Goal: Contribute content: Add original content to the website for others to see

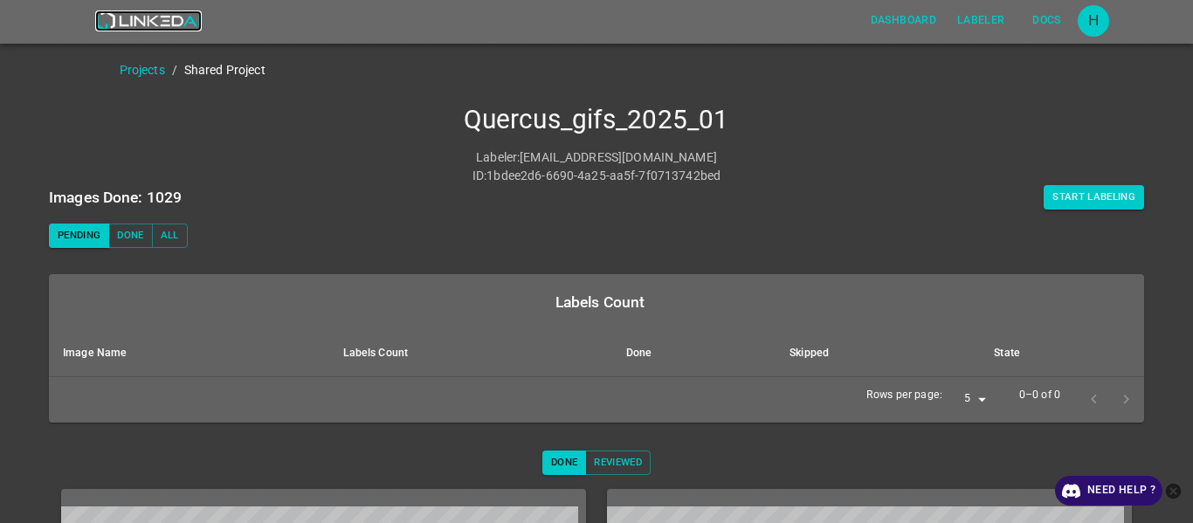
click at [125, 13] on img at bounding box center [148, 20] width 106 height 21
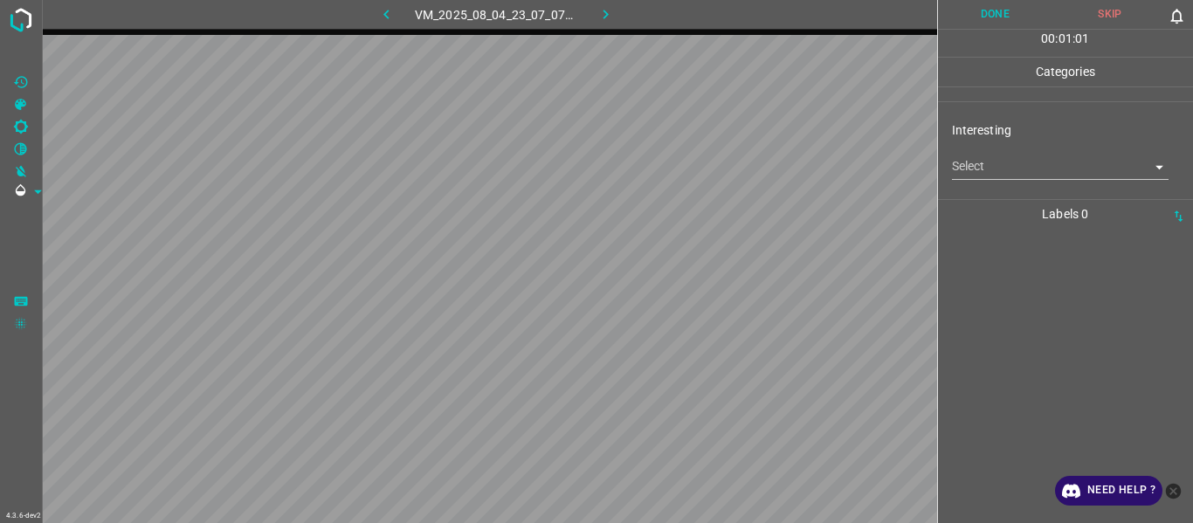
click at [1012, 159] on body "4.3.6-dev2 VM_2025_08_04_23_07_07_789_10.gif Done Skip 0 00 : 01 : 01 Categorie…" at bounding box center [596, 261] width 1193 height 523
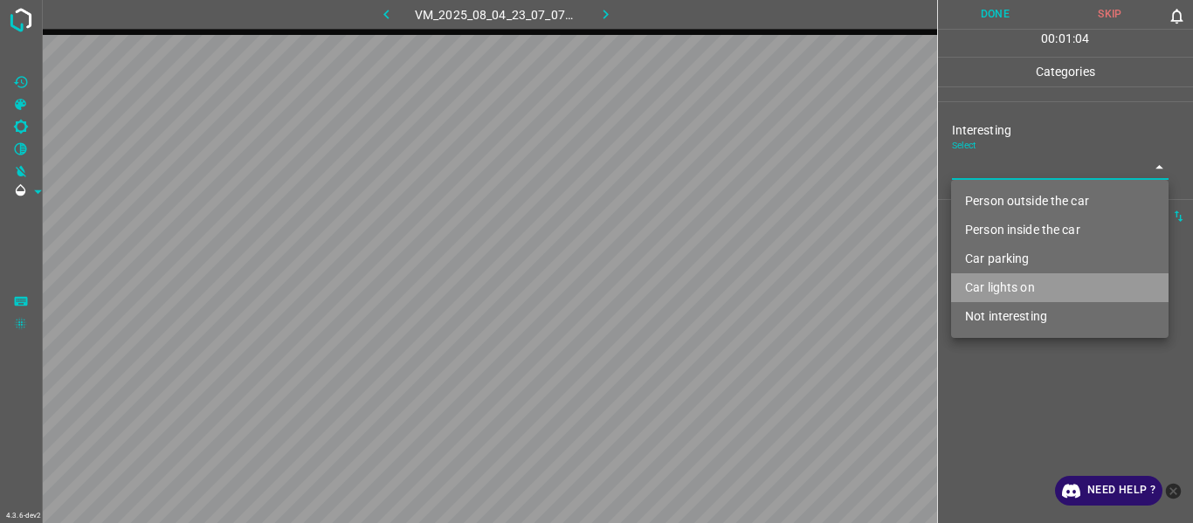
click at [1037, 283] on li "Car lights on" at bounding box center [1060, 287] width 218 height 29
type input "Car lights on"
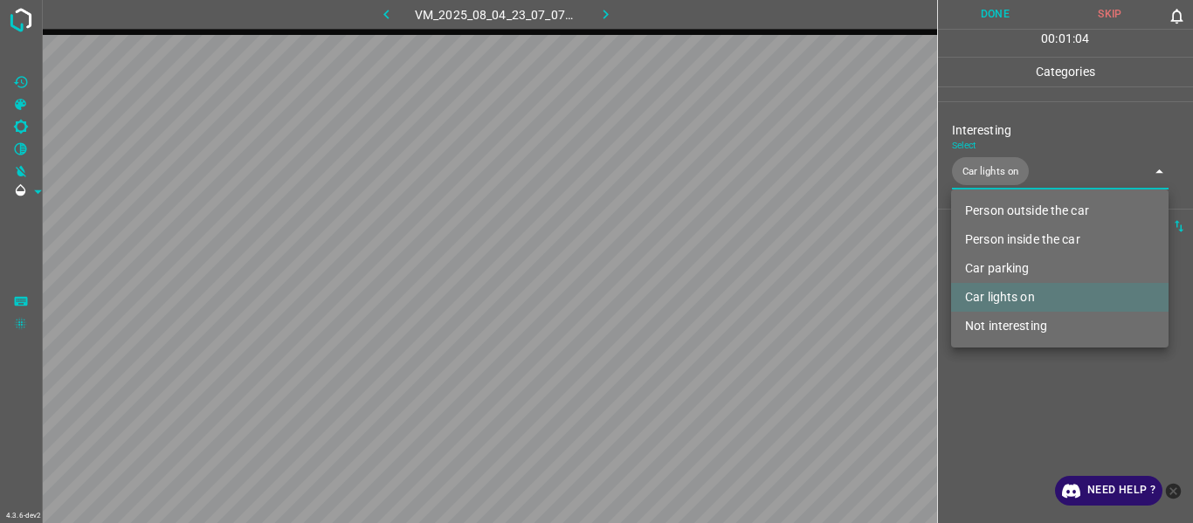
click at [1025, 423] on div at bounding box center [596, 261] width 1193 height 523
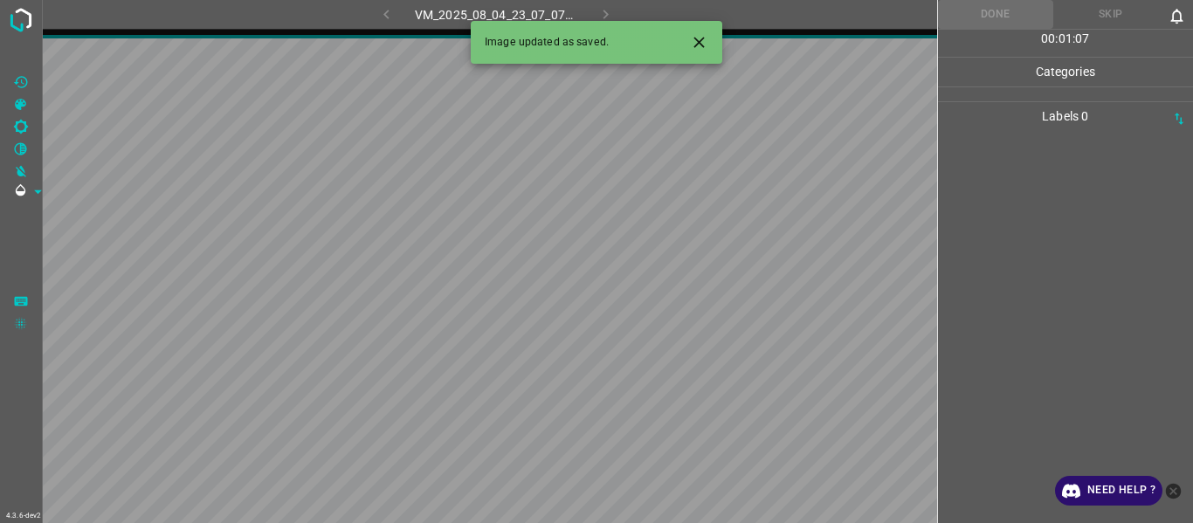
click at [710, 33] on button "Close" at bounding box center [699, 42] width 32 height 32
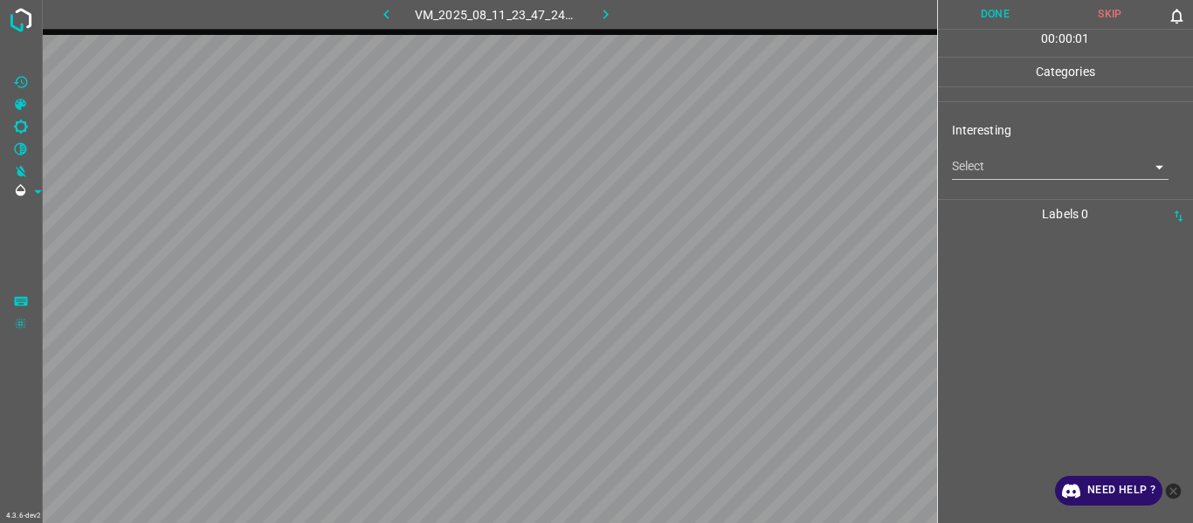
click at [998, 168] on body "4.3.6-dev2 VM_2025_08_11_23_47_24_305_02.gif Done Skip 0 00 : 00 : 01 Categorie…" at bounding box center [596, 261] width 1193 height 523
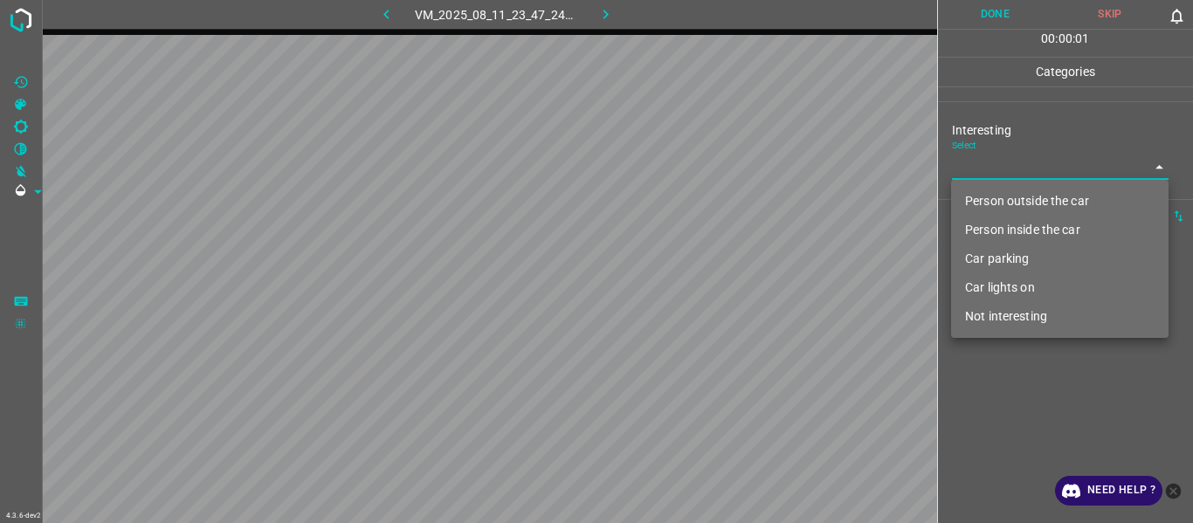
click at [1012, 252] on li "Car parking" at bounding box center [1060, 259] width 218 height 29
type input "Car parking"
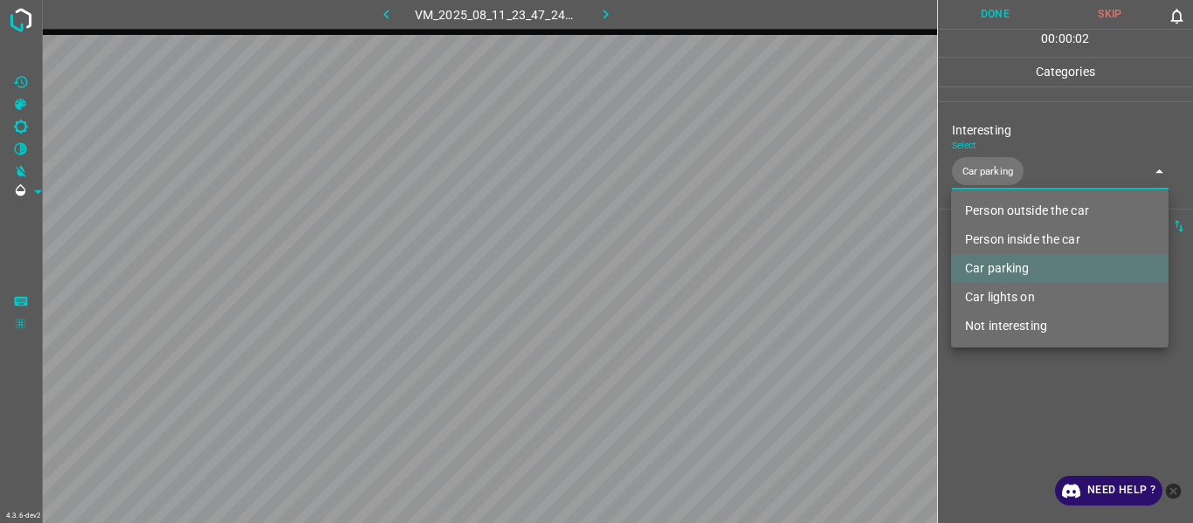
click at [1018, 419] on div at bounding box center [596, 261] width 1193 height 523
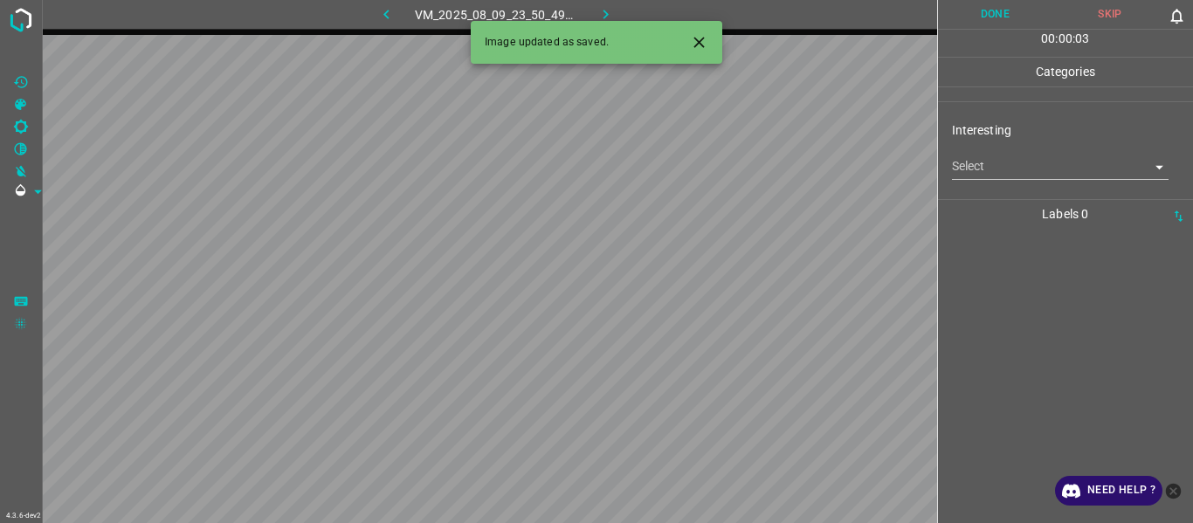
click at [1004, 162] on body "4.3.6-dev2 VM_2025_08_09_23_50_49_723_06.gif Done Skip 0 00 : 00 : 03 Categorie…" at bounding box center [596, 261] width 1193 height 523
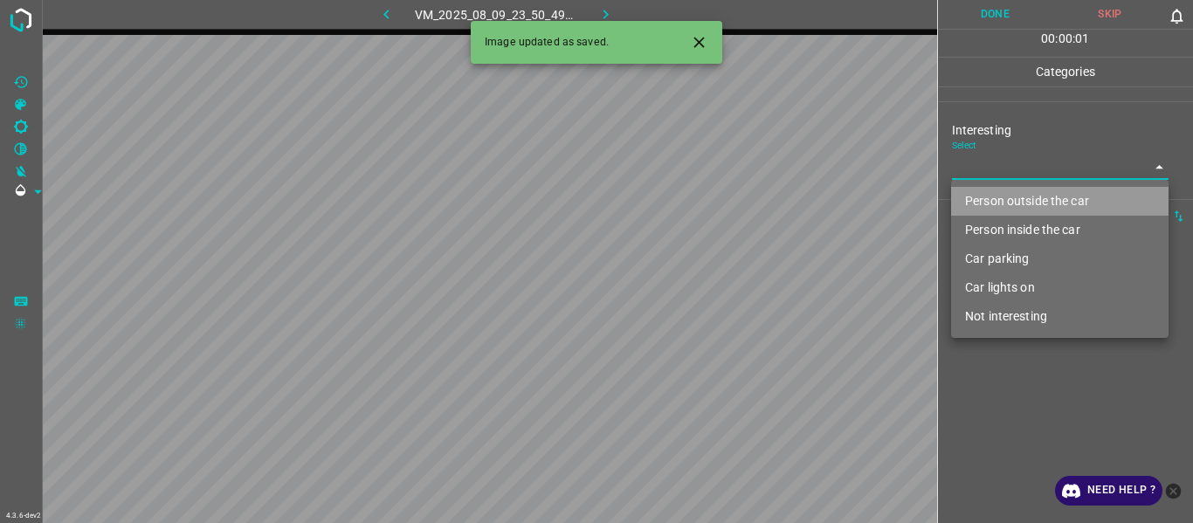
click at [1005, 190] on li "Person outside the car" at bounding box center [1060, 201] width 218 height 29
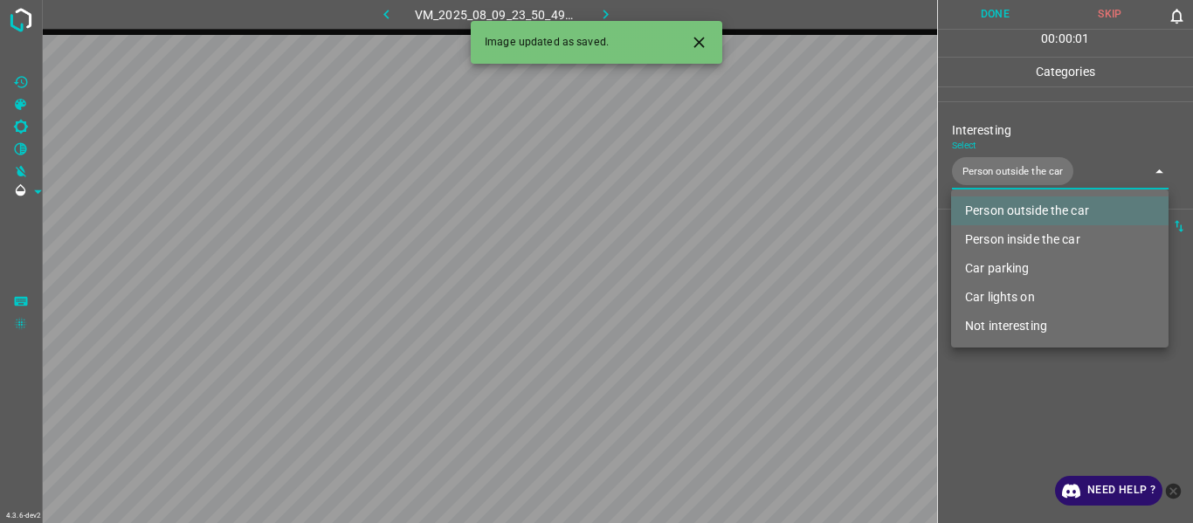
click at [1004, 405] on div at bounding box center [596, 261] width 1193 height 523
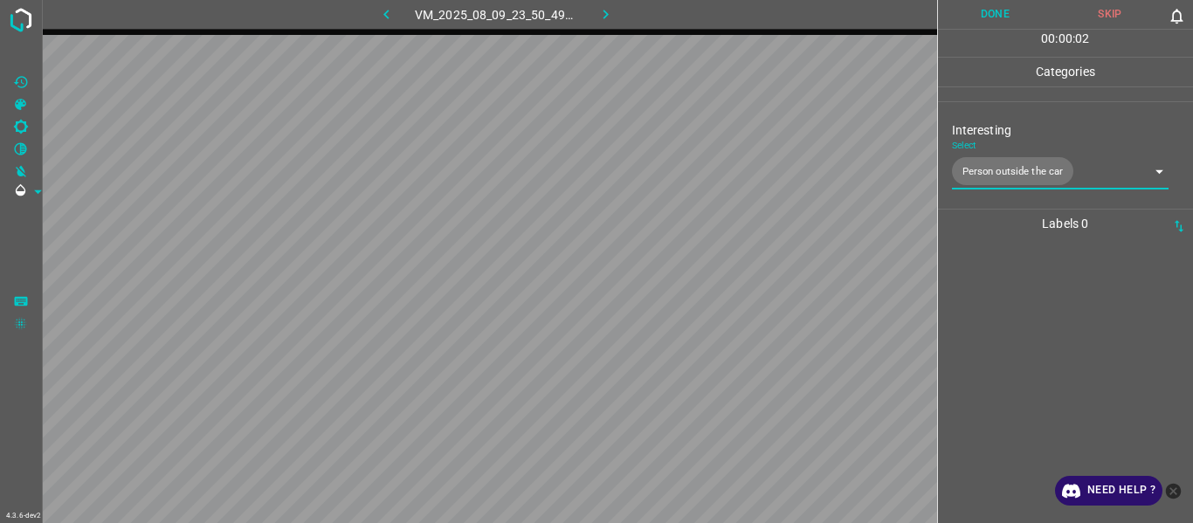
click at [1009, 168] on body "4.3.6-dev2 VM_2025_08_09_23_50_49_723_06.gif Done Skip 0 00 : 00 : 02 Categorie…" at bounding box center [596, 261] width 1193 height 523
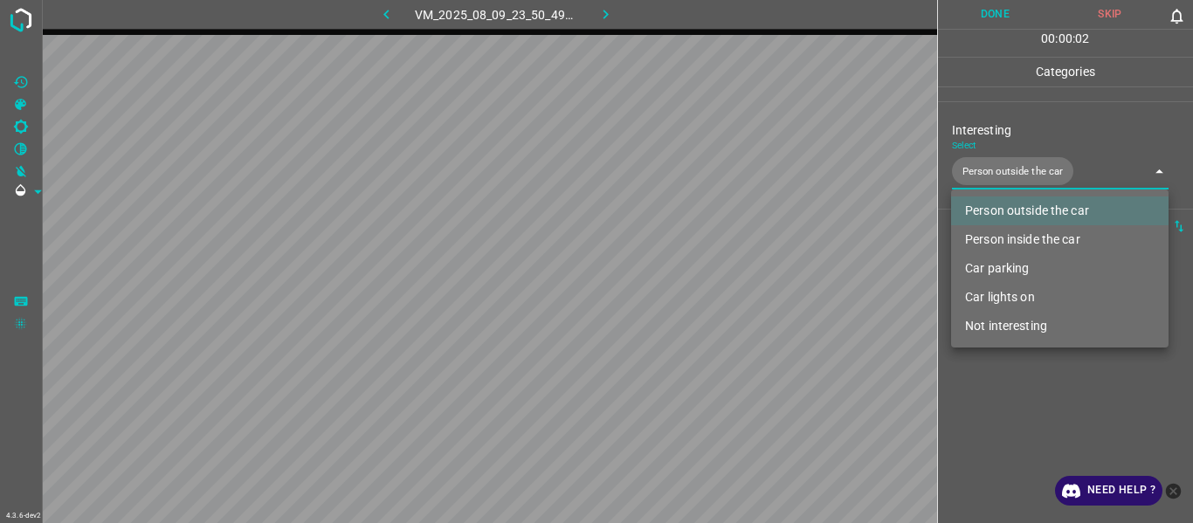
click at [1011, 299] on li "Car lights on" at bounding box center [1060, 297] width 218 height 29
type input "Person outside the car,Car lights on"
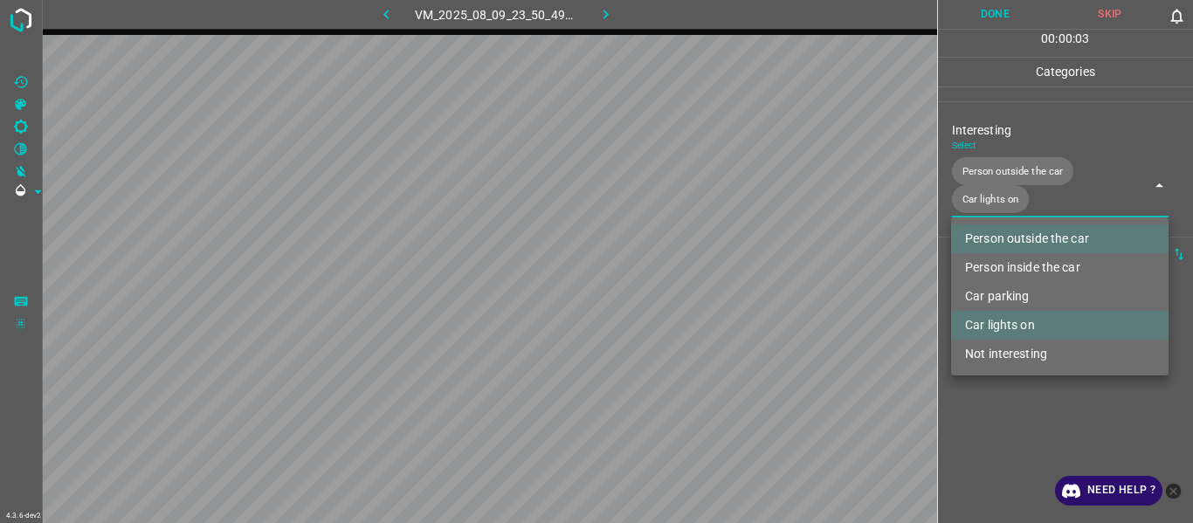
click at [1000, 444] on div at bounding box center [596, 261] width 1193 height 523
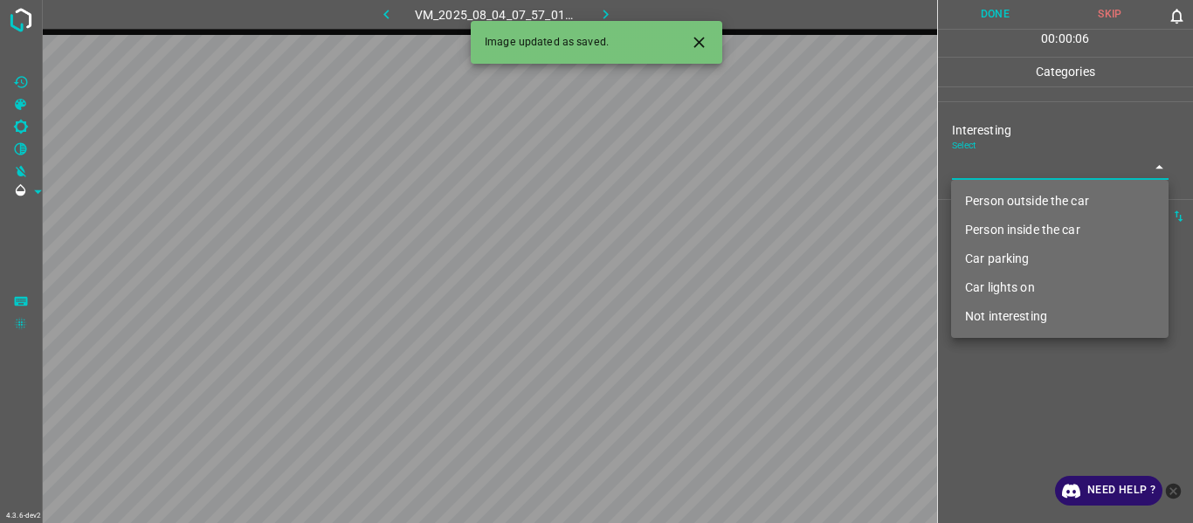
click at [1007, 157] on body "4.3.6-dev2 VM_2025_08_04_07_57_01_594_04.gif Done Skip 0 00 : 00 : 06 Categorie…" at bounding box center [596, 261] width 1193 height 523
click at [1009, 201] on li "Person outside the car" at bounding box center [1060, 201] width 218 height 29
type input "Person outside the car"
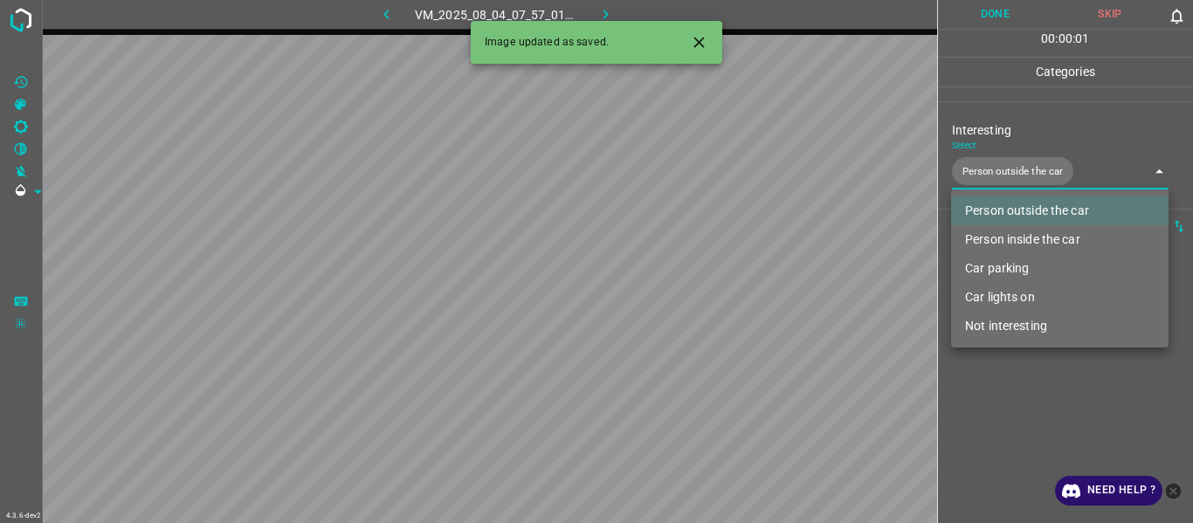
click at [1025, 433] on div at bounding box center [596, 261] width 1193 height 523
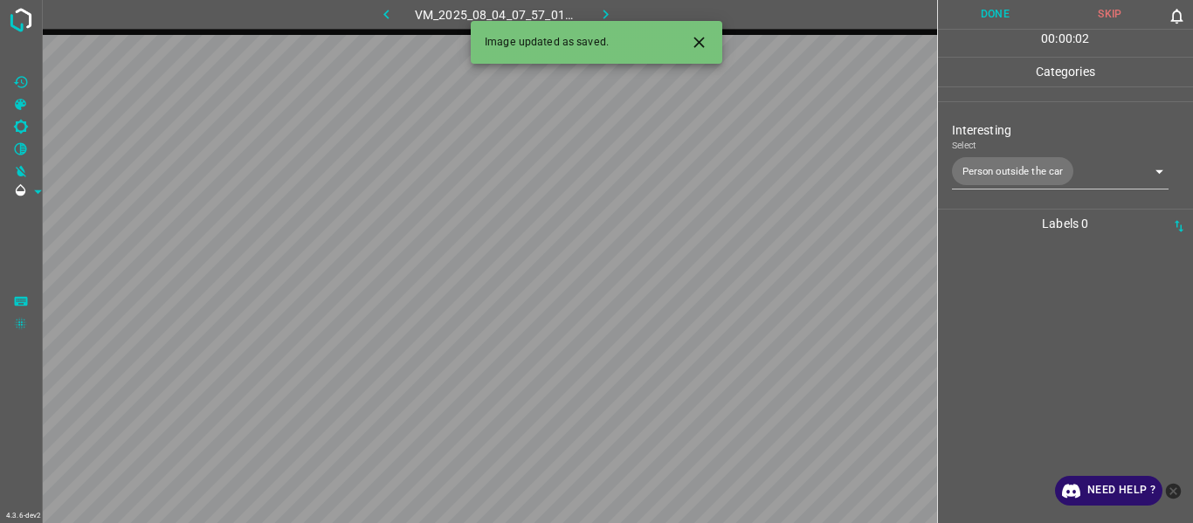
click at [703, 24] on div "Image updated as saved." at bounding box center [597, 42] width 252 height 43
click at [705, 49] on icon "Close" at bounding box center [699, 42] width 18 height 18
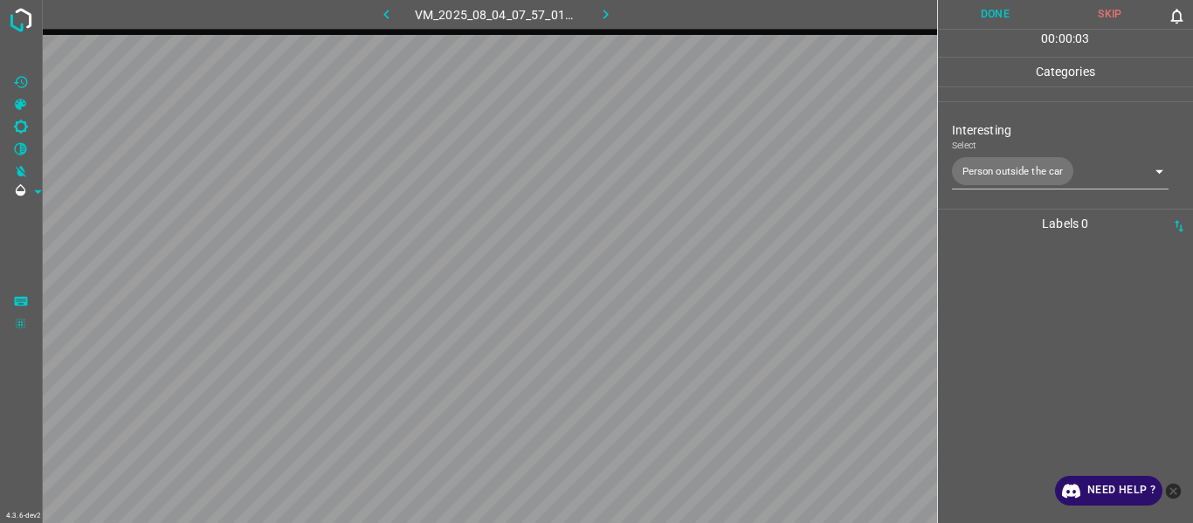
click at [1047, 397] on div at bounding box center [1065, 380] width 245 height 285
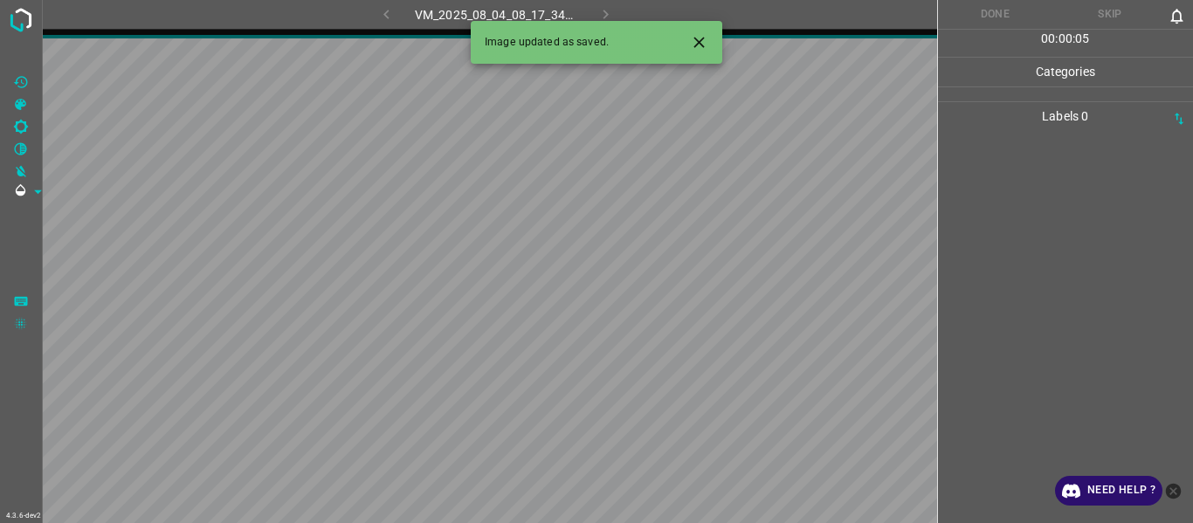
click at [703, 35] on icon "Close" at bounding box center [699, 42] width 18 height 18
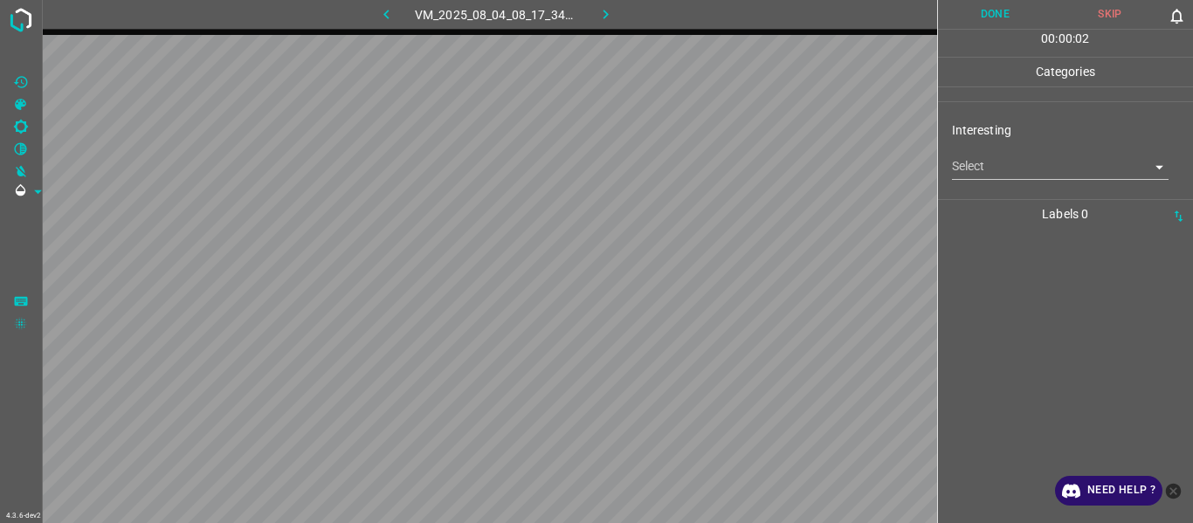
click at [972, 164] on body "4.3.6-dev2 VM_2025_08_04_08_17_34_968_00.gif Done Skip 0 00 : 00 : 02 Categorie…" at bounding box center [596, 261] width 1193 height 523
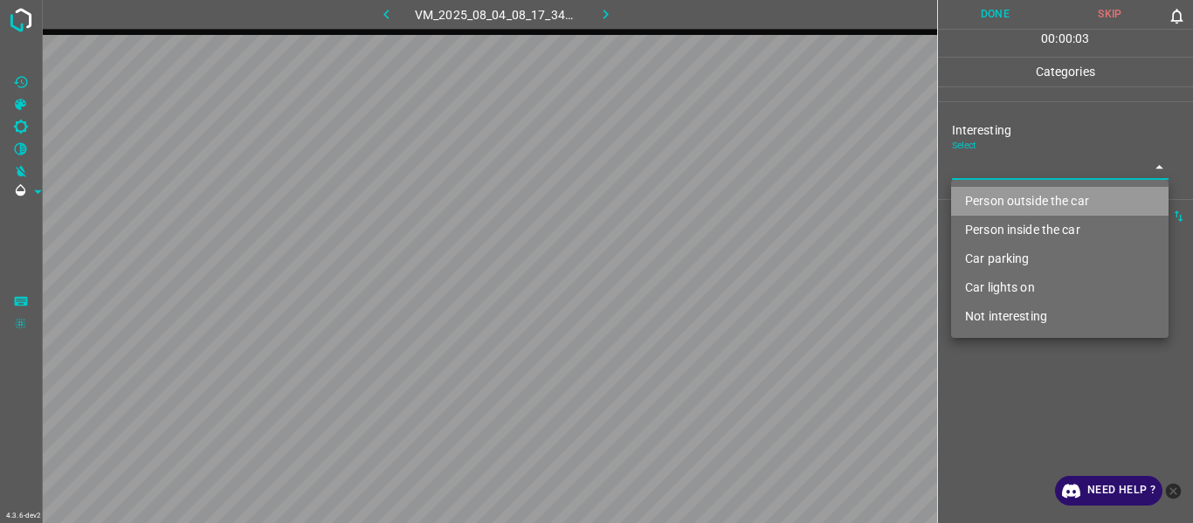
click at [979, 197] on li "Person outside the car" at bounding box center [1060, 201] width 218 height 29
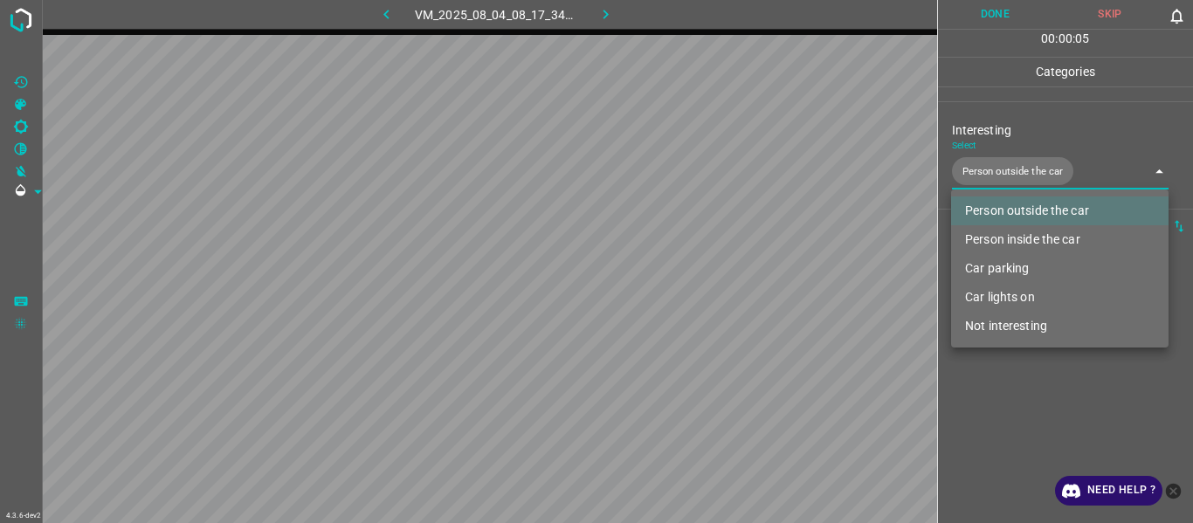
click at [1005, 299] on li "Car lights on" at bounding box center [1060, 297] width 218 height 29
type input "Person outside the car,Car lights on"
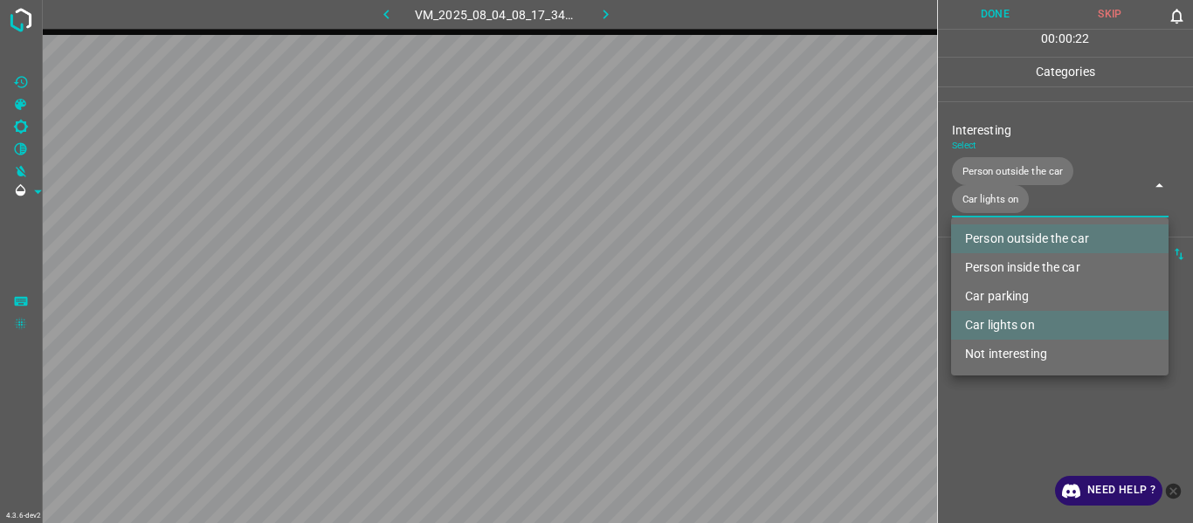
click at [1075, 452] on div at bounding box center [596, 261] width 1193 height 523
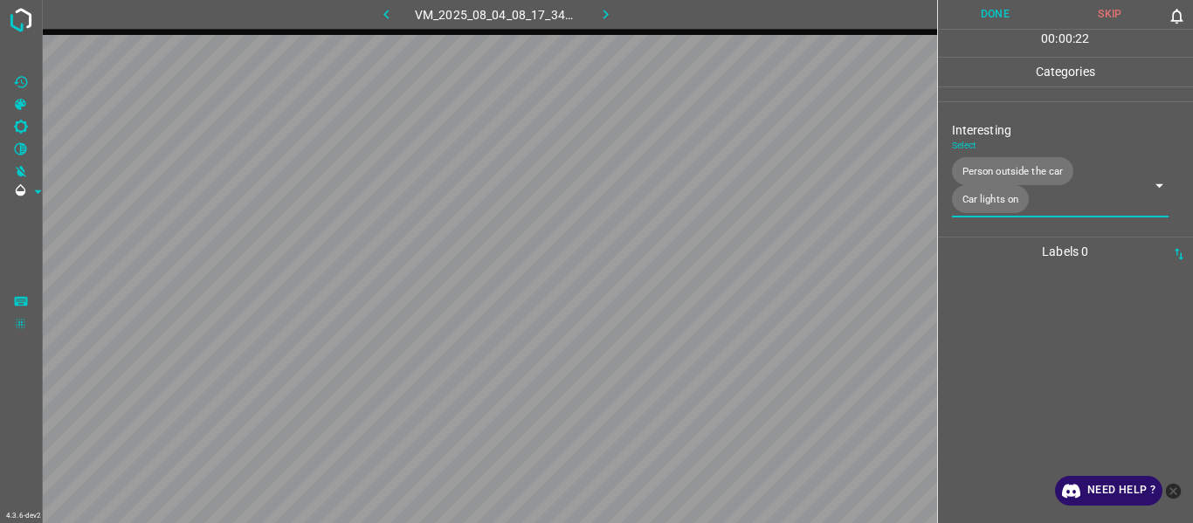
click at [1046, 437] on div at bounding box center [1065, 394] width 245 height 257
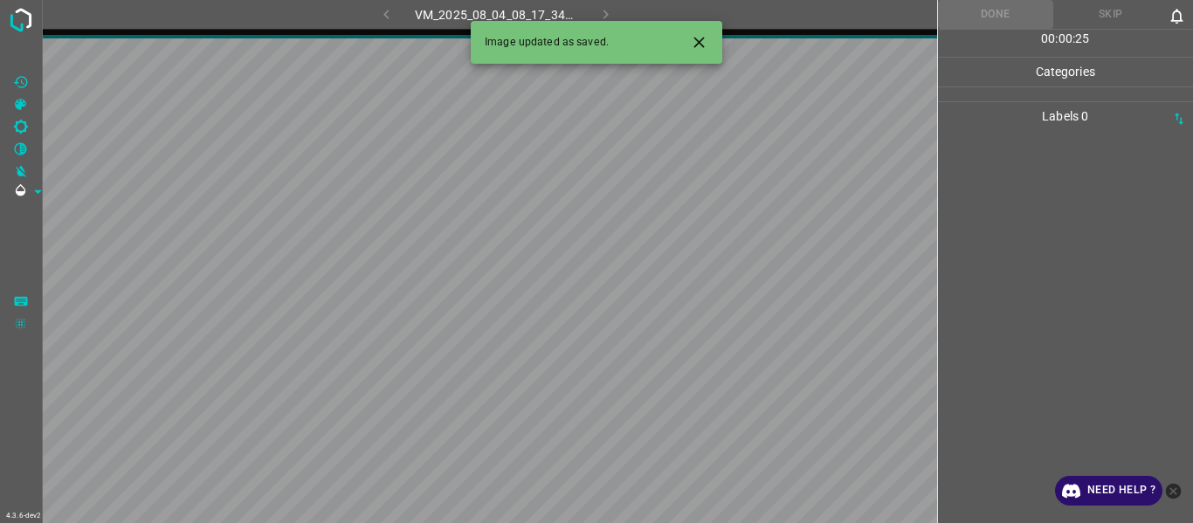
click at [707, 37] on icon "Close" at bounding box center [699, 42] width 18 height 18
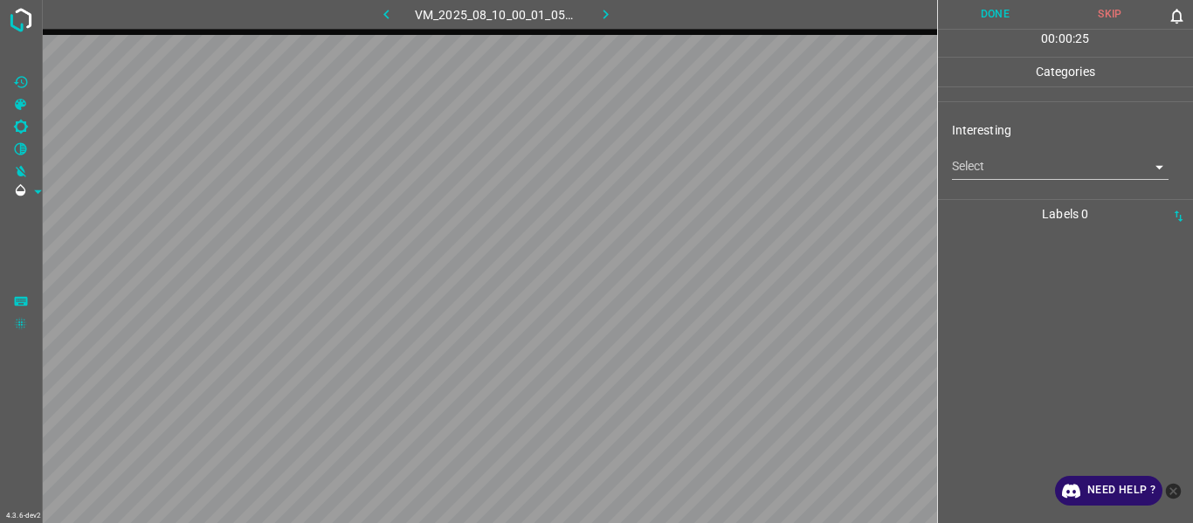
click at [986, 171] on body "4.3.6-dev2 VM_2025_08_10_00_01_05_603_02.gif Done Skip 0 00 : 00 : 25 Categorie…" at bounding box center [596, 261] width 1193 height 523
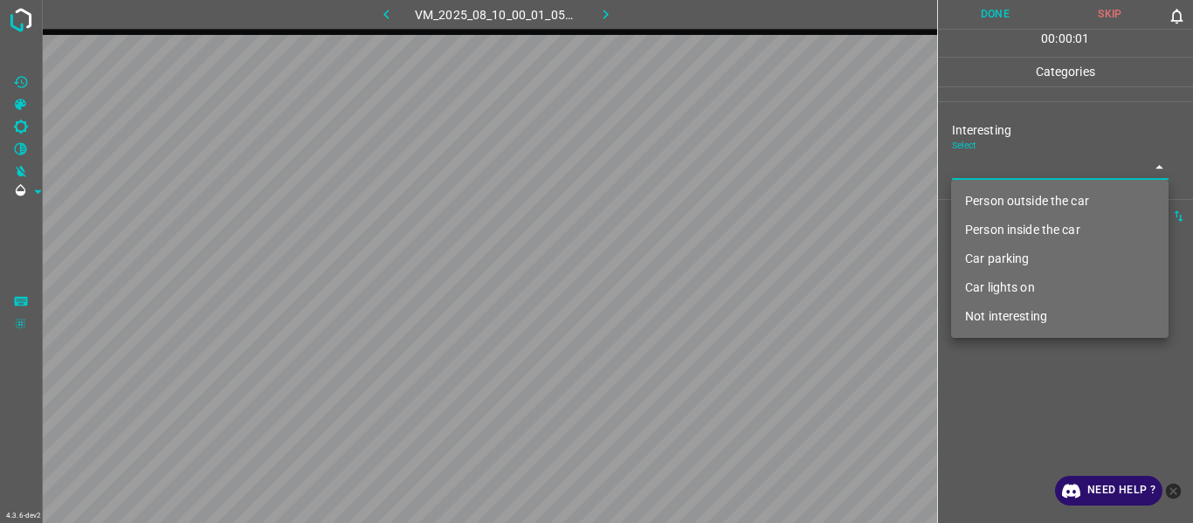
click at [995, 192] on li "Person outside the car" at bounding box center [1060, 201] width 218 height 29
type input "Person outside the car"
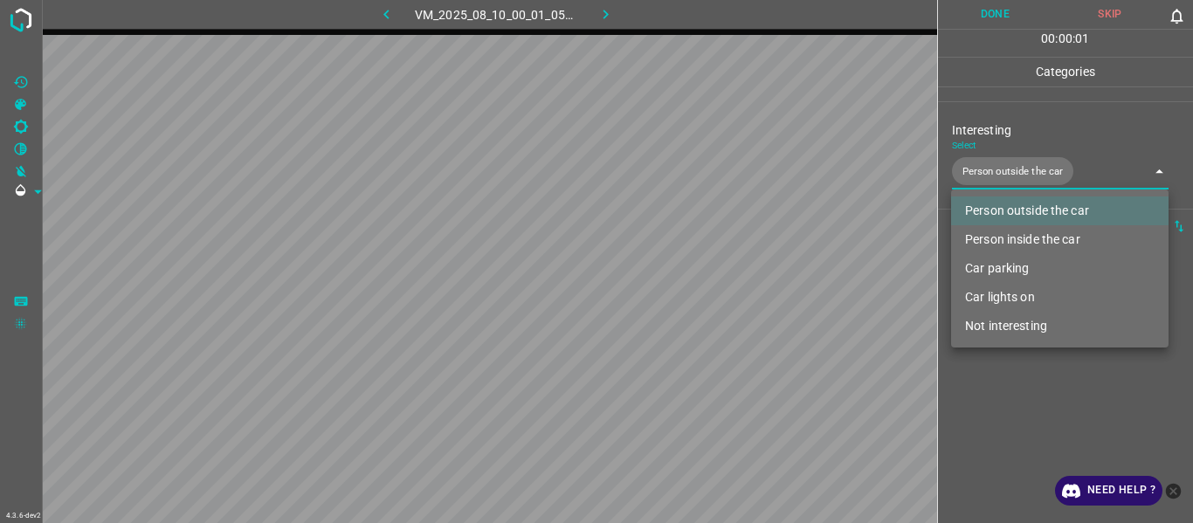
click at [1007, 419] on div at bounding box center [596, 261] width 1193 height 523
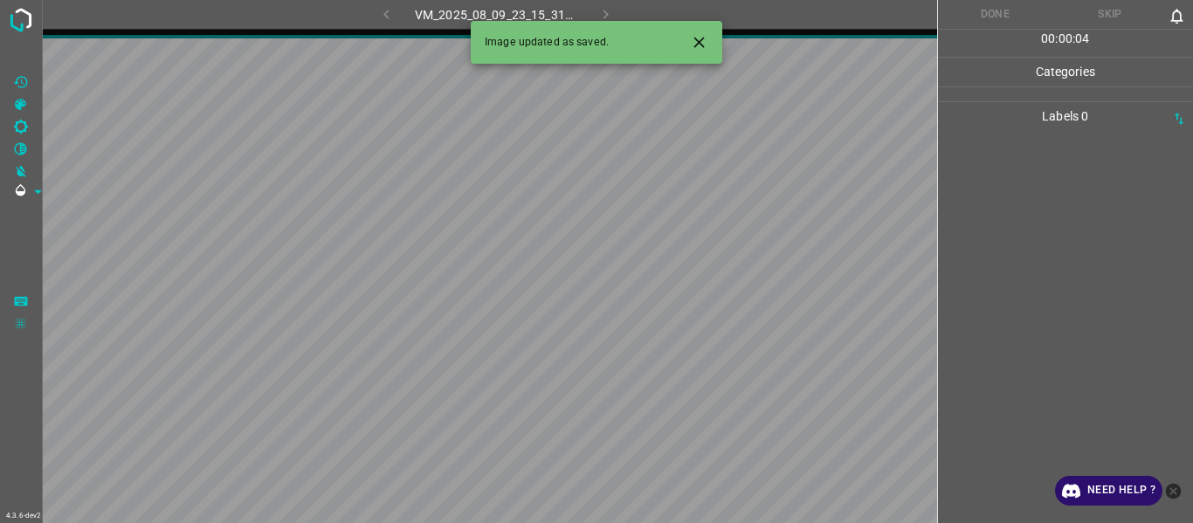
click at [705, 44] on icon "Close" at bounding box center [699, 42] width 18 height 18
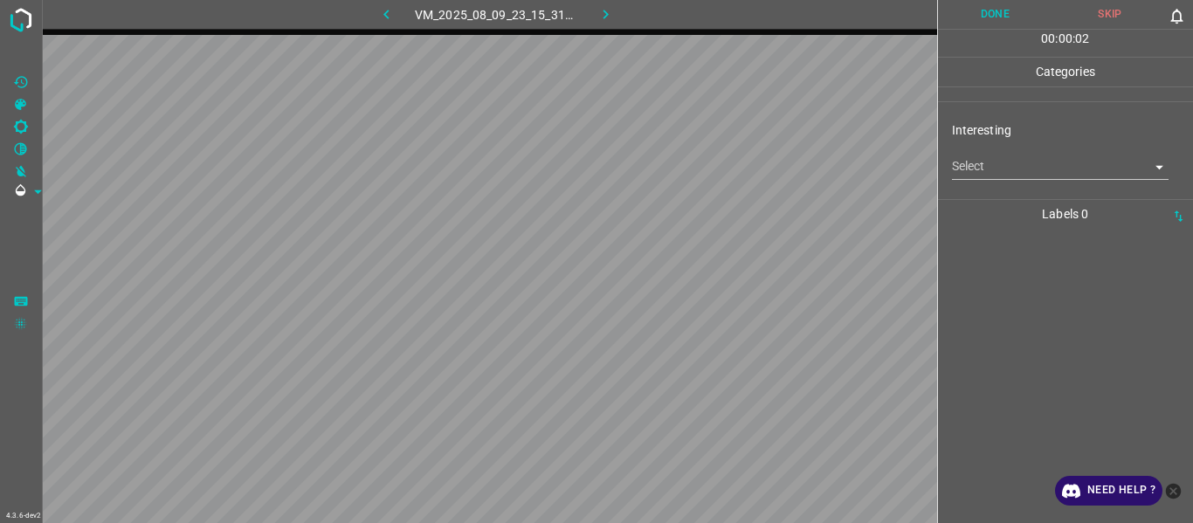
click at [976, 175] on body "4.3.6-dev2 VM_2025_08_09_23_15_31_529_07.gif Done Skip 0 00 : 00 : 02 Categorie…" at bounding box center [596, 261] width 1193 height 523
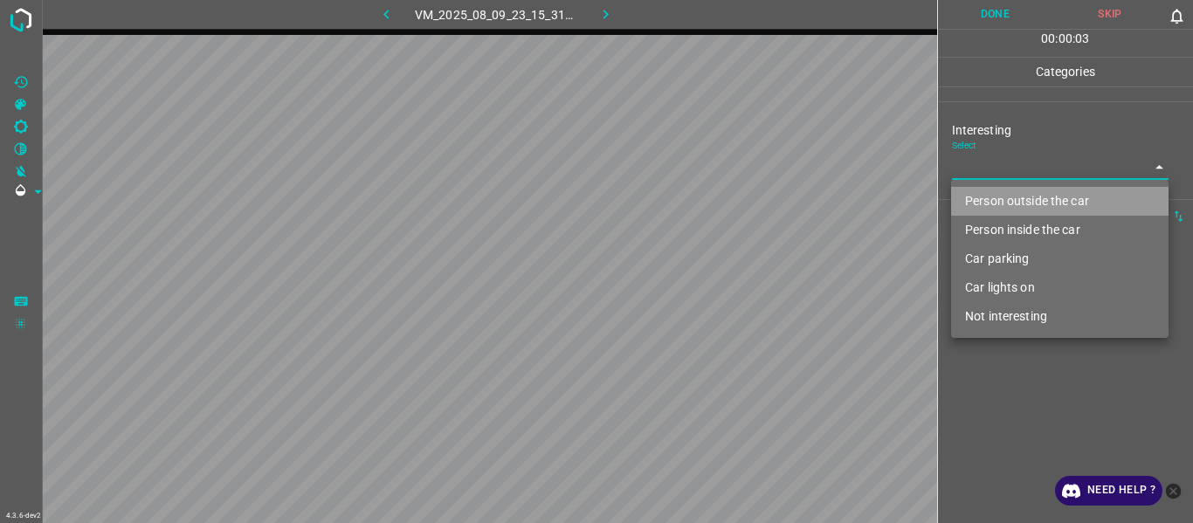
click at [983, 203] on li "Person outside the car" at bounding box center [1060, 201] width 218 height 29
type input "Person outside the car"
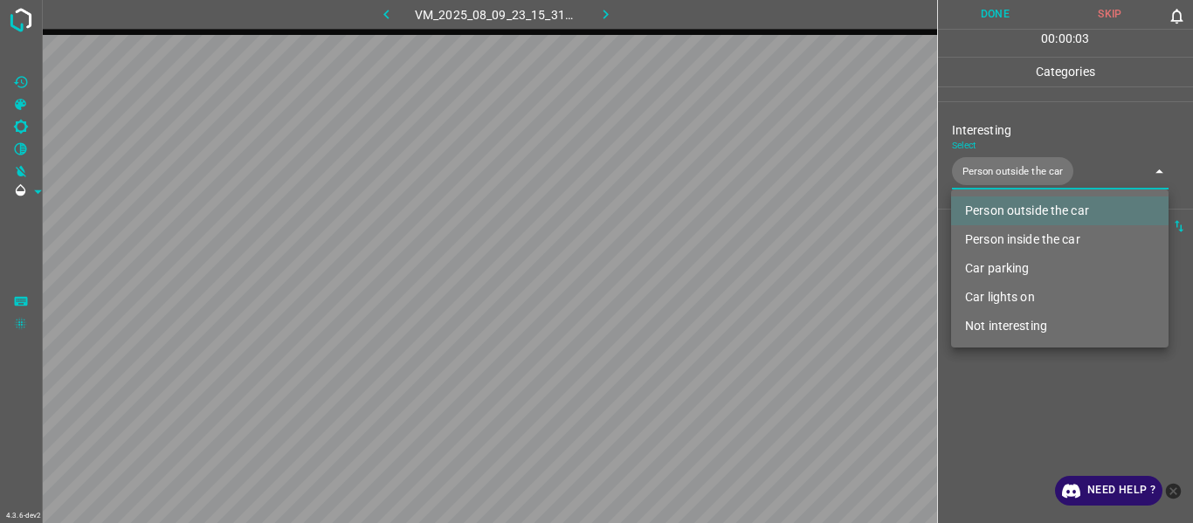
click at [993, 433] on div at bounding box center [596, 261] width 1193 height 523
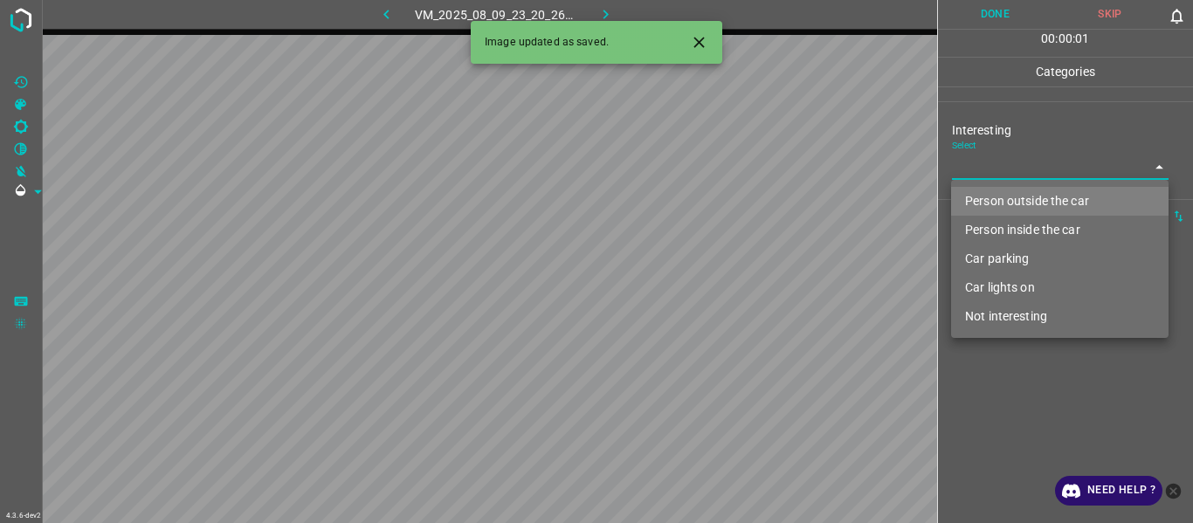
click at [991, 155] on body "4.3.6-dev2 VM_2025_08_09_23_20_26_066_01.gif Done Skip 0 00 : 00 : 01 Categorie…" at bounding box center [596, 261] width 1193 height 523
click at [1005, 192] on li "Person outside the car" at bounding box center [1060, 201] width 218 height 29
type input "Person outside the car"
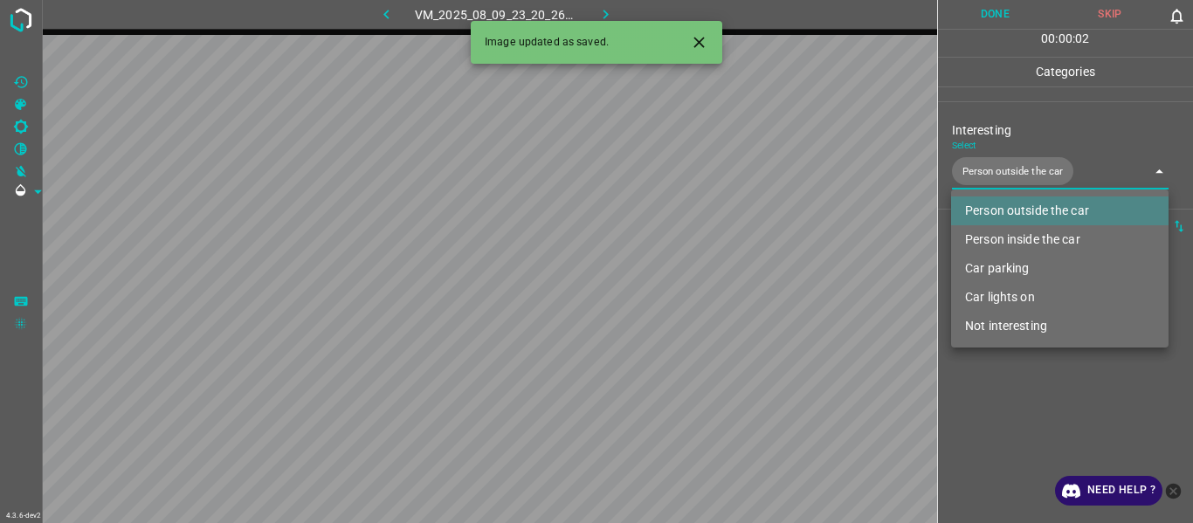
click at [1002, 442] on div at bounding box center [596, 261] width 1193 height 523
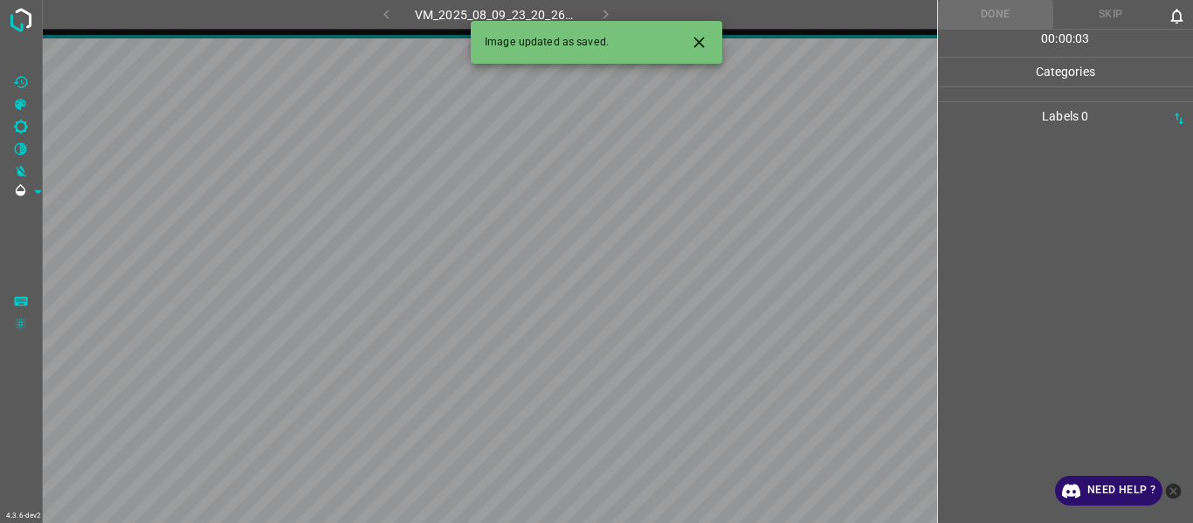
click at [707, 44] on icon "Close" at bounding box center [699, 42] width 18 height 18
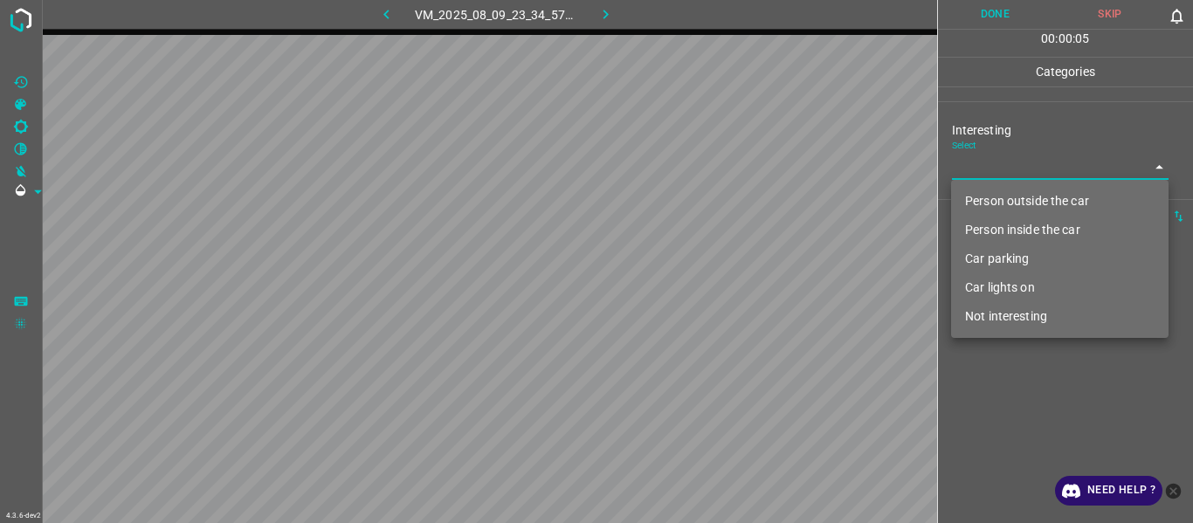
click at [988, 171] on body "4.3.6-dev2 VM_2025_08_09_23_34_57_168_00.gif Done Skip 0 00 : 00 : 05 Categorie…" at bounding box center [596, 261] width 1193 height 523
click at [995, 262] on li "Car parking" at bounding box center [1060, 259] width 218 height 29
type input "Car parking"
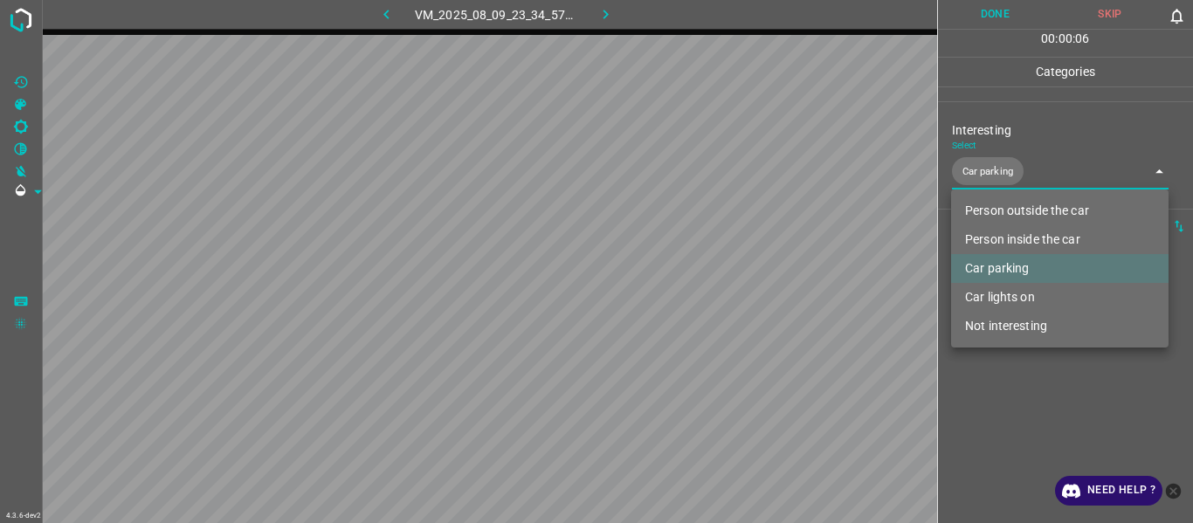
click at [1005, 412] on div at bounding box center [596, 261] width 1193 height 523
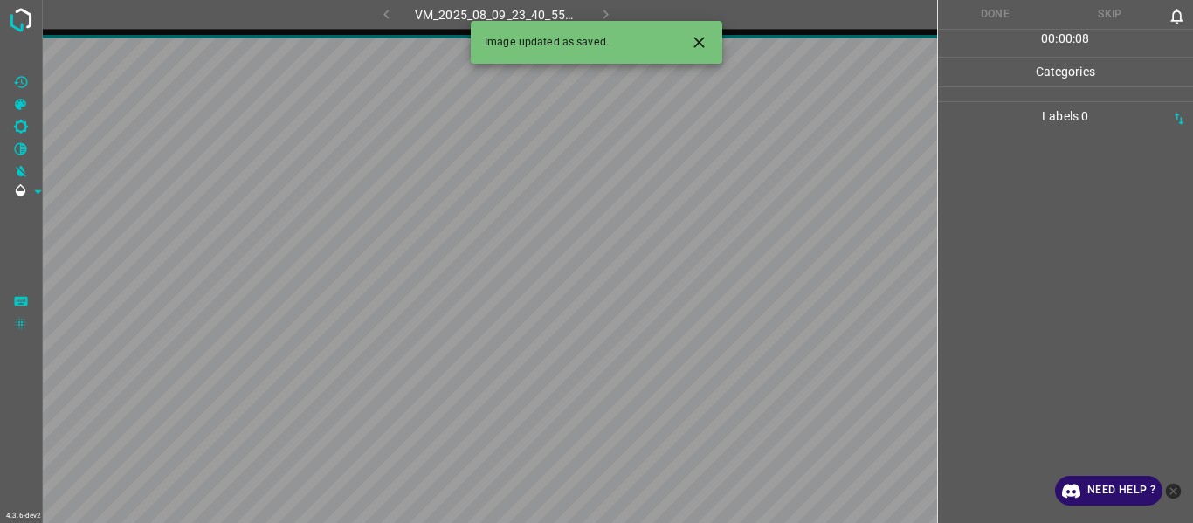
click at [703, 33] on icon "Close" at bounding box center [699, 42] width 18 height 18
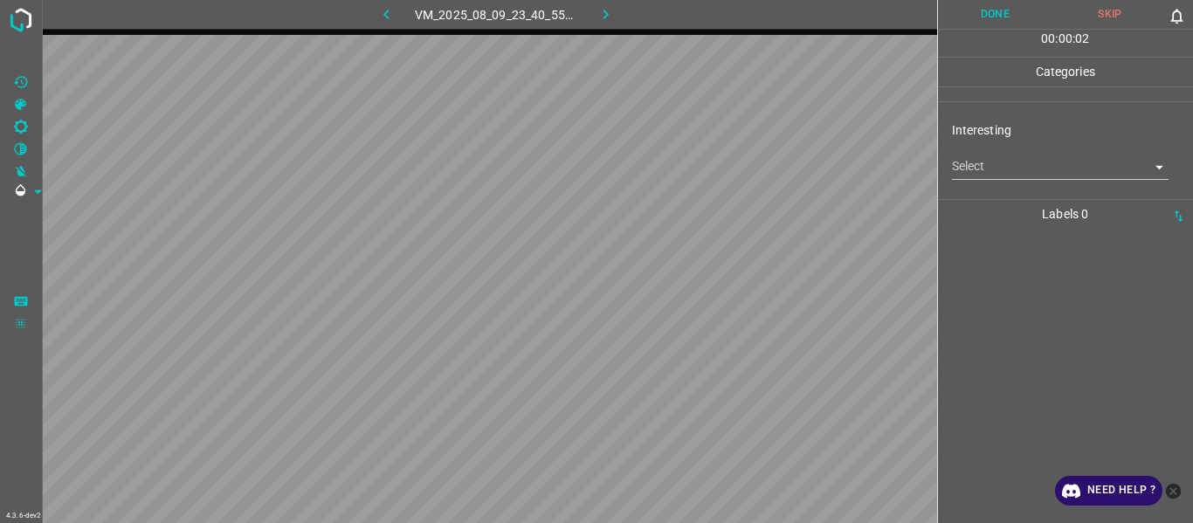
click at [981, 161] on body "4.3.6-dev2 VM_2025_08_09_23_40_55_615_02.gif Done Skip 0 00 : 00 : 02 Categorie…" at bounding box center [596, 261] width 1193 height 523
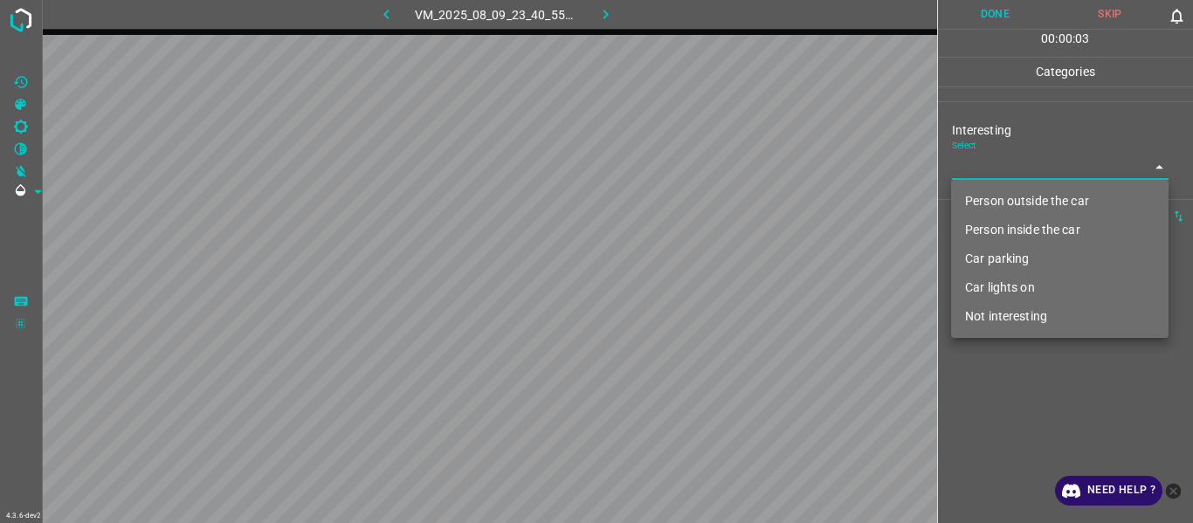
click at [986, 323] on li "Not interesting" at bounding box center [1060, 316] width 218 height 29
type input "Not interesting"
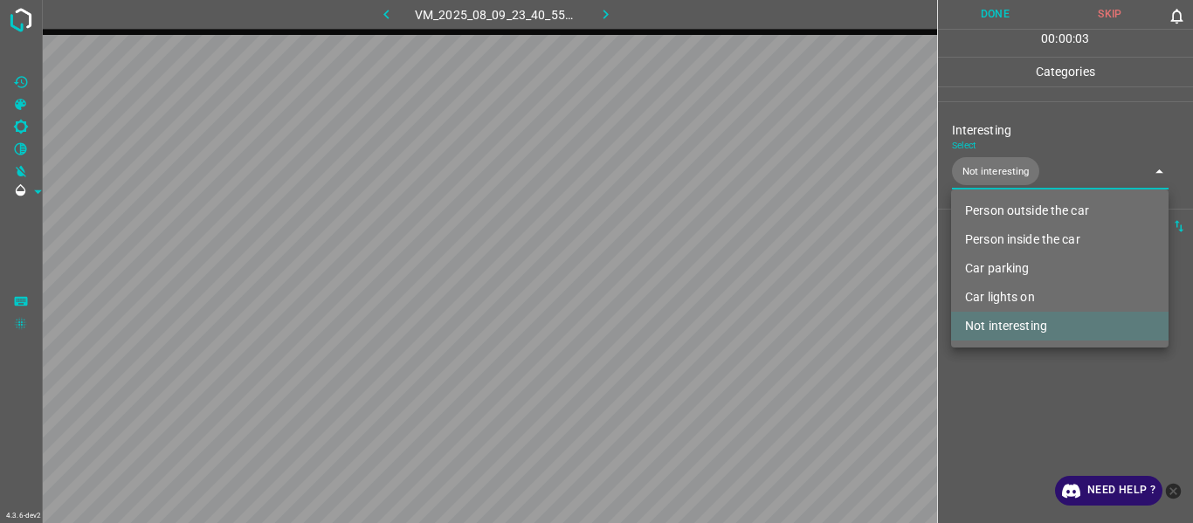
click at [997, 419] on div at bounding box center [596, 261] width 1193 height 523
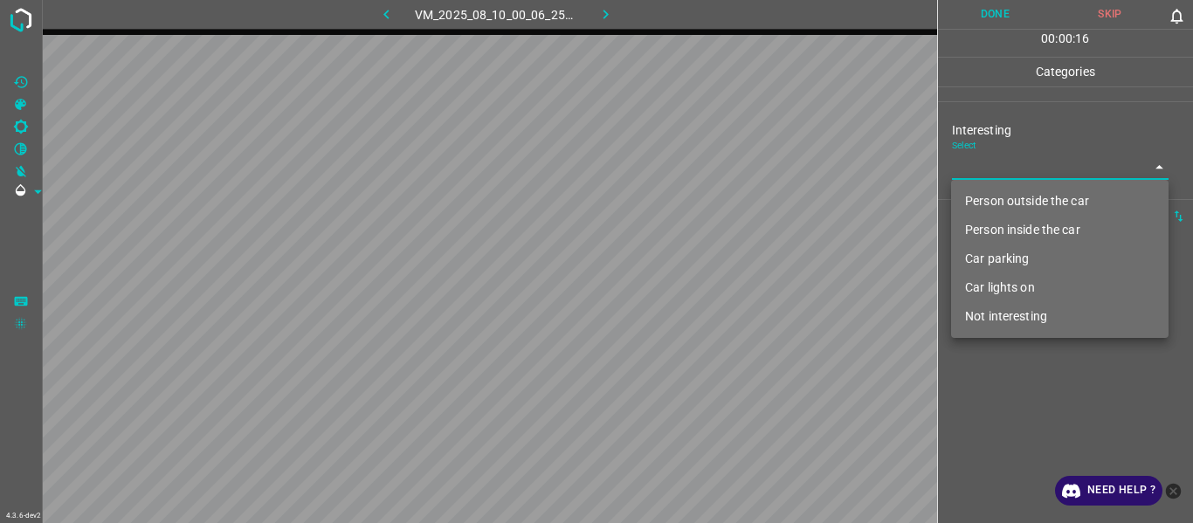
click at [990, 171] on body "4.3.6-dev2 VM_2025_08_10_00_06_25_776_03.gif Done Skip 0 00 : 00 : 16 Categorie…" at bounding box center [596, 261] width 1193 height 523
drag, startPoint x: 998, startPoint y: 314, endPoint x: 1004, endPoint y: 370, distance: 56.2
click at [998, 316] on li "Not interesting" at bounding box center [1060, 316] width 218 height 29
type input "Not interesting"
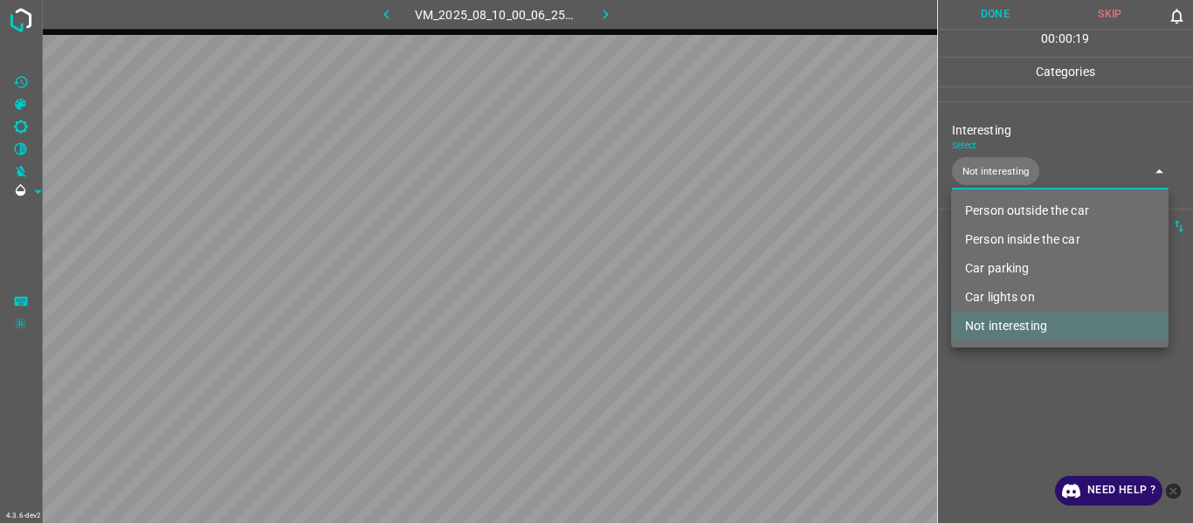
click at [1009, 386] on div at bounding box center [596, 261] width 1193 height 523
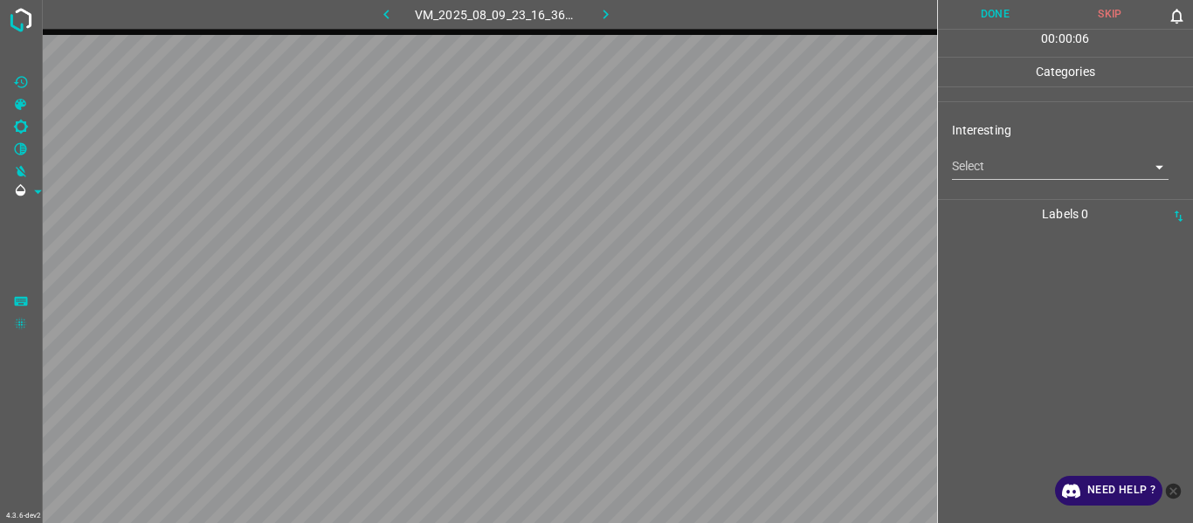
click at [977, 171] on body "4.3.6-dev2 VM_2025_08_09_23_16_36_140_01.gif Done Skip 0 00 : 00 : 06 Categorie…" at bounding box center [596, 261] width 1193 height 523
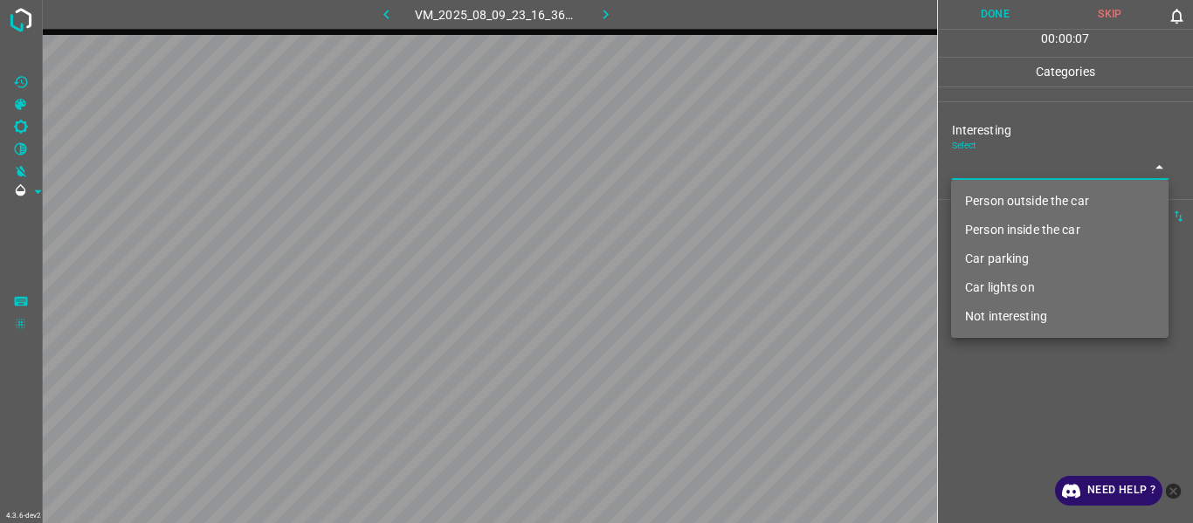
click at [986, 204] on li "Person outside the car" at bounding box center [1060, 201] width 218 height 29
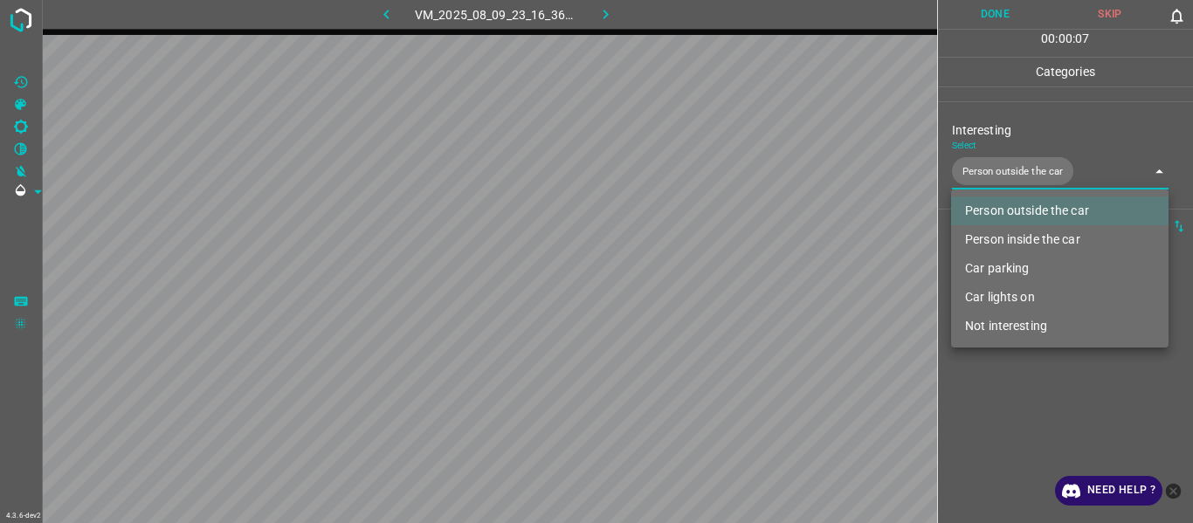
click at [998, 299] on li "Car lights on" at bounding box center [1060, 297] width 218 height 29
type input "Person outside the car,Car lights on"
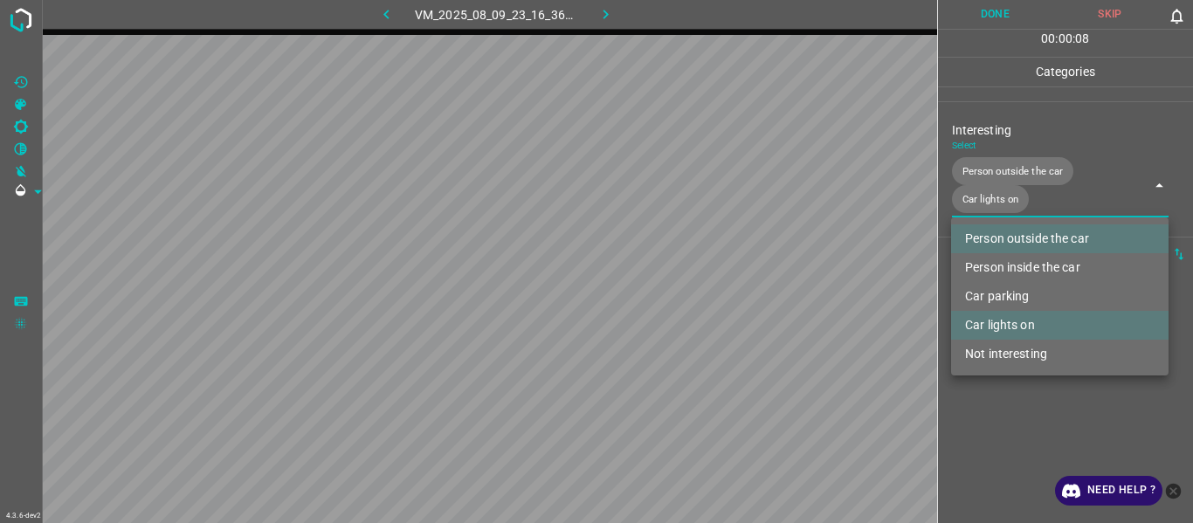
click at [1014, 433] on div at bounding box center [596, 261] width 1193 height 523
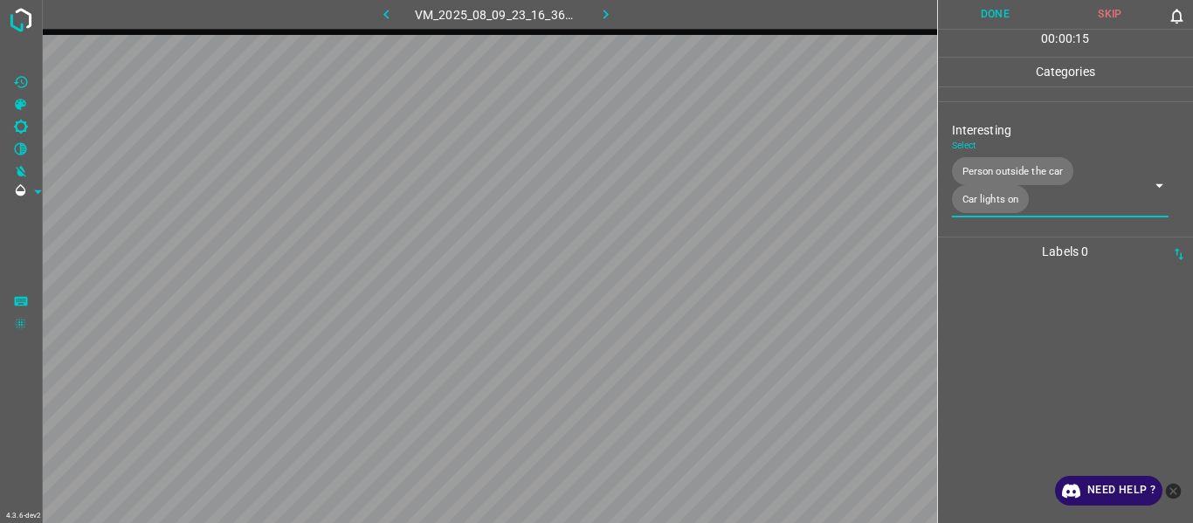
click at [1004, 337] on div at bounding box center [1065, 394] width 245 height 257
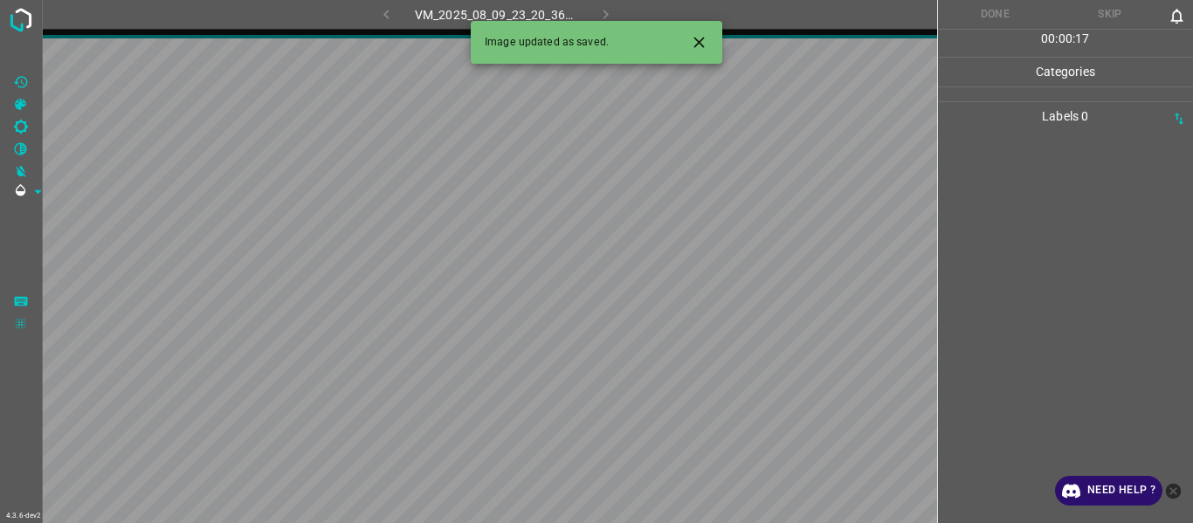
click at [700, 38] on icon "Close" at bounding box center [699, 42] width 18 height 18
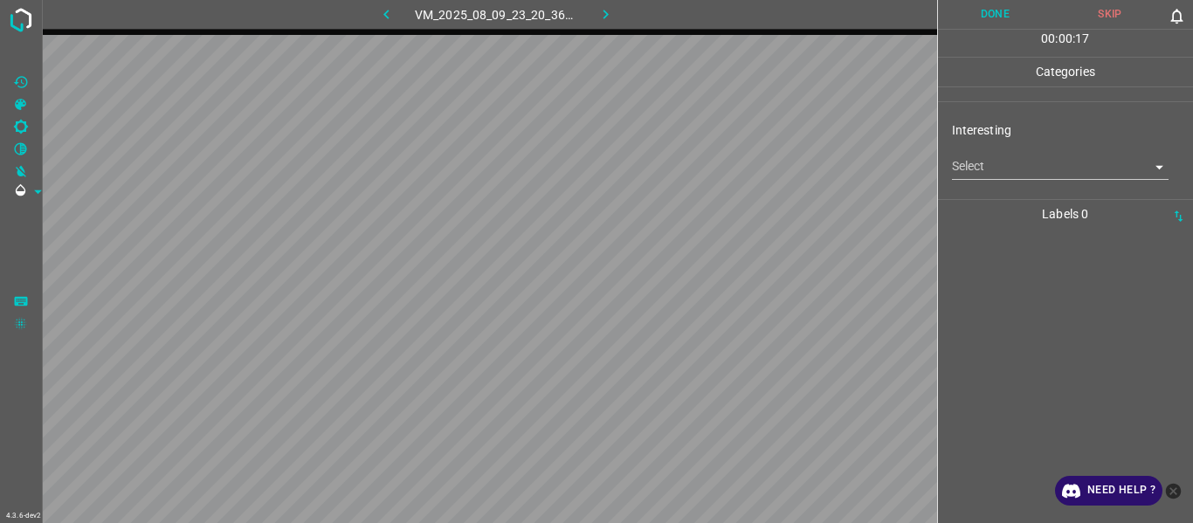
click at [1000, 164] on body "4.3.6-dev2 VM_2025_08_09_23_20_36_460_03.gif Done Skip 0 00 : 00 : 17 Categorie…" at bounding box center [596, 261] width 1193 height 523
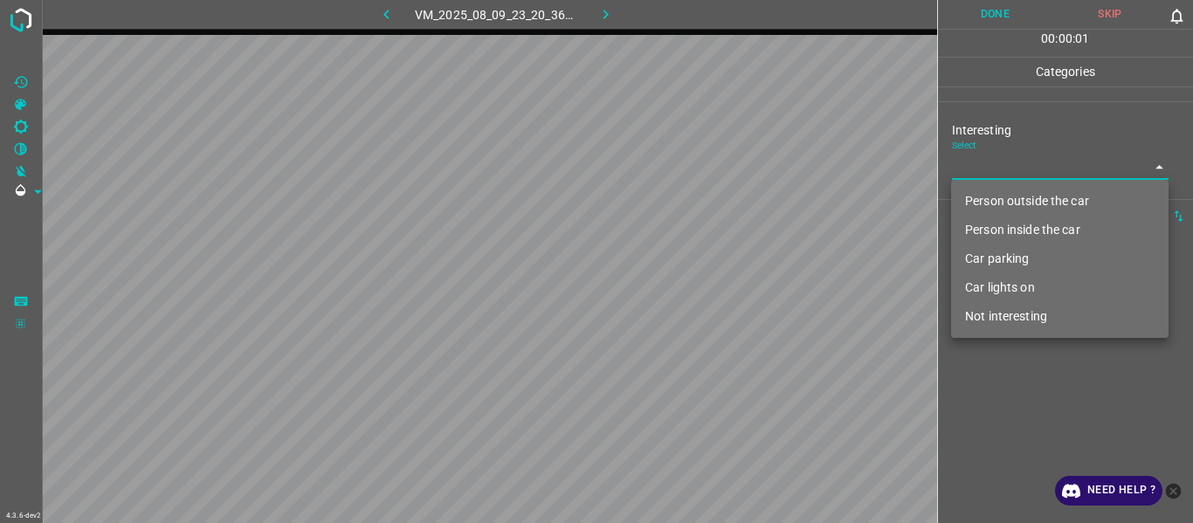
click at [1005, 201] on li "Person outside the car" at bounding box center [1060, 201] width 218 height 29
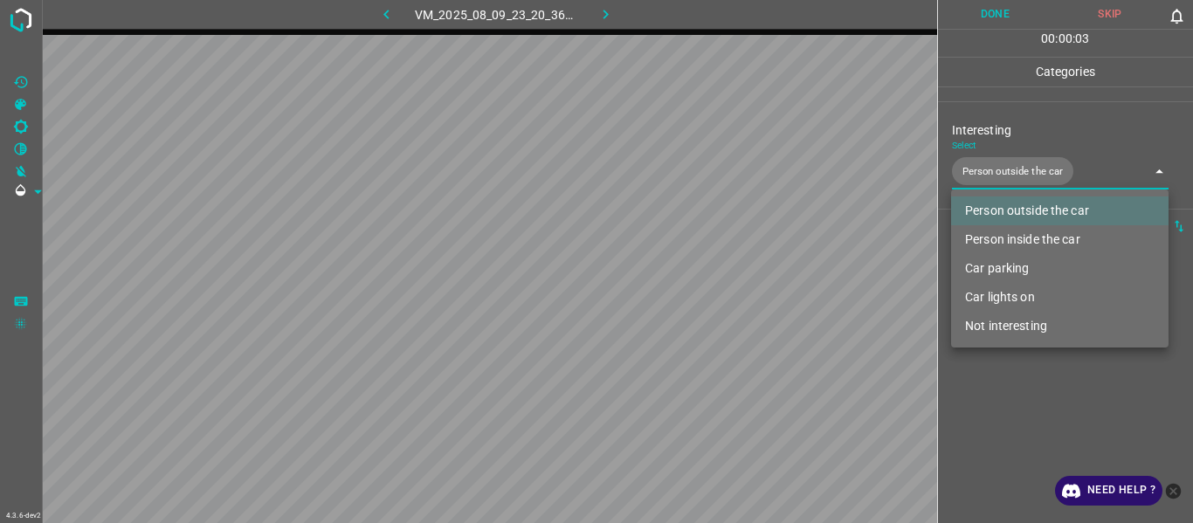
click at [1014, 288] on li "Car lights on" at bounding box center [1060, 297] width 218 height 29
type input "Person outside the car,Car lights on"
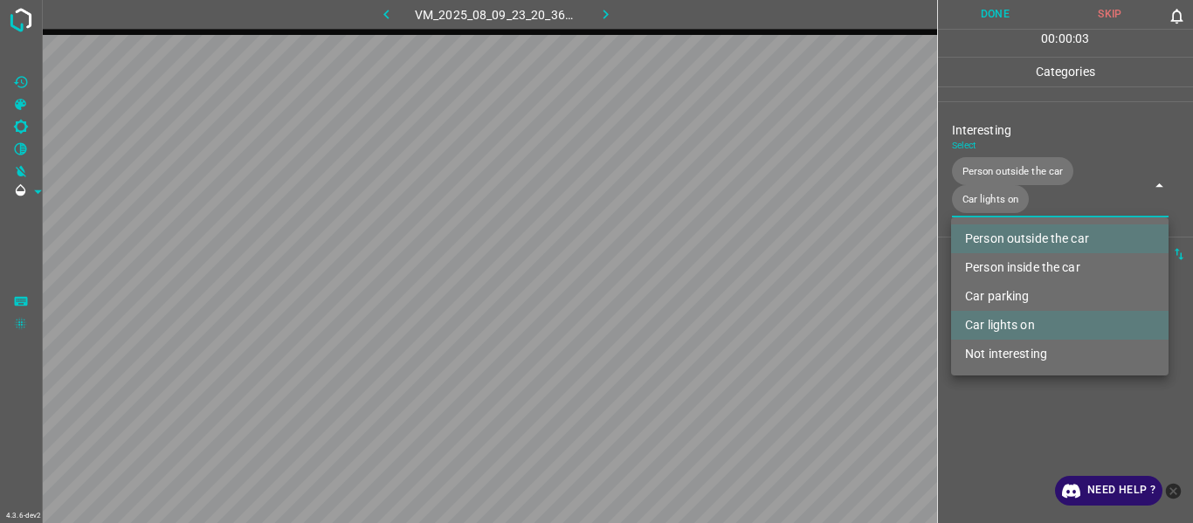
click at [1033, 442] on div at bounding box center [596, 261] width 1193 height 523
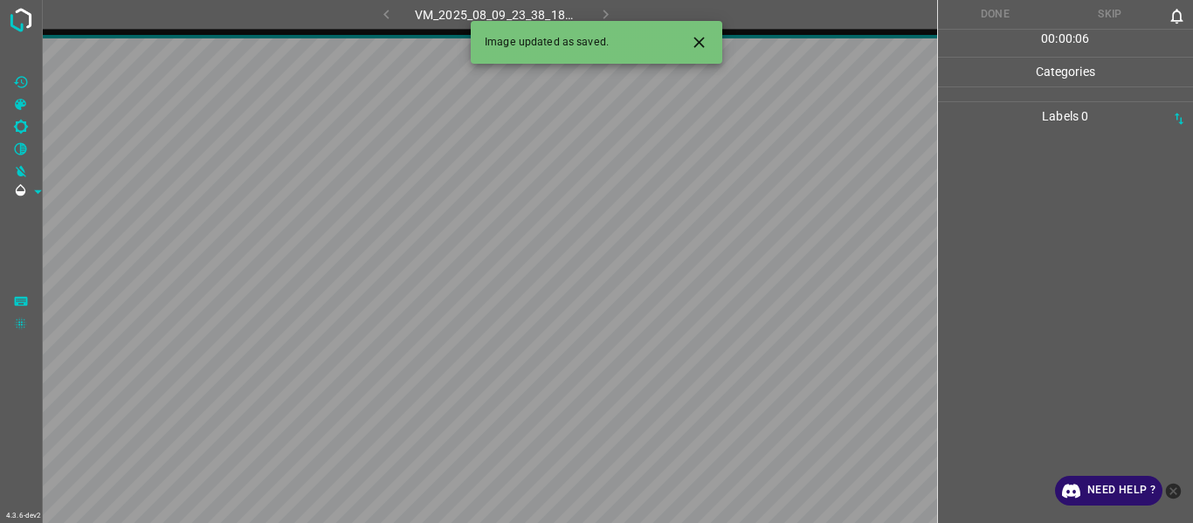
click at [701, 44] on icon "Close" at bounding box center [699, 42] width 10 height 10
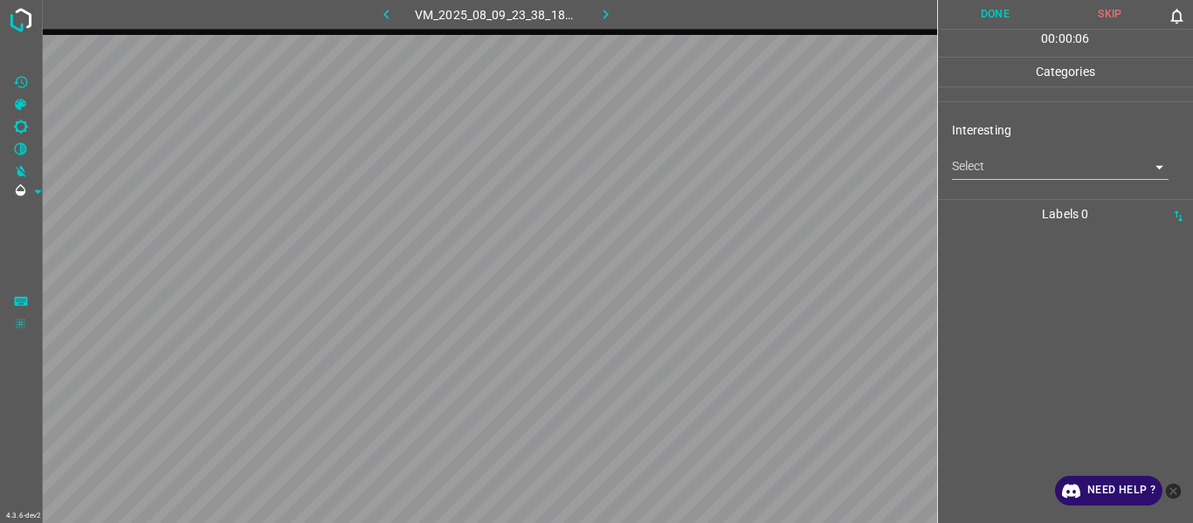
click at [1000, 175] on body "4.3.6-dev2 VM_2025_08_09_23_38_18_145_08.gif Done Skip 0 00 : 00 : 06 Categorie…" at bounding box center [596, 261] width 1193 height 523
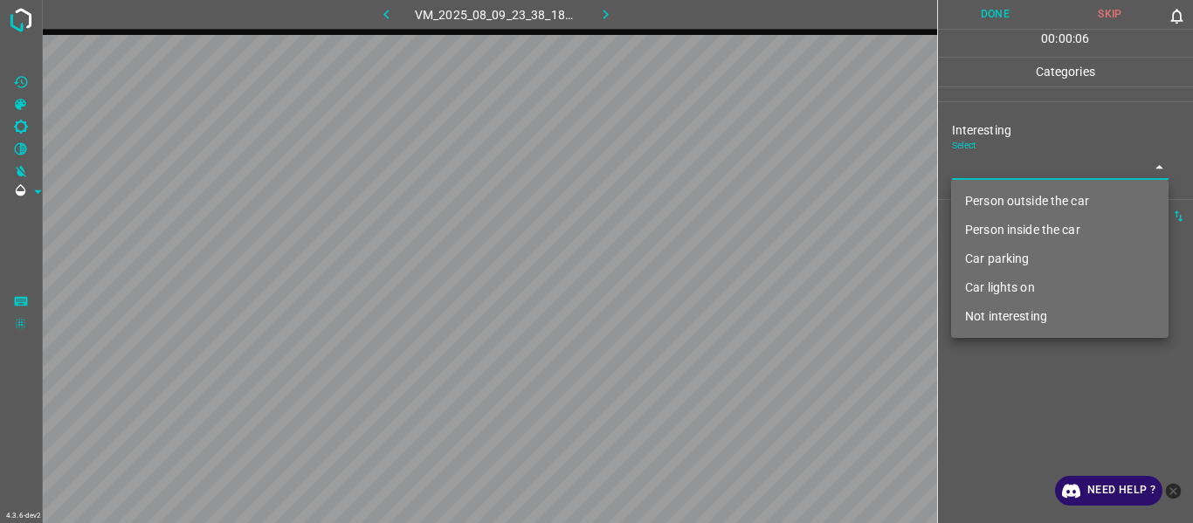
click at [1007, 192] on li "Person outside the car" at bounding box center [1060, 201] width 218 height 29
type input "Person outside the car"
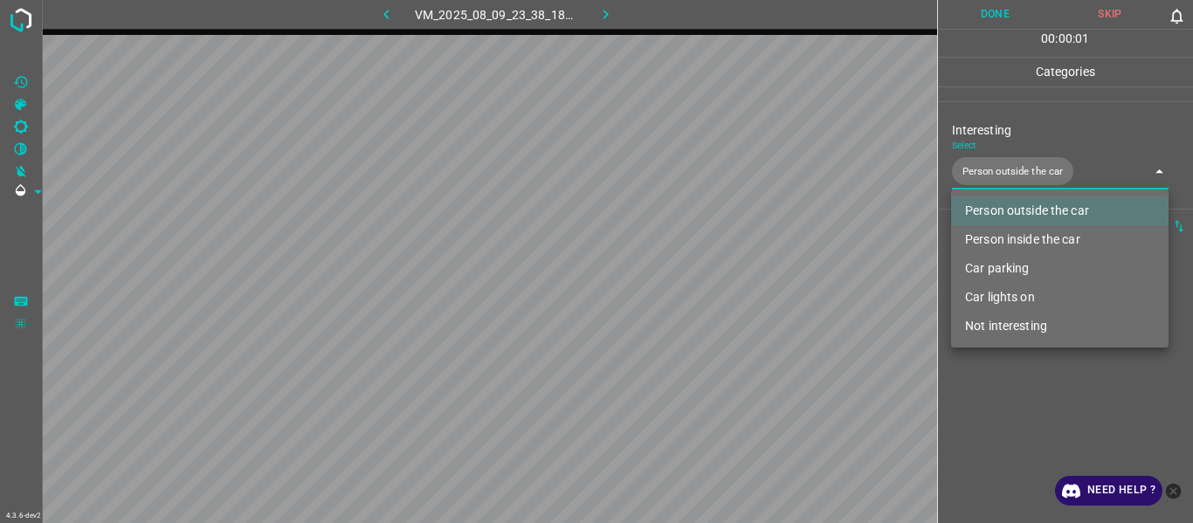
click at [1011, 425] on div at bounding box center [596, 261] width 1193 height 523
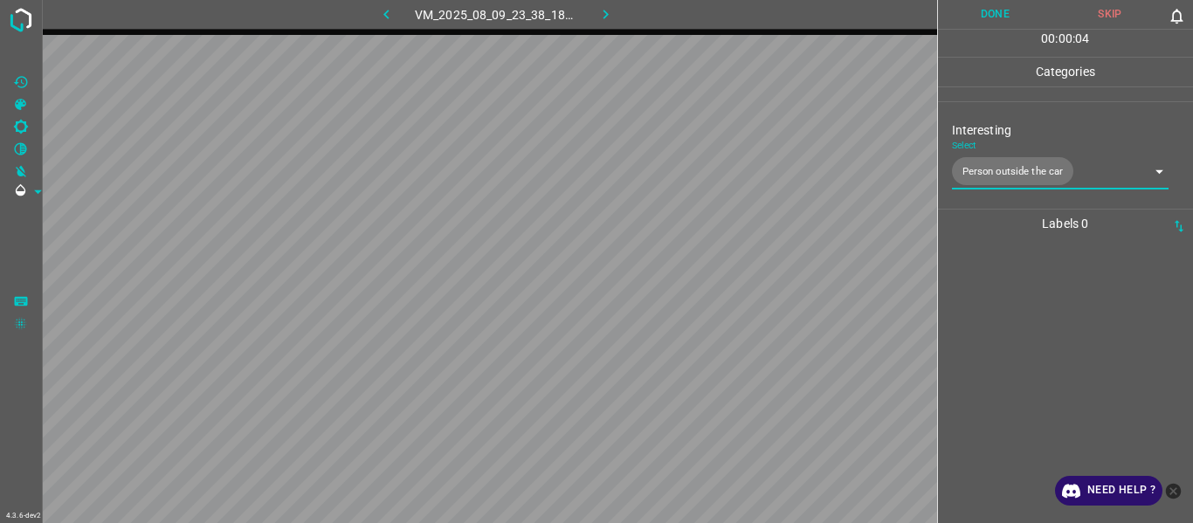
click at [1018, 330] on div at bounding box center [1065, 380] width 245 height 285
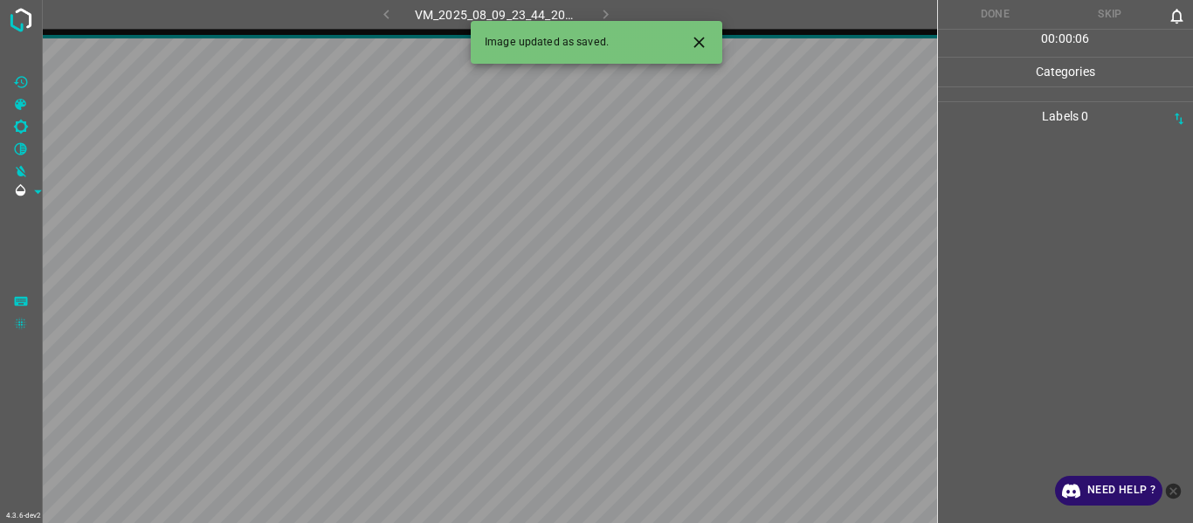
click at [703, 42] on icon "Close" at bounding box center [699, 42] width 18 height 18
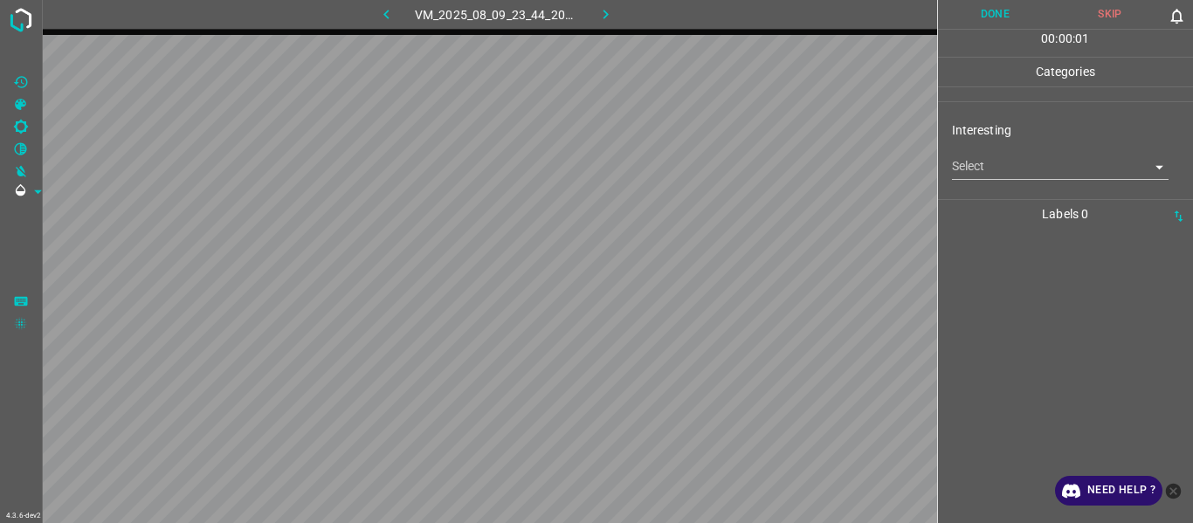
click at [998, 176] on body "4.3.6-dev2 VM_2025_08_09_23_44_20_844_04.gif Done Skip 0 00 : 00 : 01 Categorie…" at bounding box center [596, 261] width 1193 height 523
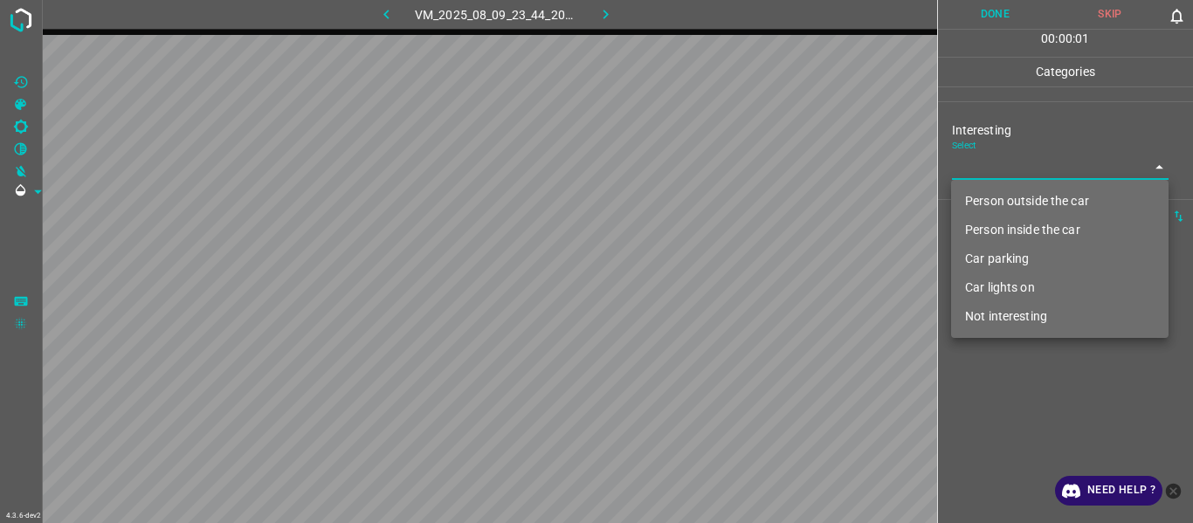
click at [1011, 199] on li "Person outside the car" at bounding box center [1060, 201] width 218 height 29
type input "Person outside the car"
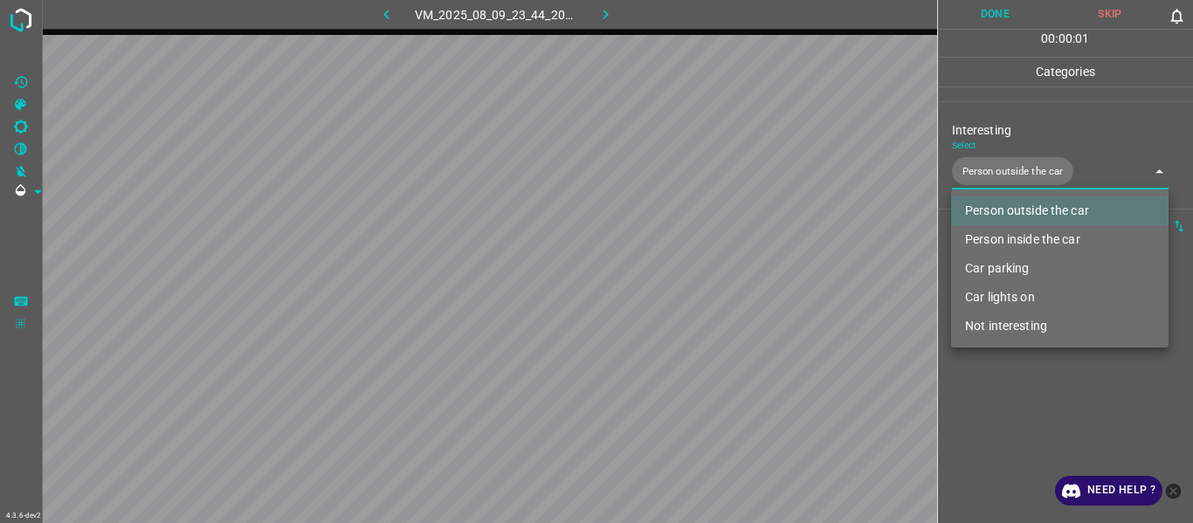
click at [1011, 446] on div at bounding box center [596, 261] width 1193 height 523
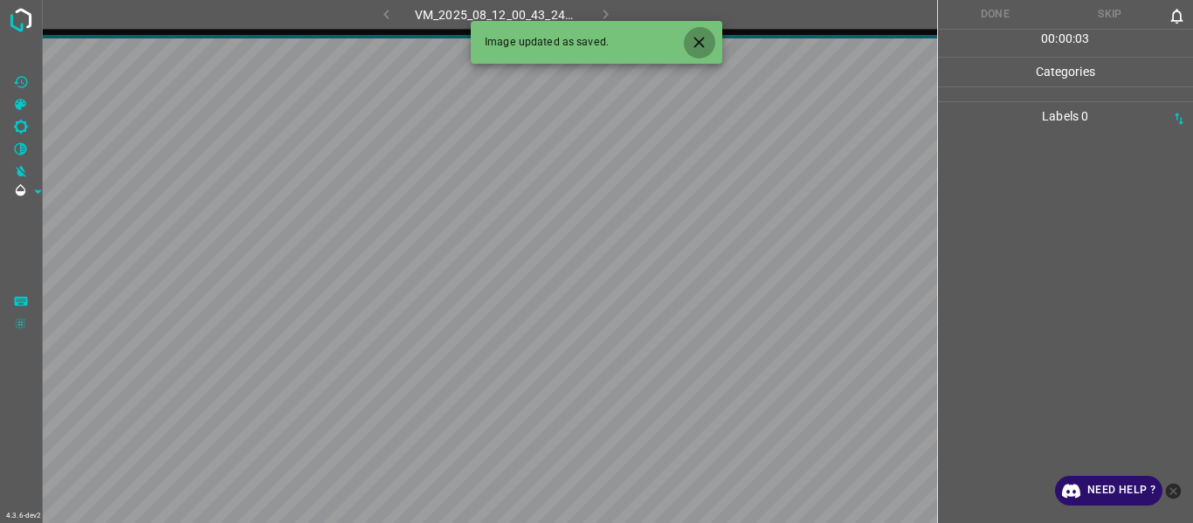
click at [703, 33] on icon "Close" at bounding box center [699, 42] width 18 height 18
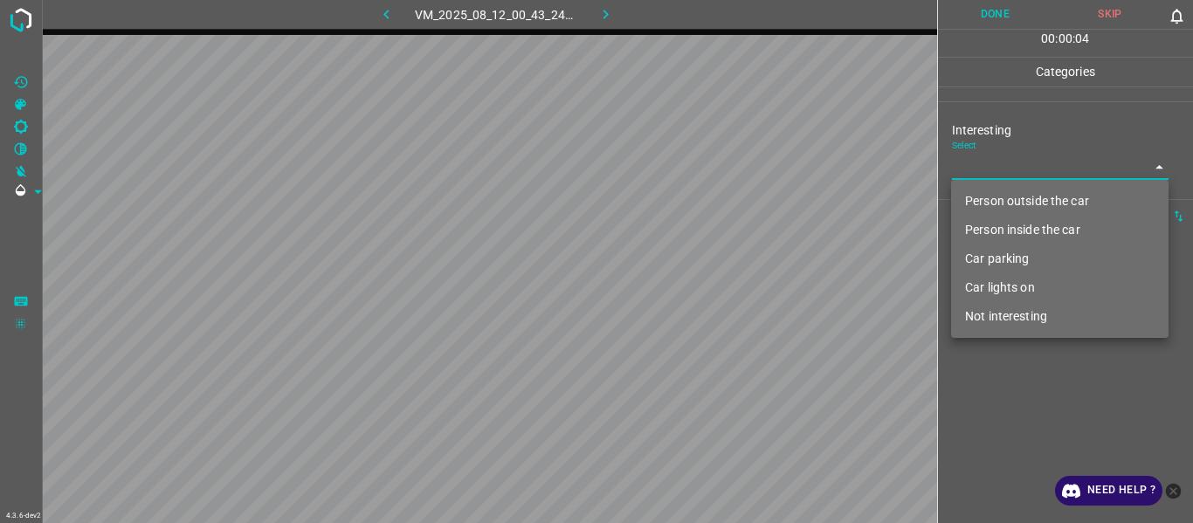
click at [998, 164] on body "4.3.6-dev2 VM_2025_08_12_00_43_24_162_01.gif Done Skip 0 00 : 00 : 04 Categorie…" at bounding box center [596, 261] width 1193 height 523
click at [1011, 208] on li "Person outside the car" at bounding box center [1060, 201] width 218 height 29
type input "Person outside the car"
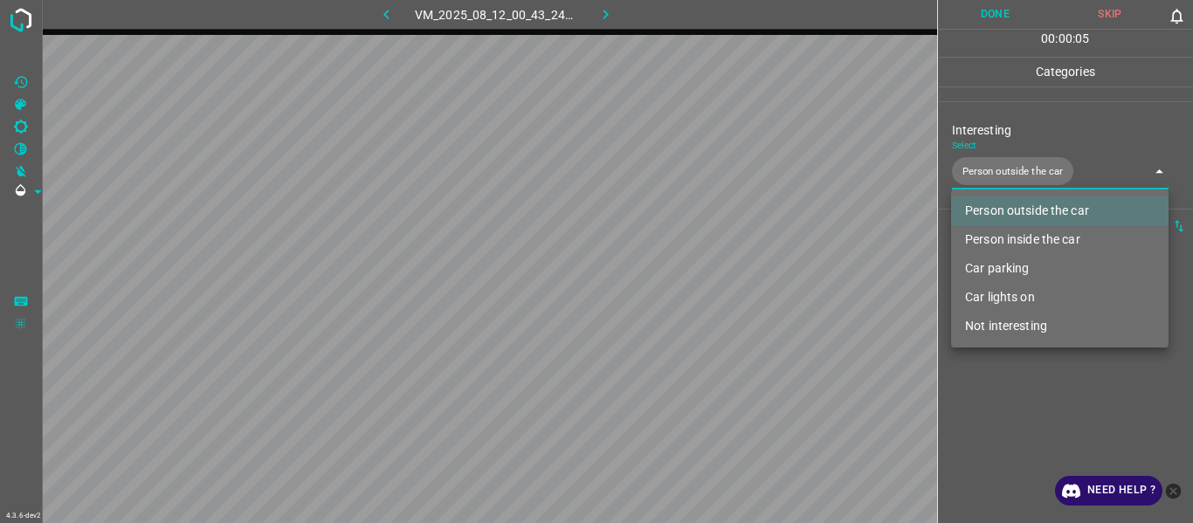
click at [988, 463] on div at bounding box center [596, 261] width 1193 height 523
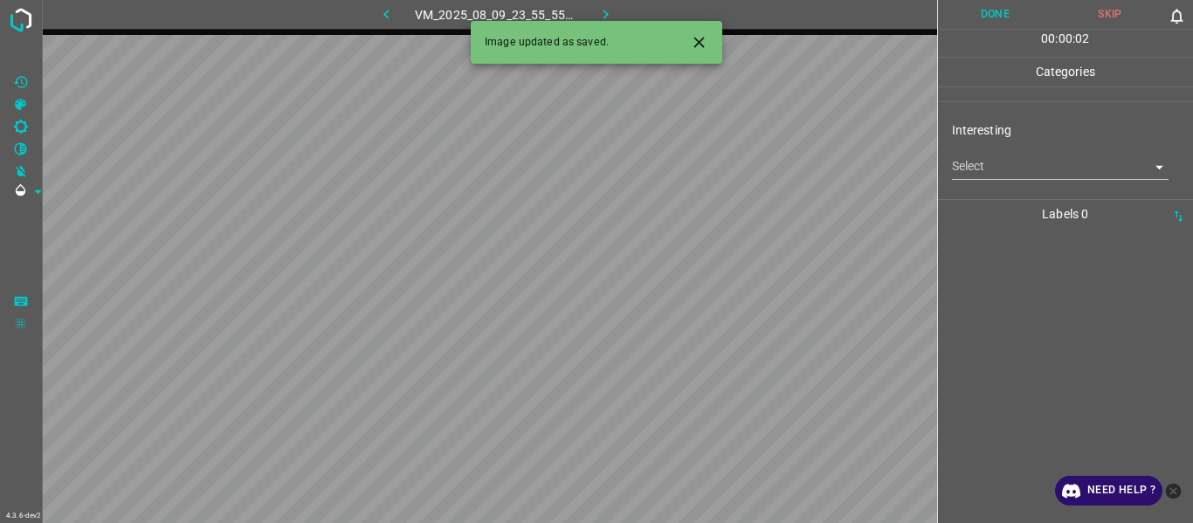
click at [700, 37] on icon "Close" at bounding box center [699, 42] width 18 height 18
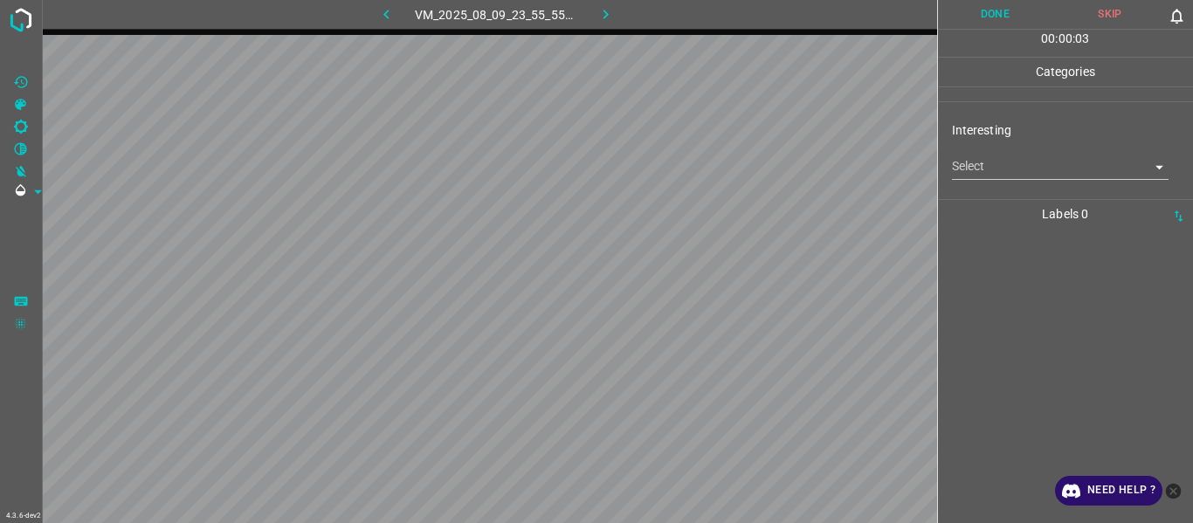
click at [976, 168] on body "4.3.6-dev2 VM_2025_08_09_23_55_55_567_01.gif Done Skip 0 00 : 00 : 03 Categorie…" at bounding box center [596, 261] width 1193 height 523
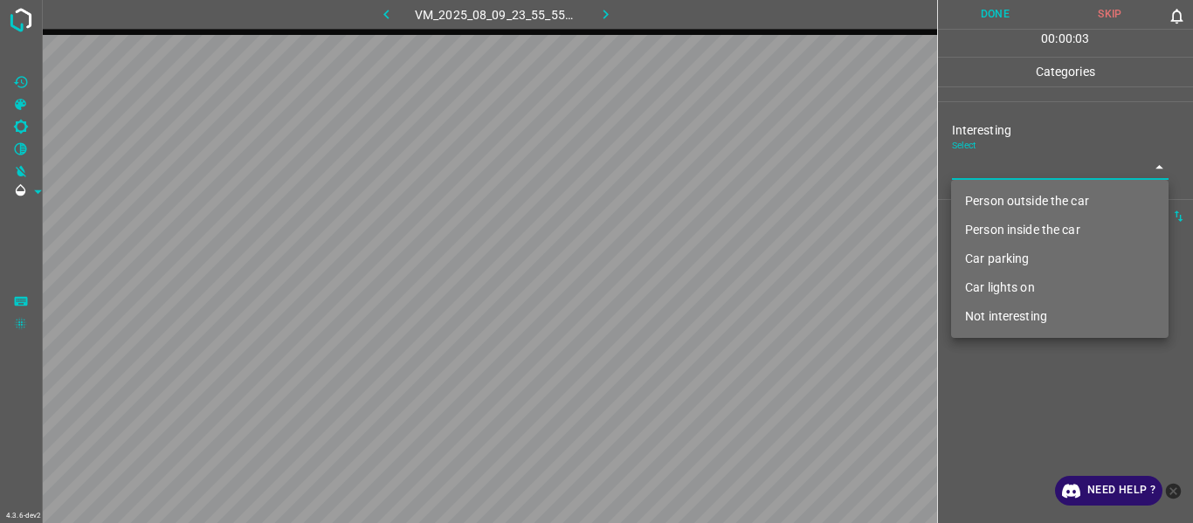
click at [981, 201] on li "Person outside the car" at bounding box center [1060, 201] width 218 height 29
type input "Person outside the car"
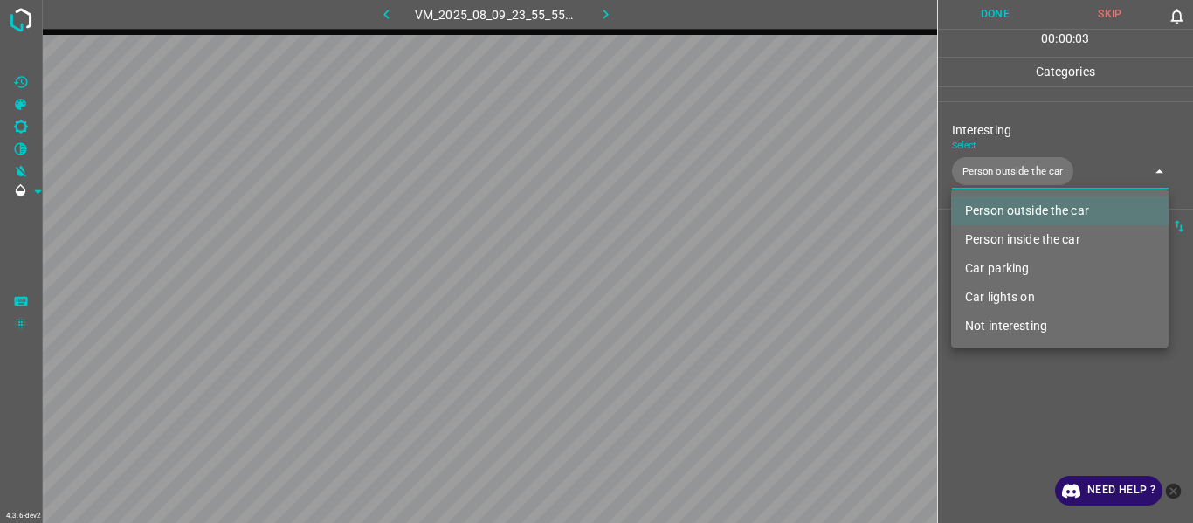
click at [995, 456] on div at bounding box center [596, 261] width 1193 height 523
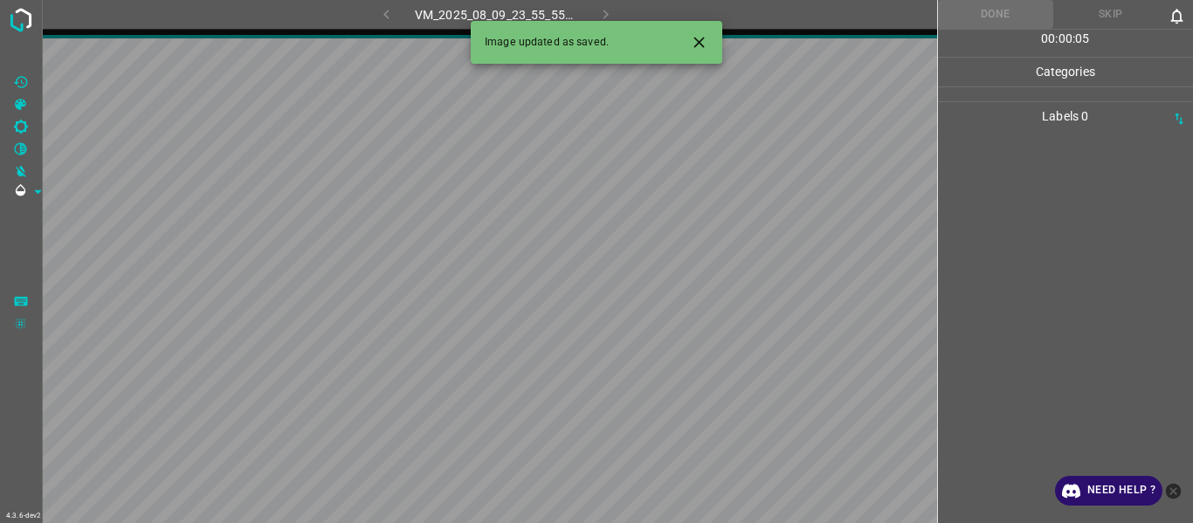
click at [705, 35] on icon "Close" at bounding box center [699, 42] width 18 height 18
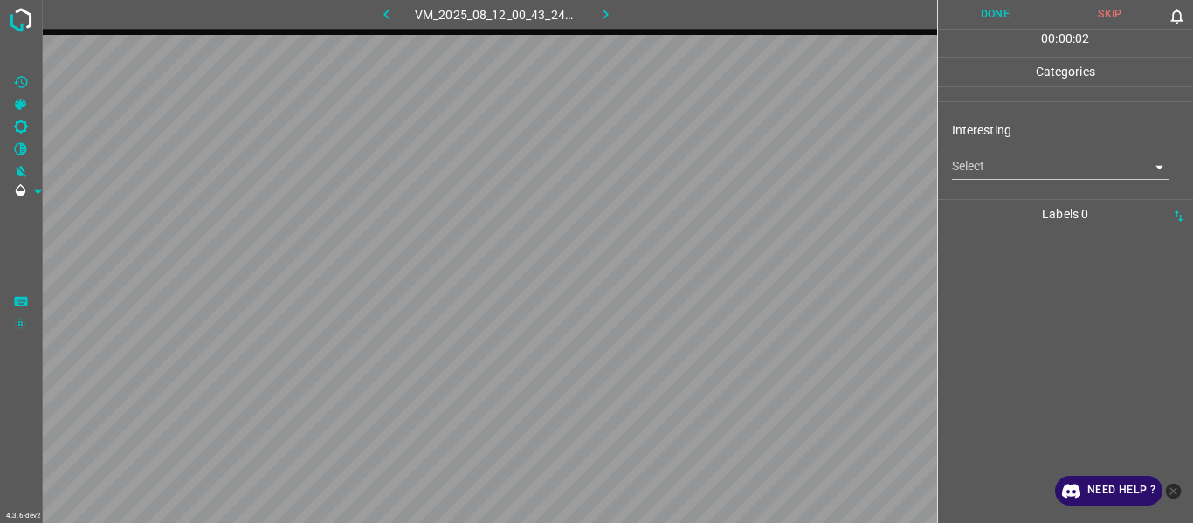
click at [1004, 155] on body "4.3.6-dev2 VM_2025_08_12_00_43_24_162_07.gif Done Skip 0 00 : 00 : 02 Categorie…" at bounding box center [596, 261] width 1193 height 523
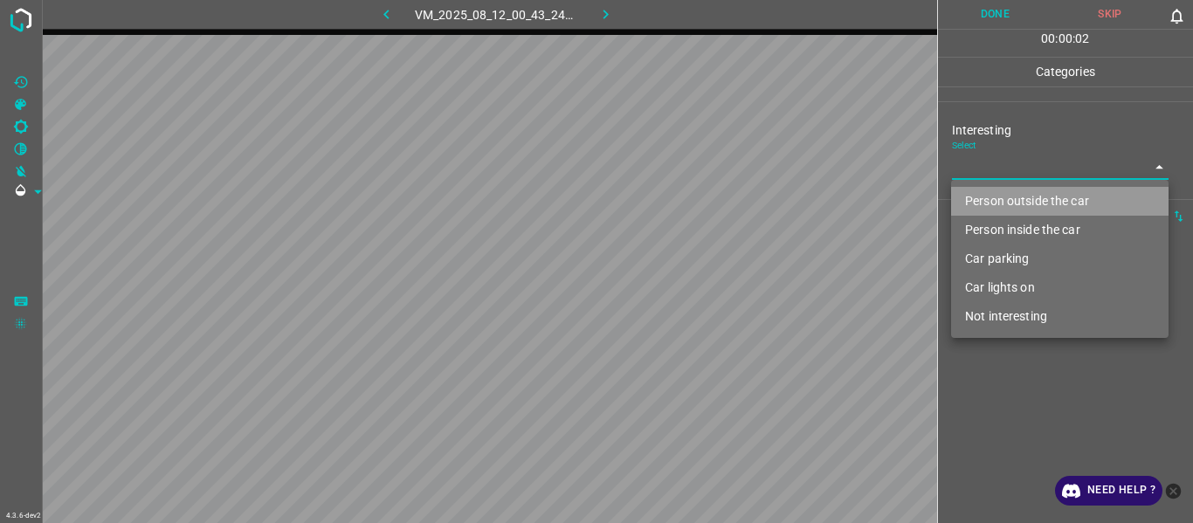
click at [1011, 194] on li "Person outside the car" at bounding box center [1060, 201] width 218 height 29
type input "Person outside the car"
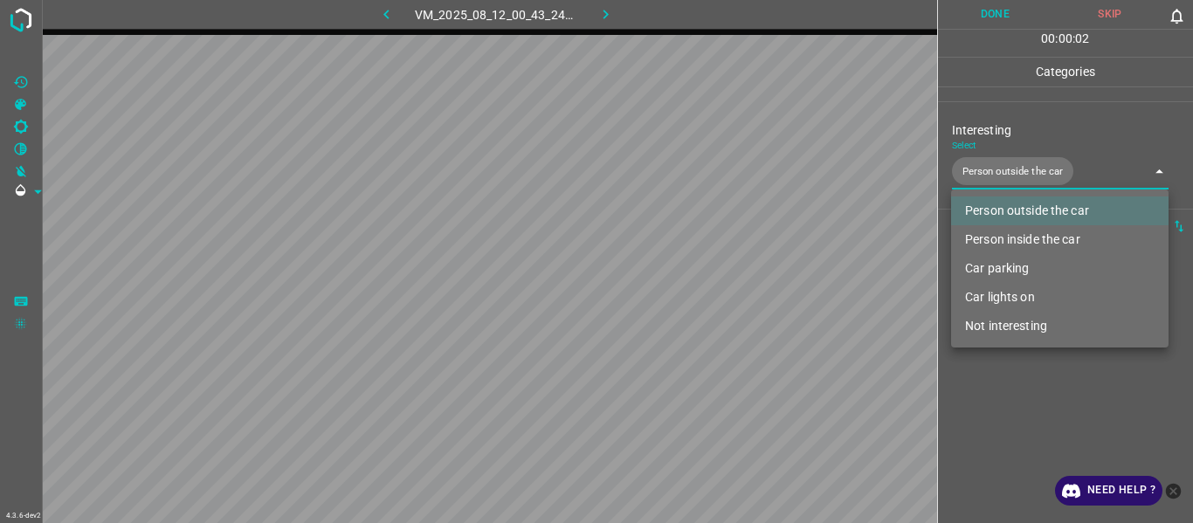
click at [1014, 423] on div at bounding box center [596, 261] width 1193 height 523
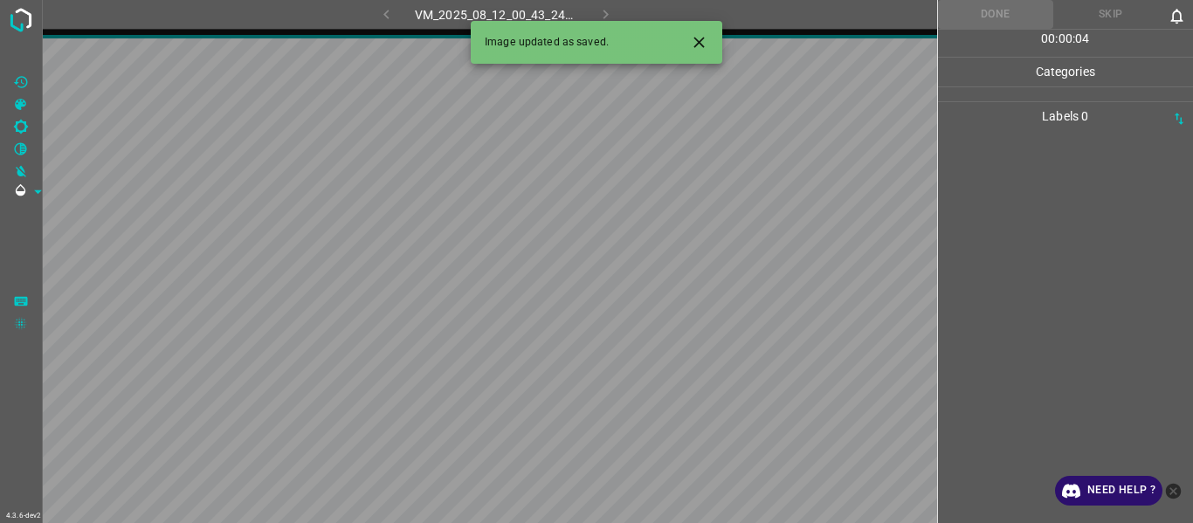
click at [705, 42] on icon "Close" at bounding box center [699, 42] width 18 height 18
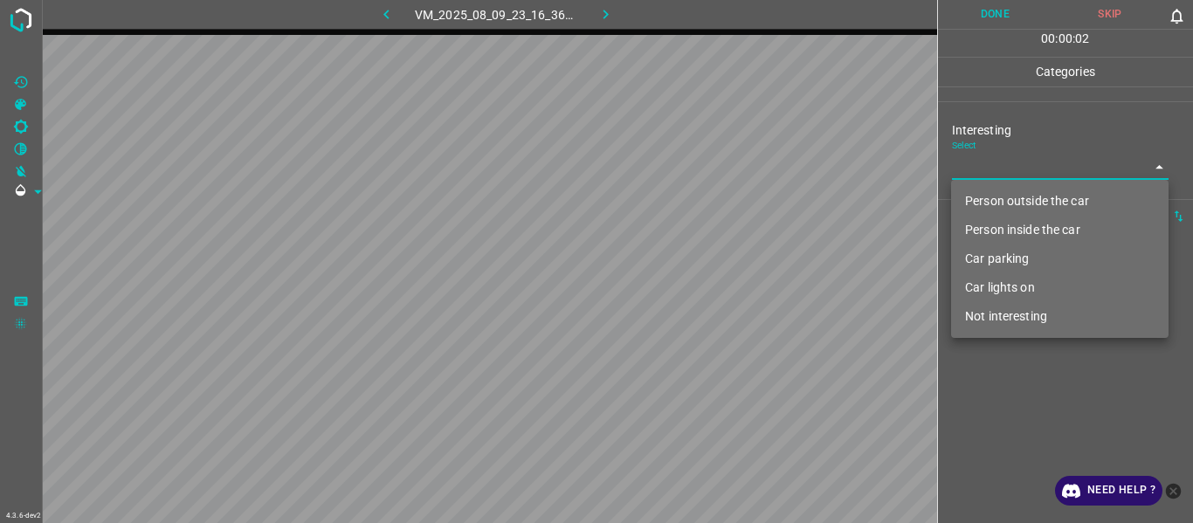
click at [990, 169] on body "4.3.6-dev2 VM_2025_08_09_23_16_36_140_04.gif Done Skip 0 00 : 00 : 02 Categorie…" at bounding box center [596, 261] width 1193 height 523
click at [1005, 204] on li "Person outside the car" at bounding box center [1060, 201] width 218 height 29
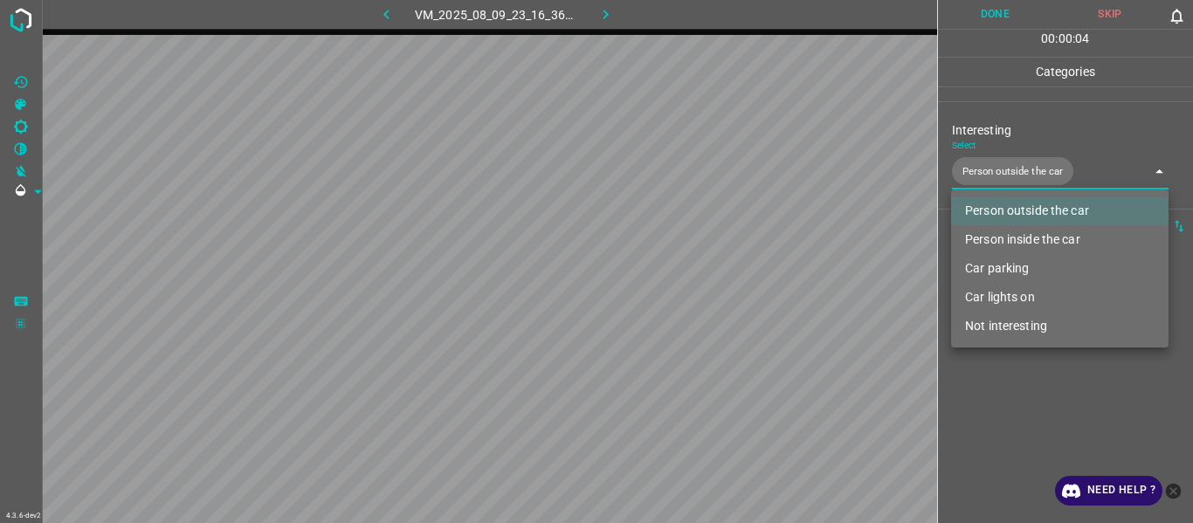
click at [1002, 294] on li "Car lights on" at bounding box center [1060, 297] width 218 height 29
type input "Person outside the car,Car lights on"
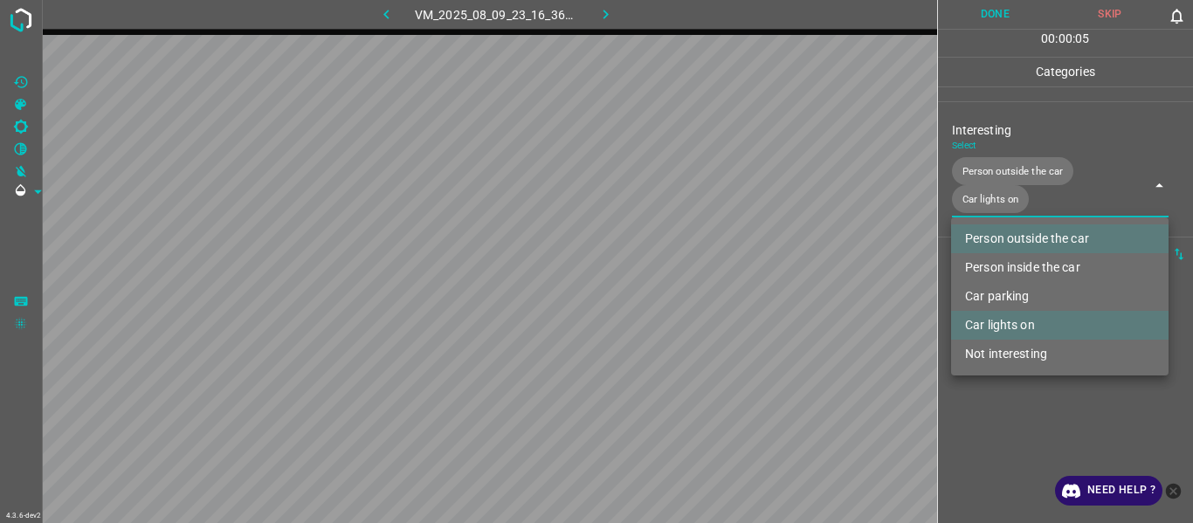
click at [1011, 428] on div at bounding box center [596, 261] width 1193 height 523
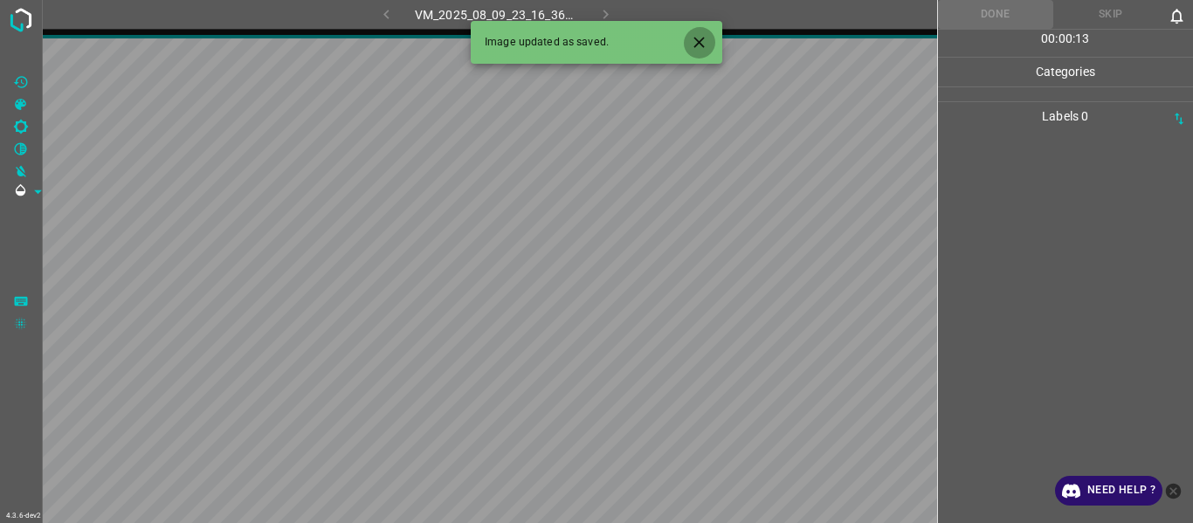
click at [703, 40] on icon "Close" at bounding box center [699, 42] width 18 height 18
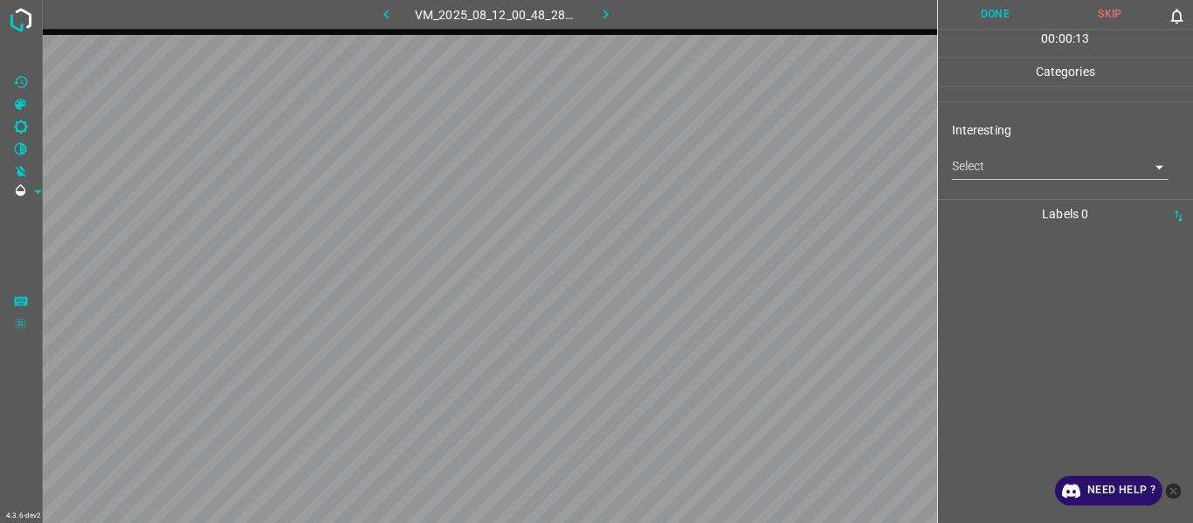
click at [983, 164] on body "4.3.6-dev2 VM_2025_08_12_00_48_28_391_05.gif Done Skip 0 00 : 00 : 13 Categorie…" at bounding box center [596, 261] width 1193 height 523
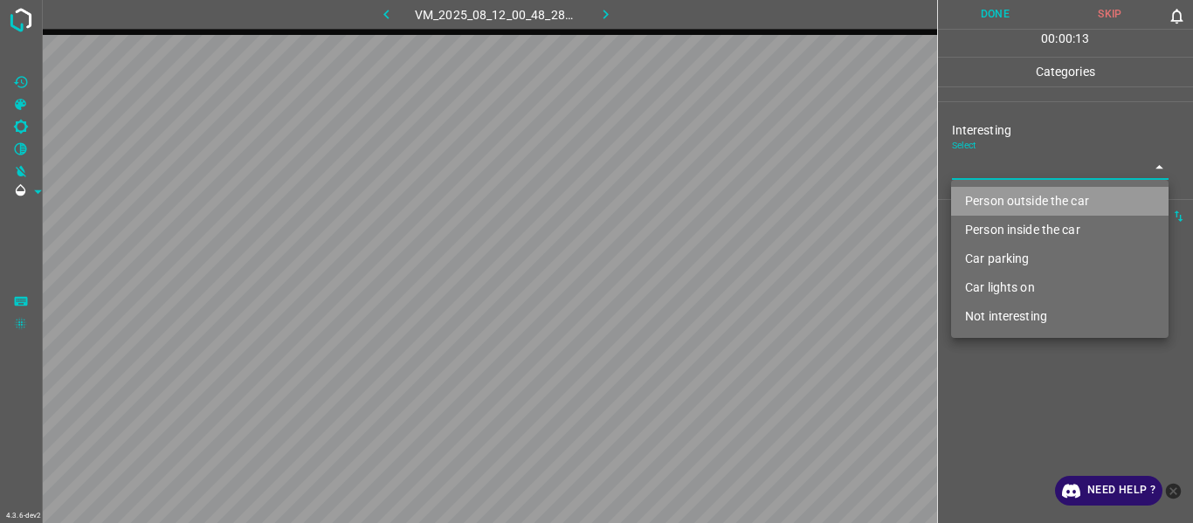
click at [990, 190] on li "Person outside the car" at bounding box center [1060, 201] width 218 height 29
type input "Person outside the car"
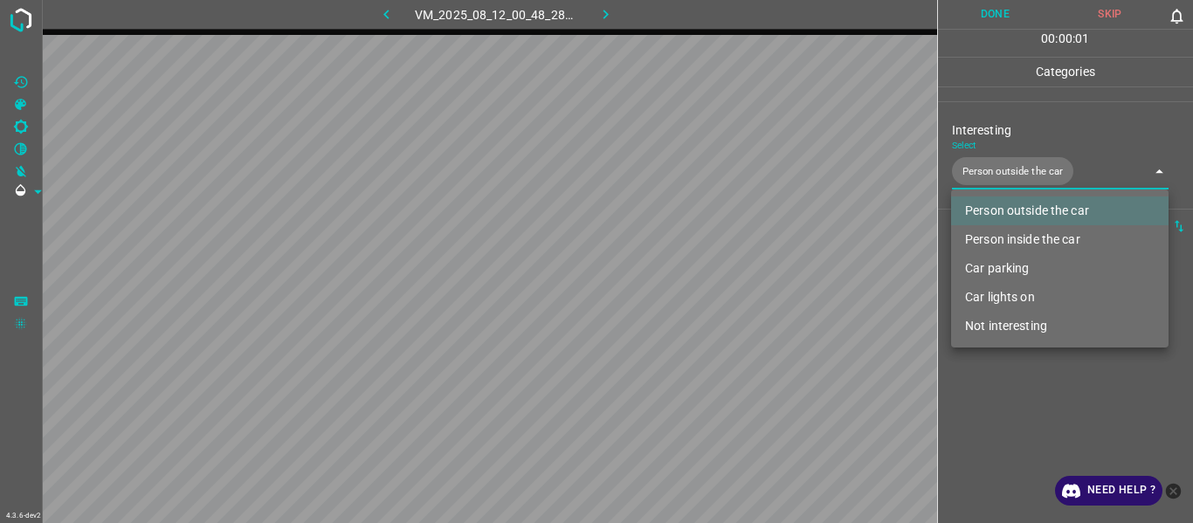
click at [1002, 404] on div at bounding box center [596, 261] width 1193 height 523
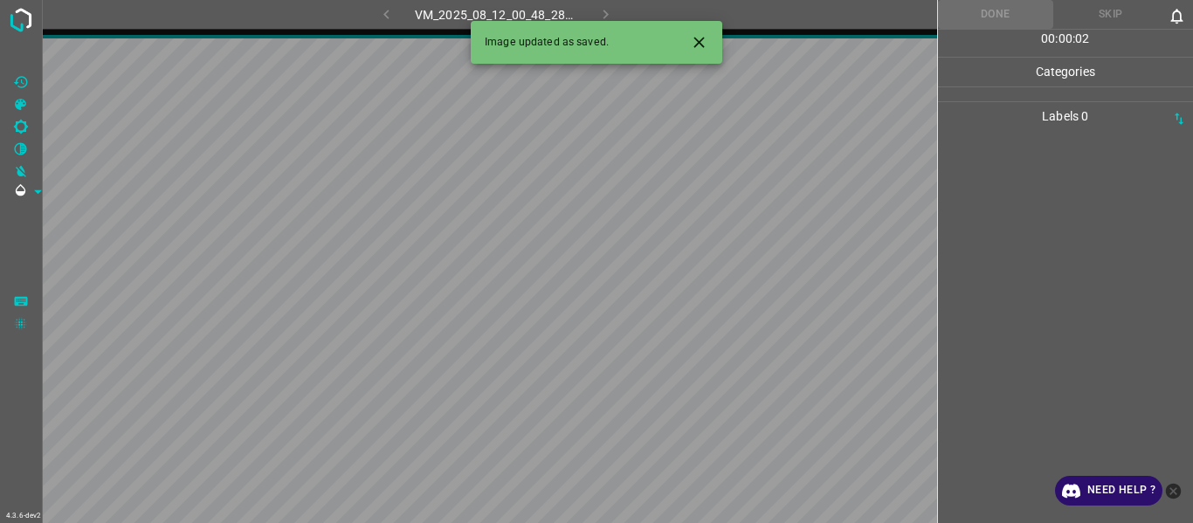
click at [691, 33] on icon "Close" at bounding box center [699, 42] width 18 height 18
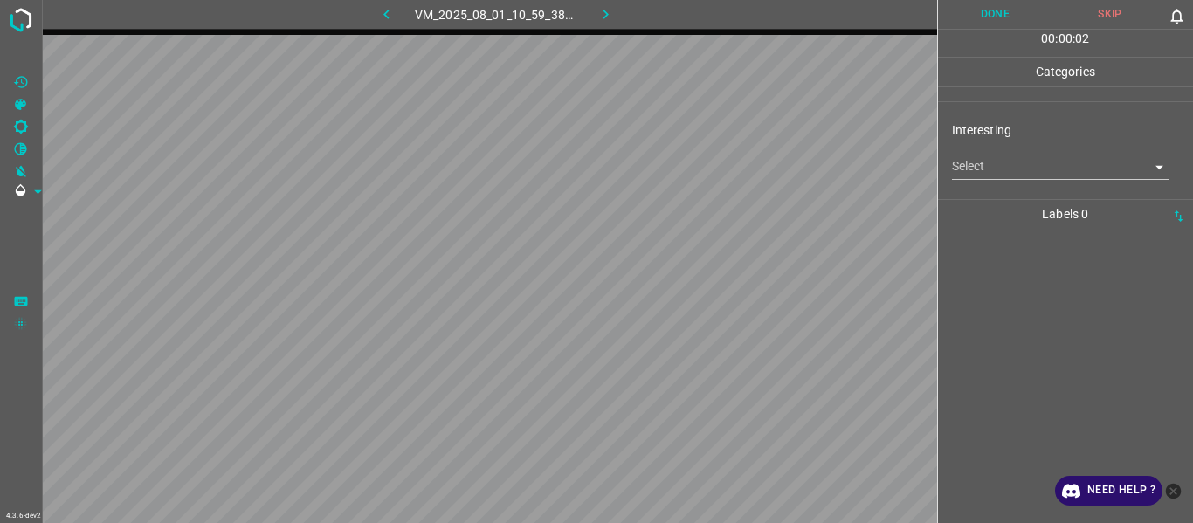
click at [972, 162] on body "4.3.6-dev2 VM_2025_08_01_10_59_38_638_03.gif Done Skip 0 00 : 00 : 02 Categorie…" at bounding box center [596, 261] width 1193 height 523
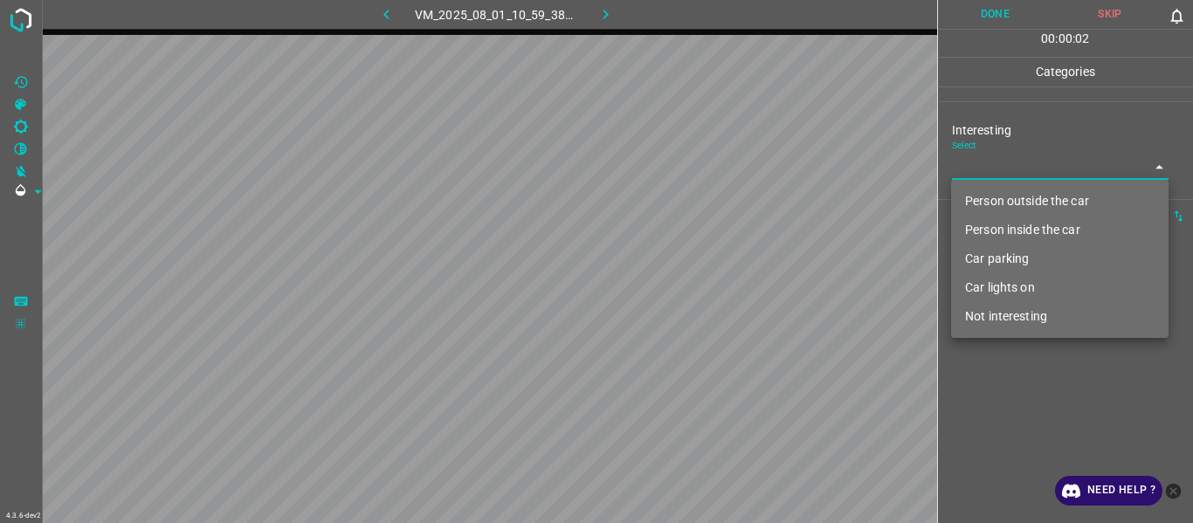
click at [984, 201] on li "Person outside the car" at bounding box center [1060, 201] width 218 height 29
type input "Person outside the car"
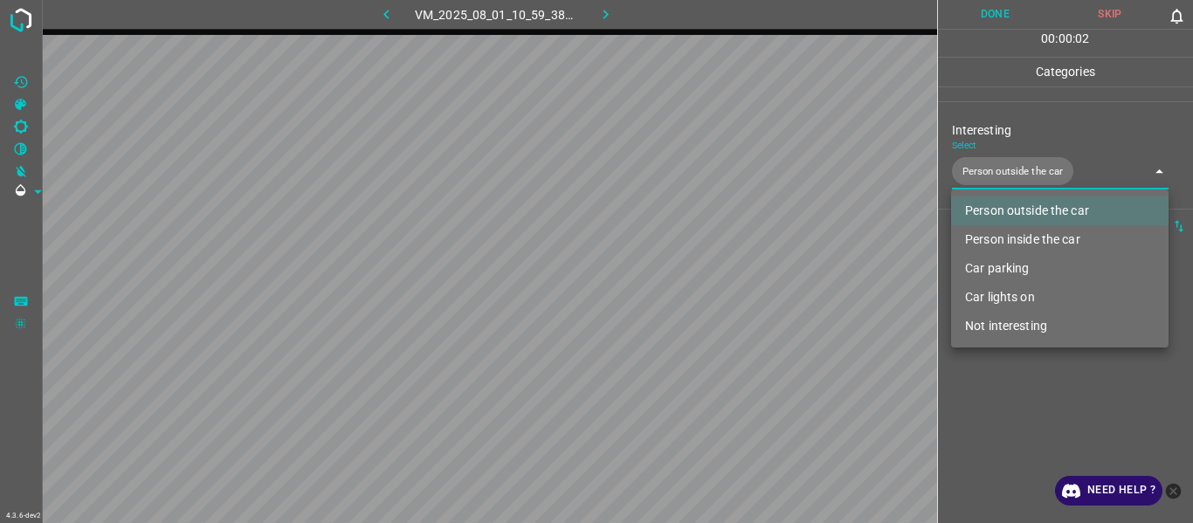
click at [983, 409] on div at bounding box center [596, 261] width 1193 height 523
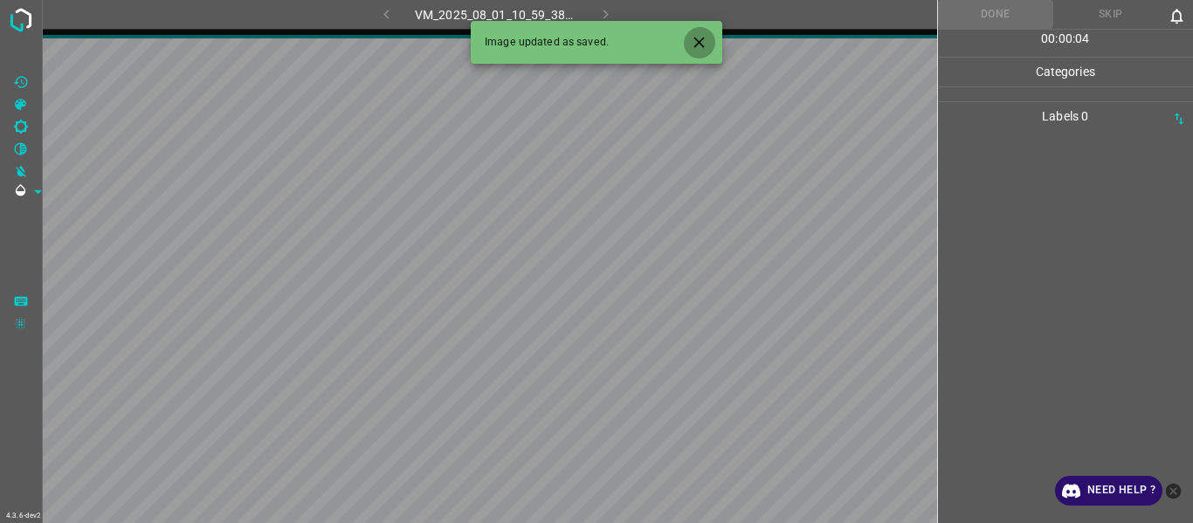
click at [705, 40] on icon "Close" at bounding box center [699, 42] width 18 height 18
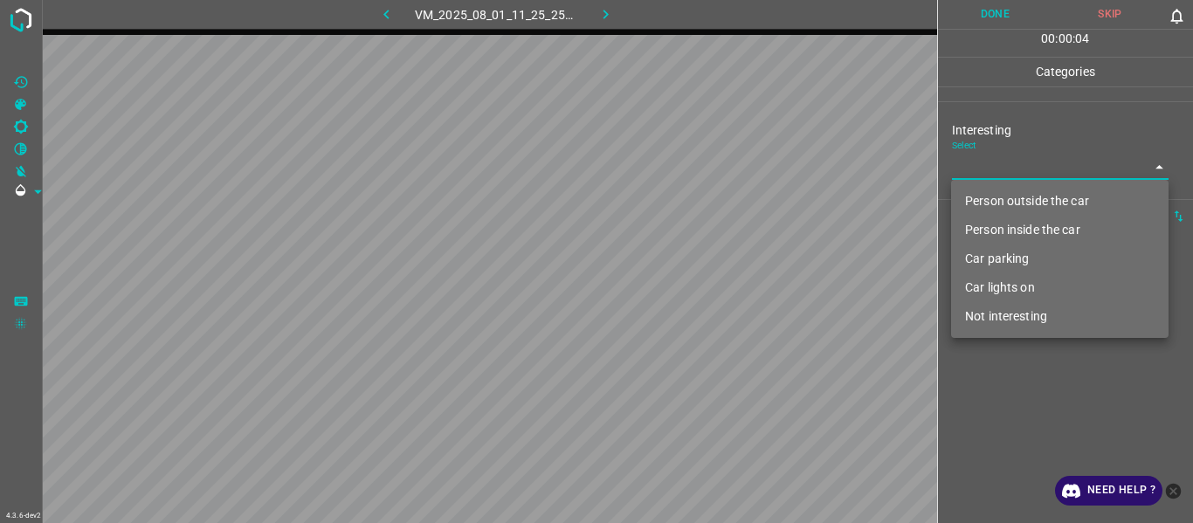
drag, startPoint x: 979, startPoint y: 162, endPoint x: 988, endPoint y: 217, distance: 54.9
click at [984, 164] on body "4.3.6-dev2 VM_2025_08_01_11_25_25_378_03.gif Done Skip 0 00 : 00 : 04 Categorie…" at bounding box center [596, 261] width 1193 height 523
click at [990, 306] on li "Not interesting" at bounding box center [1060, 316] width 218 height 29
type input "Not interesting"
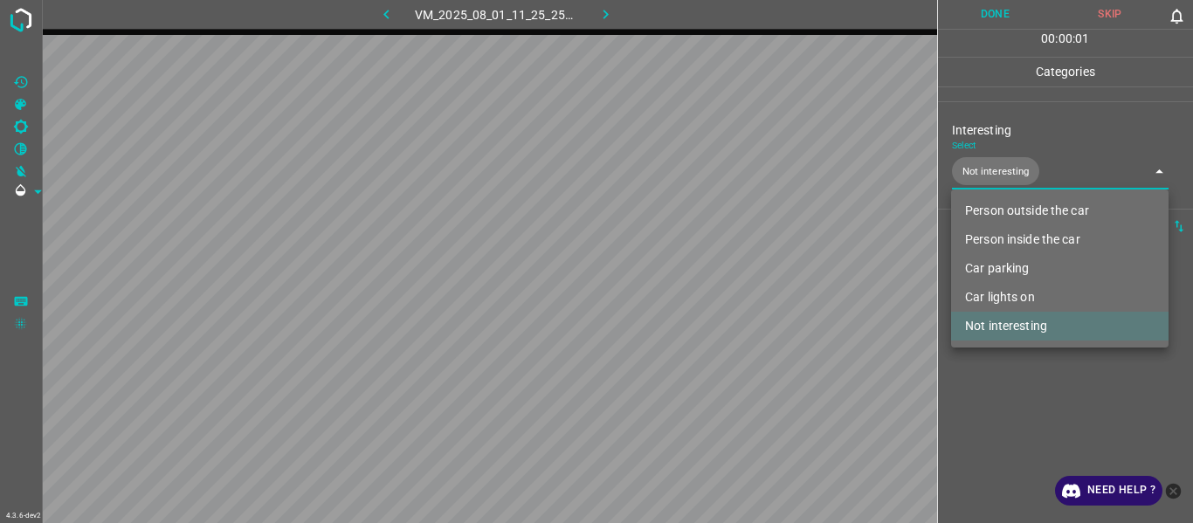
click at [997, 391] on div at bounding box center [596, 261] width 1193 height 523
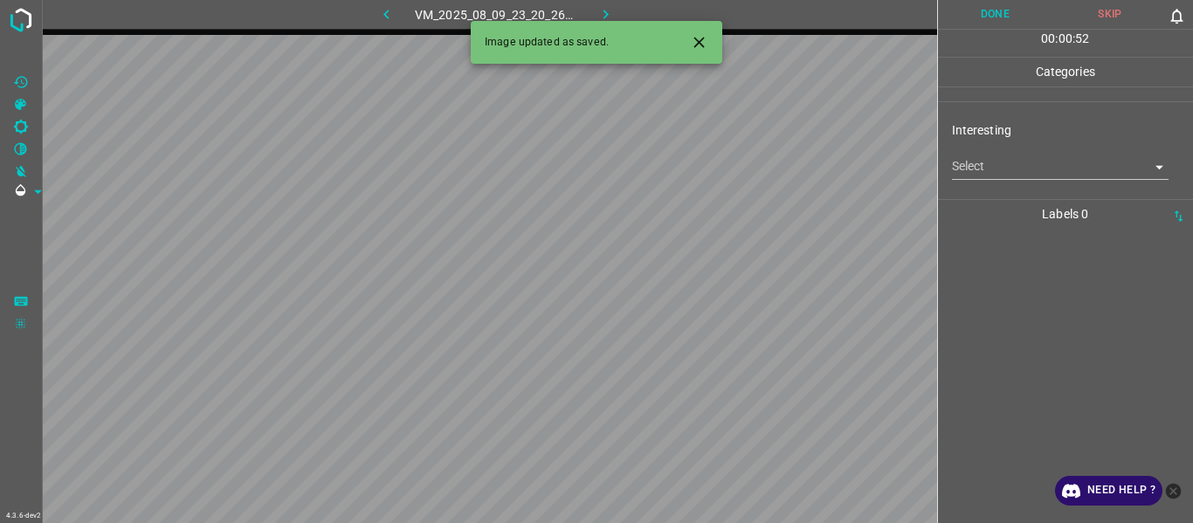
click at [1002, 166] on body "4.3.6-dev2 VM_2025_08_09_23_20_26_066_02.gif Done Skip 0 00 : 00 : 52 Categorie…" at bounding box center [596, 261] width 1193 height 523
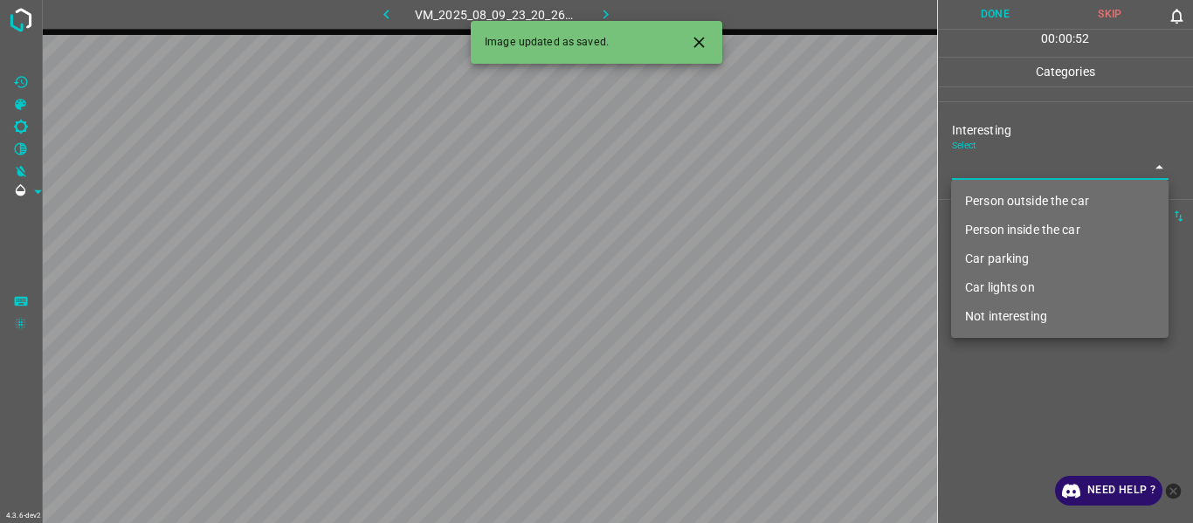
click at [1023, 197] on li "Person outside the car" at bounding box center [1060, 201] width 218 height 29
type input "Person outside the car"
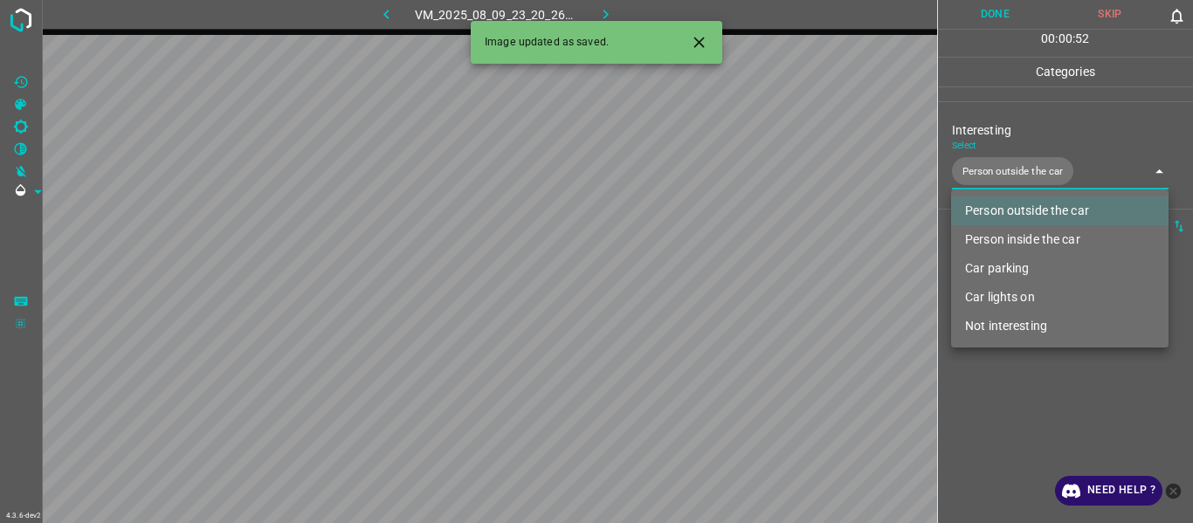
click at [1067, 419] on div at bounding box center [596, 261] width 1193 height 523
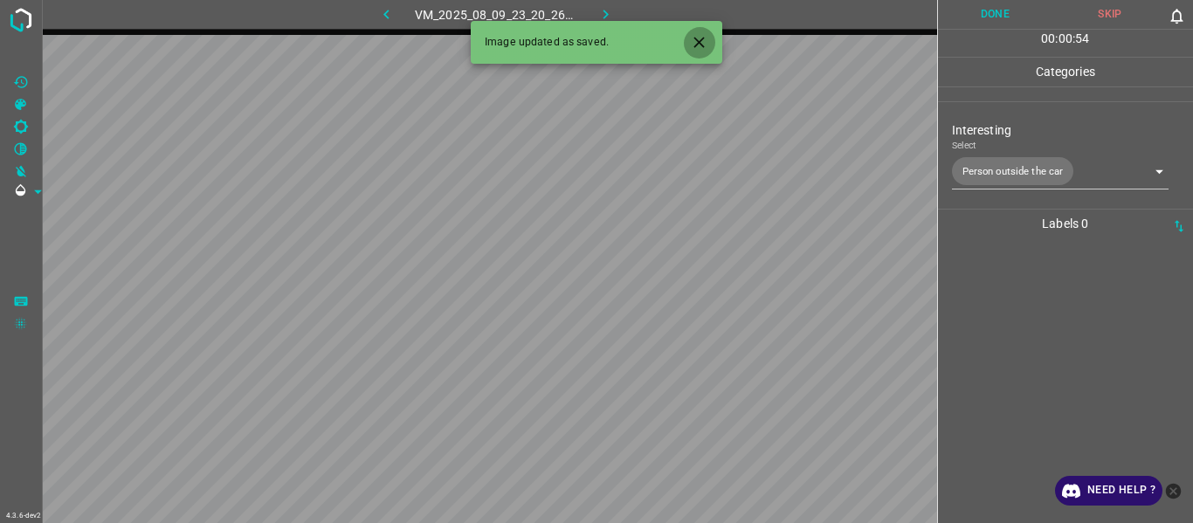
click at [701, 42] on icon "Close" at bounding box center [699, 42] width 18 height 18
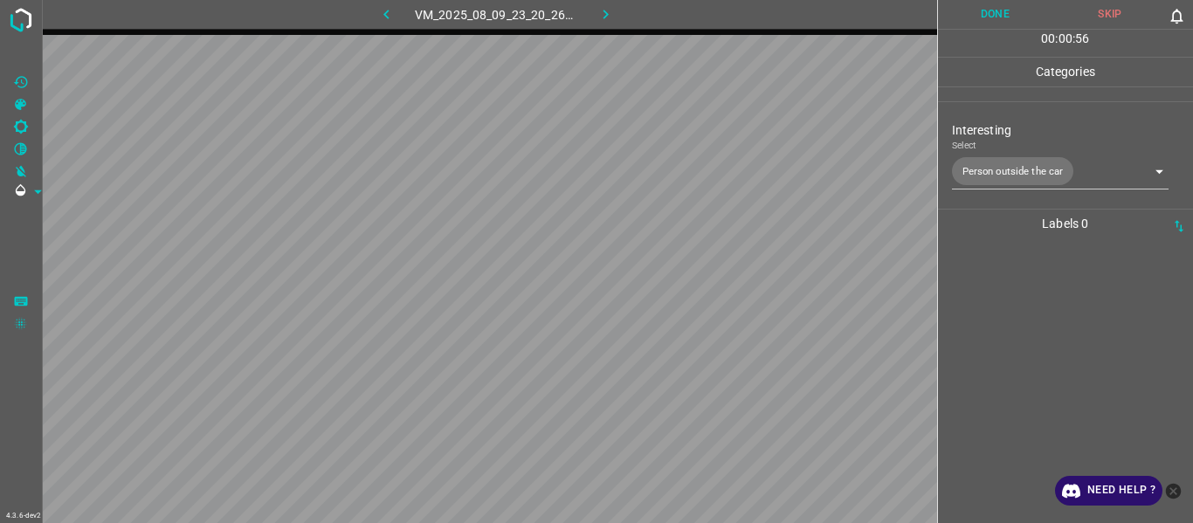
click at [1028, 321] on div at bounding box center [1065, 380] width 245 height 285
click at [976, 18] on div "Done Skip 0" at bounding box center [1066, 14] width 256 height 29
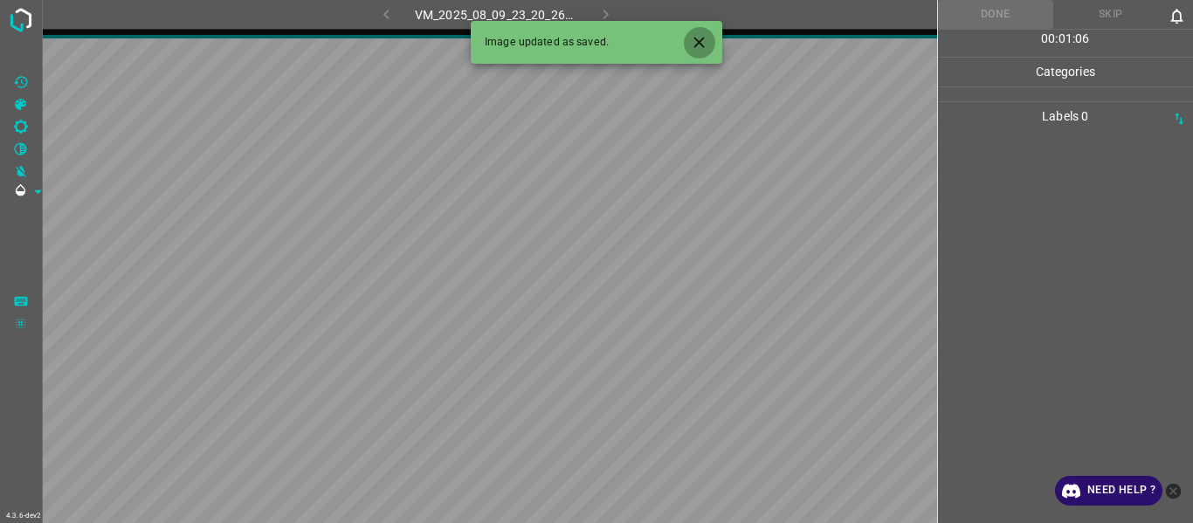
click at [698, 43] on icon "Close" at bounding box center [699, 42] width 10 height 10
click at [701, 38] on icon "Close" at bounding box center [699, 42] width 18 height 18
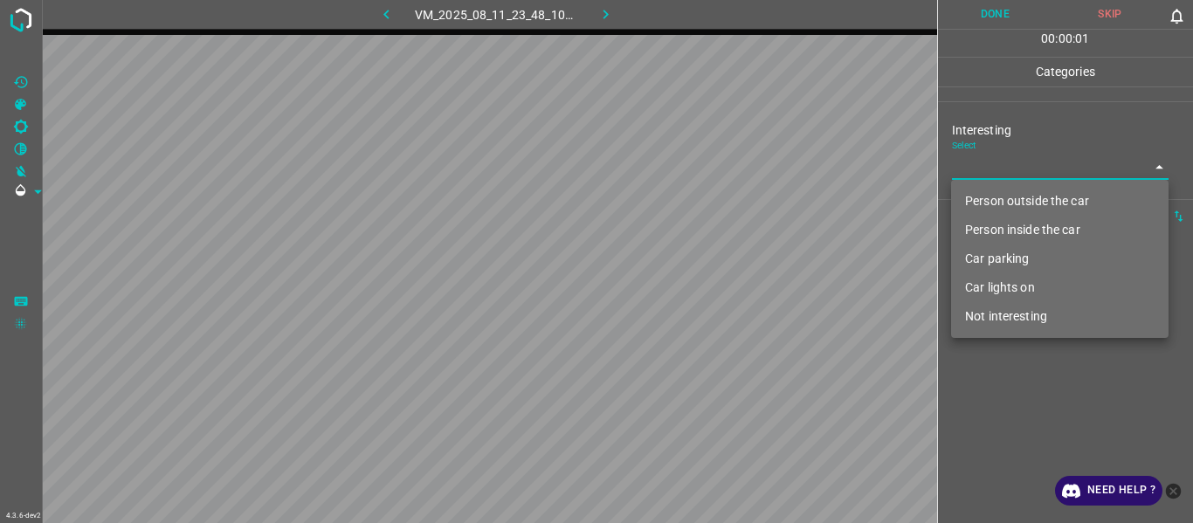
drag, startPoint x: 998, startPoint y: 176, endPoint x: 1000, endPoint y: 184, distance: 8.9
click at [997, 177] on body "4.3.6-dev2 VM_2025_08_11_23_48_10_691_07.gif Done Skip 0 00 : 00 : 01 Categorie…" at bounding box center [596, 261] width 1193 height 523
click at [1007, 225] on li "Person inside the car" at bounding box center [1060, 230] width 218 height 29
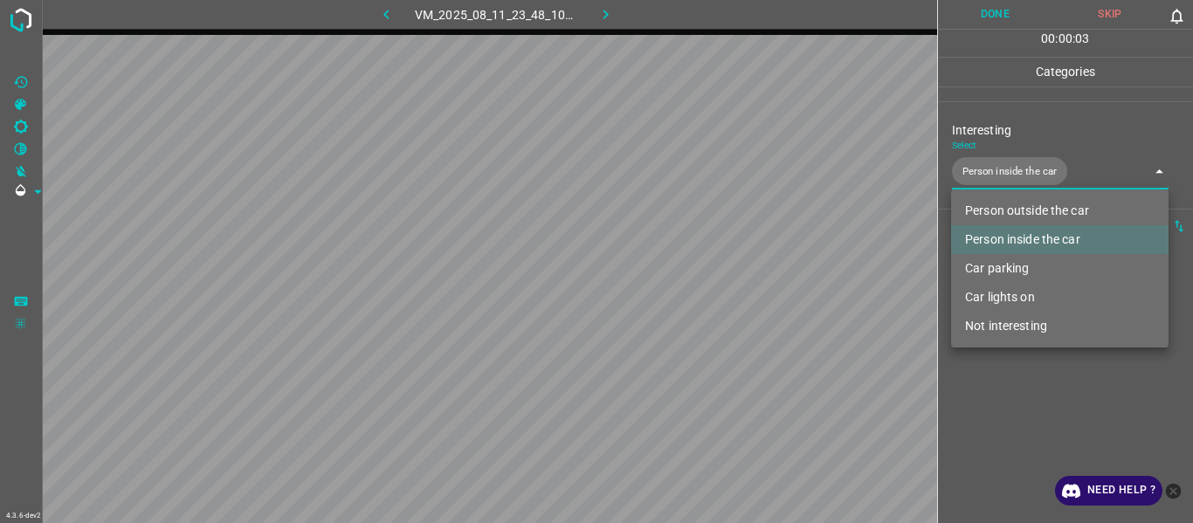
click at [1016, 298] on li "Car lights on" at bounding box center [1060, 297] width 218 height 29
type input "Person inside the car,Car lights on"
click at [1014, 401] on div at bounding box center [596, 261] width 1193 height 523
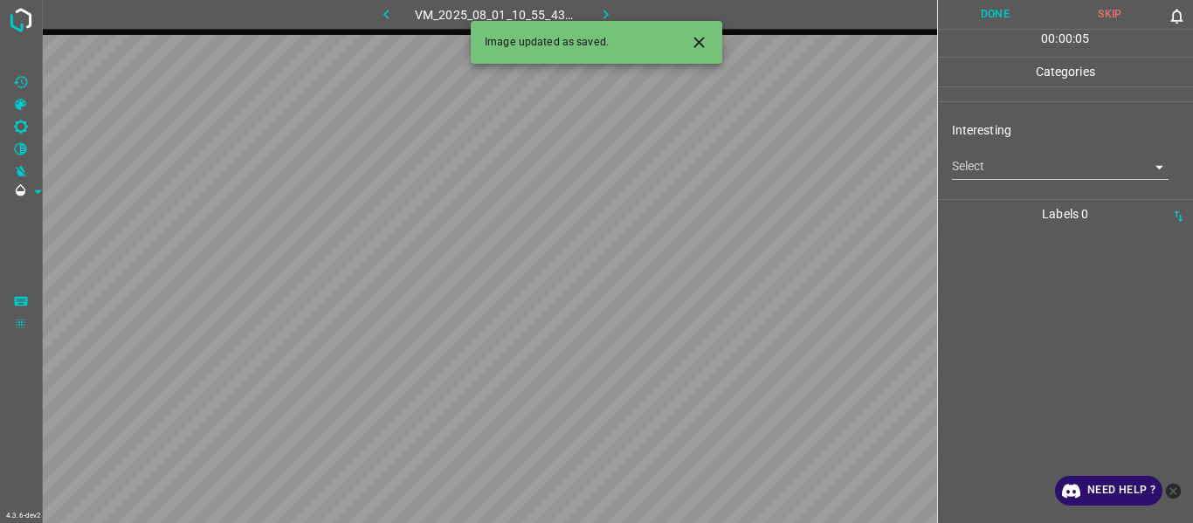
click at [1030, 174] on body "4.3.6-dev2 VM_2025_08_01_10_55_43_492_02.gif Done Skip 0 00 : 00 : 05 Categorie…" at bounding box center [596, 261] width 1193 height 523
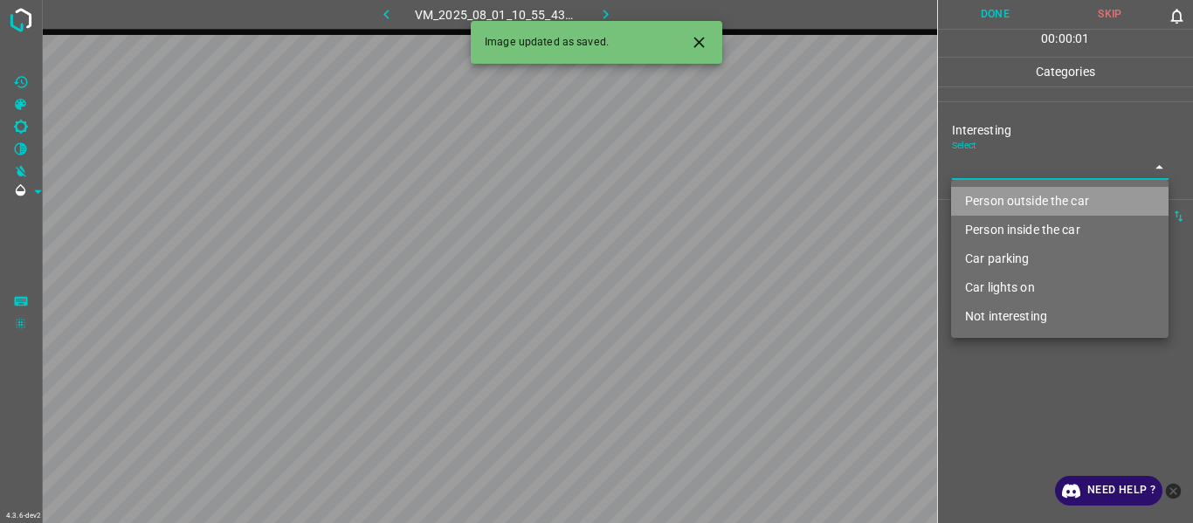
click at [1028, 202] on li "Person outside the car" at bounding box center [1060, 201] width 218 height 29
type input "Person outside the car"
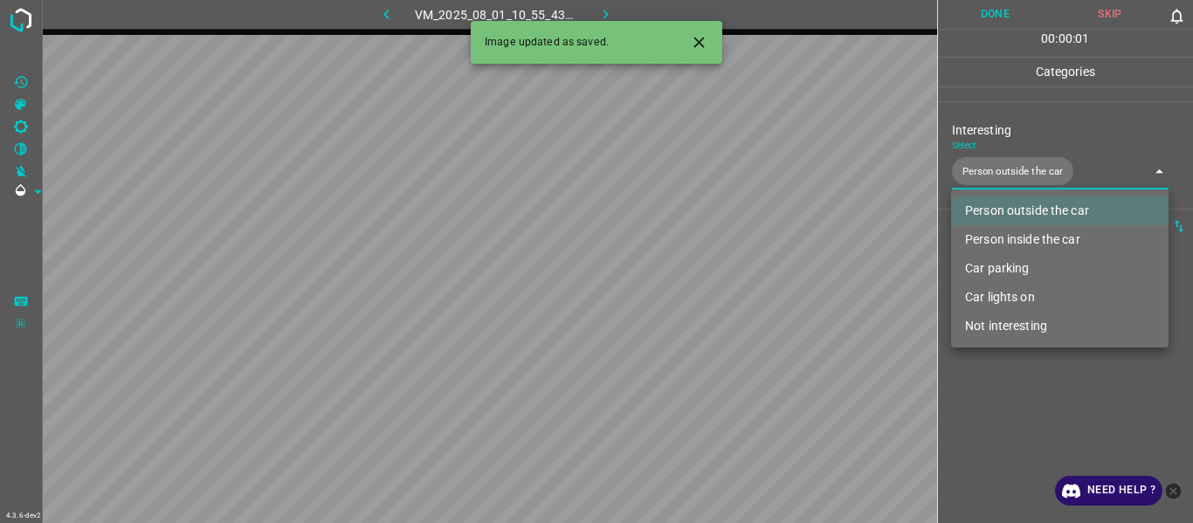
click at [694, 38] on icon "Close" at bounding box center [699, 42] width 10 height 10
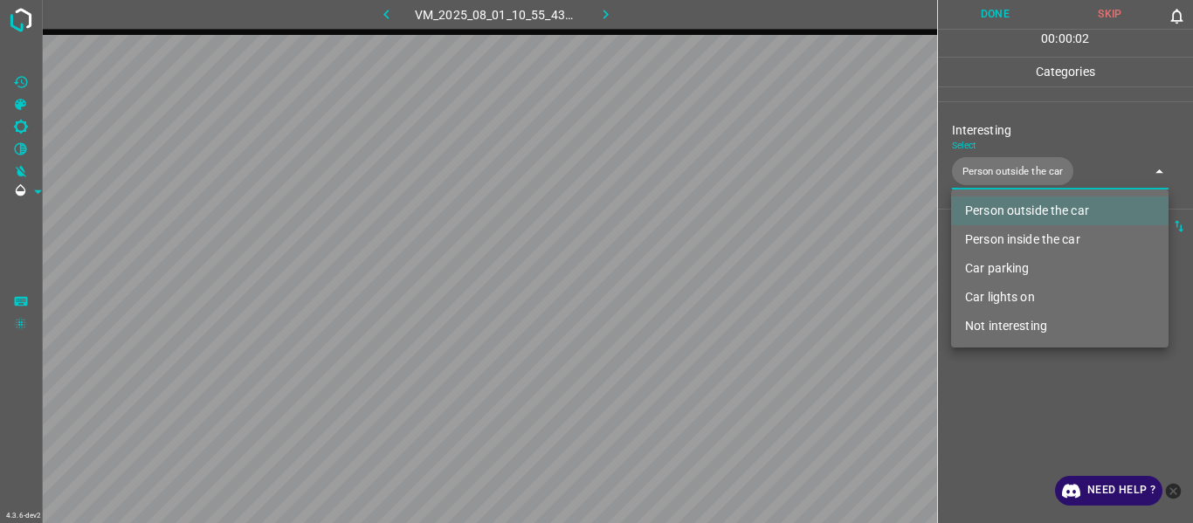
click at [991, 376] on div at bounding box center [596, 261] width 1193 height 523
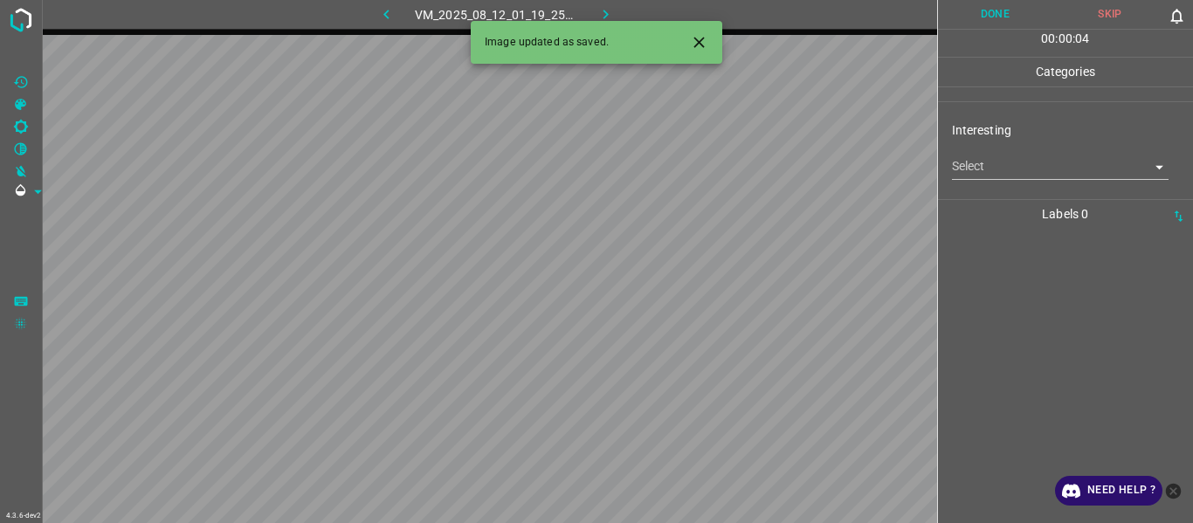
click at [693, 45] on icon "Close" at bounding box center [699, 42] width 18 height 18
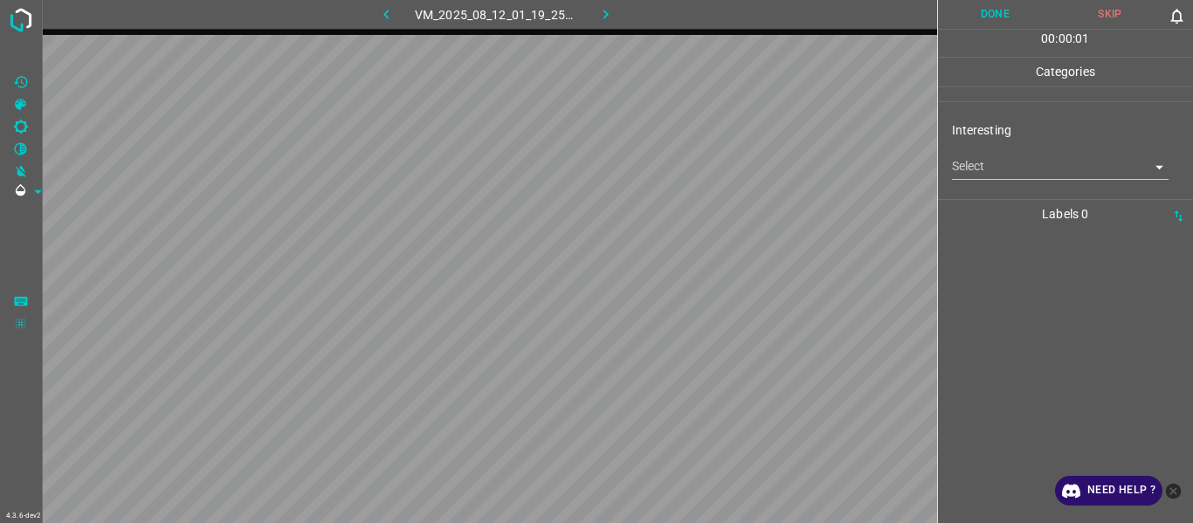
click at [990, 170] on body "4.3.6-dev2 VM_2025_08_12_01_19_25_531_07.gif Done Skip 0 00 : 00 : 01 Categorie…" at bounding box center [596, 261] width 1193 height 523
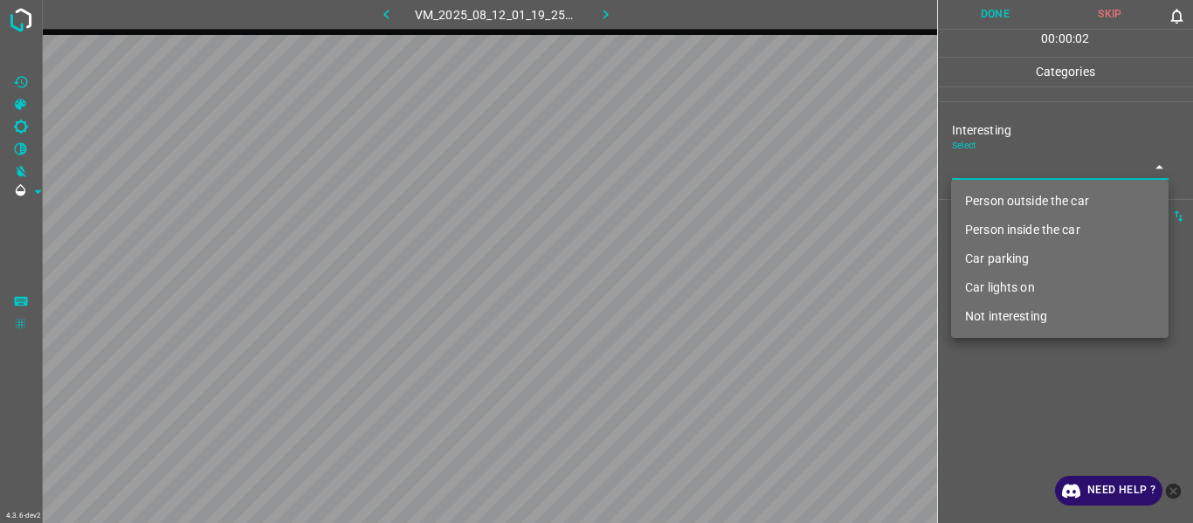
click at [998, 207] on li "Person outside the car" at bounding box center [1060, 201] width 218 height 29
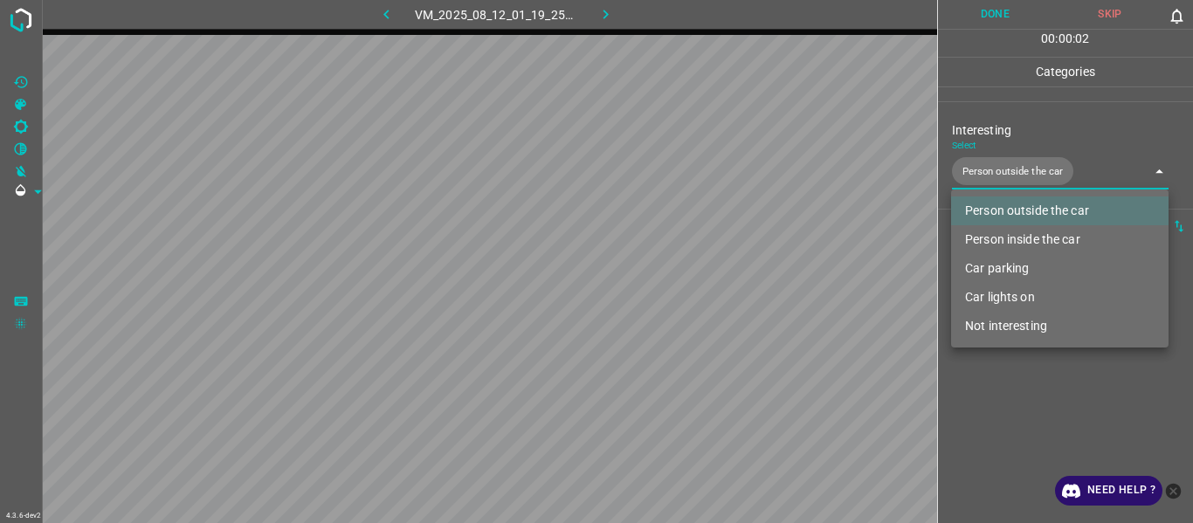
type input "Person outside the car"
click at [1011, 383] on div at bounding box center [596, 261] width 1193 height 523
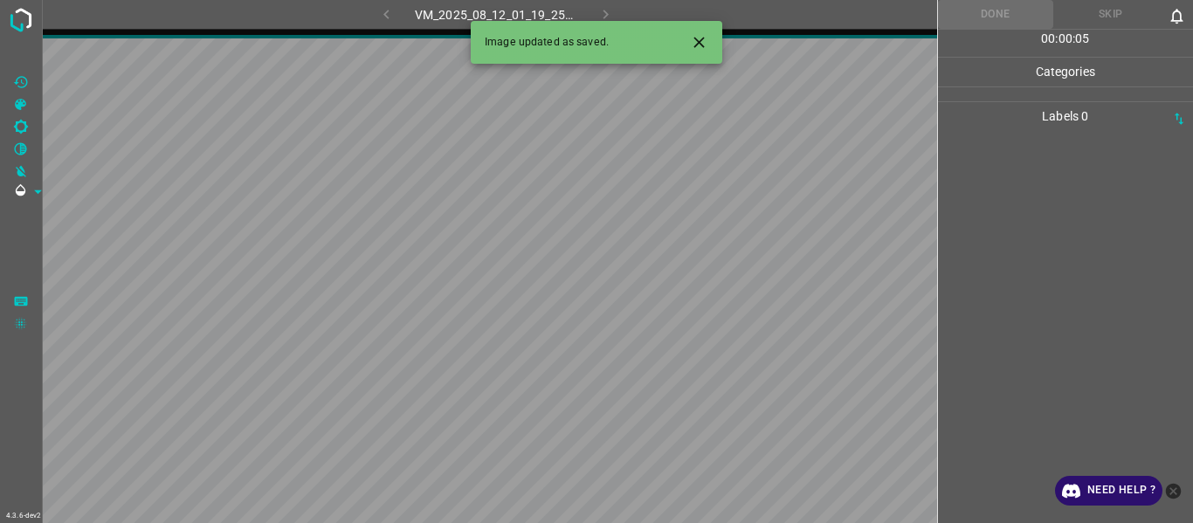
click at [707, 43] on icon "Close" at bounding box center [699, 42] width 18 height 18
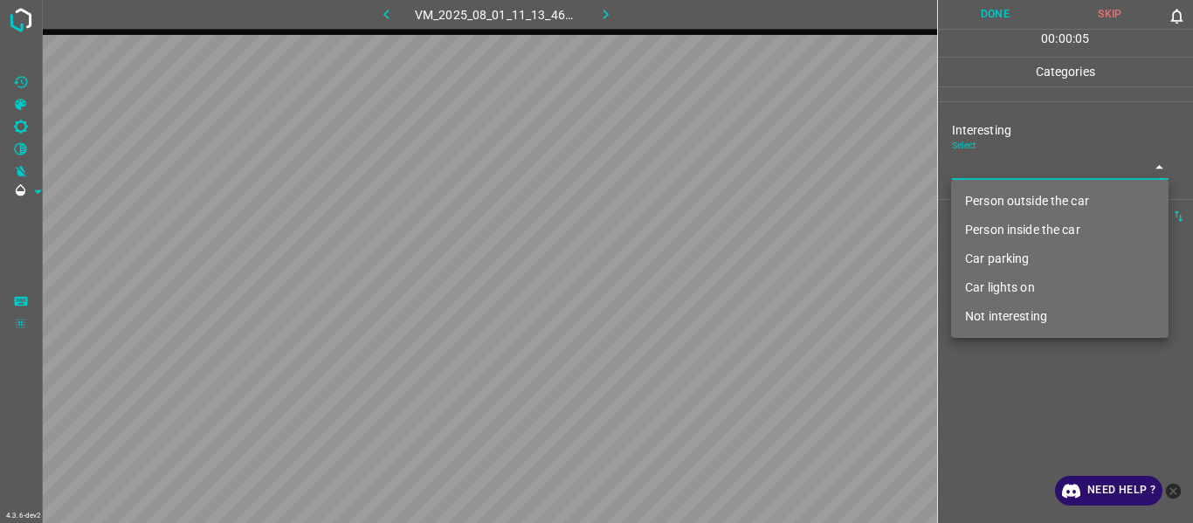
click at [997, 165] on body "4.3.6-dev2 VM_2025_08_01_11_13_46_500_01.gif Done Skip 0 00 : 00 : 05 Categorie…" at bounding box center [596, 261] width 1193 height 523
click at [997, 193] on li "Person outside the car" at bounding box center [1060, 201] width 218 height 29
type input "Person outside the car"
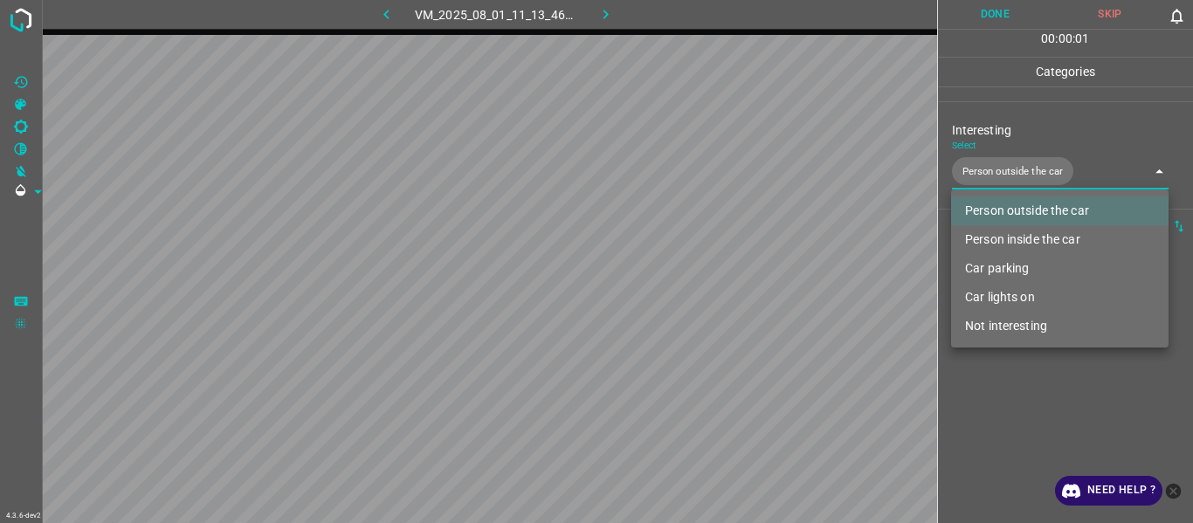
click at [1014, 396] on div at bounding box center [596, 261] width 1193 height 523
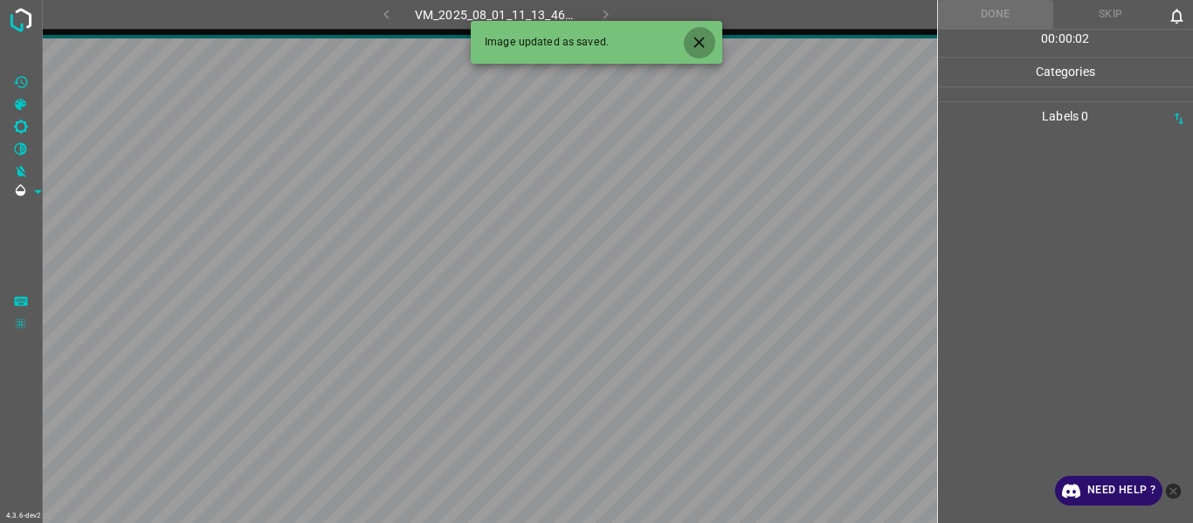
click at [705, 36] on icon "Close" at bounding box center [699, 42] width 18 height 18
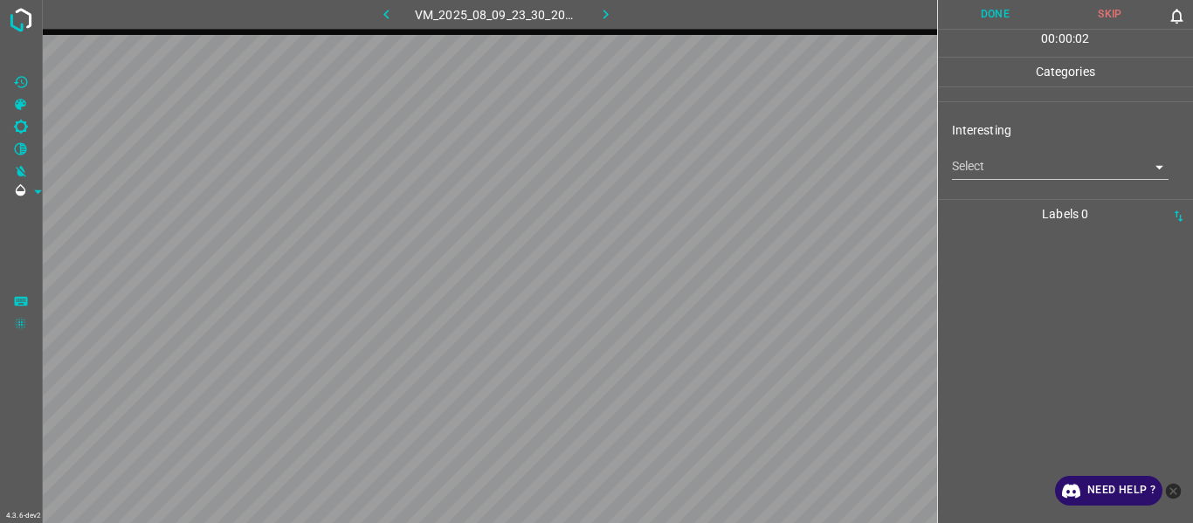
click at [977, 165] on body "4.3.6-dev2 VM_2025_08_09_23_30_20_594_10.gif Done Skip 0 00 : 00 : 02 Categorie…" at bounding box center [596, 261] width 1193 height 523
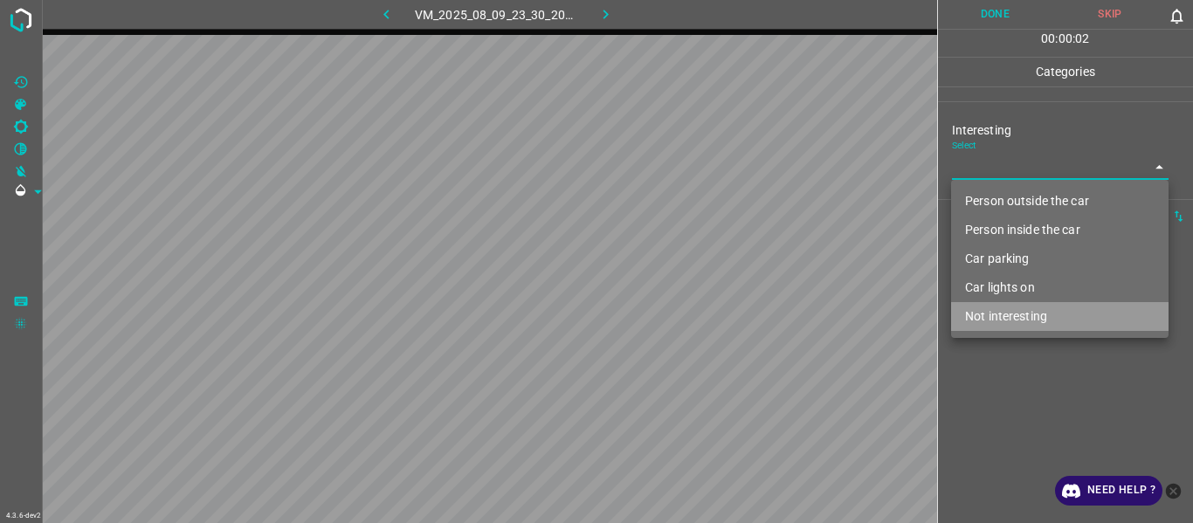
drag, startPoint x: 1002, startPoint y: 319, endPoint x: 1005, endPoint y: 371, distance: 52.5
click at [1000, 322] on li "Not interesting" at bounding box center [1060, 316] width 218 height 29
type input "Not interesting"
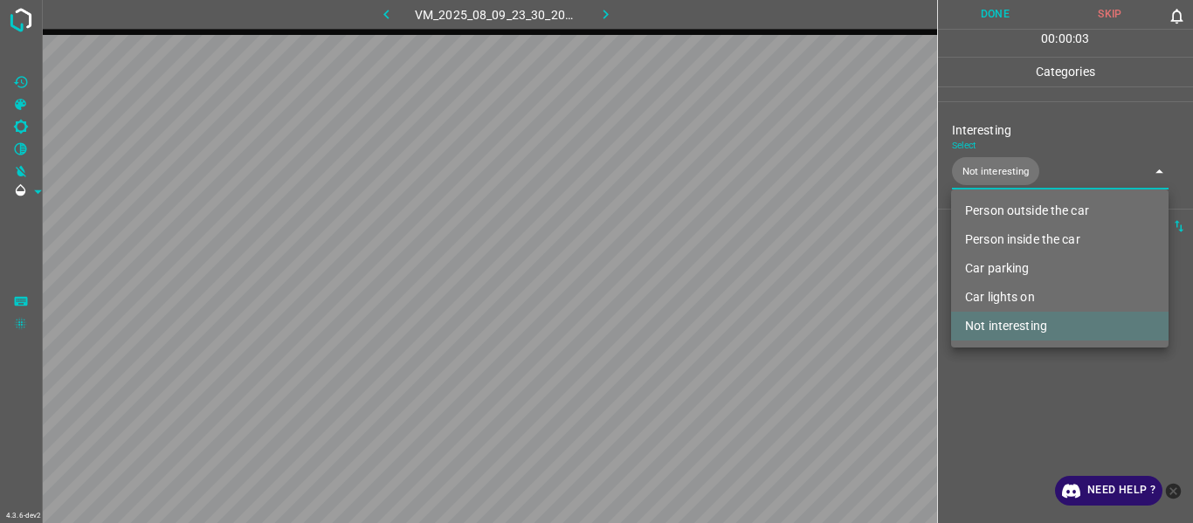
click at [1005, 411] on div at bounding box center [596, 261] width 1193 height 523
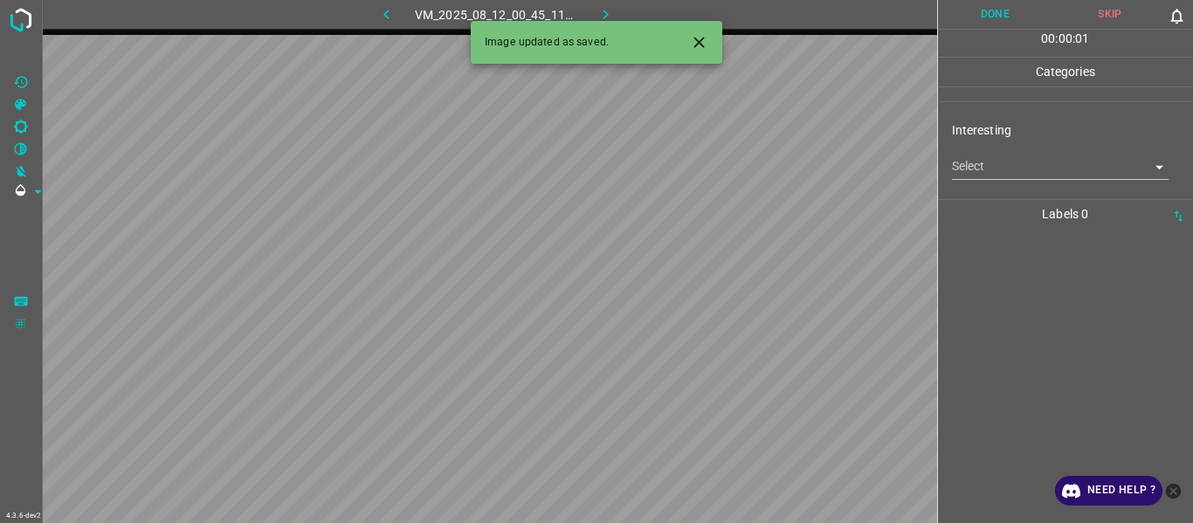
click at [964, 169] on body "4.3.6-dev2 VM_2025_08_12_00_45_11_605_00.gif Done Skip 0 00 : 00 : 01 Categorie…" at bounding box center [596, 261] width 1193 height 523
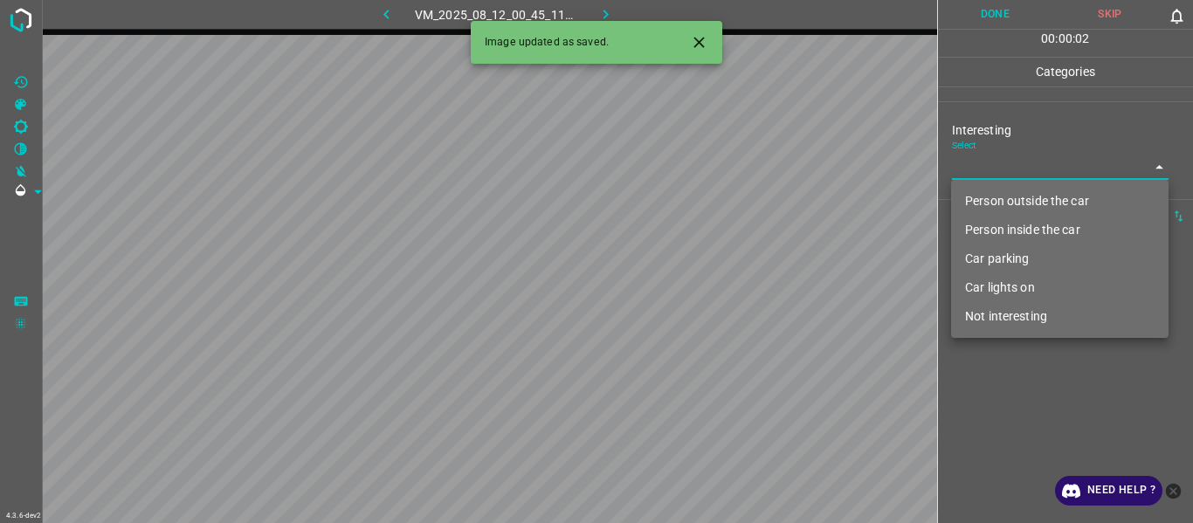
drag, startPoint x: 979, startPoint y: 190, endPoint x: 1011, endPoint y: 297, distance: 111.1
click at [983, 199] on li "Person outside the car" at bounding box center [1060, 201] width 218 height 29
type input "Person outside the car"
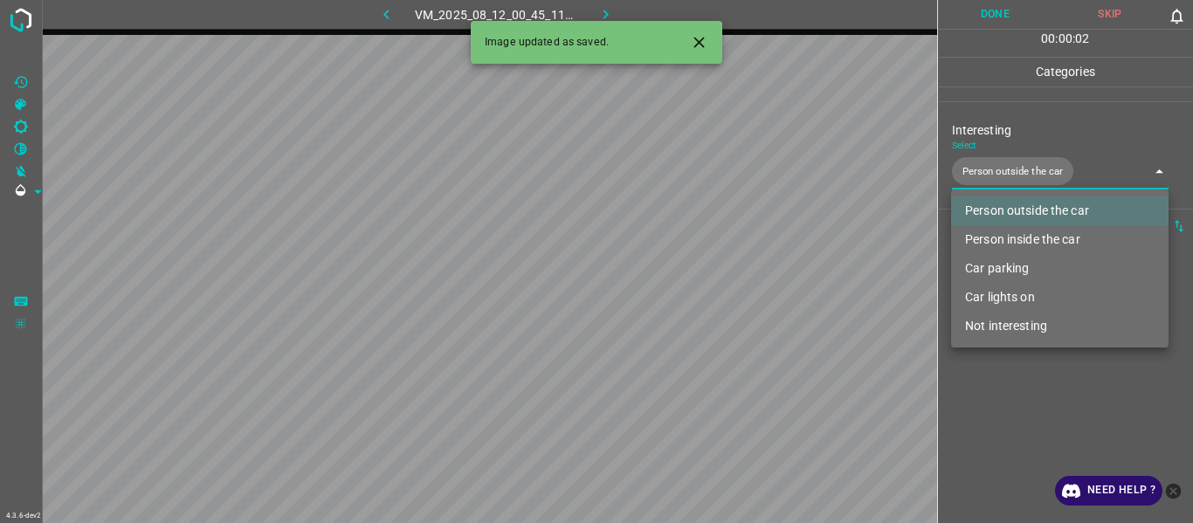
click at [1037, 479] on div at bounding box center [596, 261] width 1193 height 523
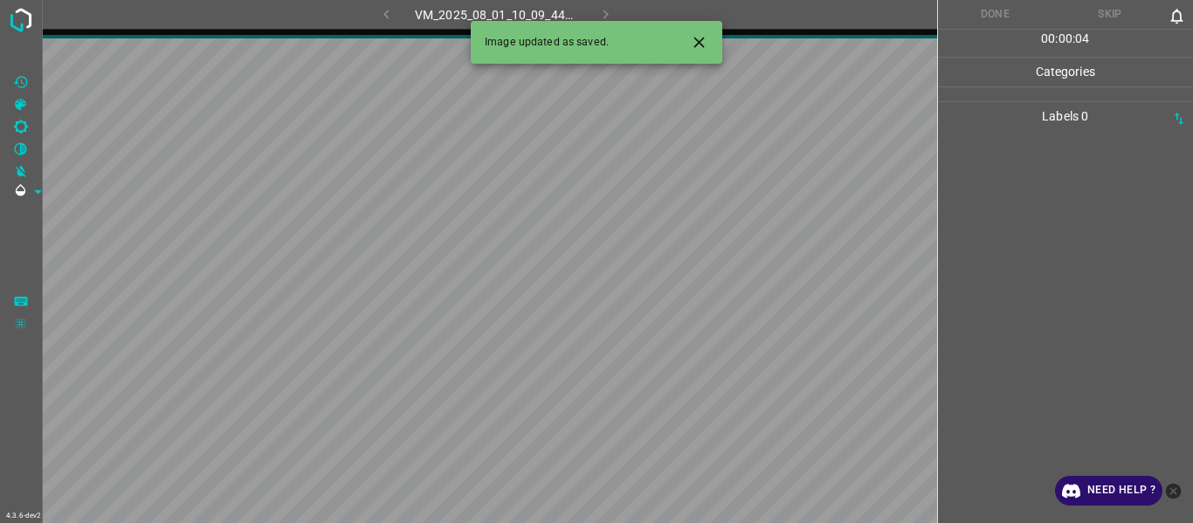
click at [696, 47] on icon "Close" at bounding box center [699, 42] width 18 height 18
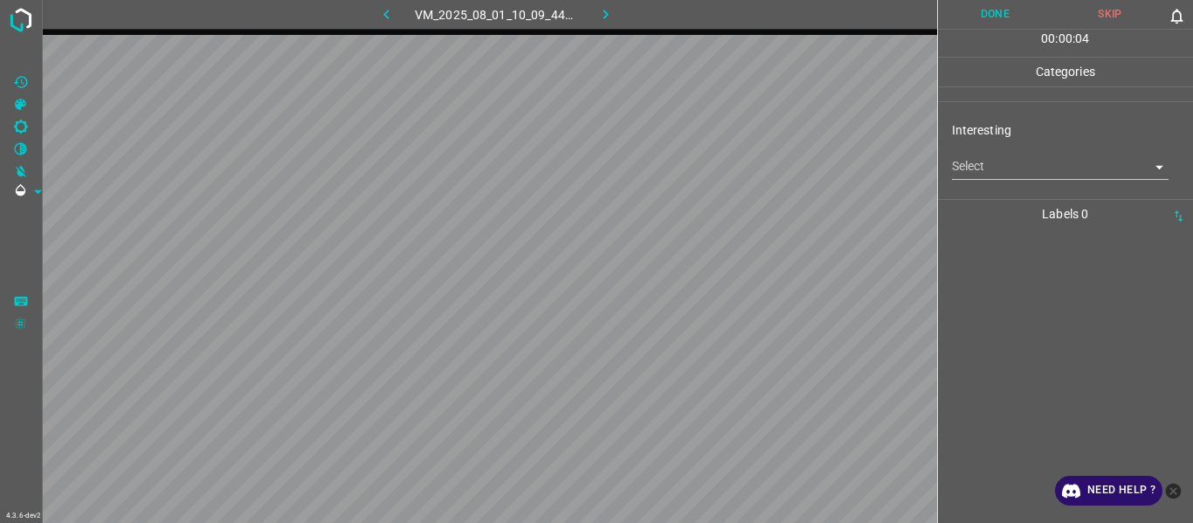
click at [984, 166] on body "4.3.6-dev2 VM_2025_08_01_10_09_44_609_09.gif Done Skip 0 00 : 00 : 04 Categorie…" at bounding box center [596, 261] width 1193 height 523
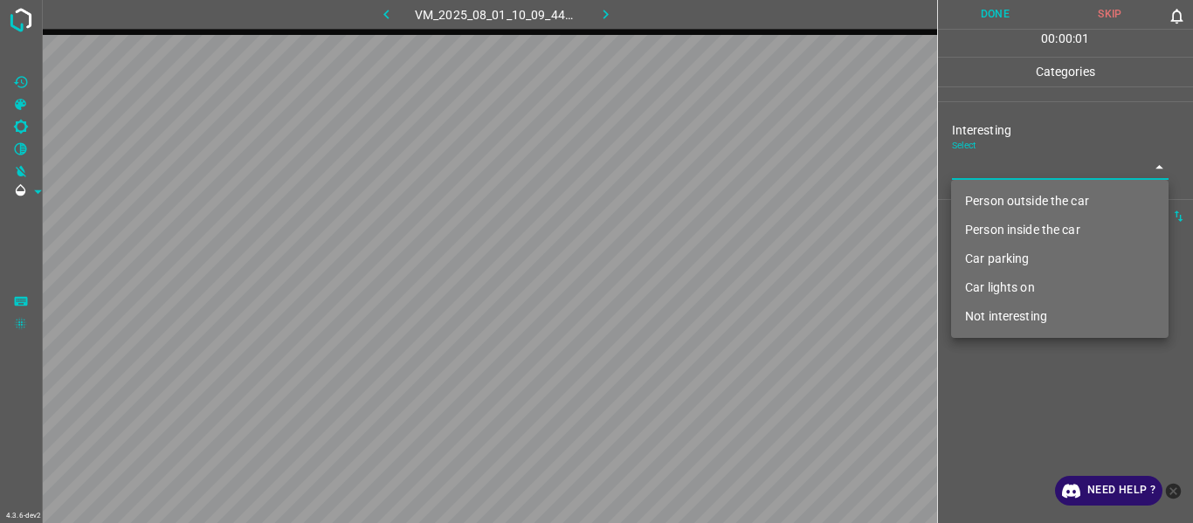
click at [1021, 328] on li "Not interesting" at bounding box center [1060, 316] width 218 height 29
type input "Not interesting"
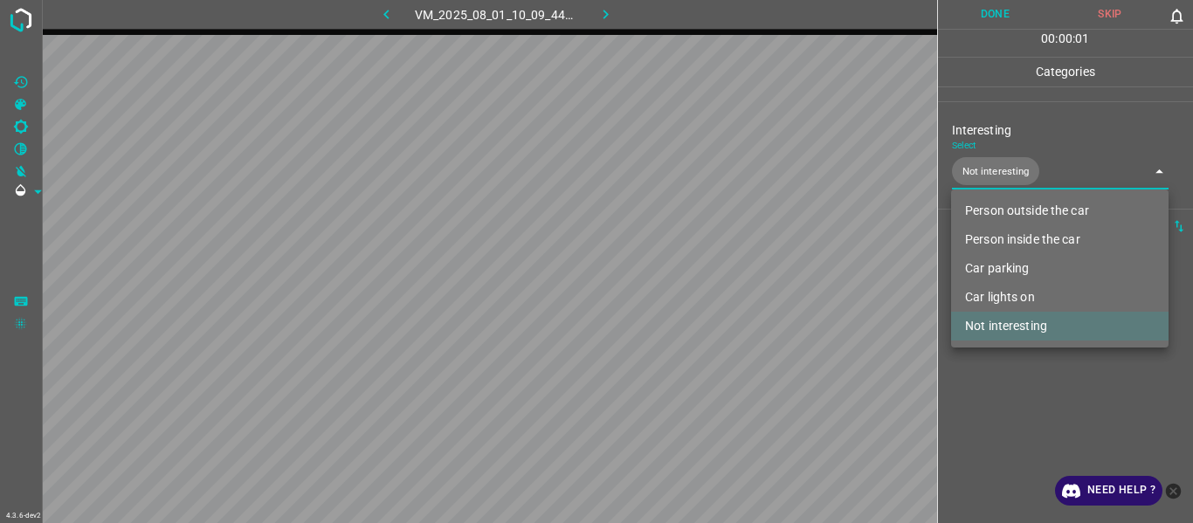
click at [1014, 409] on div at bounding box center [596, 261] width 1193 height 523
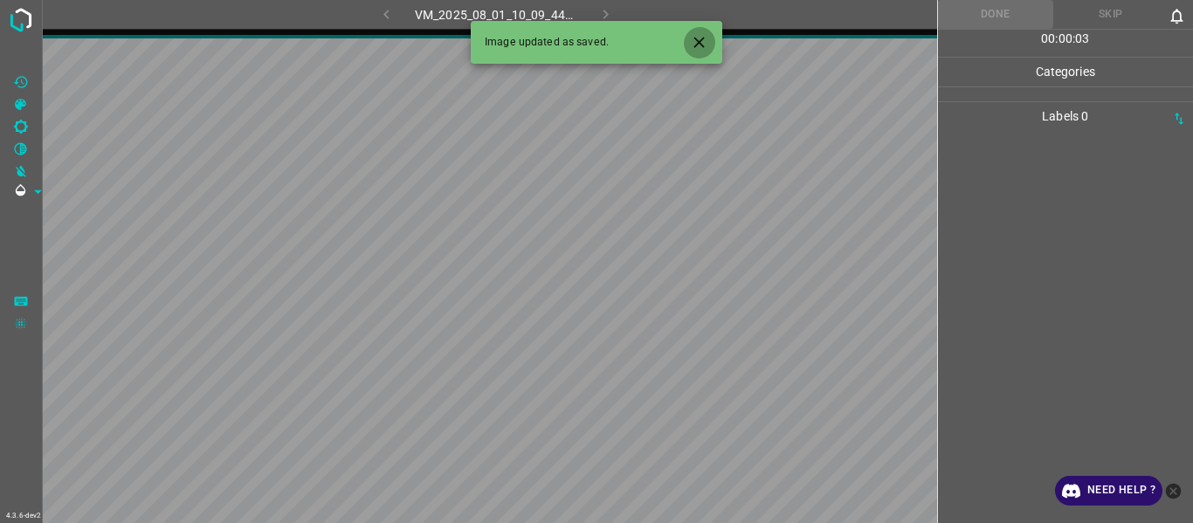
click at [700, 38] on icon "Close" at bounding box center [699, 42] width 18 height 18
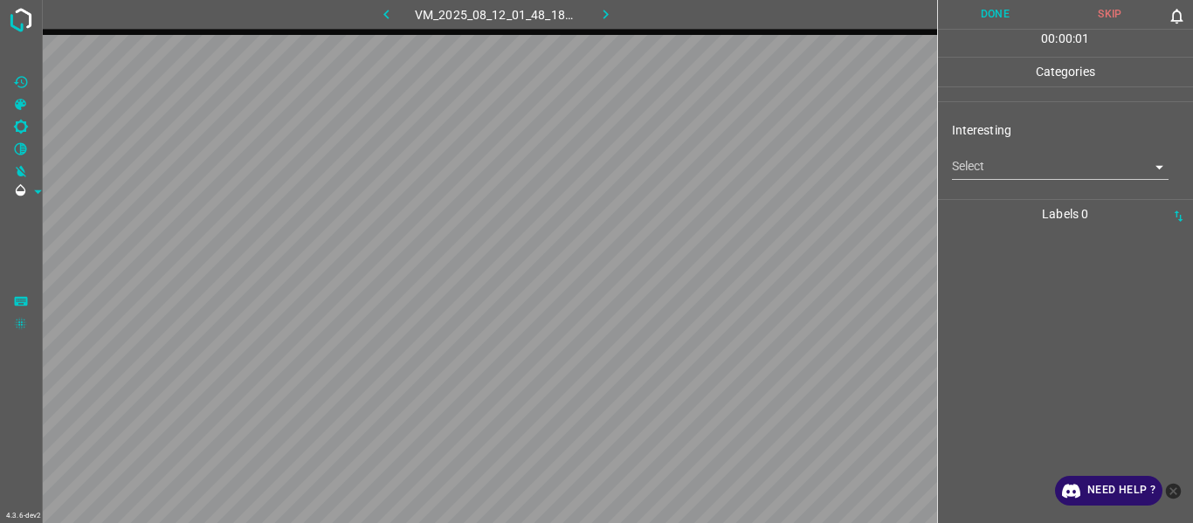
click at [974, 171] on body "4.3.6-dev2 VM_2025_08_12_01_48_18_921_12.gif Done Skip 0 00 : 00 : 01 Categorie…" at bounding box center [596, 261] width 1193 height 523
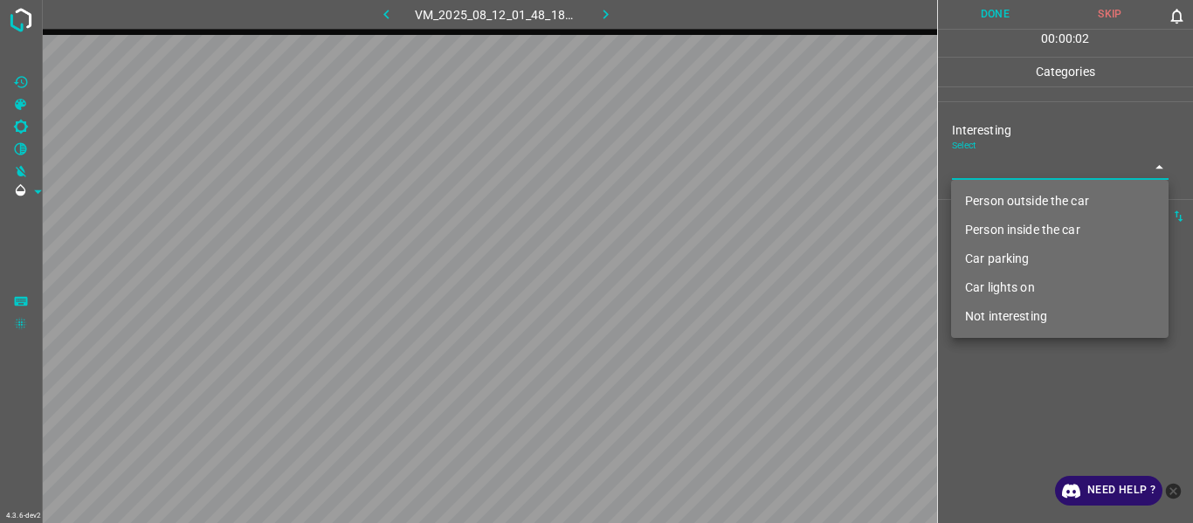
click at [997, 306] on li "Not interesting" at bounding box center [1060, 316] width 218 height 29
type input "Not interesting"
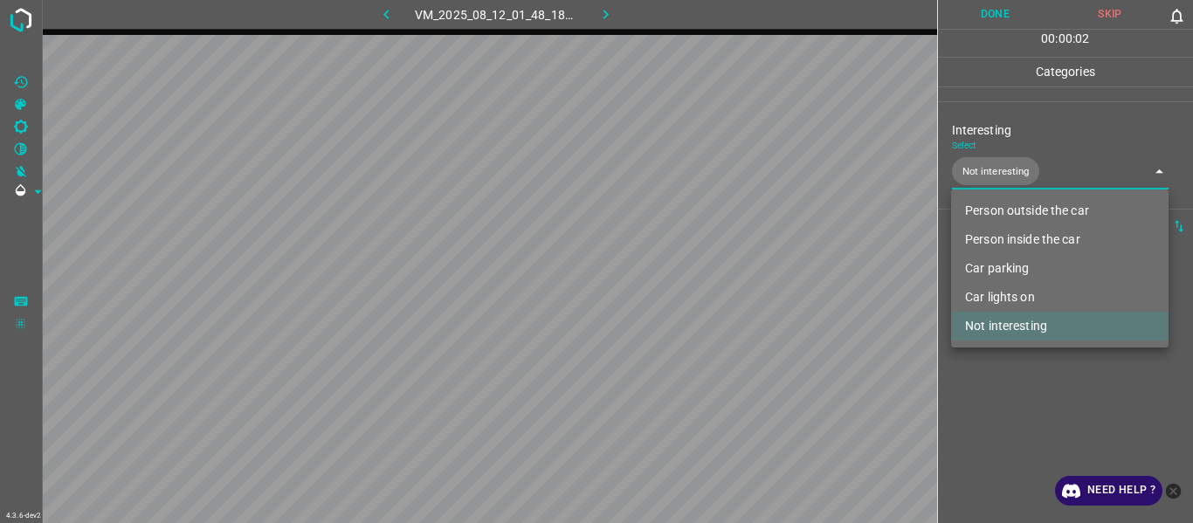
click at [1011, 407] on div at bounding box center [596, 261] width 1193 height 523
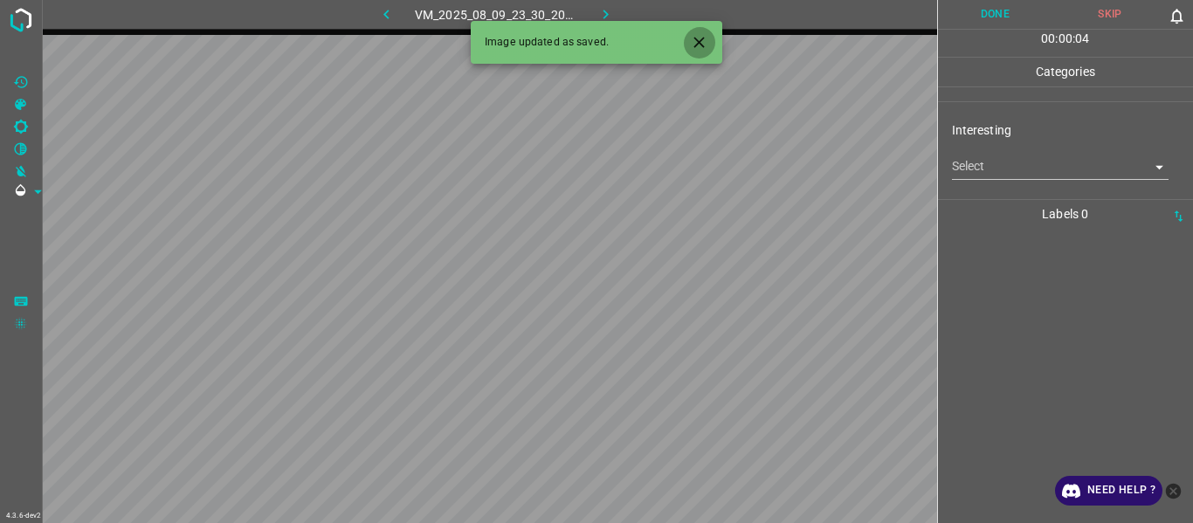
click at [701, 42] on icon "Close" at bounding box center [699, 42] width 18 height 18
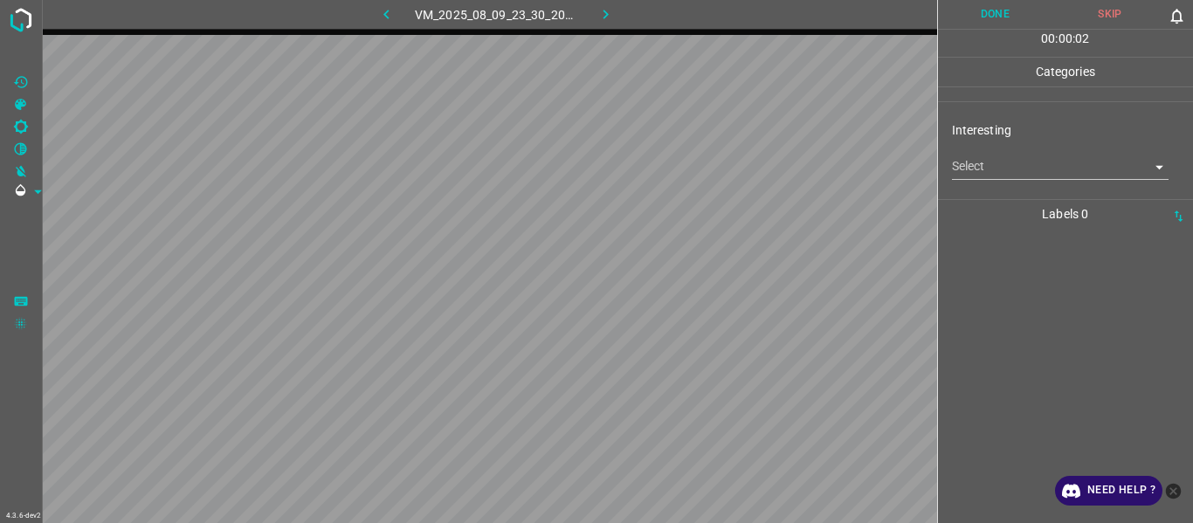
click at [965, 166] on body "4.3.6-dev2 VM_2025_08_09_23_30_20_594_08.gif Done Skip 0 00 : 00 : 02 Categorie…" at bounding box center [596, 261] width 1193 height 523
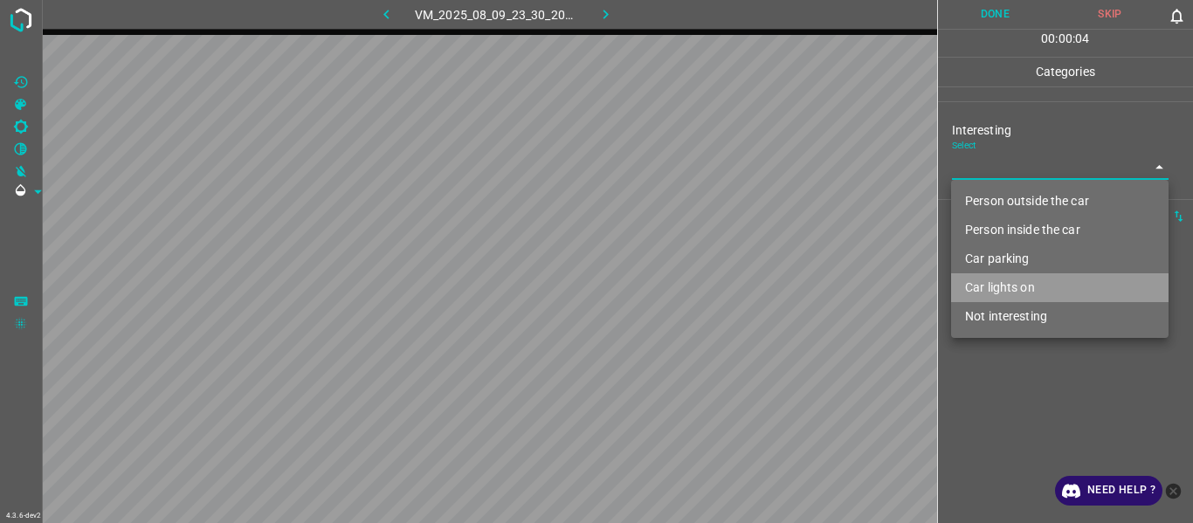
click at [983, 299] on li "Car lights on" at bounding box center [1060, 287] width 218 height 29
type input "Car lights on"
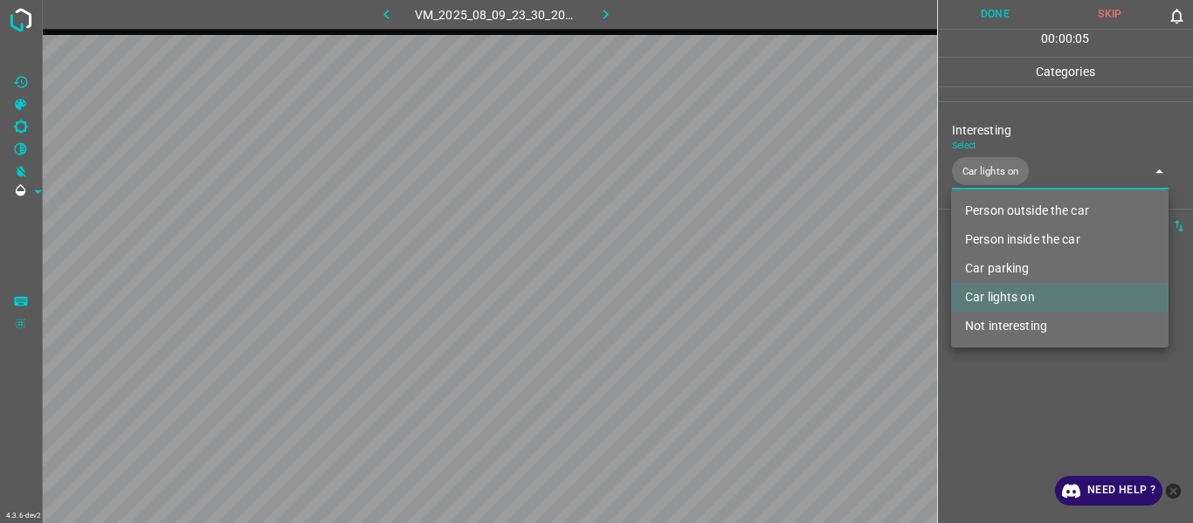
click at [986, 307] on li "Car lights on" at bounding box center [1060, 297] width 218 height 29
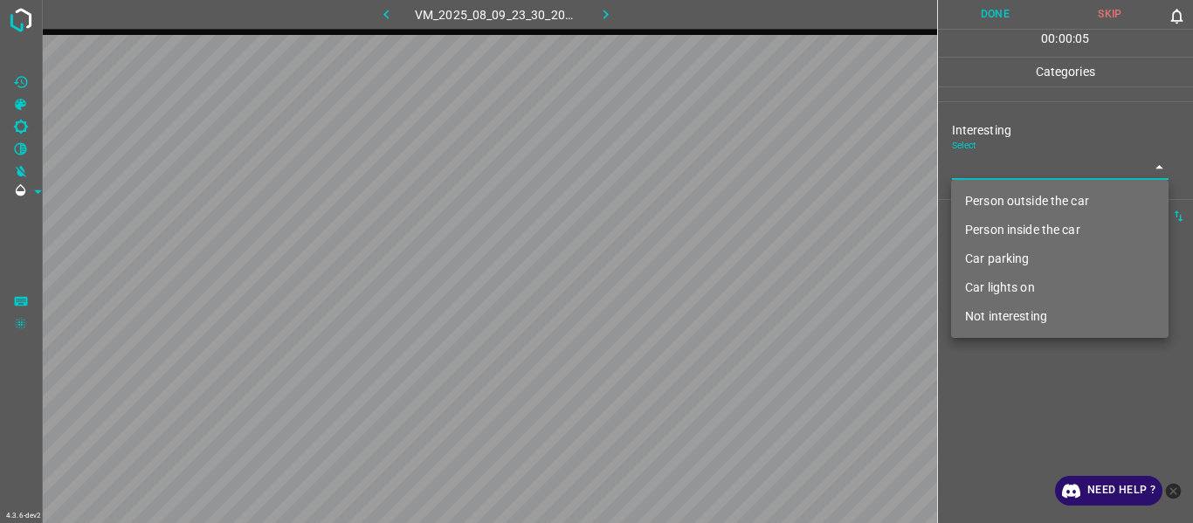
click at [991, 323] on li "Not interesting" at bounding box center [1060, 316] width 218 height 29
type input "Not interesting"
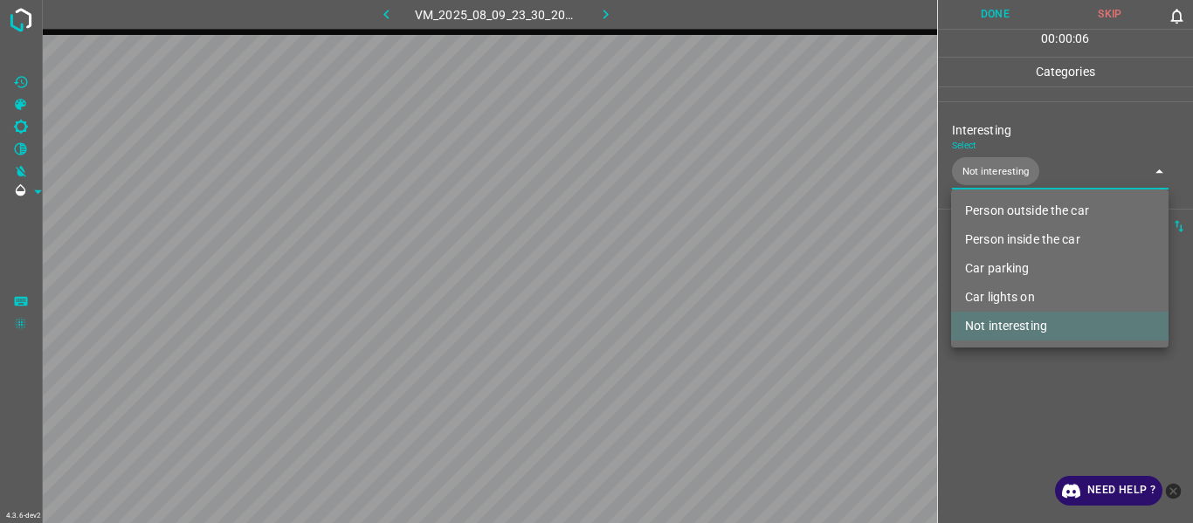
click at [993, 404] on div at bounding box center [596, 261] width 1193 height 523
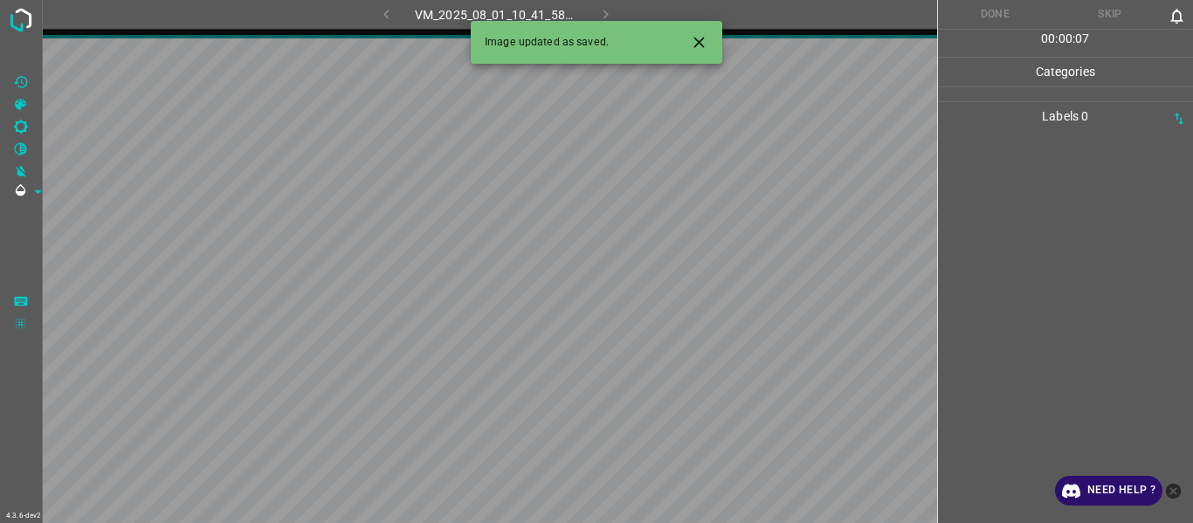
drag, startPoint x: 708, startPoint y: 43, endPoint x: 713, endPoint y: 60, distance: 18.2
click at [708, 43] on icon "Close" at bounding box center [699, 42] width 18 height 18
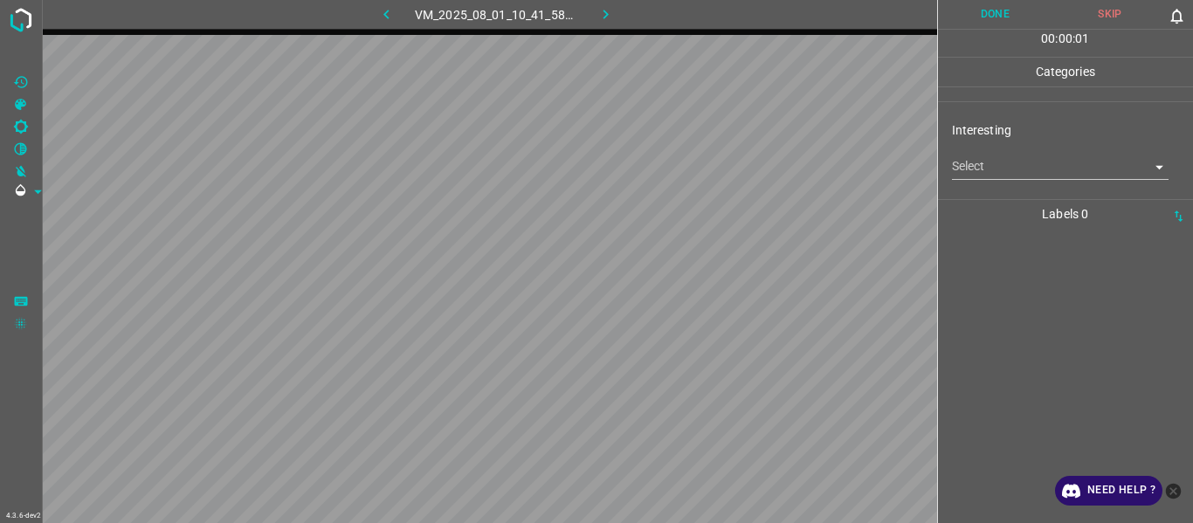
click at [986, 154] on body "4.3.6-dev2 VM_2025_08_01_10_41_58_270_02.gif Done Skip 0 00 : 00 : 01 Categorie…" at bounding box center [596, 261] width 1193 height 523
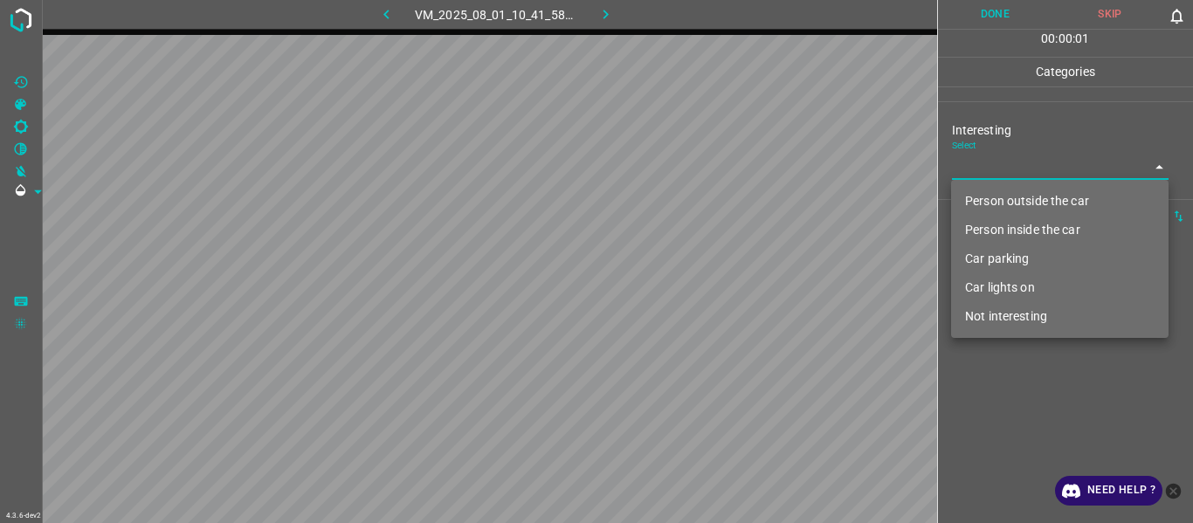
click at [998, 201] on li "Person outside the car" at bounding box center [1060, 201] width 218 height 29
type input "Person outside the car"
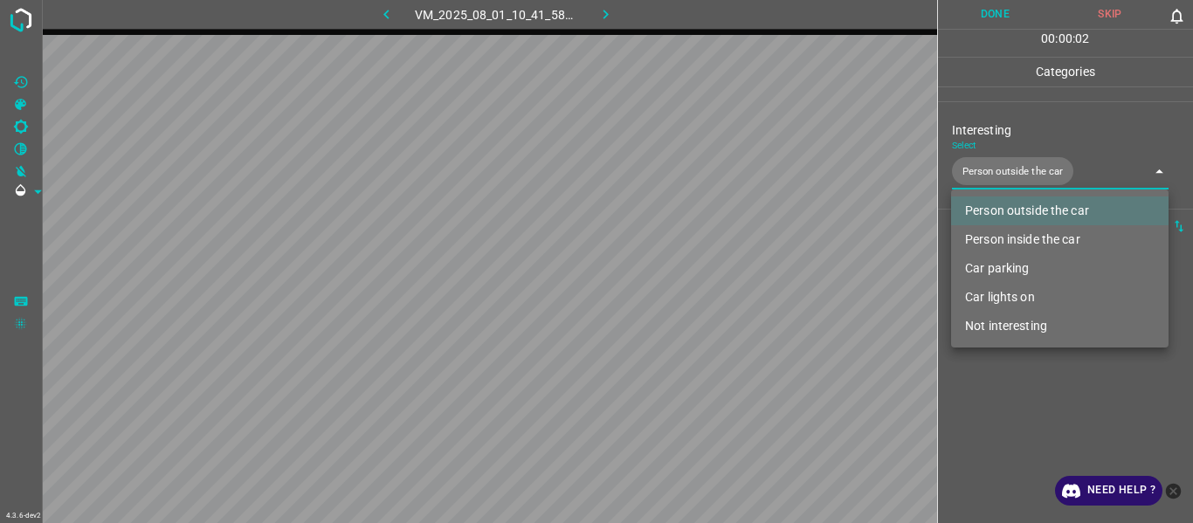
click at [997, 432] on div at bounding box center [596, 261] width 1193 height 523
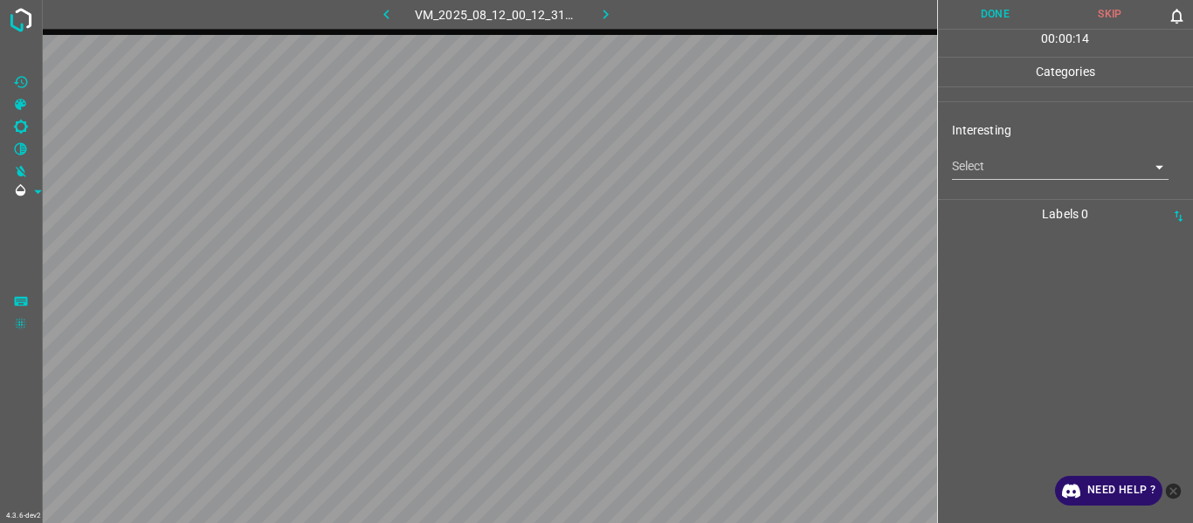
click at [998, 162] on body "4.3.6-dev2 VM_2025_08_12_00_12_31_373_07.gif Done Skip 0 00 : 00 : 14 Categorie…" at bounding box center [596, 261] width 1193 height 523
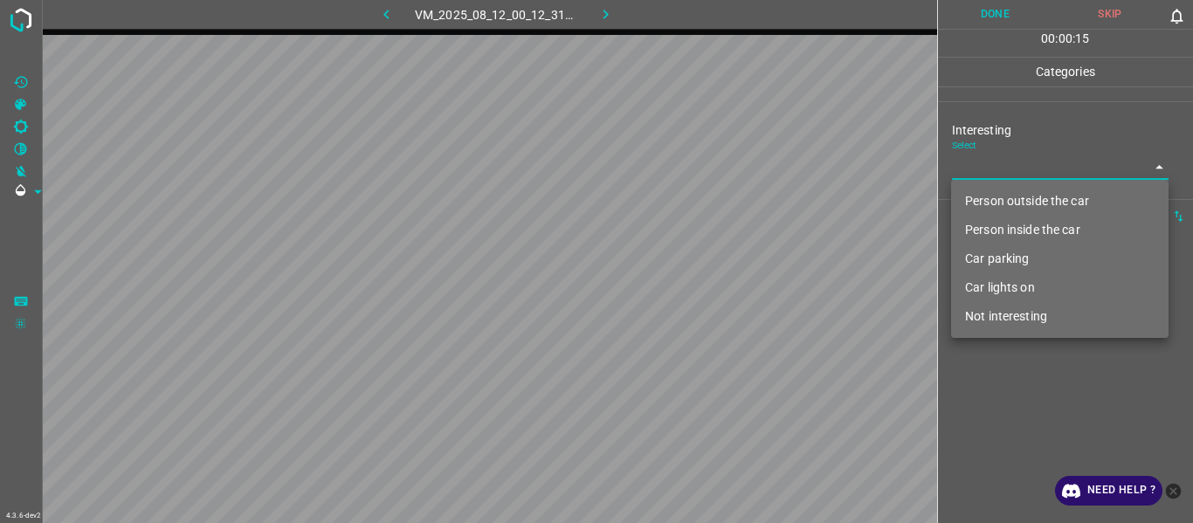
click at [989, 196] on li "Person outside the car" at bounding box center [1060, 201] width 218 height 29
type input "Person outside the car"
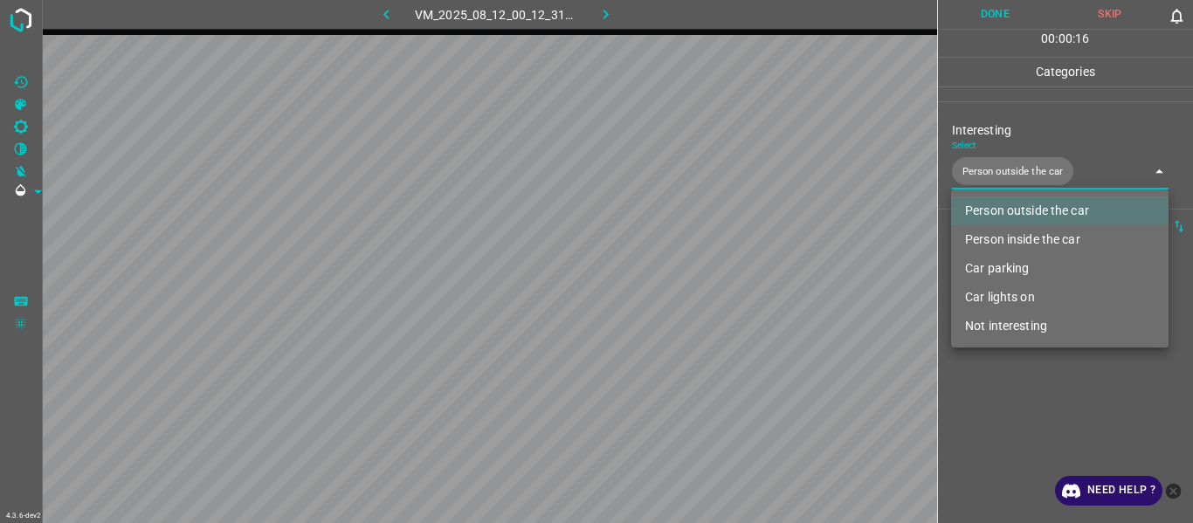
click at [1020, 411] on div at bounding box center [596, 261] width 1193 height 523
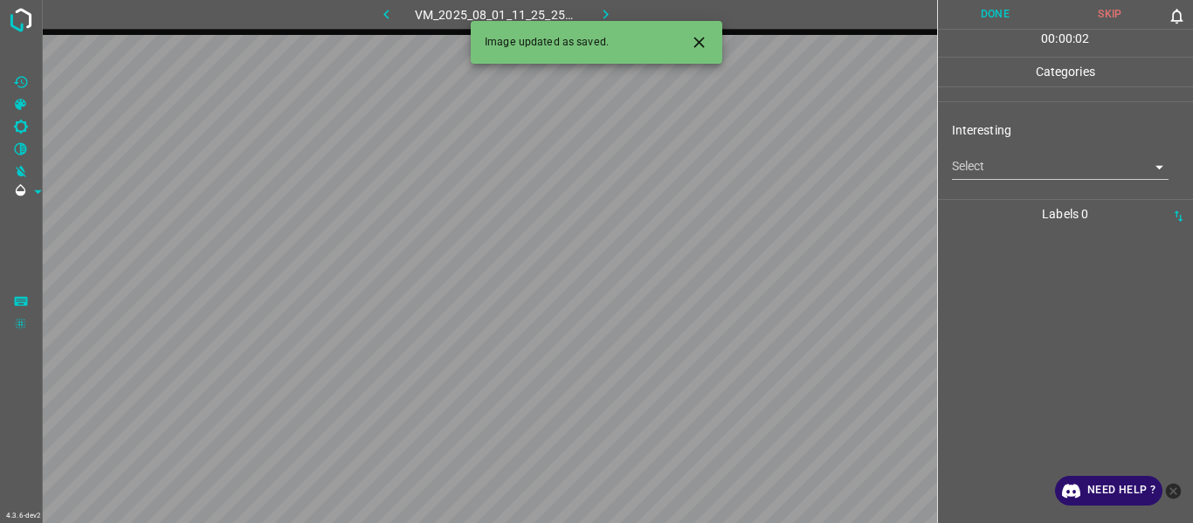
click at [706, 35] on icon "Close" at bounding box center [699, 42] width 18 height 18
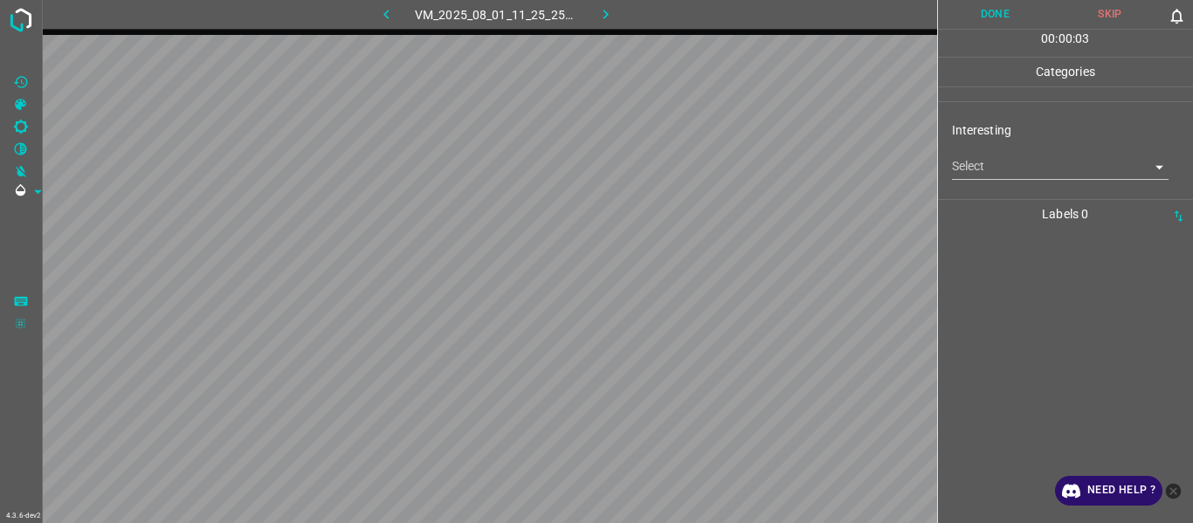
click at [992, 171] on body "4.3.6-dev2 VM_2025_08_01_11_25_25_378_00.gif Done Skip 0 00 : 00 : 03 Categorie…" at bounding box center [596, 261] width 1193 height 523
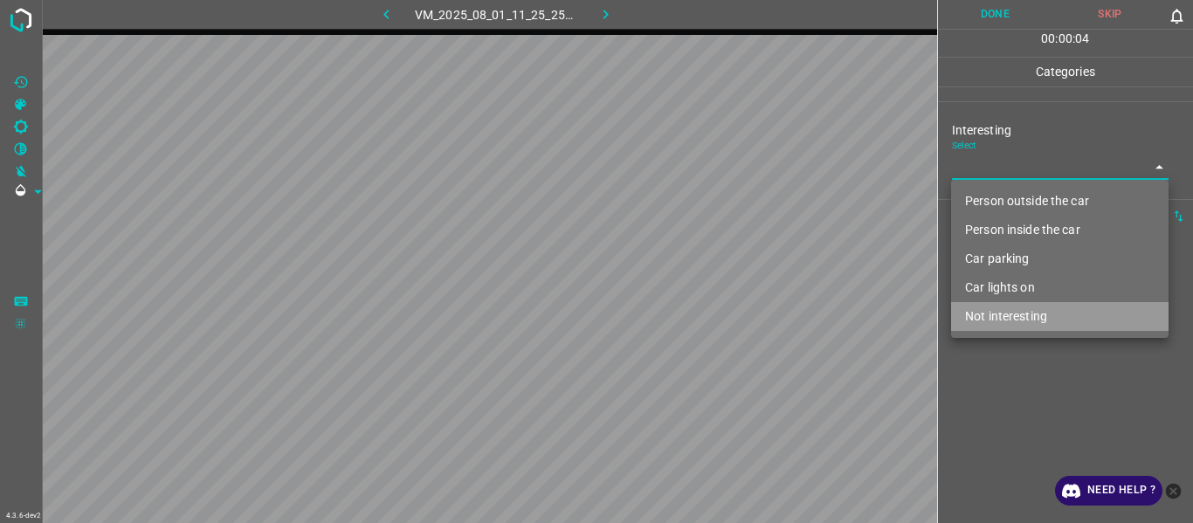
drag, startPoint x: 1036, startPoint y: 316, endPoint x: 1031, endPoint y: 370, distance: 54.4
click at [1036, 318] on li "Not interesting" at bounding box center [1060, 316] width 218 height 29
type input "Not interesting"
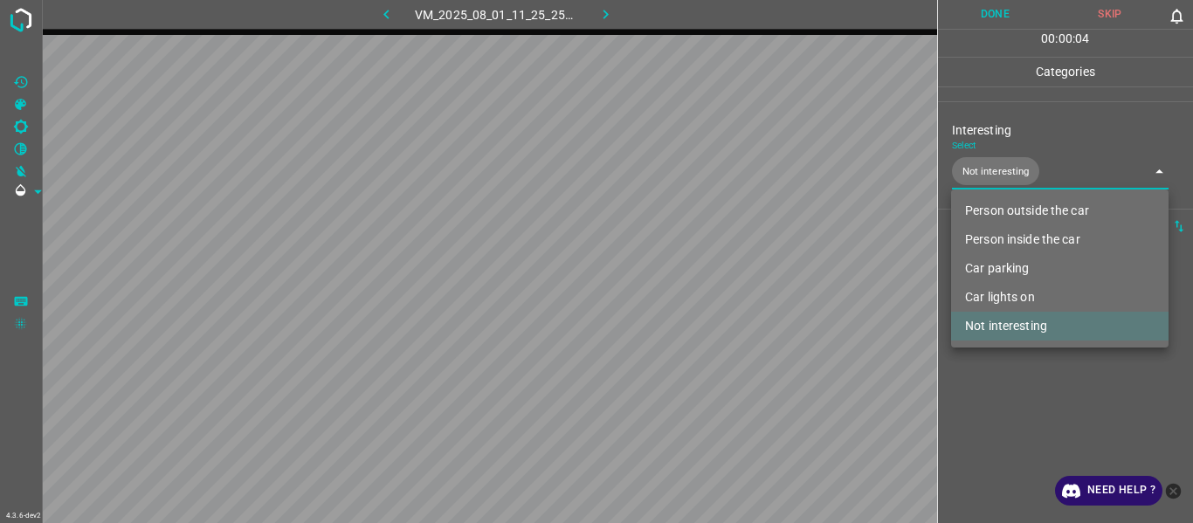
click at [1003, 428] on div at bounding box center [596, 261] width 1193 height 523
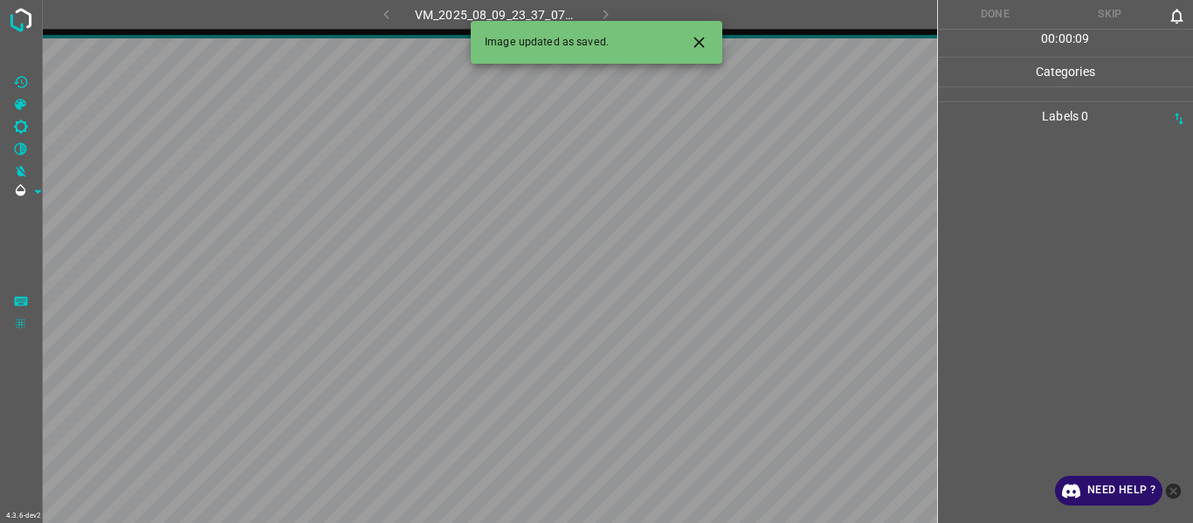
click at [704, 40] on icon "Close" at bounding box center [699, 42] width 18 height 18
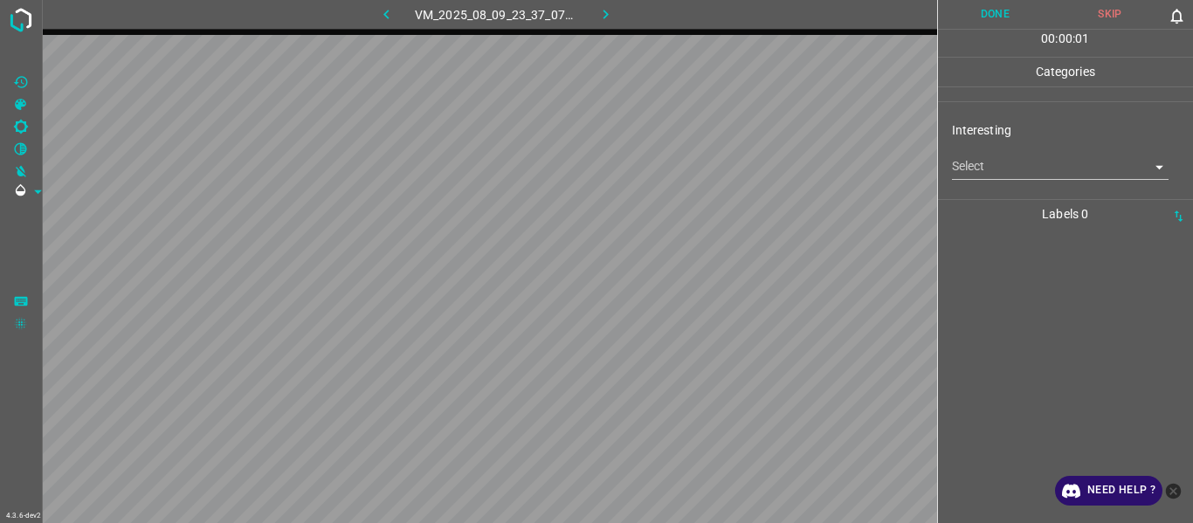
click at [970, 169] on body "4.3.6-dev2 VM_2025_08_09_23_37_07_814_02.gif Done Skip 0 00 : 00 : 01 Categorie…" at bounding box center [596, 261] width 1193 height 523
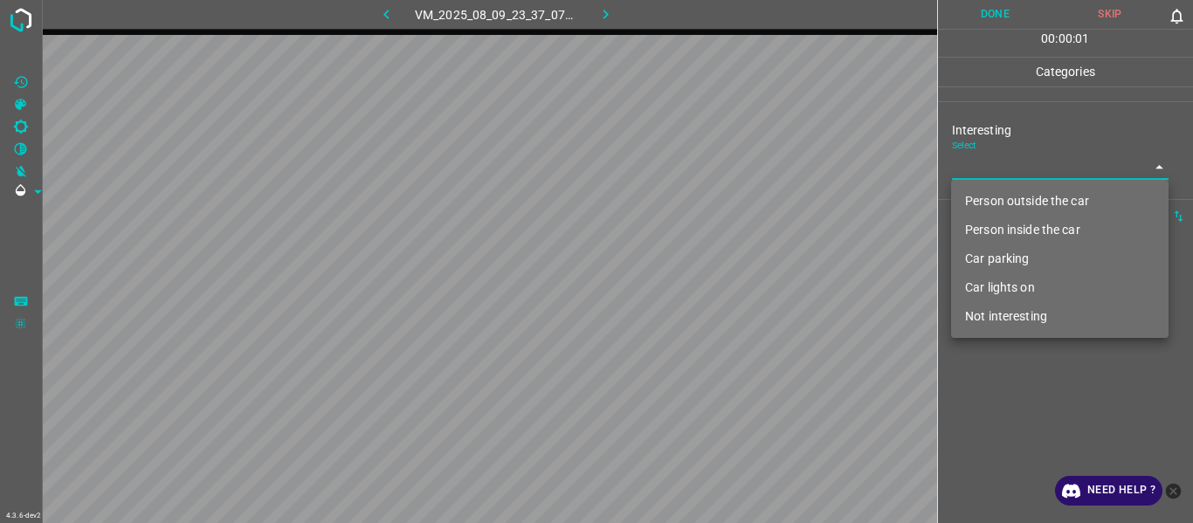
click at [987, 197] on li "Person outside the car" at bounding box center [1060, 201] width 218 height 29
type input "Person outside the car"
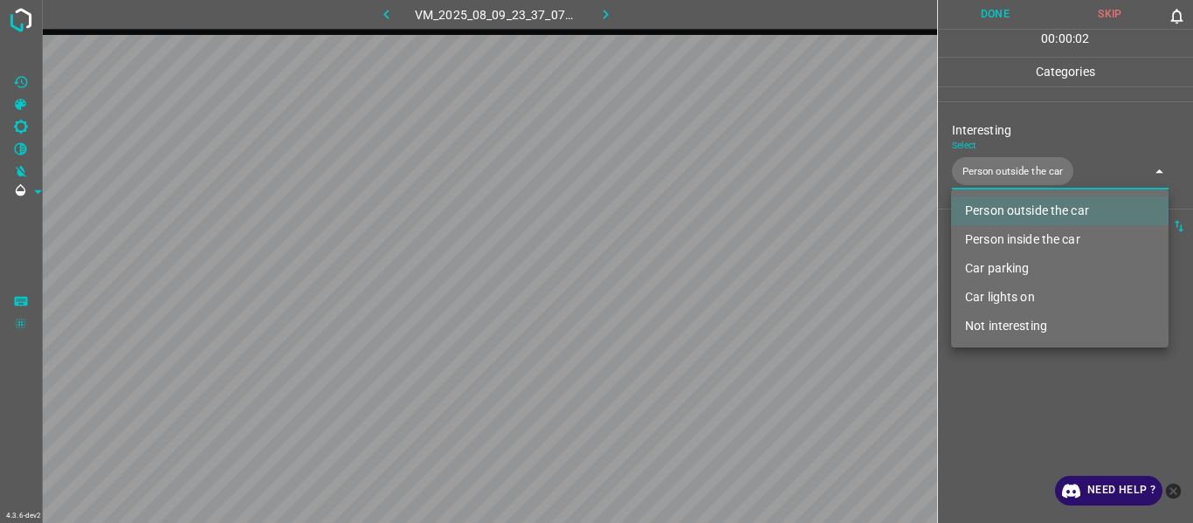
click at [999, 414] on div at bounding box center [596, 261] width 1193 height 523
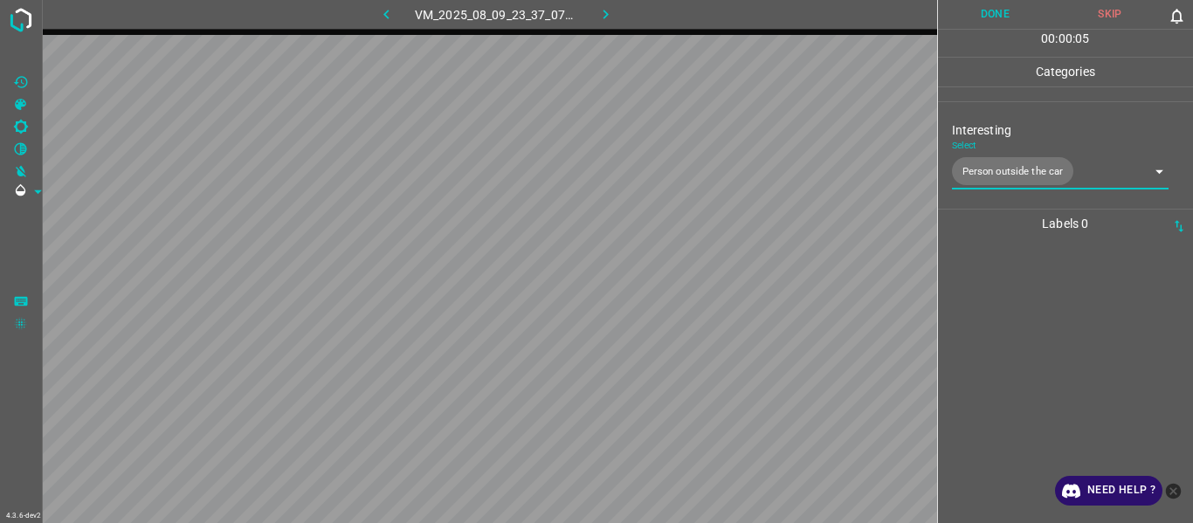
click at [1067, 341] on div at bounding box center [1065, 380] width 245 height 285
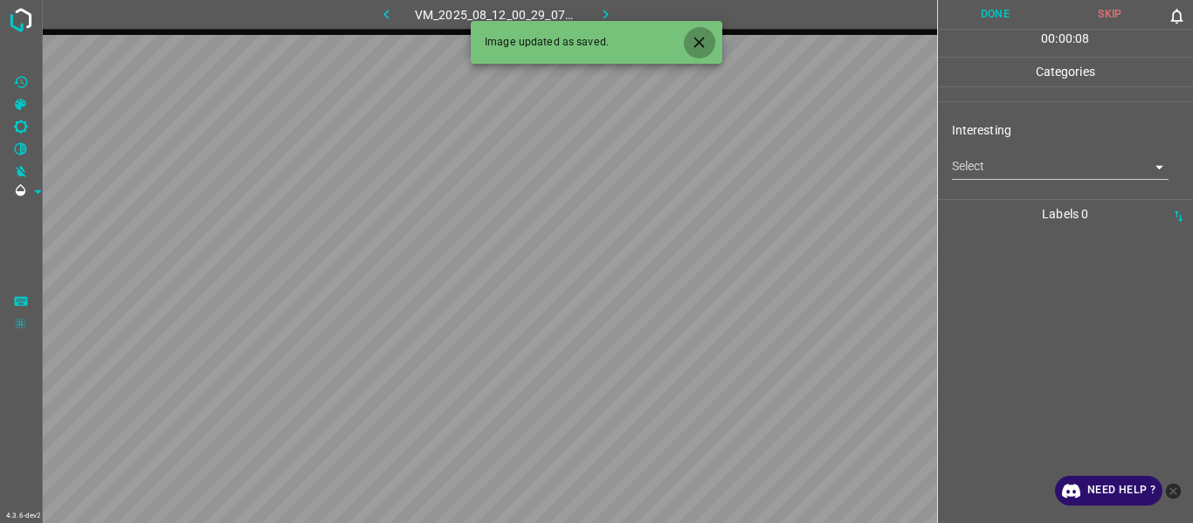
click at [701, 35] on icon "Close" at bounding box center [699, 42] width 18 height 18
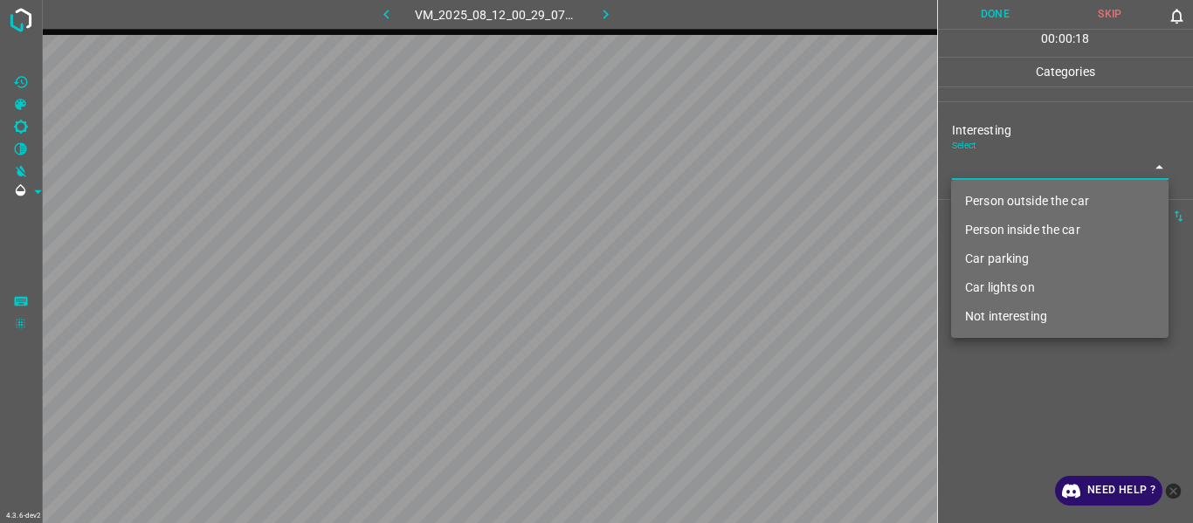
click at [994, 166] on body "4.3.6-dev2 VM_2025_08_12_00_29_07_807_00.gif Done Skip 0 00 : 00 : 18 Categorie…" at bounding box center [596, 261] width 1193 height 523
click at [994, 197] on li "Person outside the car" at bounding box center [1060, 201] width 218 height 29
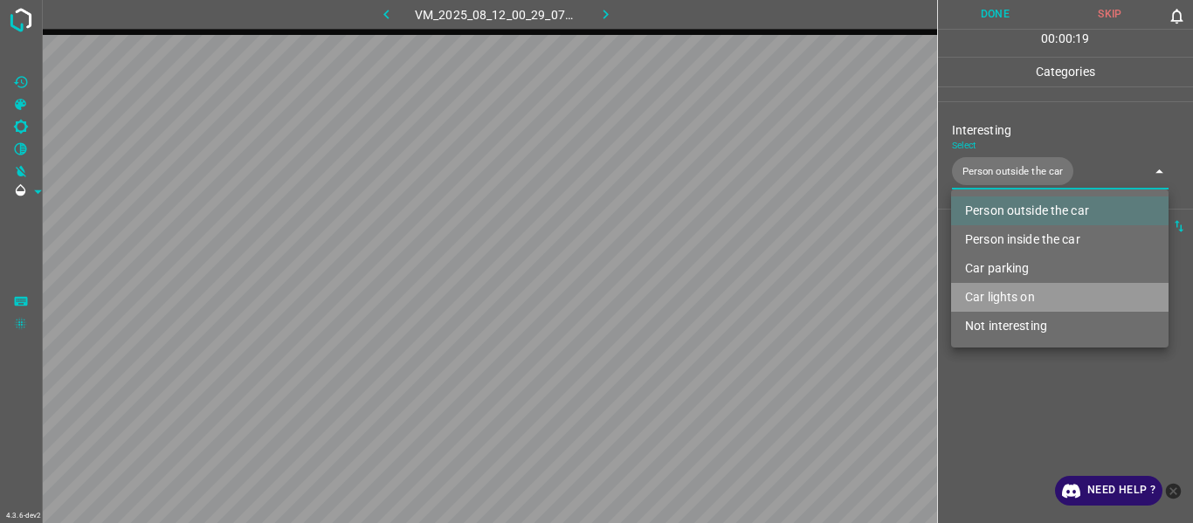
drag, startPoint x: 1005, startPoint y: 295, endPoint x: 1017, endPoint y: 365, distance: 70.9
click at [1008, 297] on li "Car lights on" at bounding box center [1060, 297] width 218 height 29
type input "Person outside the car,Car lights on"
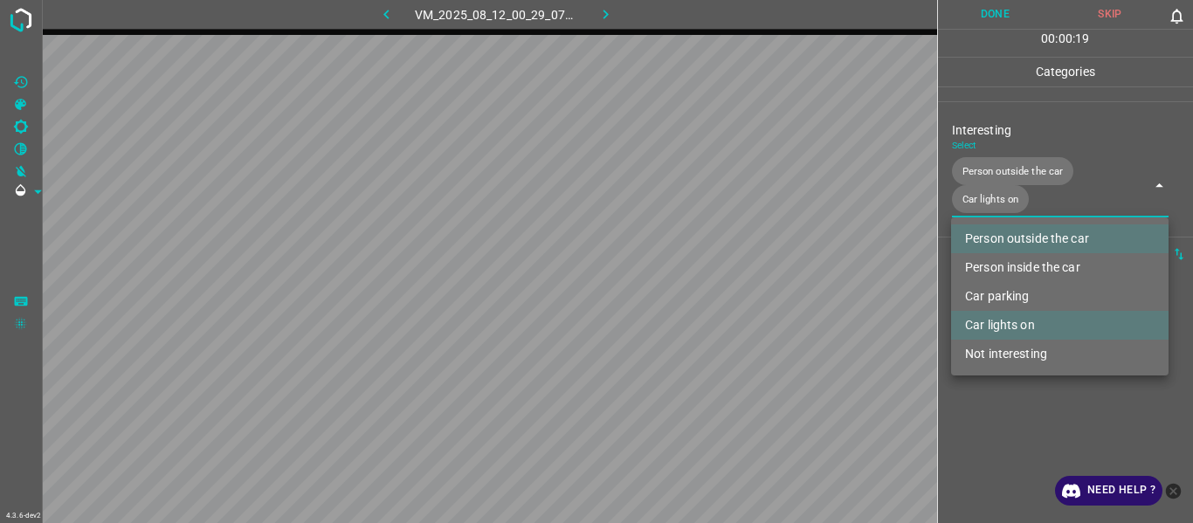
click at [1020, 391] on div at bounding box center [596, 261] width 1193 height 523
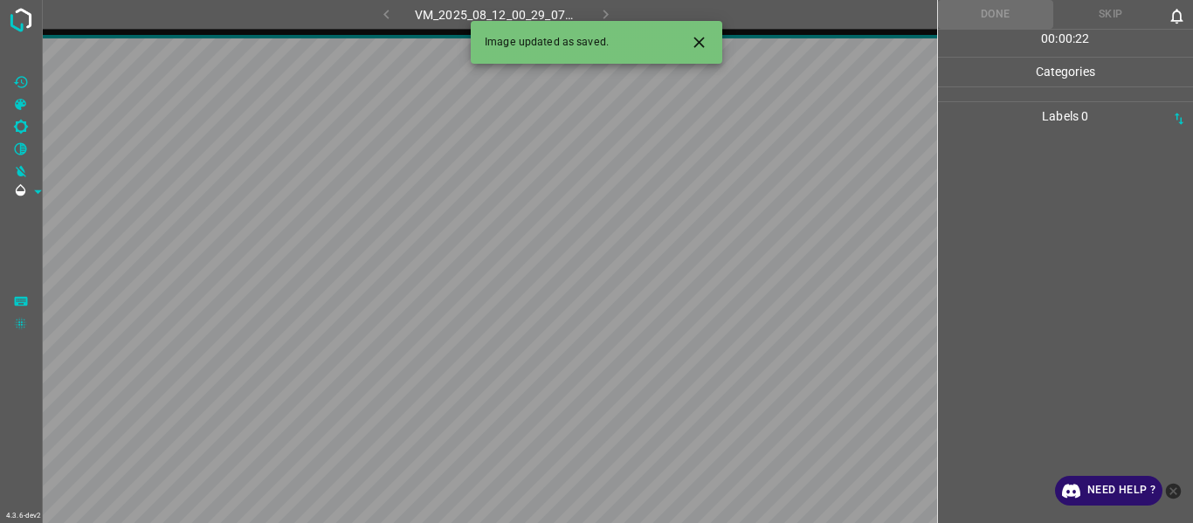
click at [690, 38] on icon "Close" at bounding box center [699, 42] width 18 height 18
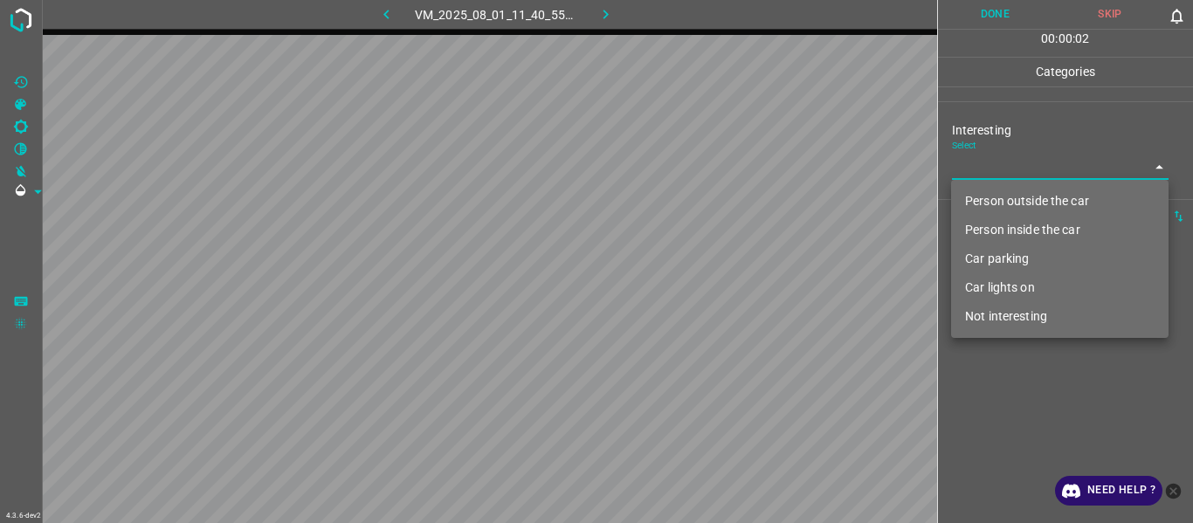
click at [964, 161] on body "4.3.6-dev2 VM_2025_08_01_11_40_55_833_00.gif Done Skip 0 00 : 00 : 02 Categorie…" at bounding box center [596, 261] width 1193 height 523
click at [992, 199] on li "Person outside the car" at bounding box center [1060, 201] width 218 height 29
type input "Person outside the car"
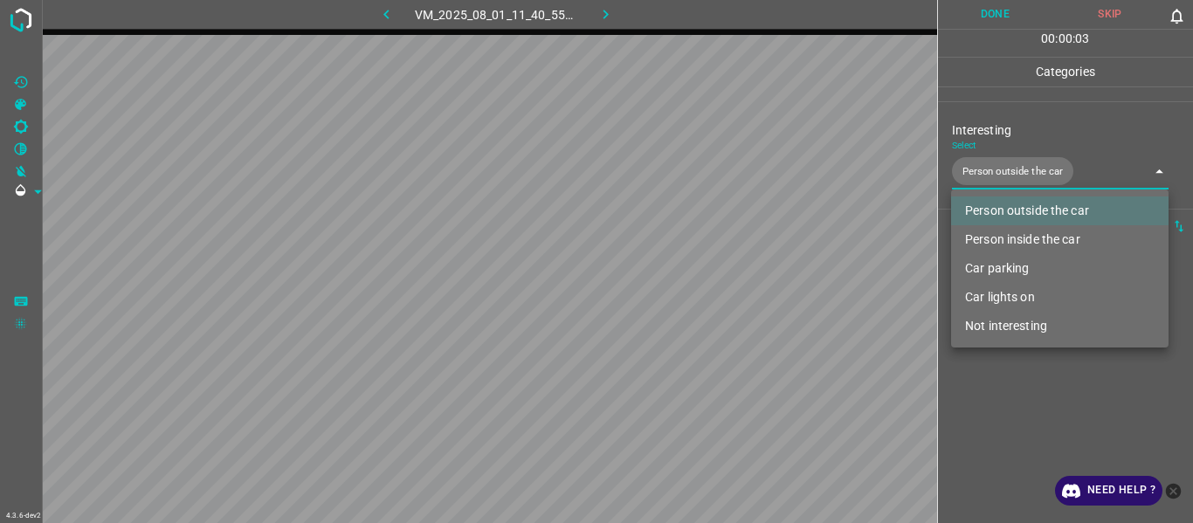
click at [1029, 398] on div at bounding box center [596, 261] width 1193 height 523
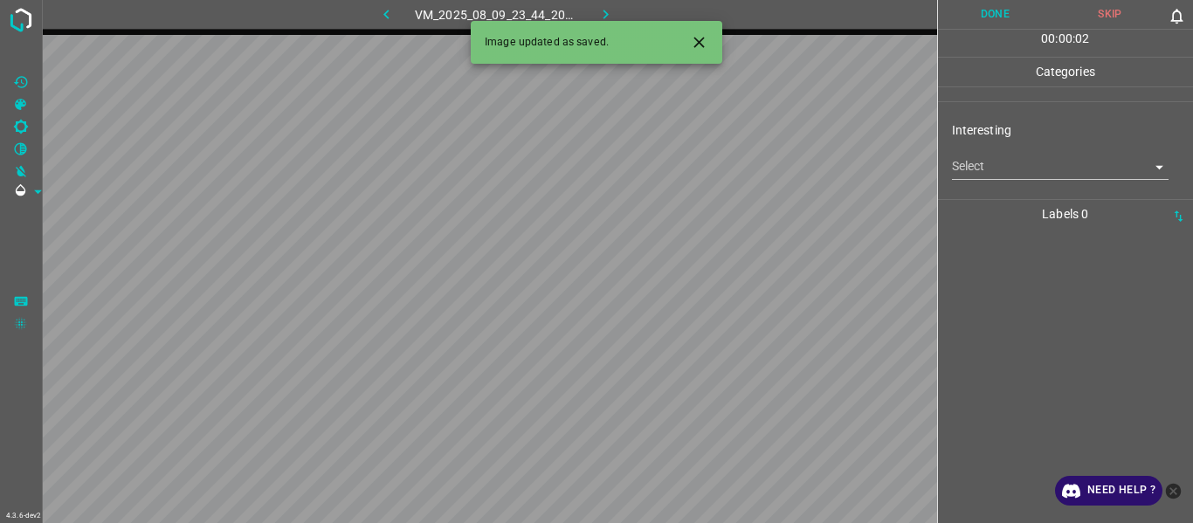
click at [683, 37] on button "Close" at bounding box center [699, 42] width 32 height 32
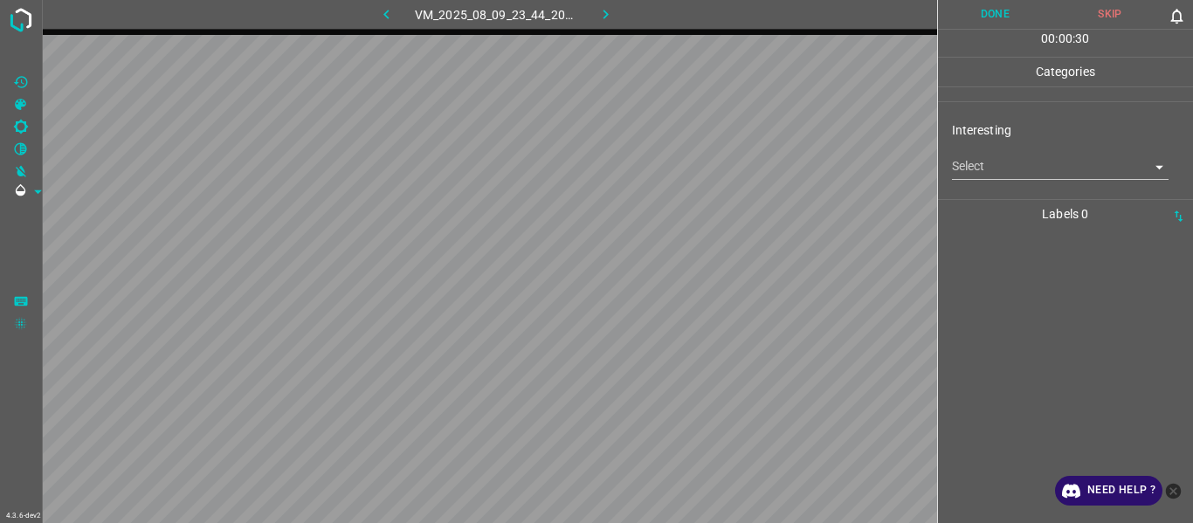
click at [1001, 168] on body "4.3.6-dev2 VM_2025_08_09_23_44_20_844_00.gif Done Skip 0 00 : 00 : 30 Categorie…" at bounding box center [596, 261] width 1193 height 523
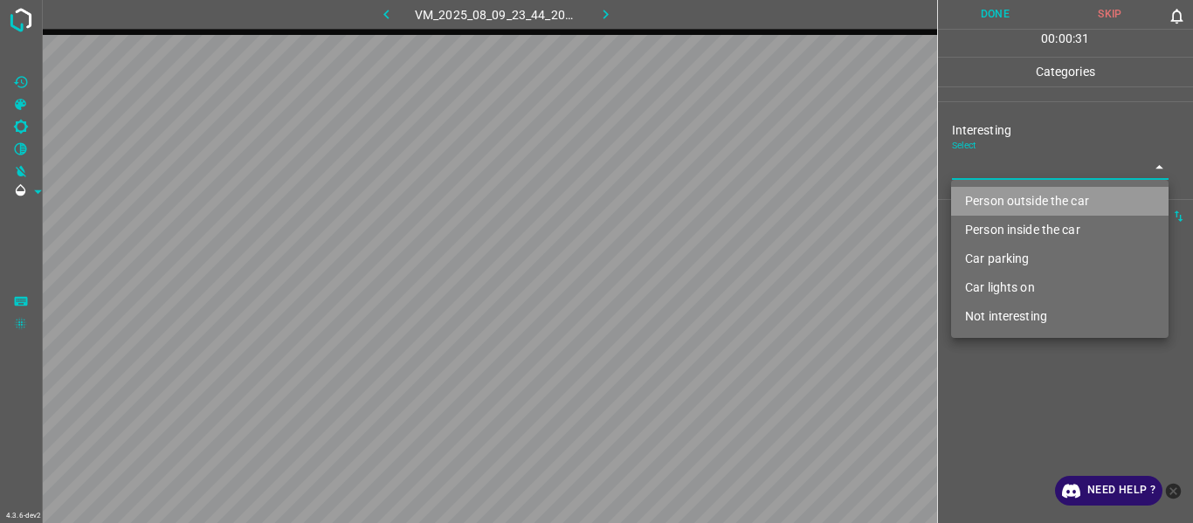
click at [1005, 204] on li "Person outside the car" at bounding box center [1060, 201] width 218 height 29
type input "Person outside the car"
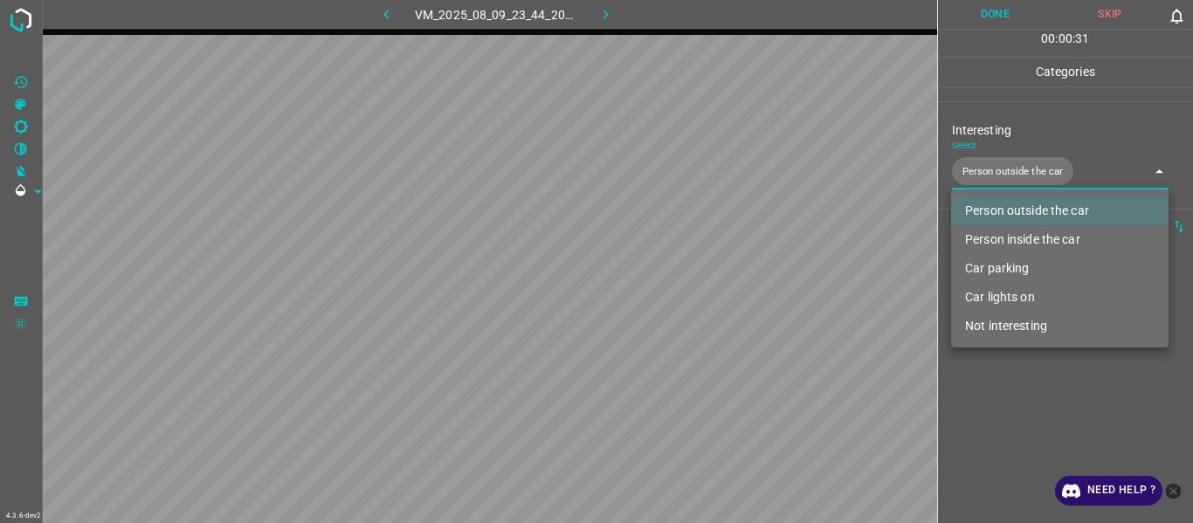
click at [1003, 419] on div at bounding box center [596, 261] width 1193 height 523
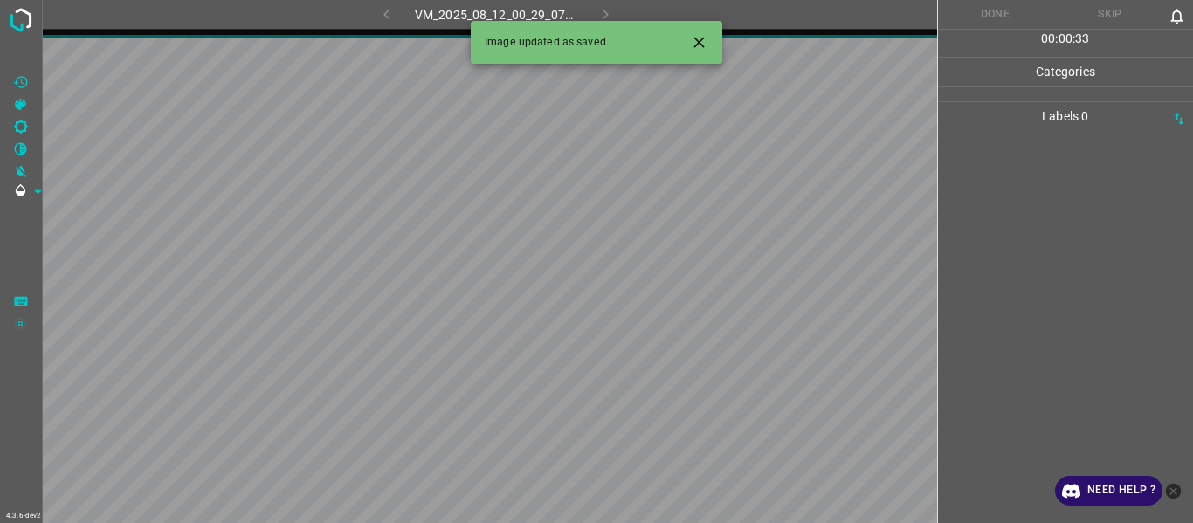
click at [694, 44] on icon "Close" at bounding box center [699, 42] width 18 height 18
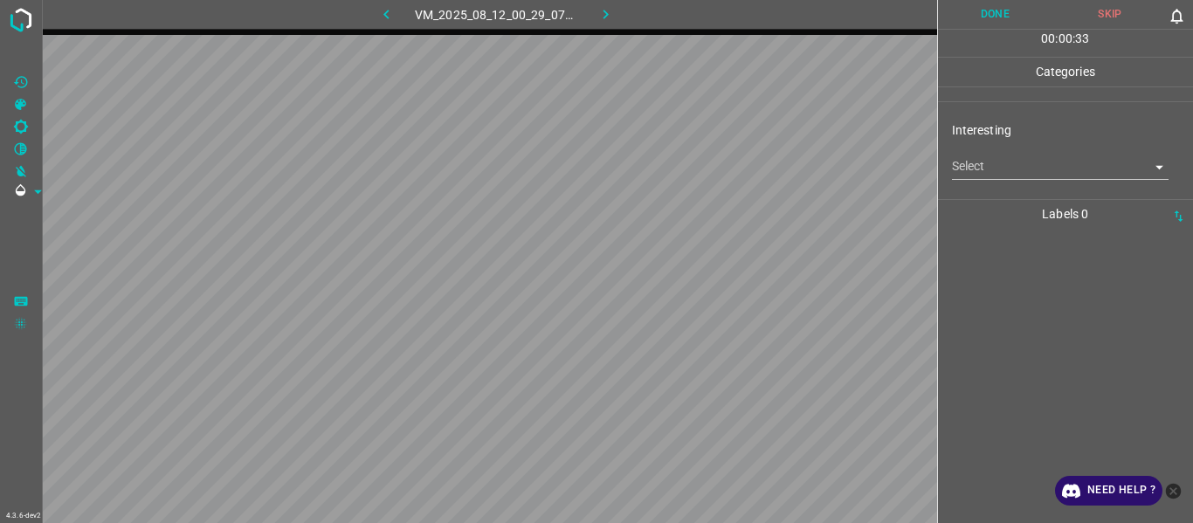
click at [1013, 166] on body "4.3.6-dev2 VM_2025_08_12_00_29_07_807_03.gif Done Skip 0 00 : 00 : 33 Categorie…" at bounding box center [596, 261] width 1193 height 523
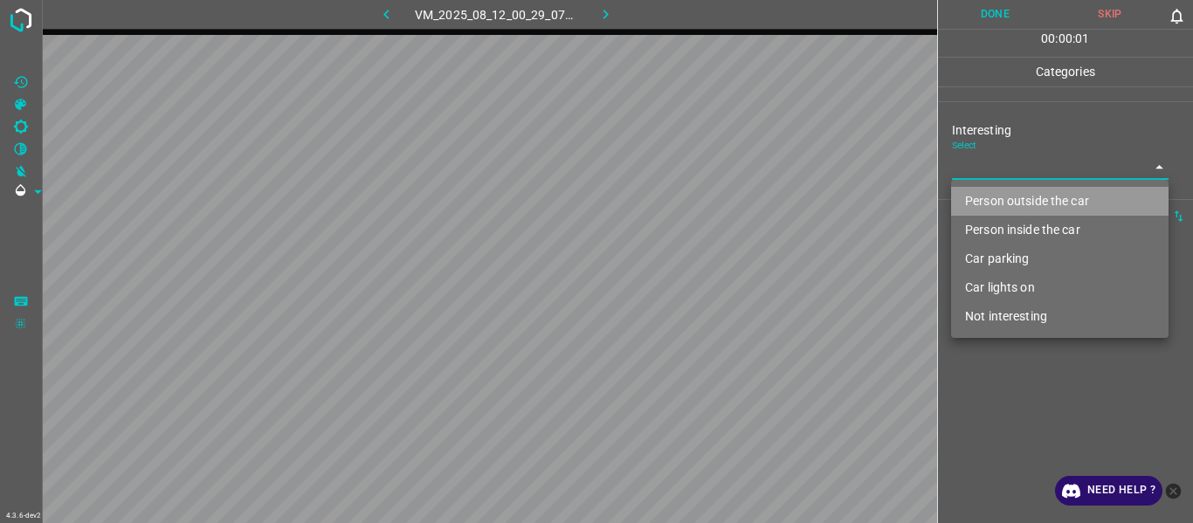
click at [1017, 206] on li "Person outside the car" at bounding box center [1060, 201] width 218 height 29
type input "Person outside the car"
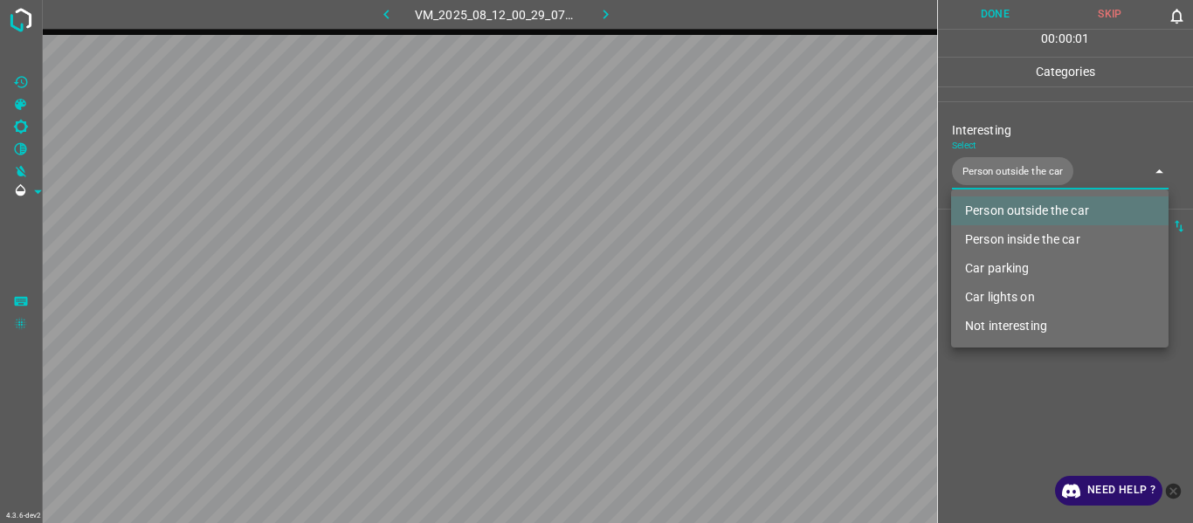
click at [1026, 418] on div at bounding box center [596, 261] width 1193 height 523
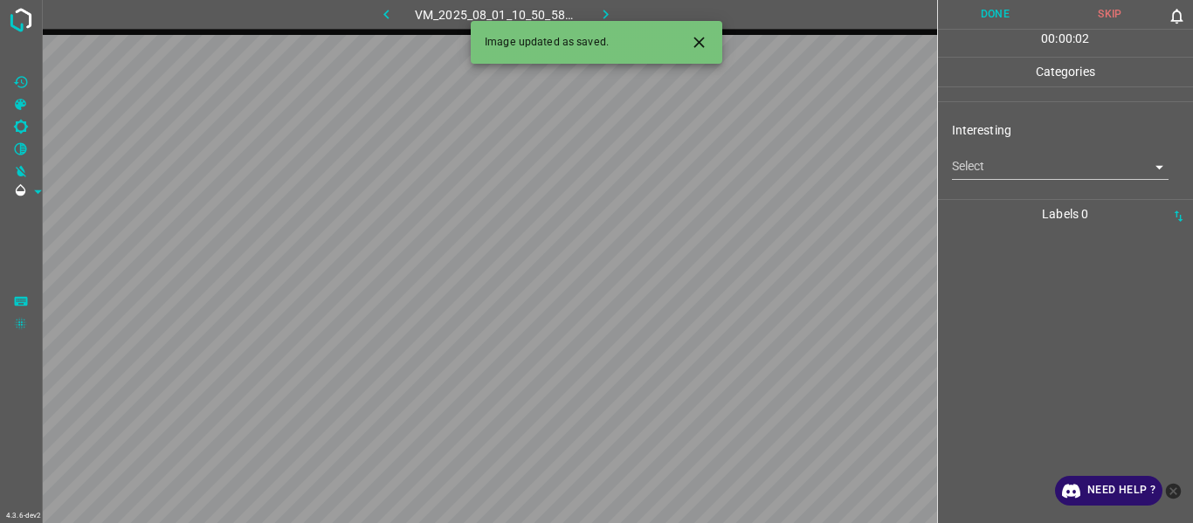
click at [708, 30] on button "Close" at bounding box center [699, 42] width 32 height 32
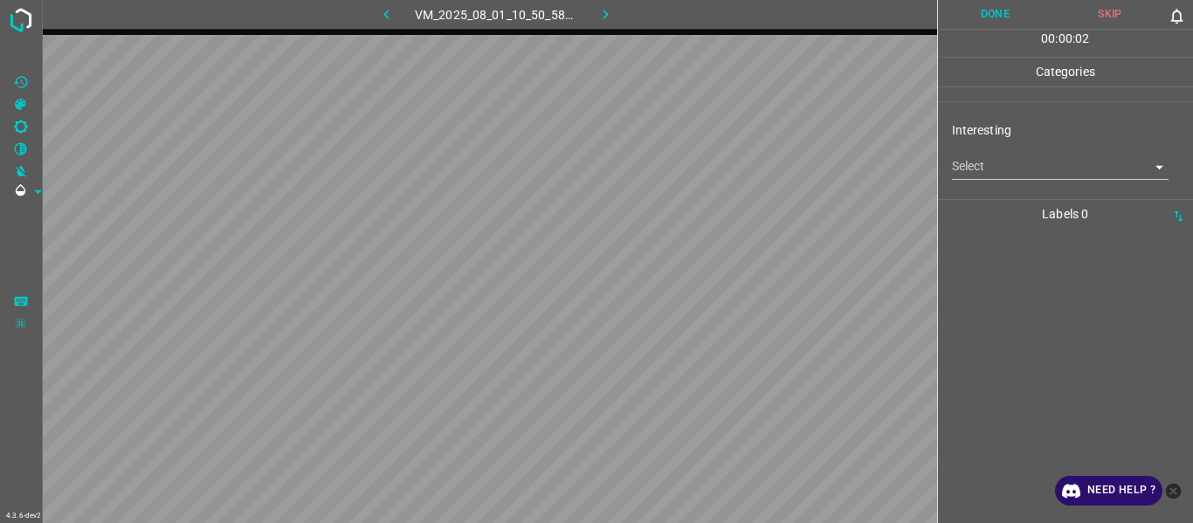
click at [985, 162] on body "4.3.6-dev2 VM_2025_08_01_10_50_58_215_04.gif Done Skip 0 00 : 00 : 02 Categorie…" at bounding box center [596, 261] width 1193 height 523
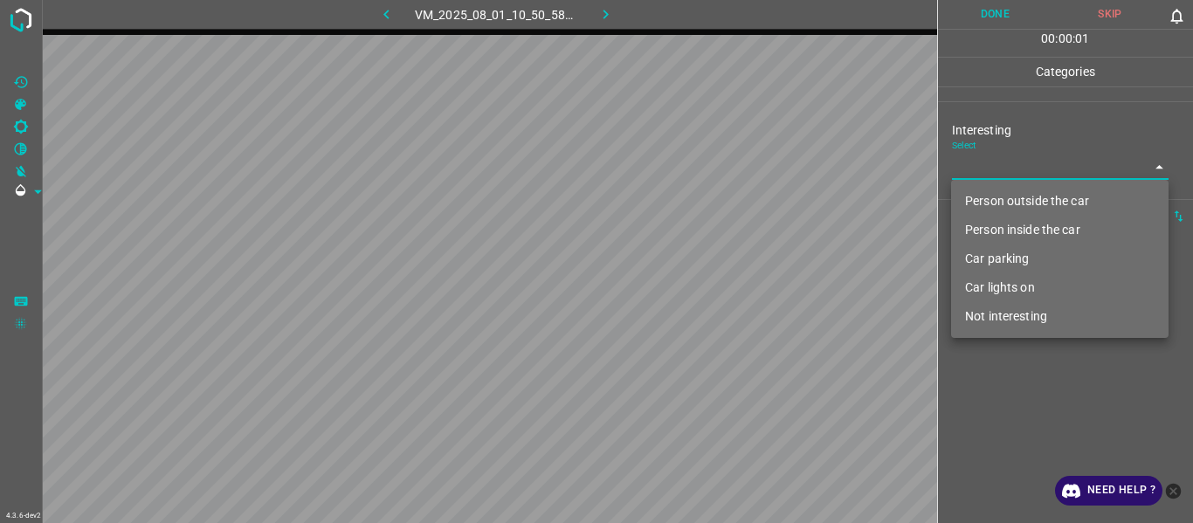
click at [994, 194] on li "Person outside the car" at bounding box center [1060, 201] width 218 height 29
type input "Person outside the car"
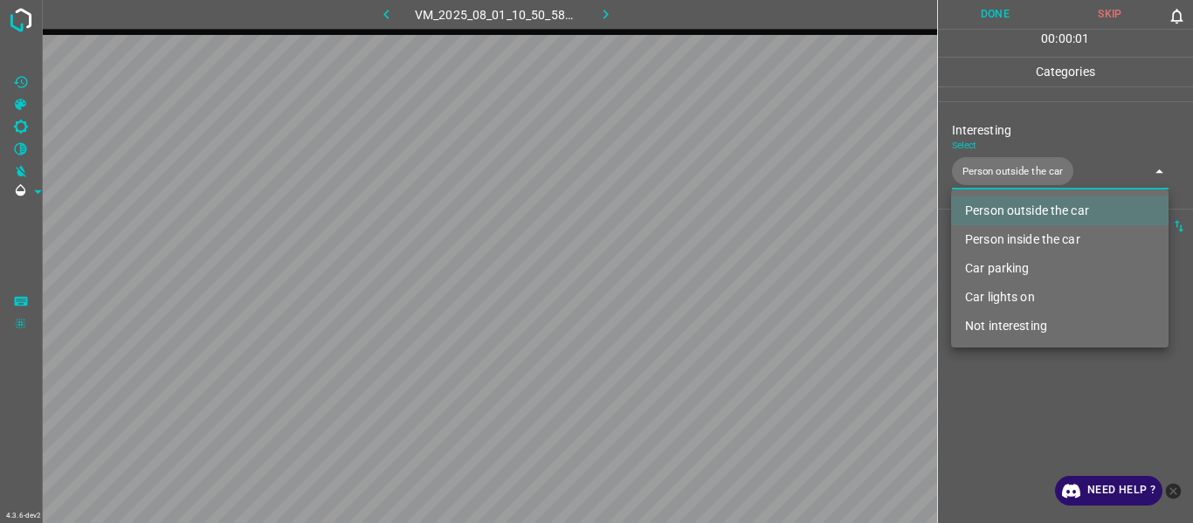
click at [1005, 397] on div at bounding box center [596, 261] width 1193 height 523
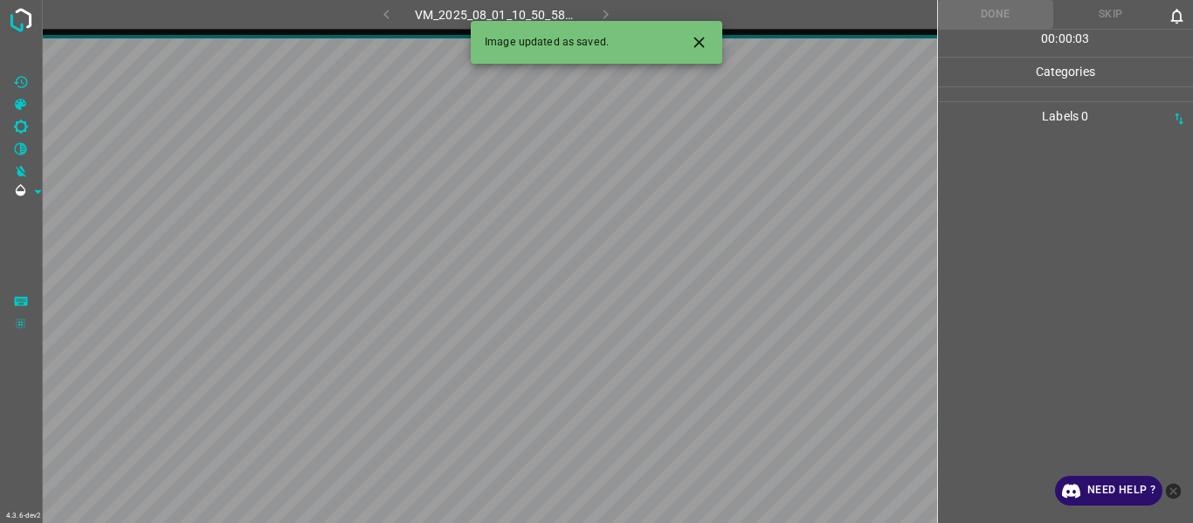
click at [694, 35] on icon "Close" at bounding box center [699, 42] width 18 height 18
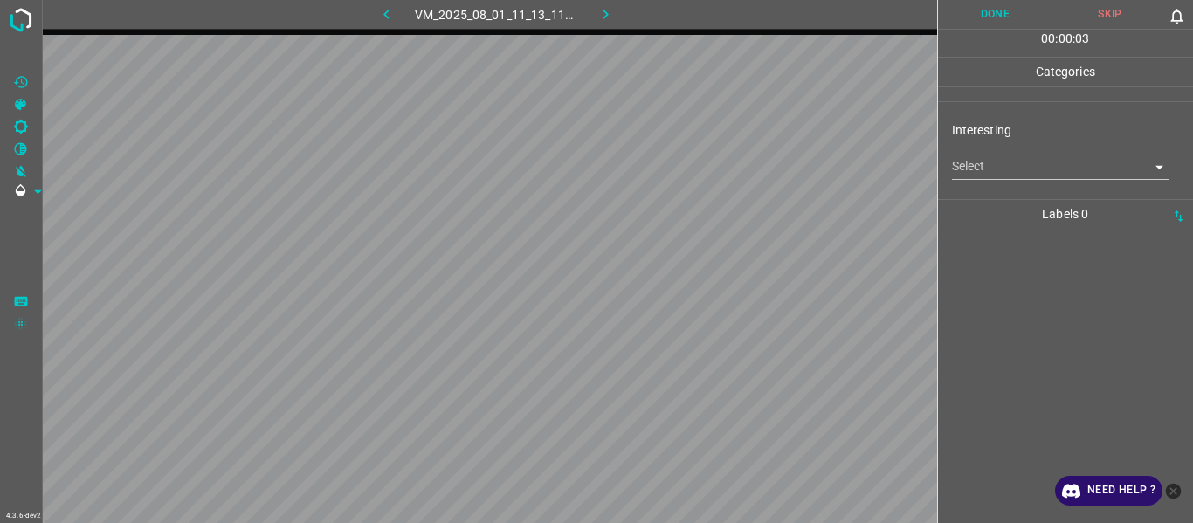
click at [1006, 169] on body "4.3.6-dev2 VM_2025_08_01_11_13_11_526_00.gif Done Skip 0 00 : 00 : 03 Categorie…" at bounding box center [596, 261] width 1193 height 523
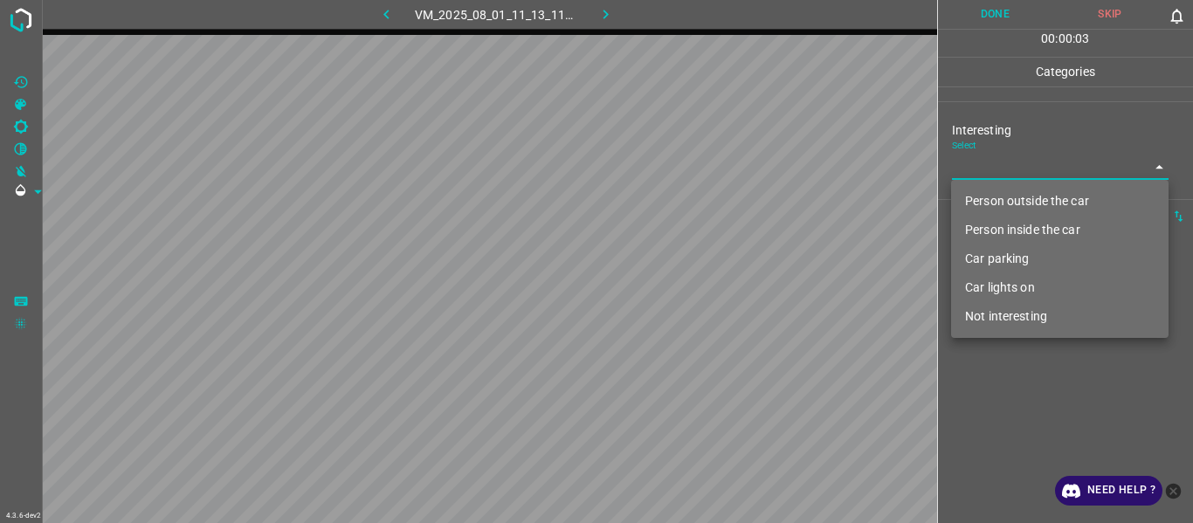
click at [1008, 206] on li "Person outside the car" at bounding box center [1060, 201] width 218 height 29
type input "Person outside the car"
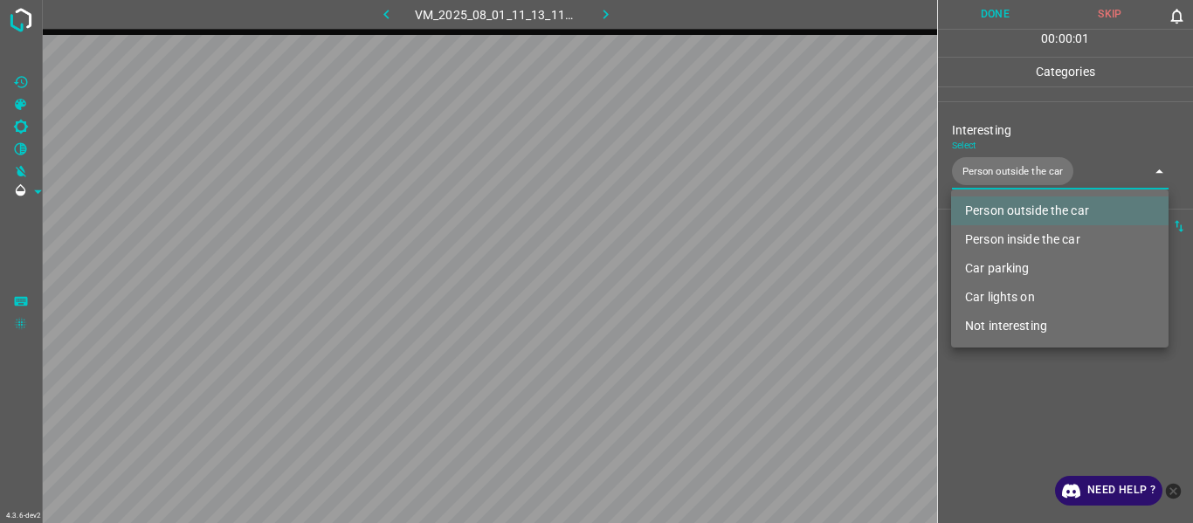
drag, startPoint x: 1013, startPoint y: 400, endPoint x: 1013, endPoint y: 411, distance: 10.5
click at [1013, 411] on div at bounding box center [596, 261] width 1193 height 523
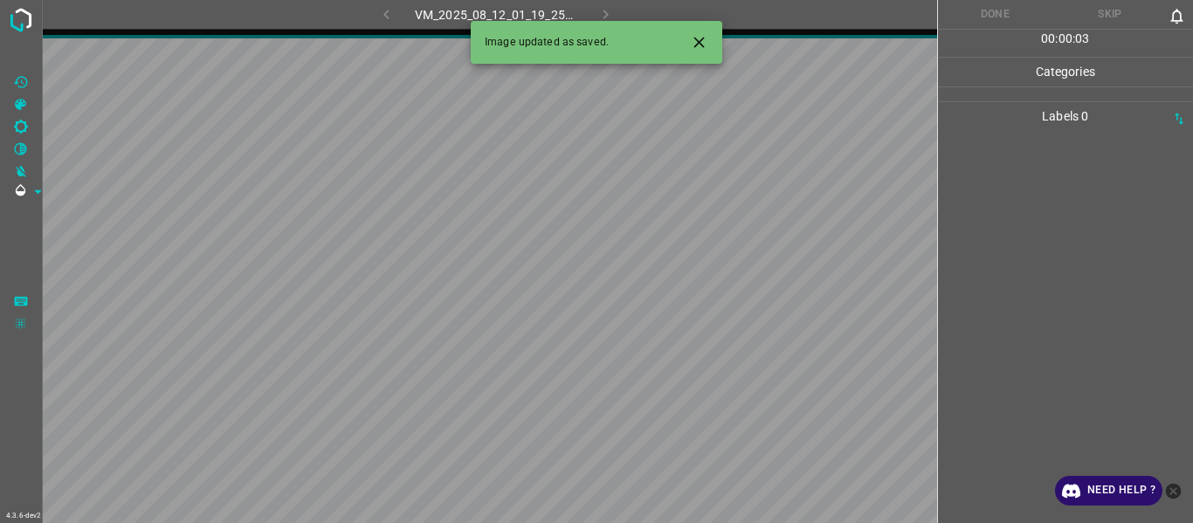
click at [690, 44] on icon "Close" at bounding box center [699, 42] width 18 height 18
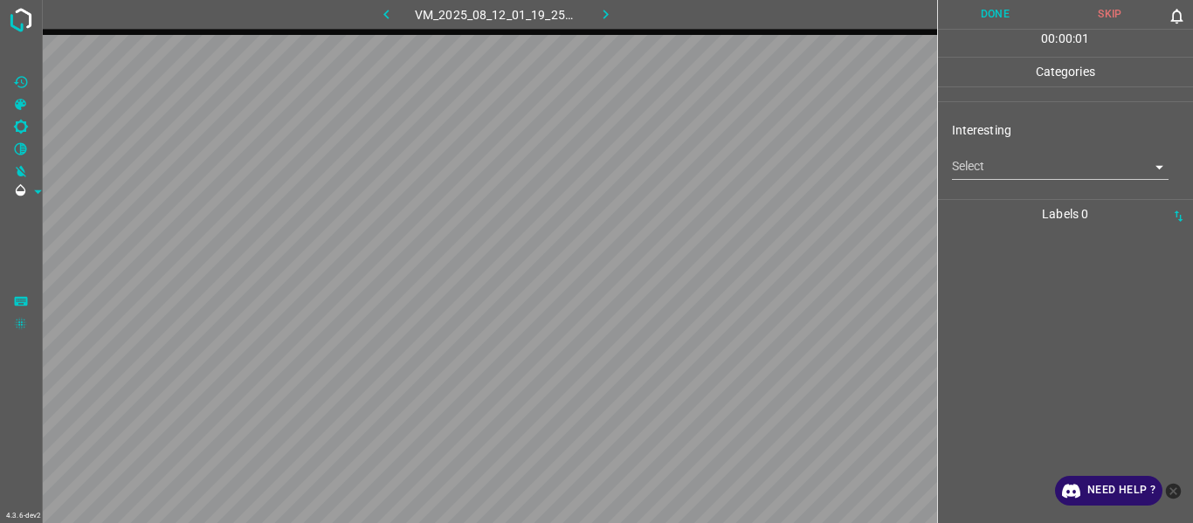
click at [998, 157] on body "4.3.6-dev2 VM_2025_08_12_01_19_25_531_00.gif Done Skip 0 00 : 00 : 01 Categorie…" at bounding box center [596, 261] width 1193 height 523
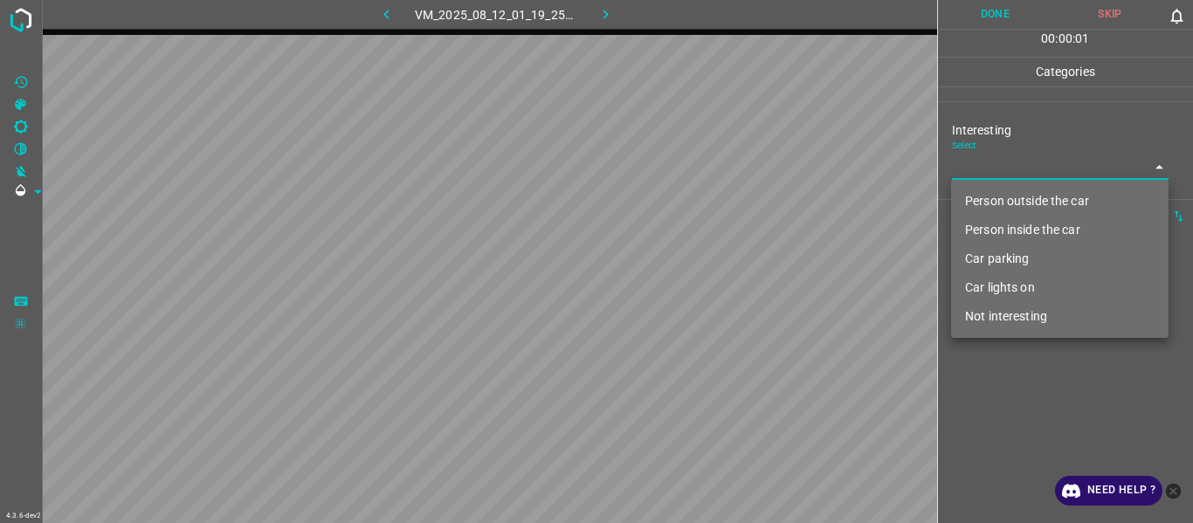
click at [999, 194] on li "Person outside the car" at bounding box center [1060, 201] width 218 height 29
type input "Person outside the car"
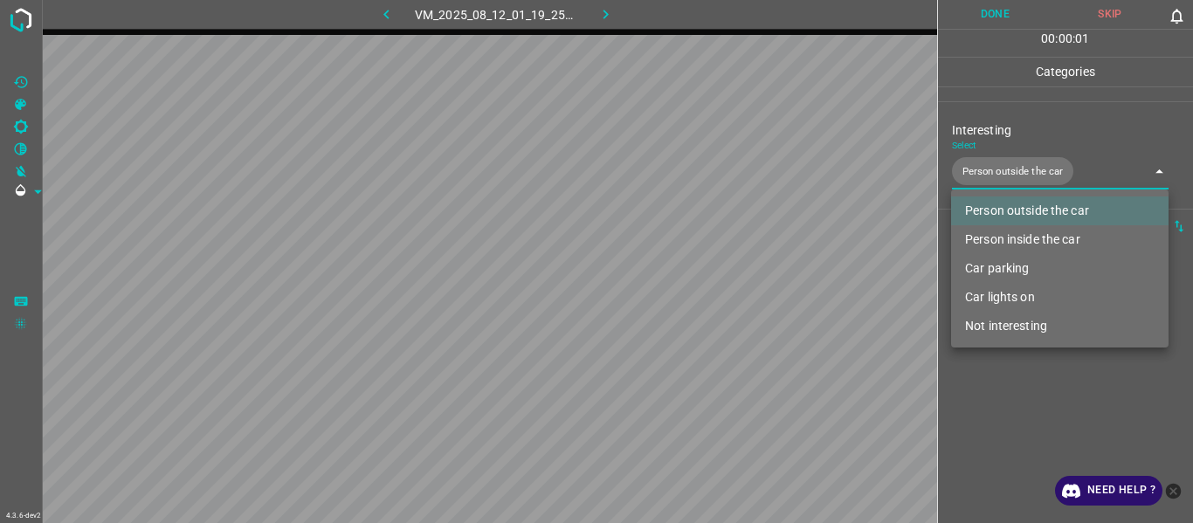
click at [1024, 432] on div at bounding box center [596, 261] width 1193 height 523
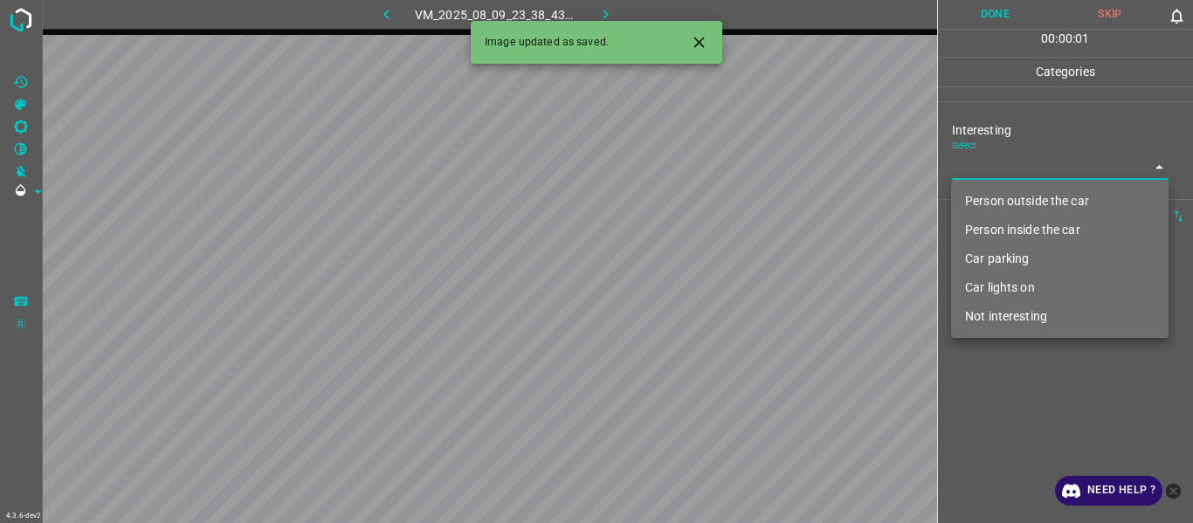
click at [1038, 161] on body "4.3.6-dev2 VM_2025_08_09_23_38_43_013_06.gif Done Skip 0 00 : 00 : 01 Categorie…" at bounding box center [596, 261] width 1193 height 523
click at [1020, 199] on li "Person outside the car" at bounding box center [1060, 201] width 218 height 29
type input "Person outside the car"
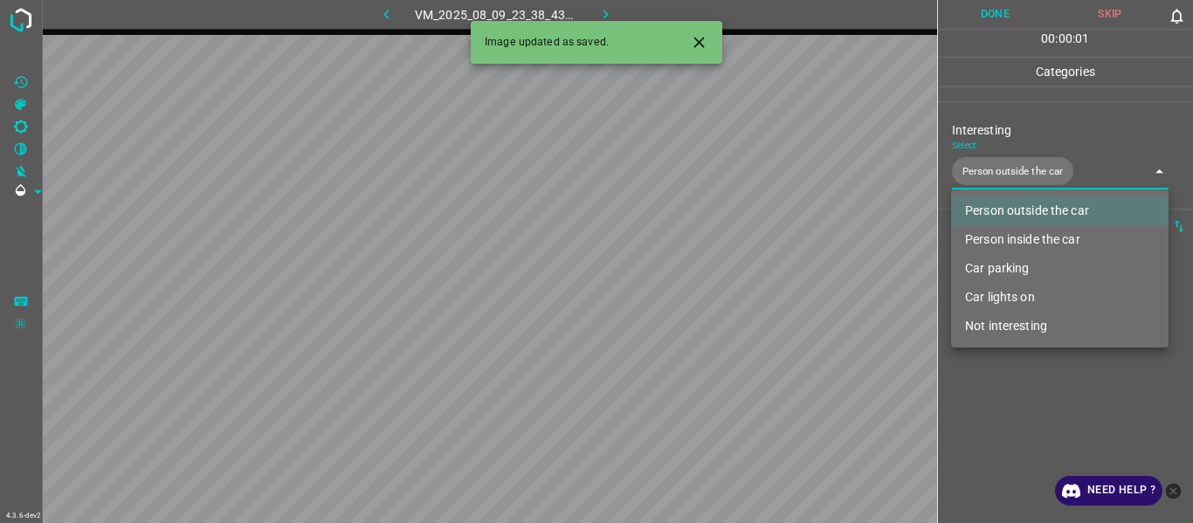
click at [989, 381] on div at bounding box center [596, 261] width 1193 height 523
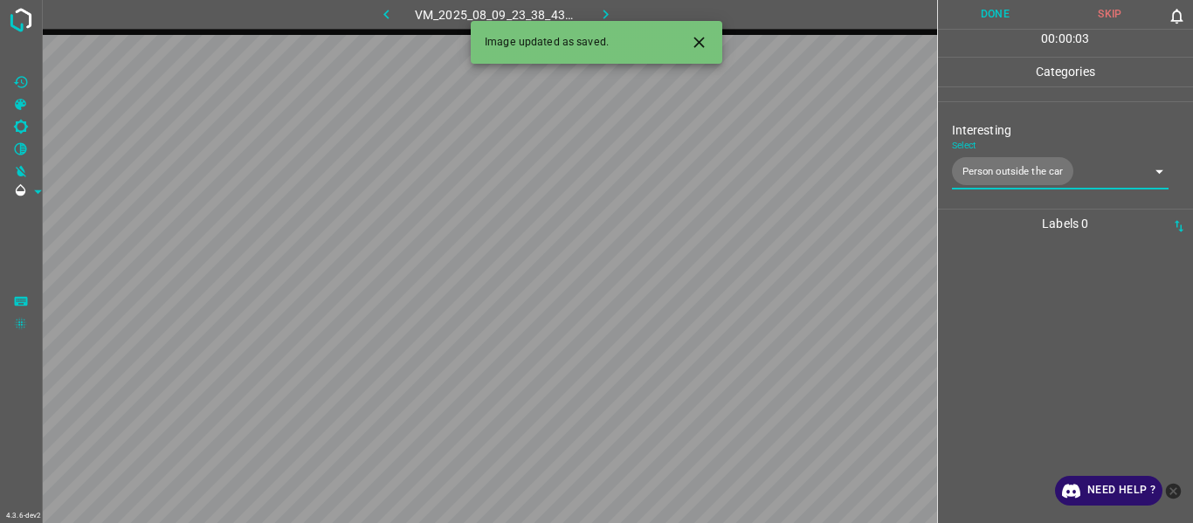
click at [697, 44] on icon "Close" at bounding box center [699, 42] width 10 height 10
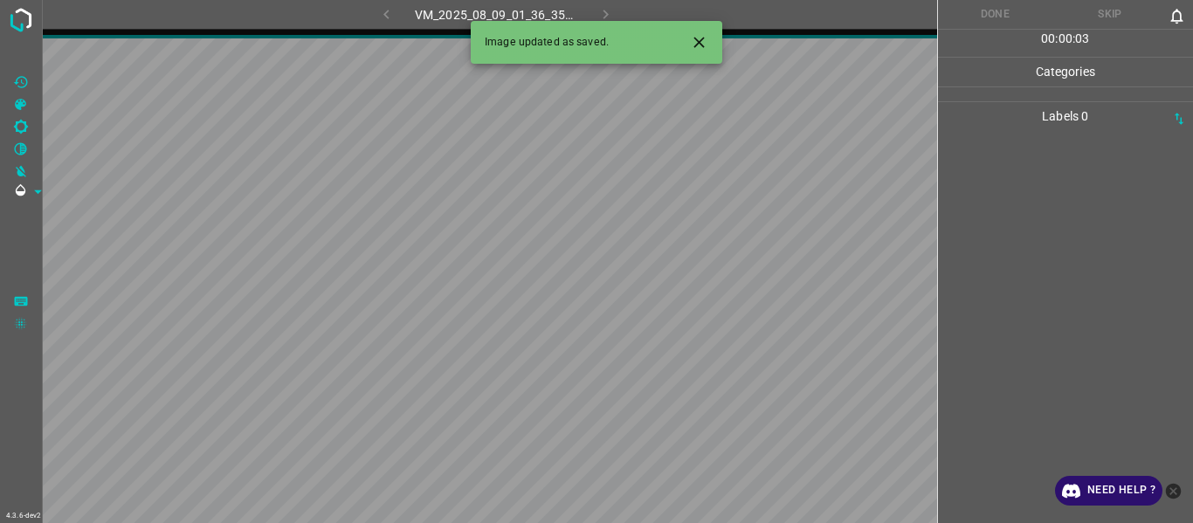
click at [701, 38] on icon "Close" at bounding box center [699, 42] width 18 height 18
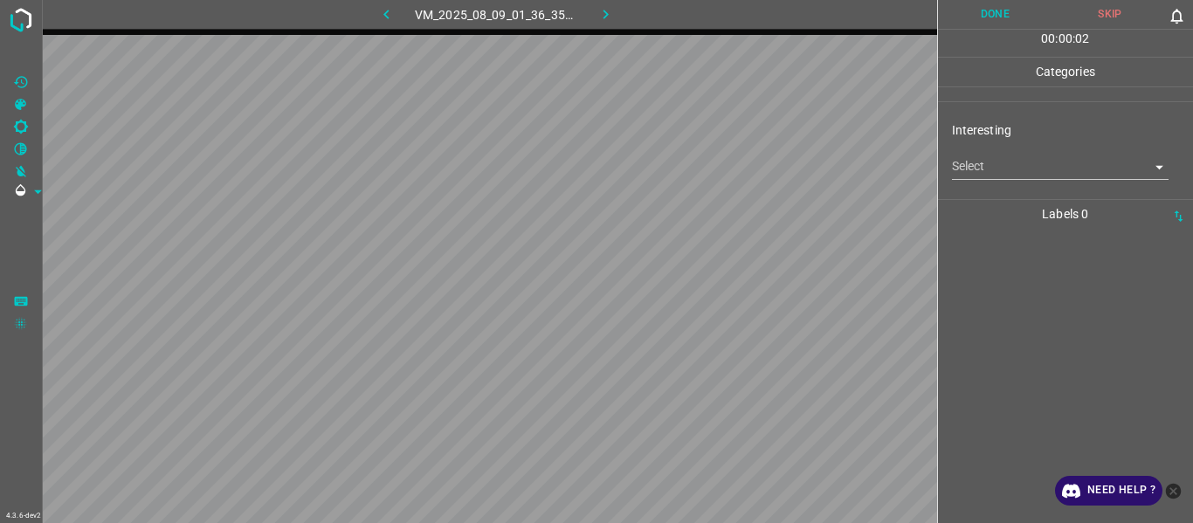
click at [991, 169] on body "4.3.6-dev2 VM_2025_08_09_01_36_35_820_00.gif Done Skip 0 00 : 00 : 02 Categorie…" at bounding box center [596, 261] width 1193 height 523
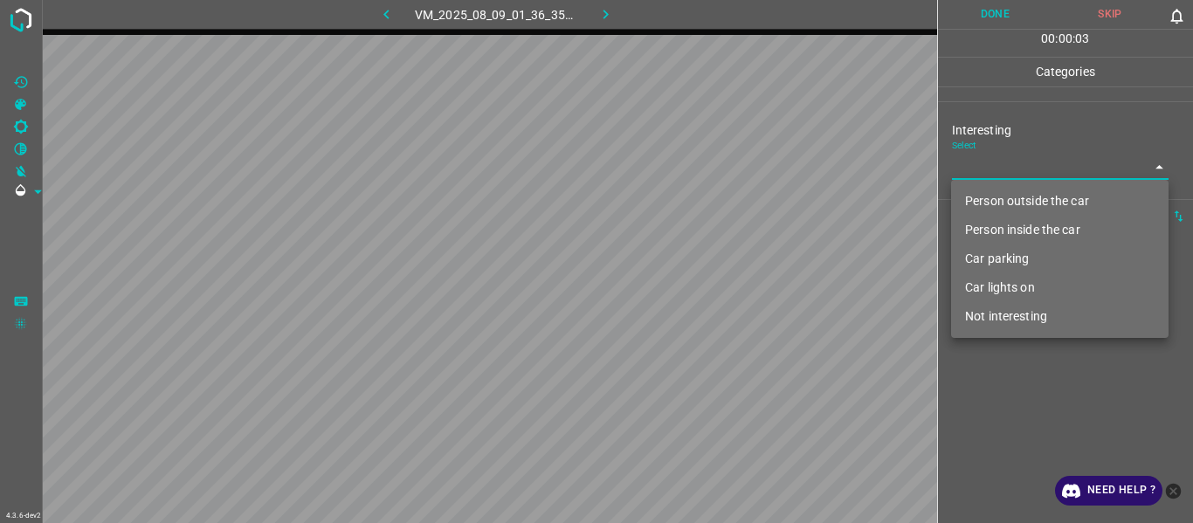
click at [1006, 314] on li "Not interesting" at bounding box center [1060, 316] width 218 height 29
type input "Not interesting"
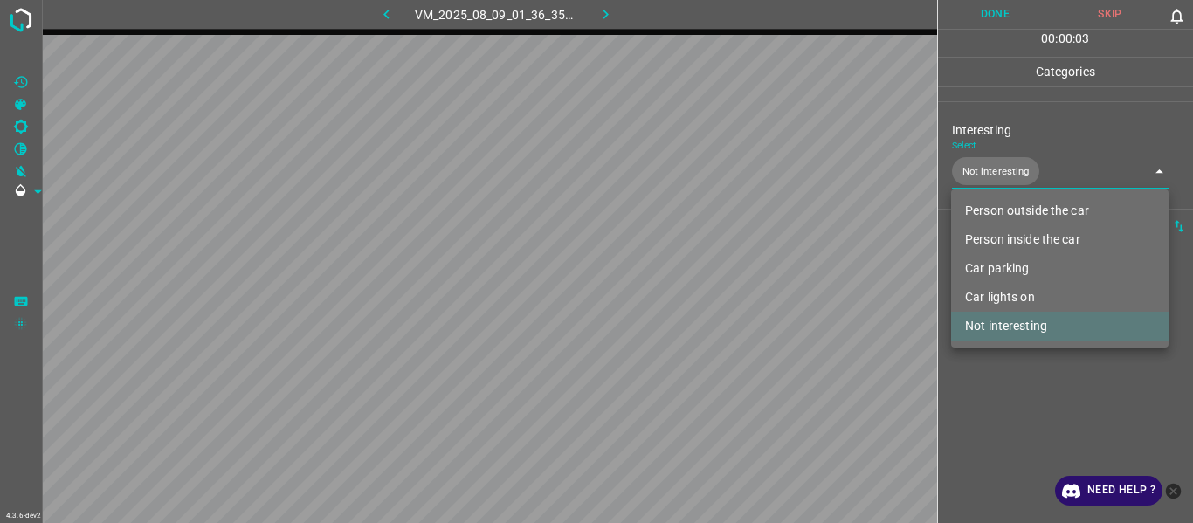
click at [1024, 416] on div at bounding box center [596, 261] width 1193 height 523
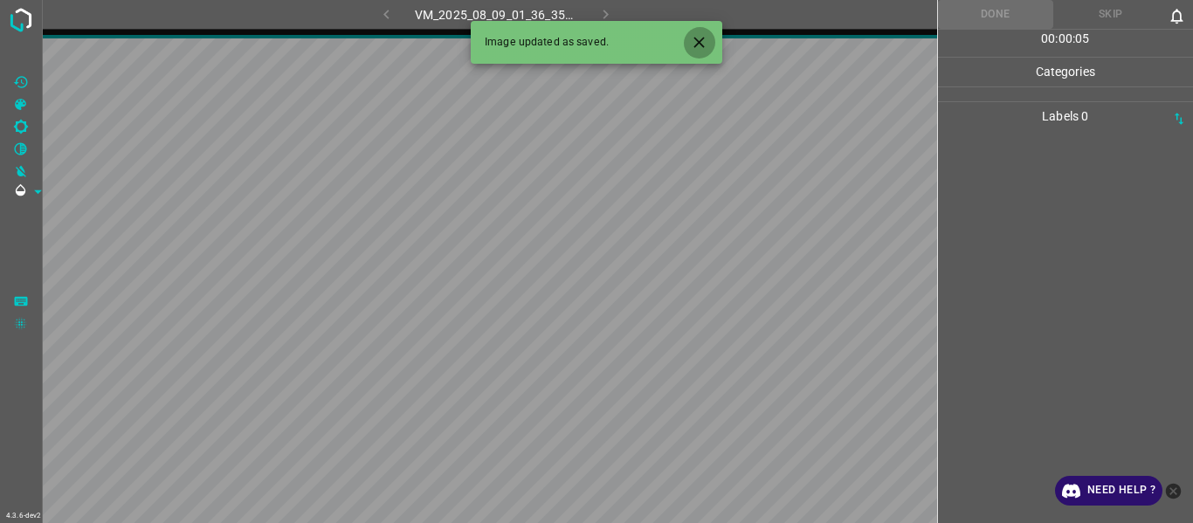
click at [701, 40] on icon "Close" at bounding box center [699, 42] width 10 height 10
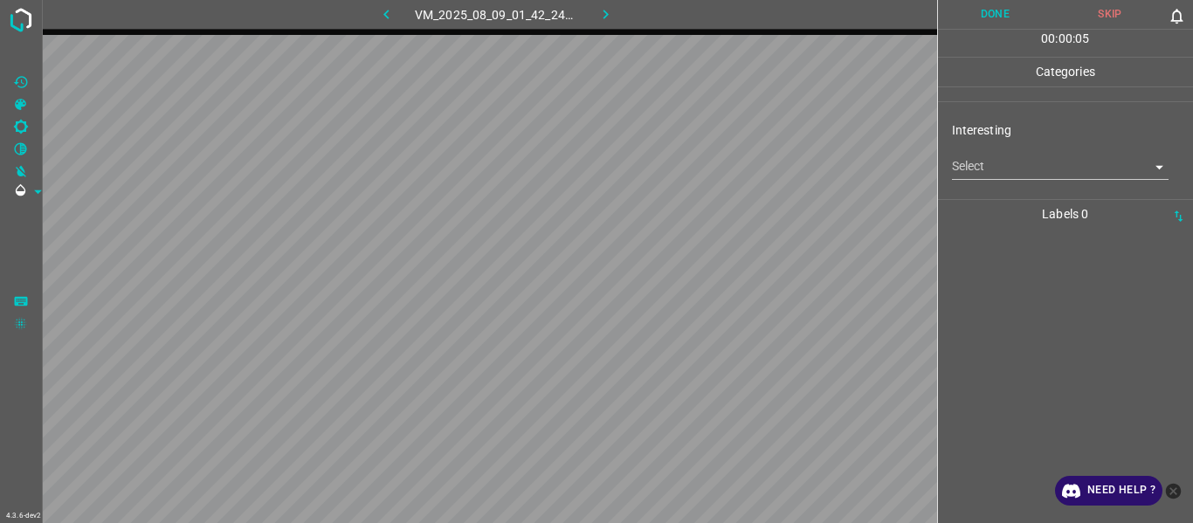
click at [966, 164] on body "4.3.6-dev2 VM_2025_08_09_01_42_24_017_06.gif Done Skip 0 00 : 00 : 05 Categorie…" at bounding box center [596, 261] width 1193 height 523
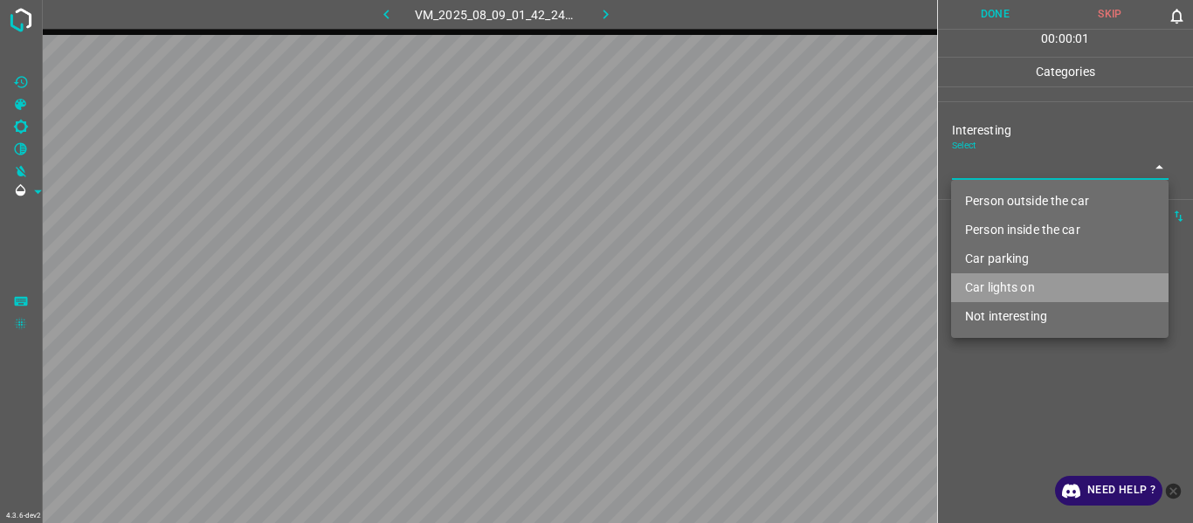
drag, startPoint x: 1010, startPoint y: 299, endPoint x: 1012, endPoint y: 316, distance: 17.6
click at [1010, 300] on li "Car lights on" at bounding box center [1060, 287] width 218 height 29
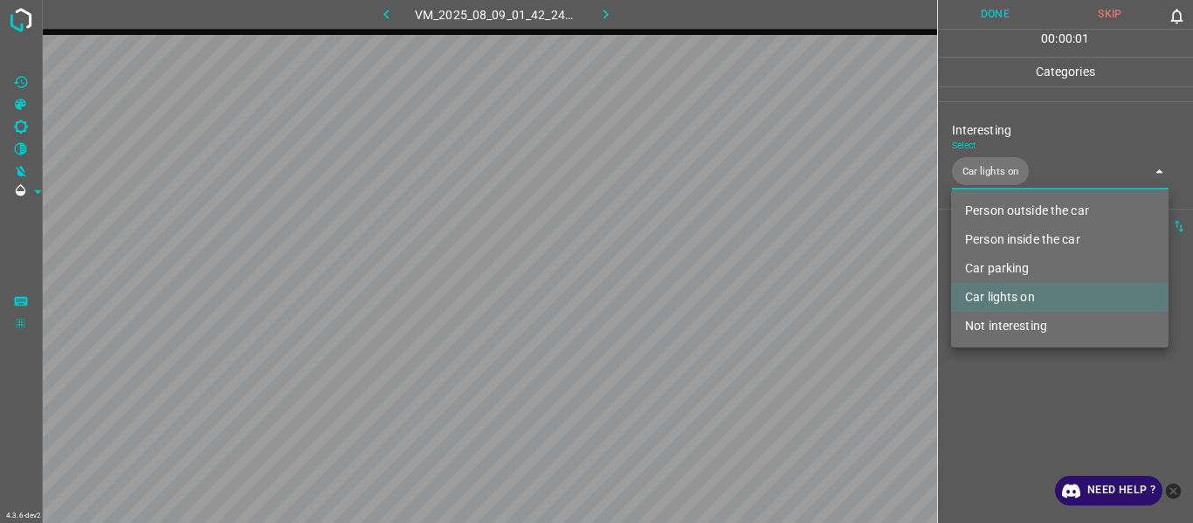
click at [1012, 316] on li "Not interesting" at bounding box center [1060, 326] width 218 height 29
click at [1005, 306] on li "Car lights on" at bounding box center [1060, 297] width 218 height 29
type input "Not interesting"
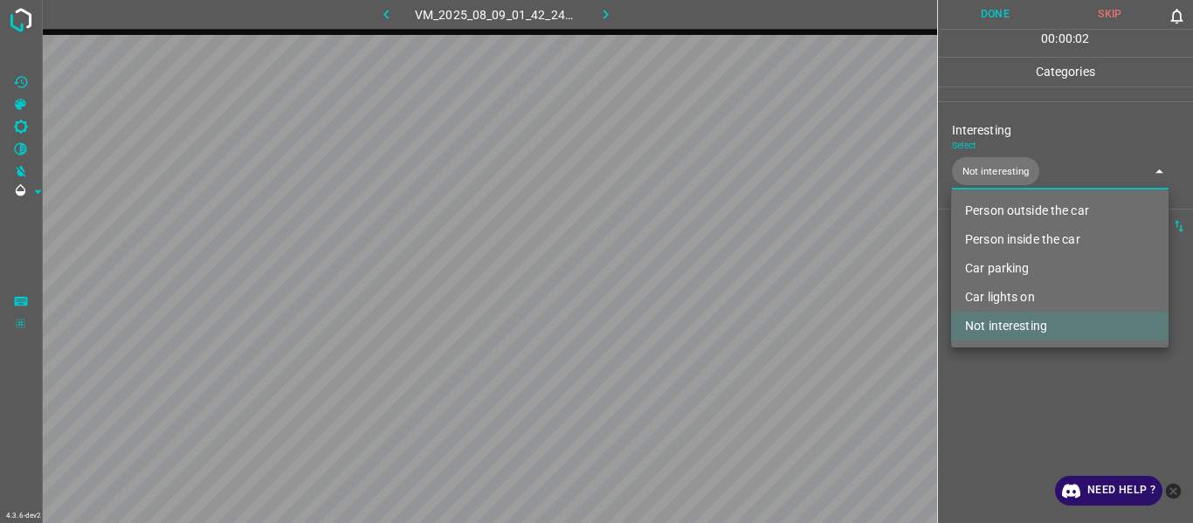
click at [1015, 425] on div at bounding box center [596, 261] width 1193 height 523
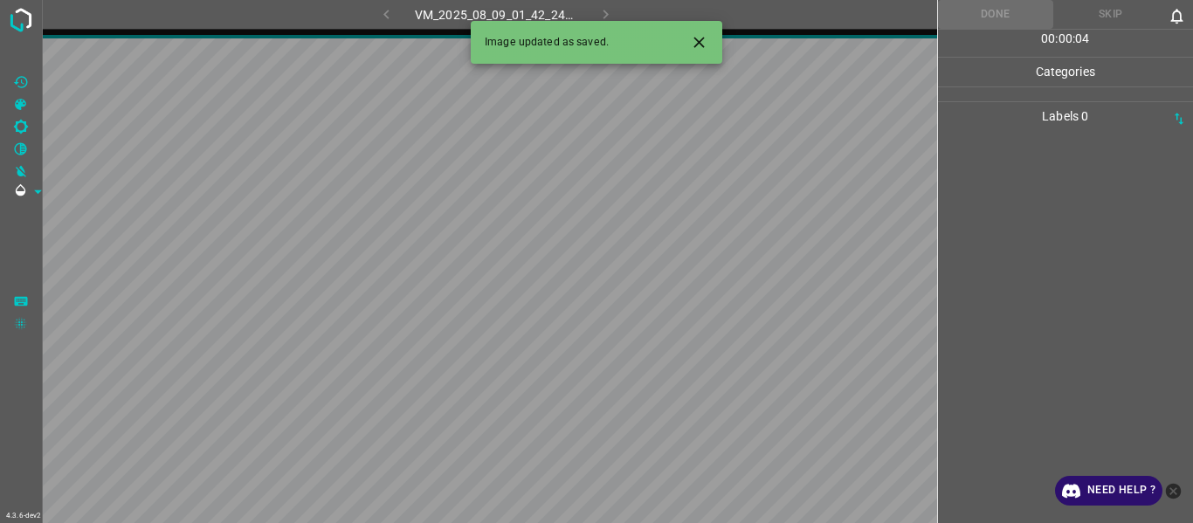
click at [702, 44] on icon "Close" at bounding box center [699, 42] width 18 height 18
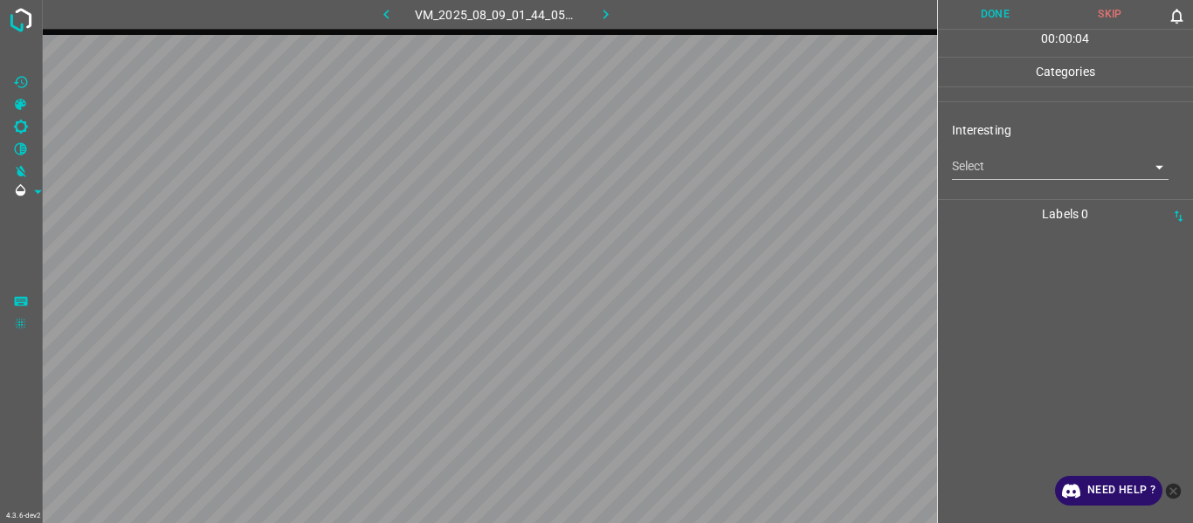
click at [992, 168] on body "4.3.6-dev2 VM_2025_08_09_01_44_05_535_00.gif Done Skip 0 00 : 00 : 04 Categorie…" at bounding box center [596, 261] width 1193 height 523
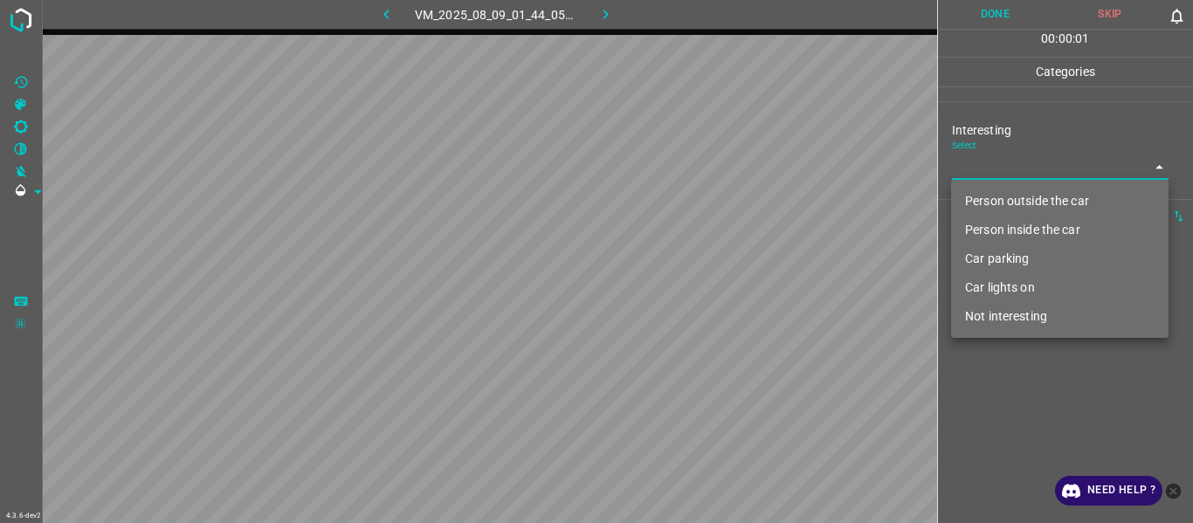
click at [1006, 232] on li "Person inside the car" at bounding box center [1060, 230] width 218 height 29
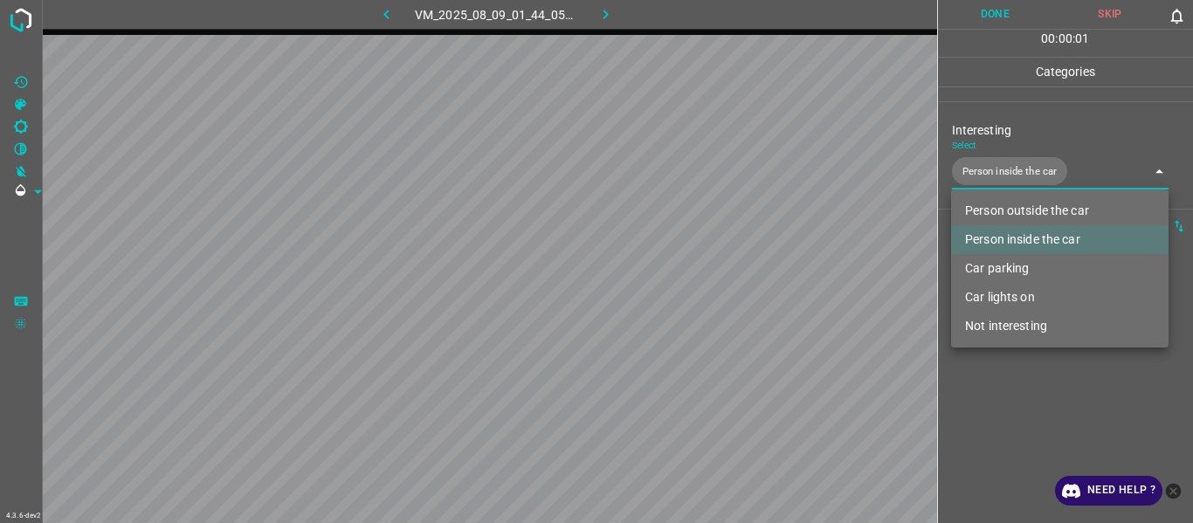
click at [1006, 262] on li "Car parking" at bounding box center [1060, 268] width 218 height 29
type input "Person inside the car,Car parking"
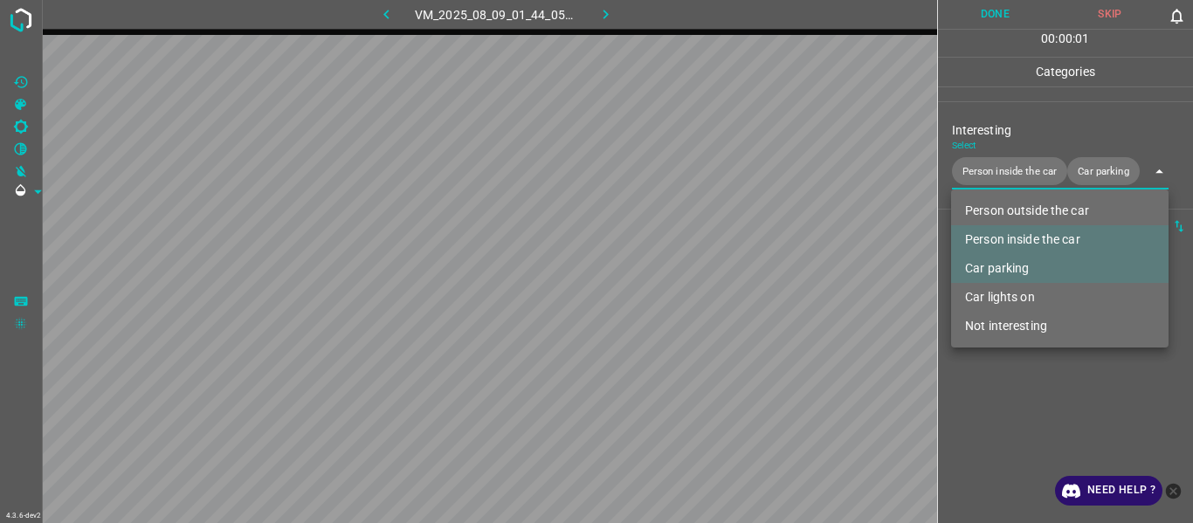
click at [1017, 452] on div at bounding box center [596, 261] width 1193 height 523
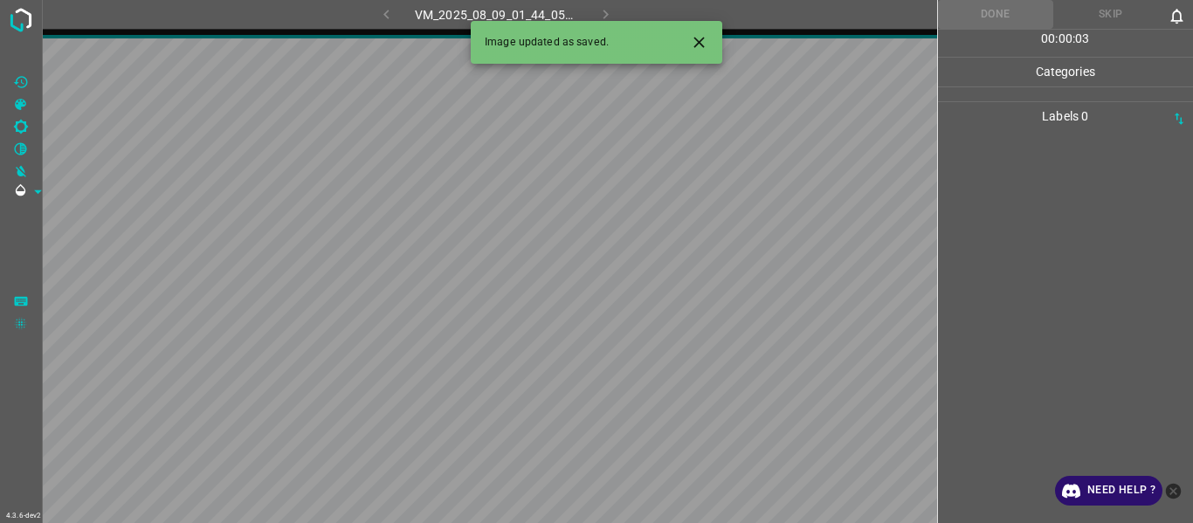
click at [694, 49] on icon "Close" at bounding box center [699, 42] width 18 height 18
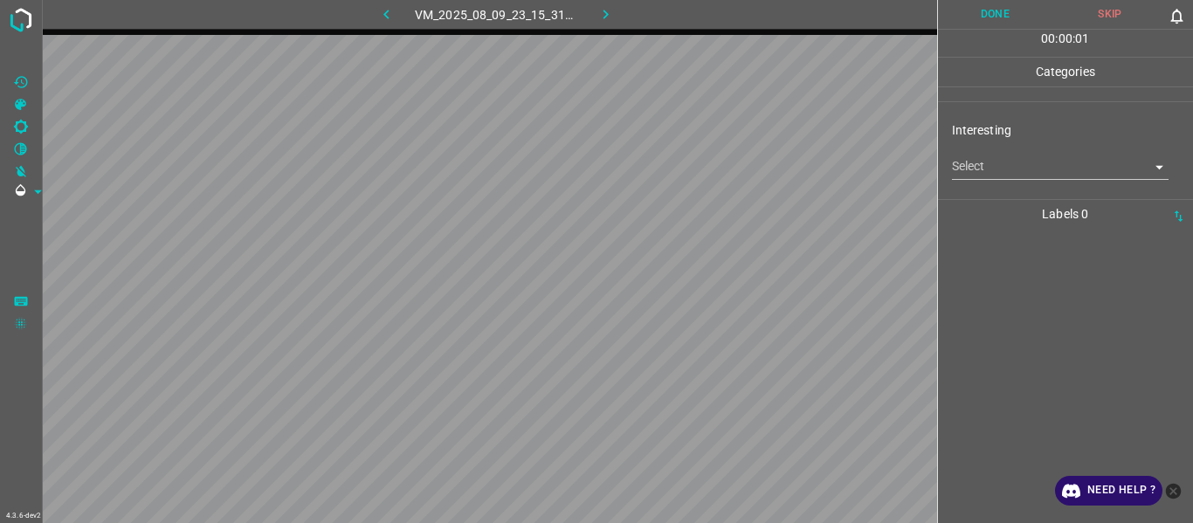
click at [952, 164] on body "4.3.6-dev2 VM_2025_08_09_23_15_31_529_01.gif Done Skip 0 00 : 00 : 01 Categorie…" at bounding box center [596, 261] width 1193 height 523
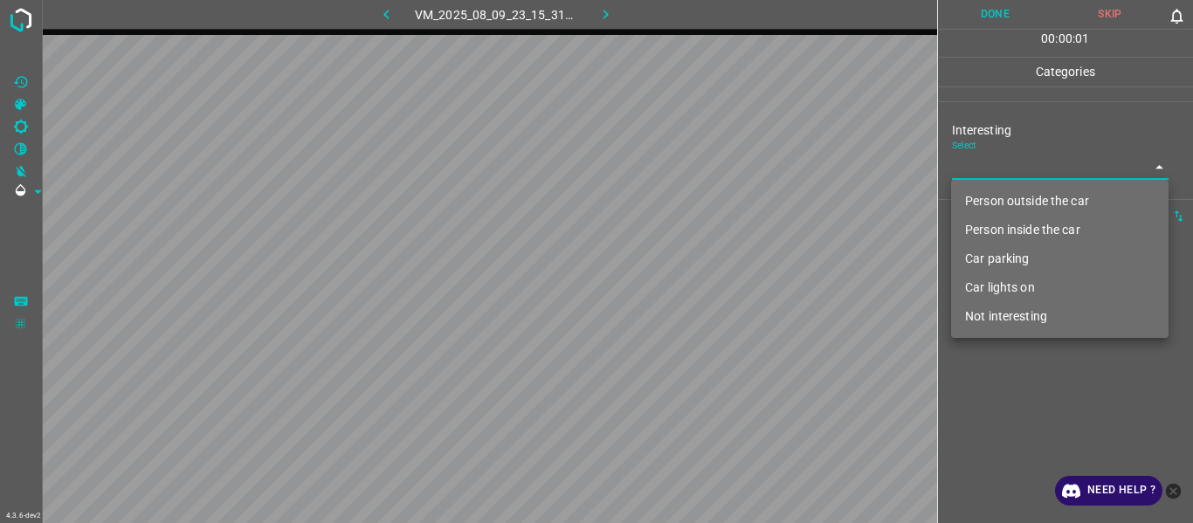
click at [992, 316] on li "Not interesting" at bounding box center [1060, 316] width 218 height 29
type input "Not interesting"
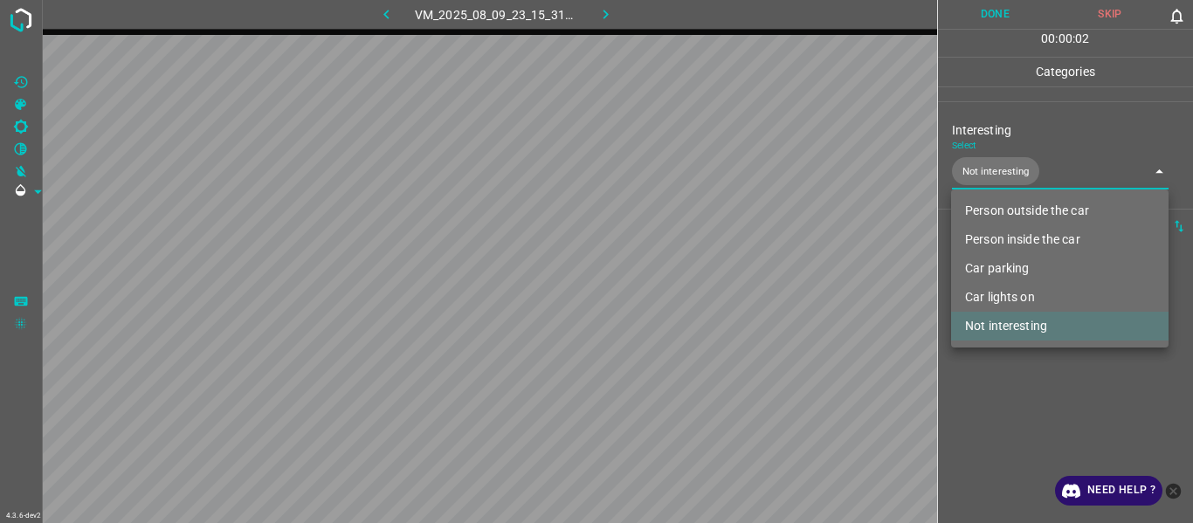
click at [1012, 398] on div at bounding box center [596, 261] width 1193 height 523
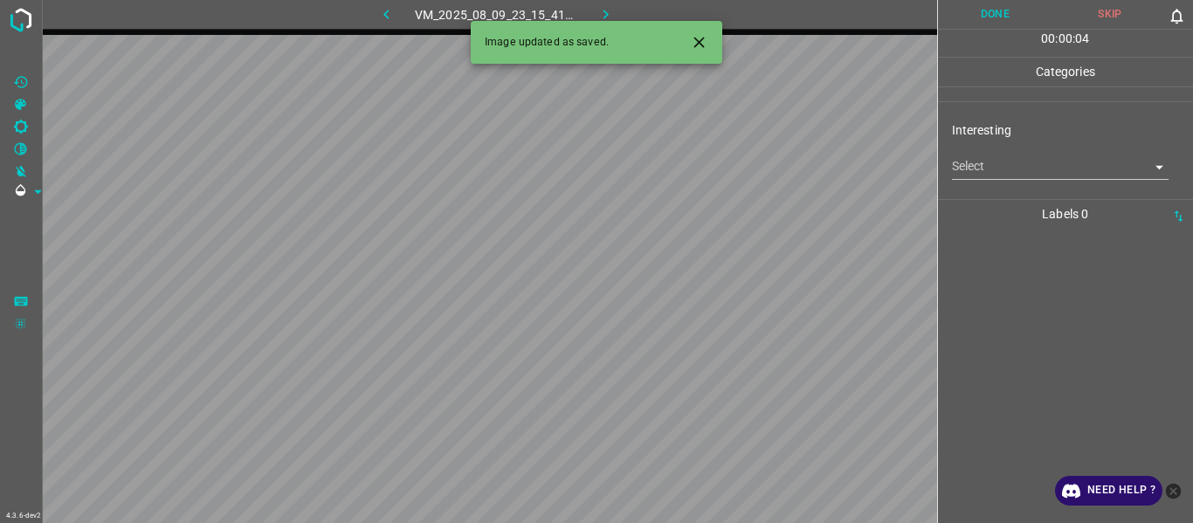
click at [685, 37] on button "Close" at bounding box center [699, 42] width 32 height 32
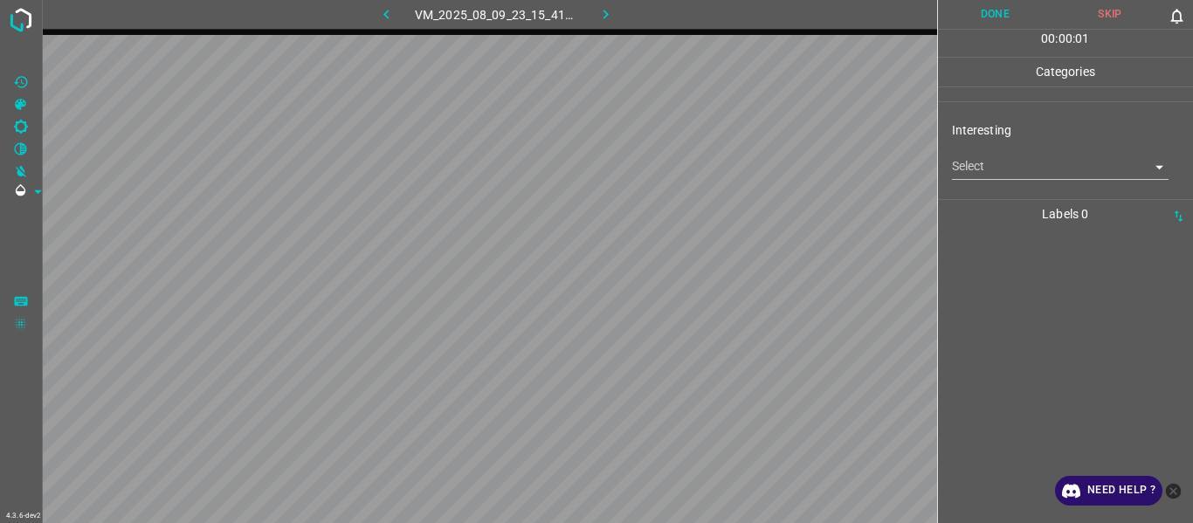
click at [998, 155] on body "4.3.6-dev2 VM_2025_08_09_23_15_41_712_01.gif Done Skip 0 00 : 00 : 01 Categorie…" at bounding box center [596, 261] width 1193 height 523
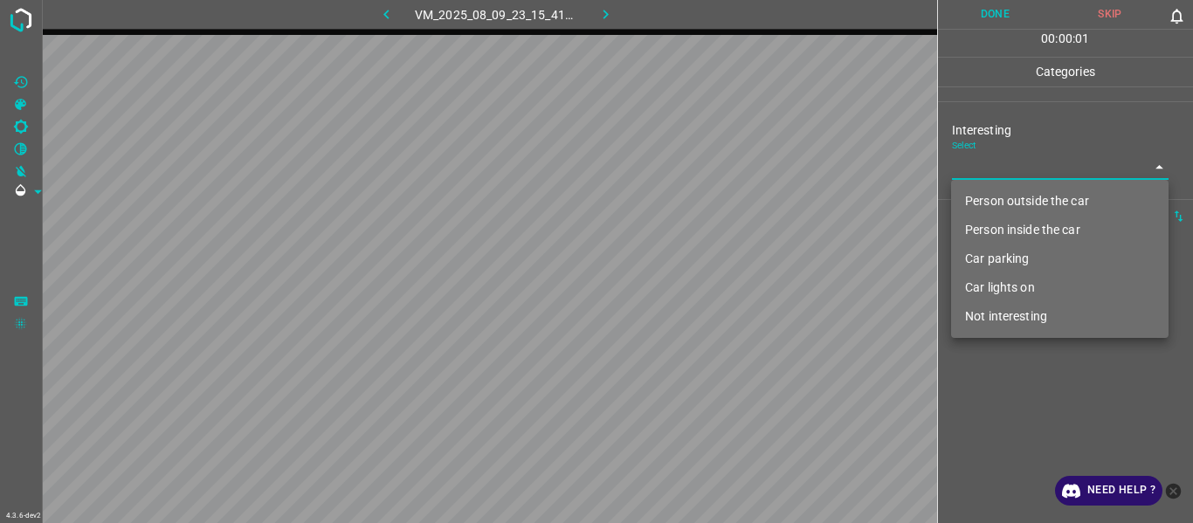
drag, startPoint x: 1012, startPoint y: 255, endPoint x: 1015, endPoint y: 355, distance: 99.6
click at [1010, 260] on li "Car parking" at bounding box center [1060, 259] width 218 height 29
type input "Car parking"
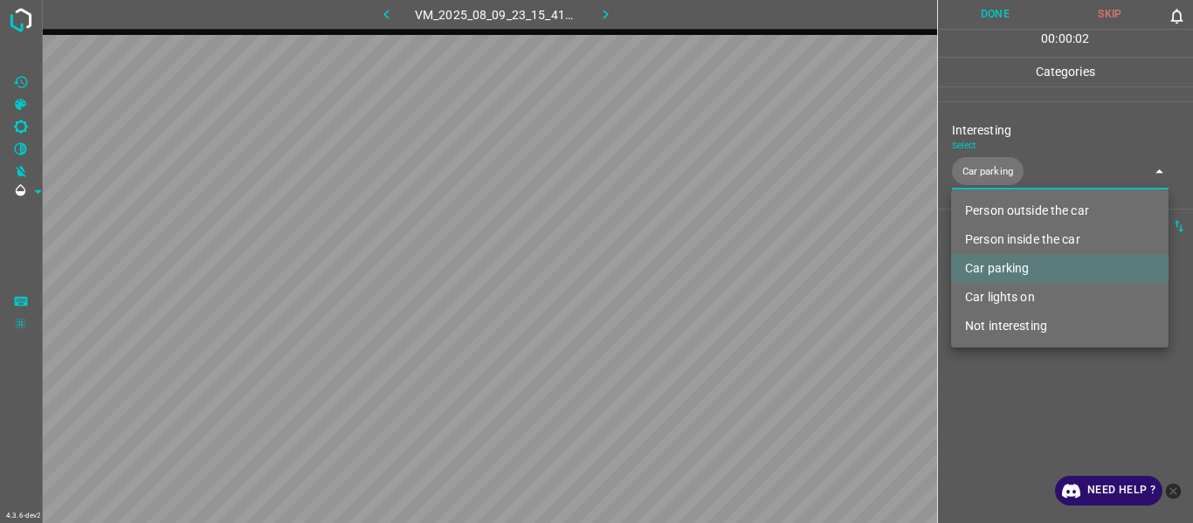
click at [1017, 414] on div at bounding box center [596, 261] width 1193 height 523
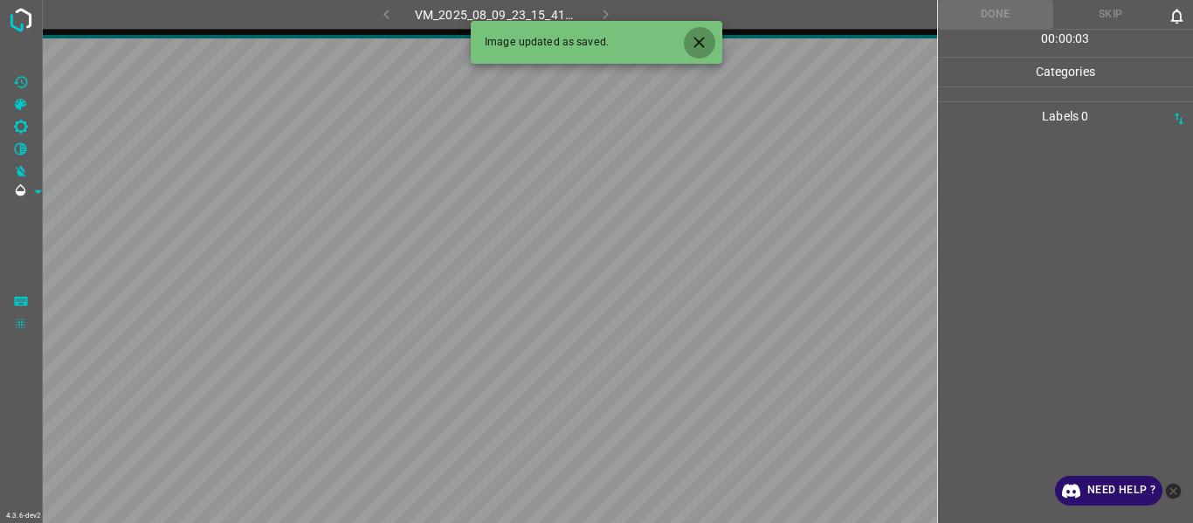
click at [699, 42] on icon "Close" at bounding box center [699, 42] width 10 height 10
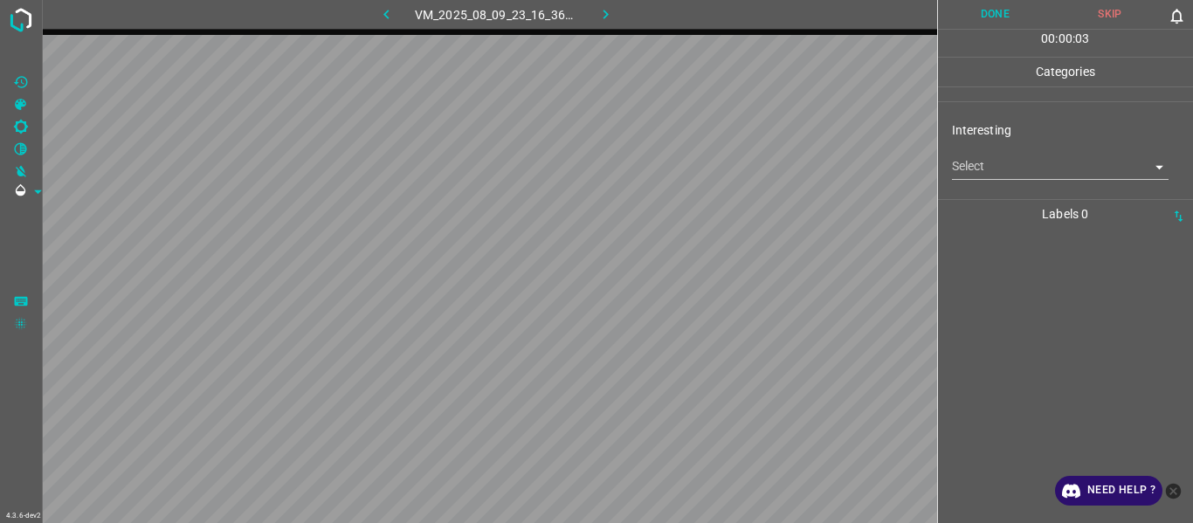
click at [984, 161] on body "4.3.6-dev2 VM_2025_08_09_23_16_36_140_02.gif Done Skip 0 00 : 00 : 03 Categorie…" at bounding box center [596, 261] width 1193 height 523
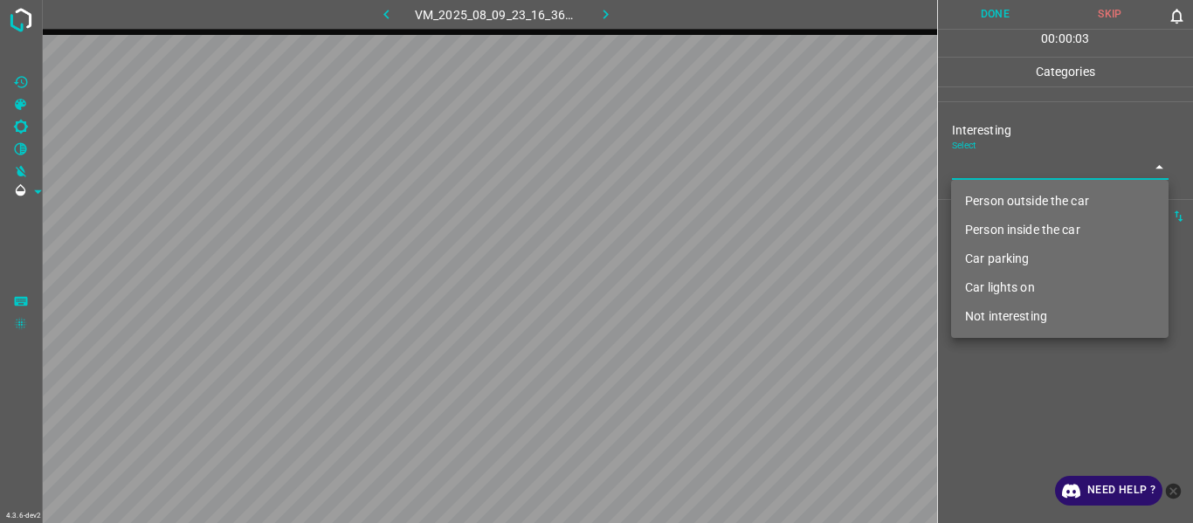
click at [998, 194] on li "Person outside the car" at bounding box center [1060, 201] width 218 height 29
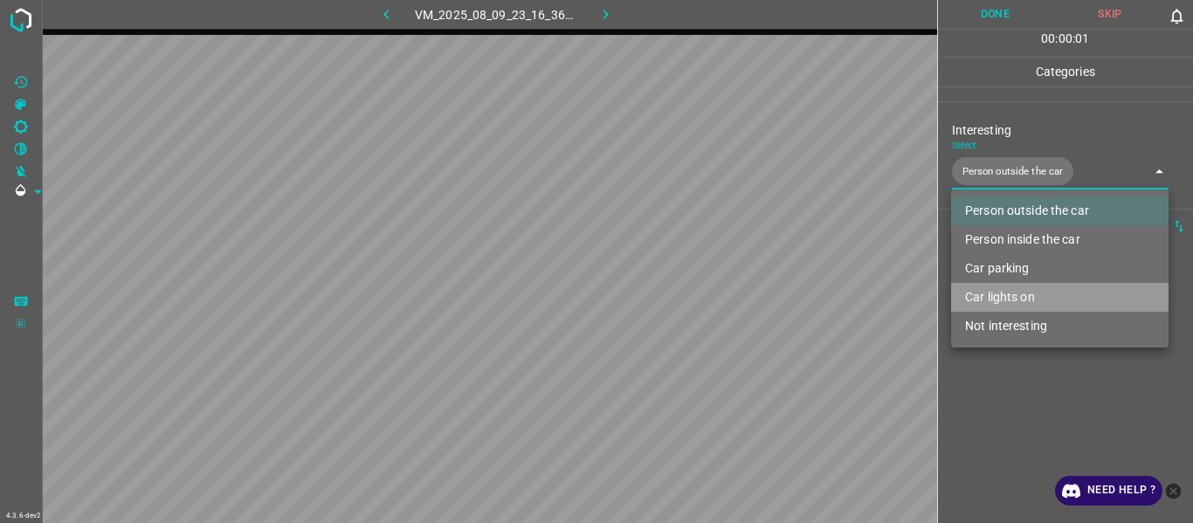
click at [1013, 299] on li "Car lights on" at bounding box center [1060, 297] width 218 height 29
type input "Person outside the car,Car lights on"
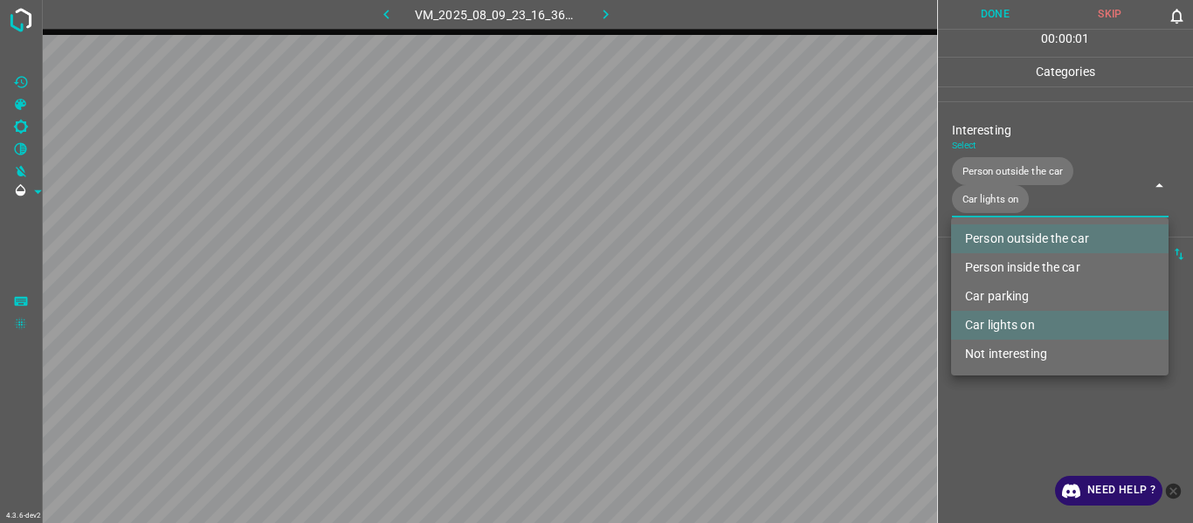
click at [1012, 411] on div at bounding box center [596, 261] width 1193 height 523
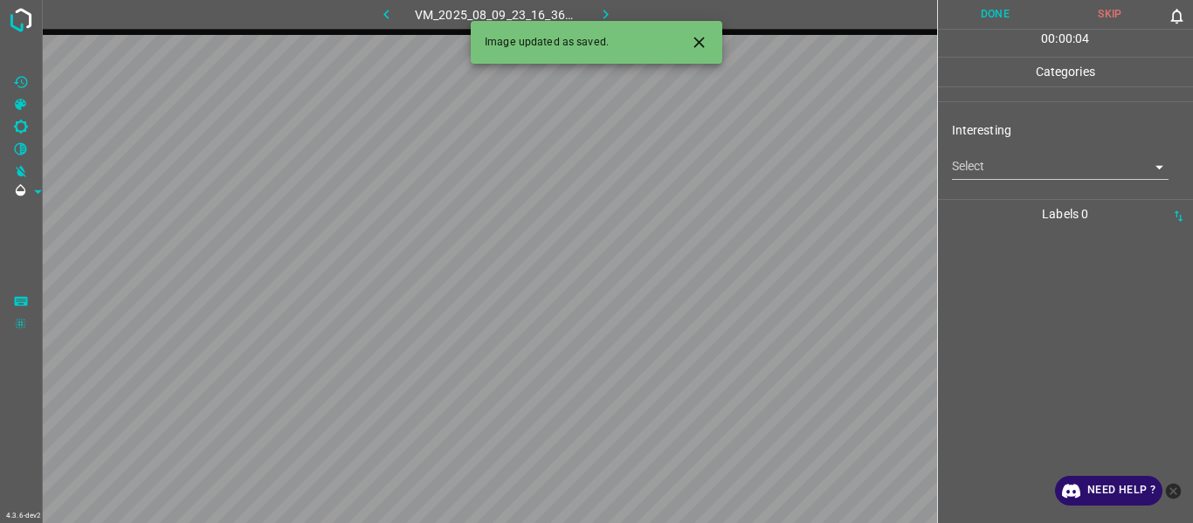
click at [694, 30] on button "Close" at bounding box center [699, 42] width 32 height 32
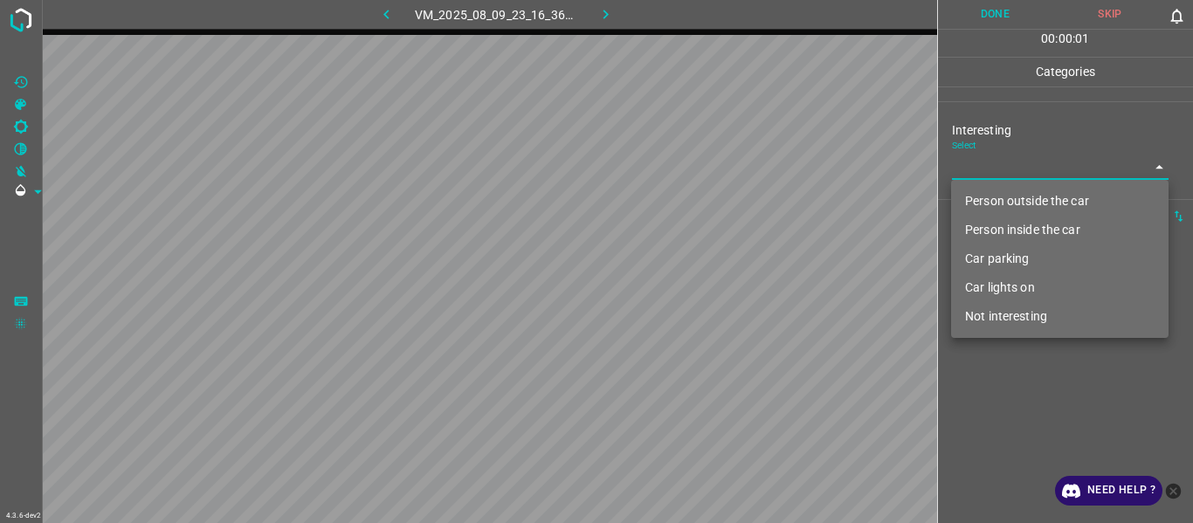
click at [1003, 155] on body "4.3.6-dev2 VM_2025_08_09_23_16_36_140_13.gif Done Skip 0 00 : 00 : 01 Categorie…" at bounding box center [596, 261] width 1193 height 523
click at [1008, 203] on li "Person outside the car" at bounding box center [1060, 201] width 218 height 29
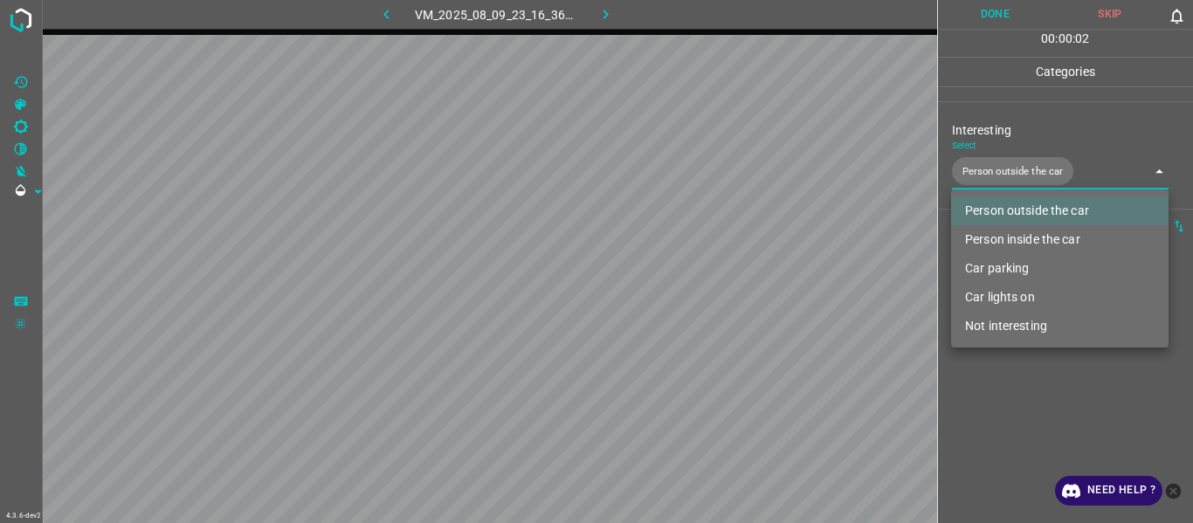
click at [1006, 239] on li "Person inside the car" at bounding box center [1060, 239] width 218 height 29
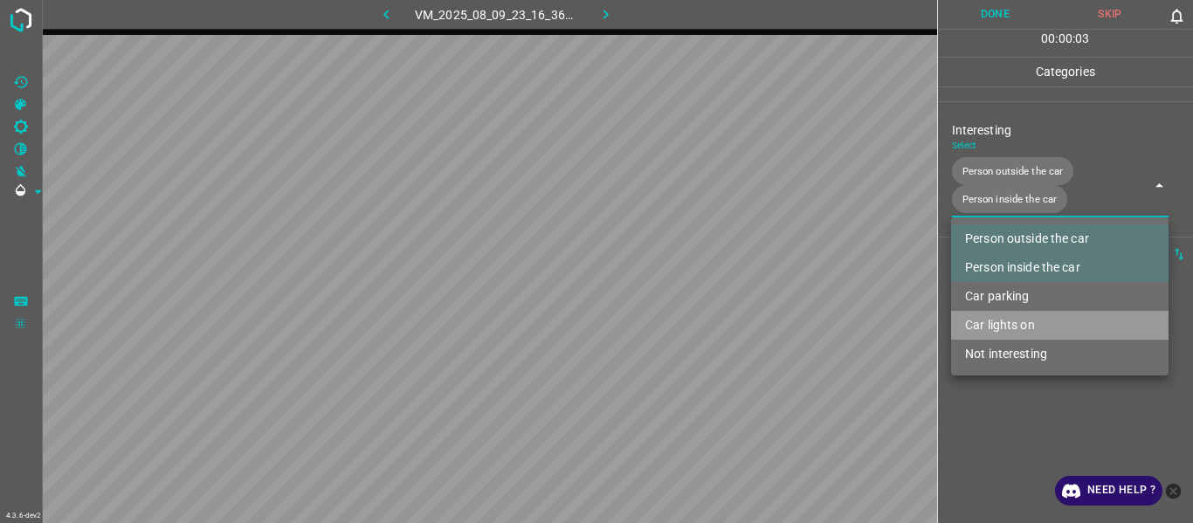
click at [1020, 328] on li "Car lights on" at bounding box center [1060, 325] width 218 height 29
type input "Person outside the car,Person inside the car,Car lights on"
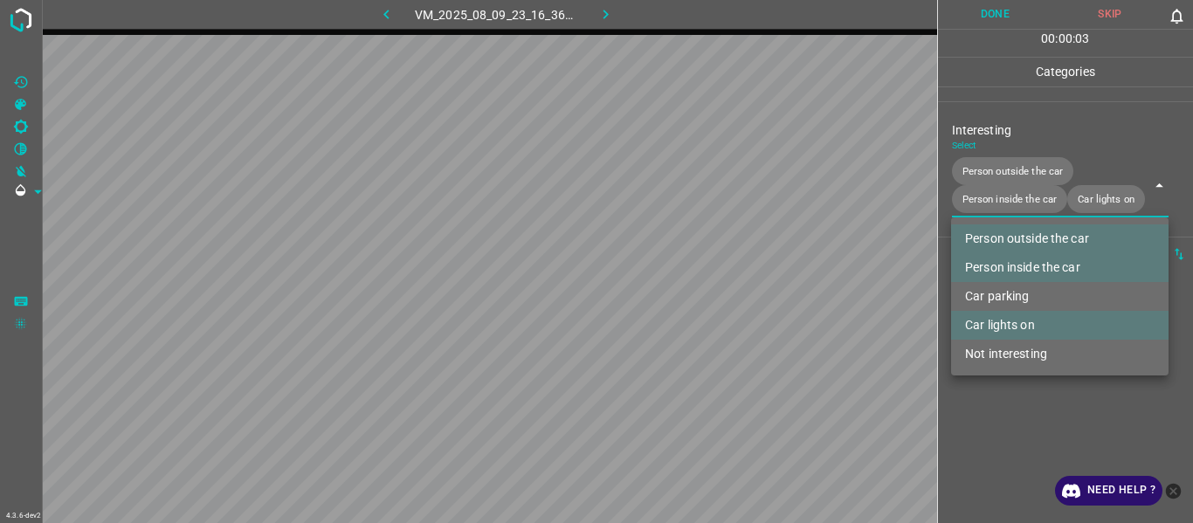
click at [1026, 423] on div at bounding box center [596, 261] width 1193 height 523
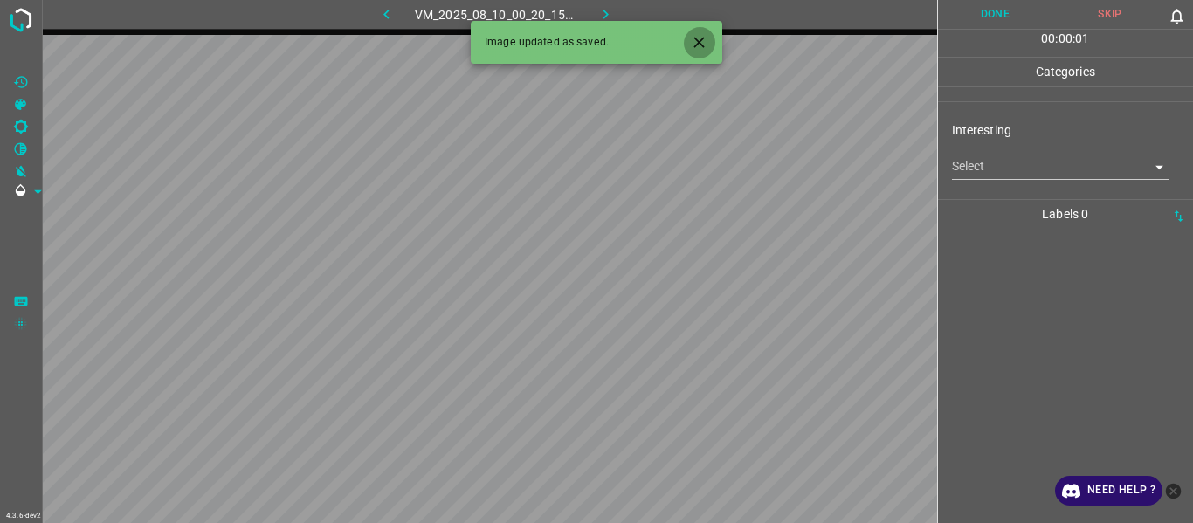
click at [695, 37] on icon "Close" at bounding box center [699, 42] width 18 height 18
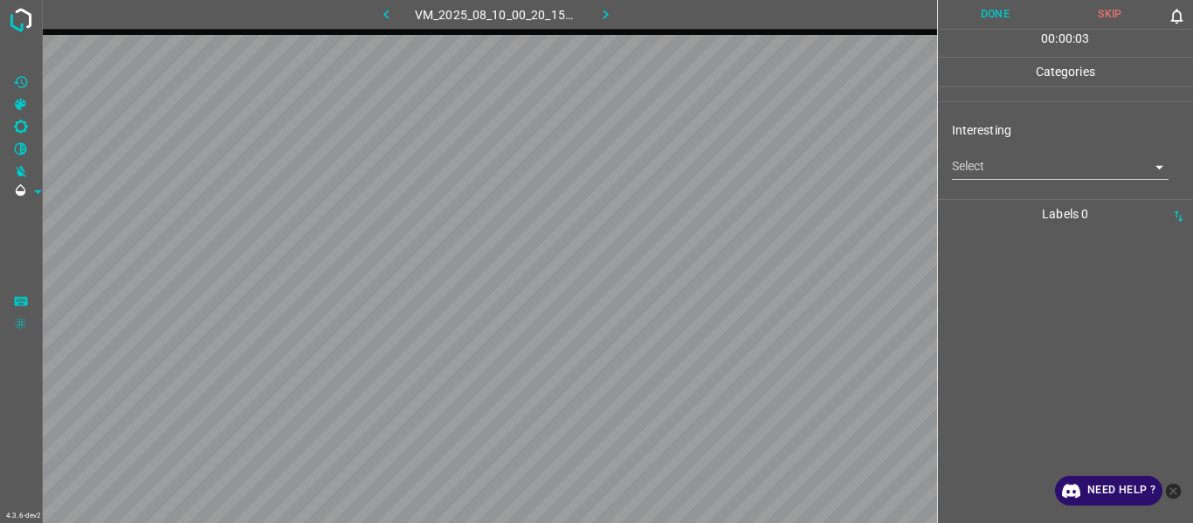
click at [977, 169] on body "4.3.6-dev2 VM_2025_08_10_00_20_15_100_03.gif Done Skip 0 00 : 00 : 03 Categorie…" at bounding box center [596, 261] width 1193 height 523
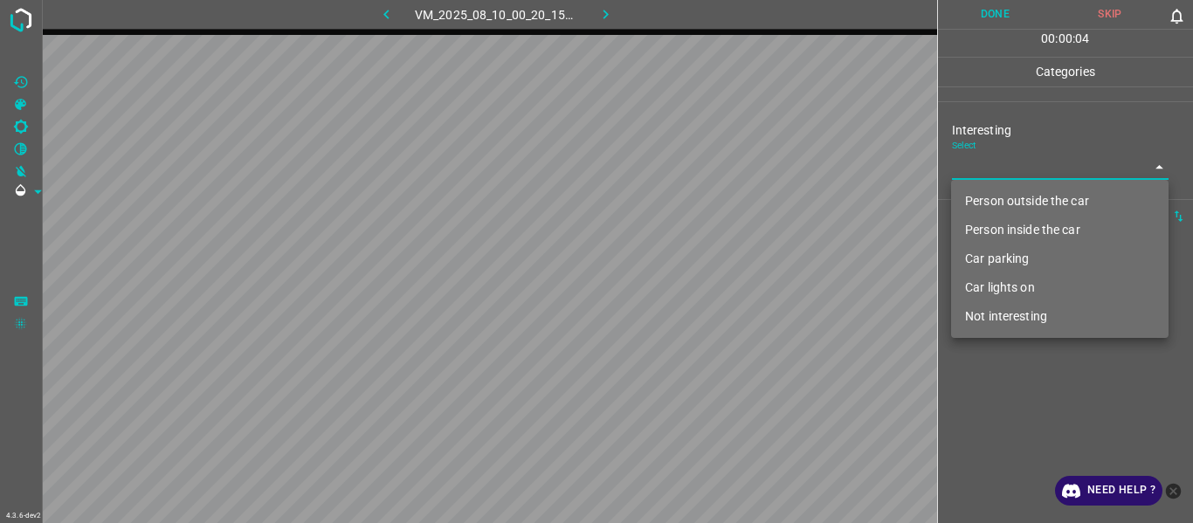
click at [984, 206] on li "Person outside the car" at bounding box center [1060, 201] width 218 height 29
type input "Person outside the car"
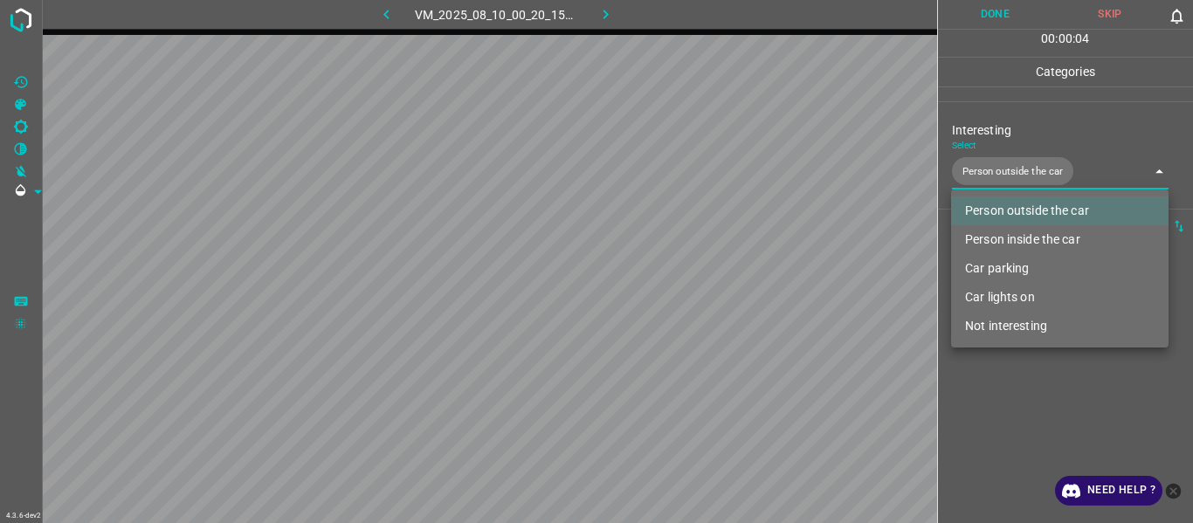
click at [1020, 409] on div at bounding box center [596, 261] width 1193 height 523
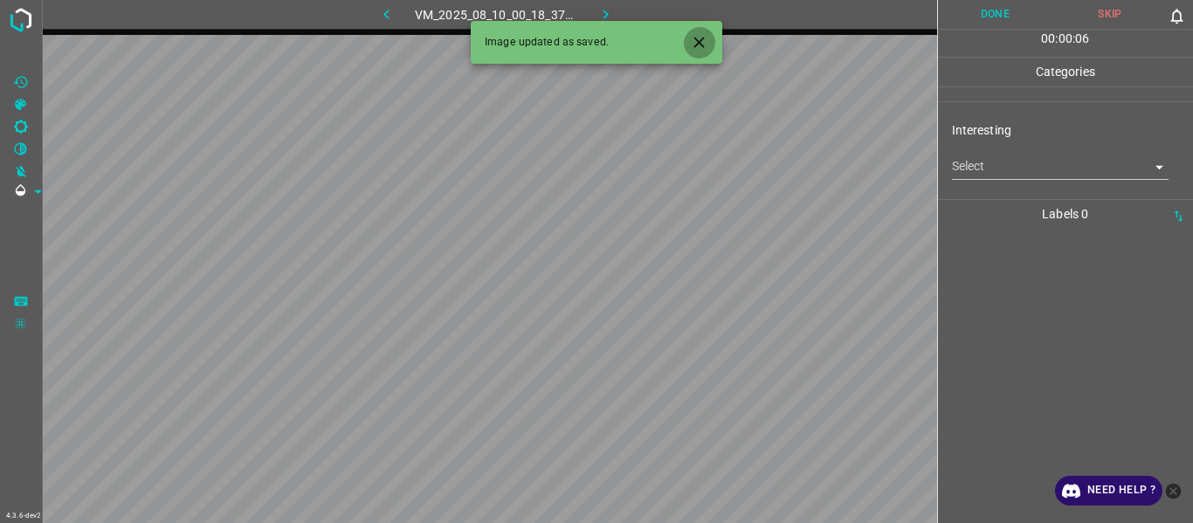
click at [699, 38] on icon "Close" at bounding box center [699, 42] width 18 height 18
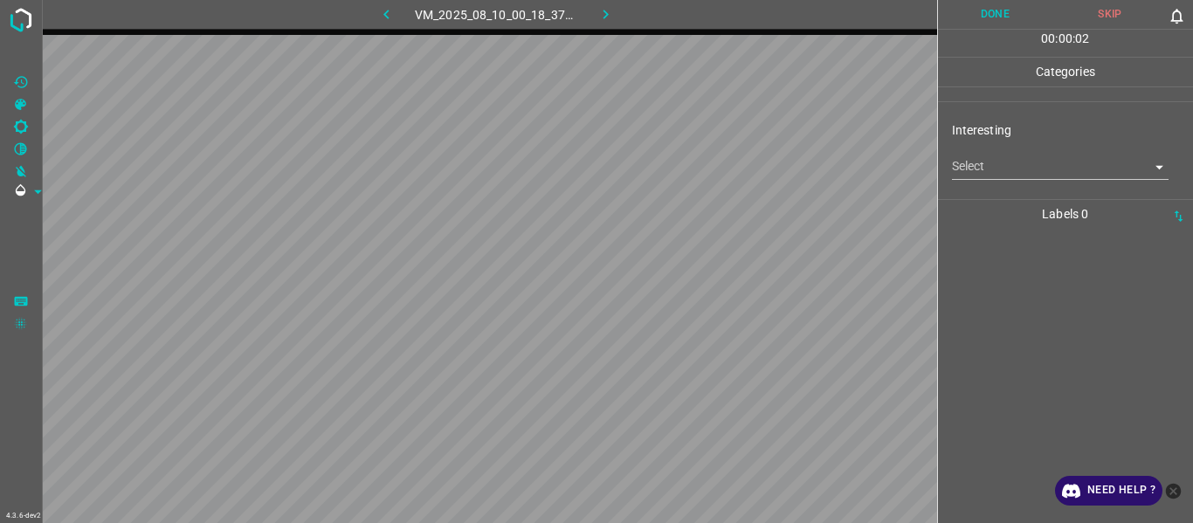
click at [964, 173] on body "4.3.6-dev2 VM_2025_08_10_00_18_37_348_09.gif Done Skip 0 00 : 00 : 02 Categorie…" at bounding box center [596, 261] width 1193 height 523
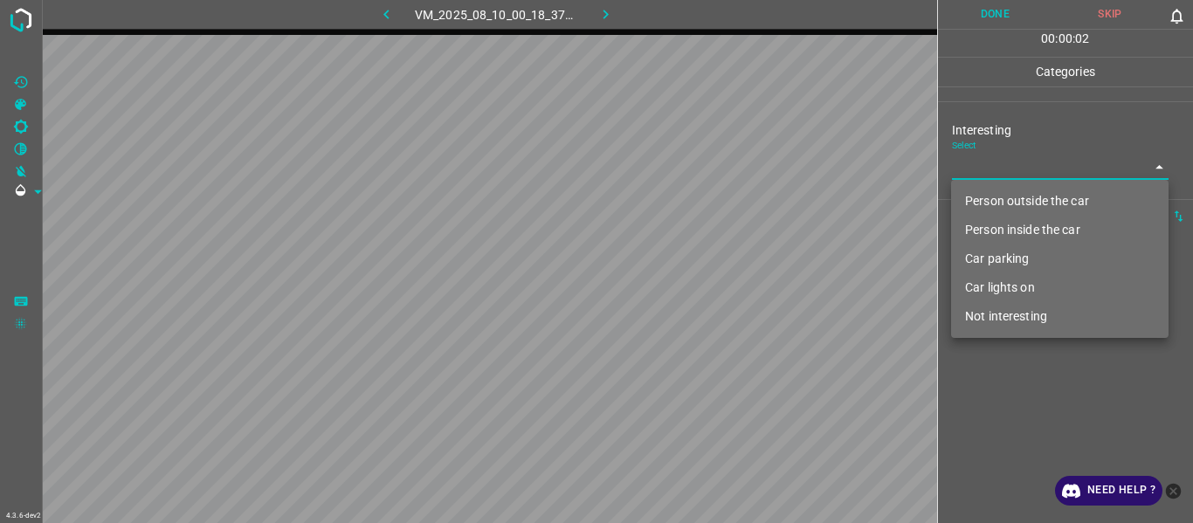
click at [978, 208] on li "Person outside the car" at bounding box center [1060, 201] width 218 height 29
type input "Person outside the car"
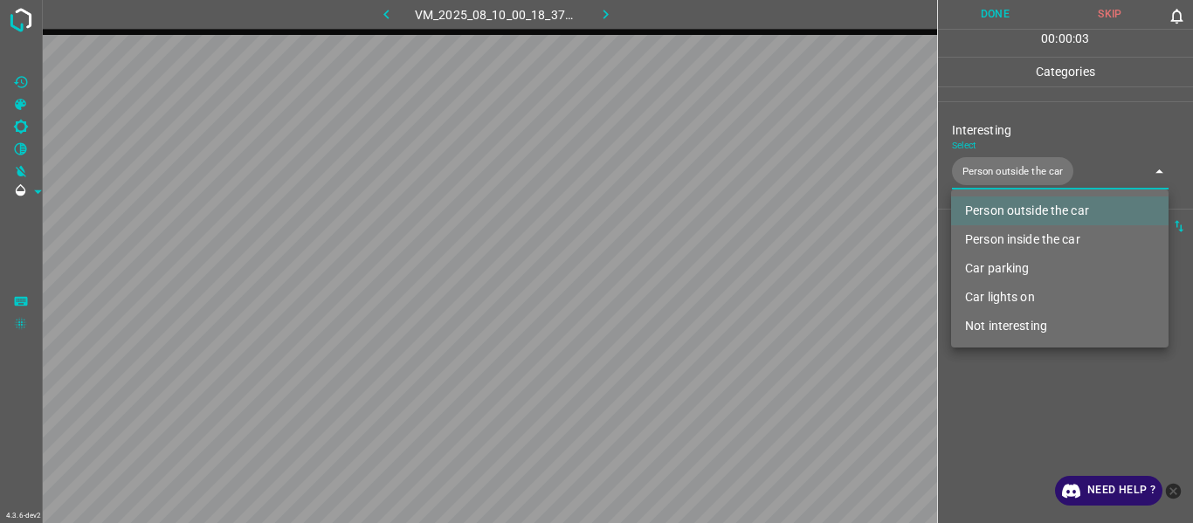
click at [1006, 416] on div at bounding box center [596, 261] width 1193 height 523
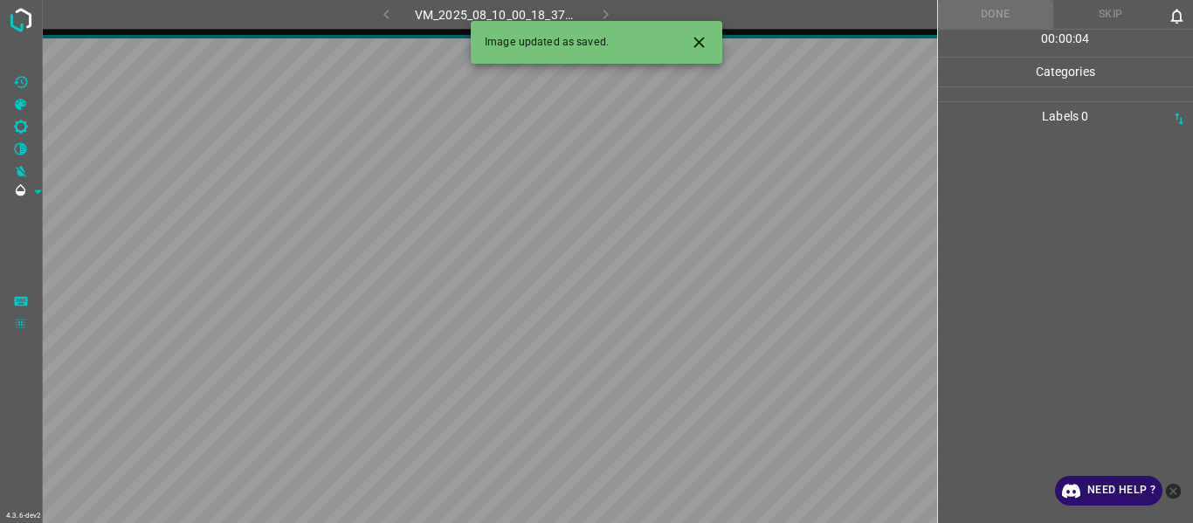
click at [697, 38] on icon "Close" at bounding box center [699, 42] width 18 height 18
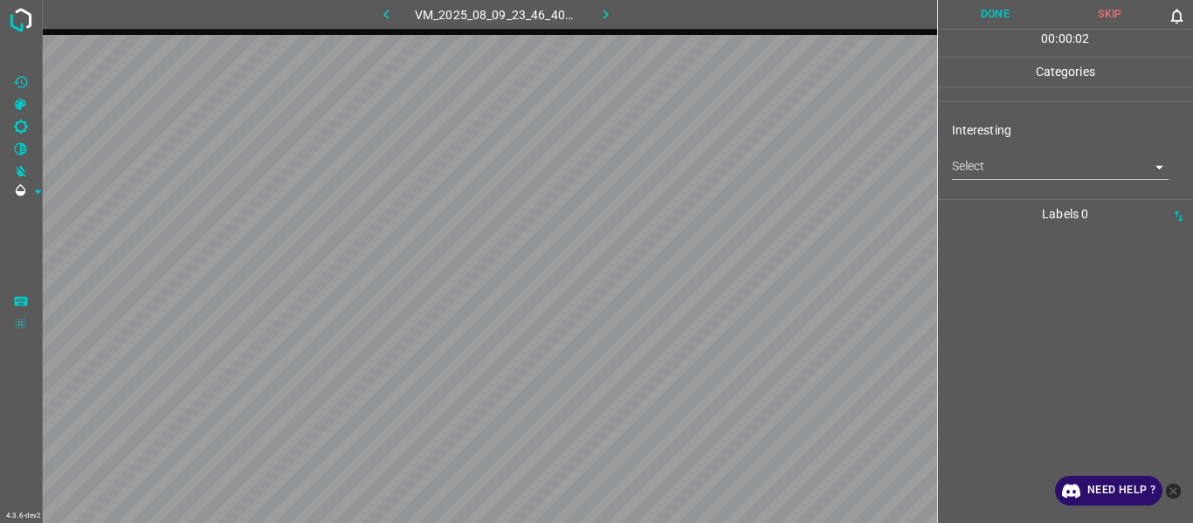
click at [978, 175] on body "4.3.6-dev2 VM_2025_08_09_23_46_40_934_05.gif Done Skip 0 00 : 00 : 02 Categorie…" at bounding box center [596, 261] width 1193 height 523
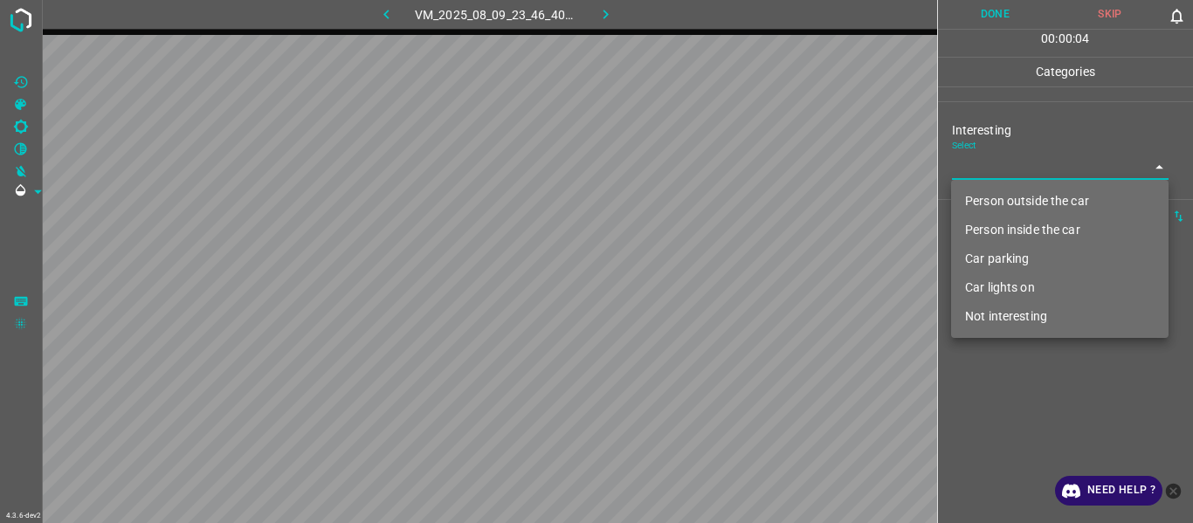
click at [1012, 320] on li "Not interesting" at bounding box center [1060, 316] width 218 height 29
type input "Not interesting"
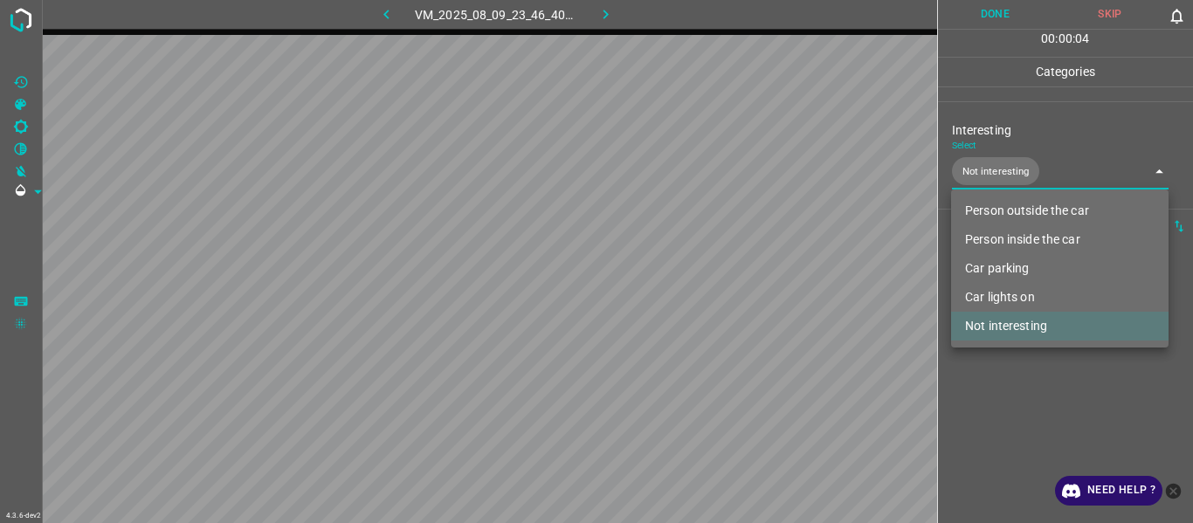
click at [1019, 390] on div at bounding box center [596, 261] width 1193 height 523
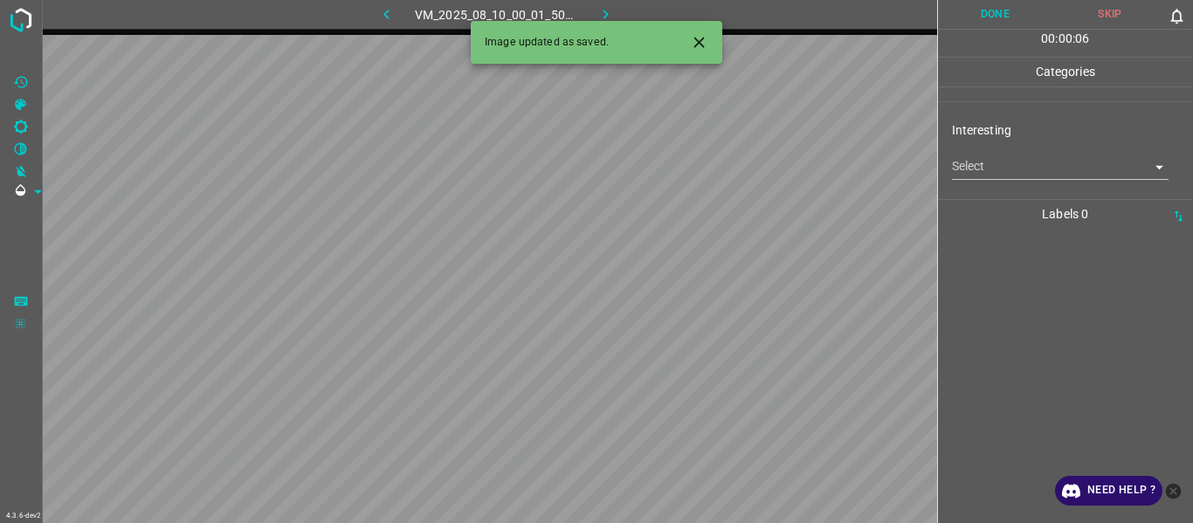
click at [715, 33] on div at bounding box center [692, 42] width 46 height 32
click at [695, 45] on icon "Close" at bounding box center [699, 42] width 10 height 10
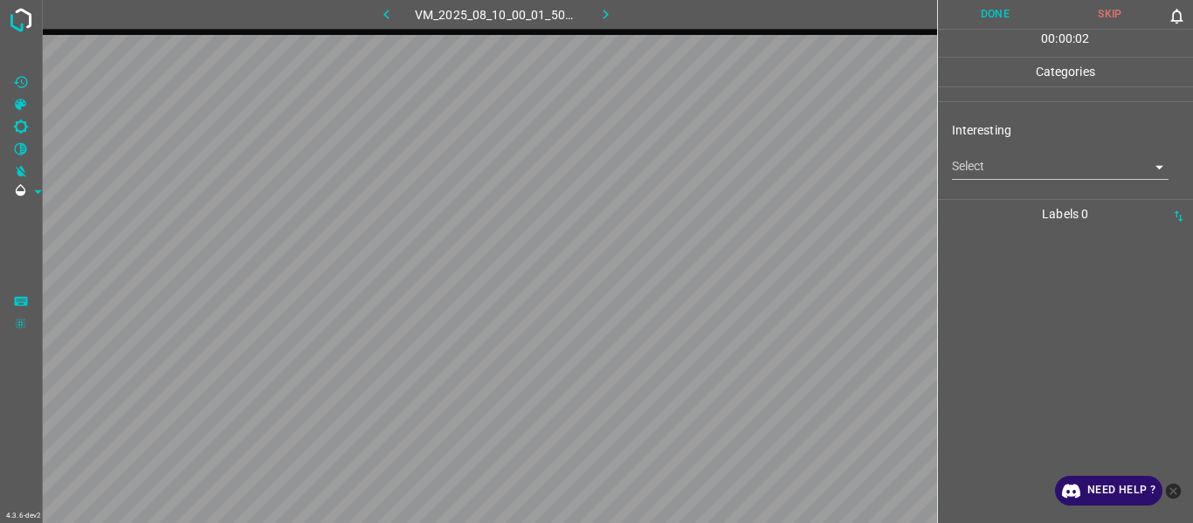
click at [984, 176] on body "4.3.6-dev2 VM_2025_08_10_00_01_50_520_00.gif Done Skip 0 00 : 00 : 02 Categorie…" at bounding box center [596, 261] width 1193 height 523
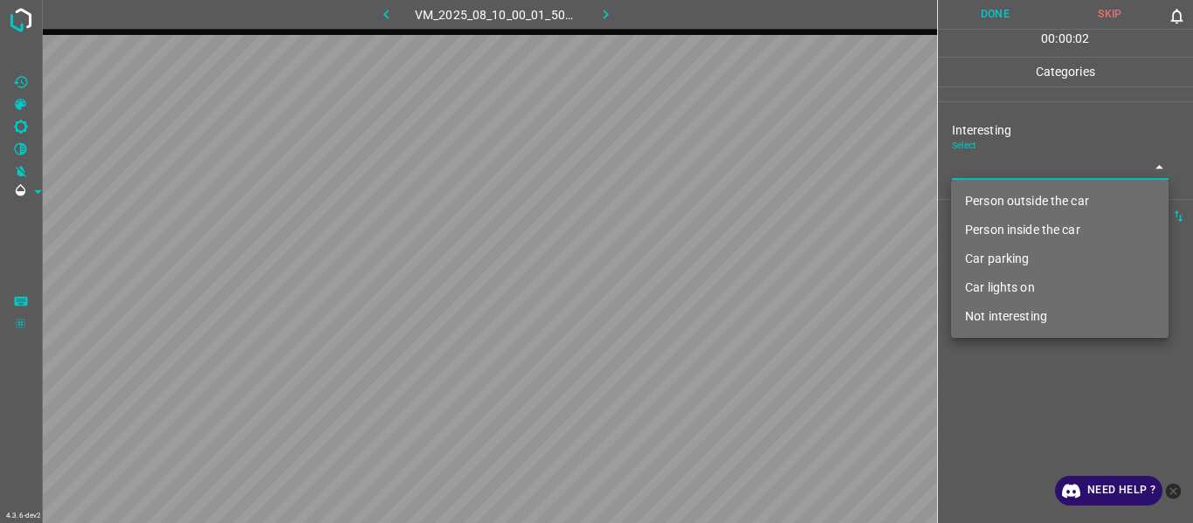
click at [1005, 199] on li "Person outside the car" at bounding box center [1060, 201] width 218 height 29
type input "Person outside the car"
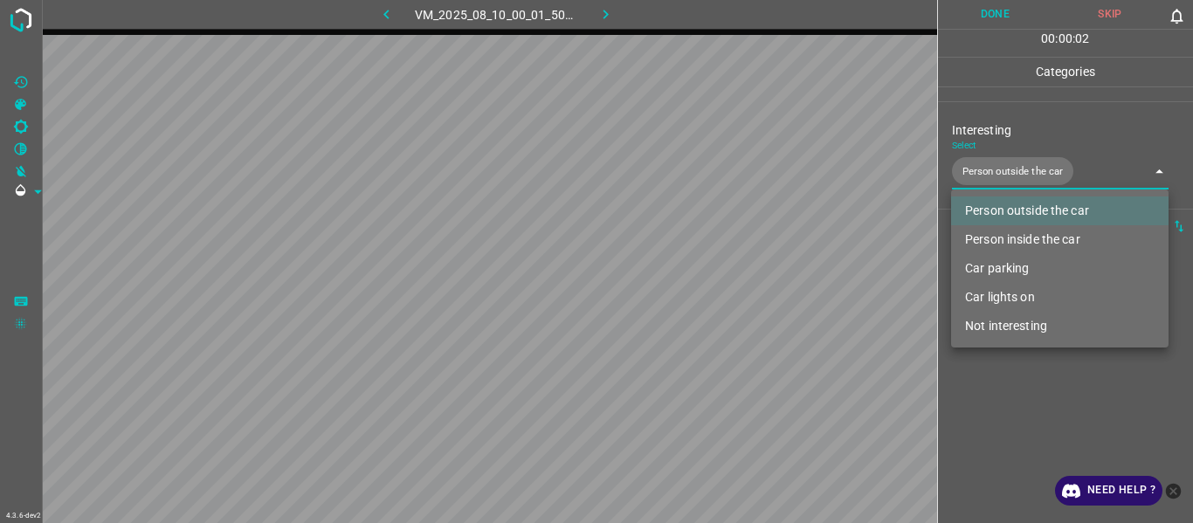
click at [1041, 367] on div at bounding box center [596, 261] width 1193 height 523
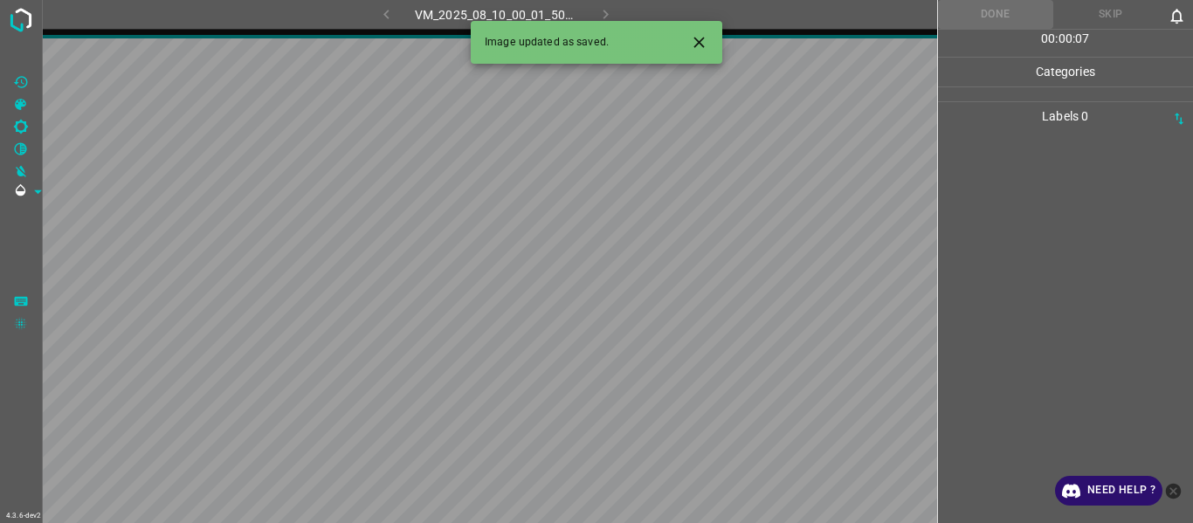
click at [699, 37] on icon "Close" at bounding box center [699, 42] width 18 height 18
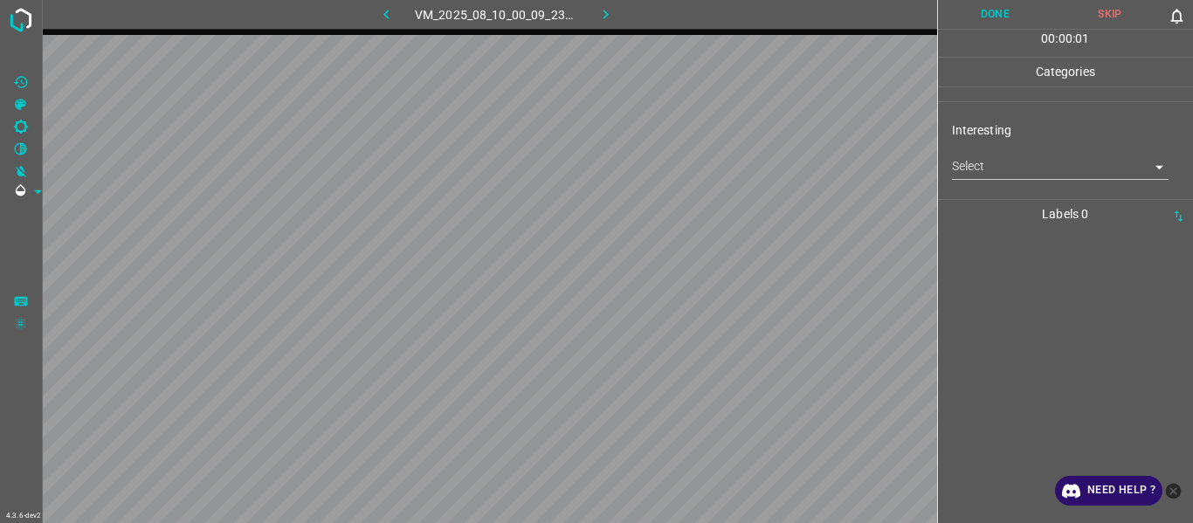
click at [984, 169] on body "4.3.6-dev2 VM_2025_08_10_00_09_23_273_04.gif Done Skip 0 00 : 00 : 01 Categorie…" at bounding box center [596, 261] width 1193 height 523
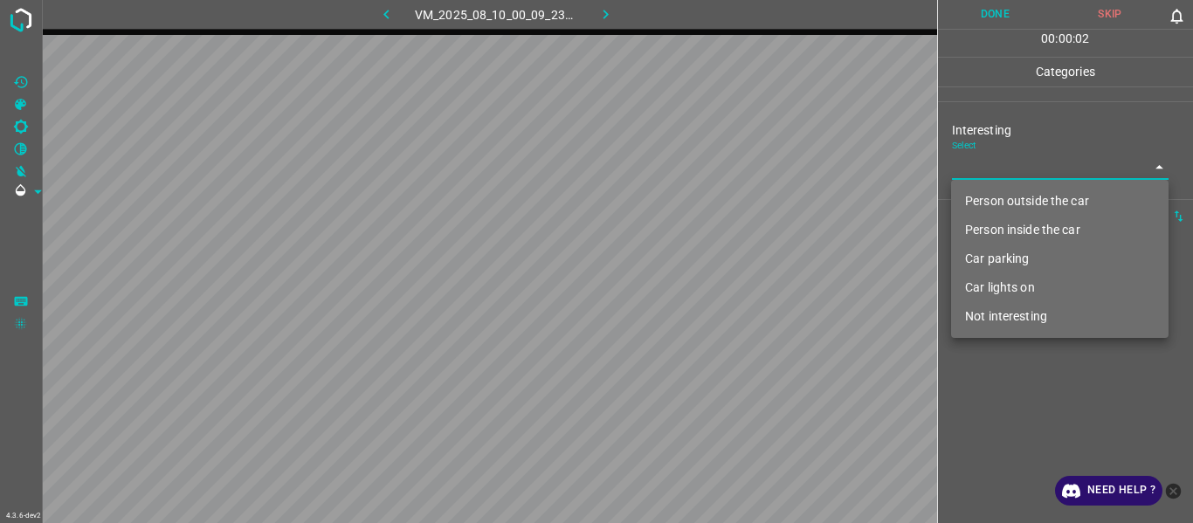
click at [996, 199] on li "Person outside the car" at bounding box center [1060, 201] width 218 height 29
type input "Person outside the car"
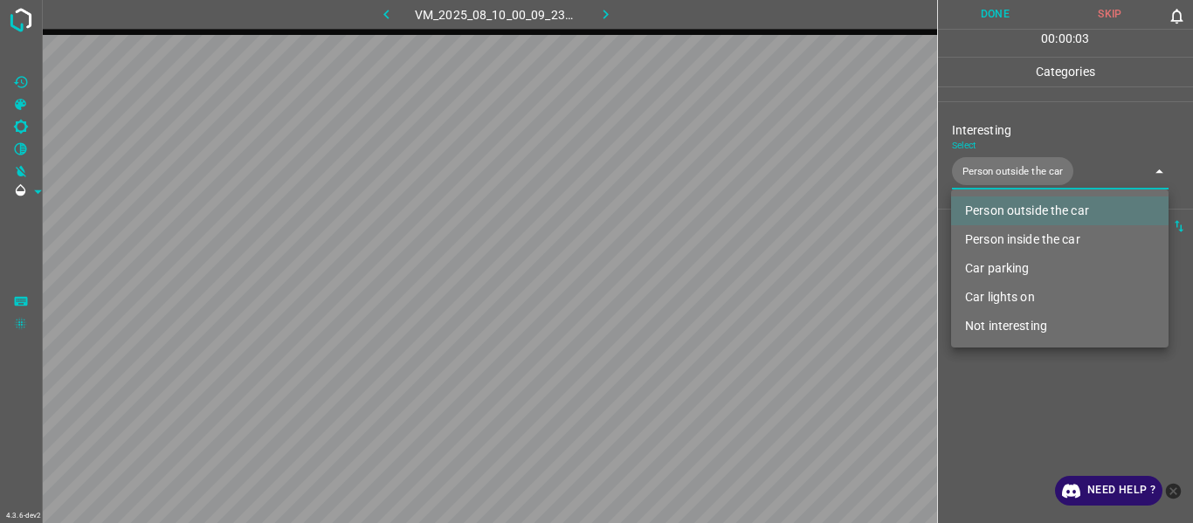
click at [1022, 398] on div at bounding box center [596, 261] width 1193 height 523
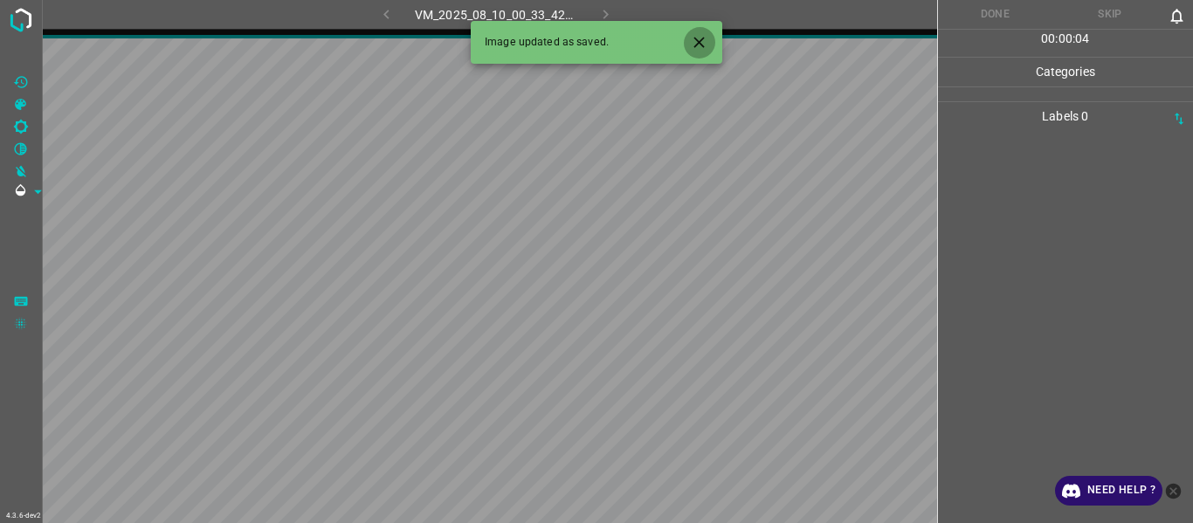
click at [701, 45] on icon "Close" at bounding box center [699, 42] width 18 height 18
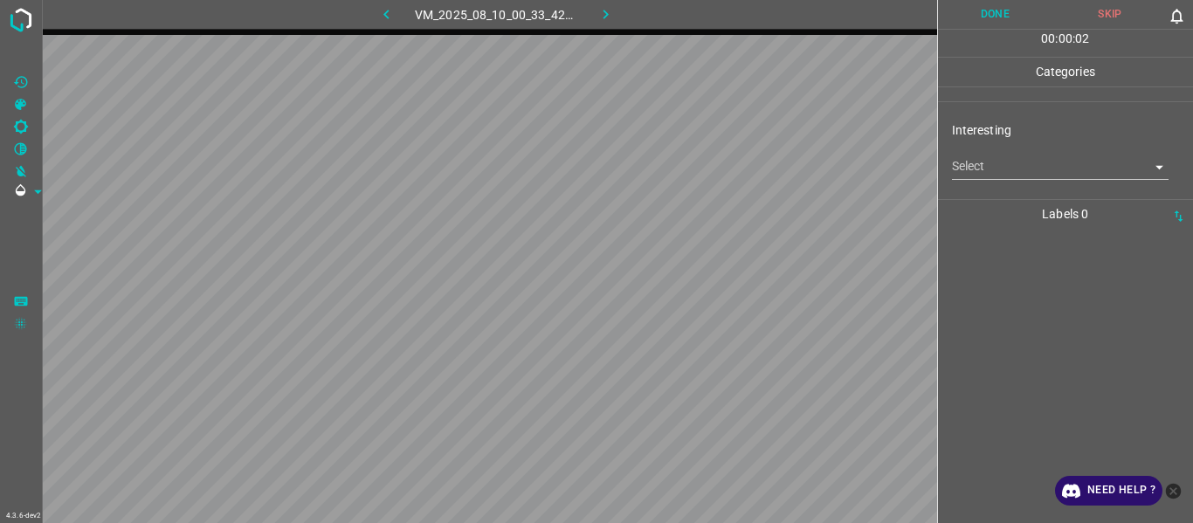
click at [971, 166] on body "4.3.6-dev2 VM_2025_08_10_00_33_42_143_04.gif Done Skip 0 00 : 00 : 02 Categorie…" at bounding box center [596, 261] width 1193 height 523
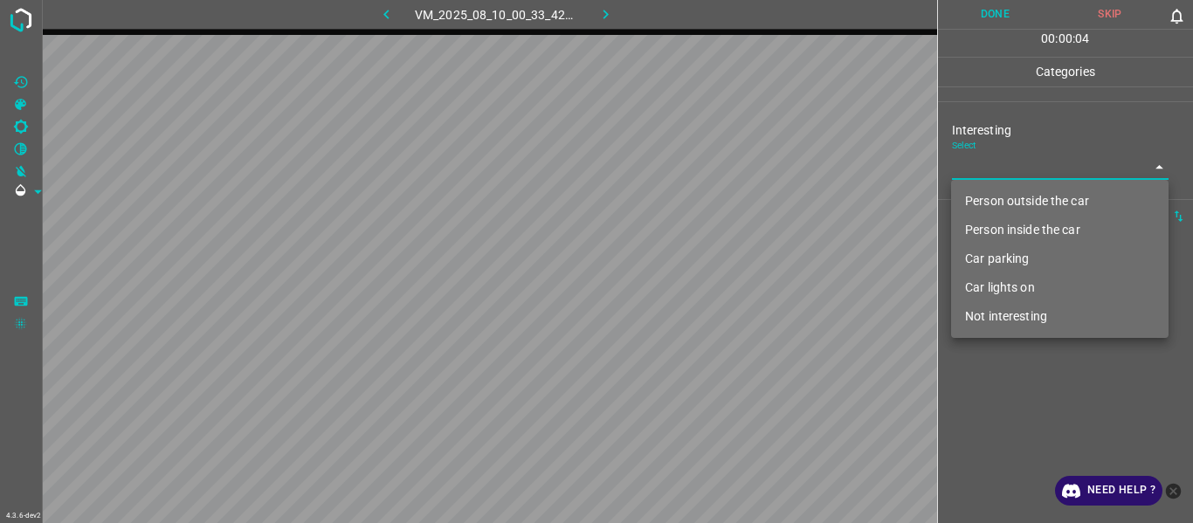
click at [1003, 285] on li "Car lights on" at bounding box center [1060, 287] width 218 height 29
type input "Car lights on"
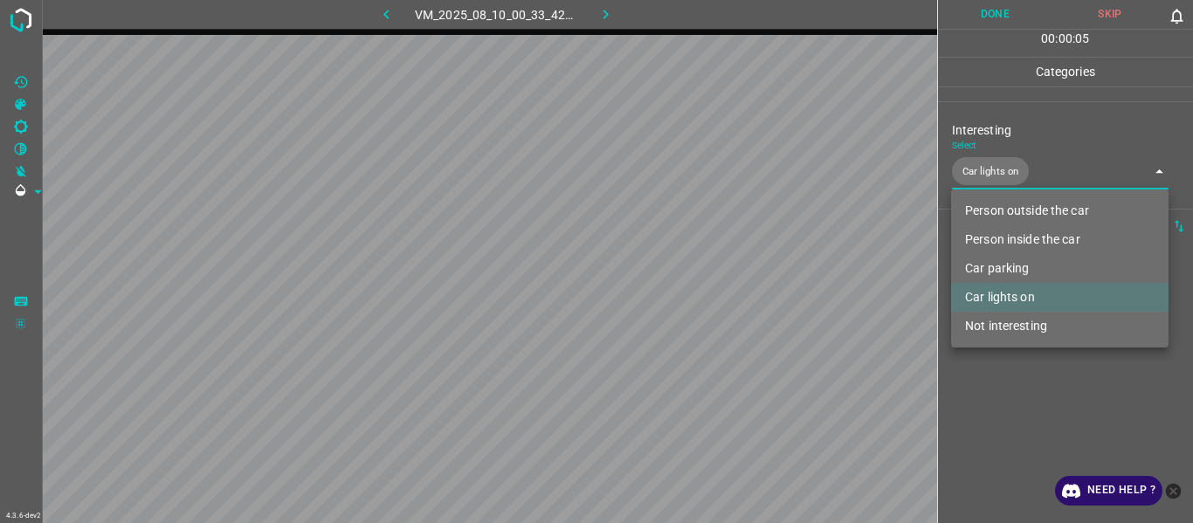
click at [1017, 412] on div at bounding box center [596, 261] width 1193 height 523
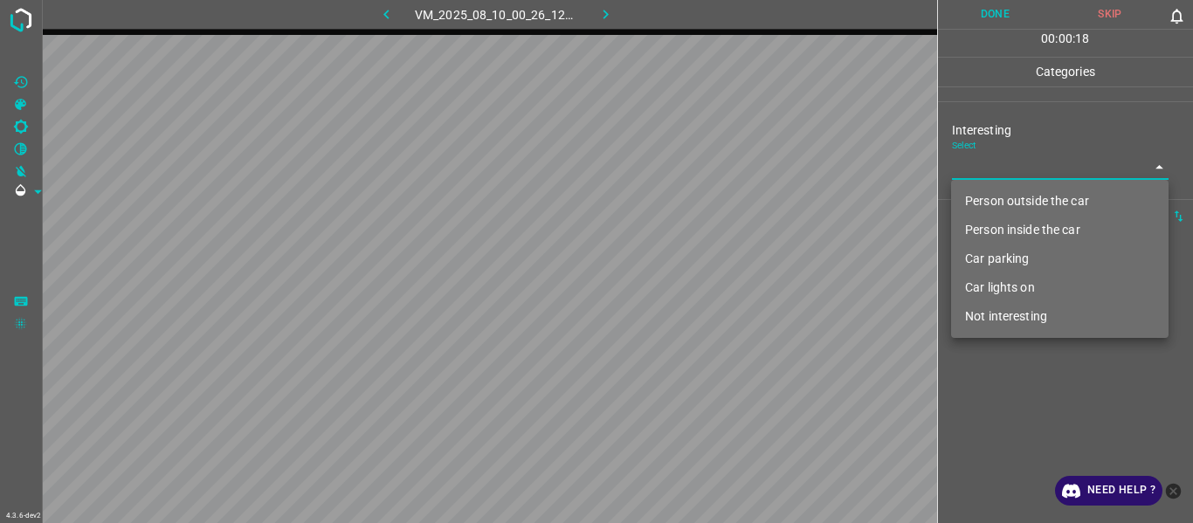
click at [987, 164] on body "4.3.6-dev2 VM_2025_08_10_00_26_12_138_05.gif Done Skip 0 00 : 00 : 18 Categorie…" at bounding box center [596, 261] width 1193 height 523
drag, startPoint x: 1017, startPoint y: 197, endPoint x: 1019, endPoint y: 210, distance: 12.4
click at [1019, 199] on li "Person outside the car" at bounding box center [1060, 201] width 218 height 29
type input "Person outside the car"
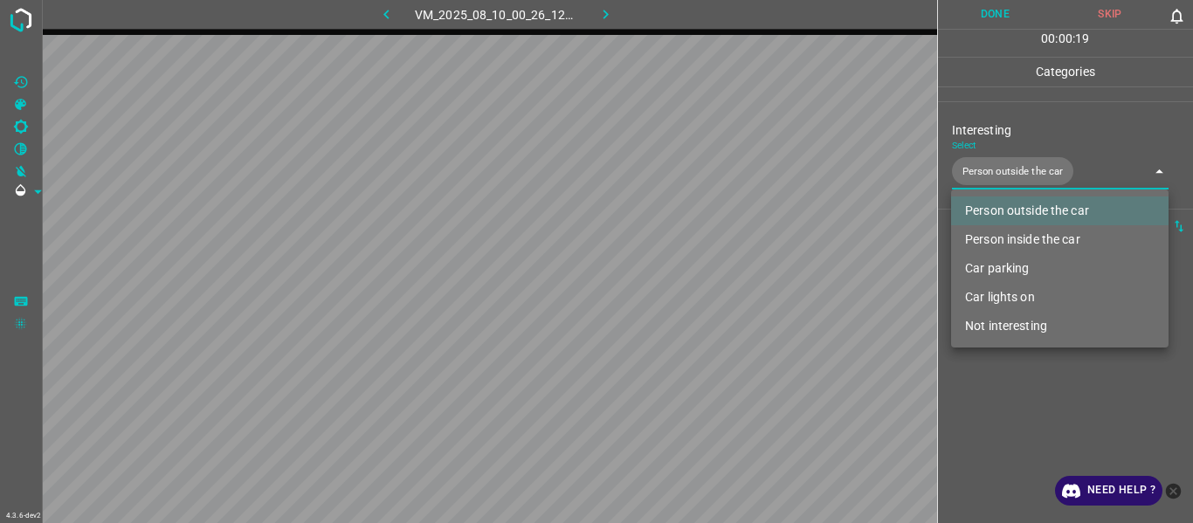
click at [1026, 447] on div at bounding box center [596, 261] width 1193 height 523
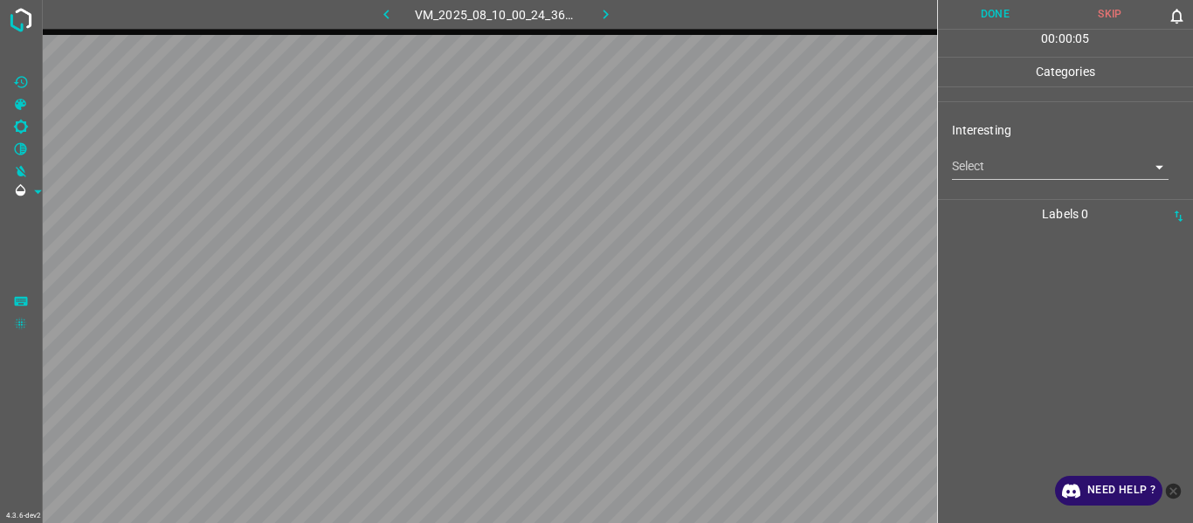
click at [1050, 173] on body "4.3.6-dev2 VM_2025_08_10_00_24_36_105_01.gif Done Skip 0 00 : 00 : 05 Categorie…" at bounding box center [596, 261] width 1193 height 523
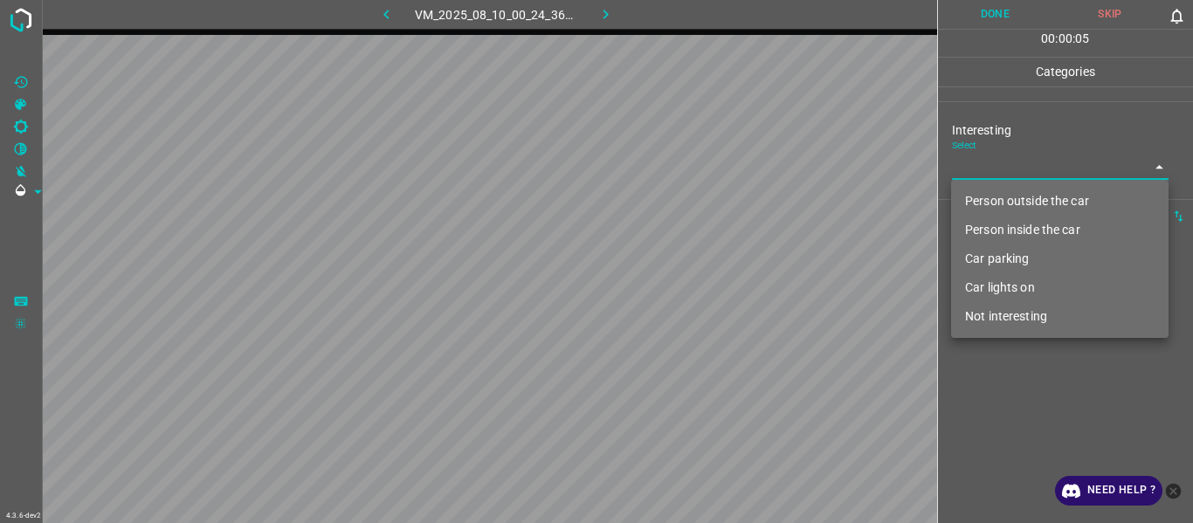
click at [1029, 213] on li "Person outside the car" at bounding box center [1060, 201] width 218 height 29
type input "Person outside the car"
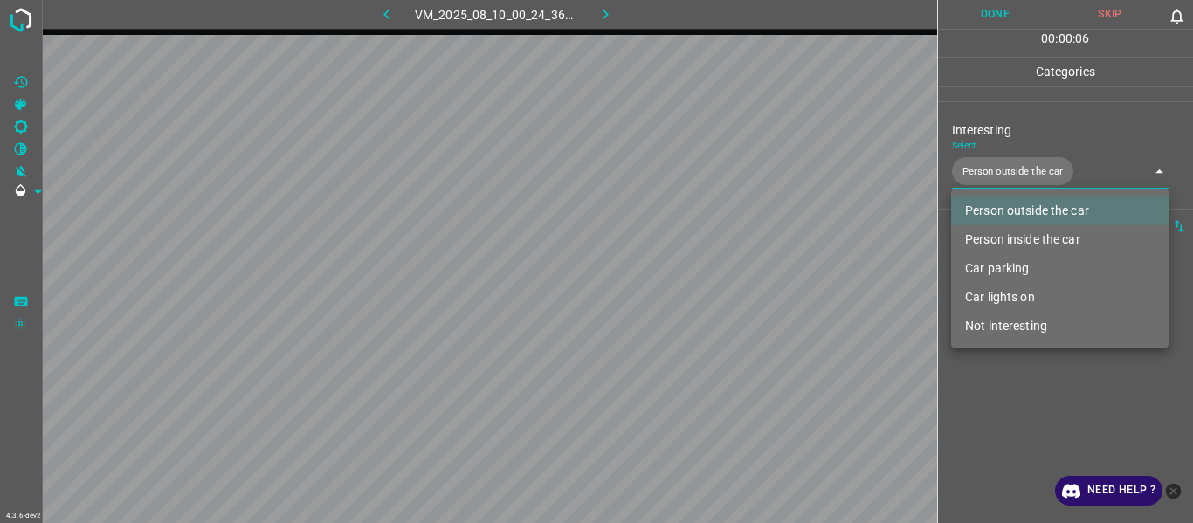
click at [999, 397] on div at bounding box center [596, 261] width 1193 height 523
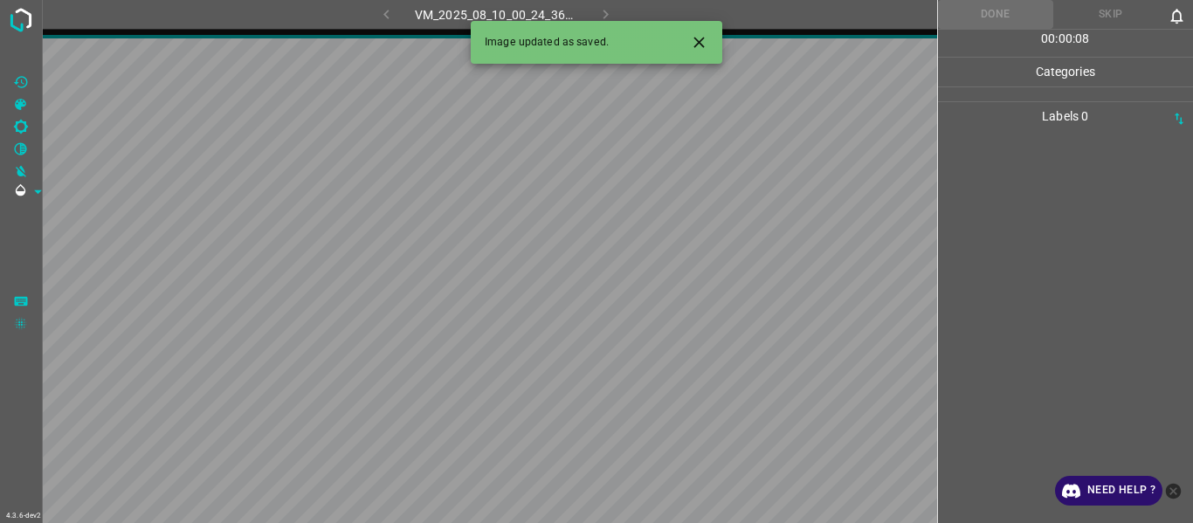
click at [697, 44] on icon "Close" at bounding box center [699, 42] width 10 height 10
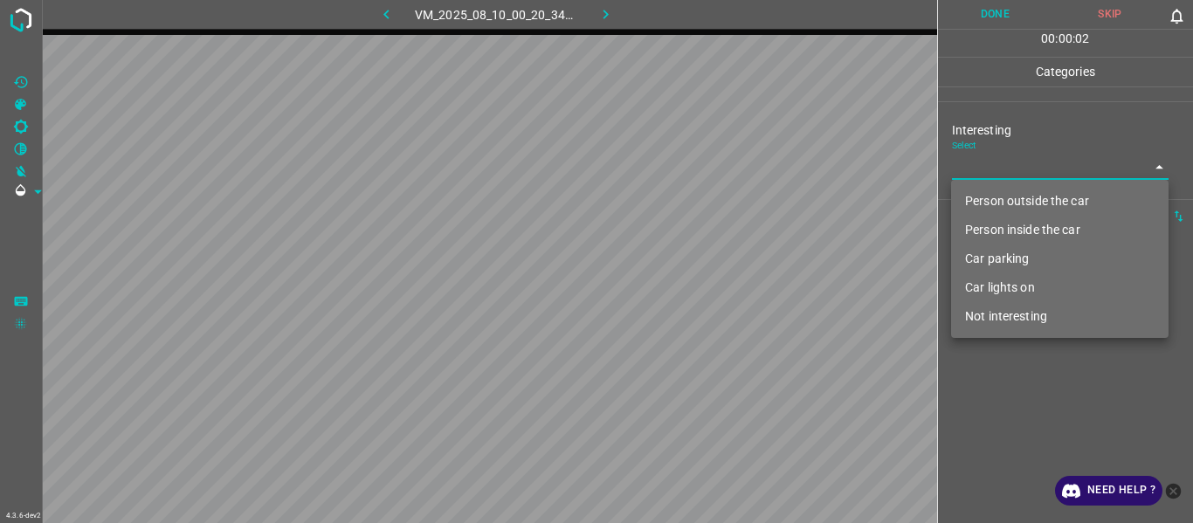
click at [989, 166] on body "4.3.6-dev2 VM_2025_08_10_00_20_34_507_05.gif Done Skip 0 00 : 00 : 02 Categorie…" at bounding box center [596, 261] width 1193 height 523
drag, startPoint x: 984, startPoint y: 337, endPoint x: 982, endPoint y: 325, distance: 12.4
click at [982, 330] on ul "Person outside the car Person inside the car Car parking Car lights on Not inte…" at bounding box center [1060, 259] width 218 height 158
click at [984, 321] on li "Not interesting" at bounding box center [1060, 316] width 218 height 29
type input "Not interesting"
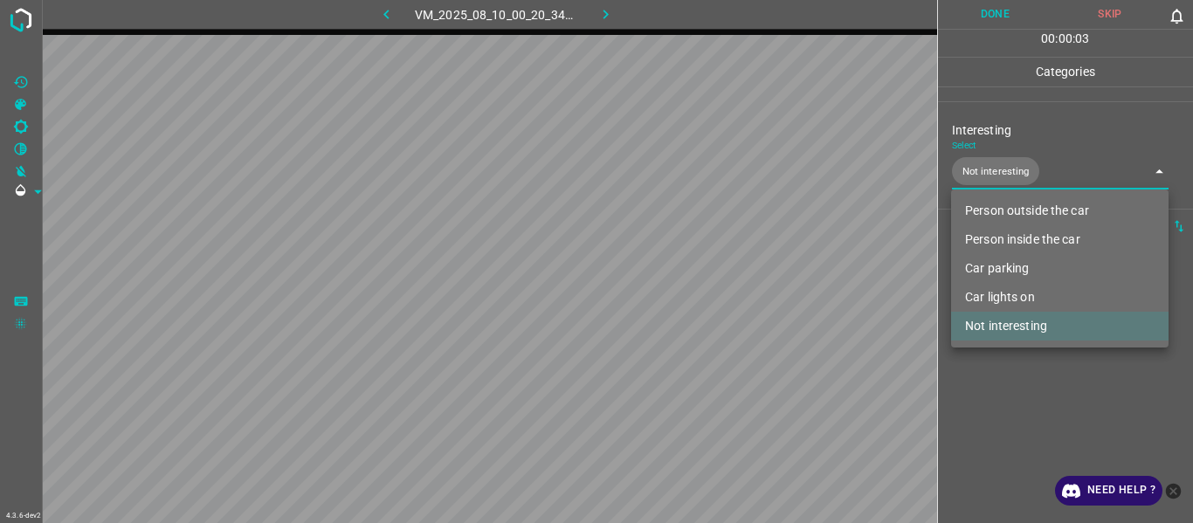
click at [1006, 397] on div at bounding box center [596, 261] width 1193 height 523
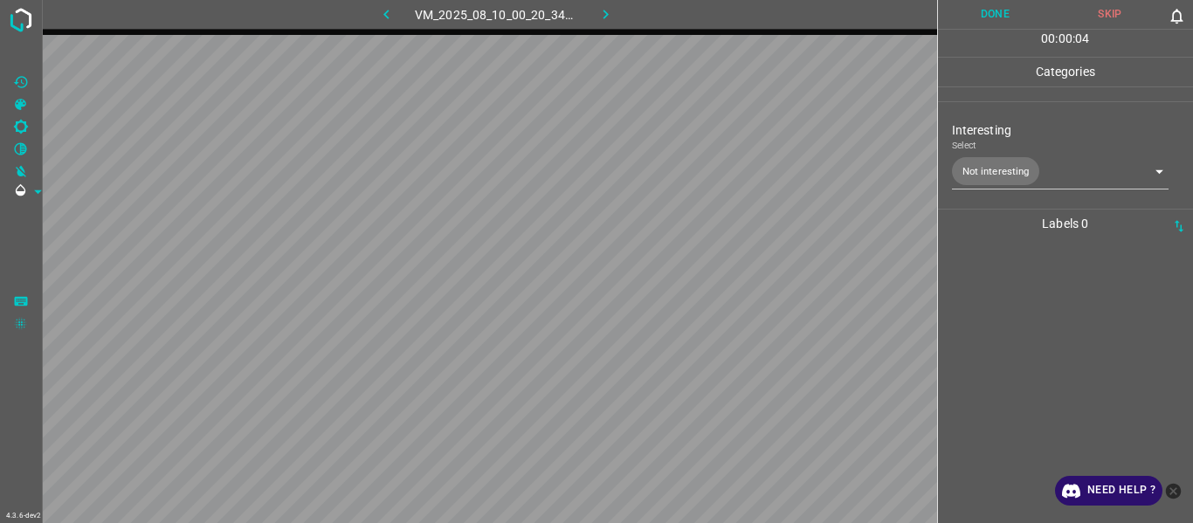
click at [1012, 362] on div at bounding box center [1065, 380] width 245 height 285
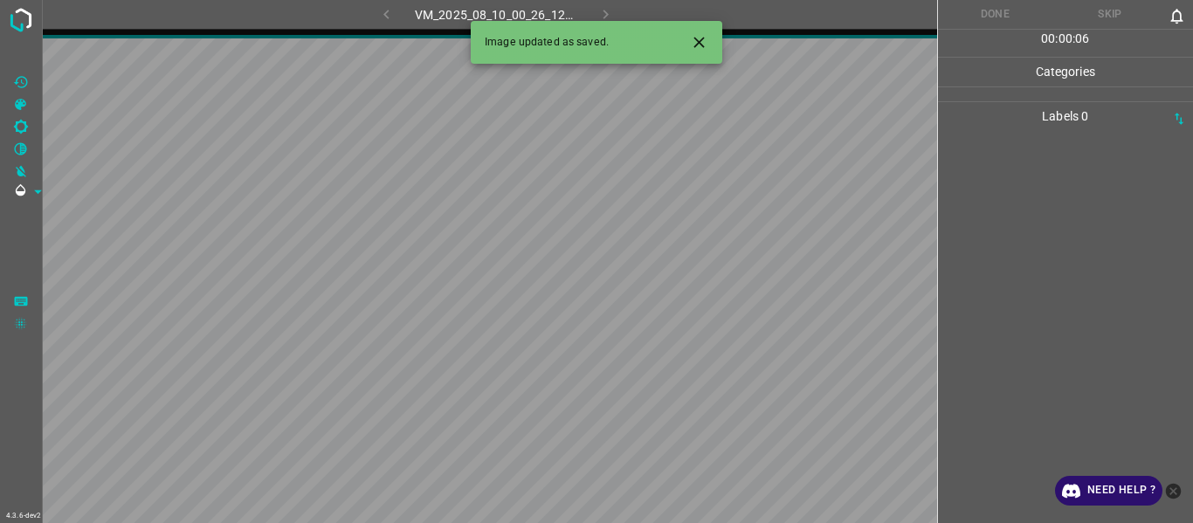
click at [701, 37] on icon "Close" at bounding box center [699, 42] width 18 height 18
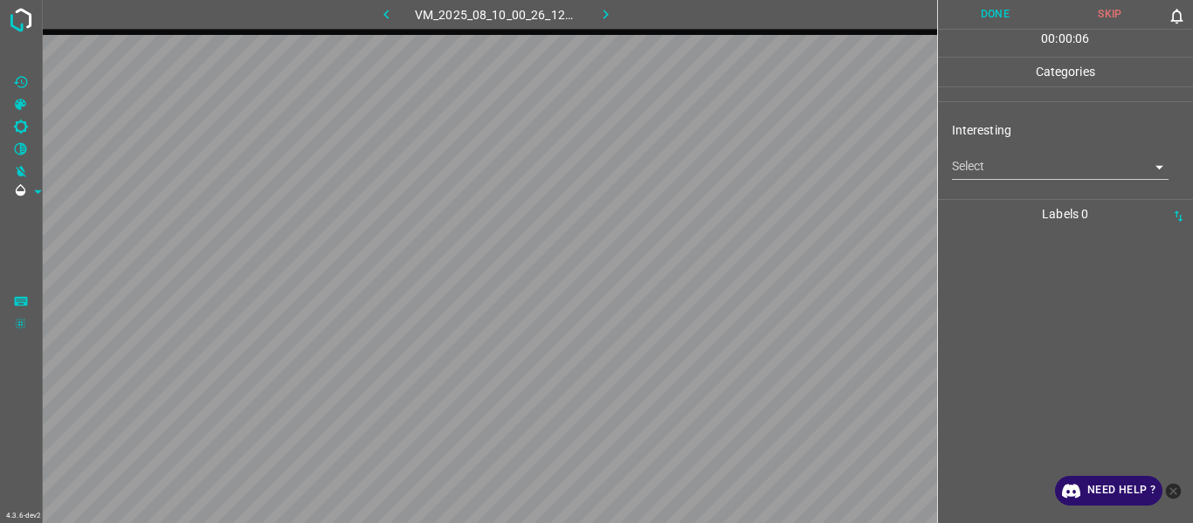
click at [992, 176] on body "4.3.6-dev2 VM_2025_08_10_00_26_12_138_07.gif Done Skip 0 00 : 00 : 06 Categorie…" at bounding box center [596, 261] width 1193 height 523
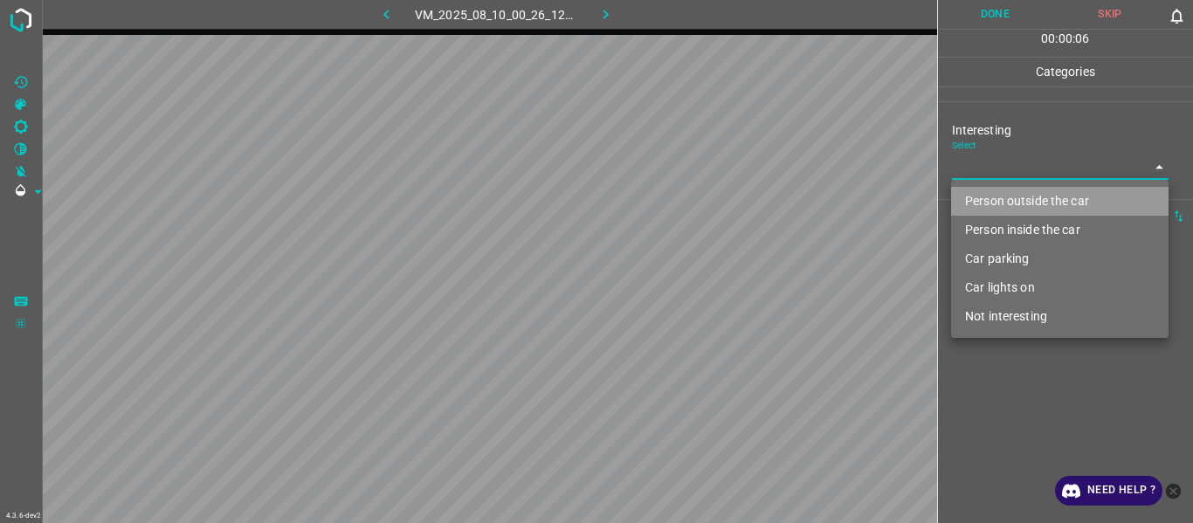
click at [999, 208] on li "Person outside the car" at bounding box center [1060, 201] width 218 height 29
type input "Person outside the car"
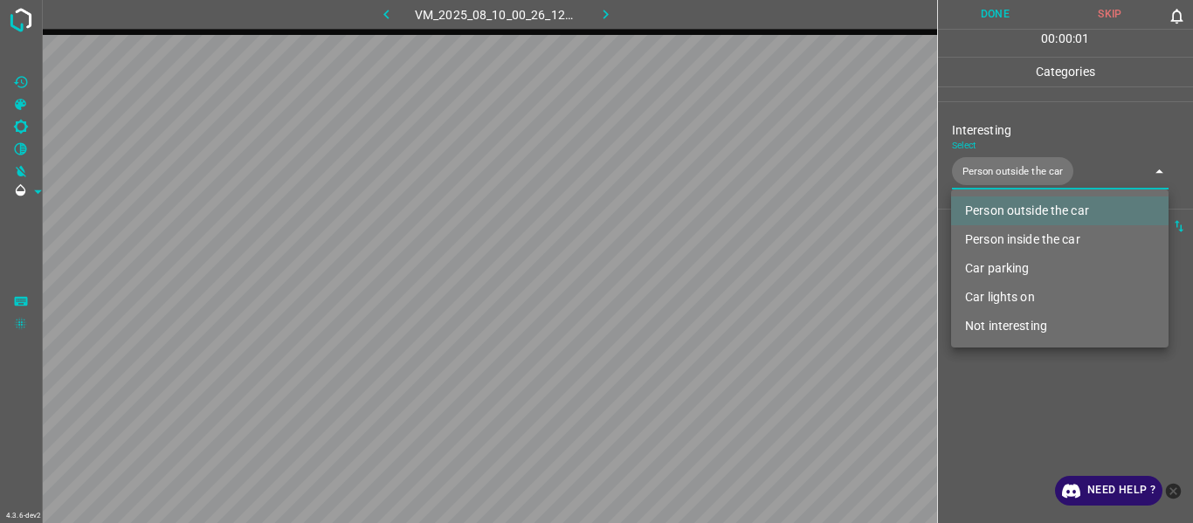
click at [999, 393] on div at bounding box center [596, 261] width 1193 height 523
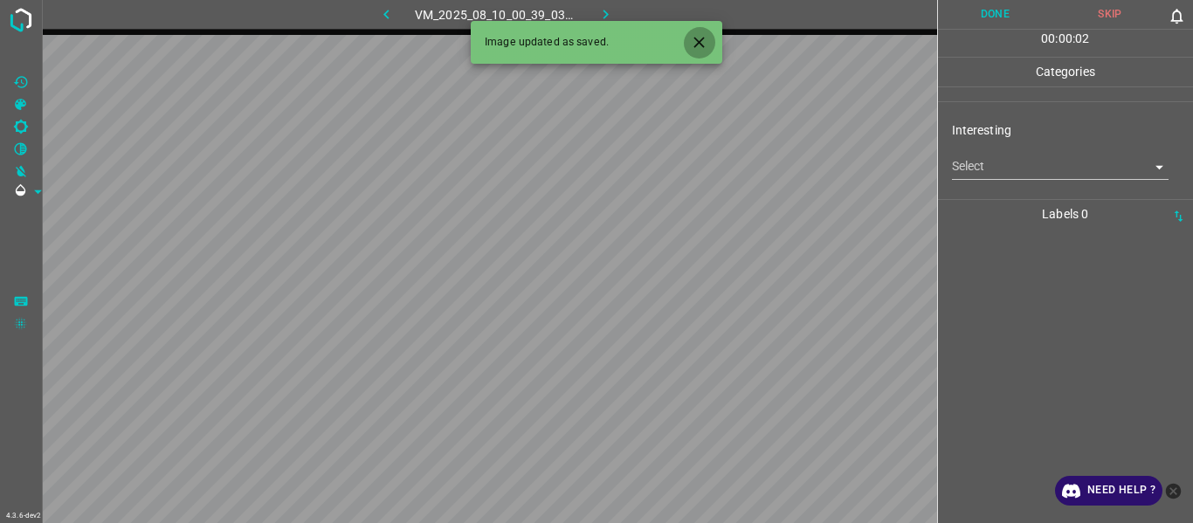
click at [704, 49] on icon "Close" at bounding box center [699, 42] width 18 height 18
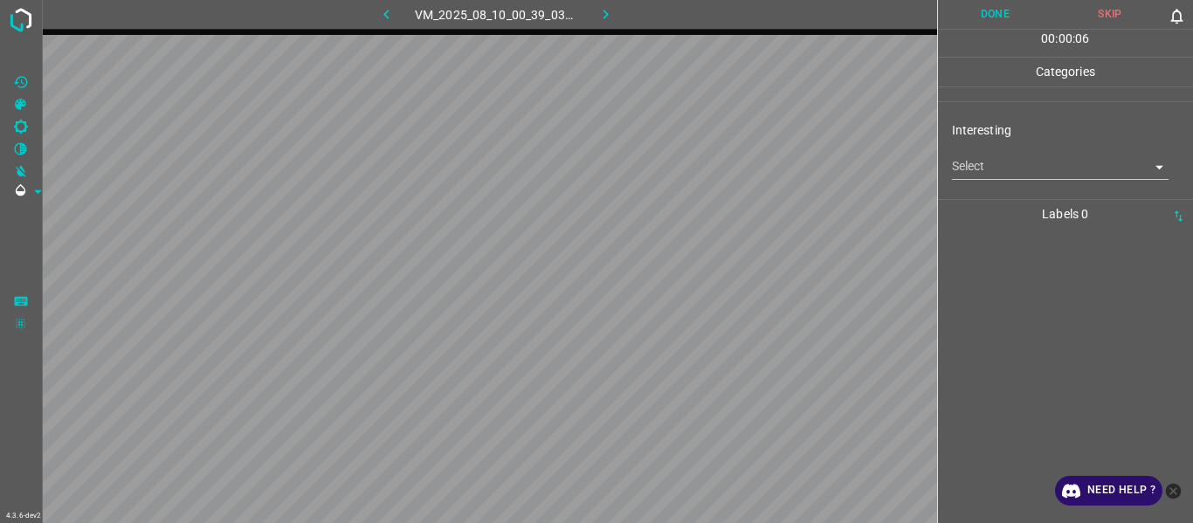
click at [989, 168] on body "4.3.6-dev2 VM_2025_08_10_00_39_03_885_02.gif Done Skip 0 00 : 00 : 06 Categorie…" at bounding box center [596, 261] width 1193 height 523
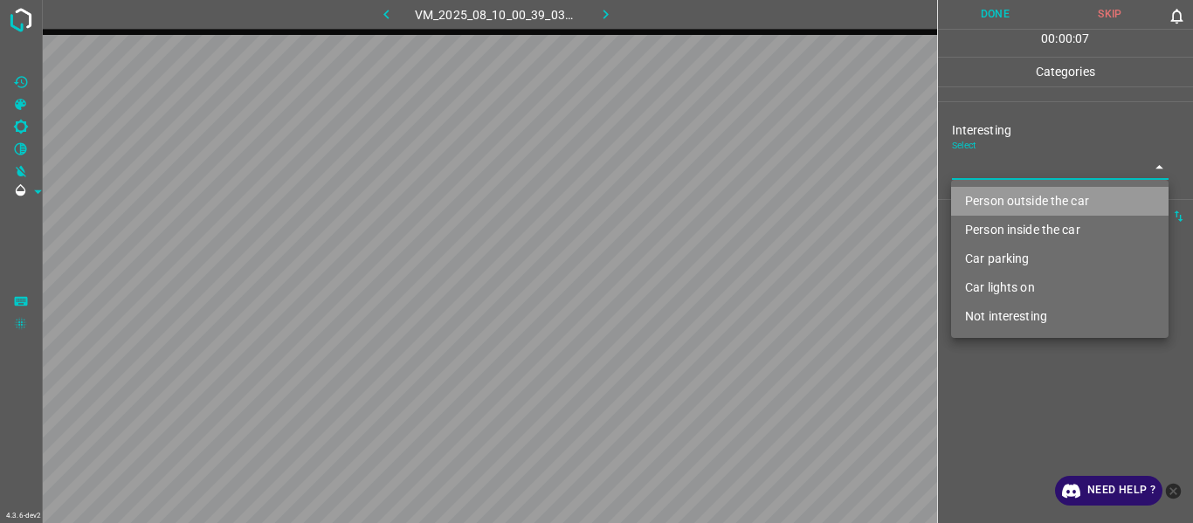
drag, startPoint x: 991, startPoint y: 196, endPoint x: 1001, endPoint y: 365, distance: 169.8
click at [992, 197] on li "Person outside the car" at bounding box center [1060, 201] width 218 height 29
type input "Person outside the car"
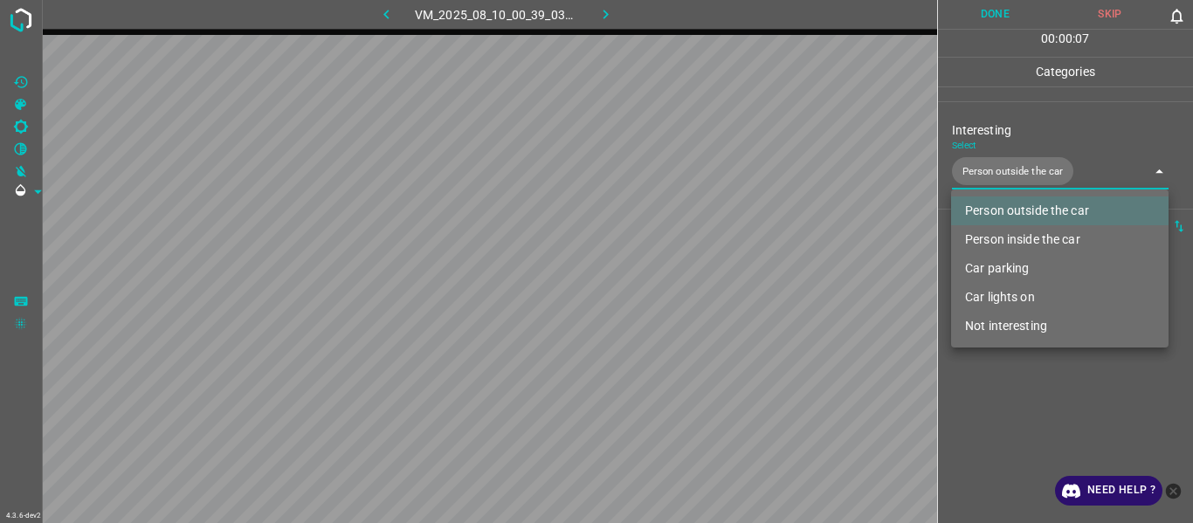
click at [1010, 386] on div at bounding box center [596, 261] width 1193 height 523
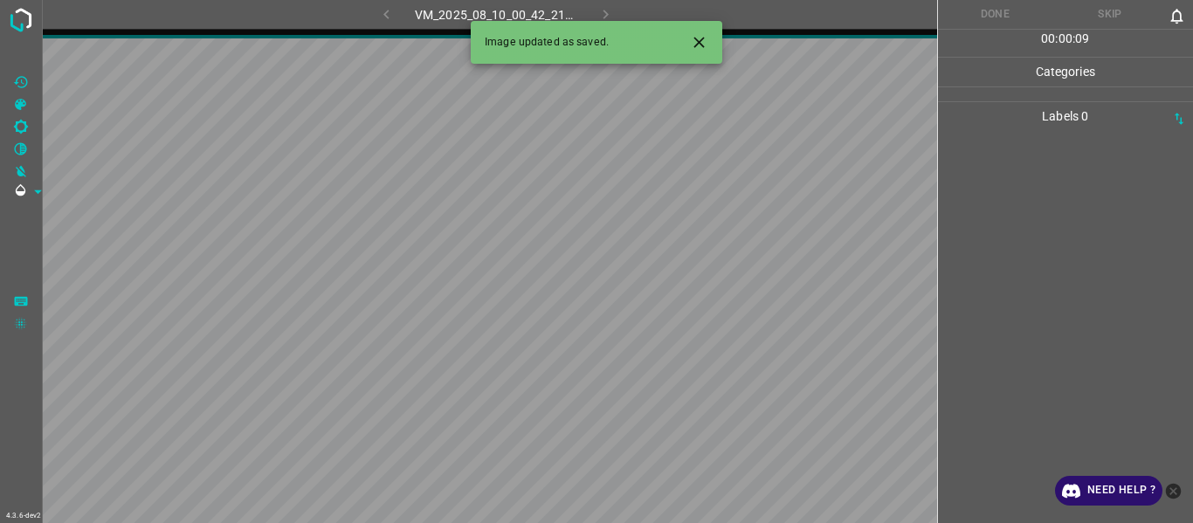
click at [711, 35] on button "Close" at bounding box center [699, 42] width 32 height 32
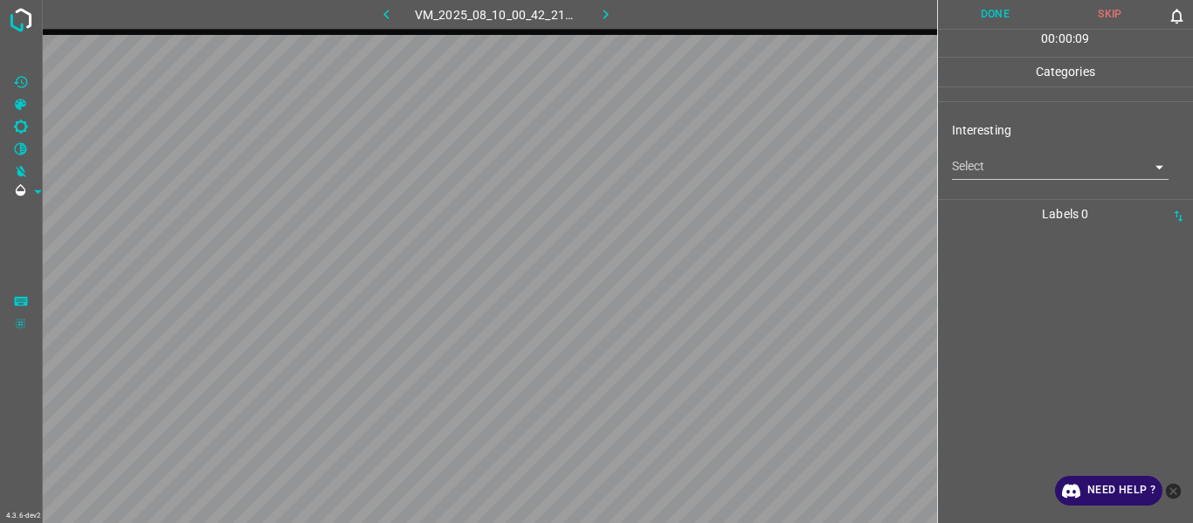
click at [999, 175] on body "4.3.6-dev2 VM_2025_08_10_00_42_21_268_10.gif Done Skip 0 00 : 00 : 09 Categorie…" at bounding box center [596, 261] width 1193 height 523
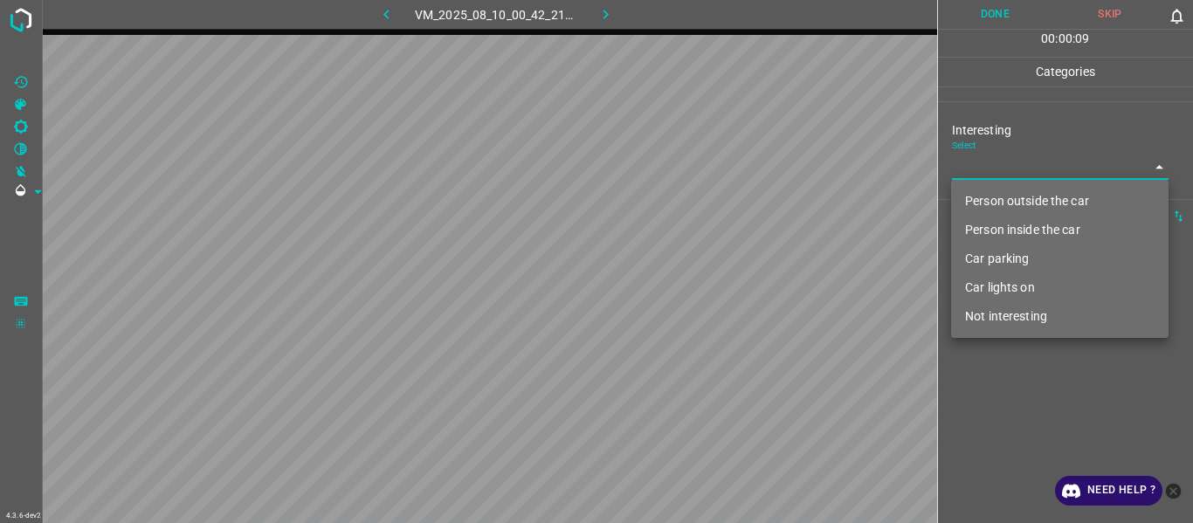
click at [1003, 197] on li "Person outside the car" at bounding box center [1060, 201] width 218 height 29
type input "Person outside the car"
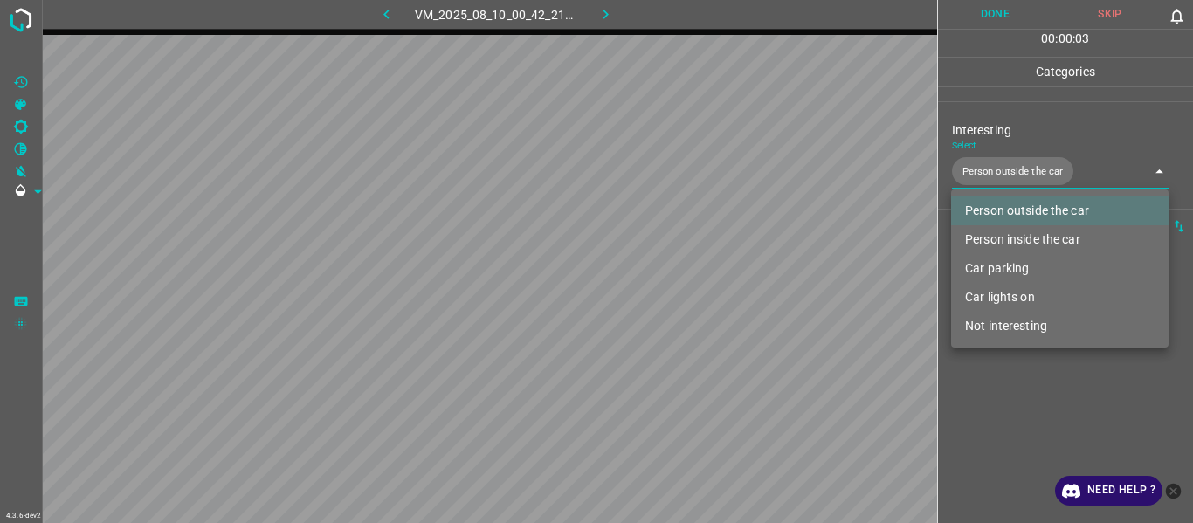
click at [1003, 421] on div at bounding box center [596, 261] width 1193 height 523
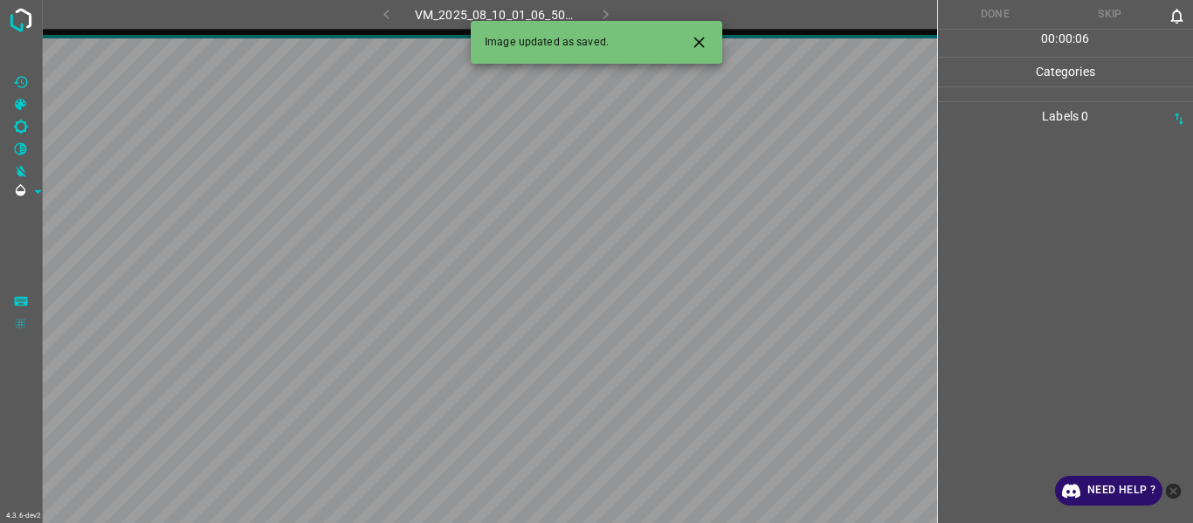
click at [701, 35] on icon "Close" at bounding box center [699, 42] width 18 height 18
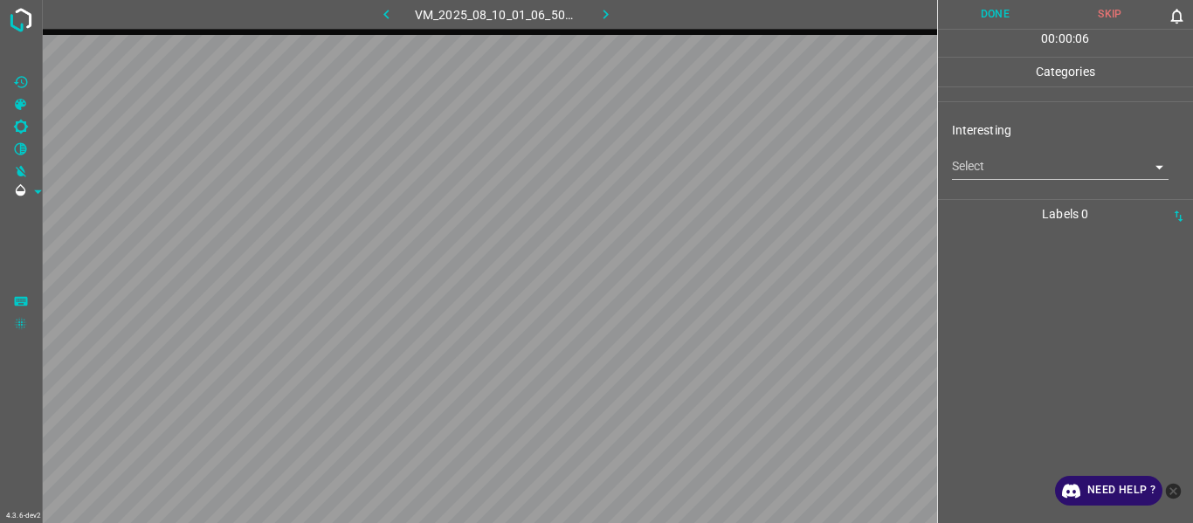
click at [1010, 161] on body "4.3.6-dev2 VM_2025_08_10_01_06_50_864_04.gif Done Skip 0 00 : 00 : 06 Categorie…" at bounding box center [596, 261] width 1193 height 523
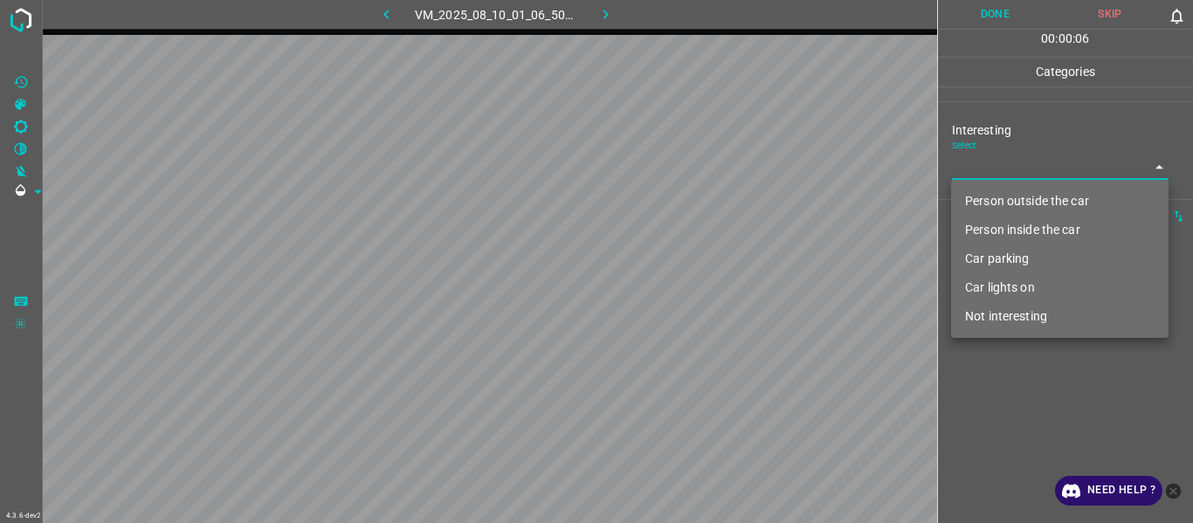
click at [998, 187] on li "Person outside the car" at bounding box center [1060, 201] width 218 height 29
type input "Person outside the car"
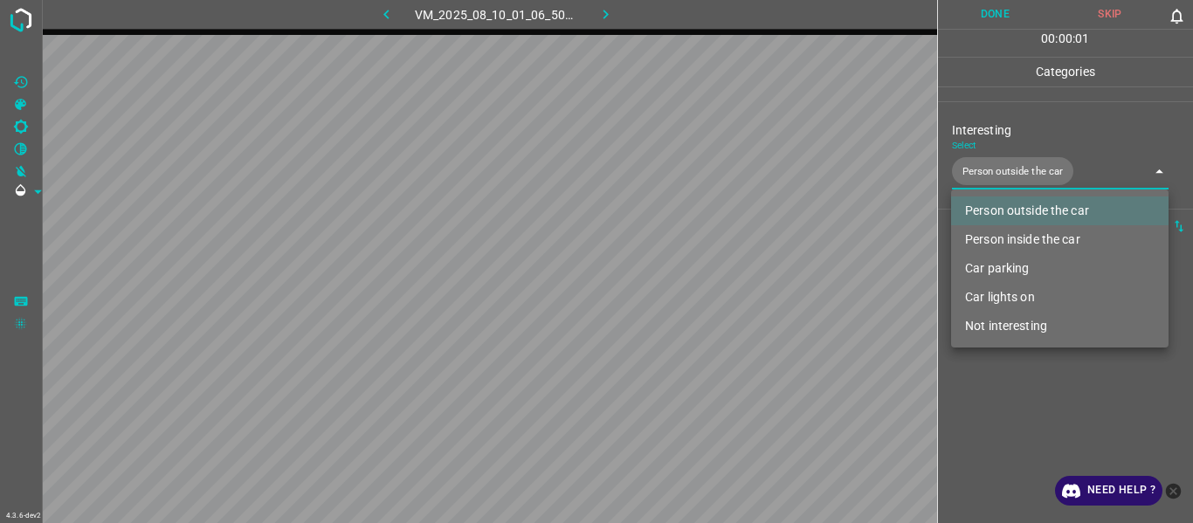
click at [1010, 365] on div at bounding box center [596, 261] width 1193 height 523
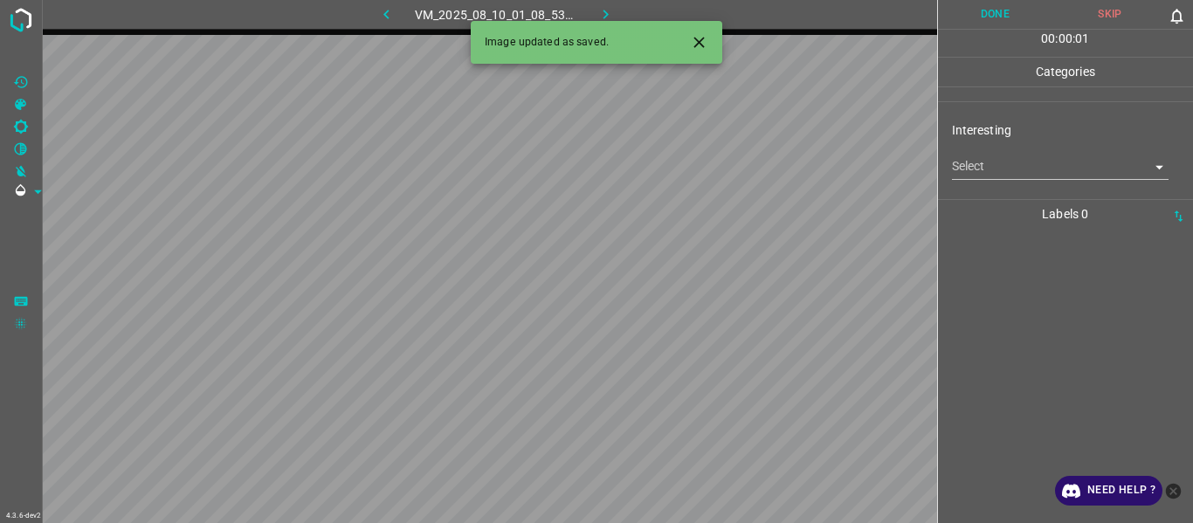
click at [702, 42] on icon "Close" at bounding box center [699, 42] width 18 height 18
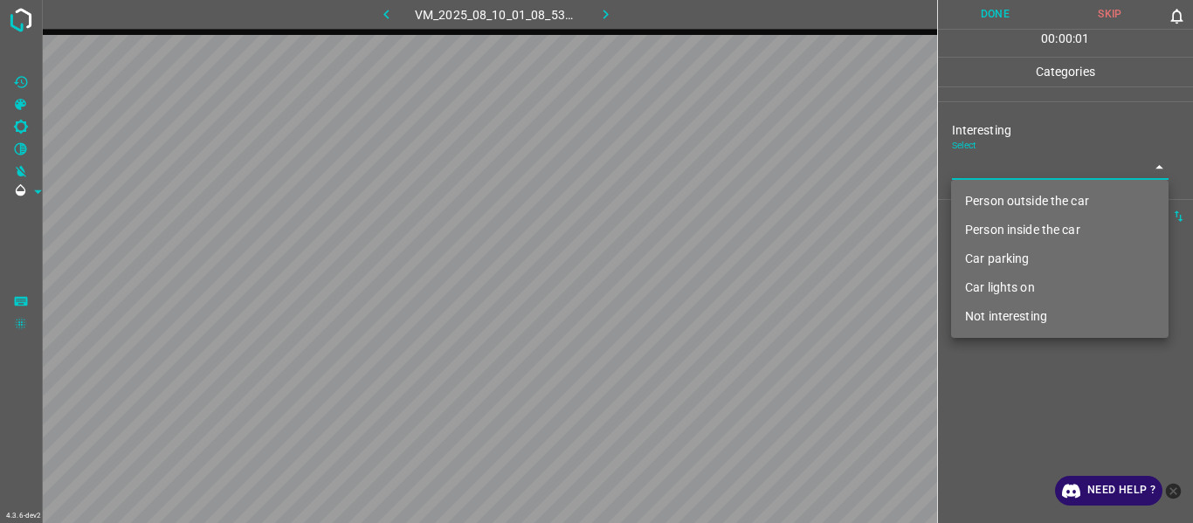
drag, startPoint x: 1036, startPoint y: 161, endPoint x: 1029, endPoint y: 173, distance: 14.1
click at [1033, 166] on body "4.3.6-dev2 VM_2025_08_10_01_08_53_205_04.gif Done Skip 0 00 : 00 : 01 Categorie…" at bounding box center [596, 261] width 1193 height 523
drag, startPoint x: 1026, startPoint y: 211, endPoint x: 1019, endPoint y: 253, distance: 42.5
click at [1024, 213] on li "Person outside the car" at bounding box center [1060, 201] width 218 height 29
type input "Person outside the car"
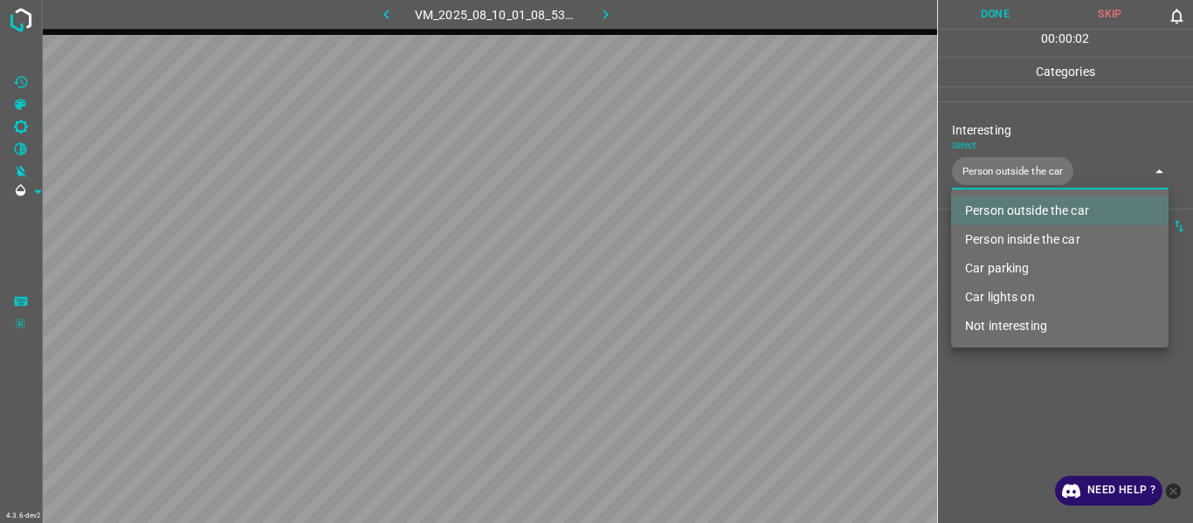
click at [1017, 412] on div at bounding box center [596, 261] width 1193 height 523
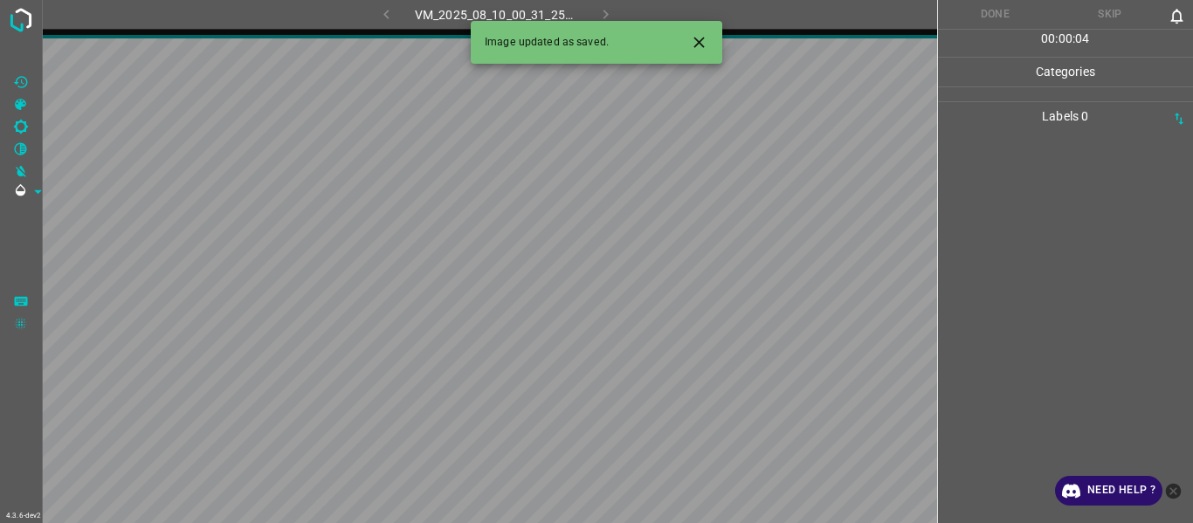
click at [706, 40] on icon "Close" at bounding box center [699, 42] width 18 height 18
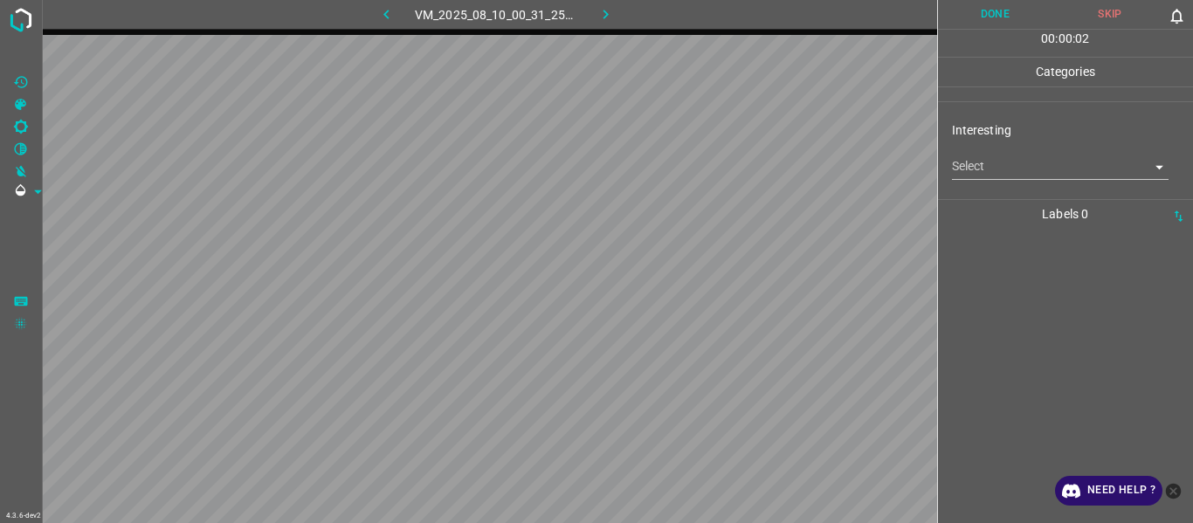
click at [1013, 162] on body "4.3.6-dev2 VM_2025_08_10_00_31_25_226_06.gif Done Skip 0 00 : 00 : 02 Categorie…" at bounding box center [596, 261] width 1193 height 523
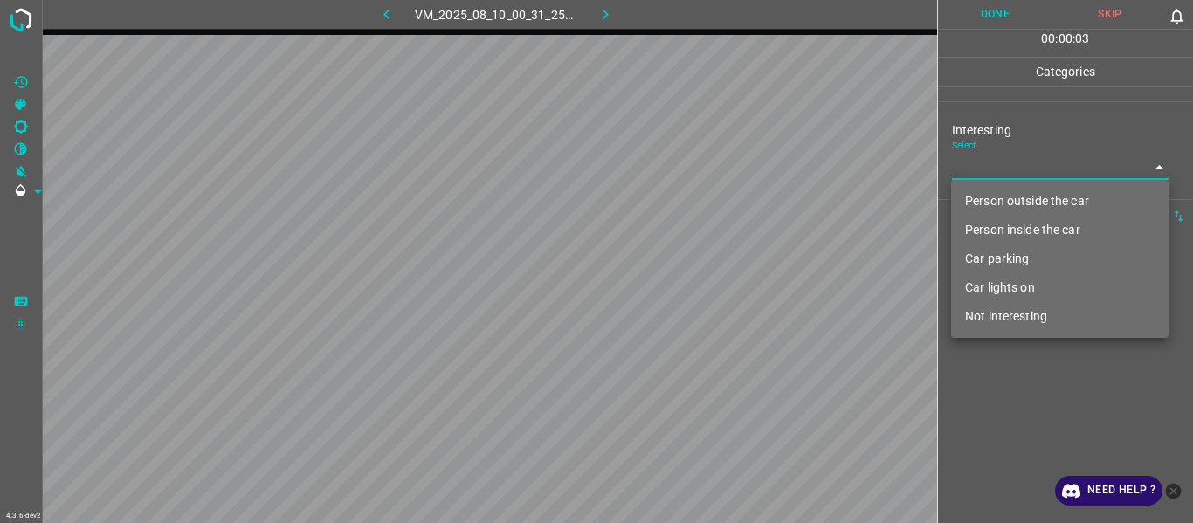
click at [1036, 253] on li "Car parking" at bounding box center [1060, 259] width 218 height 29
type input "Car parking"
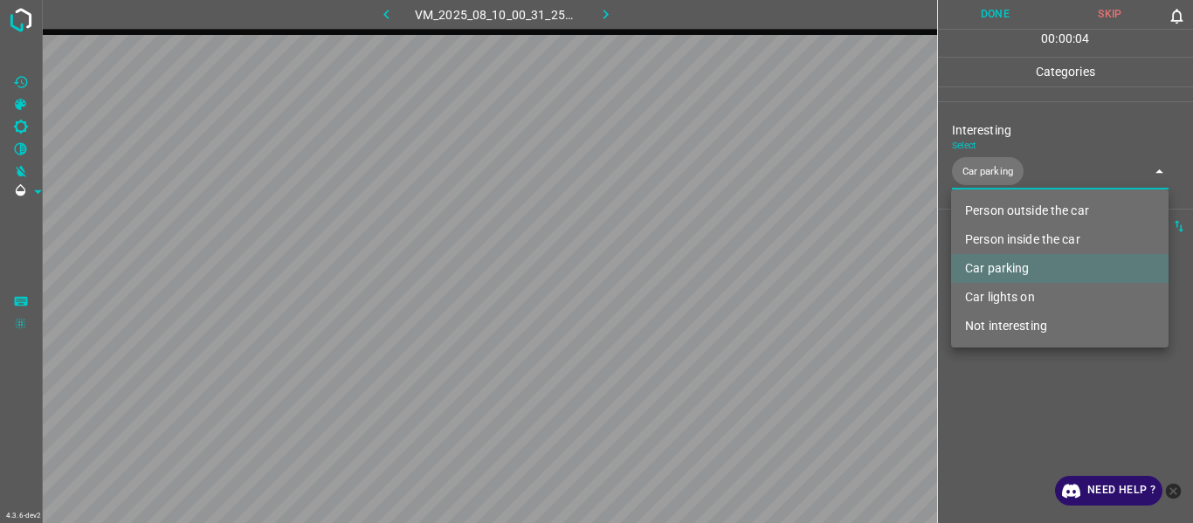
click at [1036, 267] on li "Car parking" at bounding box center [1060, 268] width 218 height 29
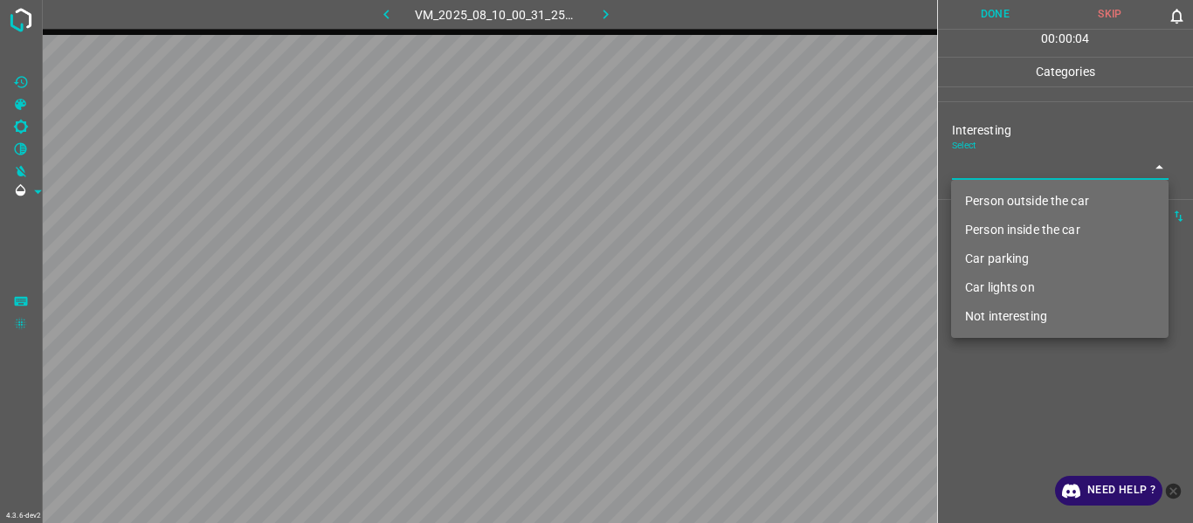
click at [1038, 224] on li "Person inside the car" at bounding box center [1060, 230] width 218 height 29
type input "Person inside the car"
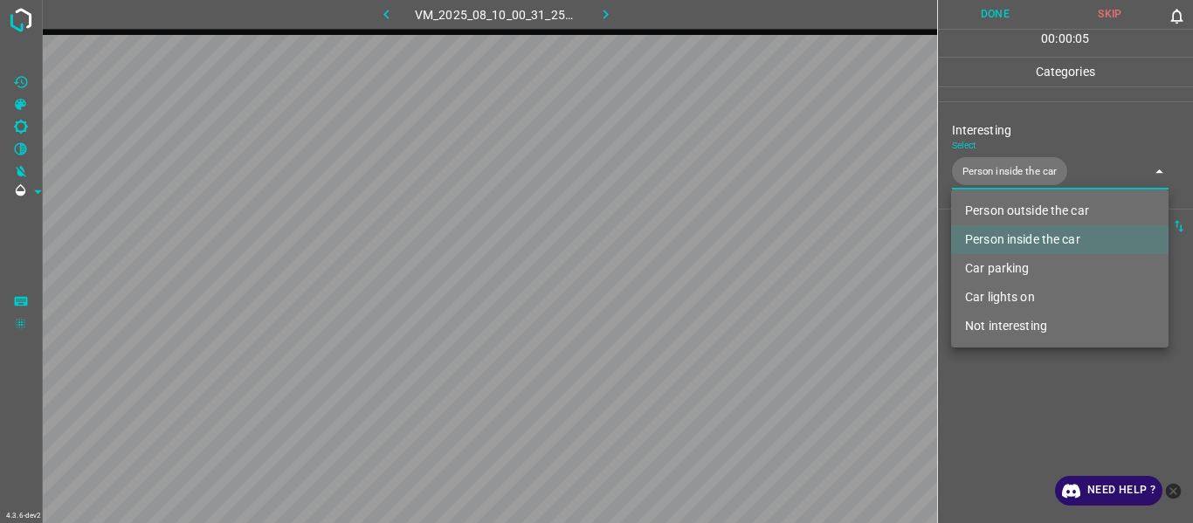
click at [1040, 430] on div at bounding box center [596, 261] width 1193 height 523
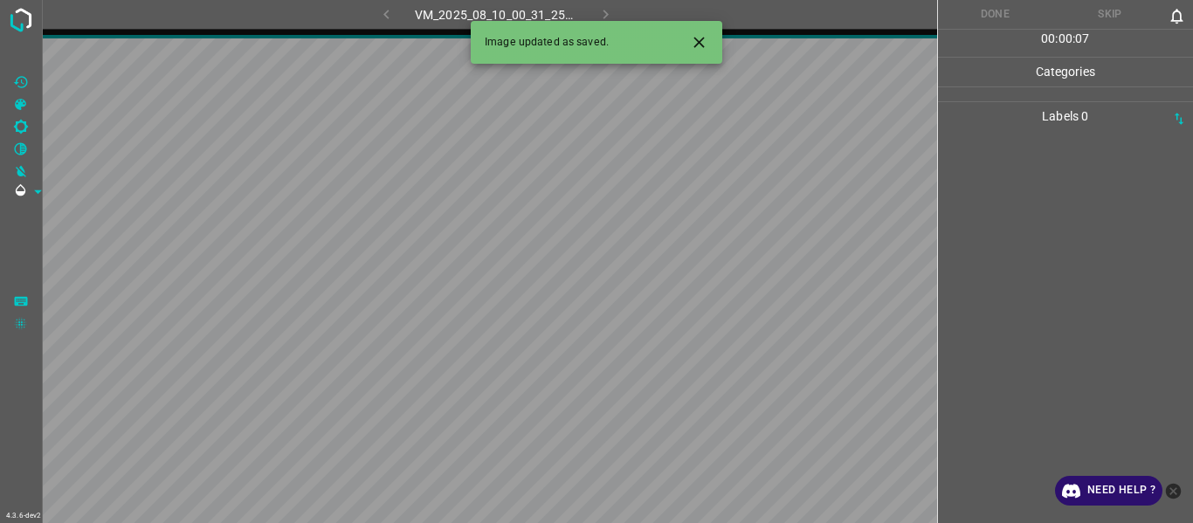
click at [704, 45] on icon "Close" at bounding box center [699, 42] width 18 height 18
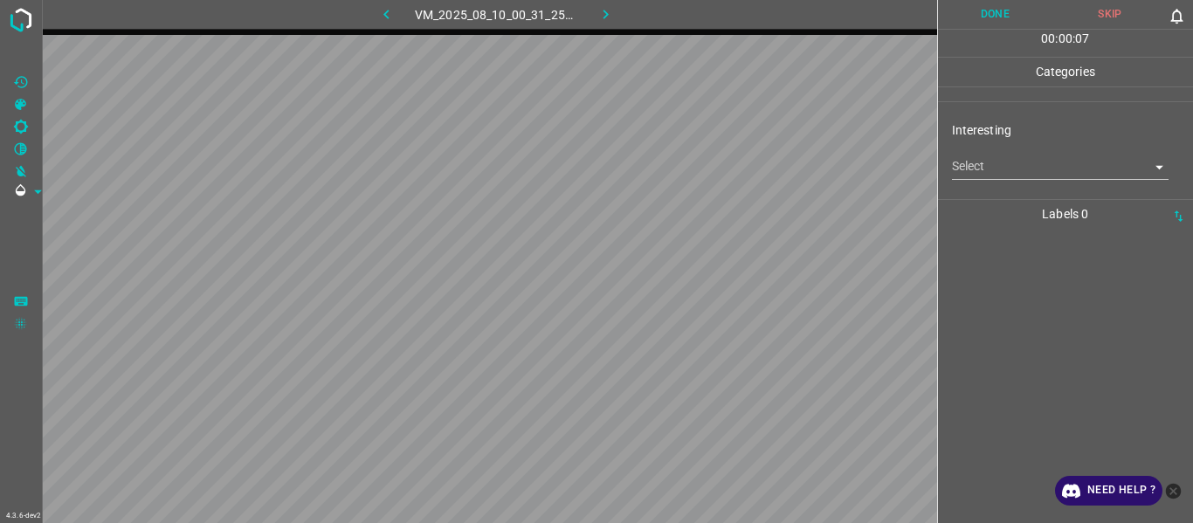
click at [1008, 168] on body "4.3.6-dev2 VM_2025_08_10_00_31_25_226_01.gif Done Skip 0 00 : 00 : 07 Categorie…" at bounding box center [596, 261] width 1193 height 523
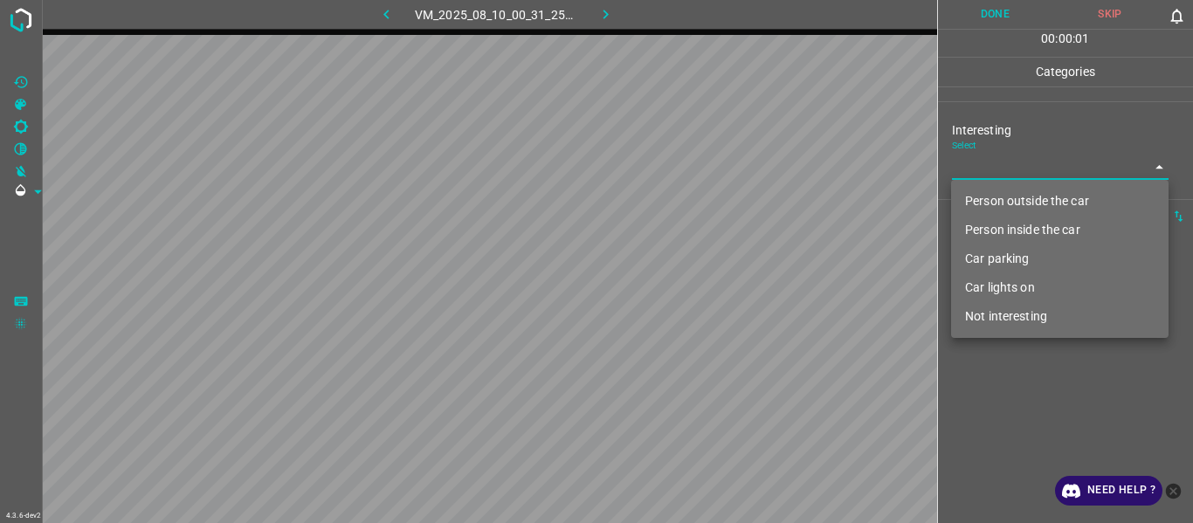
click at [1022, 204] on li "Person outside the car" at bounding box center [1060, 201] width 218 height 29
type input "Person outside the car"
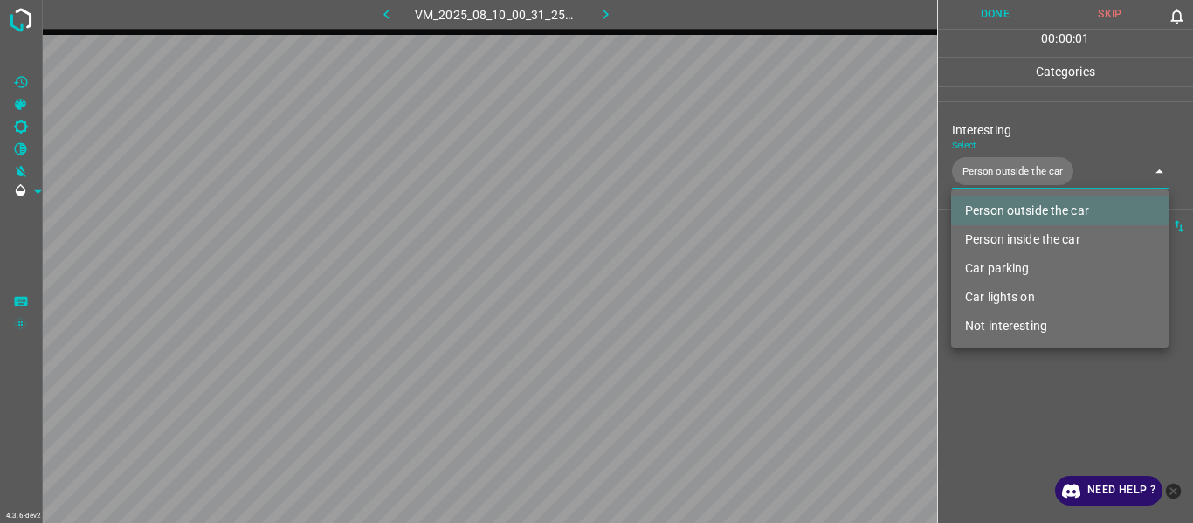
click at [1027, 372] on div at bounding box center [596, 261] width 1193 height 523
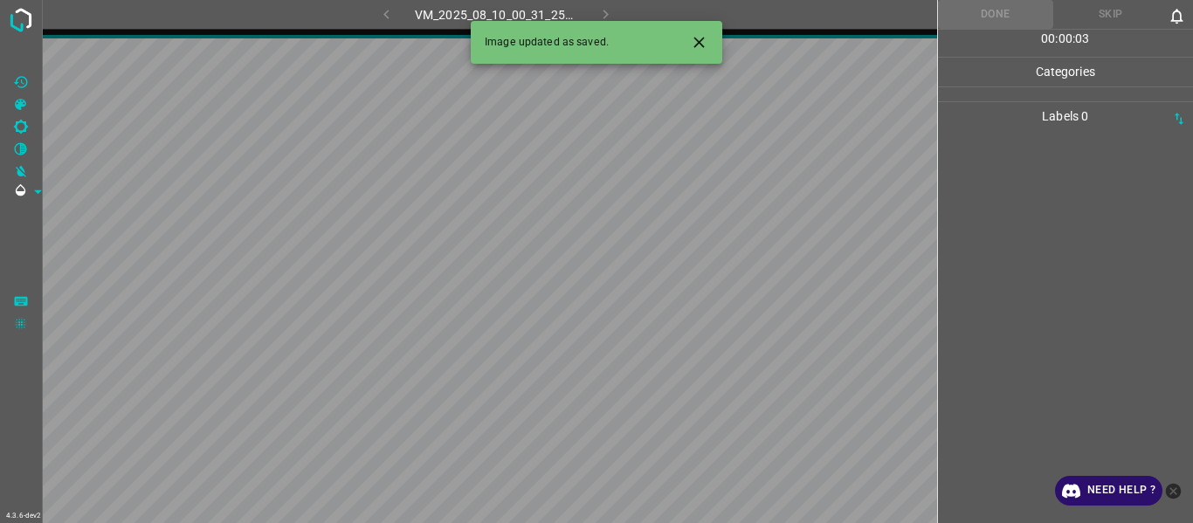
click at [699, 42] on icon "Close" at bounding box center [699, 42] width 10 height 10
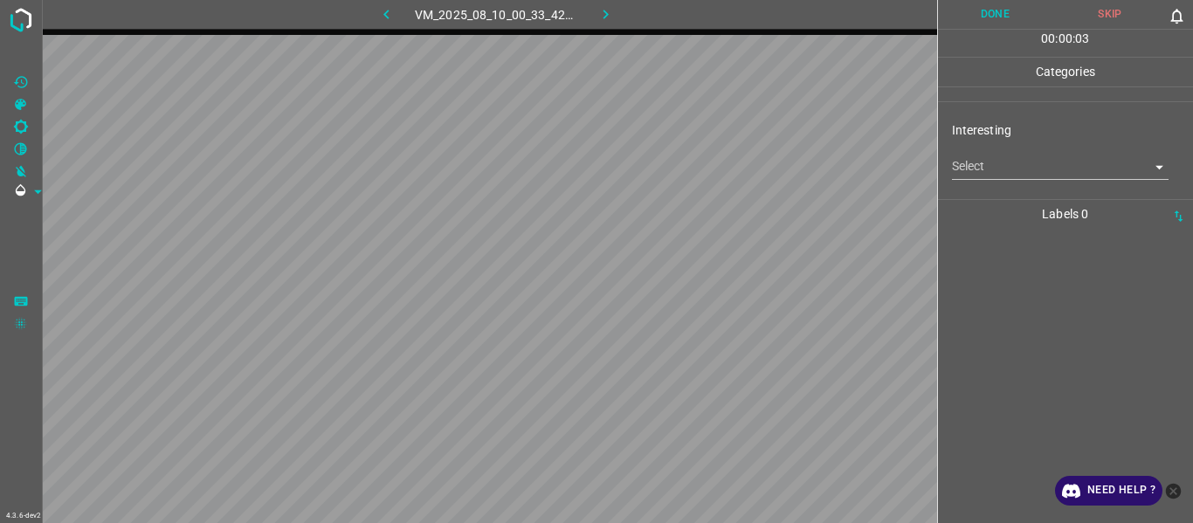
click at [977, 173] on body "4.3.6-dev2 VM_2025_08_10_00_33_42_143_02.gif Done Skip 0 00 : 00 : 03 Categorie…" at bounding box center [596, 261] width 1193 height 523
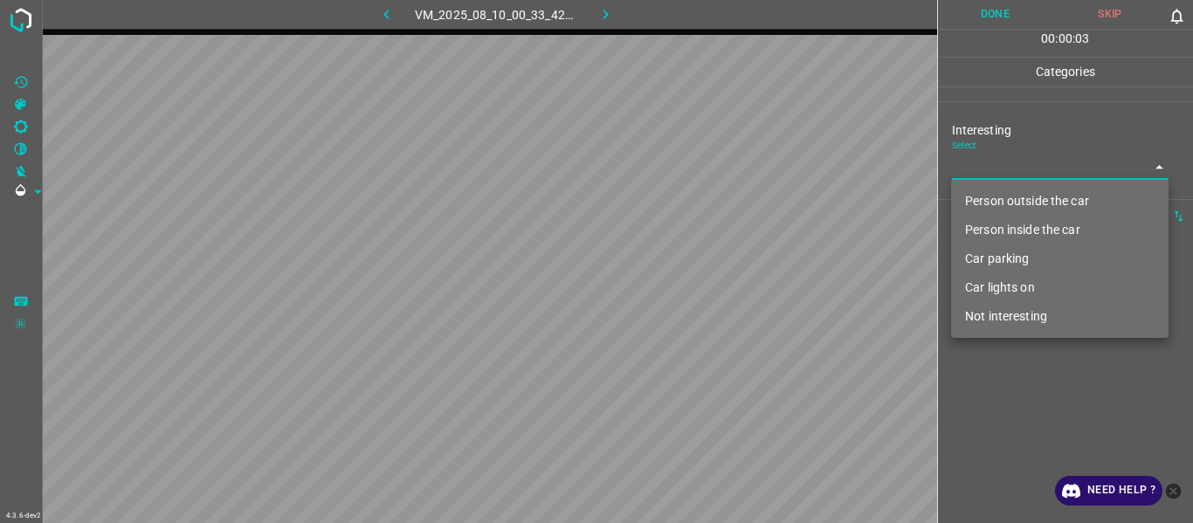
drag, startPoint x: 982, startPoint y: 168, endPoint x: 980, endPoint y: 217, distance: 48.9
click at [978, 206] on li "Person outside the car" at bounding box center [1060, 201] width 218 height 29
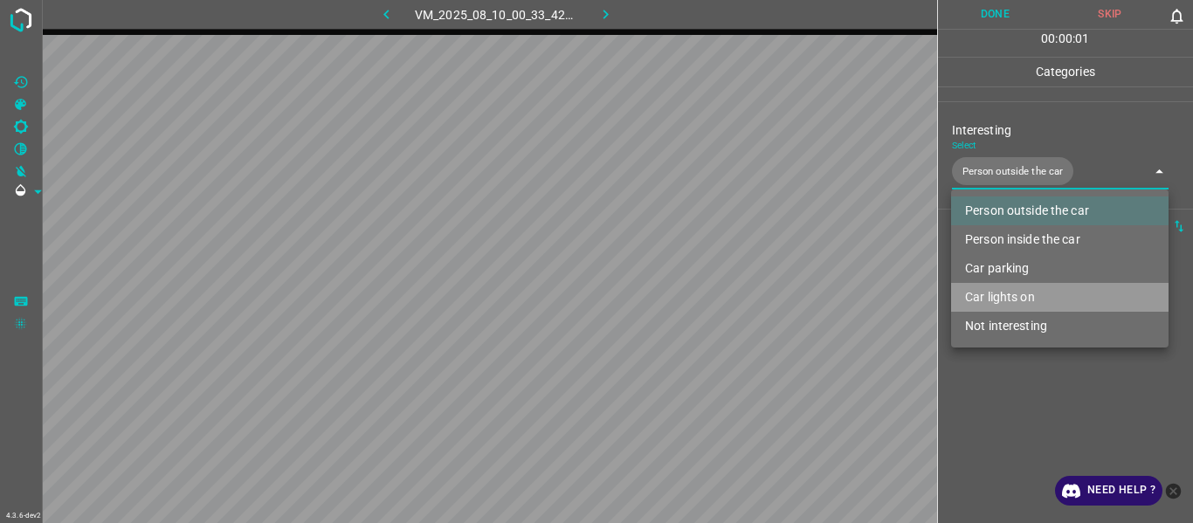
click at [984, 290] on li "Car lights on" at bounding box center [1060, 297] width 218 height 29
type input "Person outside the car,Car lights on"
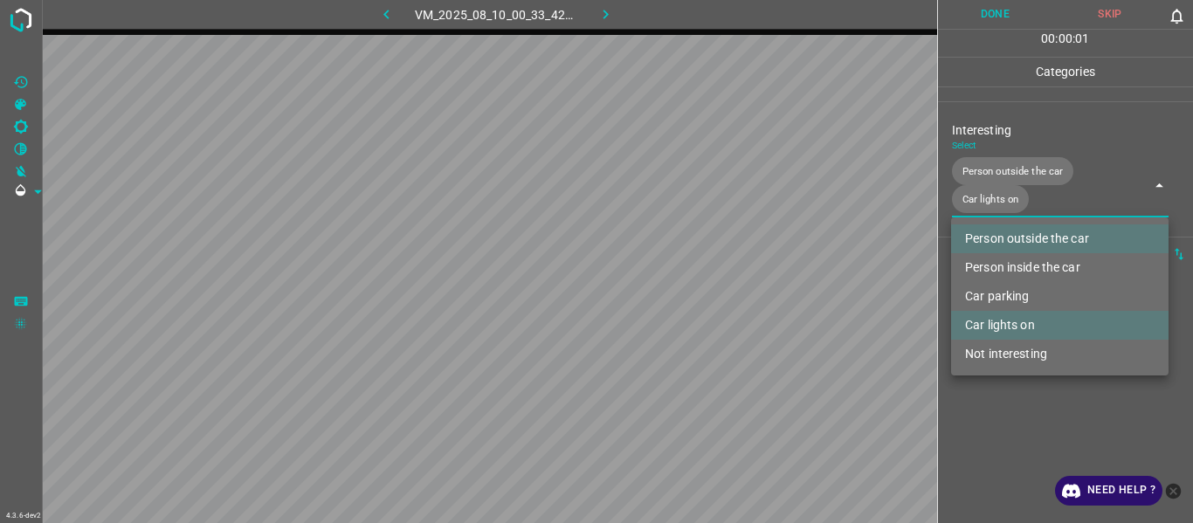
click at [987, 428] on div at bounding box center [596, 261] width 1193 height 523
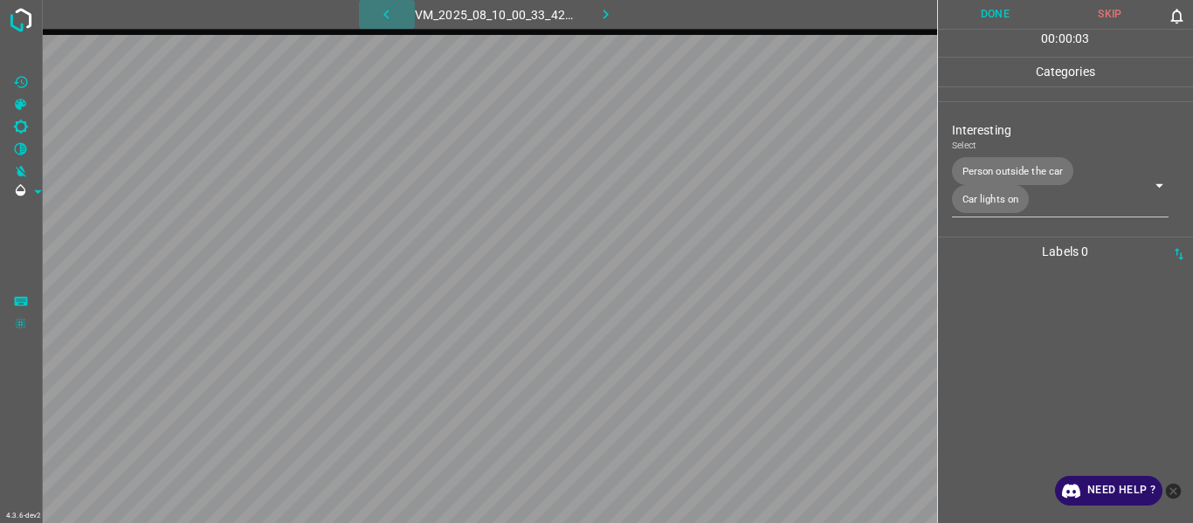
click at [377, 10] on icon "button" at bounding box center [386, 14] width 18 height 18
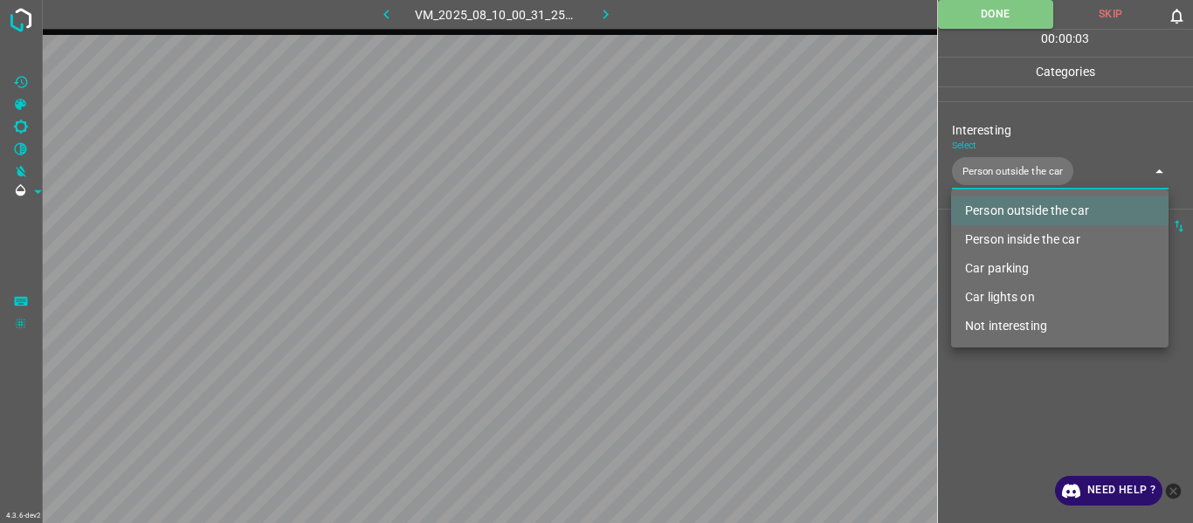
click at [987, 164] on body "4.3.6-dev2 VM_2025_08_10_00_31_25_226_01.gif Done Skip 0 00 : 00 : 03 Categorie…" at bounding box center [596, 261] width 1193 height 523
click at [1006, 238] on li "Person inside the car" at bounding box center [1060, 239] width 218 height 29
type input "Person outside the car,Person inside the car"
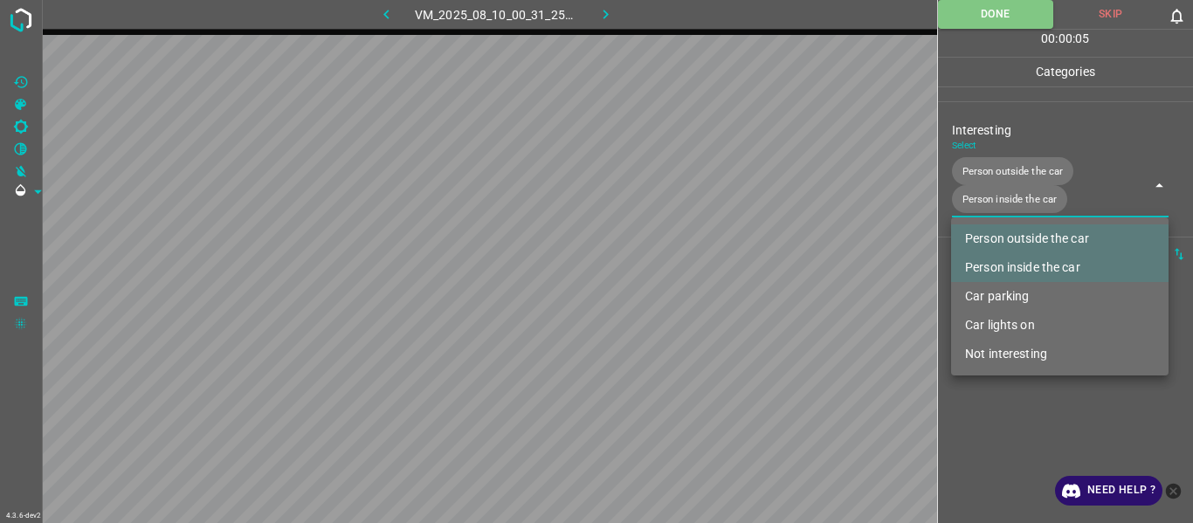
click at [1012, 428] on div at bounding box center [596, 261] width 1193 height 523
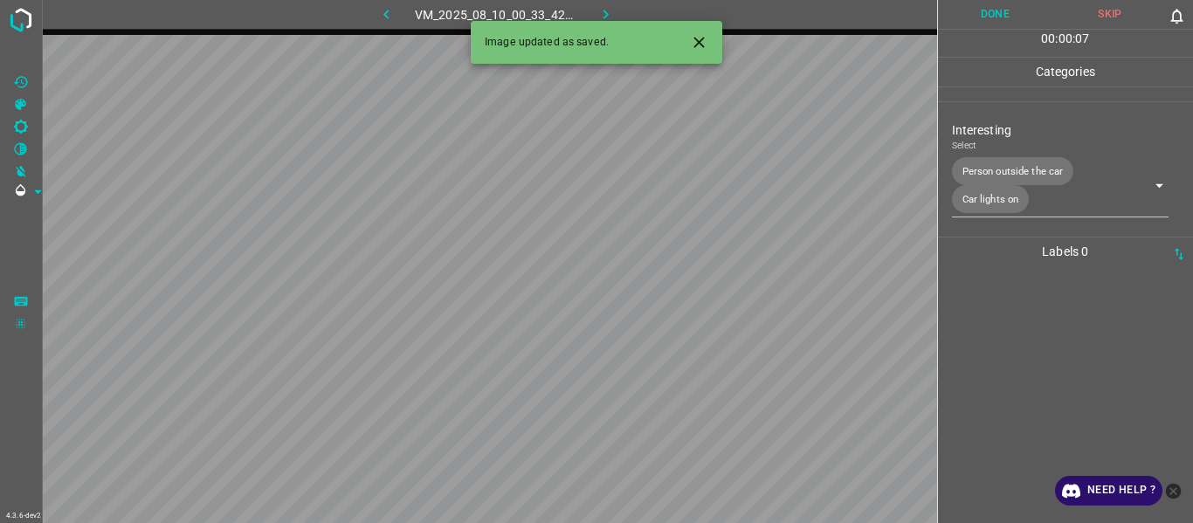
click at [1003, 314] on div at bounding box center [1065, 394] width 245 height 257
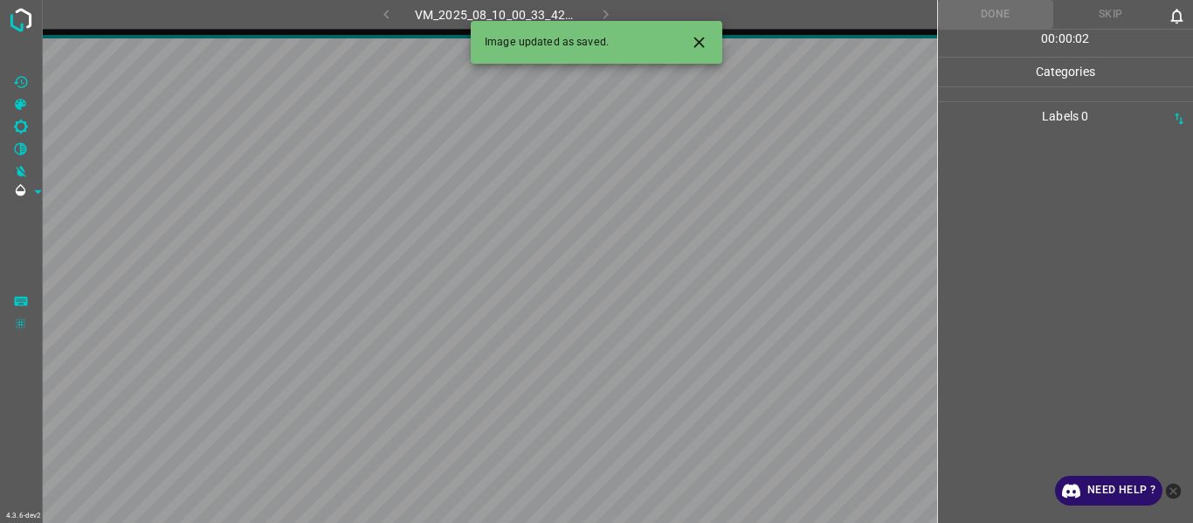
click at [699, 42] on icon "Close" at bounding box center [699, 42] width 10 height 10
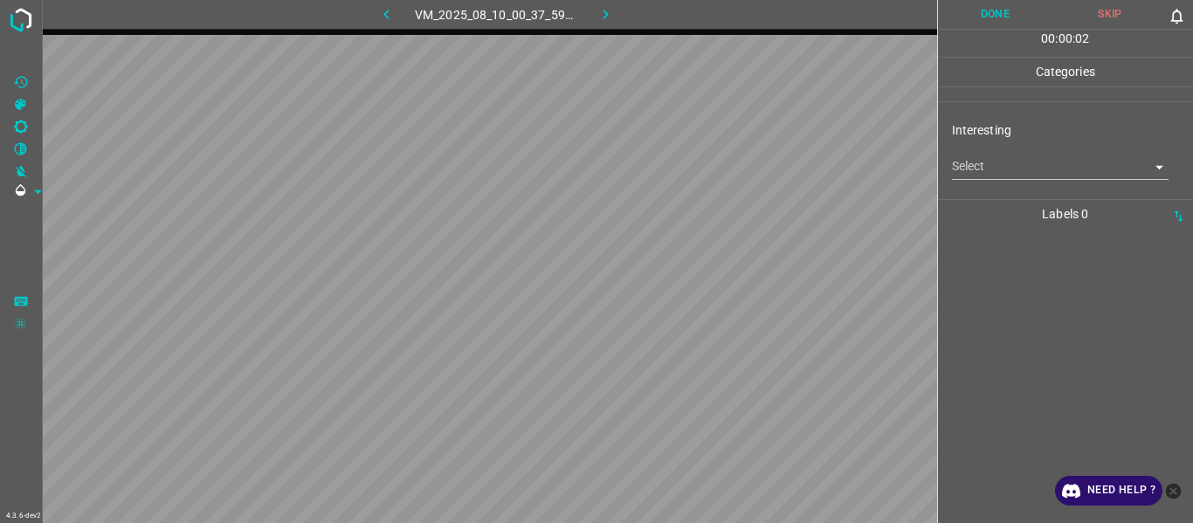
click at [984, 166] on body "4.3.6-dev2 VM_2025_08_10_00_37_59_738_01.gif Done Skip 0 00 : 00 : 02 Categorie…" at bounding box center [596, 261] width 1193 height 523
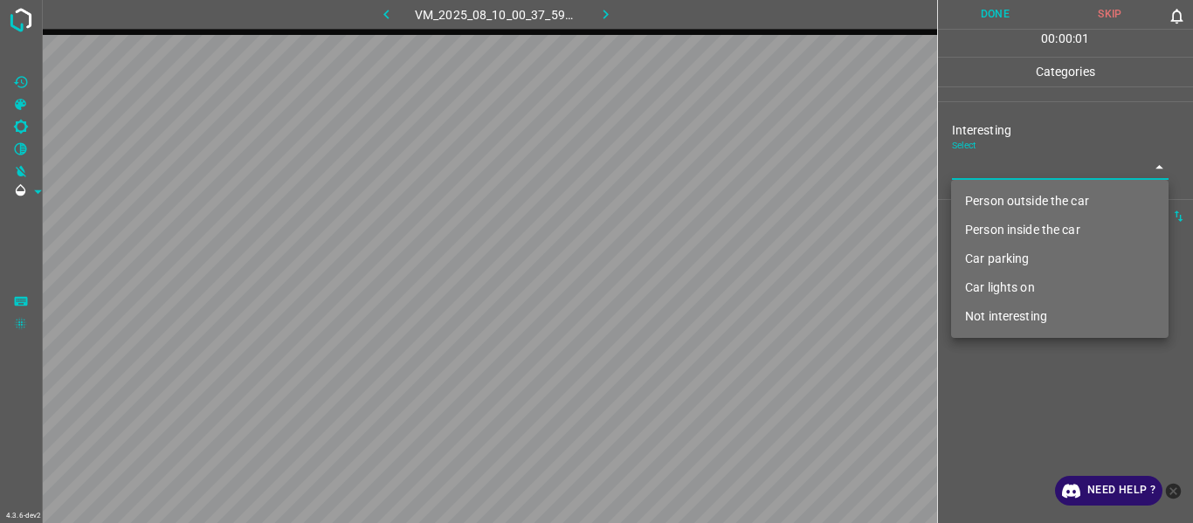
click at [999, 266] on li "Car parking" at bounding box center [1060, 259] width 218 height 29
type input "Car parking"
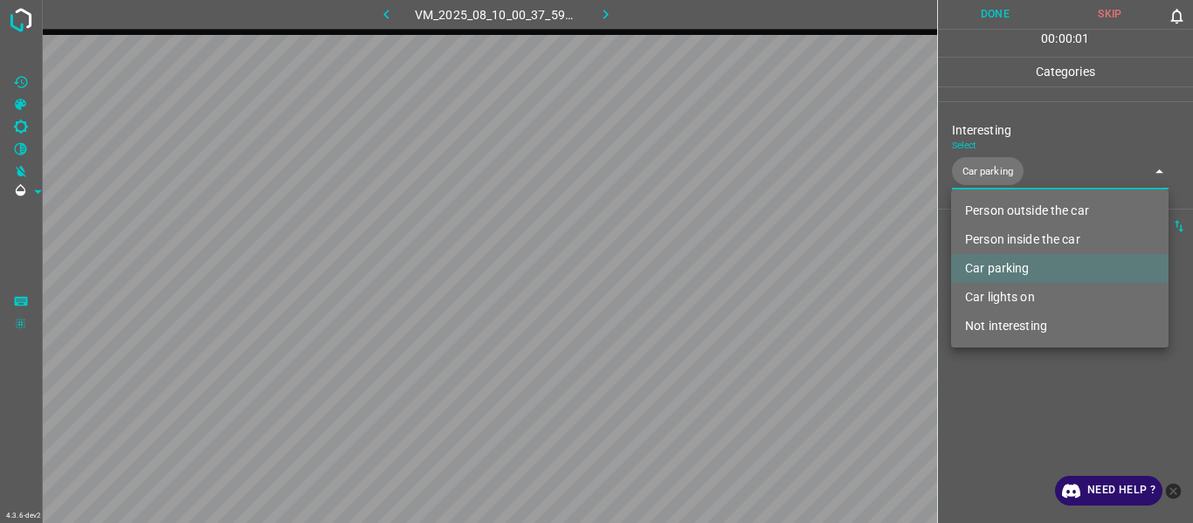
click at [999, 404] on div at bounding box center [596, 261] width 1193 height 523
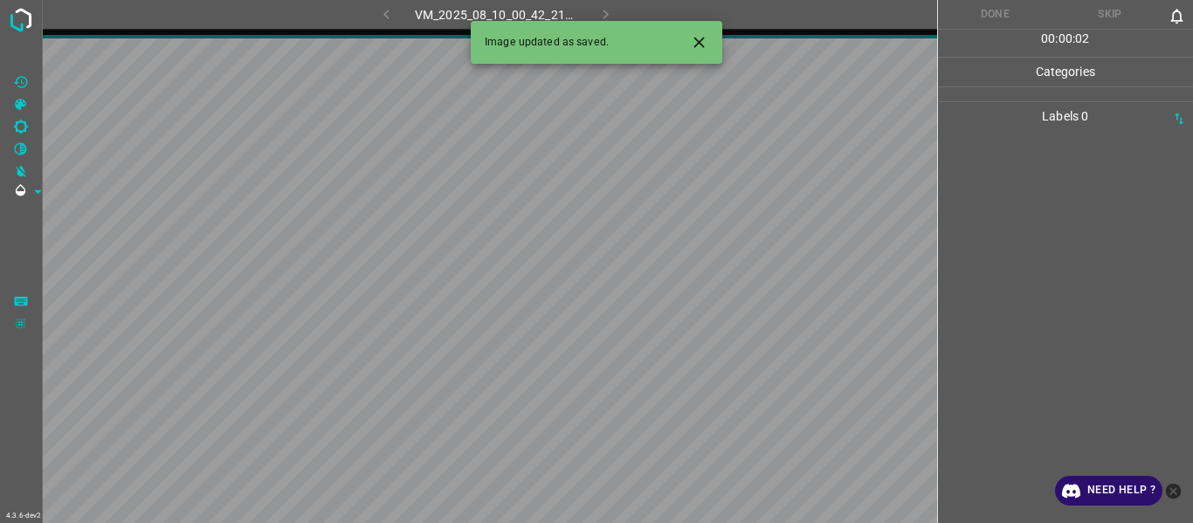
click at [694, 37] on icon "Close" at bounding box center [699, 42] width 18 height 18
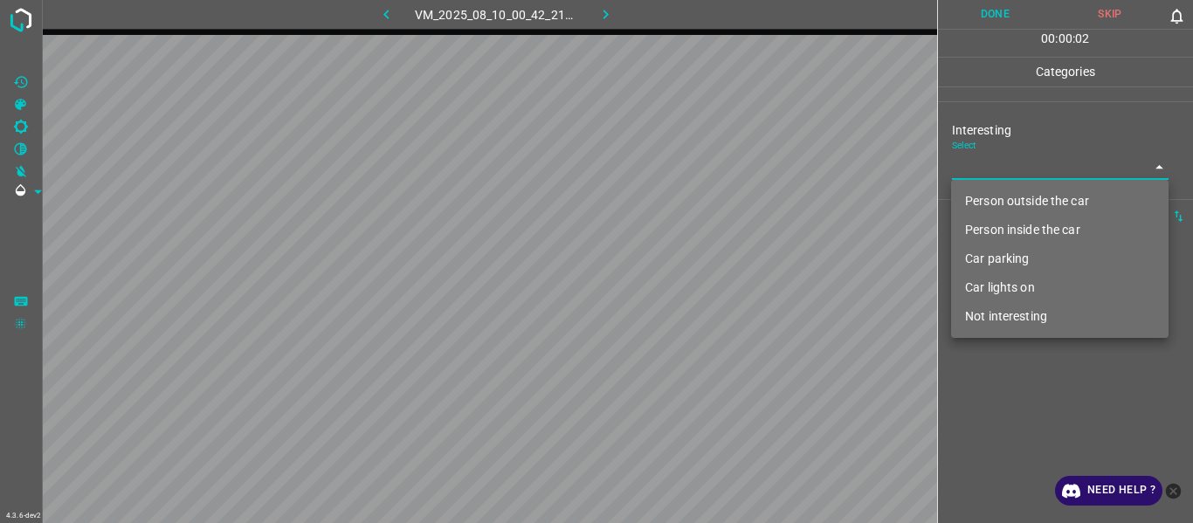
click at [994, 166] on body "4.3.6-dev2 VM_2025_08_10_00_42_21_268_07.gif Done Skip 0 00 : 00 : 02 Categorie…" at bounding box center [596, 261] width 1193 height 523
click at [994, 201] on li "Person outside the car" at bounding box center [1060, 201] width 218 height 29
type input "Person outside the car"
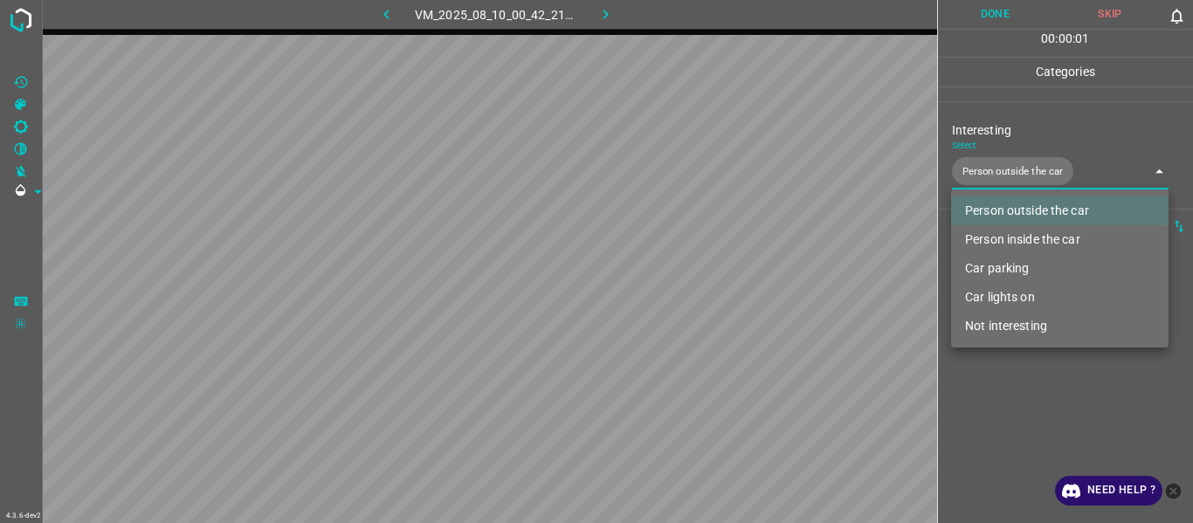
click at [1012, 416] on div at bounding box center [596, 261] width 1193 height 523
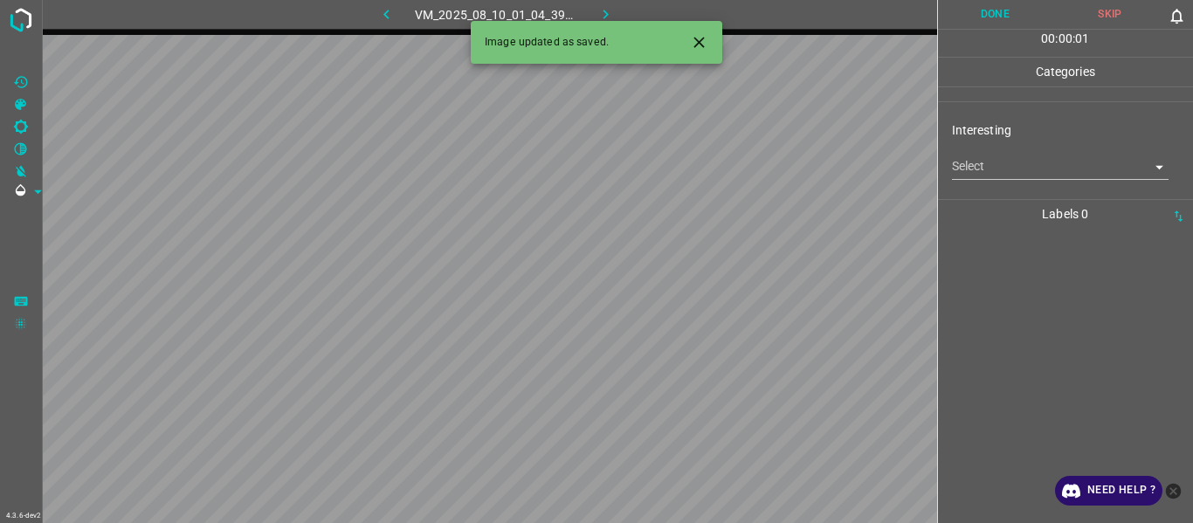
click at [704, 47] on icon "Close" at bounding box center [699, 42] width 10 height 10
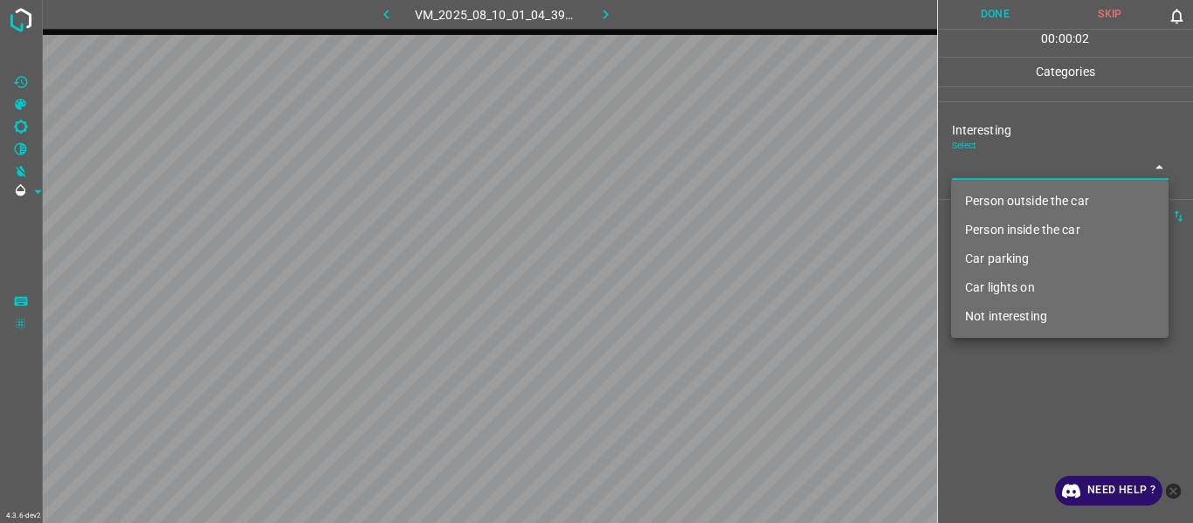
drag, startPoint x: 999, startPoint y: 159, endPoint x: 998, endPoint y: 194, distance: 35.0
click at [999, 161] on body "4.3.6-dev2 VM_2025_08_10_01_04_39_740_00.gif Done Skip 0 00 : 00 : 02 Categorie…" at bounding box center [596, 261] width 1193 height 523
click at [998, 196] on li "Person outside the car" at bounding box center [1060, 201] width 218 height 29
type input "Person outside the car"
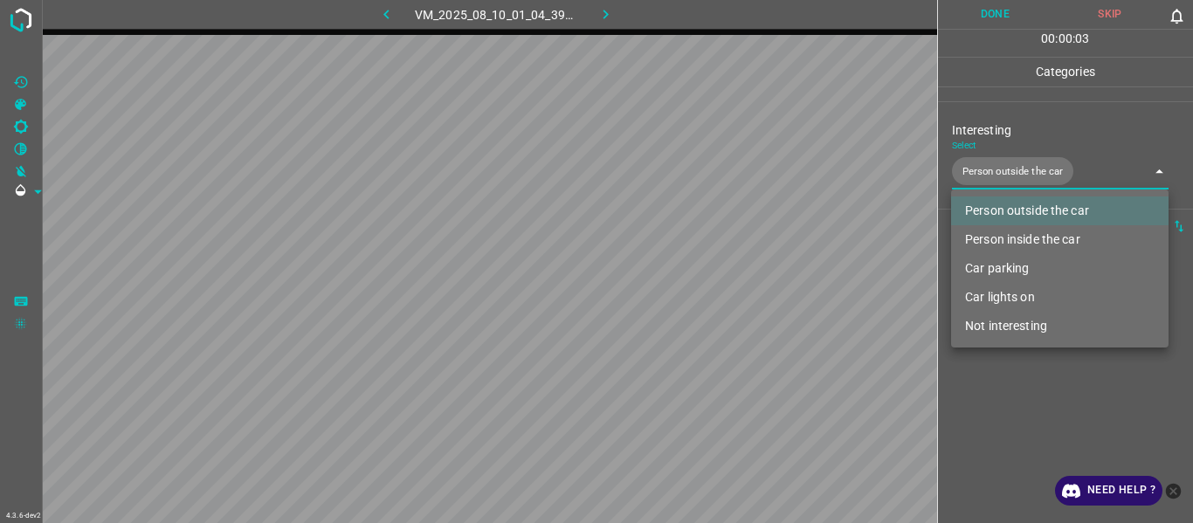
click at [994, 398] on div at bounding box center [596, 261] width 1193 height 523
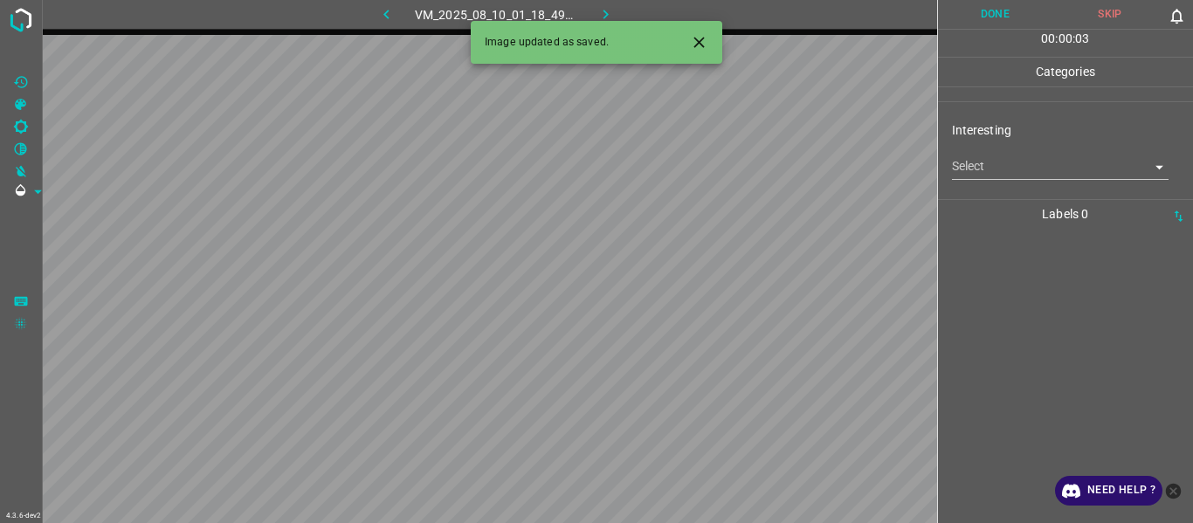
click at [697, 45] on icon "Close" at bounding box center [699, 42] width 10 height 10
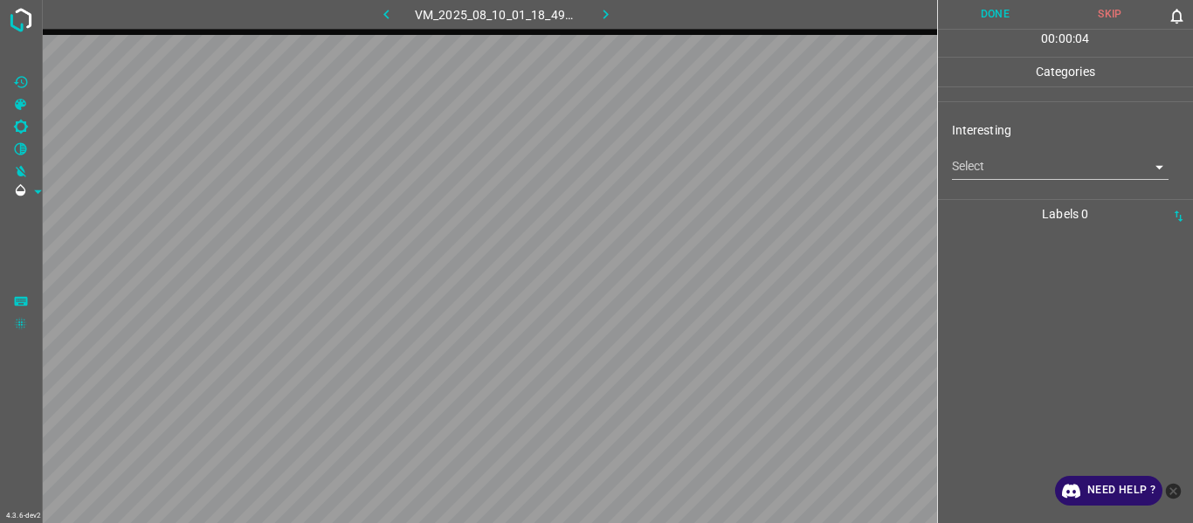
click at [977, 166] on body "4.3.6-dev2 VM_2025_08_10_01_18_49_187_01.gif Done Skip 0 00 : 00 : 04 Categorie…" at bounding box center [596, 261] width 1193 height 523
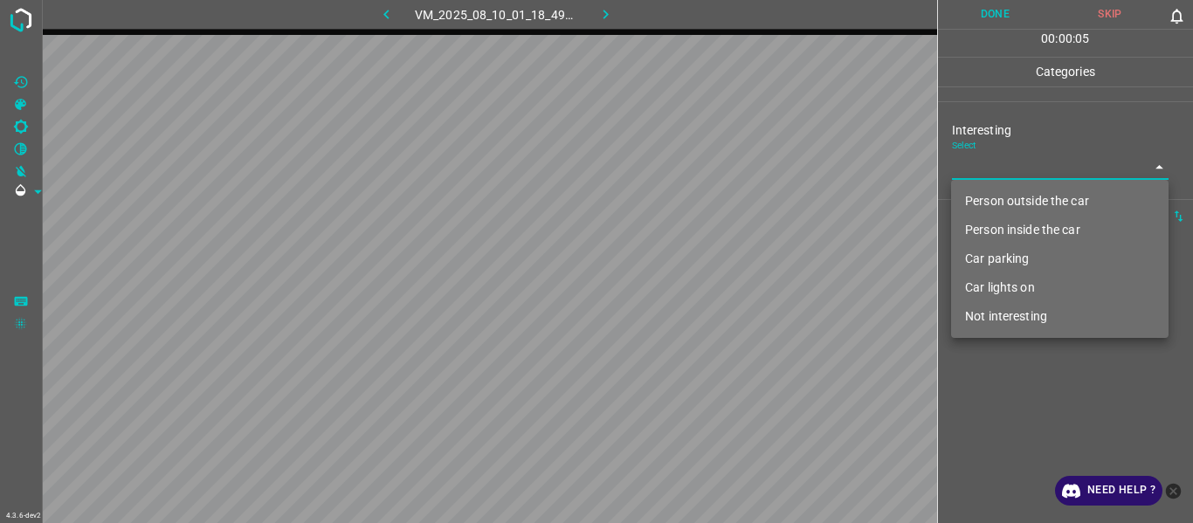
click at [994, 325] on li "Not interesting" at bounding box center [1060, 316] width 218 height 29
type input "Not interesting"
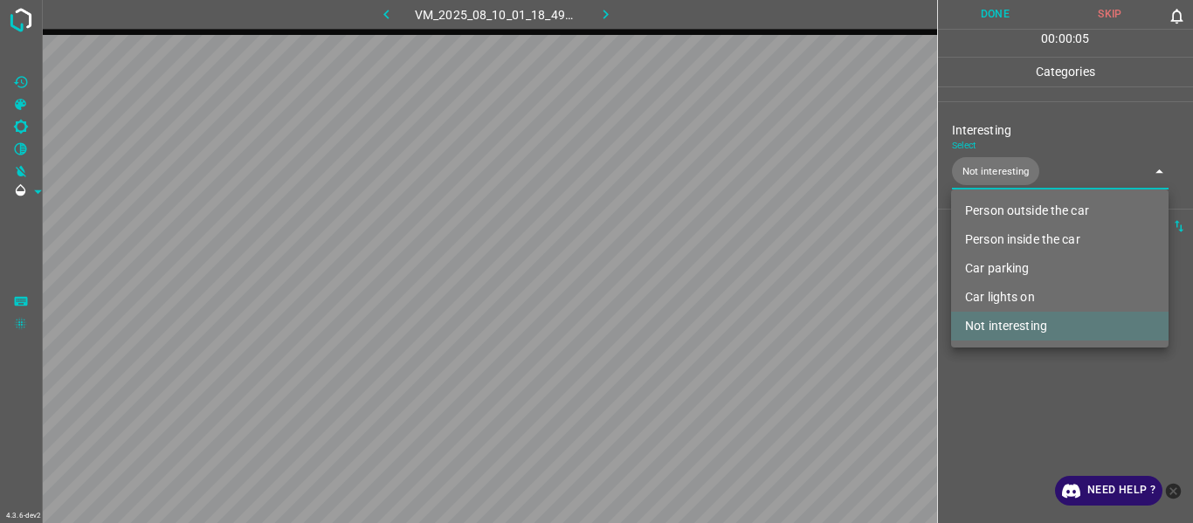
click at [996, 386] on div at bounding box center [596, 261] width 1193 height 523
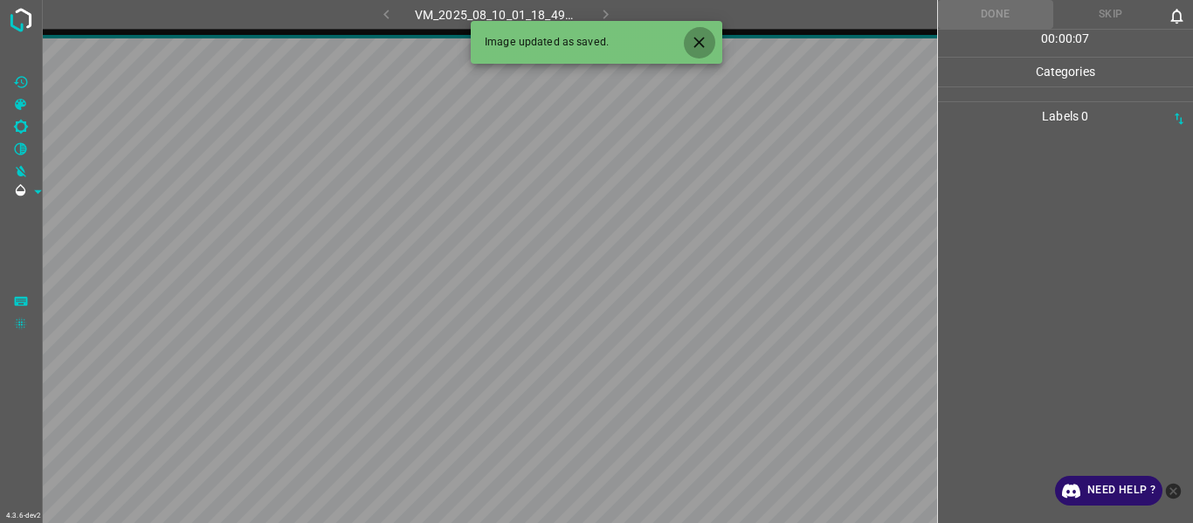
click at [690, 37] on icon "Close" at bounding box center [699, 42] width 18 height 18
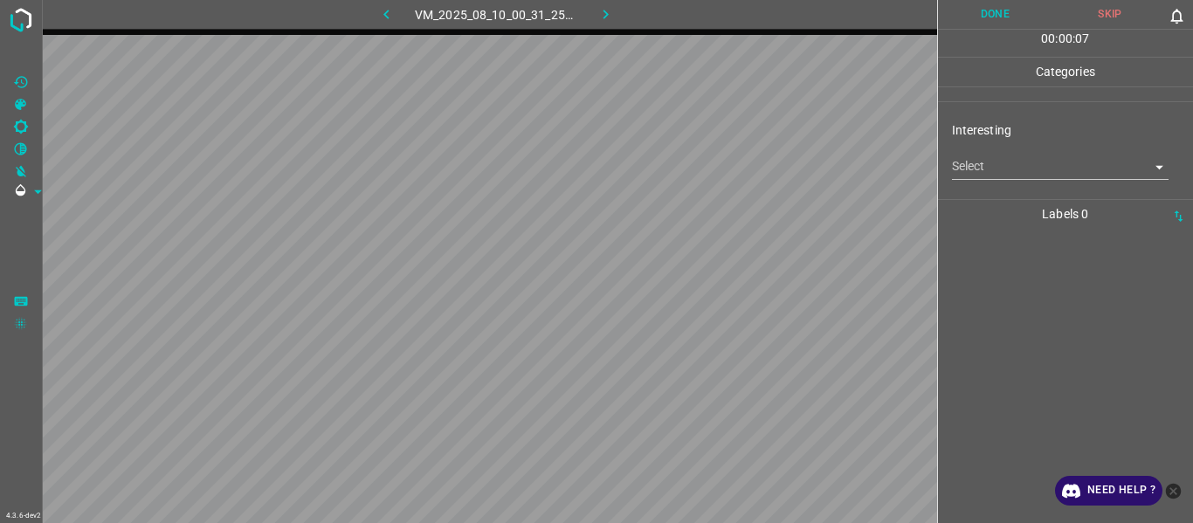
click at [985, 166] on body "4.3.6-dev2 VM_2025_08_10_00_31_25_226_00.gif Done Skip 0 00 : 00 : 07 Categorie…" at bounding box center [596, 261] width 1193 height 523
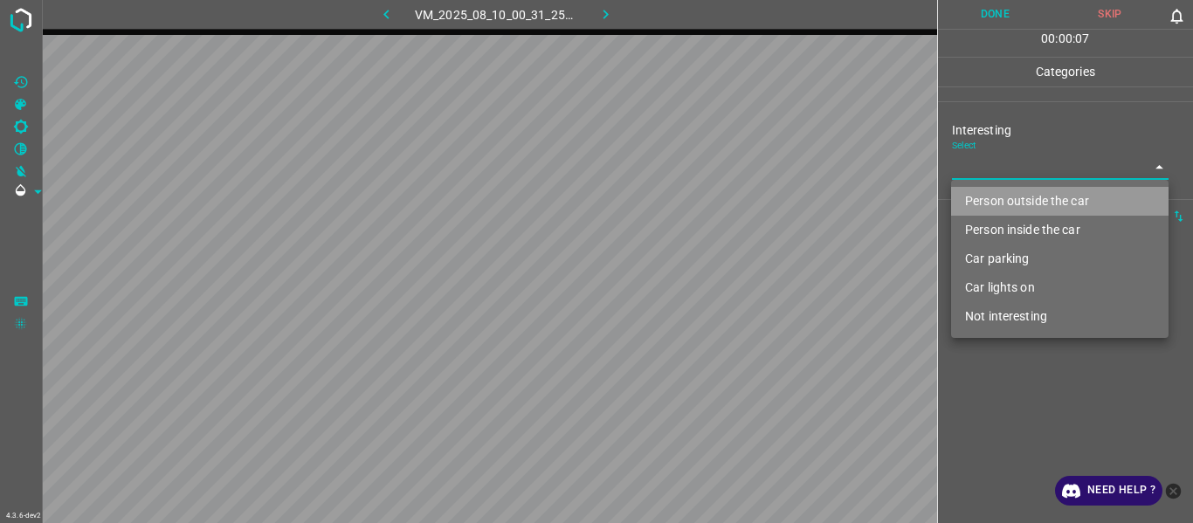
click at [999, 190] on li "Person outside the car" at bounding box center [1060, 201] width 218 height 29
type input "Person outside the car"
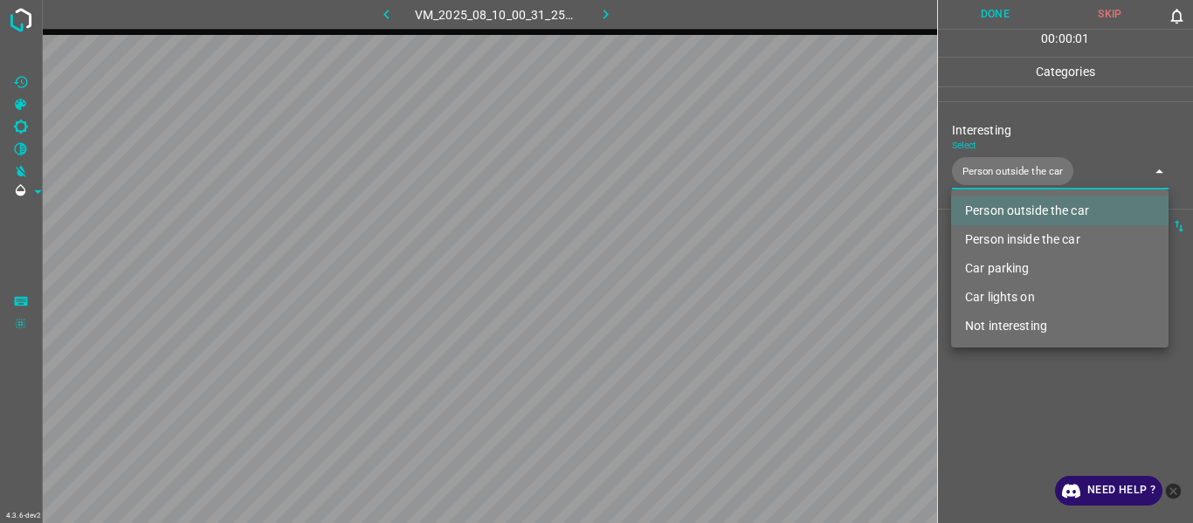
click at [1015, 416] on div at bounding box center [596, 261] width 1193 height 523
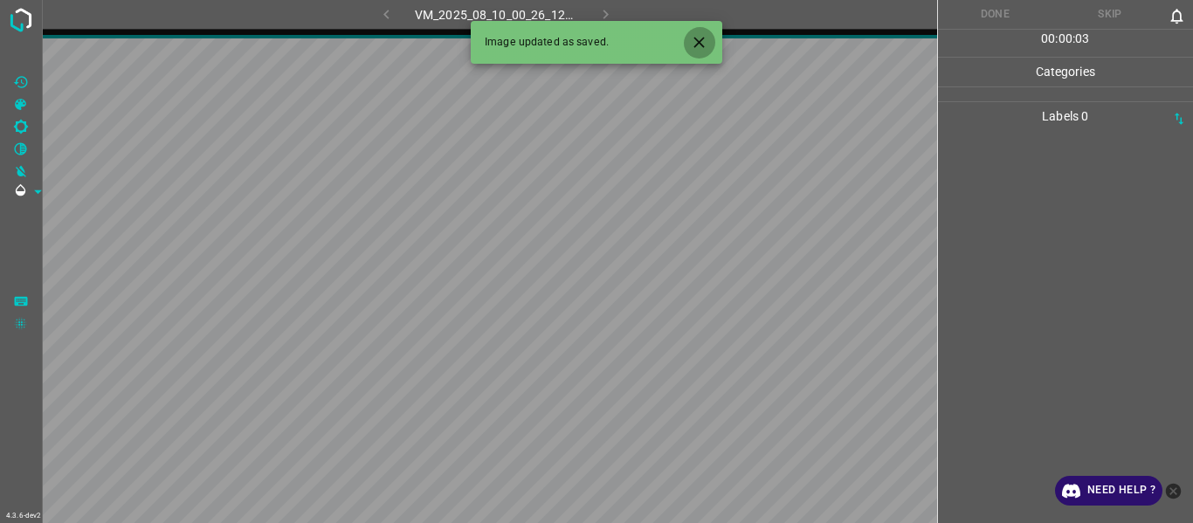
click at [702, 40] on icon "Close" at bounding box center [699, 42] width 10 height 10
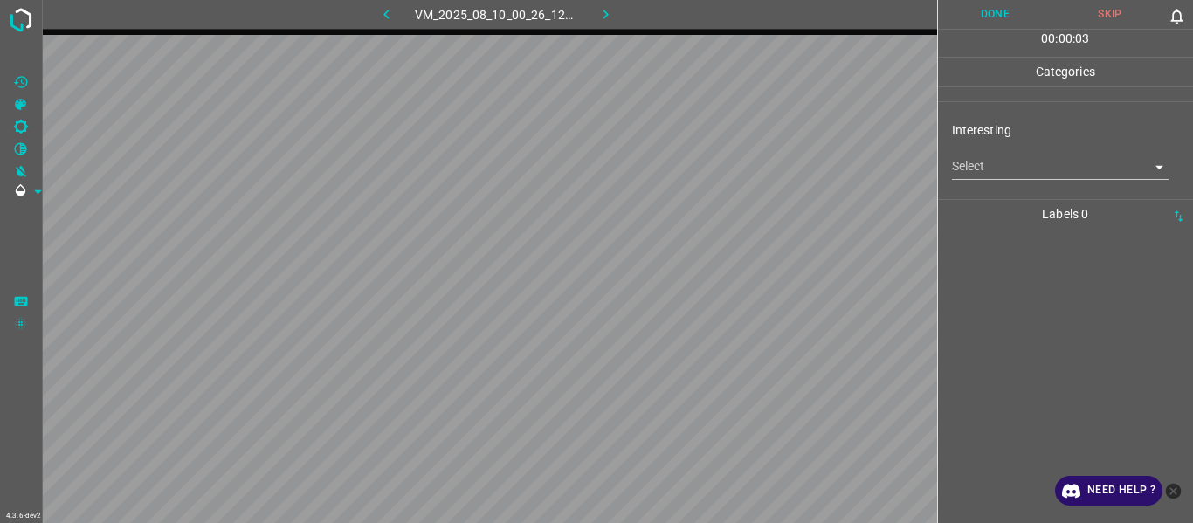
click at [987, 175] on body "4.3.6-dev2 VM_2025_08_10_00_26_12_138_02.gif Done Skip 0 00 : 00 : 03 Categorie…" at bounding box center [596, 261] width 1193 height 523
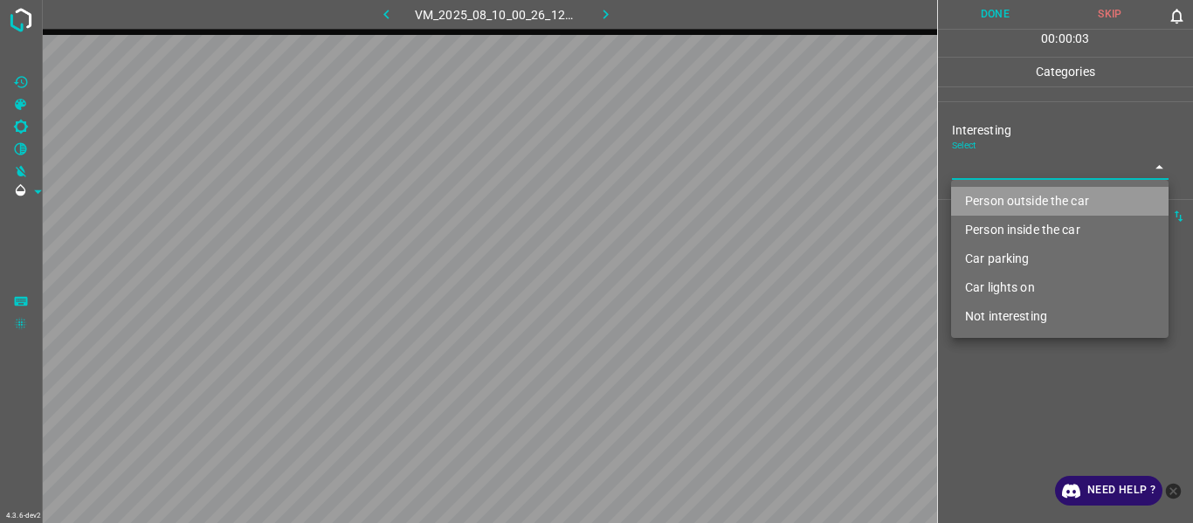
click at [991, 208] on li "Person outside the car" at bounding box center [1060, 201] width 218 height 29
type input "Person outside the car"
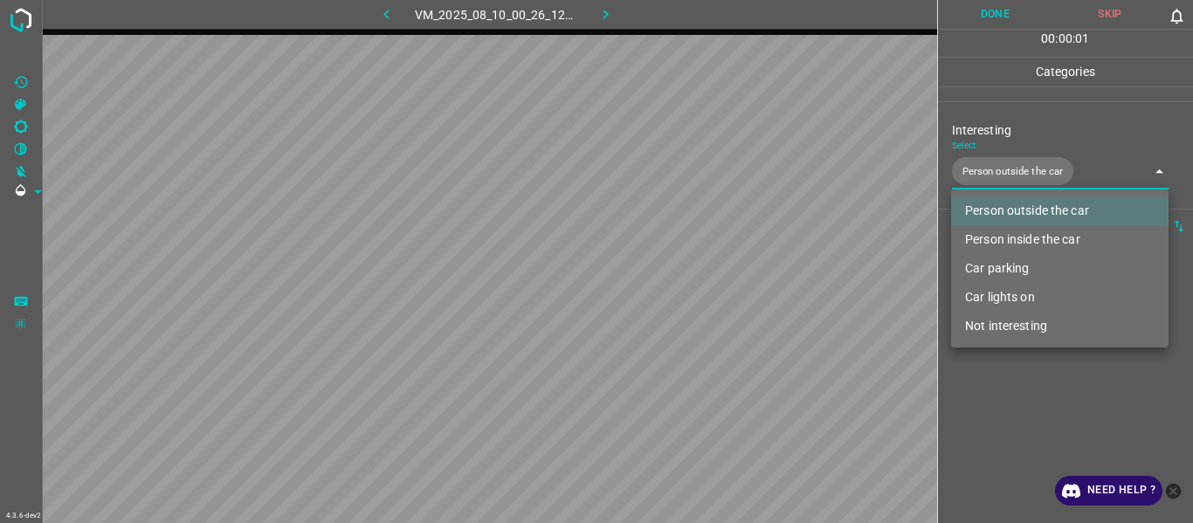
click at [388, 10] on div at bounding box center [596, 261] width 1193 height 523
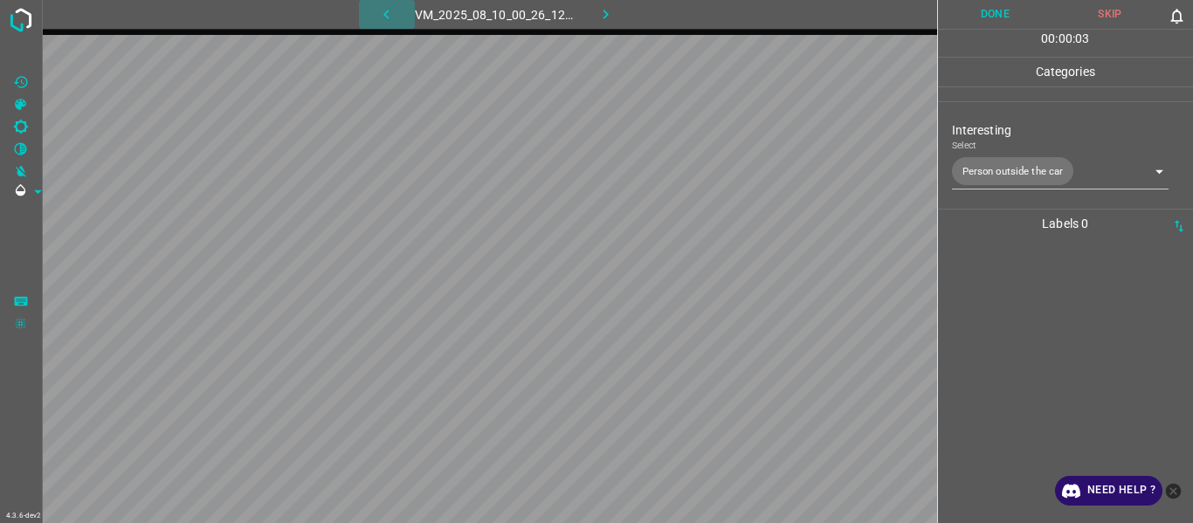
click at [388, 10] on icon "button" at bounding box center [385, 15] width 5 height 10
click at [998, 168] on body "4.3.6-dev2 VM_2025_08_10_00_31_25_226_00.gif Done Skip 0 00 : 00 : 03 Categorie…" at bounding box center [596, 261] width 1193 height 523
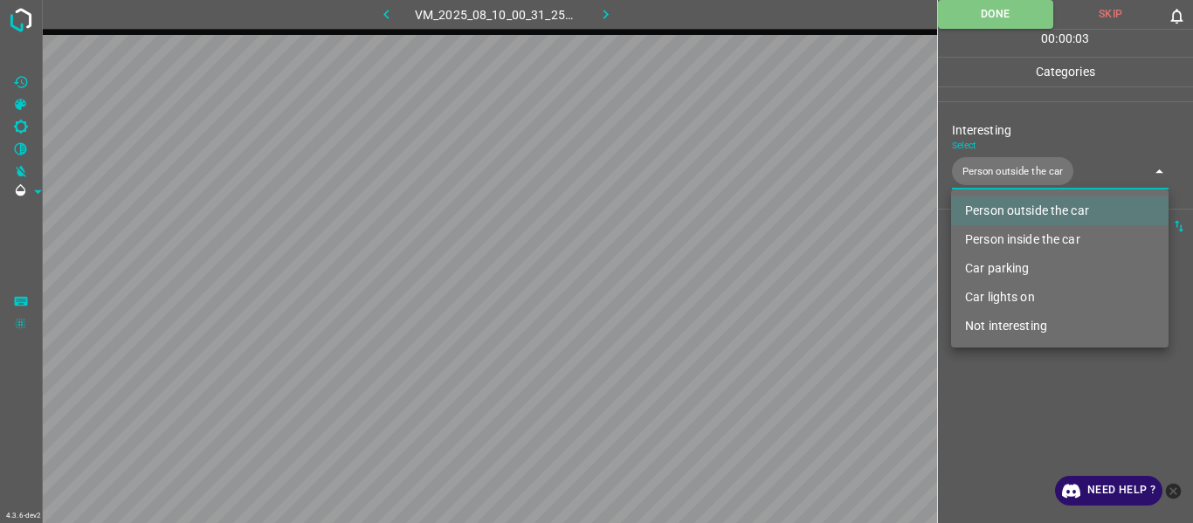
click at [1008, 231] on li "Person inside the car" at bounding box center [1060, 239] width 218 height 29
type input "Person outside the car,Person inside the car"
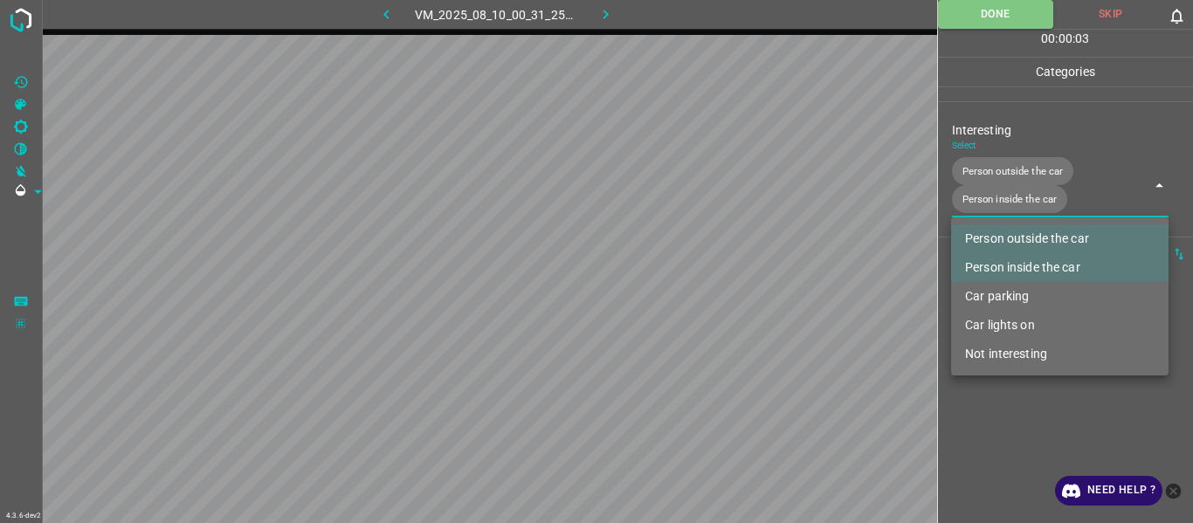
click at [1001, 432] on div at bounding box center [596, 261] width 1193 height 523
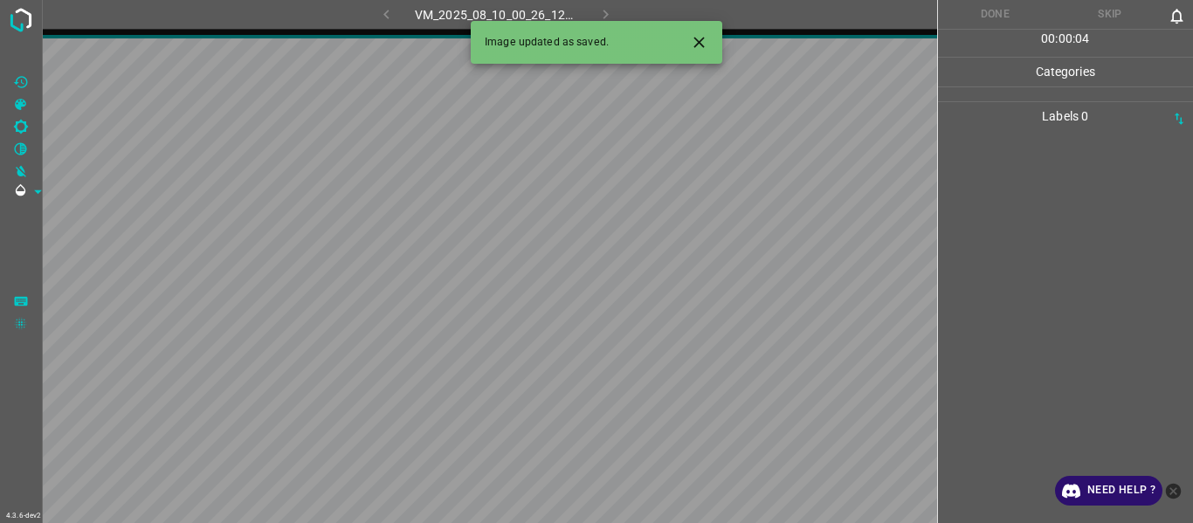
click at [702, 30] on button "Close" at bounding box center [699, 42] width 32 height 32
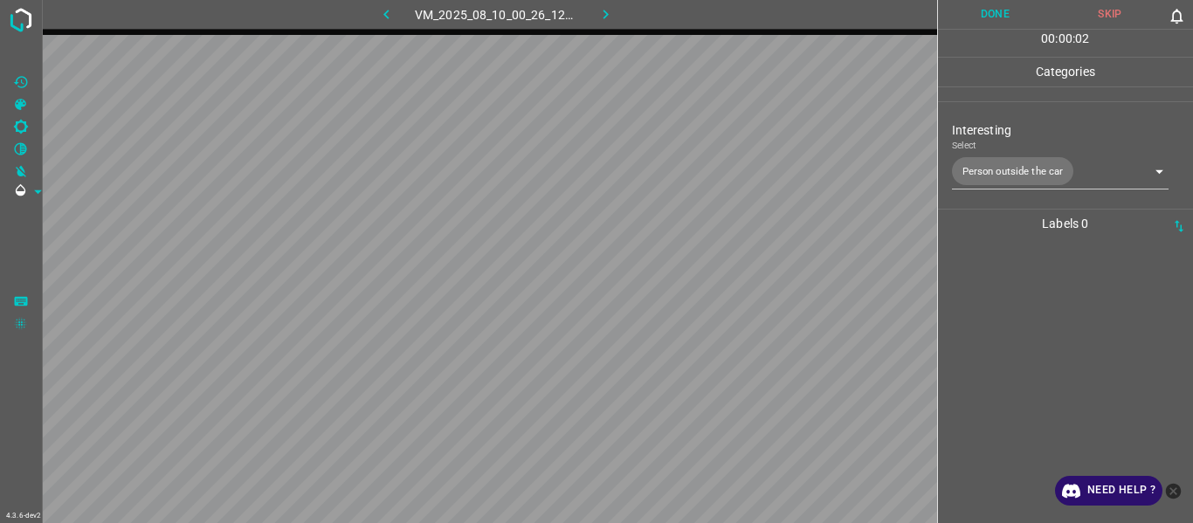
click at [1036, 266] on div at bounding box center [1065, 380] width 245 height 285
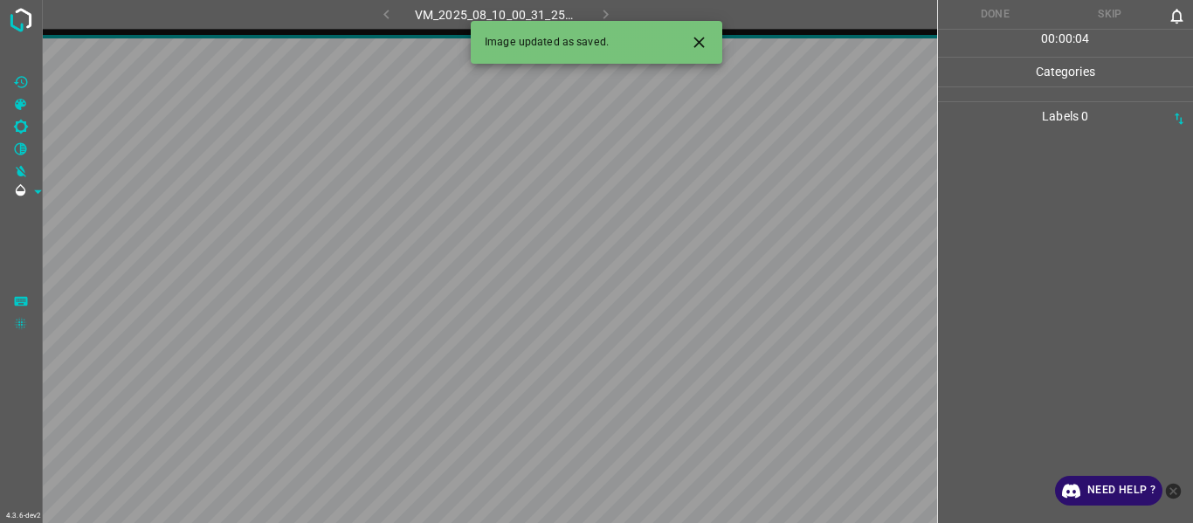
drag, startPoint x: 704, startPoint y: 37, endPoint x: 722, endPoint y: 40, distance: 17.8
click at [708, 37] on icon "Close" at bounding box center [699, 42] width 18 height 18
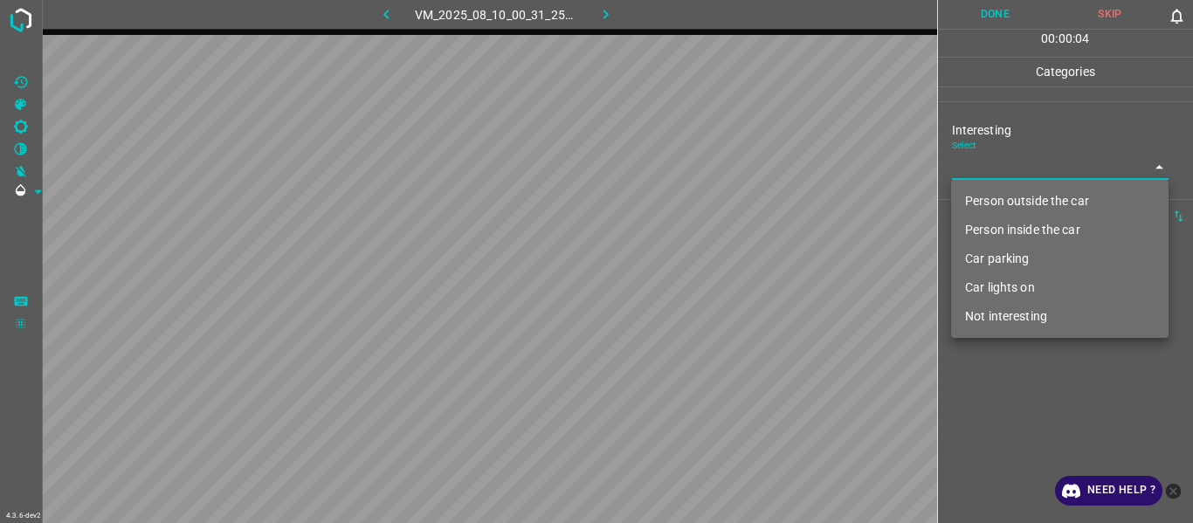
click at [992, 162] on body "4.3.6-dev2 VM_2025_08_10_00_31_25_226_02.gif Done Skip 0 00 : 00 : 04 Categorie…" at bounding box center [596, 261] width 1193 height 523
click at [989, 192] on li "Person outside the car" at bounding box center [1060, 201] width 218 height 29
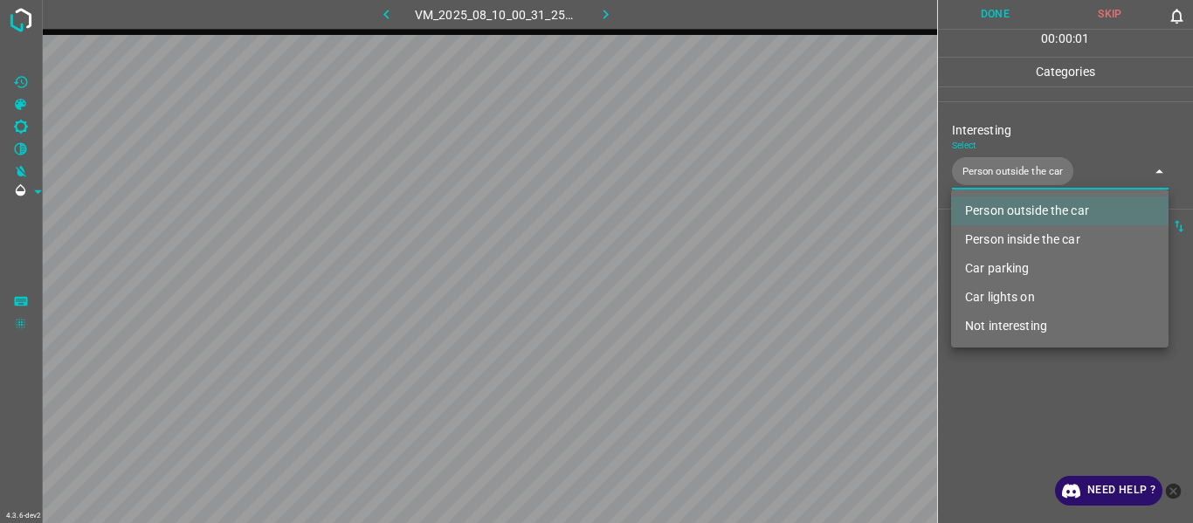
click at [999, 404] on div at bounding box center [596, 261] width 1193 height 523
click at [992, 168] on body "4.3.6-dev2 VM_2025_08_10_00_31_25_226_02.gif Done Skip 0 00 : 00 : 02 Categorie…" at bounding box center [596, 261] width 1193 height 523
click at [992, 232] on li "Person inside the car" at bounding box center [1060, 239] width 218 height 29
type input "Person outside the car,Person inside the car"
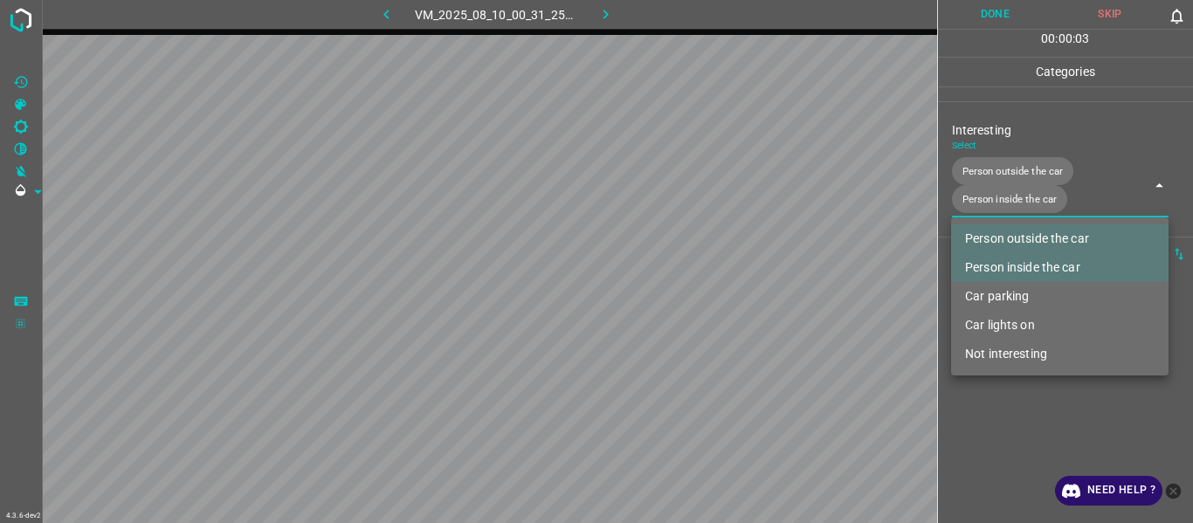
click at [1003, 439] on div at bounding box center [596, 261] width 1193 height 523
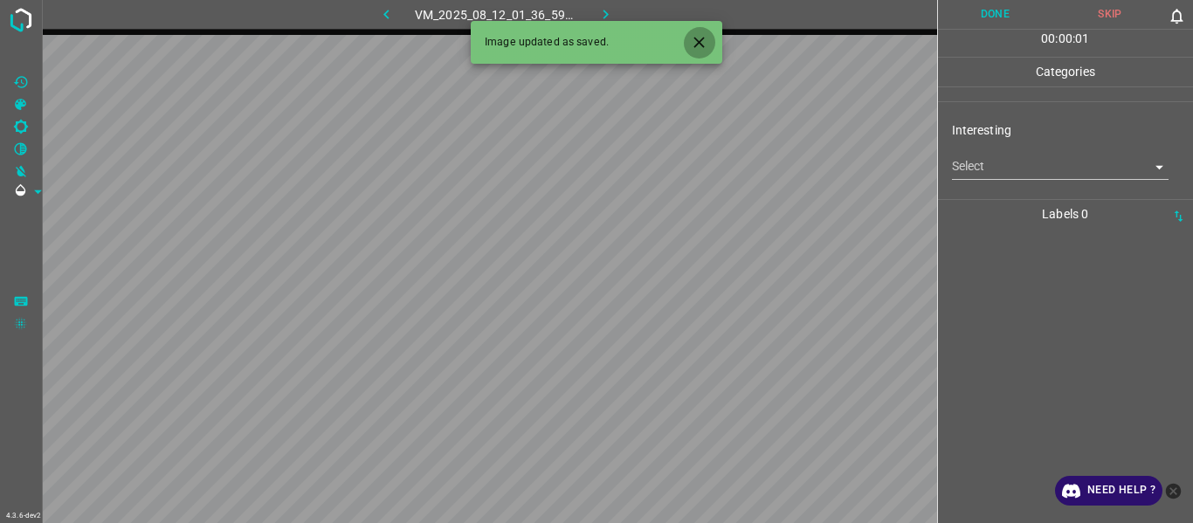
click at [695, 45] on icon "Close" at bounding box center [699, 42] width 10 height 10
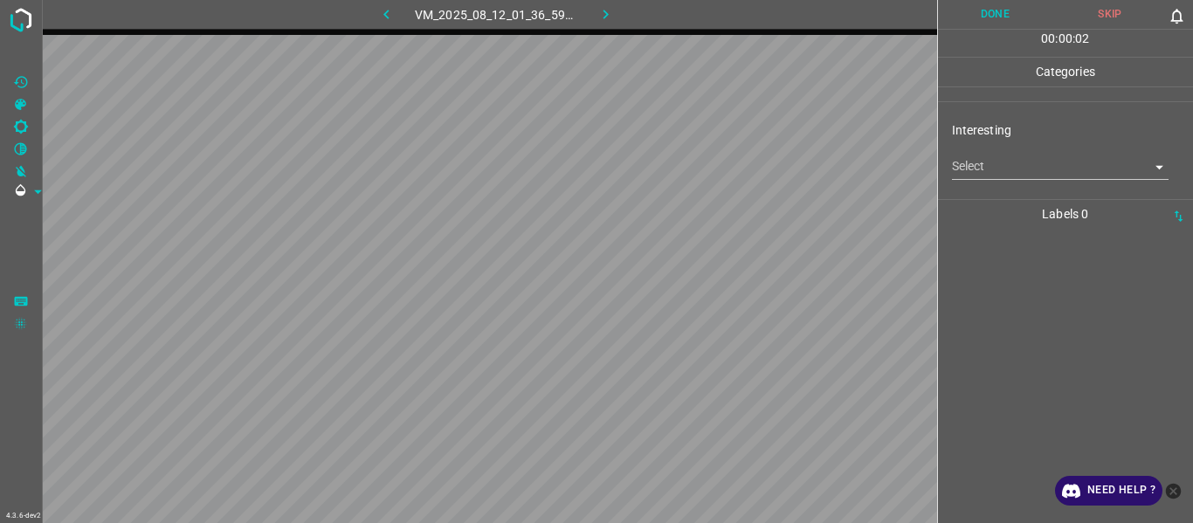
click at [982, 173] on body "4.3.6-dev2 VM_2025_08_12_01_36_59_799_00.gif Done Skip 0 00 : 00 : 02 Categorie…" at bounding box center [596, 261] width 1193 height 523
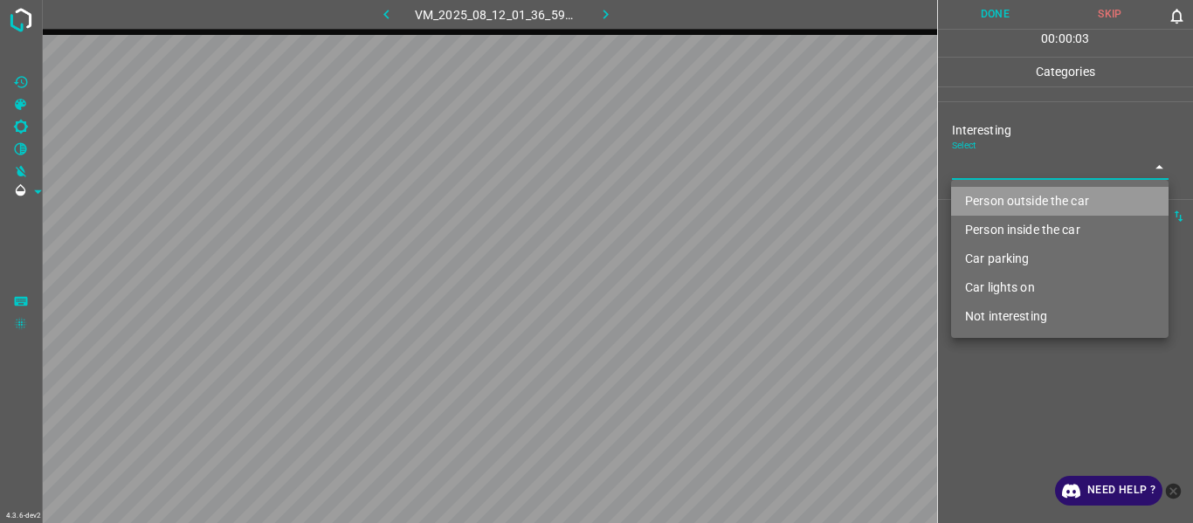
click at [992, 203] on li "Person outside the car" at bounding box center [1060, 201] width 218 height 29
type input "Person outside the car"
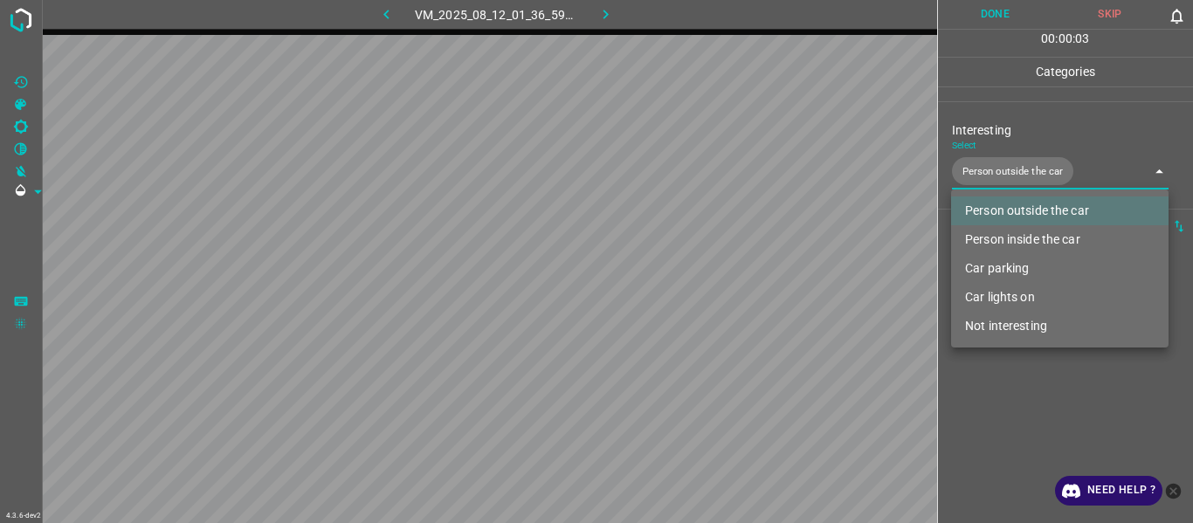
click at [998, 435] on div at bounding box center [596, 261] width 1193 height 523
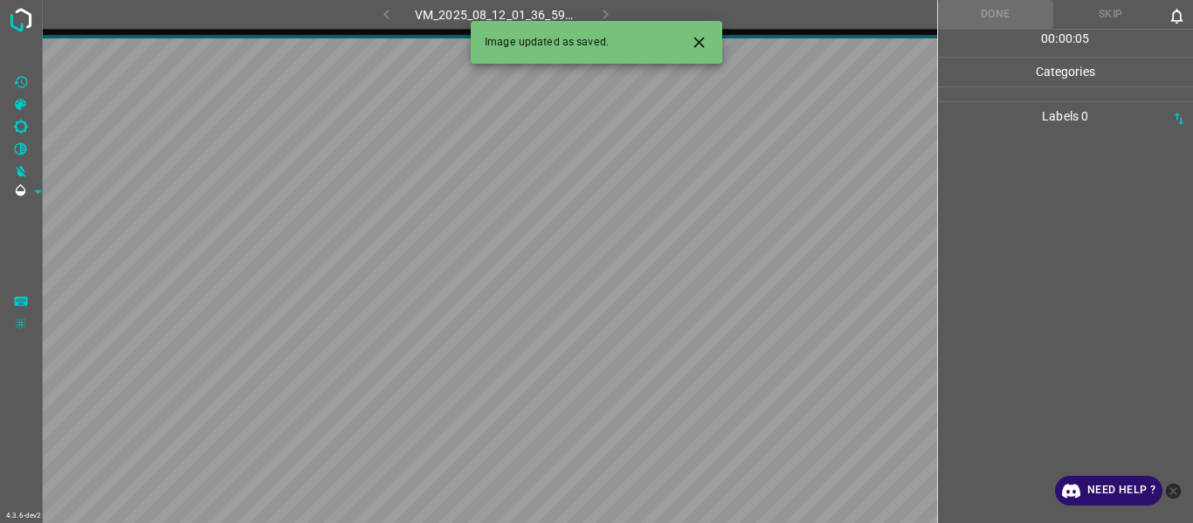
click at [702, 42] on icon "Close" at bounding box center [699, 42] width 18 height 18
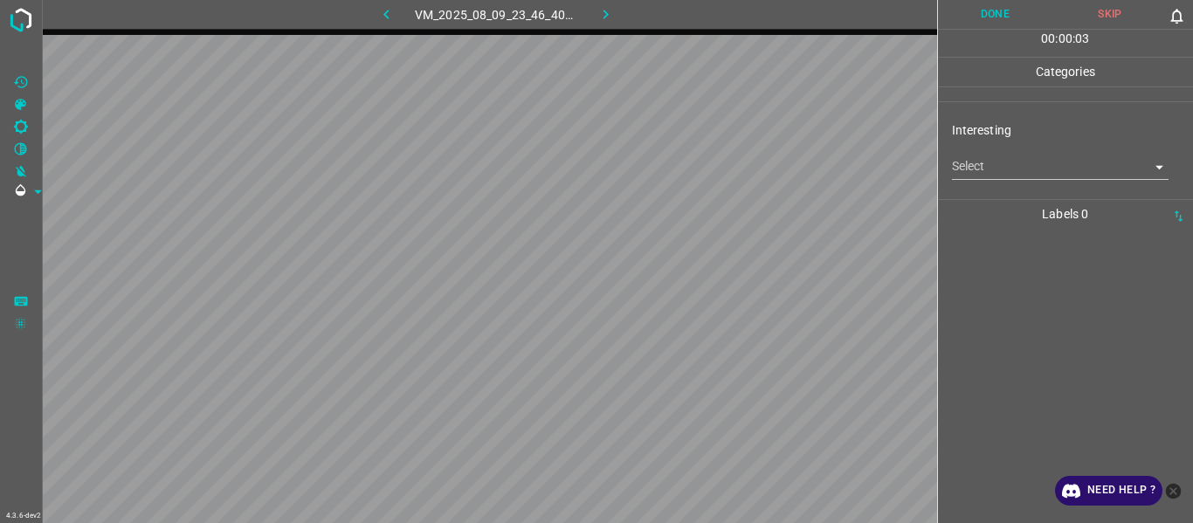
click at [950, 166] on div "Interesting Select ​" at bounding box center [1066, 150] width 256 height 82
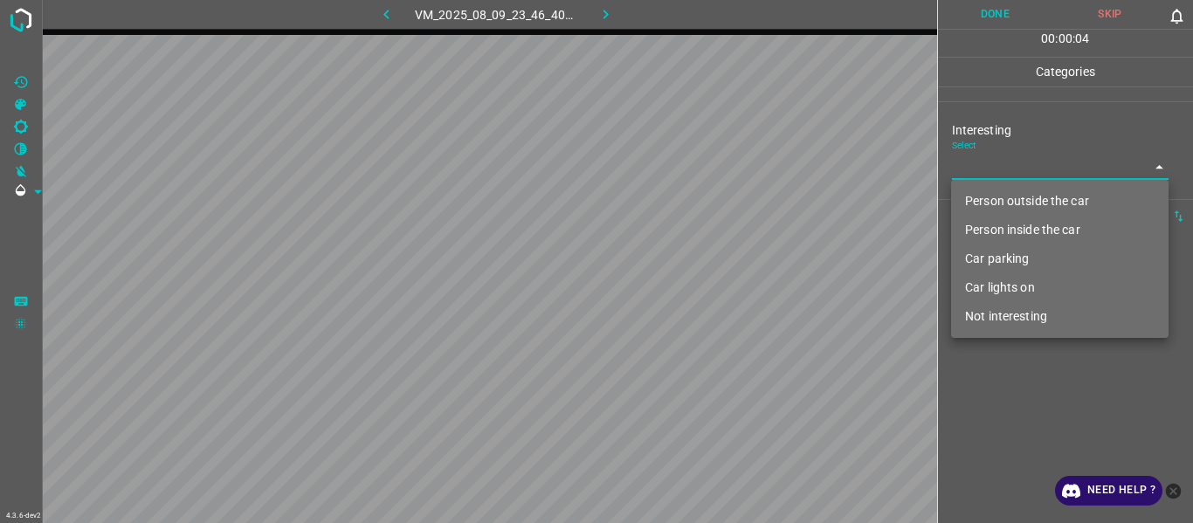
click at [975, 157] on body "4.3.6-dev2 VM_2025_08_09_23_46_40_934_08.gif Done Skip 0 00 : 00 : 04 Categorie…" at bounding box center [596, 261] width 1193 height 523
drag, startPoint x: 991, startPoint y: 187, endPoint x: 994, endPoint y: 196, distance: 9.4
click at [992, 189] on li "Person outside the car" at bounding box center [1060, 201] width 218 height 29
type input "Person outside the car"
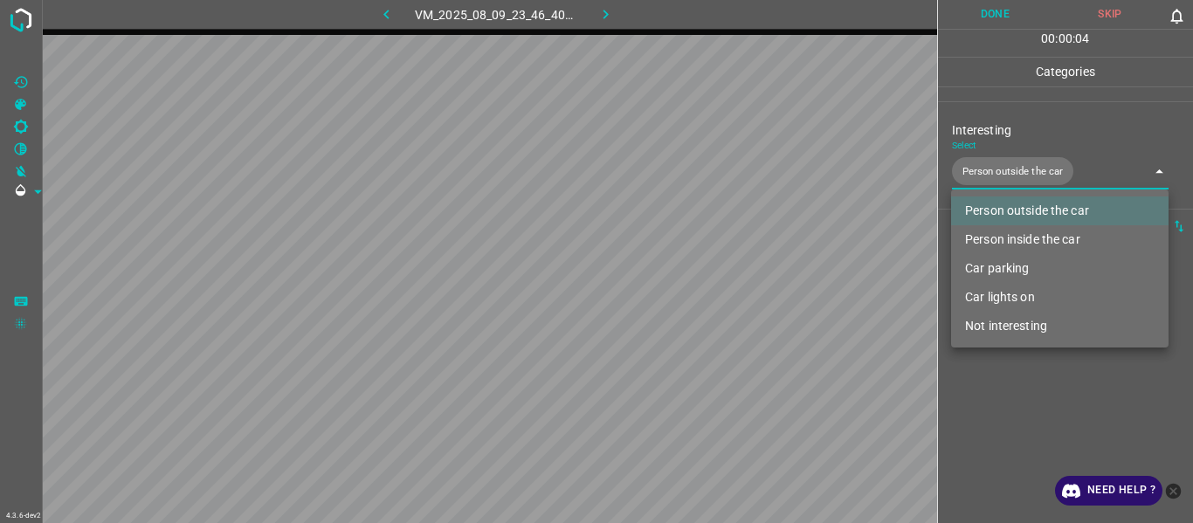
click at [1005, 397] on div at bounding box center [596, 261] width 1193 height 523
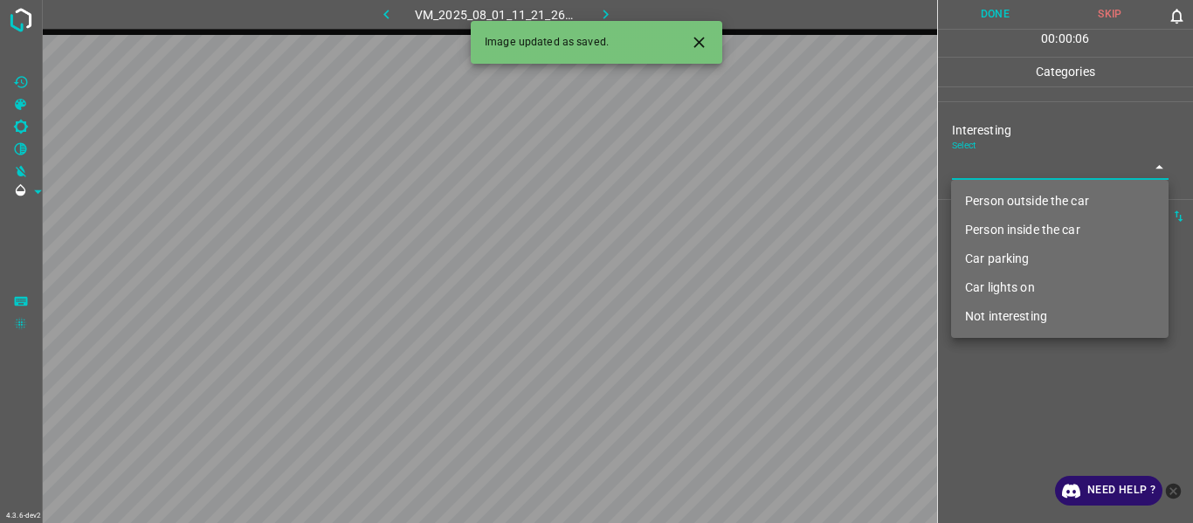
click at [998, 161] on body "4.3.6-dev2 VM_2025_08_01_11_21_26_928_00.gif Done Skip 0 00 : 00 : 06 Categorie…" at bounding box center [596, 261] width 1193 height 523
click at [1001, 197] on li "Person outside the car" at bounding box center [1060, 201] width 218 height 29
type input "Person outside the car"
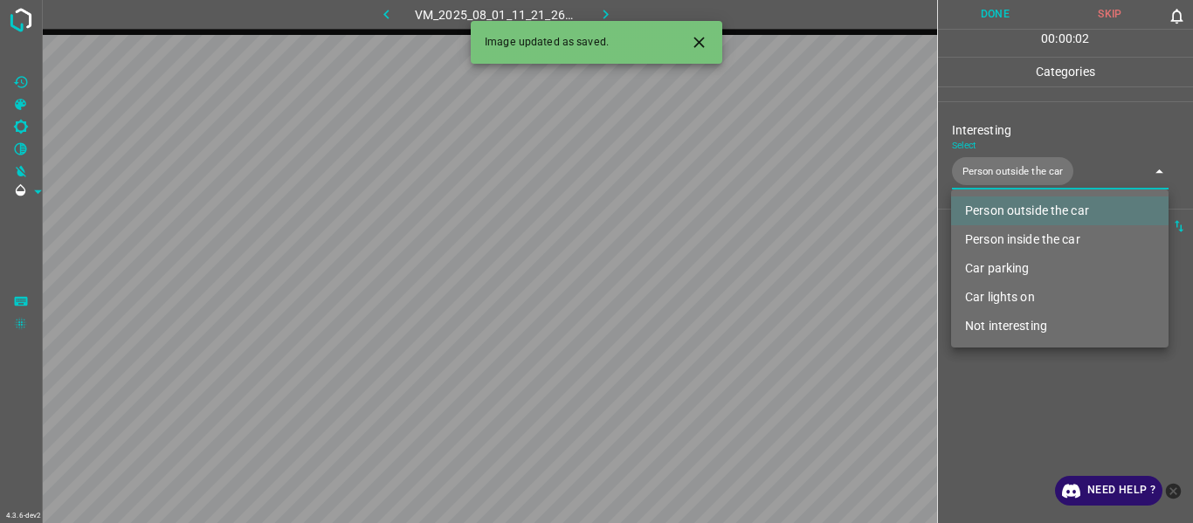
click at [692, 38] on icon "Close" at bounding box center [699, 42] width 18 height 18
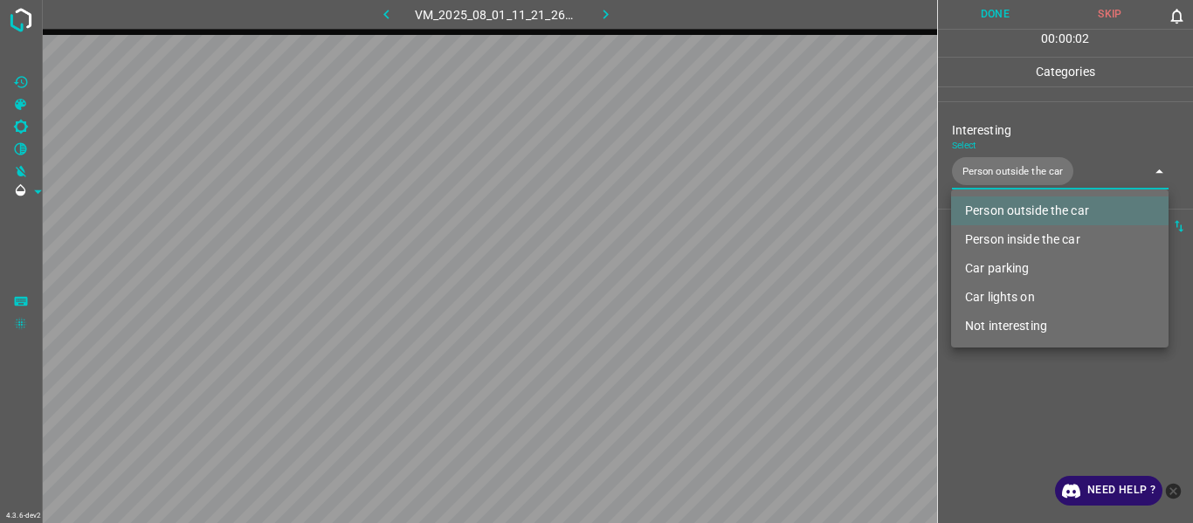
drag, startPoint x: 1003, startPoint y: 384, endPoint x: 1005, endPoint y: 395, distance: 10.6
click at [1003, 386] on div at bounding box center [596, 261] width 1193 height 523
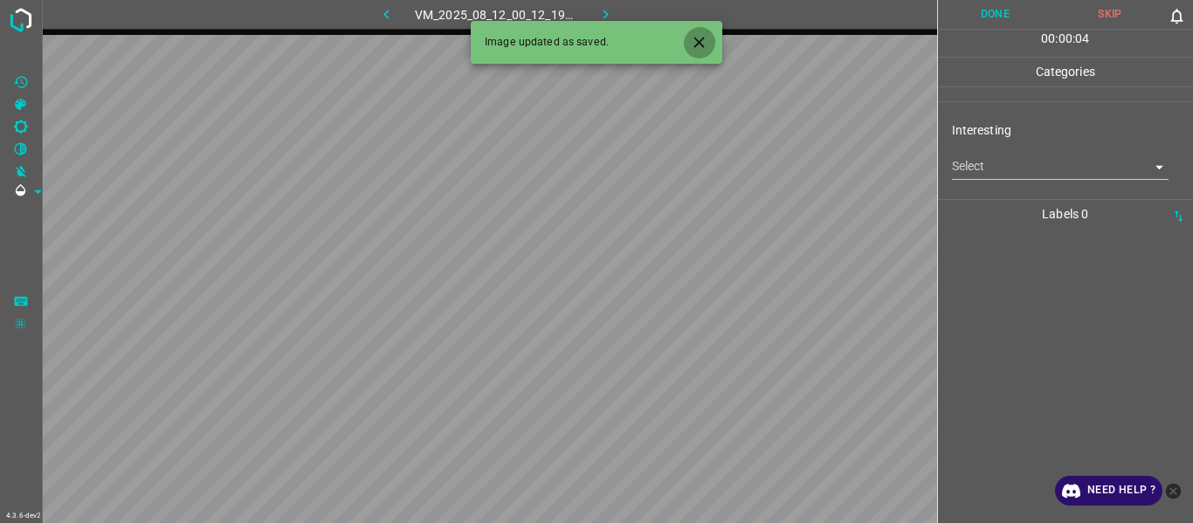
click at [697, 51] on icon "Close" at bounding box center [699, 42] width 18 height 18
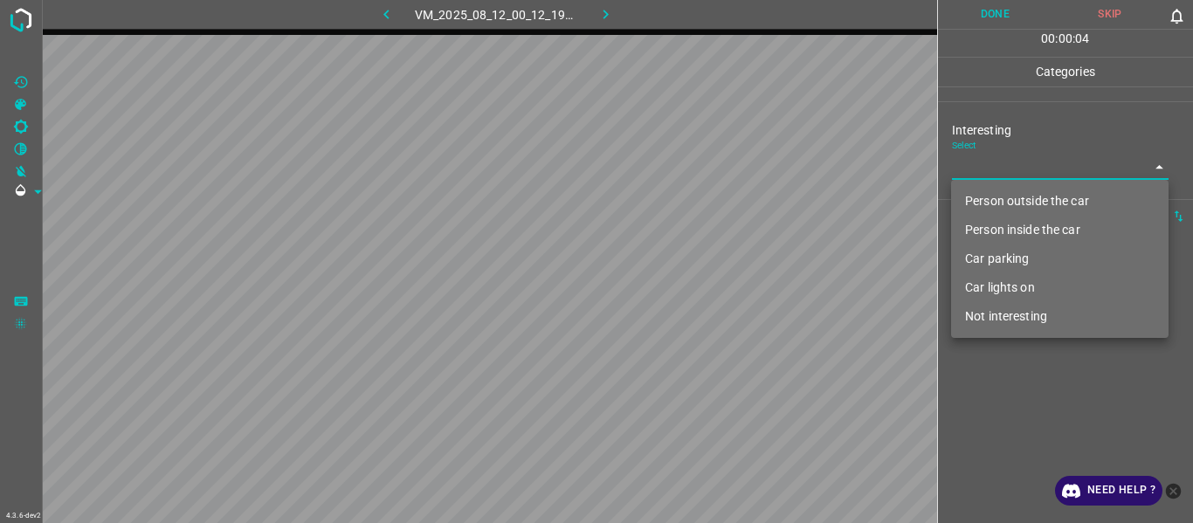
drag, startPoint x: 985, startPoint y: 169, endPoint x: 984, endPoint y: 197, distance: 28.0
click at [985, 173] on body "4.3.6-dev2 VM_2025_08_12_00_12_19_319_00.gif Done Skip 0 00 : 00 : 04 Categorie…" at bounding box center [596, 261] width 1193 height 523
click at [987, 199] on li "Person outside the car" at bounding box center [1060, 201] width 218 height 29
type input "Person outside the car"
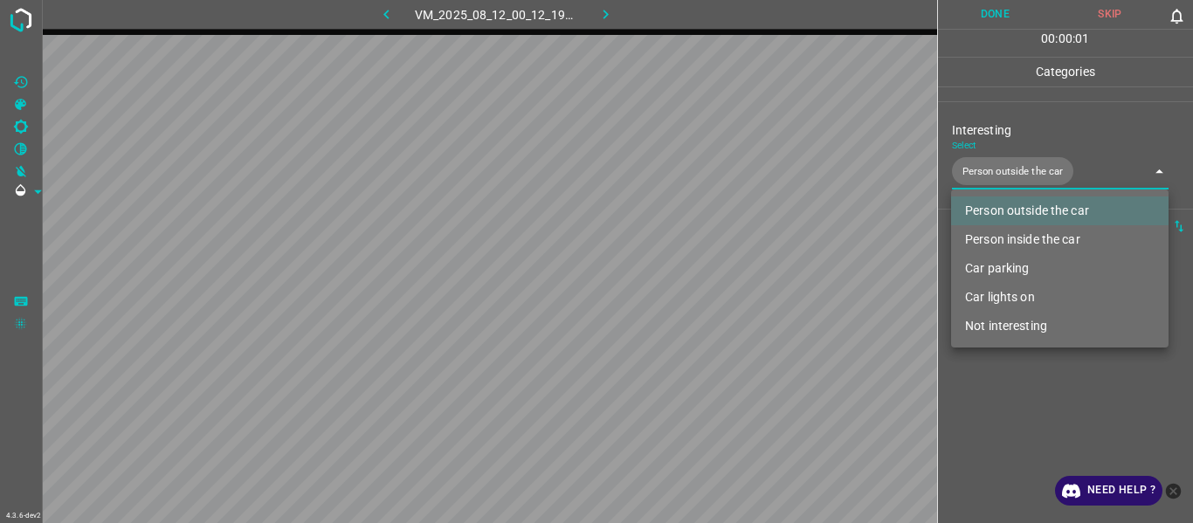
click at [1033, 425] on div at bounding box center [596, 261] width 1193 height 523
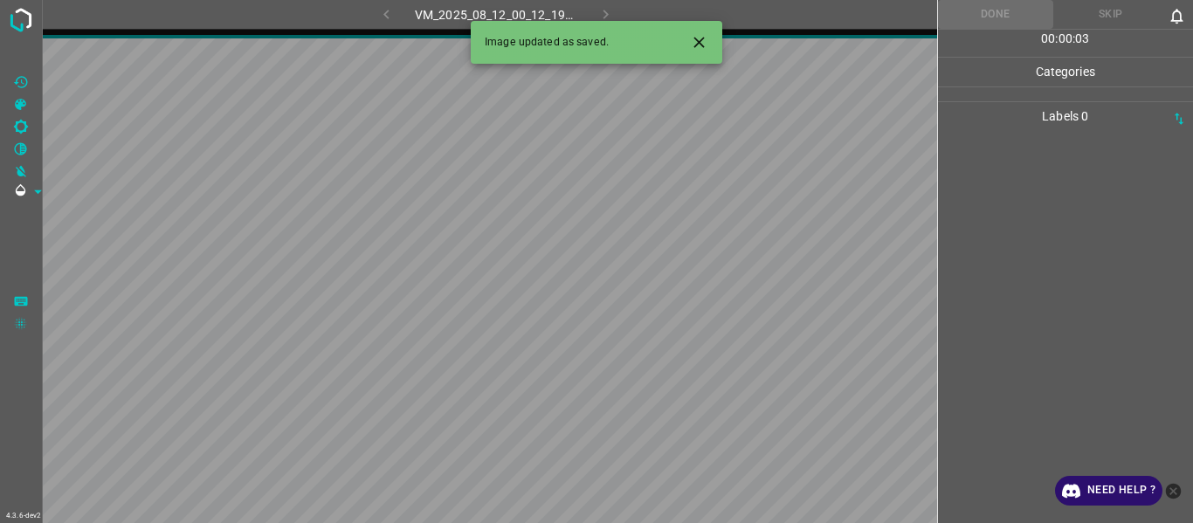
click at [692, 35] on icon "Close" at bounding box center [699, 42] width 18 height 18
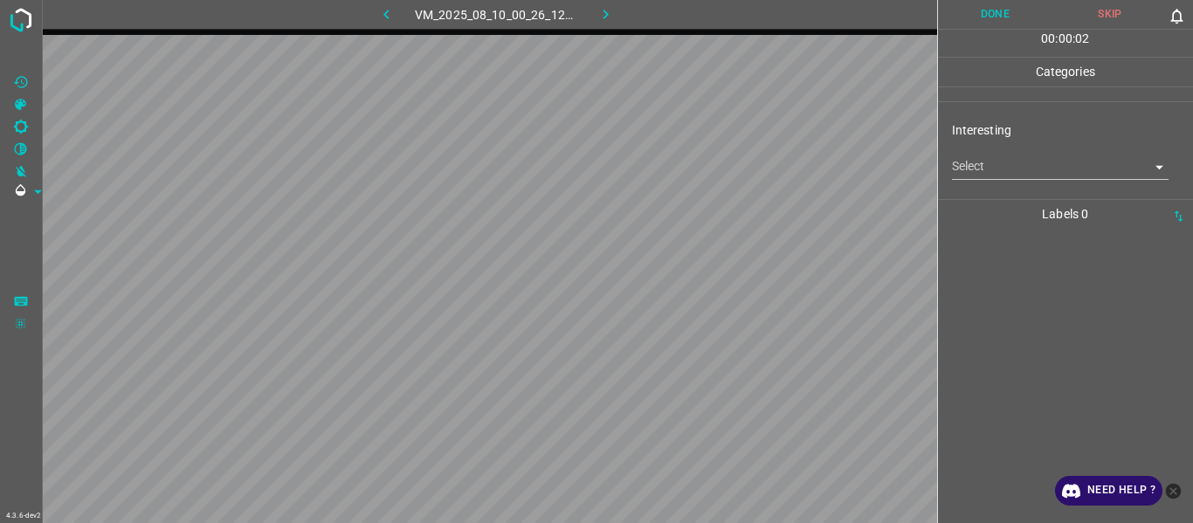
click at [996, 159] on body "4.3.6-dev2 VM_2025_08_10_00_26_12_138_10.gif Done Skip 0 00 : 00 : 02 Categorie…" at bounding box center [596, 261] width 1193 height 523
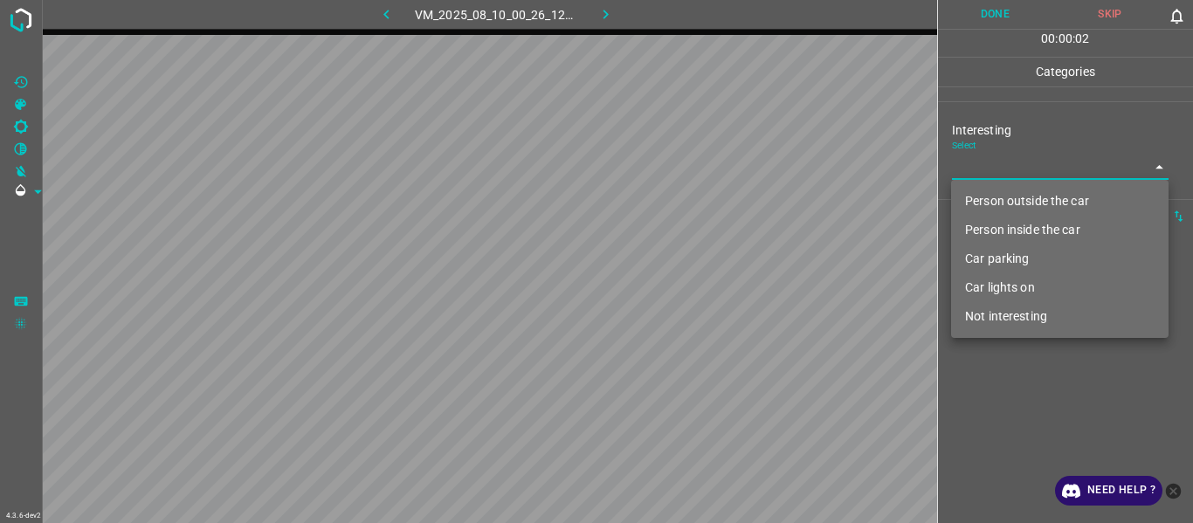
click at [996, 307] on li "Not interesting" at bounding box center [1060, 316] width 218 height 29
type input "Not interesting"
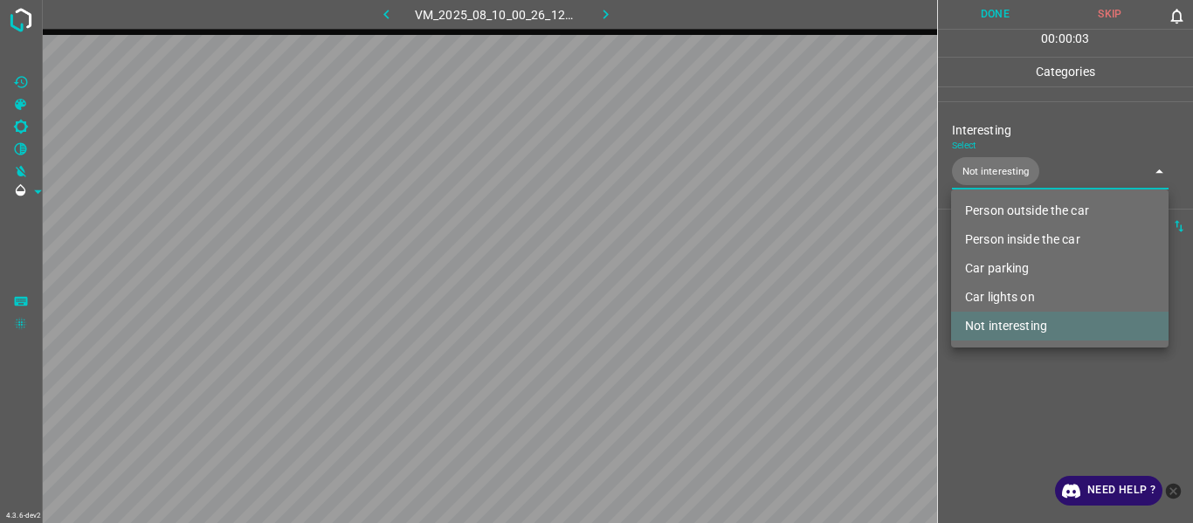
click at [1027, 402] on div at bounding box center [596, 261] width 1193 height 523
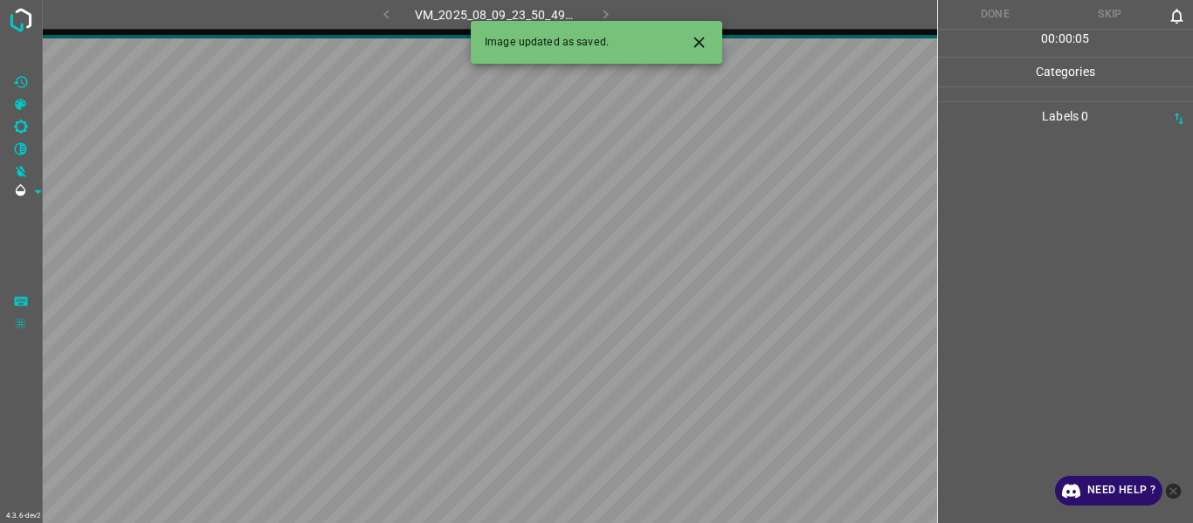
click at [708, 40] on icon "Close" at bounding box center [699, 42] width 18 height 18
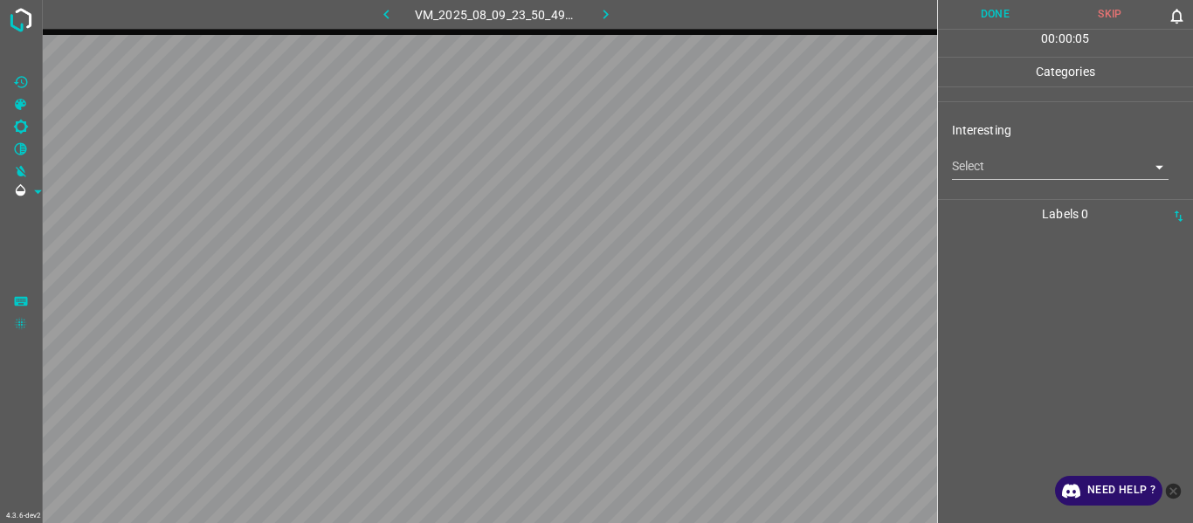
click at [968, 166] on body "4.3.6-dev2 VM_2025_08_09_23_50_49_723_09.gif Done Skip 0 00 : 00 : 05 Categorie…" at bounding box center [596, 261] width 1193 height 523
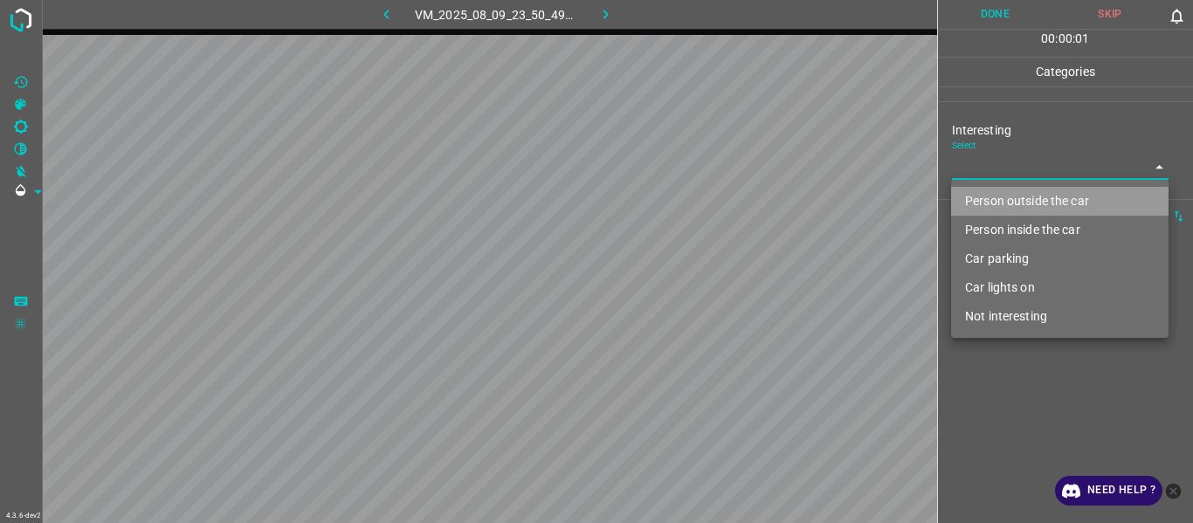
click at [989, 206] on li "Person outside the car" at bounding box center [1060, 201] width 218 height 29
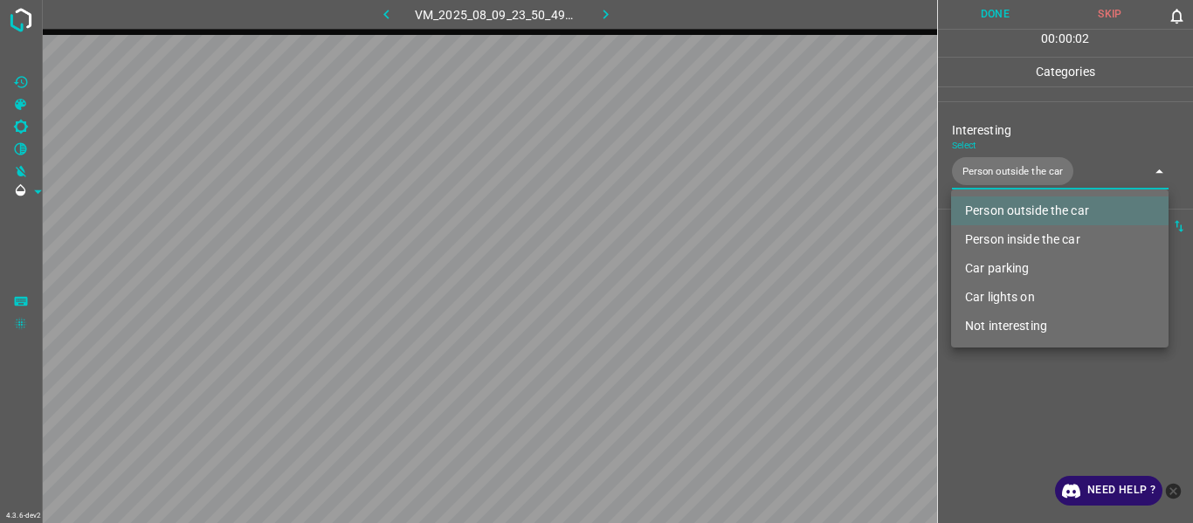
click at [1006, 292] on li "Car lights on" at bounding box center [1060, 297] width 218 height 29
type input "Person outside the car,Car lights on"
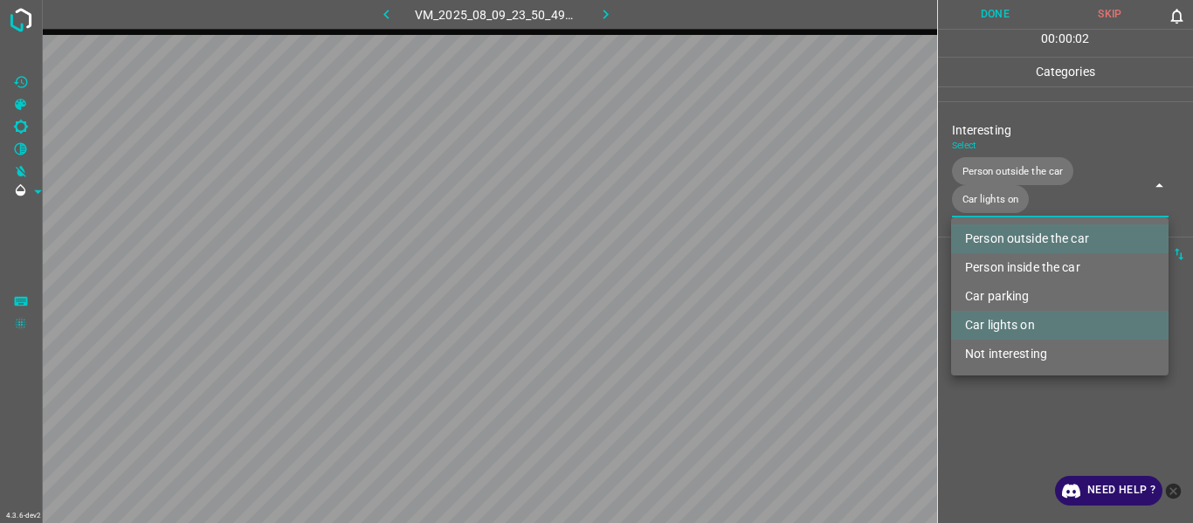
click at [1017, 395] on div at bounding box center [596, 261] width 1193 height 523
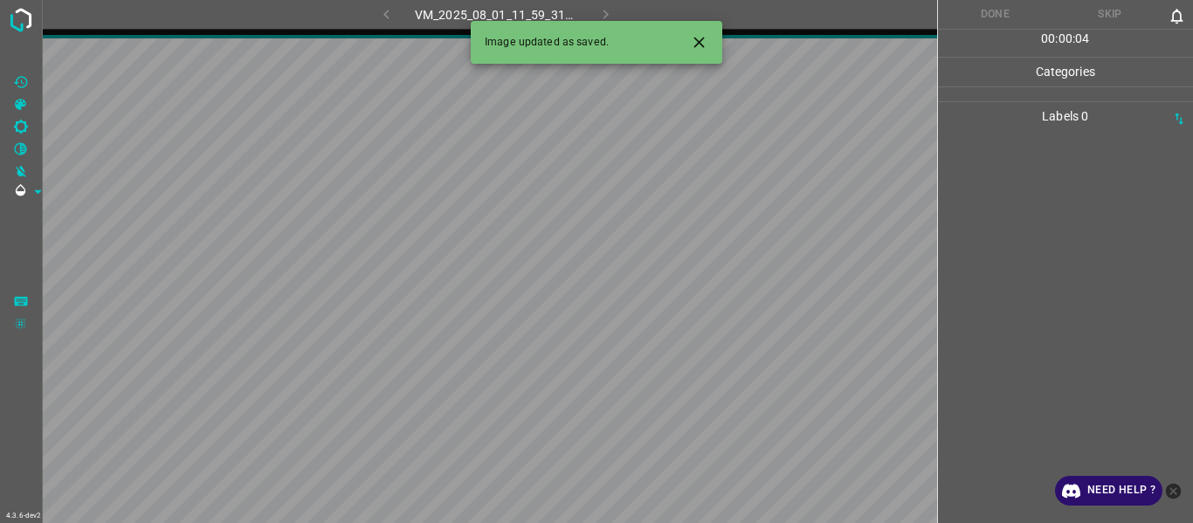
click at [699, 38] on icon "Close" at bounding box center [699, 42] width 18 height 18
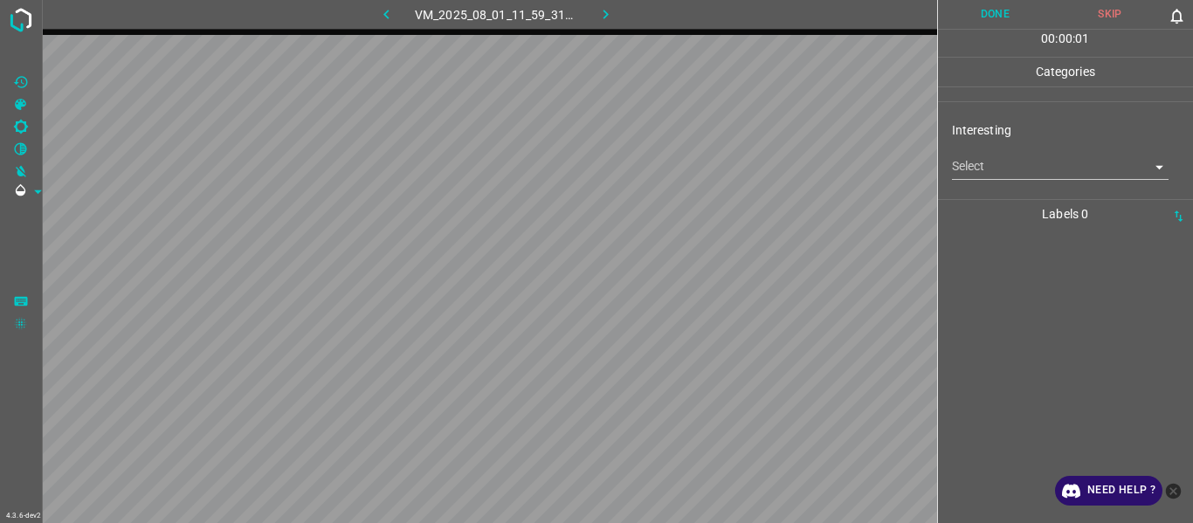
click at [1005, 169] on body "4.3.6-dev2 VM_2025_08_01_11_59_31_197_01.gif Done Skip 0 00 : 00 : 01 Categorie…" at bounding box center [596, 261] width 1193 height 523
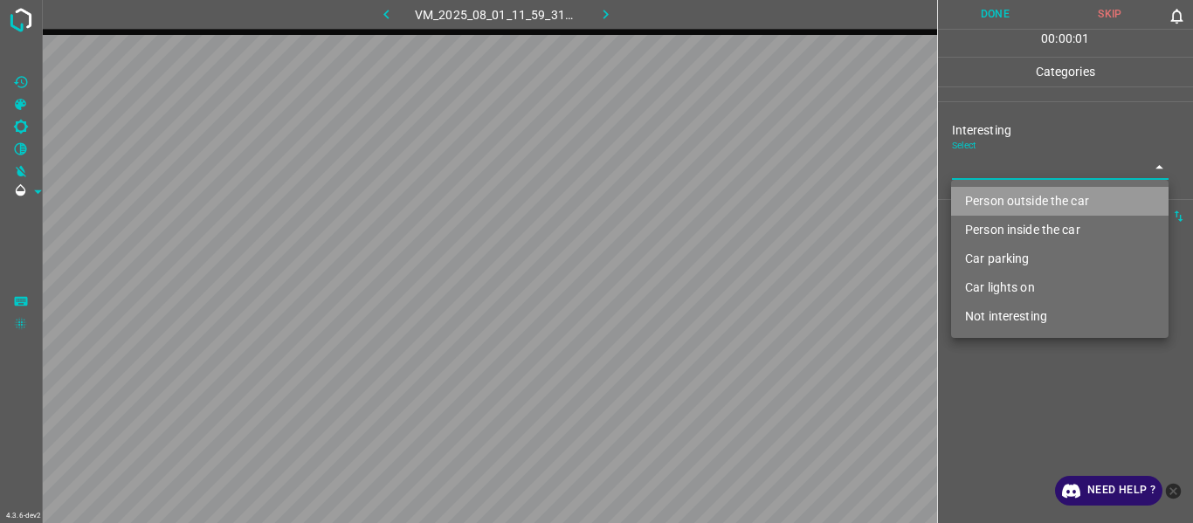
click at [1006, 197] on li "Person outside the car" at bounding box center [1060, 201] width 218 height 29
type input "Person outside the car"
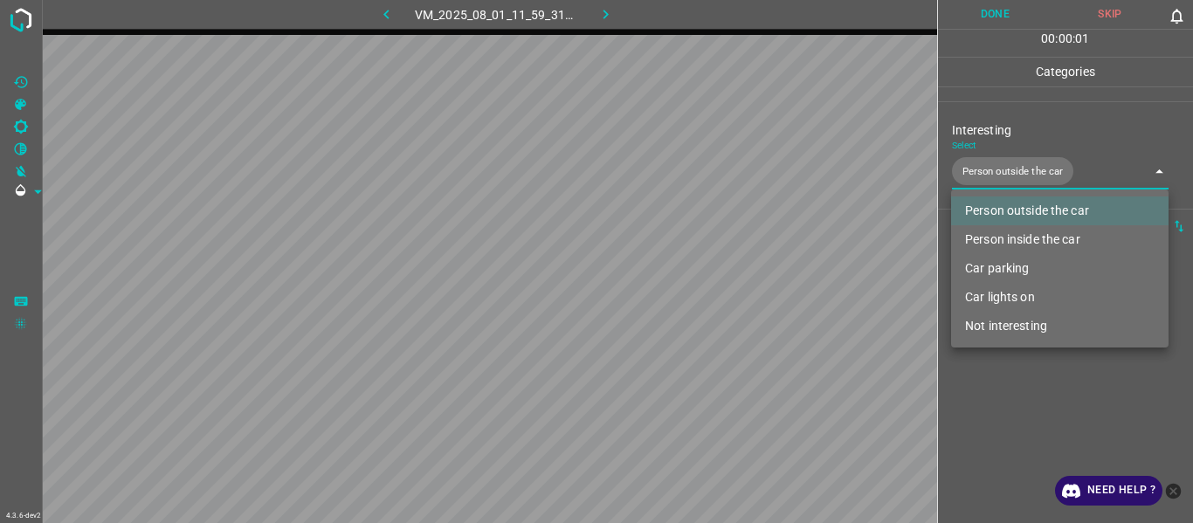
click at [1003, 412] on div at bounding box center [596, 261] width 1193 height 523
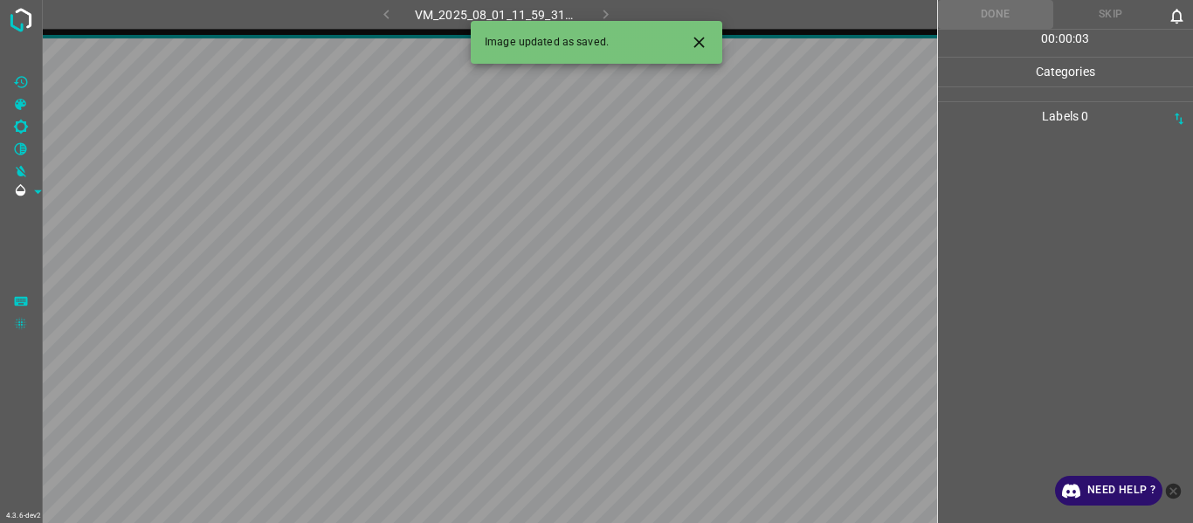
click at [697, 38] on icon "Close" at bounding box center [699, 42] width 18 height 18
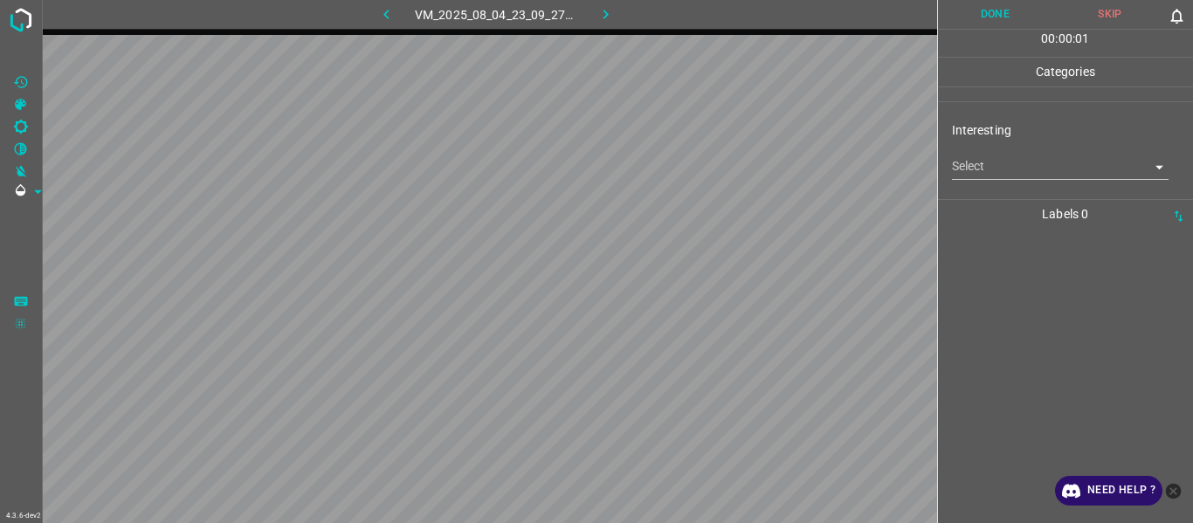
click at [961, 168] on body "4.3.6-dev2 VM_2025_08_04_23_09_27_284_14.gif Done Skip 0 00 : 00 : 01 Categorie…" at bounding box center [596, 261] width 1193 height 523
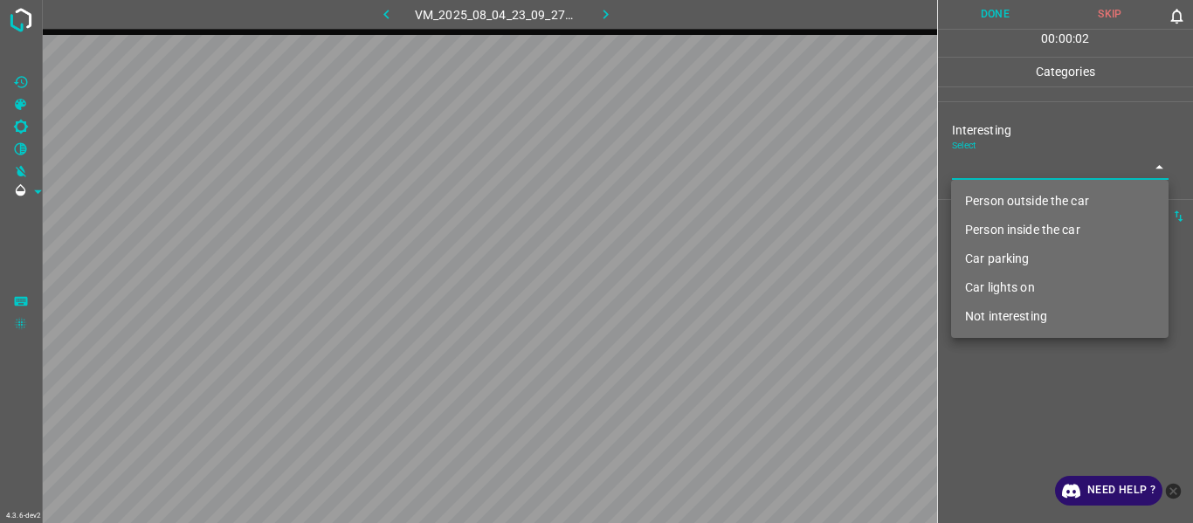
click at [999, 311] on li "Not interesting" at bounding box center [1060, 316] width 218 height 29
type input "Not interesting"
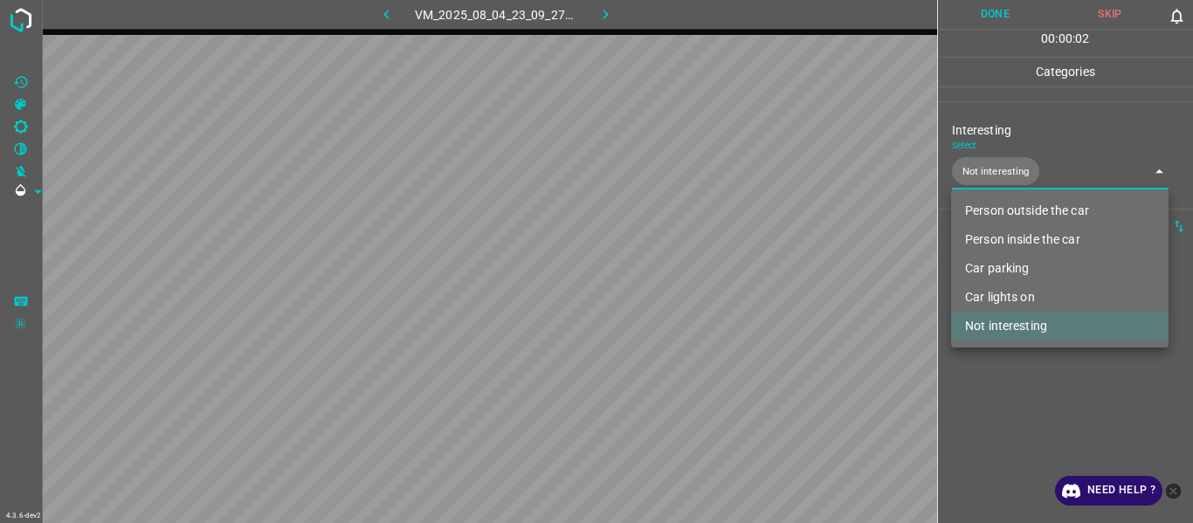
click at [994, 395] on div at bounding box center [596, 261] width 1193 height 523
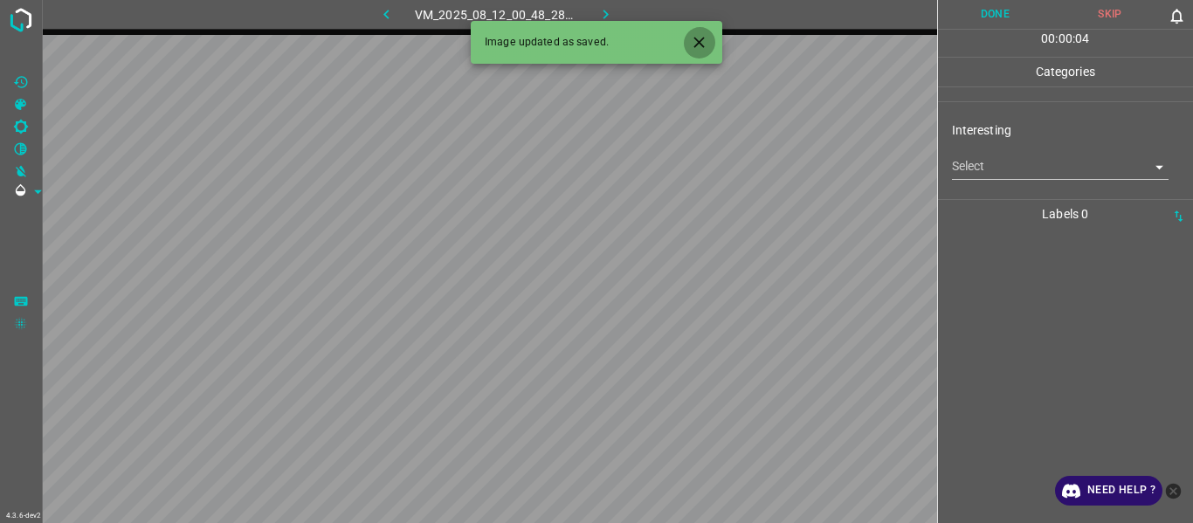
click at [694, 40] on icon "Close" at bounding box center [699, 42] width 18 height 18
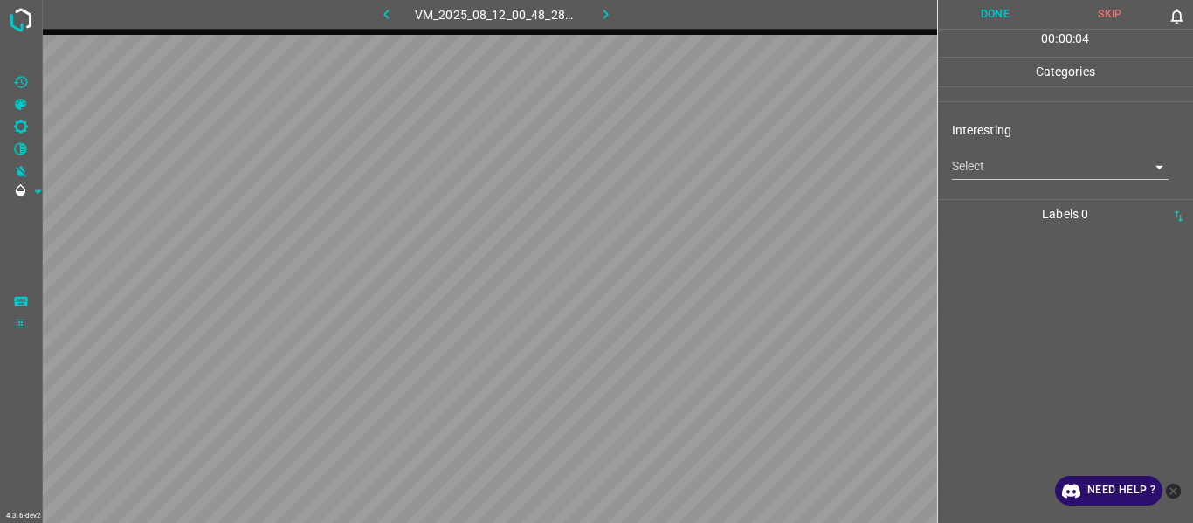
click at [973, 175] on body "4.3.6-dev2 VM_2025_08_12_00_48_28_391_03.gif Done Skip 0 00 : 00 : 04 Categorie…" at bounding box center [596, 261] width 1193 height 523
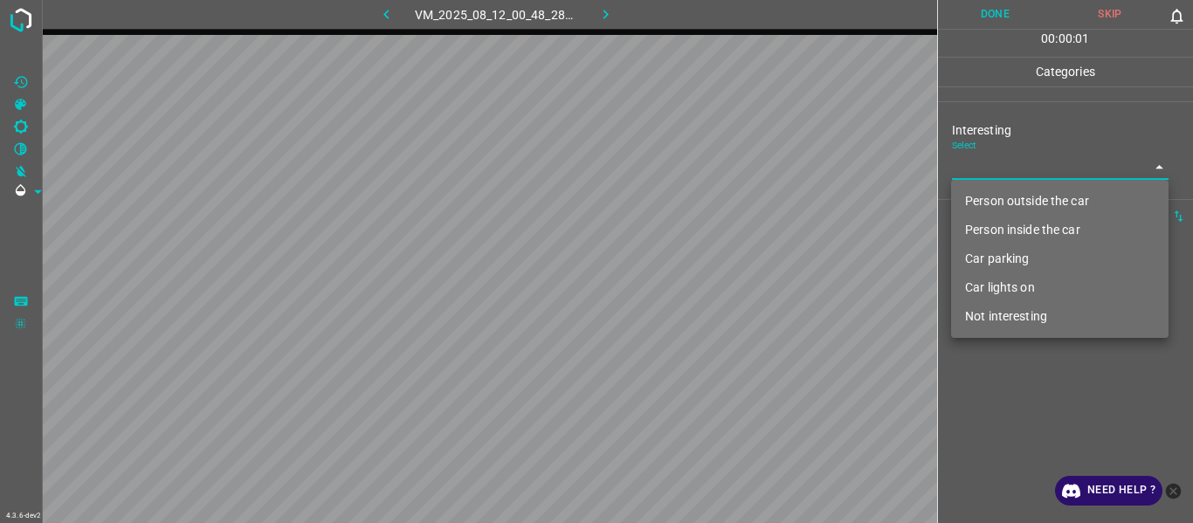
click at [998, 204] on li "Person outside the car" at bounding box center [1060, 201] width 218 height 29
type input "Person outside the car"
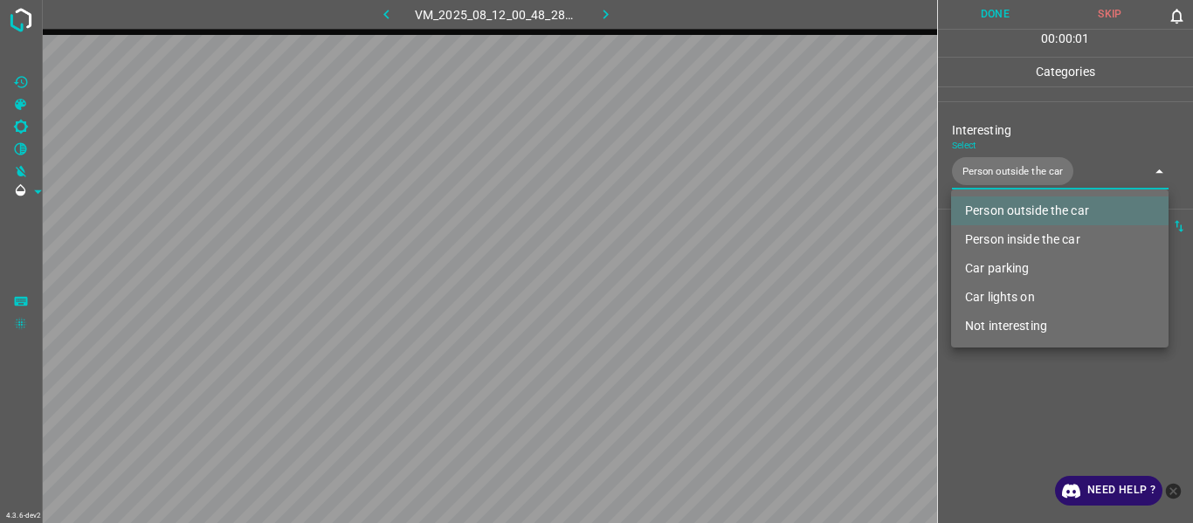
click at [1024, 407] on div at bounding box center [596, 261] width 1193 height 523
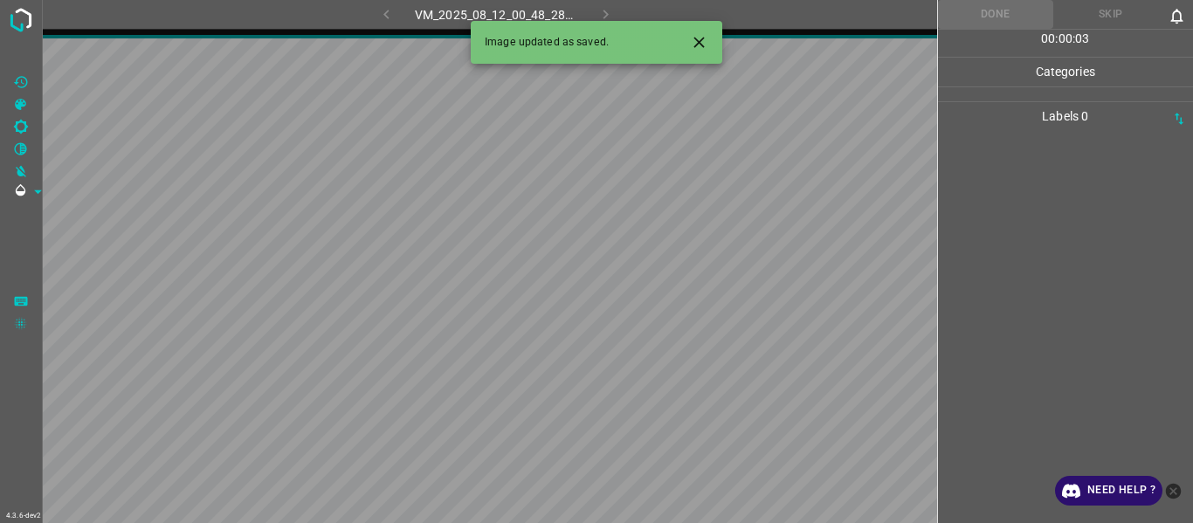
click at [702, 35] on icon "Close" at bounding box center [699, 42] width 18 height 18
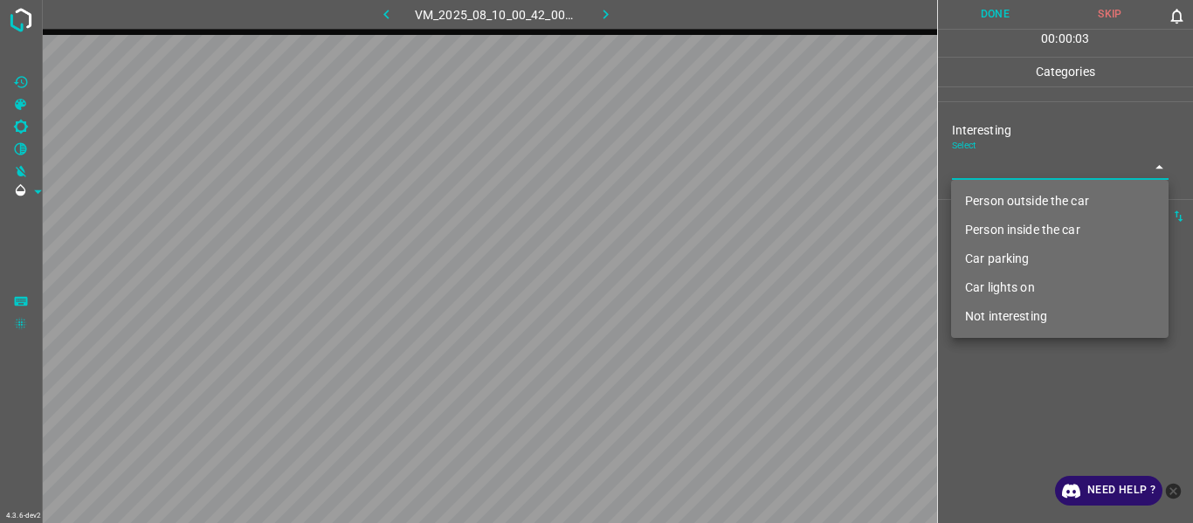
click at [982, 173] on body "4.3.6-dev2 VM_2025_08_10_00_42_00_421_03.gif Done Skip 0 00 : 00 : 03 Categorie…" at bounding box center [596, 261] width 1193 height 523
click at [989, 196] on li "Person outside the car" at bounding box center [1060, 201] width 218 height 29
type input "Person outside the car"
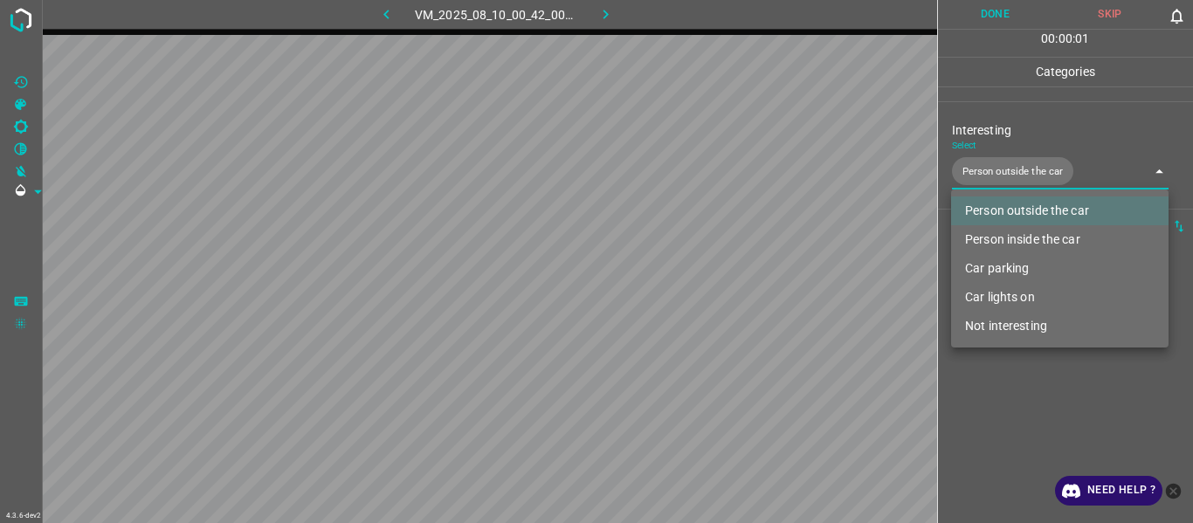
click at [989, 398] on div at bounding box center [596, 261] width 1193 height 523
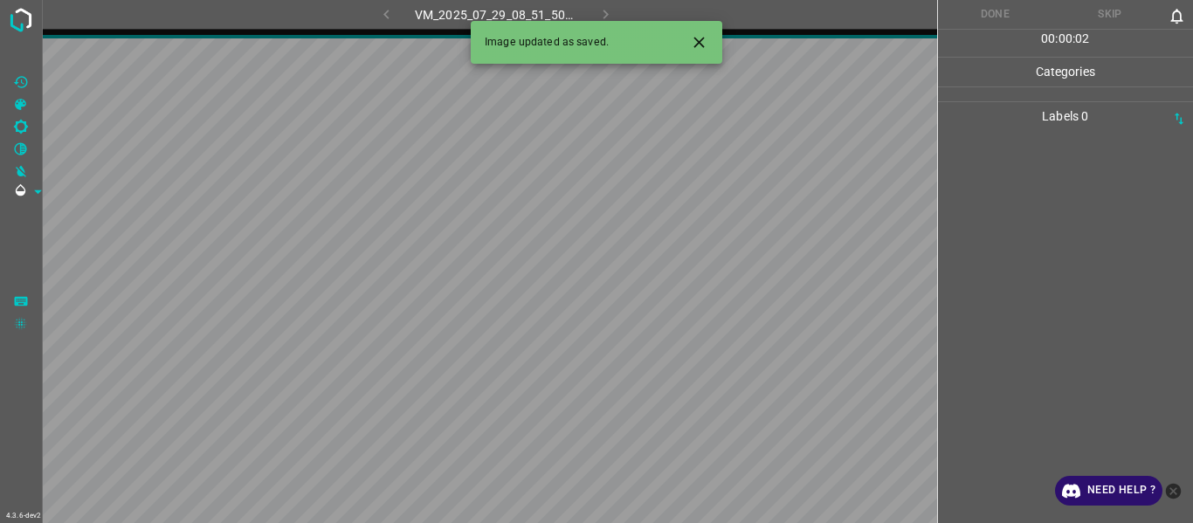
click at [709, 35] on button "Close" at bounding box center [699, 42] width 32 height 32
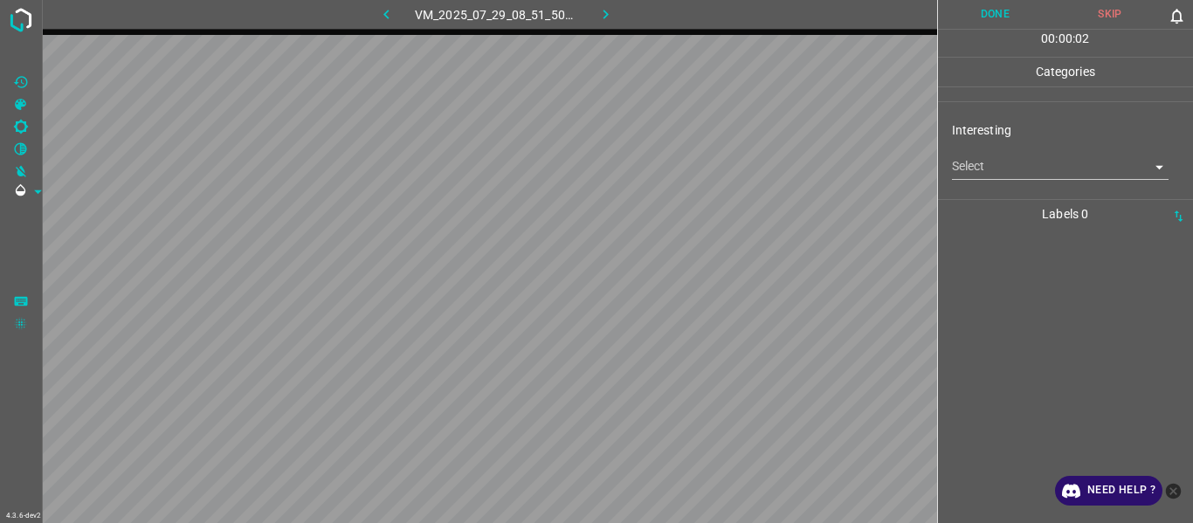
click at [989, 168] on body "4.3.6-dev2 VM_2025_07_29_08_51_50_981_04.gif Done Skip 0 00 : 00 : 02 Categorie…" at bounding box center [596, 261] width 1193 height 523
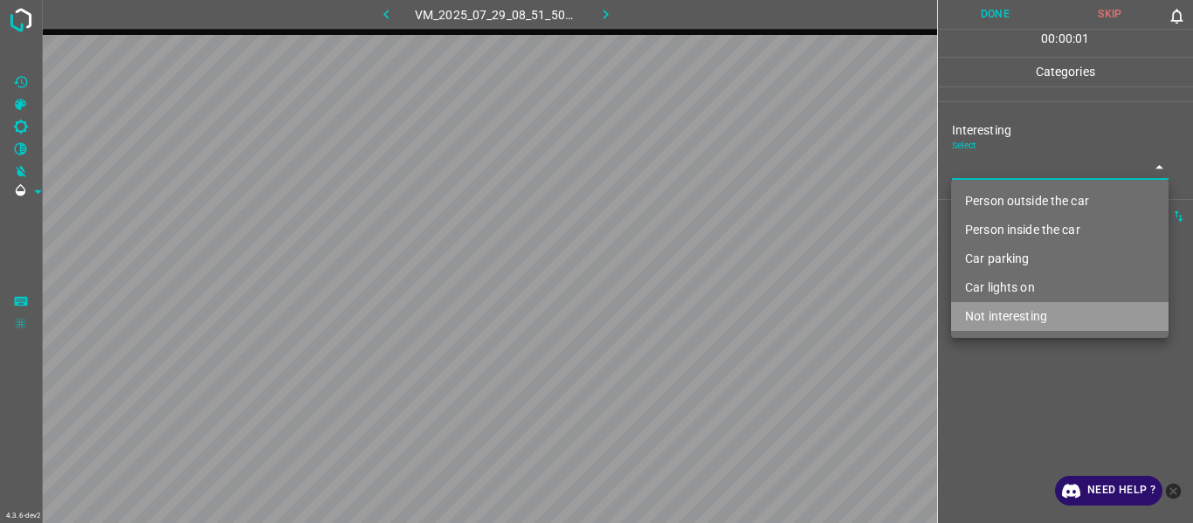
drag, startPoint x: 991, startPoint y: 309, endPoint x: 973, endPoint y: 381, distance: 73.7
click at [989, 313] on li "Not interesting" at bounding box center [1060, 316] width 218 height 29
type input "Not interesting"
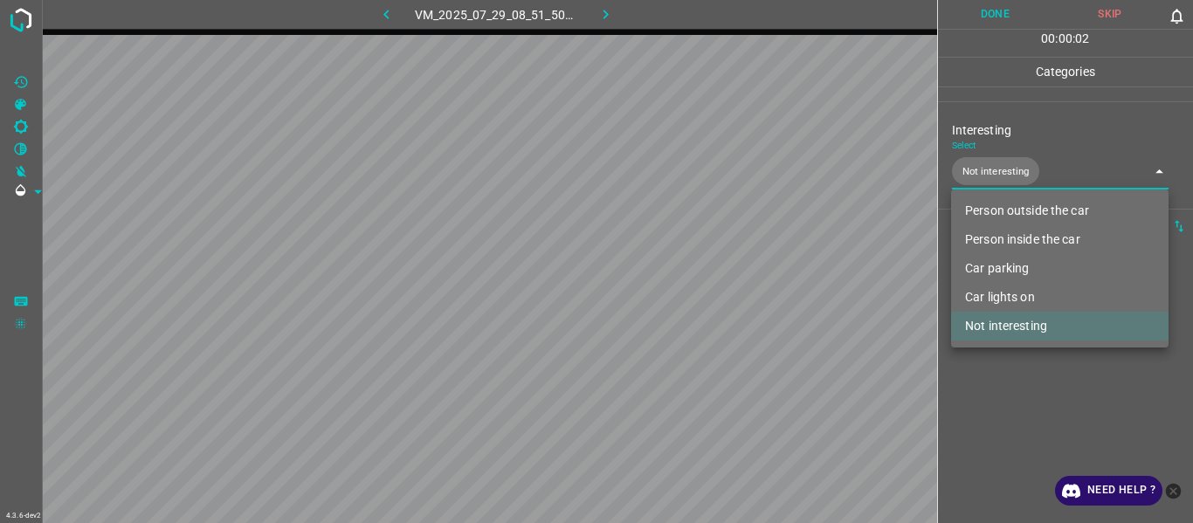
click at [975, 400] on div at bounding box center [596, 261] width 1193 height 523
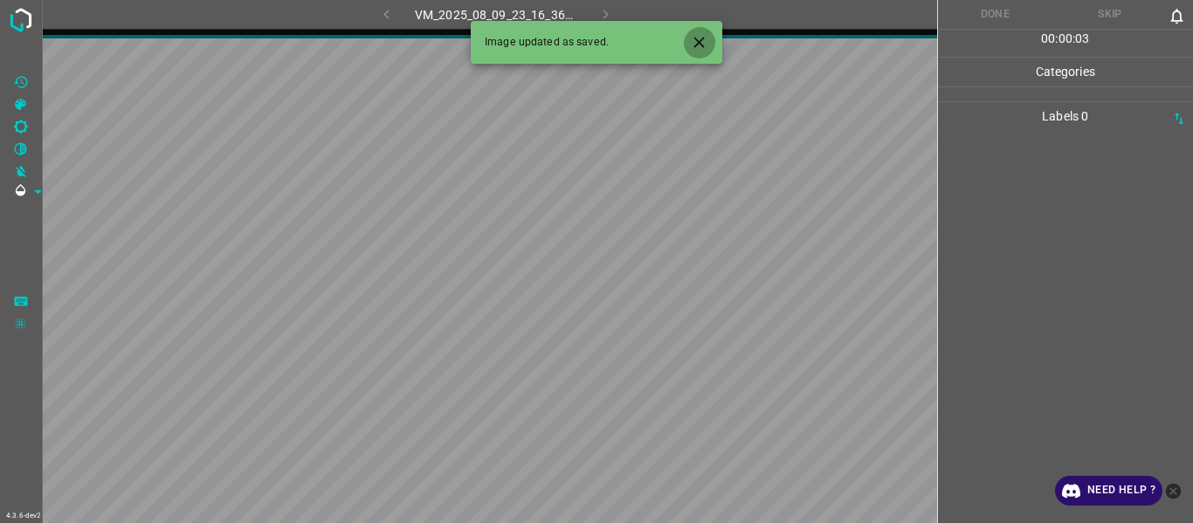
click at [701, 30] on button "Close" at bounding box center [699, 42] width 32 height 32
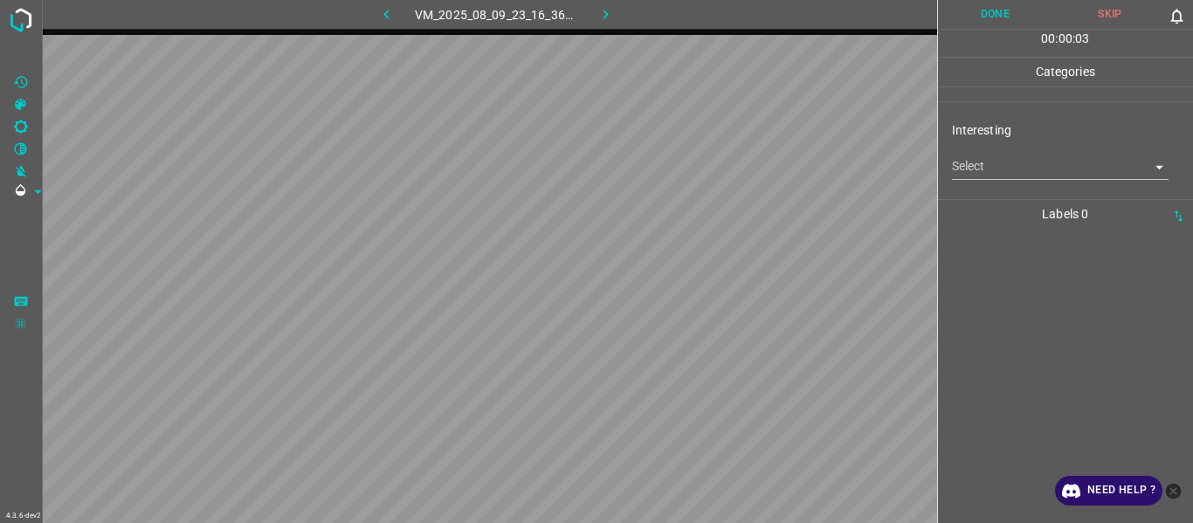
click at [987, 173] on body "4.3.6-dev2 VM_2025_08_09_23_16_36_140_08.gif Done Skip 0 00 : 00 : 03 Categorie…" at bounding box center [596, 261] width 1193 height 523
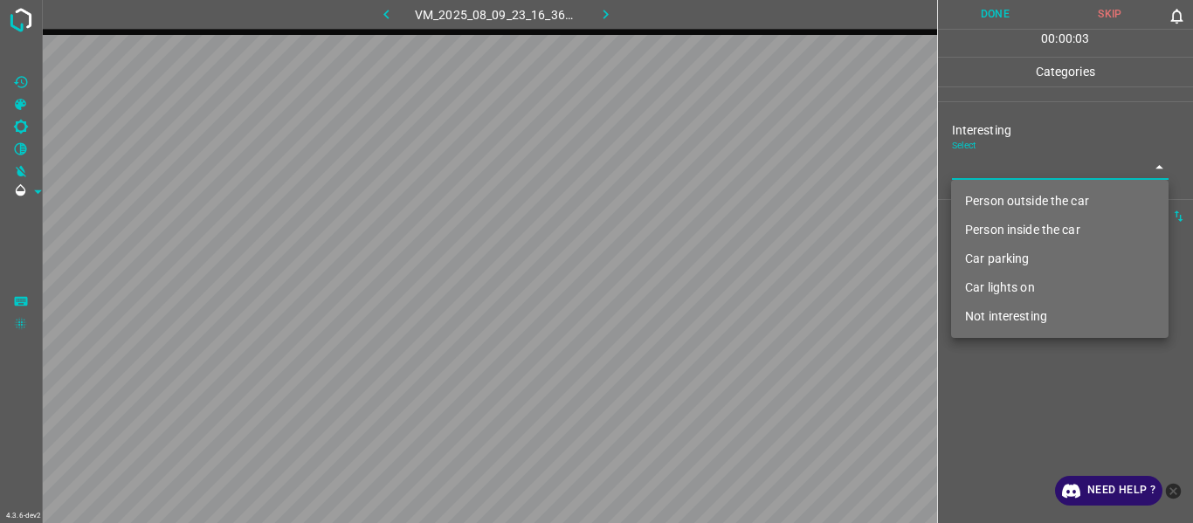
click at [1001, 224] on li "Person inside the car" at bounding box center [1060, 230] width 218 height 29
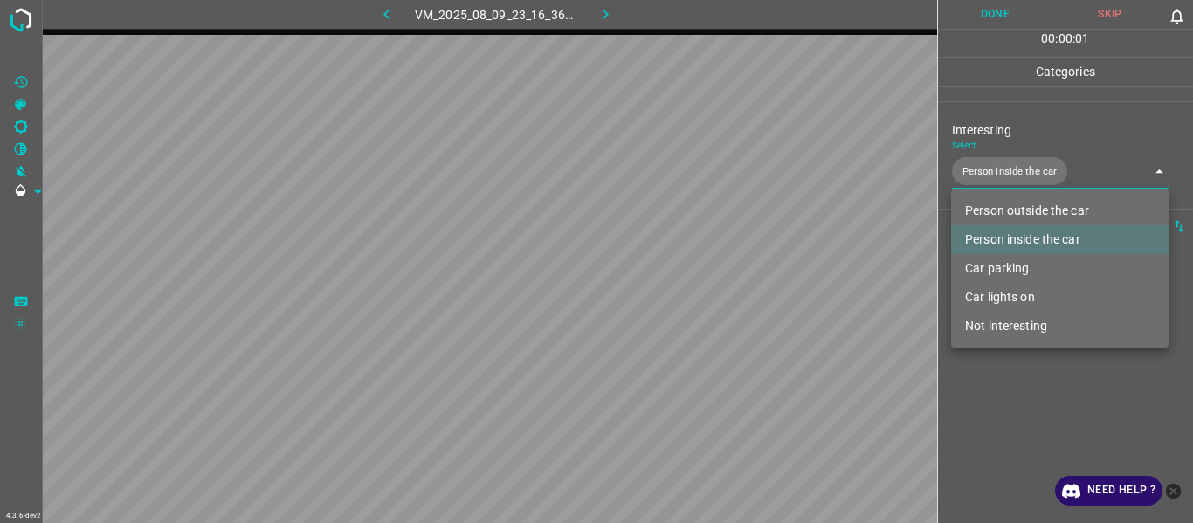
drag, startPoint x: 1003, startPoint y: 292, endPoint x: 1006, endPoint y: 360, distance: 68.2
click at [1006, 294] on li "Car lights on" at bounding box center [1060, 297] width 218 height 29
click at [1003, 402] on div at bounding box center [596, 261] width 1193 height 523
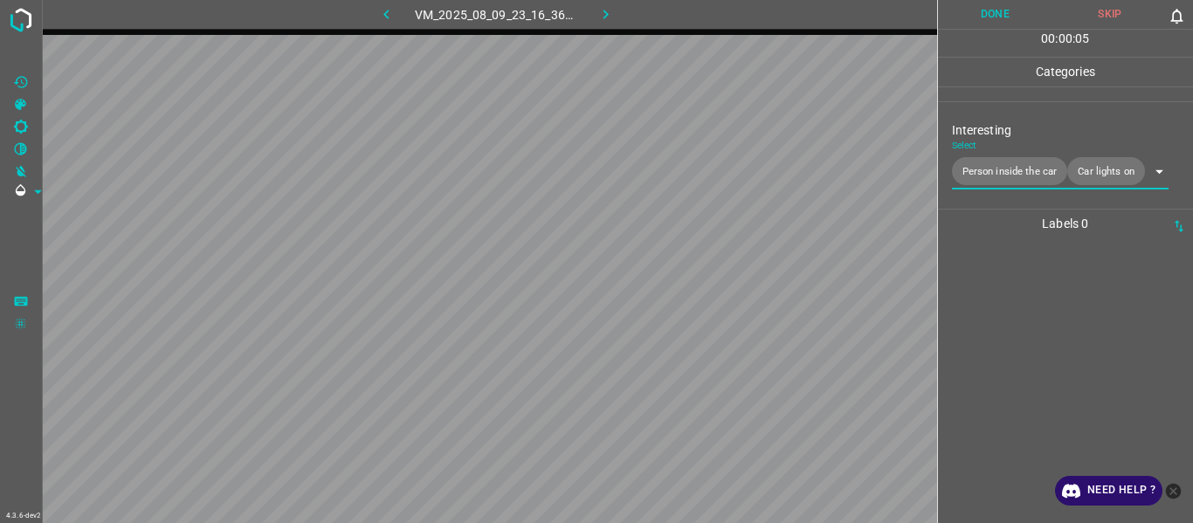
click at [978, 178] on body "4.3.6-dev2 VM_2025_08_09_23_16_36_140_08.gif Done Skip 0 00 : 00 : 05 Categorie…" at bounding box center [596, 261] width 1193 height 523
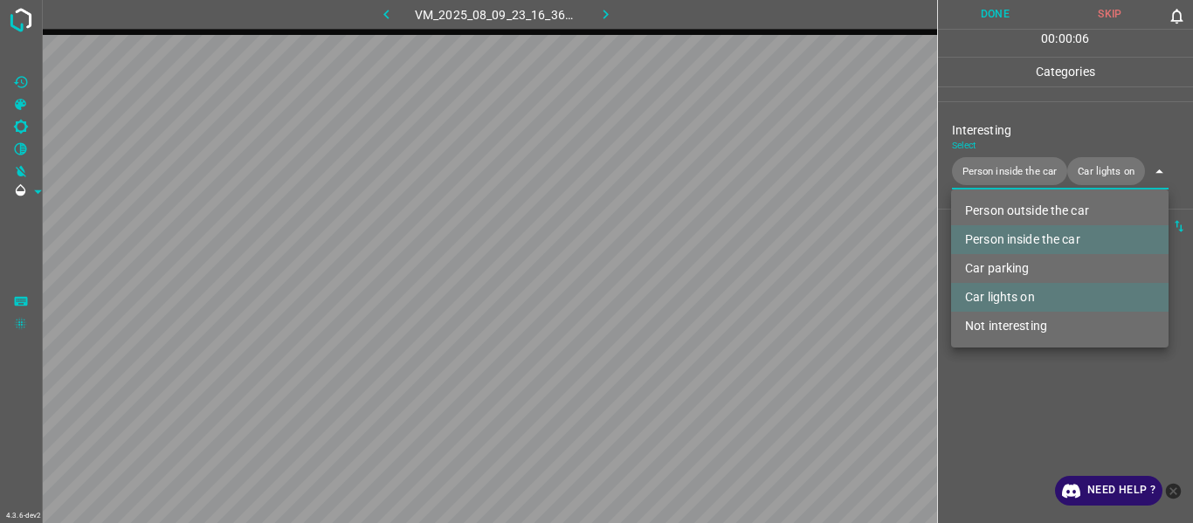
click at [991, 206] on li "Person outside the car" at bounding box center [1060, 211] width 218 height 29
type input "Person inside the car,Car lights on,Person outside the car"
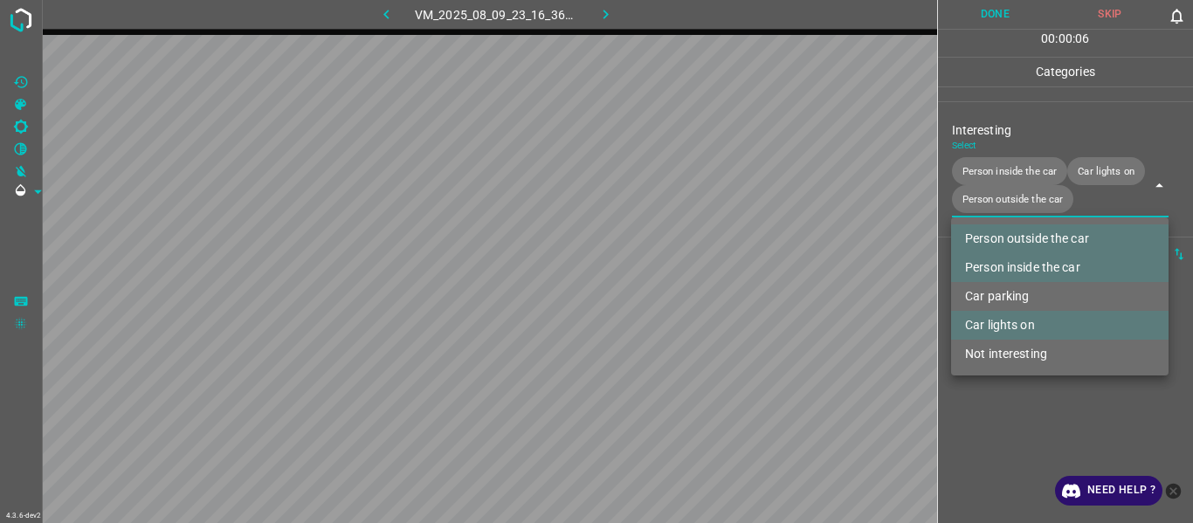
click at [1008, 414] on div at bounding box center [596, 261] width 1193 height 523
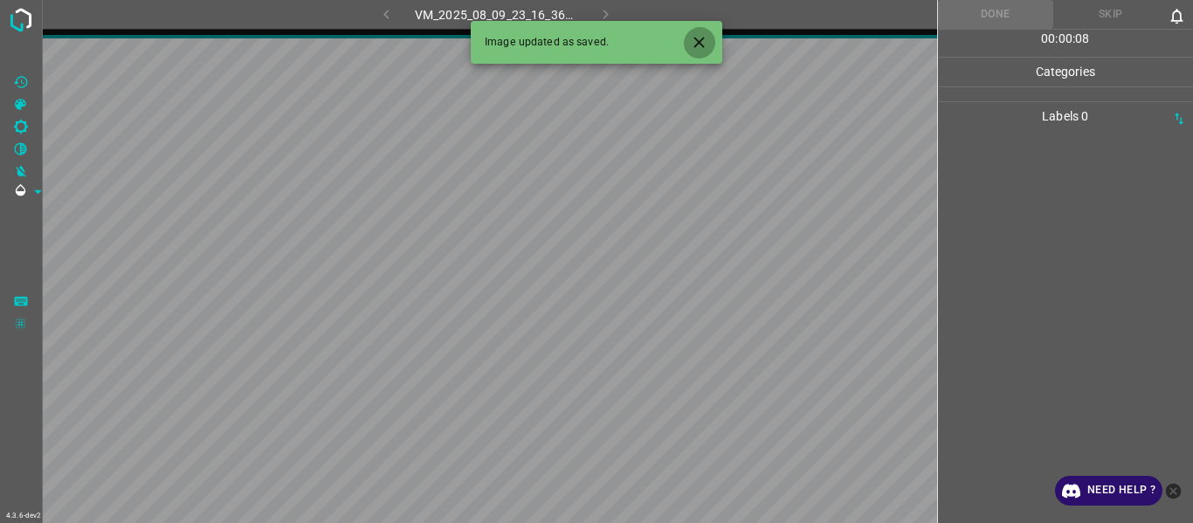
click at [699, 35] on icon "Close" at bounding box center [699, 42] width 18 height 18
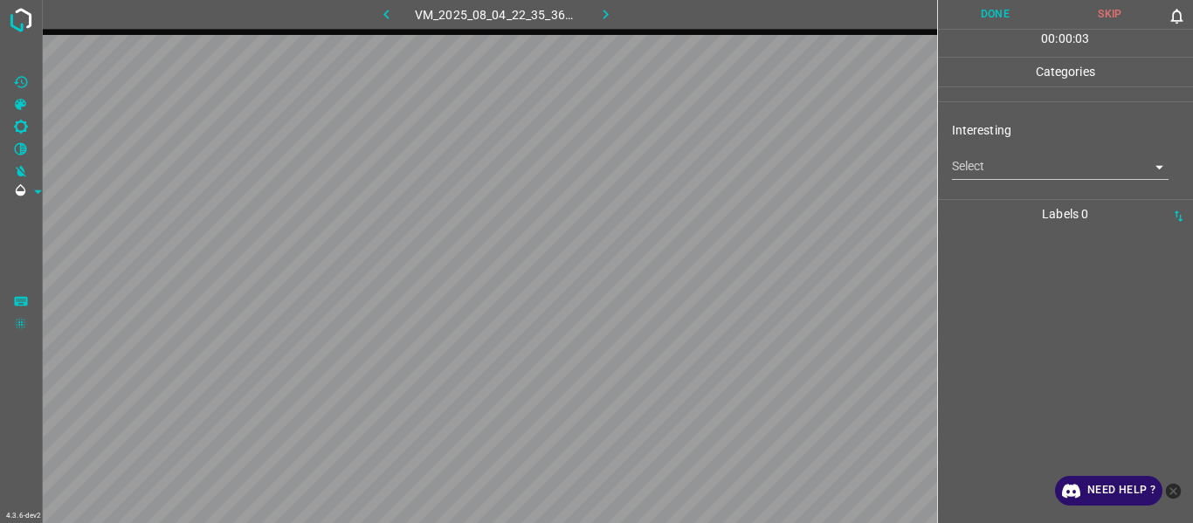
click at [987, 159] on body "4.3.6-dev2 VM_2025_08_04_22_35_36_511_03.gif Done Skip 0 00 : 00 : 03 Categorie…" at bounding box center [596, 261] width 1193 height 523
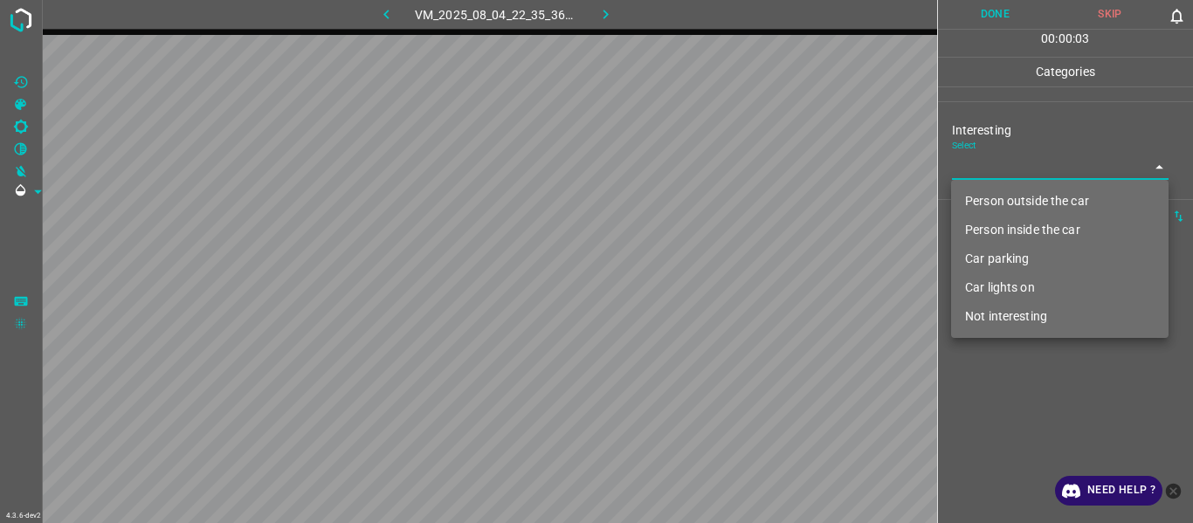
drag, startPoint x: 1003, startPoint y: 318, endPoint x: 999, endPoint y: 346, distance: 28.2
click at [1001, 320] on li "Not interesting" at bounding box center [1060, 316] width 218 height 29
type input "Not interesting"
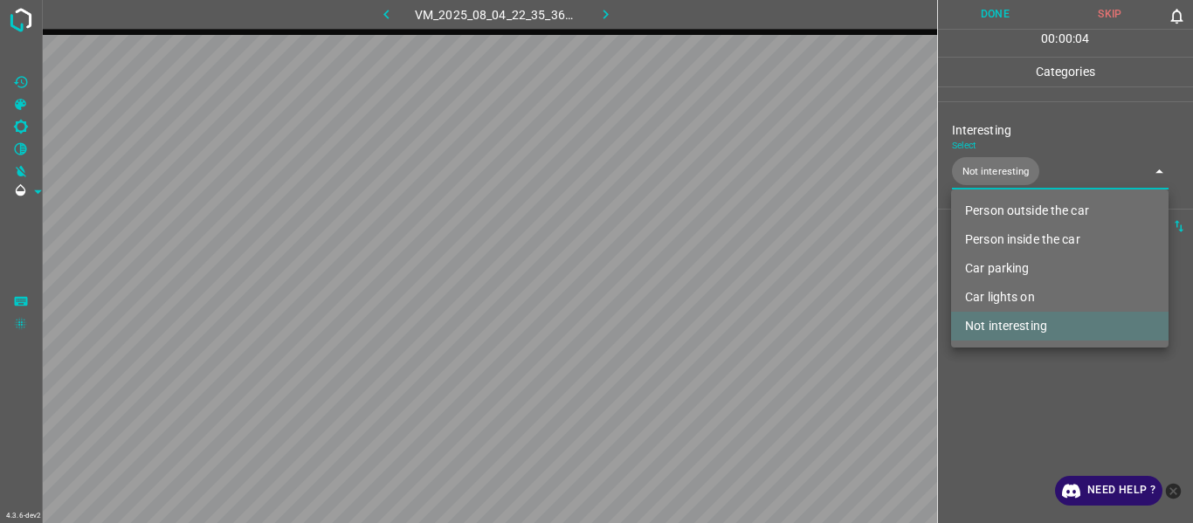
click at [1003, 390] on div at bounding box center [596, 261] width 1193 height 523
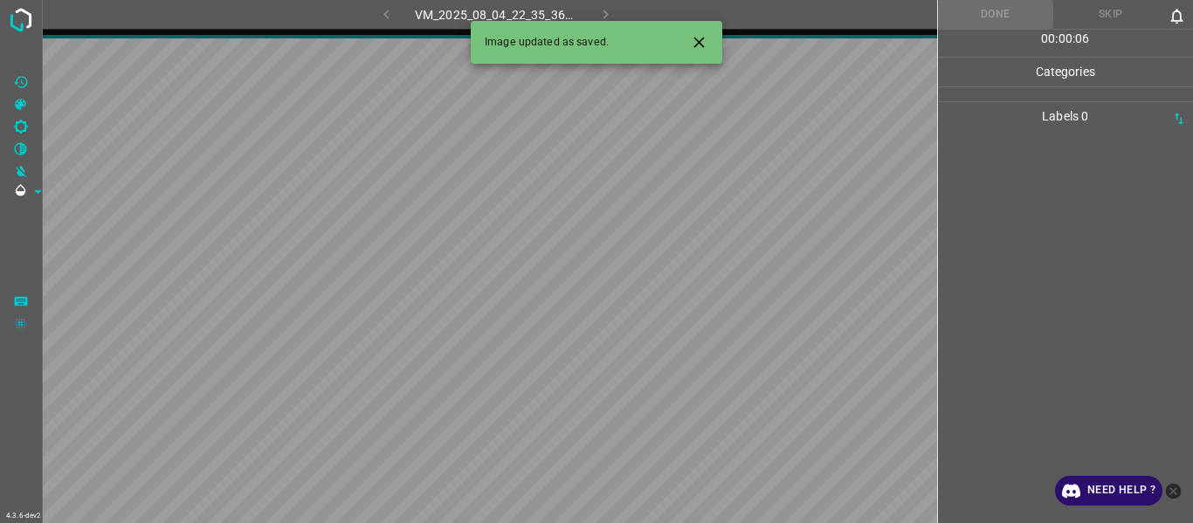
click at [709, 44] on button "Close" at bounding box center [699, 42] width 32 height 32
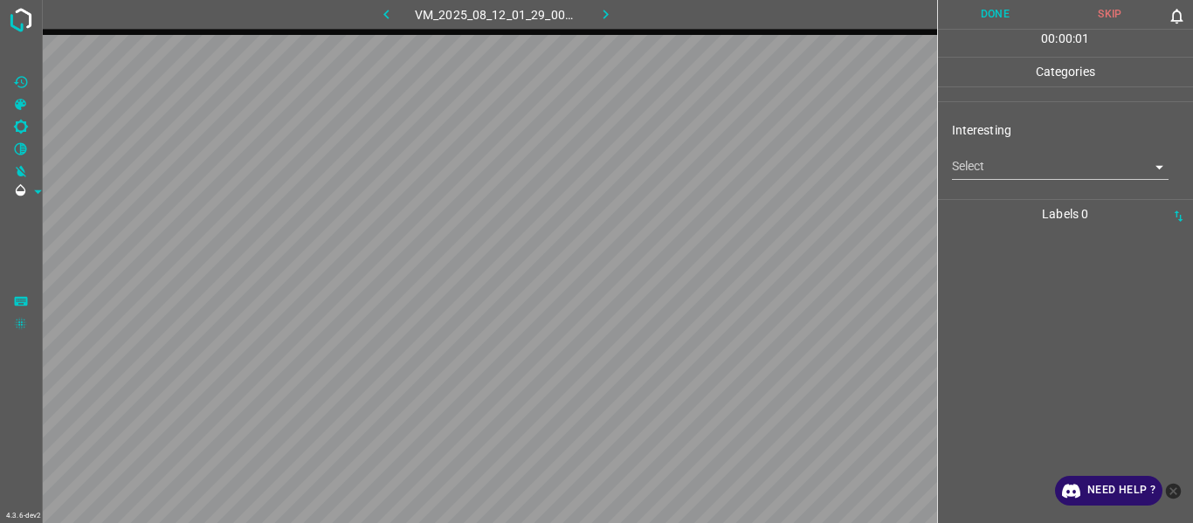
click at [996, 165] on body "4.3.6-dev2 VM_2025_08_12_01_29_00_149_01.gif Done Skip 0 00 : 00 : 01 Categorie…" at bounding box center [596, 261] width 1193 height 523
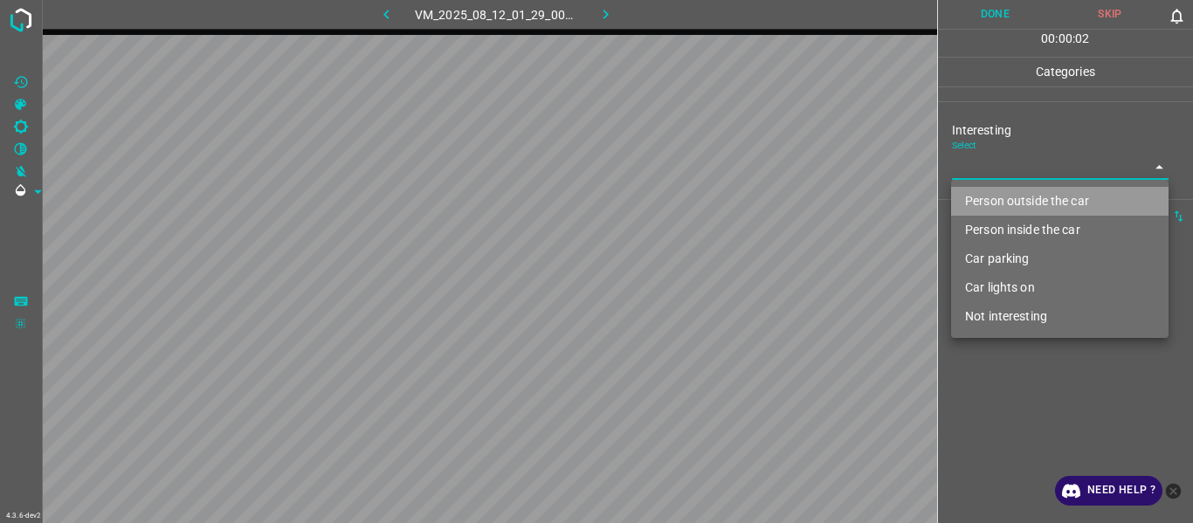
click at [992, 195] on li "Person outside the car" at bounding box center [1060, 201] width 218 height 29
type input "Person outside the car"
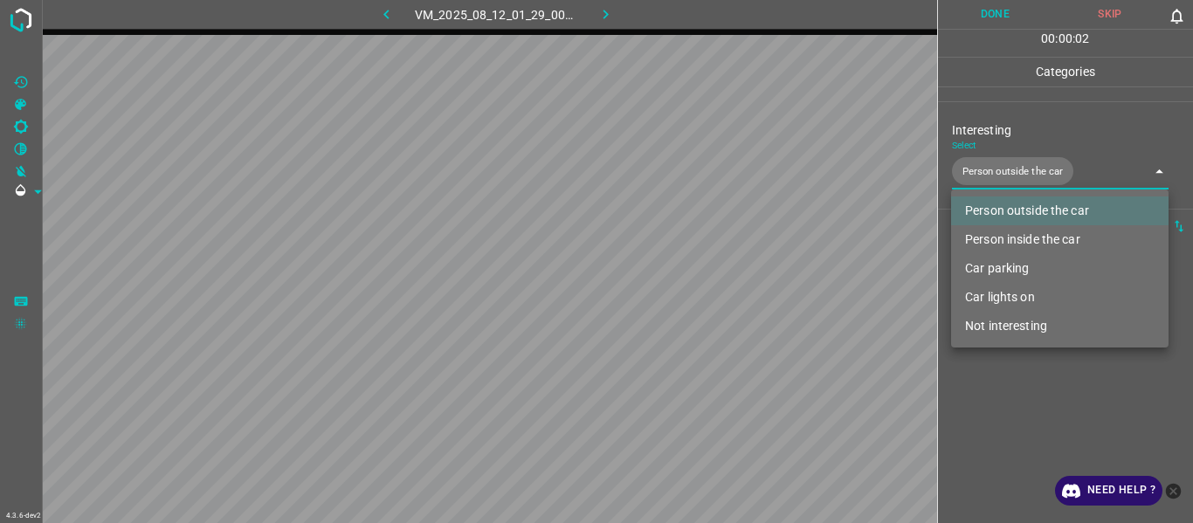
click at [994, 443] on div at bounding box center [596, 261] width 1193 height 523
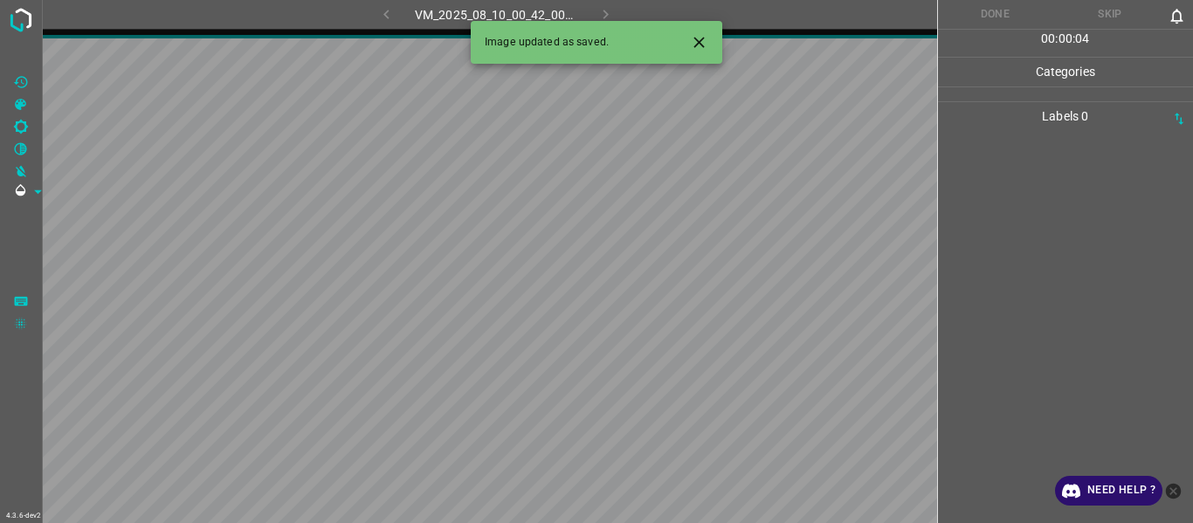
click at [699, 34] on icon "Close" at bounding box center [699, 42] width 18 height 18
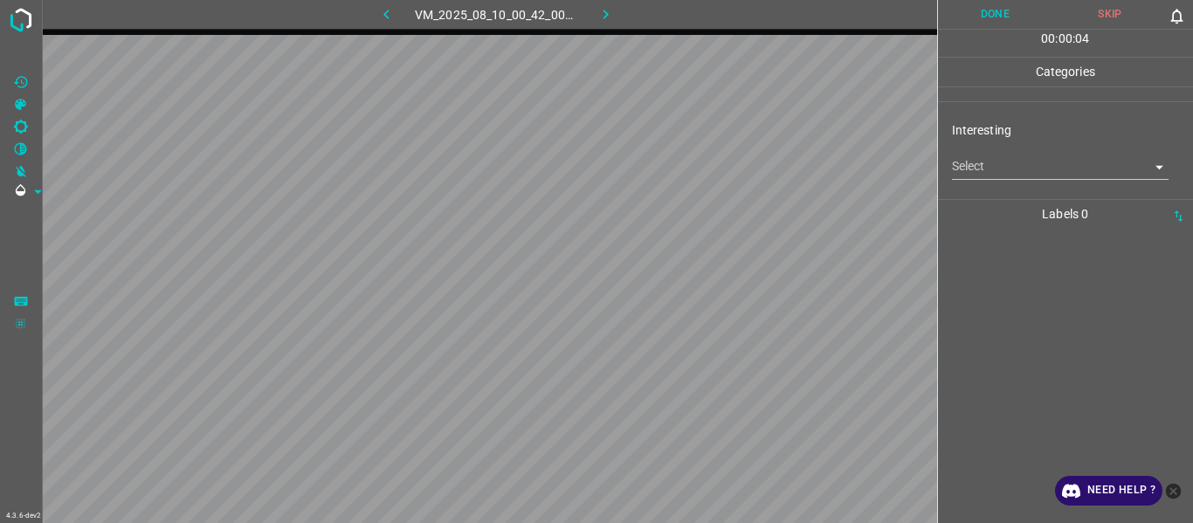
click at [994, 160] on body "4.3.6-dev2 VM_2025_08_10_00_42_00_421_07.gif Done Skip 0 00 : 00 : 04 Categorie…" at bounding box center [596, 261] width 1193 height 523
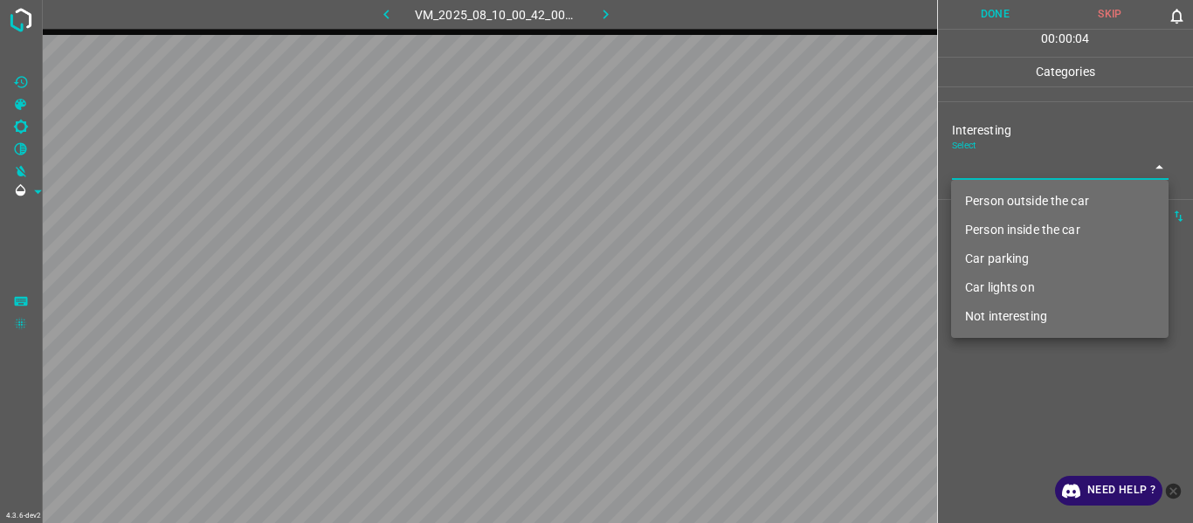
drag, startPoint x: 1010, startPoint y: 200, endPoint x: 1012, endPoint y: 354, distance: 153.8
click at [1012, 202] on li "Person outside the car" at bounding box center [1060, 201] width 218 height 29
type input "Person outside the car"
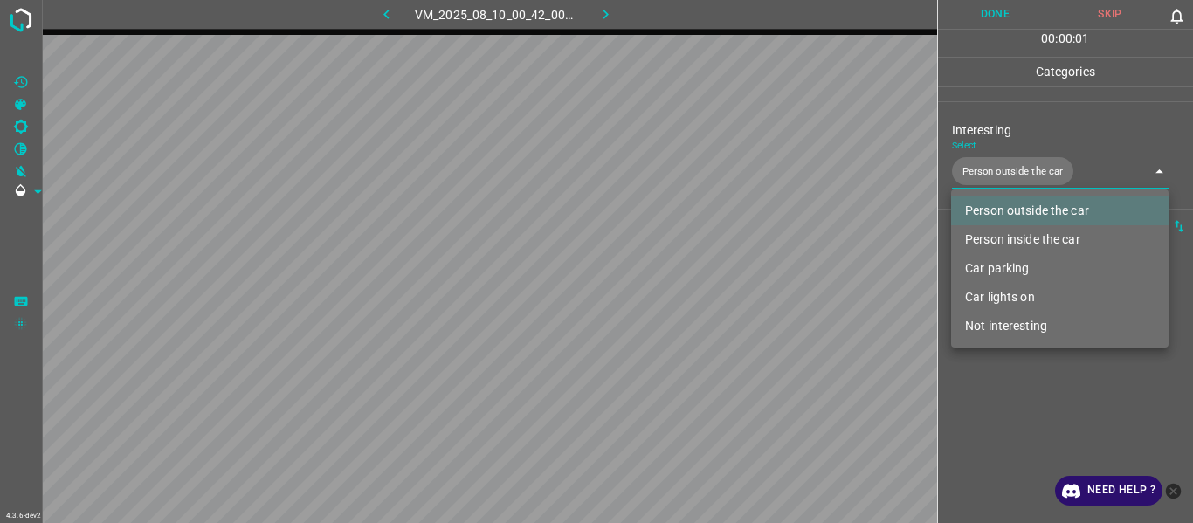
click at [1015, 396] on div at bounding box center [596, 261] width 1193 height 523
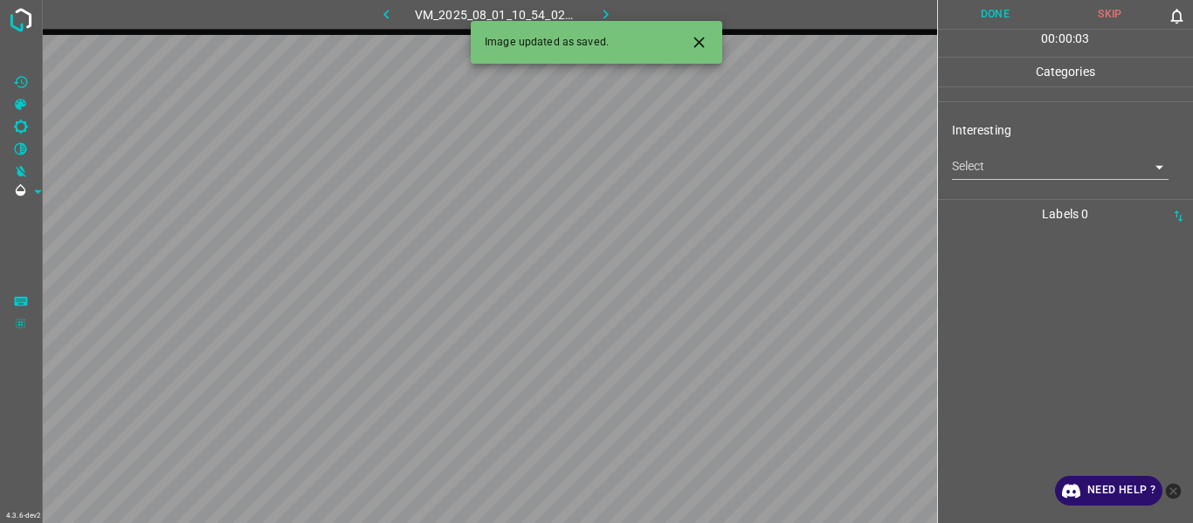
click at [702, 45] on icon "Close" at bounding box center [699, 42] width 10 height 10
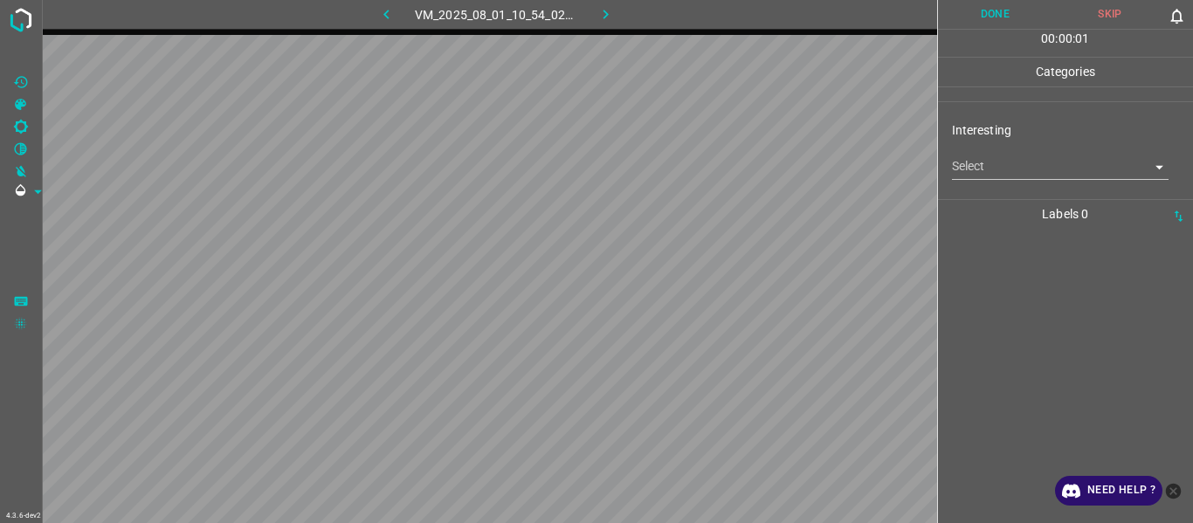
click at [971, 167] on body "4.3.6-dev2 VM_2025_08_01_10_54_02_511_00.gif Done Skip 0 00 : 00 : 01 Categorie…" at bounding box center [596, 261] width 1193 height 523
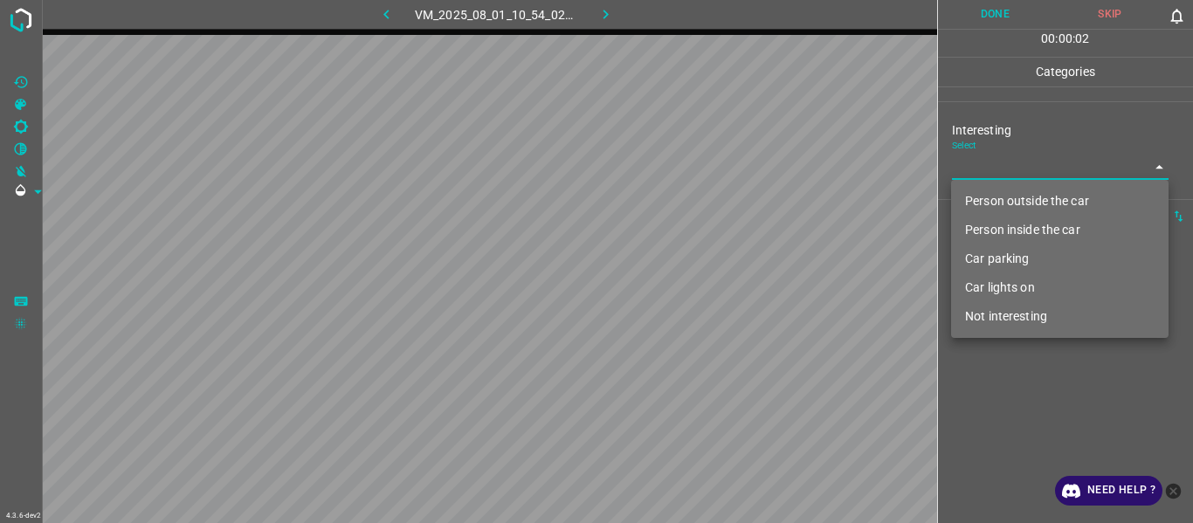
click at [1019, 315] on li "Not interesting" at bounding box center [1060, 316] width 218 height 29
type input "Not interesting"
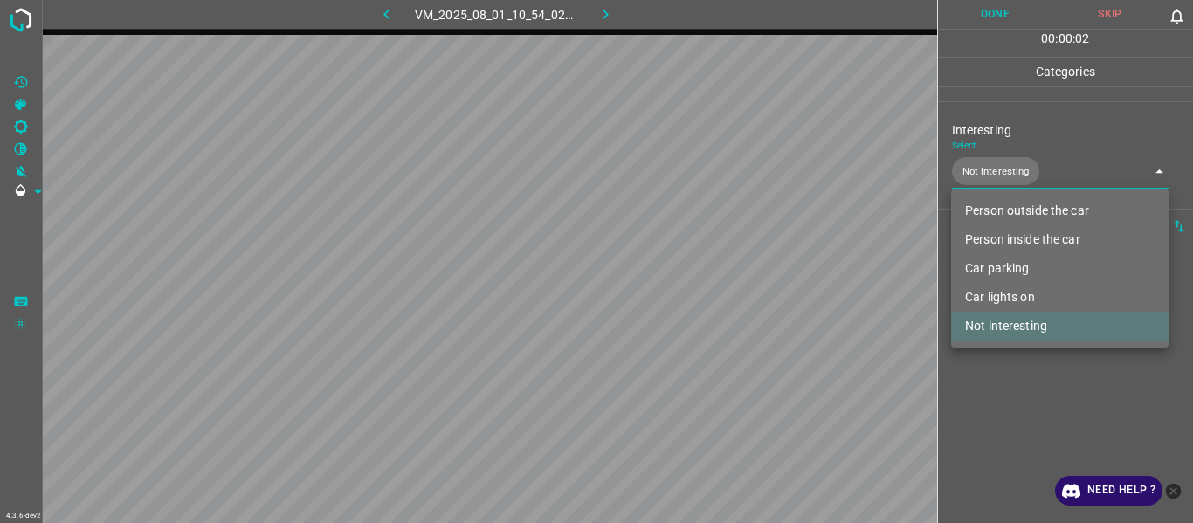
click at [1019, 390] on div at bounding box center [596, 261] width 1193 height 523
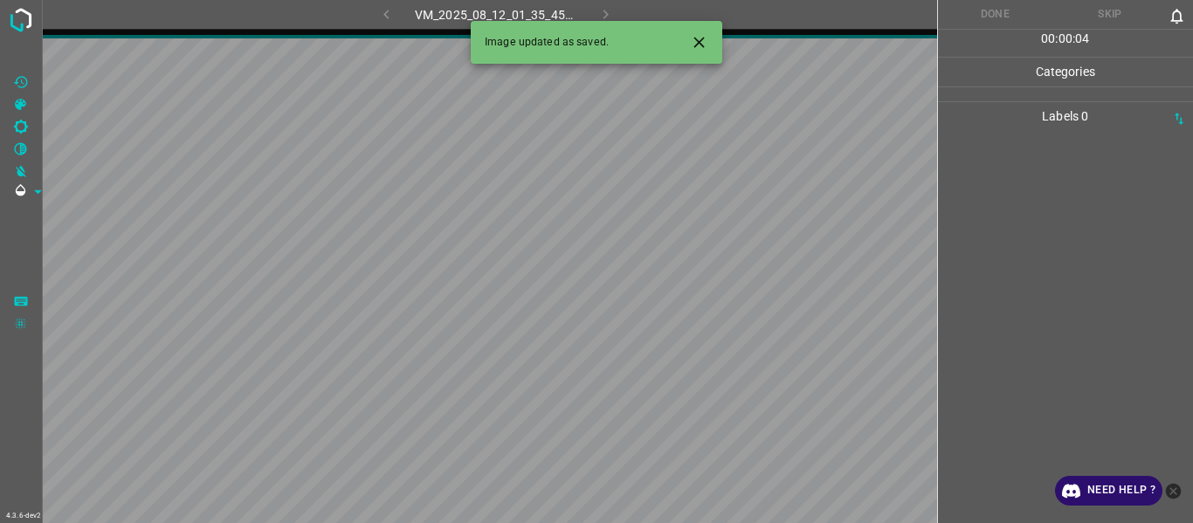
click at [702, 39] on icon "Close" at bounding box center [699, 42] width 10 height 10
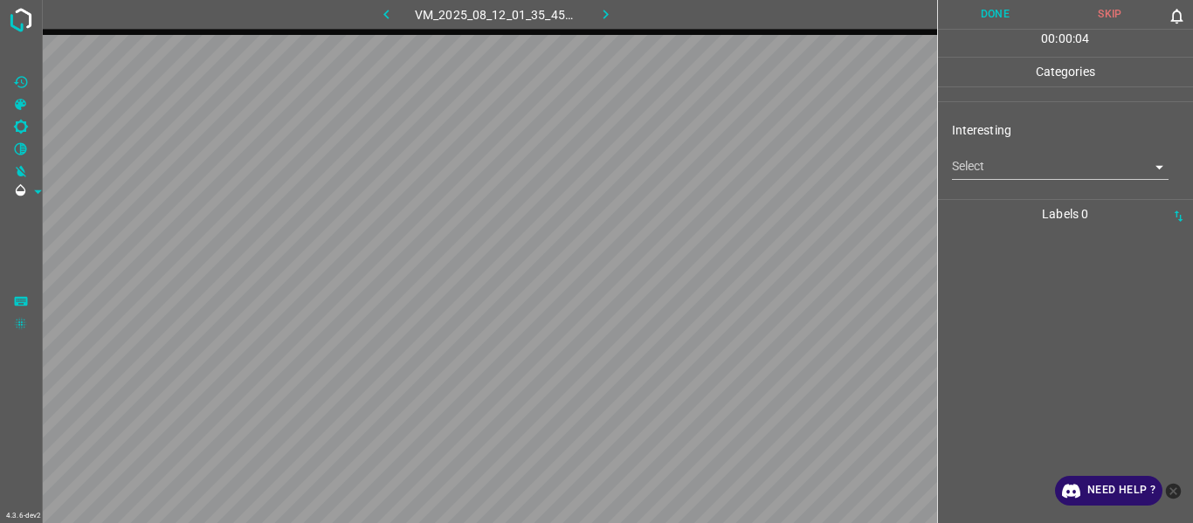
click at [984, 163] on body "4.3.6-dev2 VM_2025_08_12_01_35_45_780_00.gif Done Skip 0 00 : 00 : 04 Categorie…" at bounding box center [596, 261] width 1193 height 523
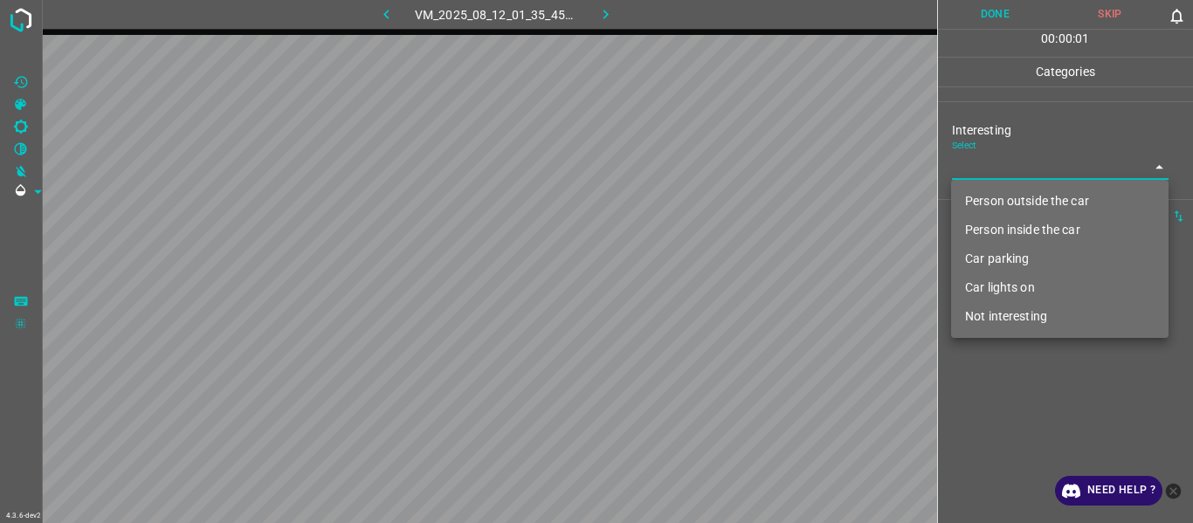
click at [994, 191] on li "Person outside the car" at bounding box center [1060, 201] width 218 height 29
type input "Person outside the car"
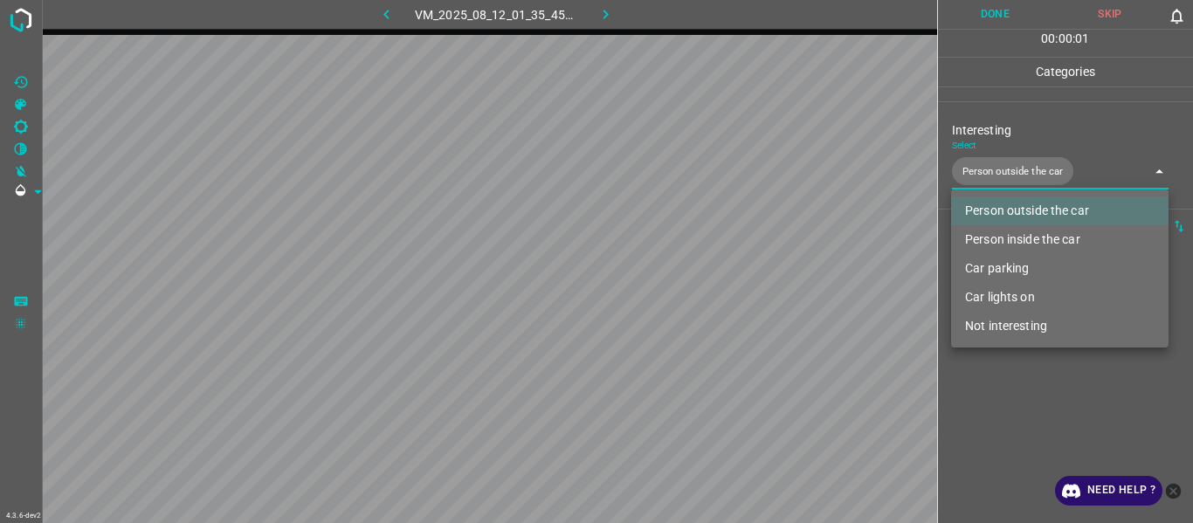
click at [1026, 415] on div at bounding box center [596, 261] width 1193 height 523
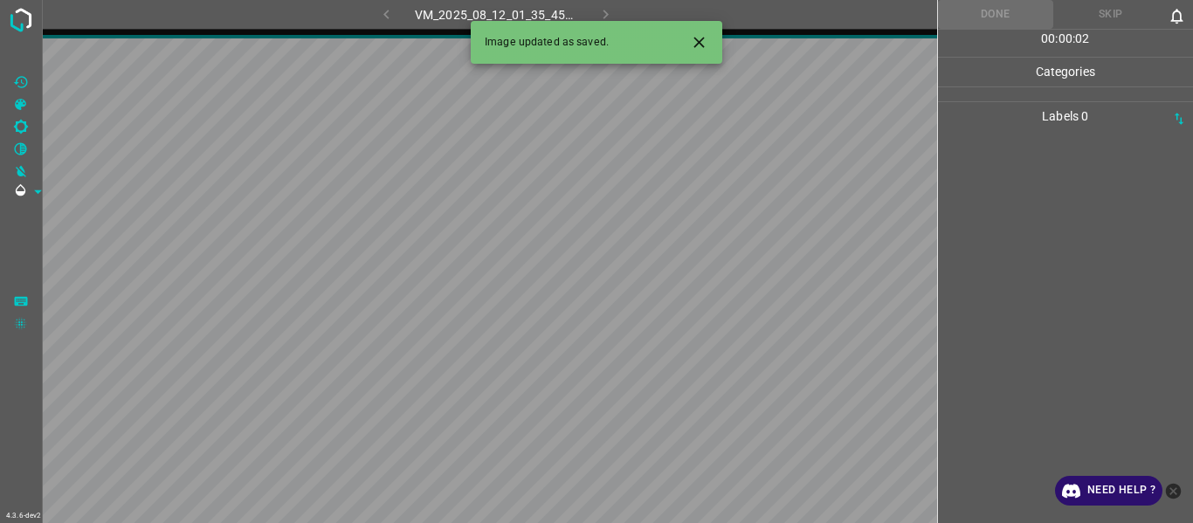
click at [702, 38] on icon "Close" at bounding box center [699, 42] width 18 height 18
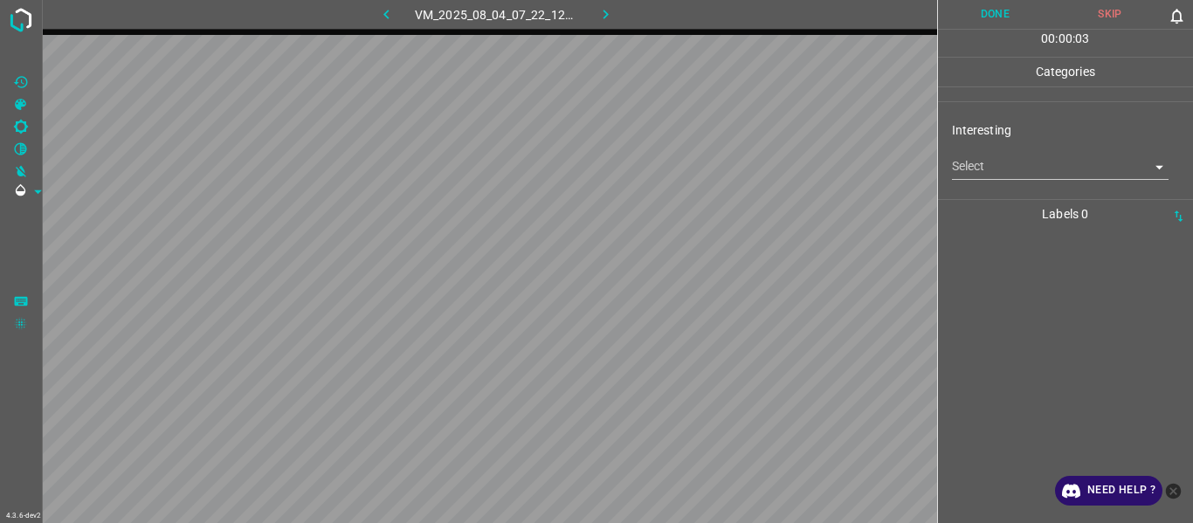
click at [992, 158] on body "4.3.6-dev2 VM_2025_08_04_07_22_12_361_07.gif Done Skip 0 00 : 00 : 03 Categorie…" at bounding box center [596, 261] width 1193 height 523
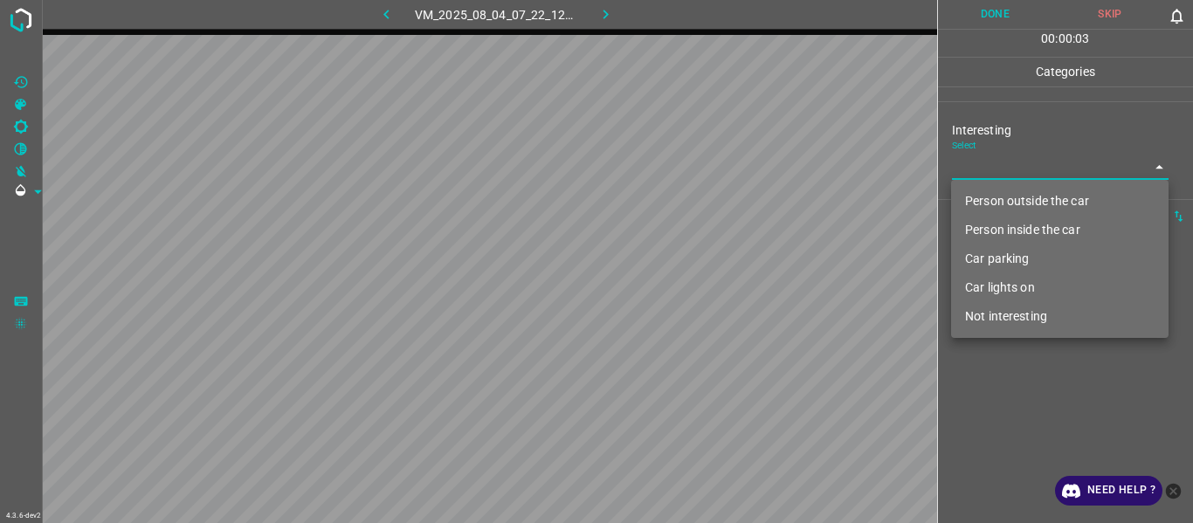
click at [1024, 319] on li "Not interesting" at bounding box center [1060, 316] width 218 height 29
type input "Not interesting"
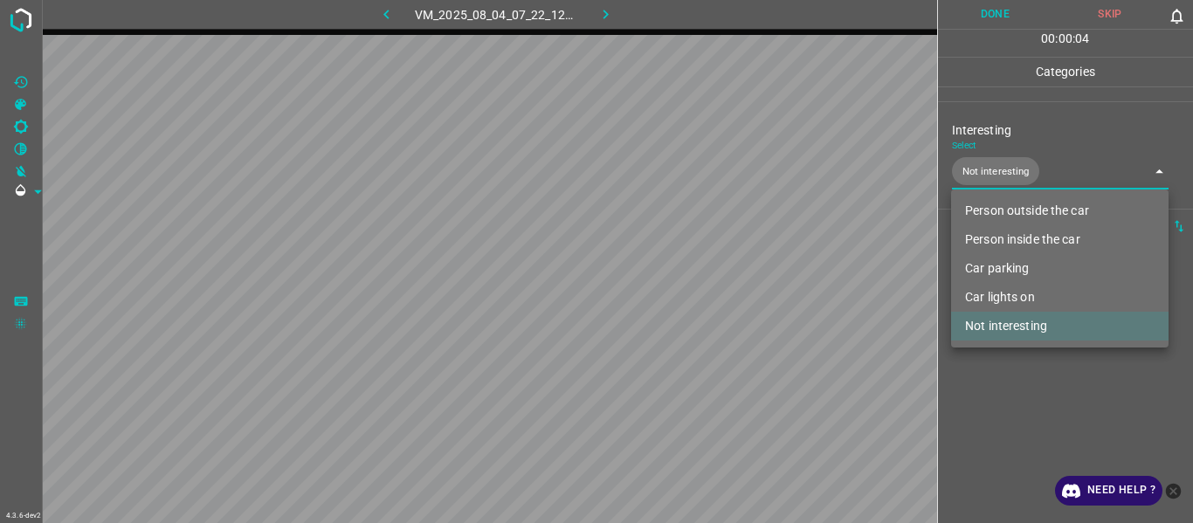
click at [996, 399] on div at bounding box center [596, 261] width 1193 height 523
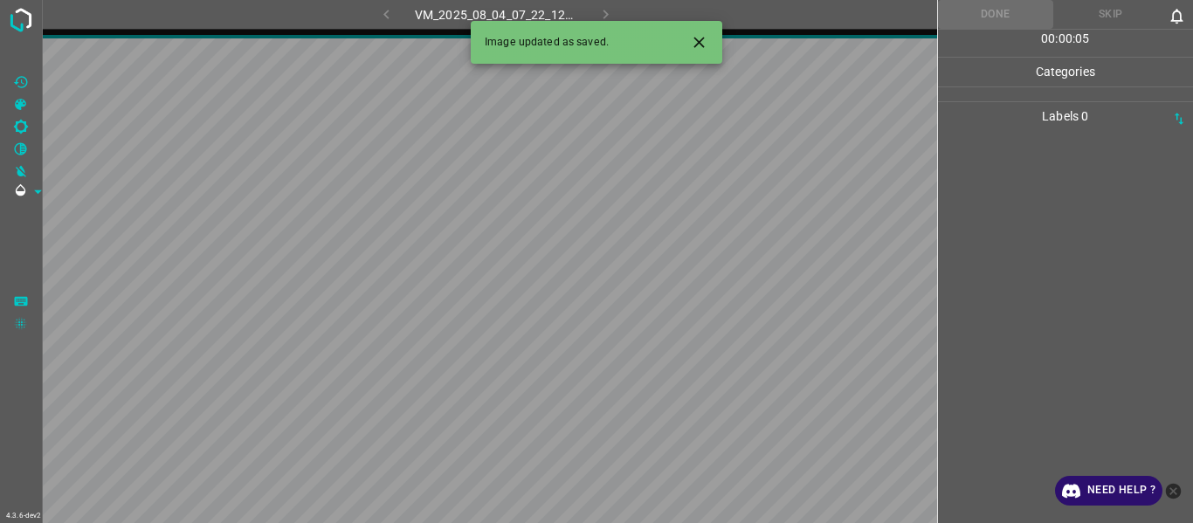
click at [694, 48] on icon "Close" at bounding box center [699, 42] width 18 height 18
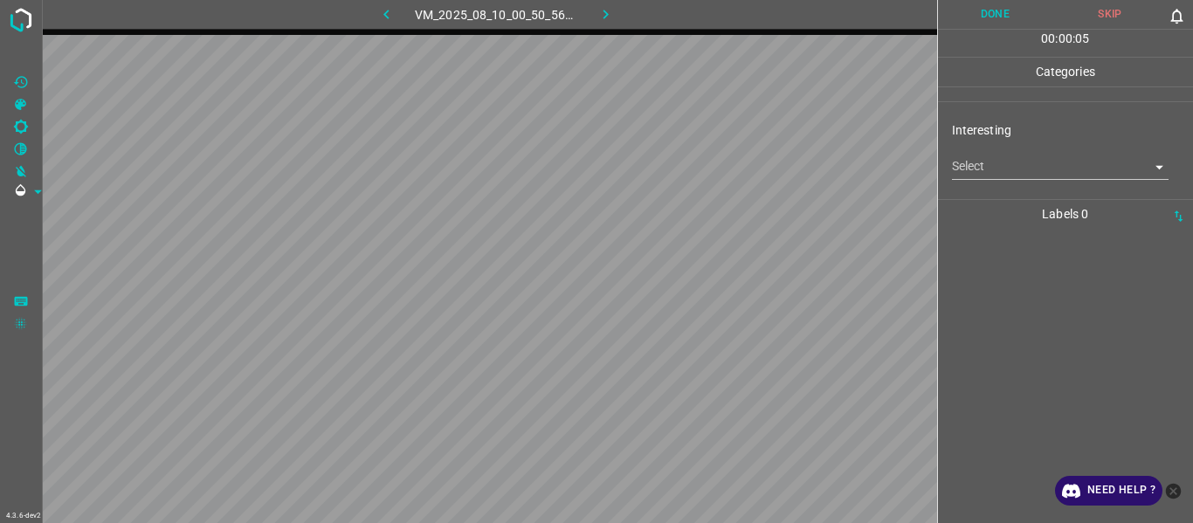
click at [978, 160] on body "4.3.6-dev2 VM_2025_08_10_00_50_56_058_00.gif Done Skip 0 00 : 00 : 05 Categorie…" at bounding box center [596, 261] width 1193 height 523
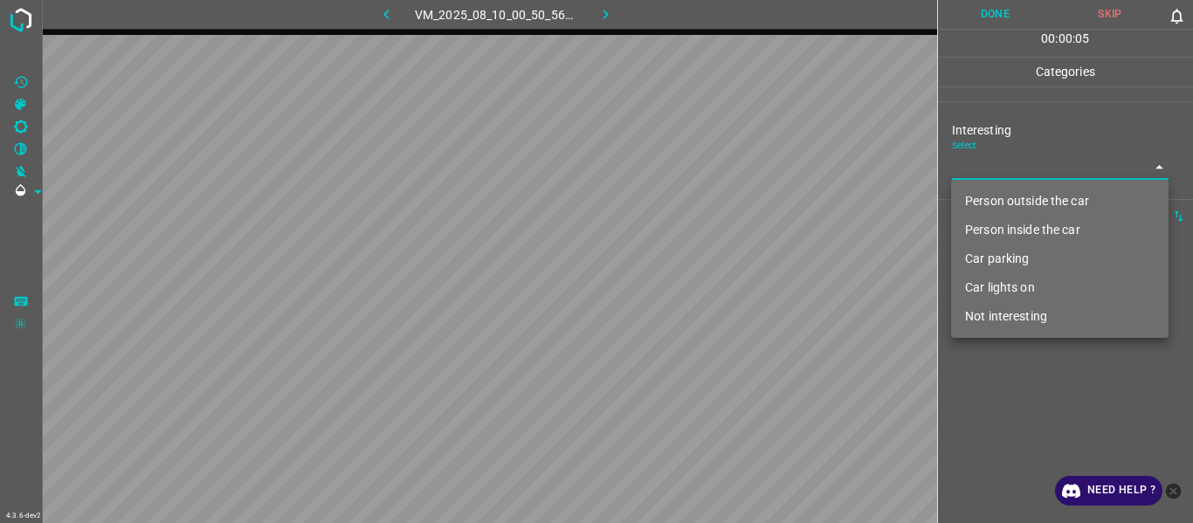
click at [984, 204] on li "Person outside the car" at bounding box center [1060, 201] width 218 height 29
type input "Person outside the car"
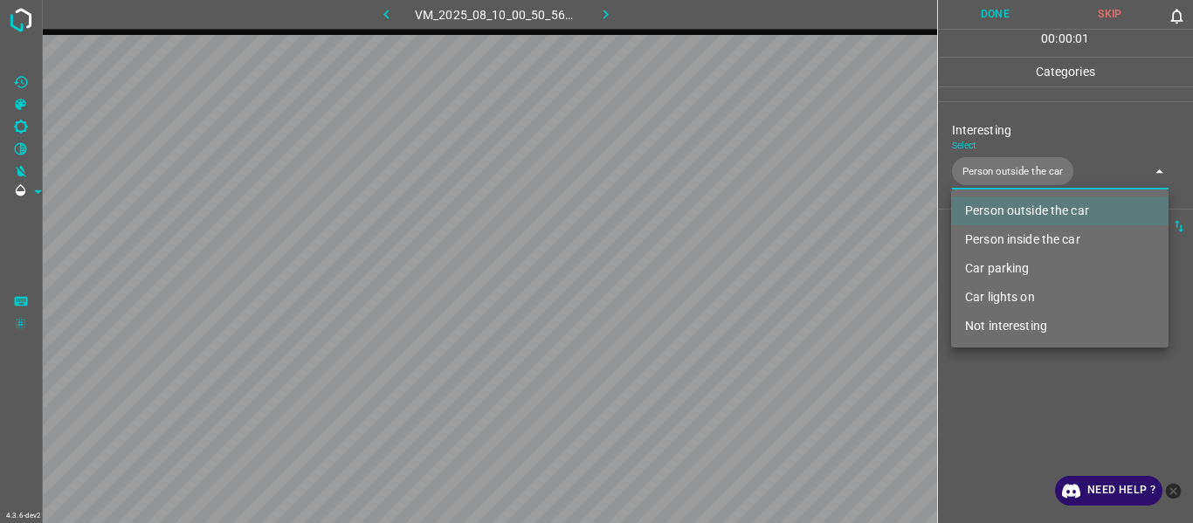
click at [1006, 383] on div at bounding box center [596, 261] width 1193 height 523
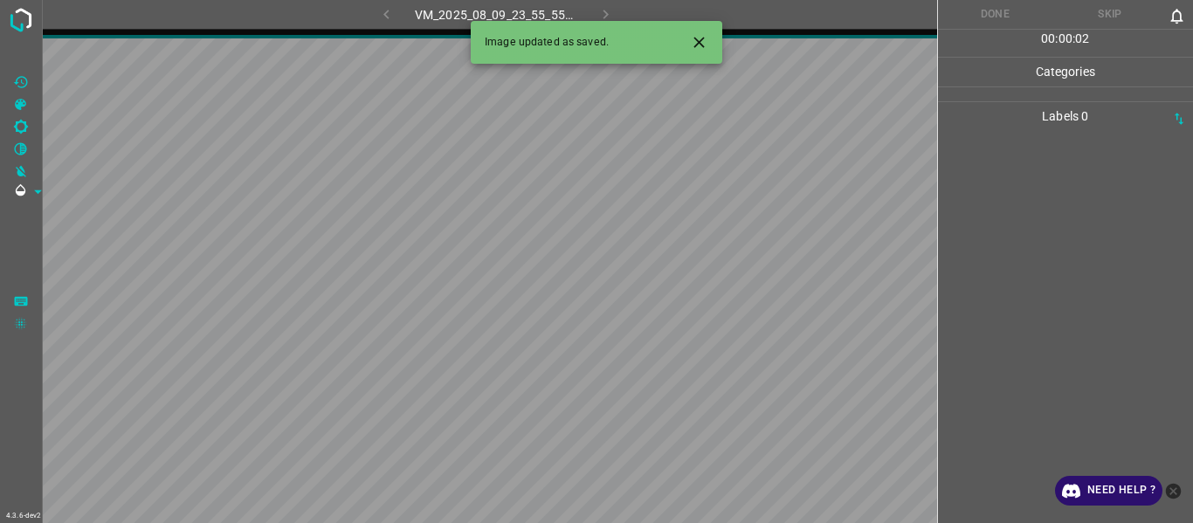
click at [704, 43] on icon "Close" at bounding box center [699, 42] width 18 height 18
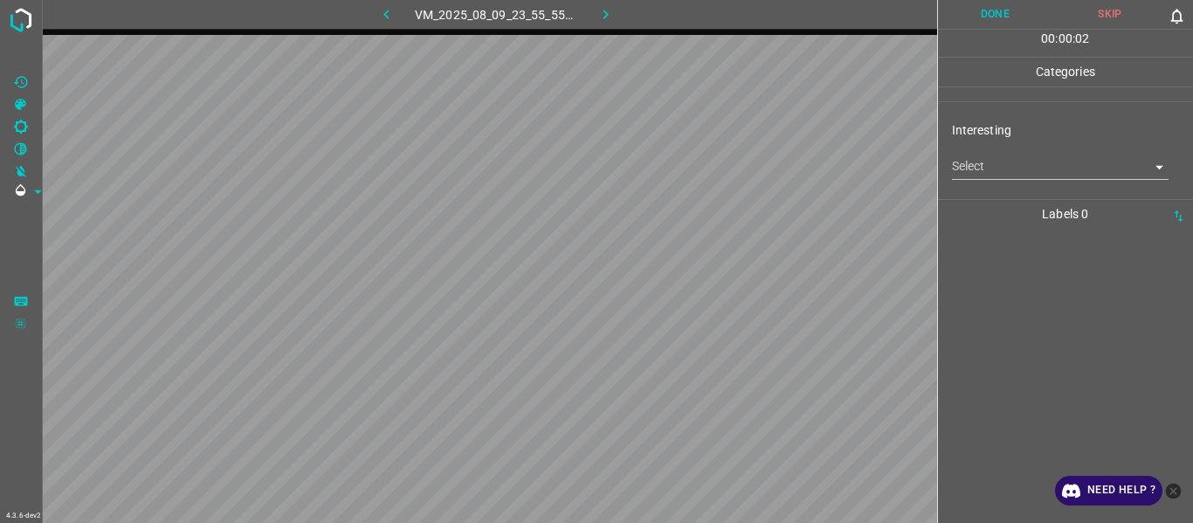
click at [989, 169] on body "4.3.6-dev2 VM_2025_08_09_23_55_55_567_00.gif Done Skip 0 00 : 00 : 02 Categorie…" at bounding box center [596, 261] width 1193 height 523
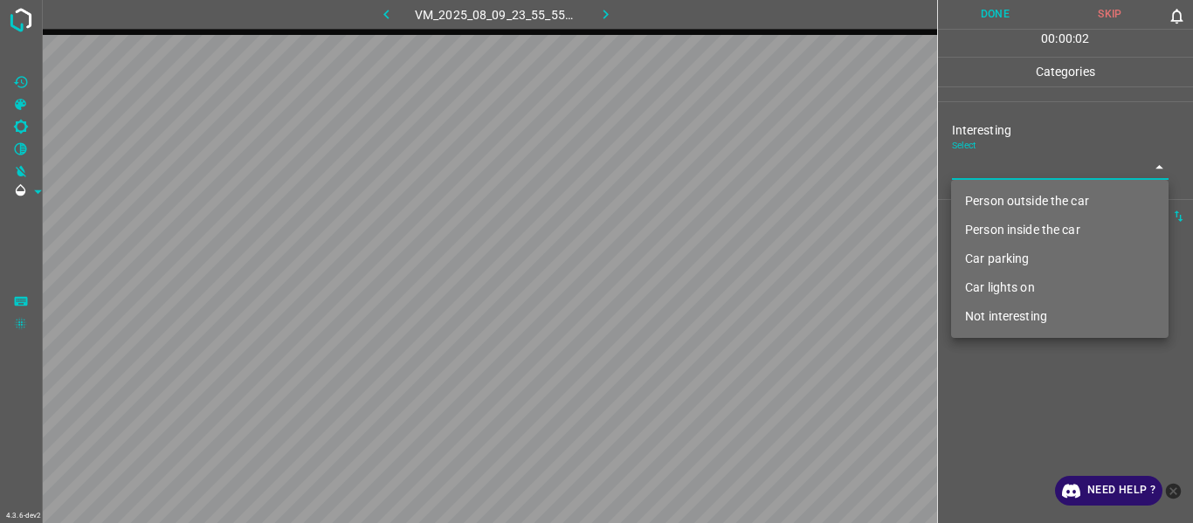
click at [994, 195] on li "Person outside the car" at bounding box center [1060, 201] width 218 height 29
type input "Person outside the car"
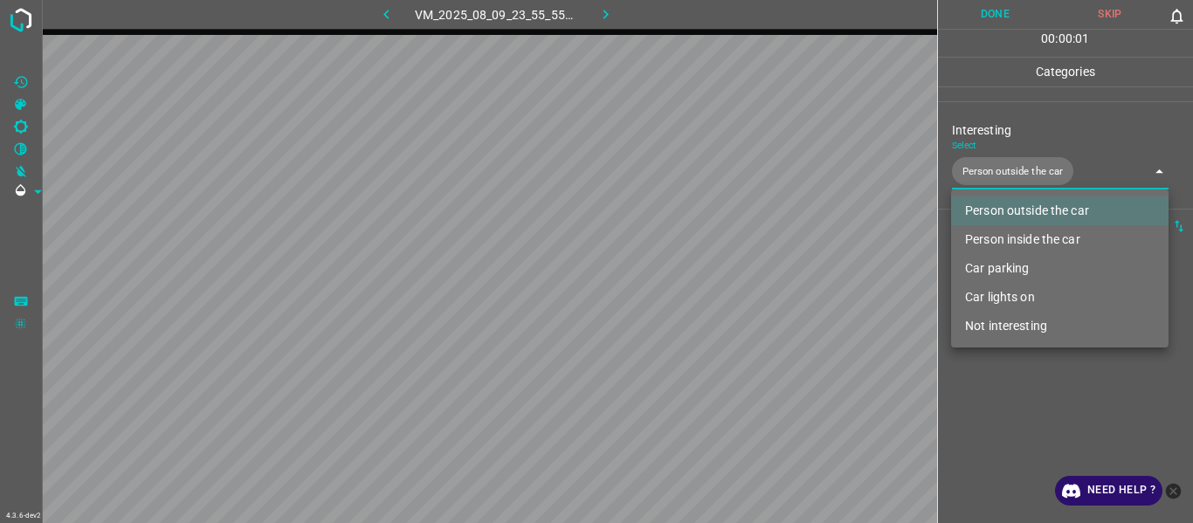
click at [996, 406] on div at bounding box center [596, 261] width 1193 height 523
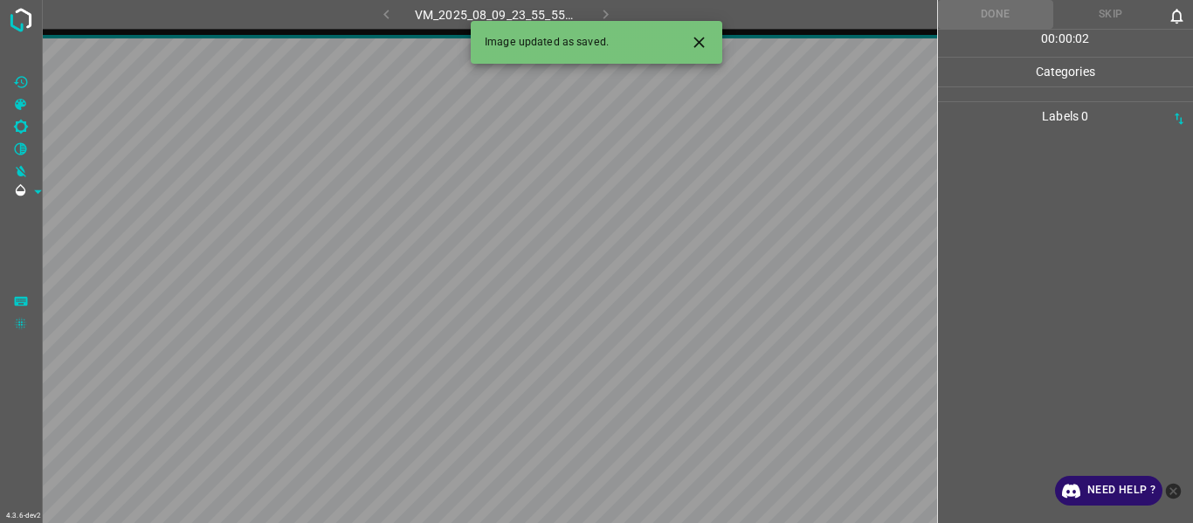
click at [711, 39] on button "Close" at bounding box center [699, 42] width 32 height 32
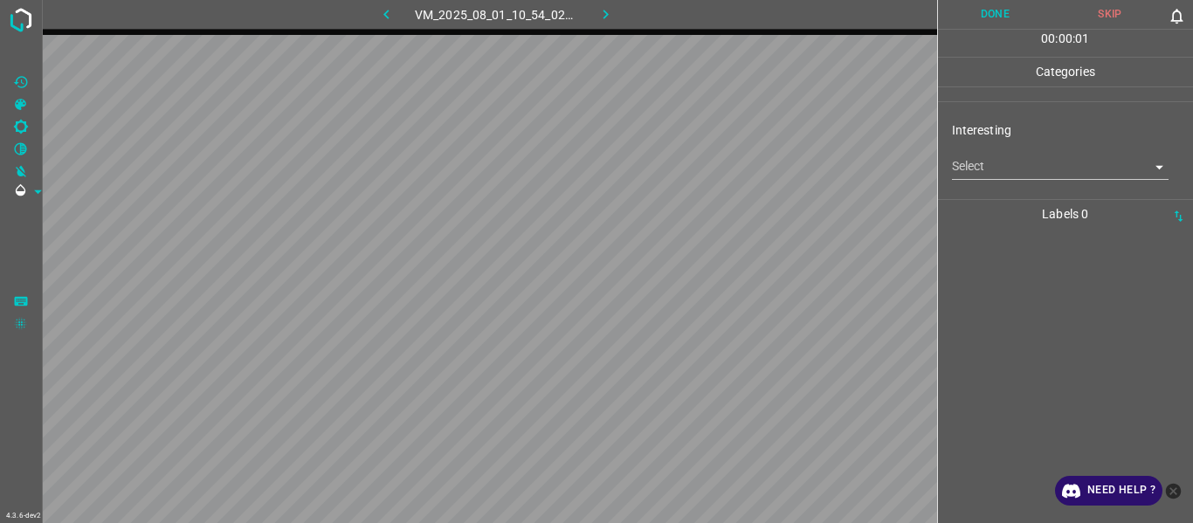
click at [991, 163] on body "4.3.6-dev2 VM_2025_08_01_10_54_02_511_10.gif Done Skip 0 00 : 00 : 01 Categorie…" at bounding box center [596, 261] width 1193 height 523
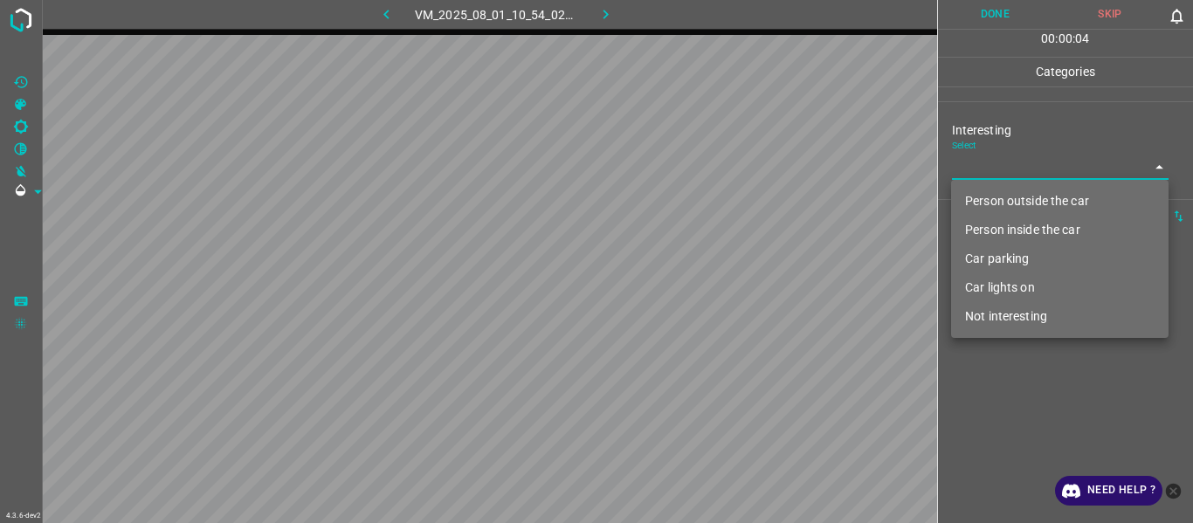
click at [1024, 231] on li "Person inside the car" at bounding box center [1060, 230] width 218 height 29
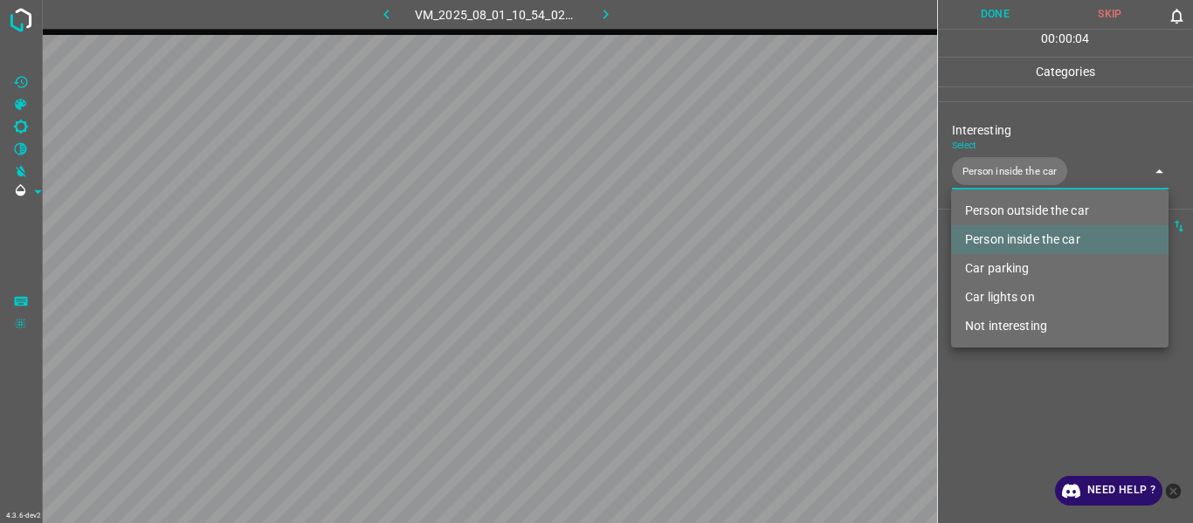
click at [1026, 263] on li "Car parking" at bounding box center [1060, 268] width 218 height 29
type input "Person inside the car,Car parking"
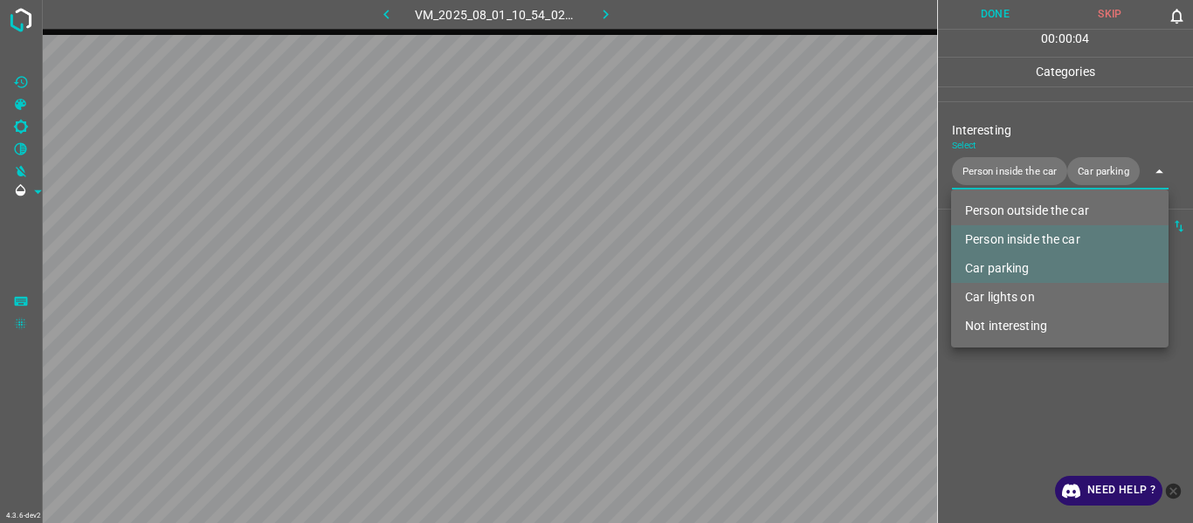
click at [984, 422] on div at bounding box center [596, 261] width 1193 height 523
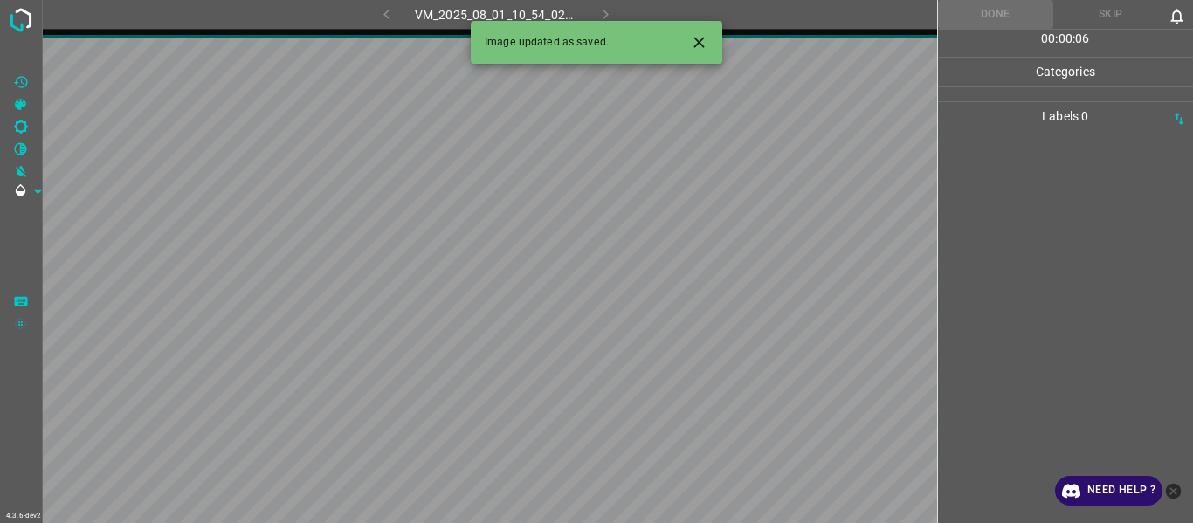
click at [692, 38] on icon "Close" at bounding box center [699, 42] width 18 height 18
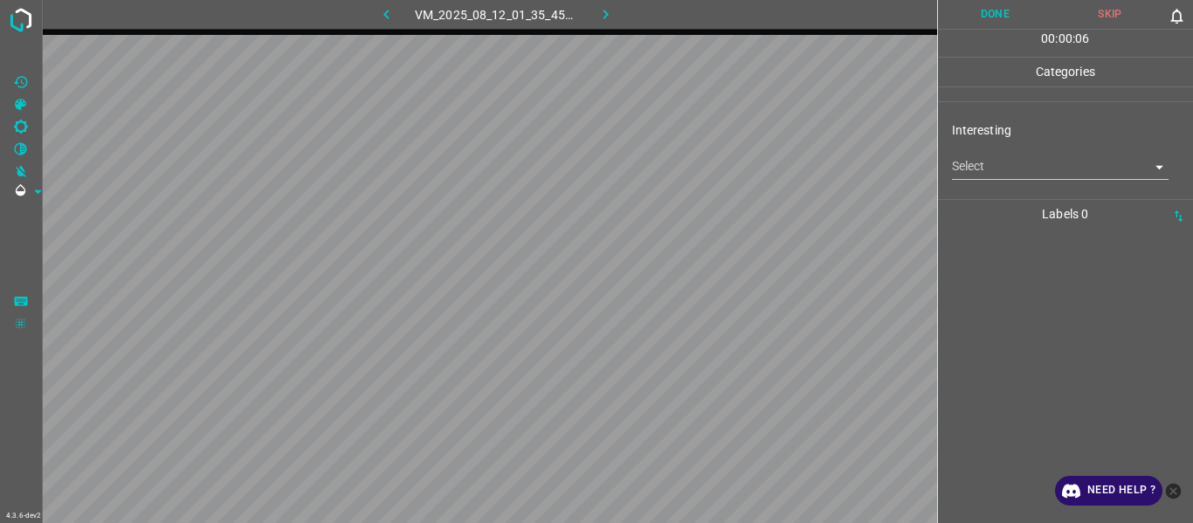
click at [980, 165] on body "4.3.6-dev2 VM_2025_08_12_01_35_45_780_03.gif Done Skip 0 00 : 00 : 06 Categorie…" at bounding box center [596, 261] width 1193 height 523
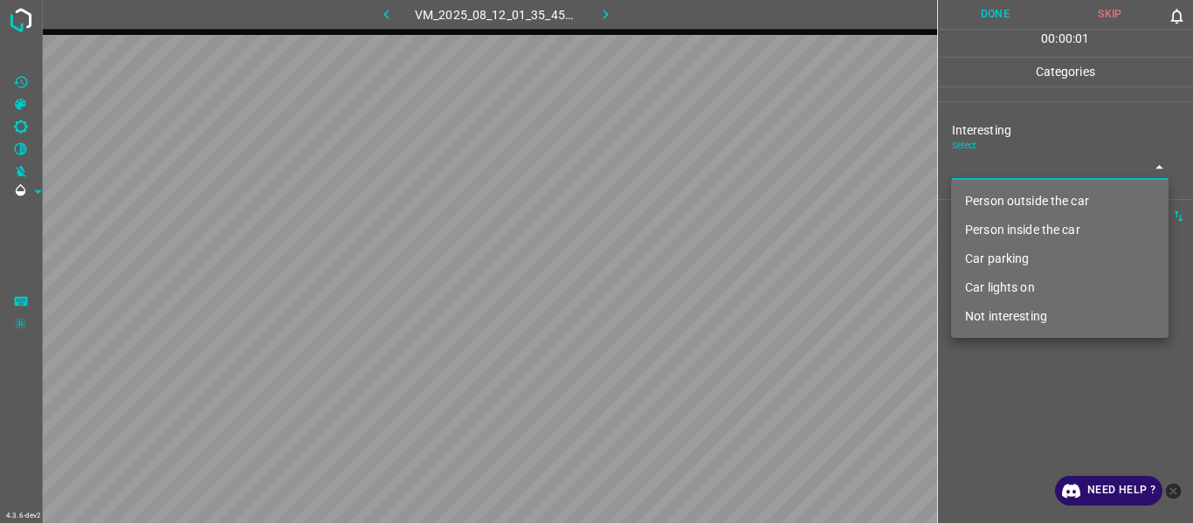
click at [1001, 308] on li "Not interesting" at bounding box center [1060, 316] width 218 height 29
type input "Not interesting"
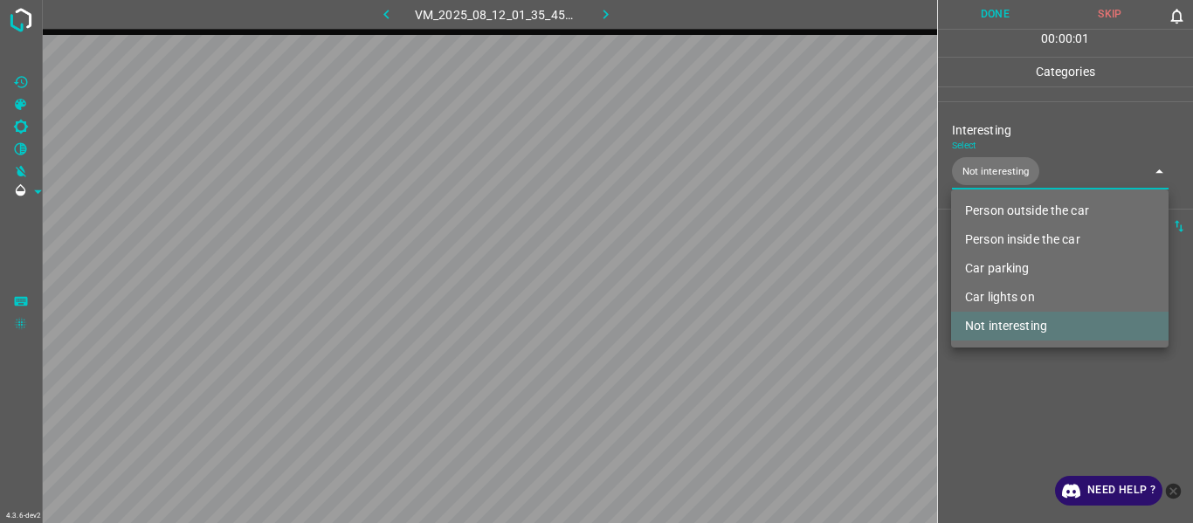
click at [1003, 387] on div at bounding box center [596, 261] width 1193 height 523
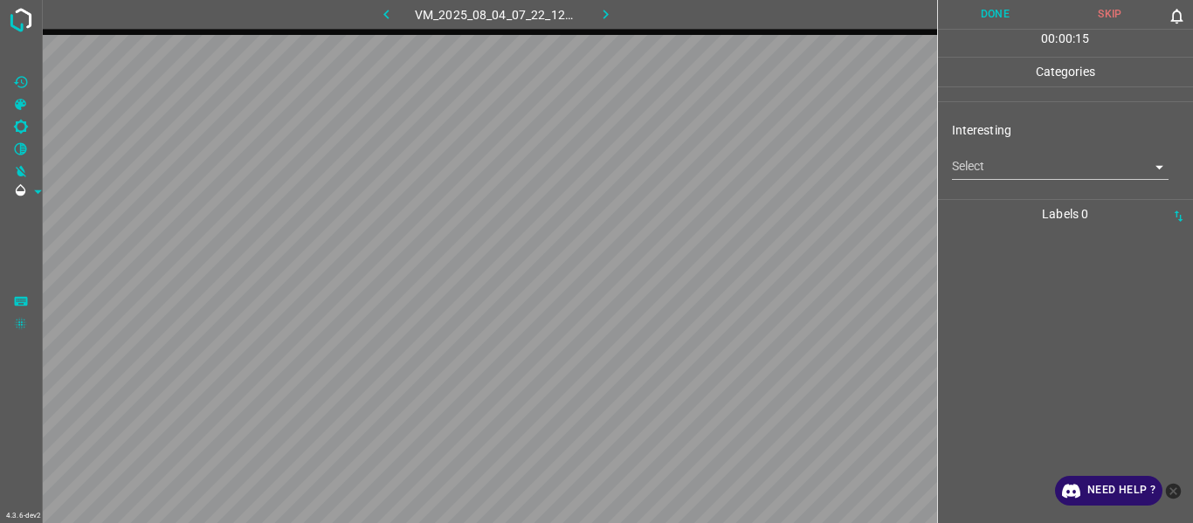
click at [982, 174] on body "4.3.6-dev2 VM_2025_08_04_07_22_12_361_02.gif Done Skip 0 00 : 00 : 15 Categorie…" at bounding box center [596, 261] width 1193 height 523
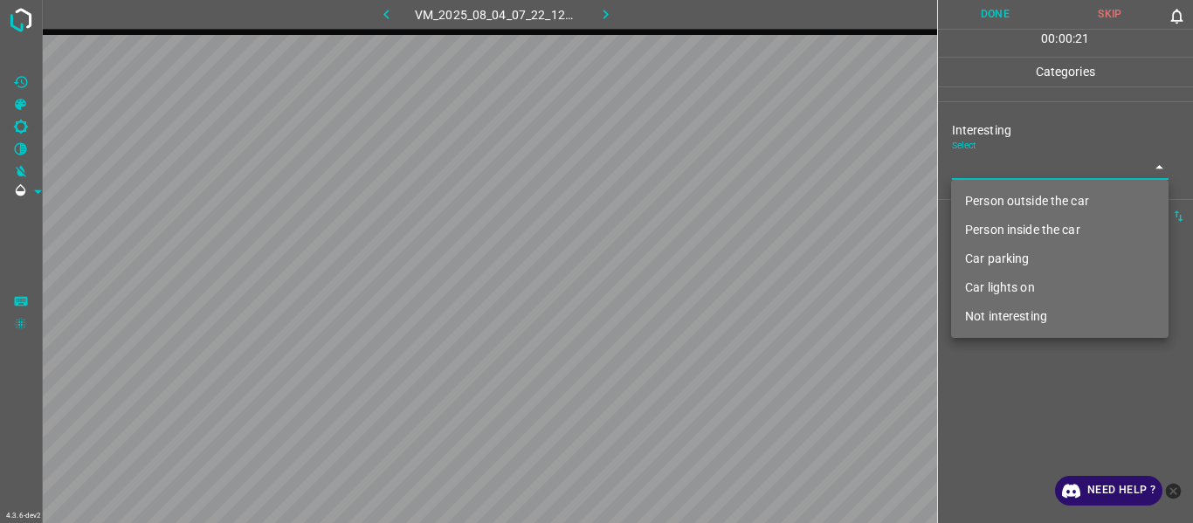
click at [1012, 324] on li "Not interesting" at bounding box center [1060, 316] width 218 height 29
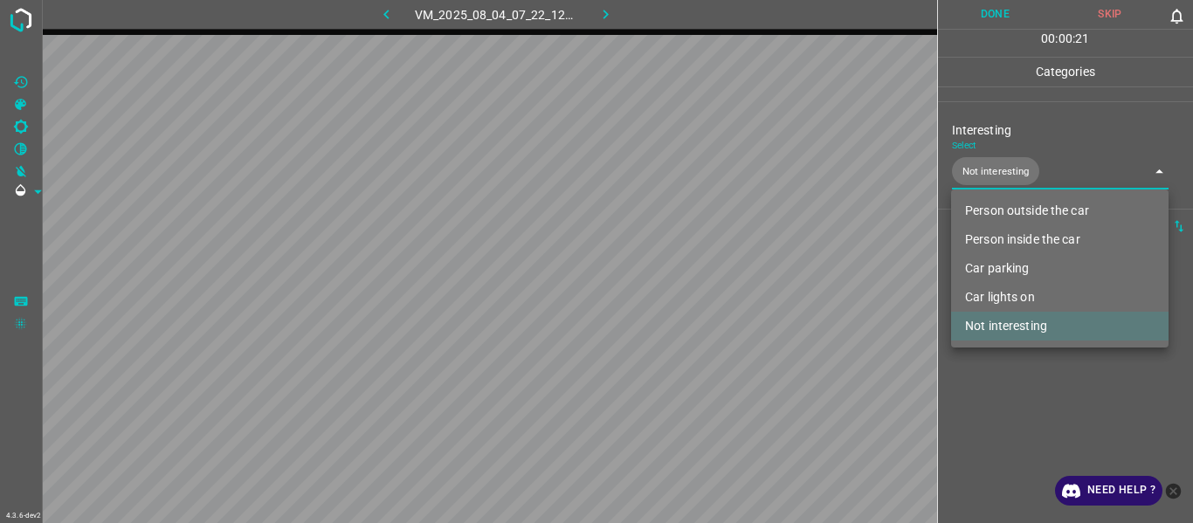
click at [1027, 397] on div at bounding box center [596, 261] width 1193 height 523
drag, startPoint x: 987, startPoint y: 162, endPoint x: 1006, endPoint y: 204, distance: 46.1
click at [992, 170] on body "4.3.6-dev2 VM_2025_08_04_07_22_12_361_02.gif Done Skip 0 00 : 00 : 25 Categorie…" at bounding box center [596, 261] width 1193 height 523
click at [1020, 212] on li "Person outside the car" at bounding box center [1060, 211] width 218 height 29
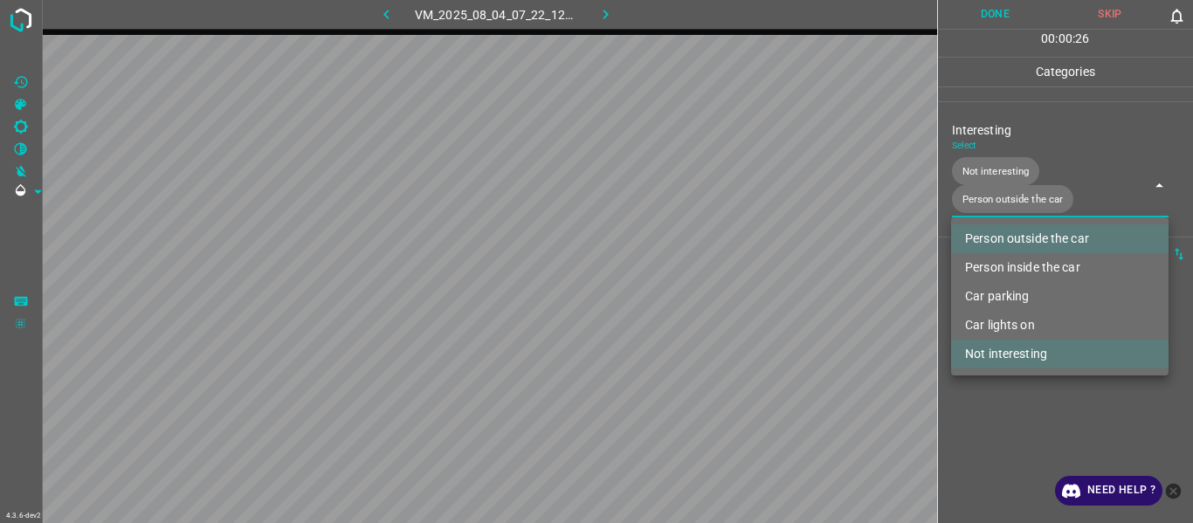
drag, startPoint x: 1019, startPoint y: 356, endPoint x: 1020, endPoint y: 397, distance: 42.0
click at [1019, 357] on li "Not interesting" at bounding box center [1060, 354] width 218 height 29
type input "Person outside the car"
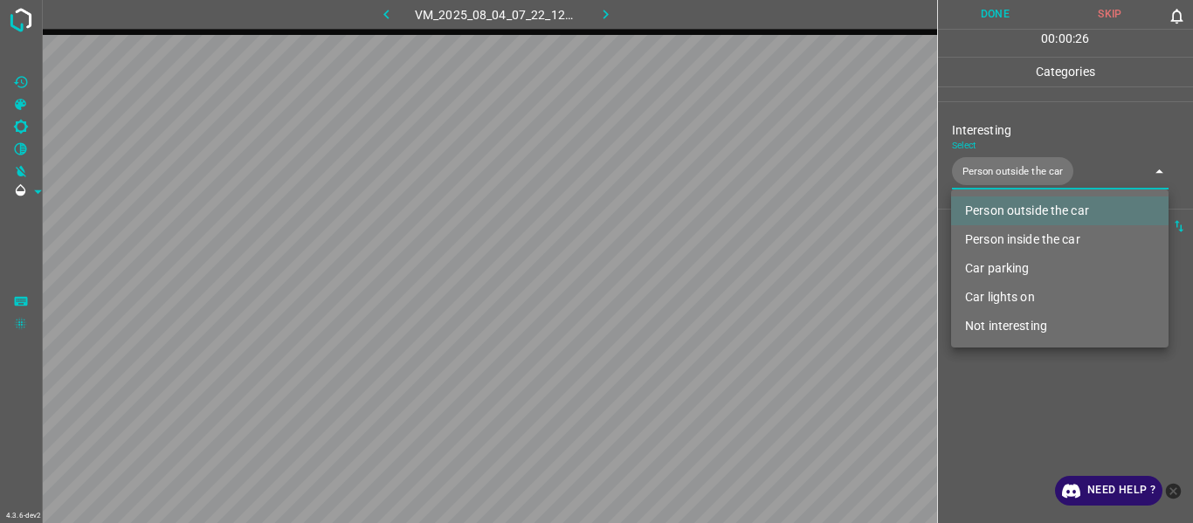
click at [1024, 443] on div at bounding box center [596, 261] width 1193 height 523
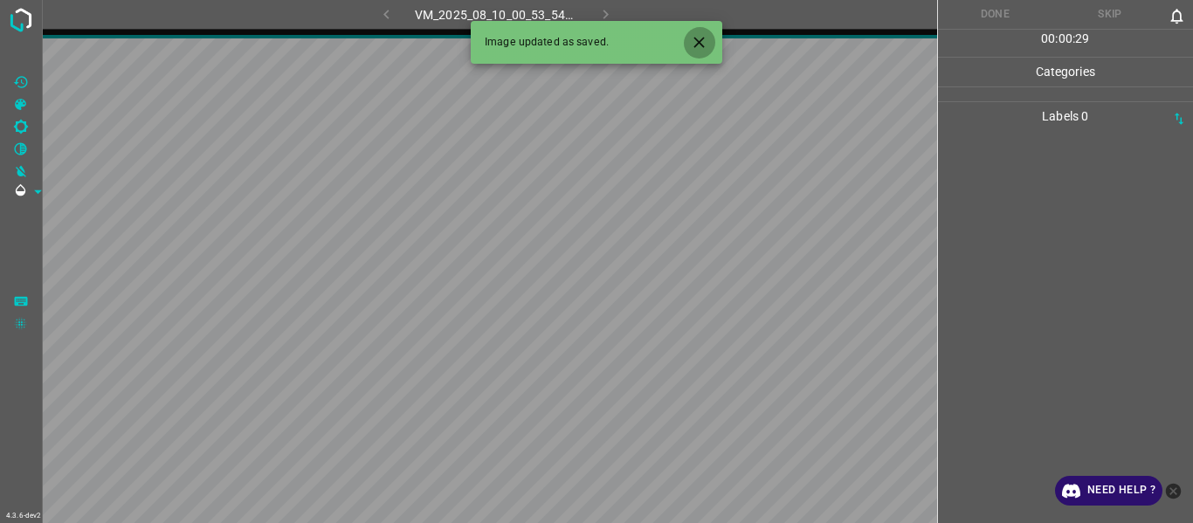
click at [708, 39] on icon "Close" at bounding box center [699, 42] width 18 height 18
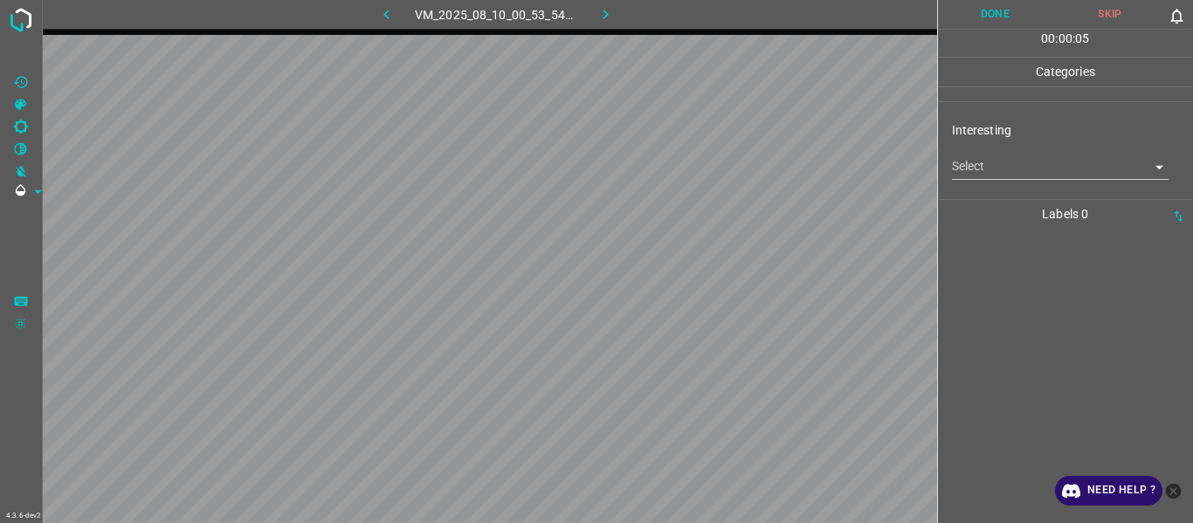
click at [1017, 170] on body "4.3.6-dev2 VM_2025_08_10_00_53_54_617_00.gif Done Skip 0 00 : 00 : 05 Categorie…" at bounding box center [596, 261] width 1193 height 523
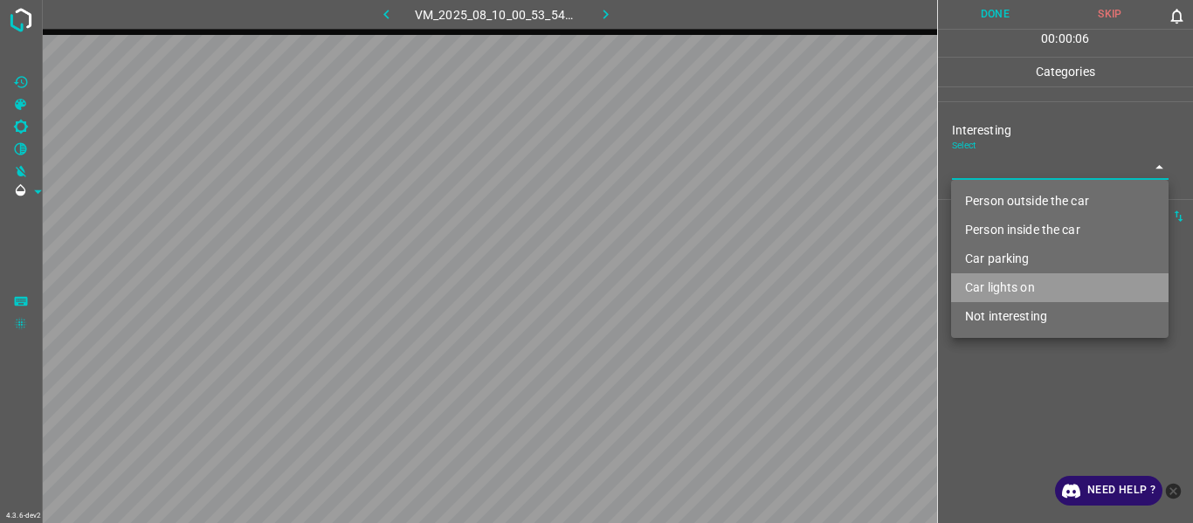
click at [1010, 296] on li "Car lights on" at bounding box center [1060, 287] width 218 height 29
type input "Car lights on"
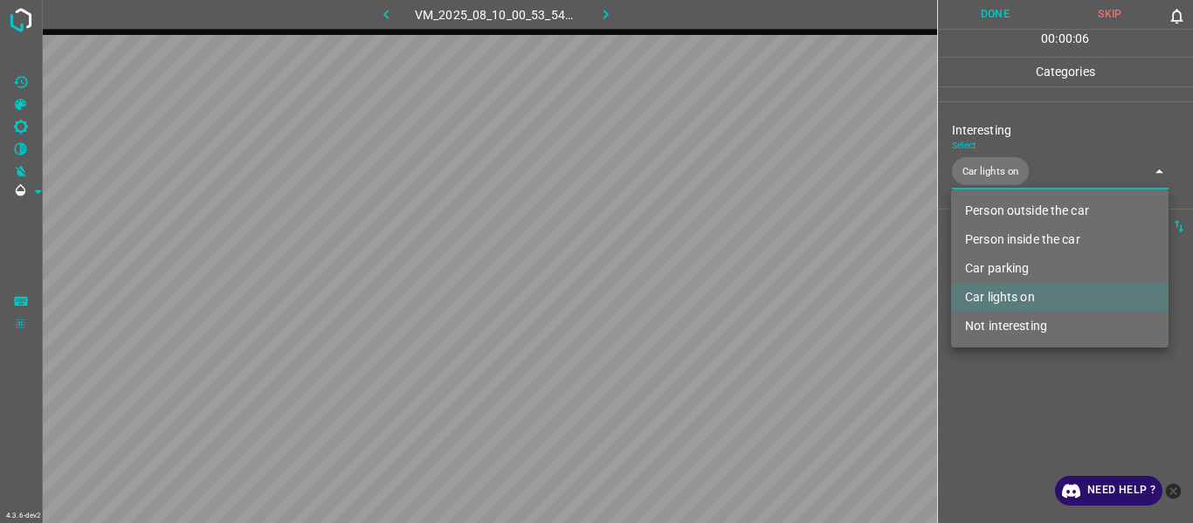
click at [1013, 415] on div at bounding box center [596, 261] width 1193 height 523
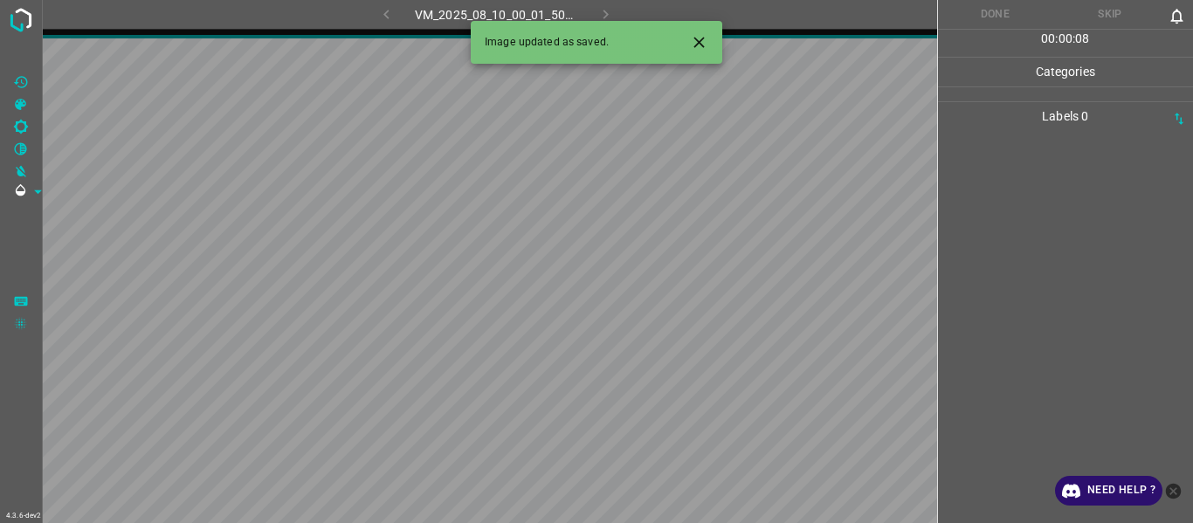
click at [690, 48] on icon "Close" at bounding box center [699, 42] width 18 height 18
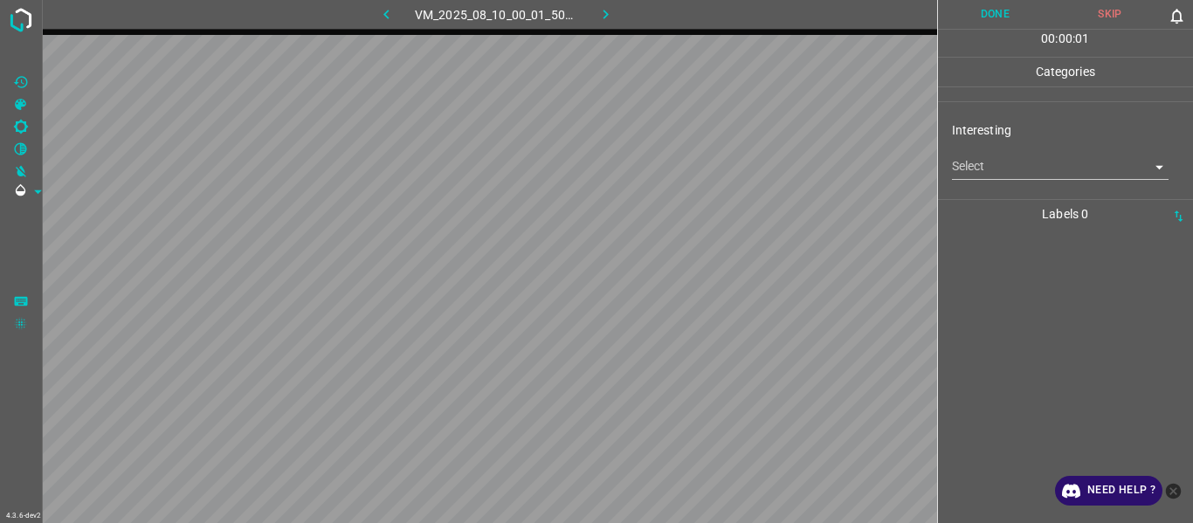
click at [978, 172] on body "4.3.6-dev2 VM_2025_08_10_00_01_50_520_03.gif Done Skip 0 00 : 00 : 01 Categorie…" at bounding box center [596, 261] width 1193 height 523
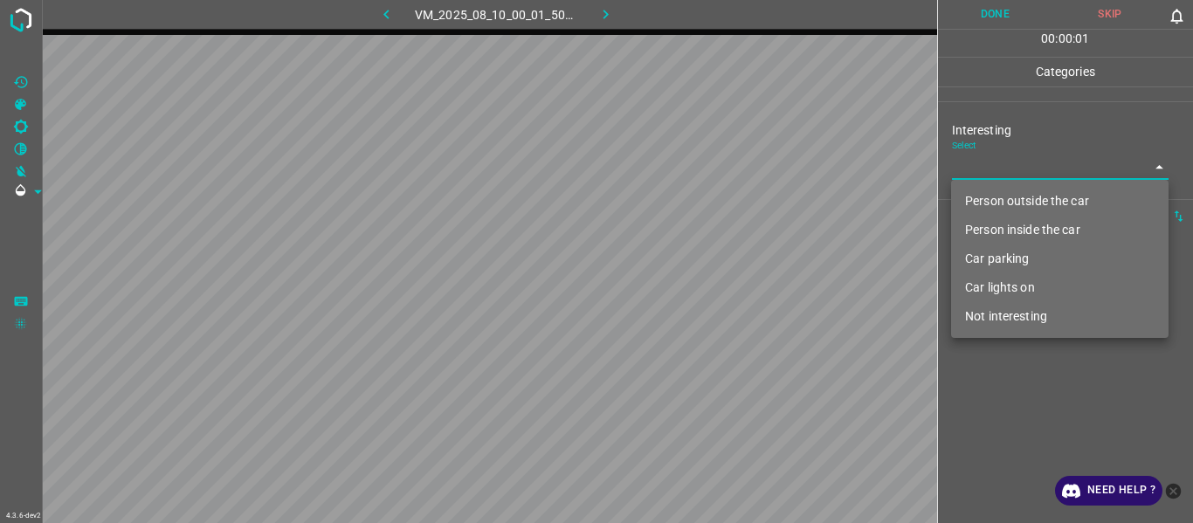
drag, startPoint x: 992, startPoint y: 197, endPoint x: 1001, endPoint y: 212, distance: 18.0
click at [994, 198] on li "Person outside the car" at bounding box center [1060, 201] width 218 height 29
type input "Person outside the car"
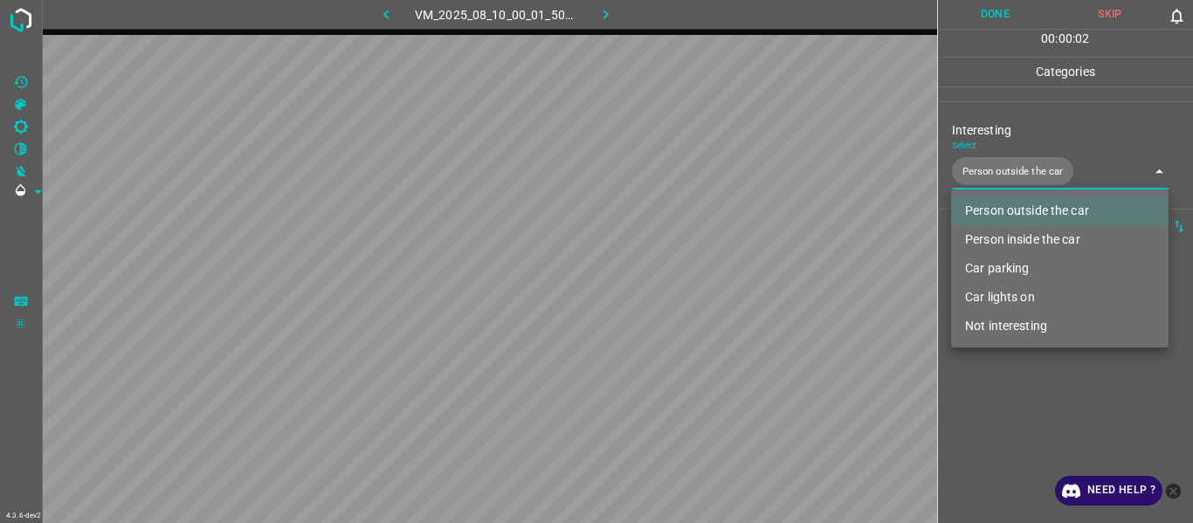
click at [1013, 406] on div at bounding box center [596, 261] width 1193 height 523
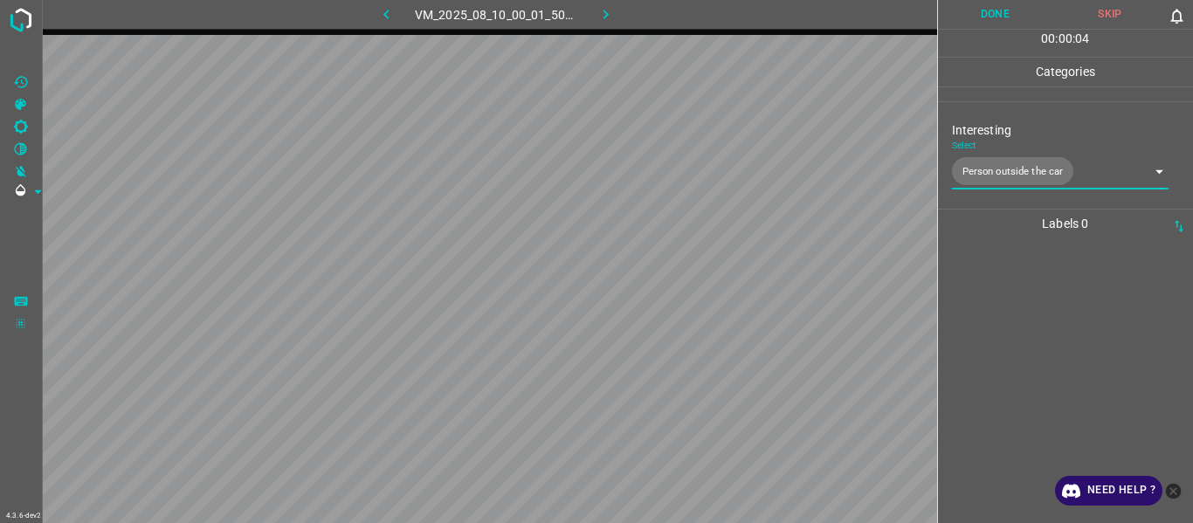
click at [1008, 404] on div at bounding box center [1065, 380] width 245 height 285
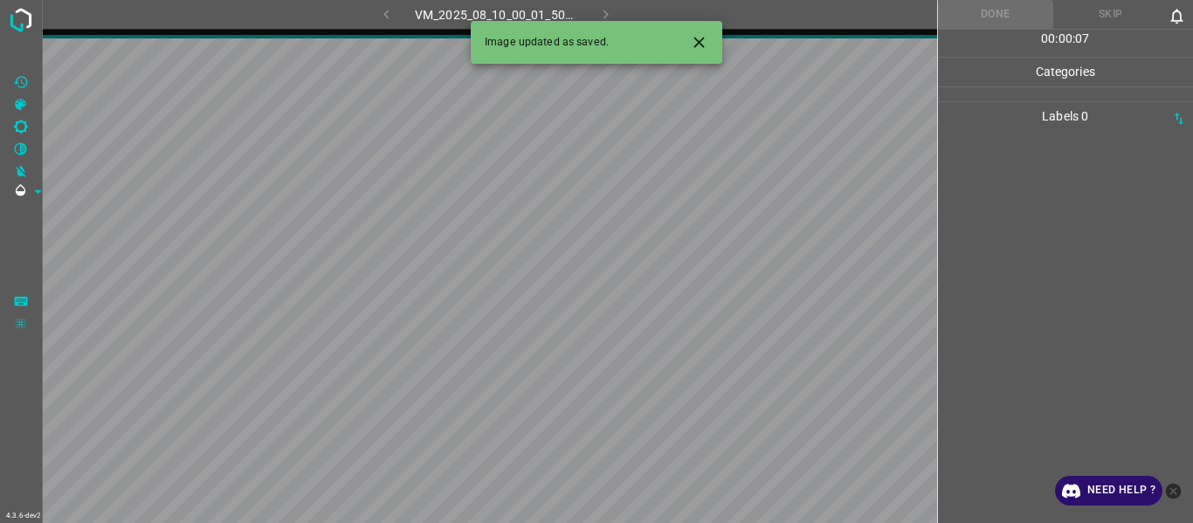
click at [694, 46] on icon "Close" at bounding box center [699, 42] width 18 height 18
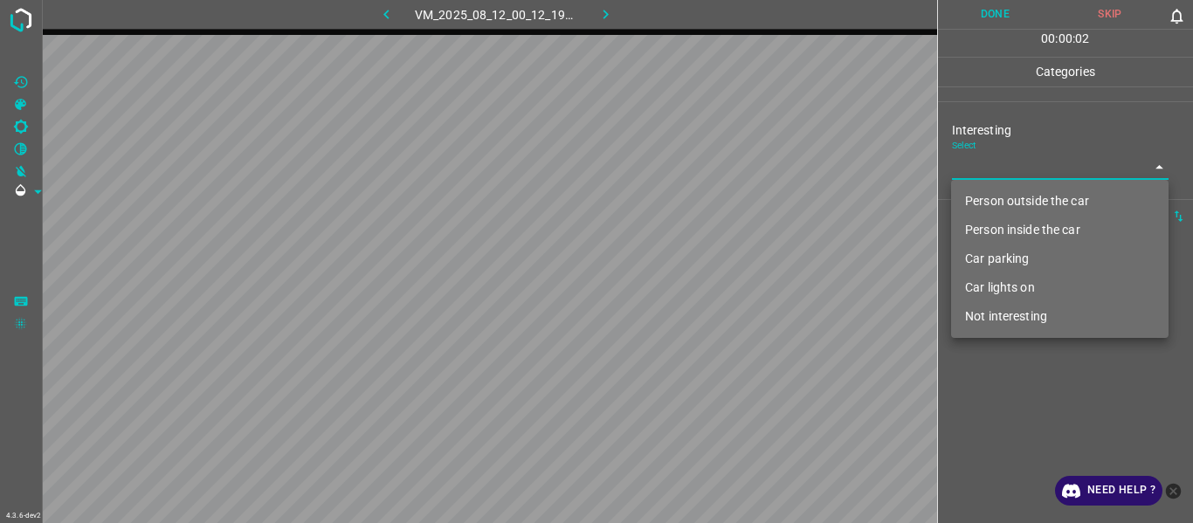
click at [968, 165] on body "4.3.6-dev2 VM_2025_08_12_00_12_19_319_11.gif Done Skip 0 00 : 00 : 02 Categorie…" at bounding box center [596, 261] width 1193 height 523
click at [985, 188] on li "Person outside the car" at bounding box center [1060, 201] width 218 height 29
type input "Person outside the car"
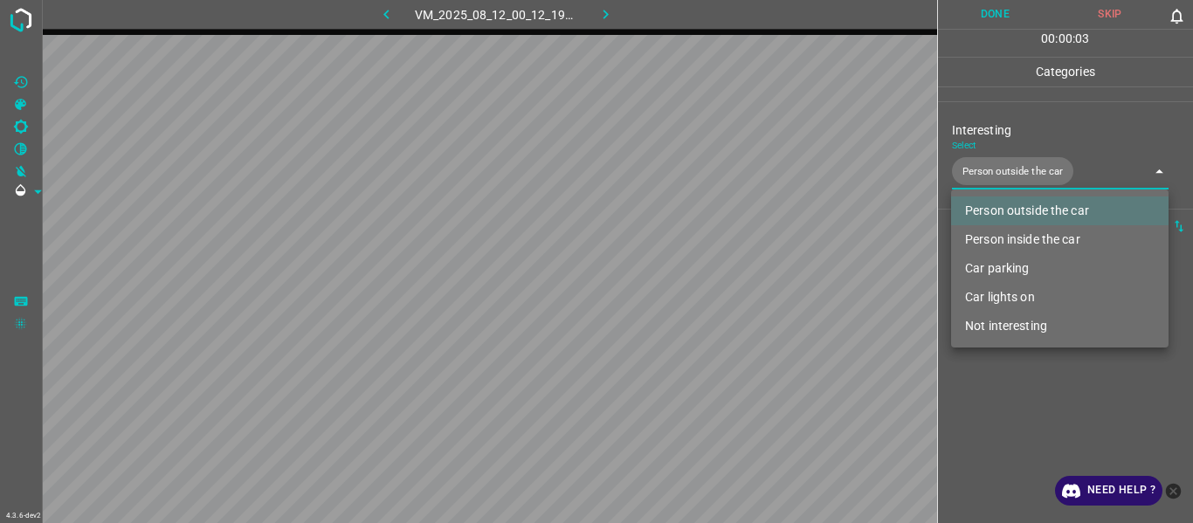
click at [984, 431] on div at bounding box center [596, 261] width 1193 height 523
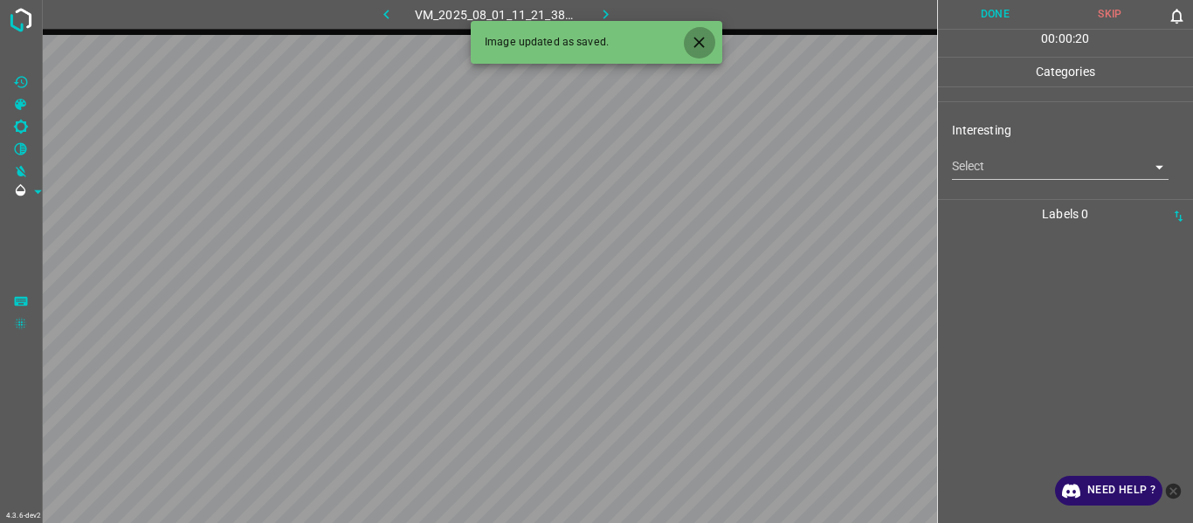
click at [705, 45] on icon "Close" at bounding box center [699, 42] width 18 height 18
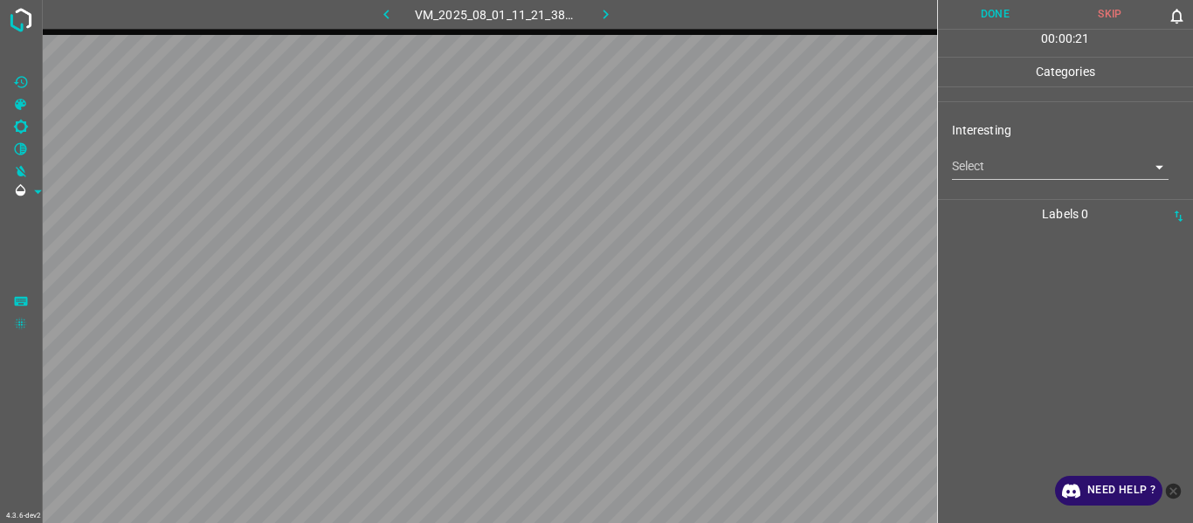
click at [1019, 181] on div "Interesting Select ​" at bounding box center [1066, 150] width 256 height 82
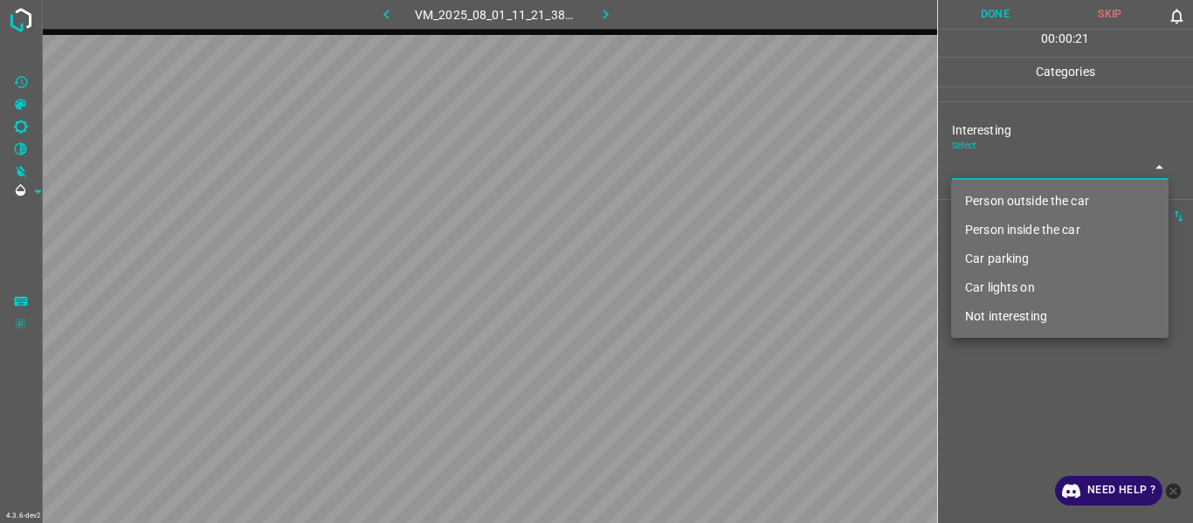
click at [1019, 170] on body "4.3.6-dev2 VM_2025_08_01_11_21_38_940_11.gif Done Skip 0 00 : 00 : 21 Categorie…" at bounding box center [596, 261] width 1193 height 523
click at [1019, 198] on li "Person outside the car" at bounding box center [1060, 201] width 218 height 29
type input "Person outside the car"
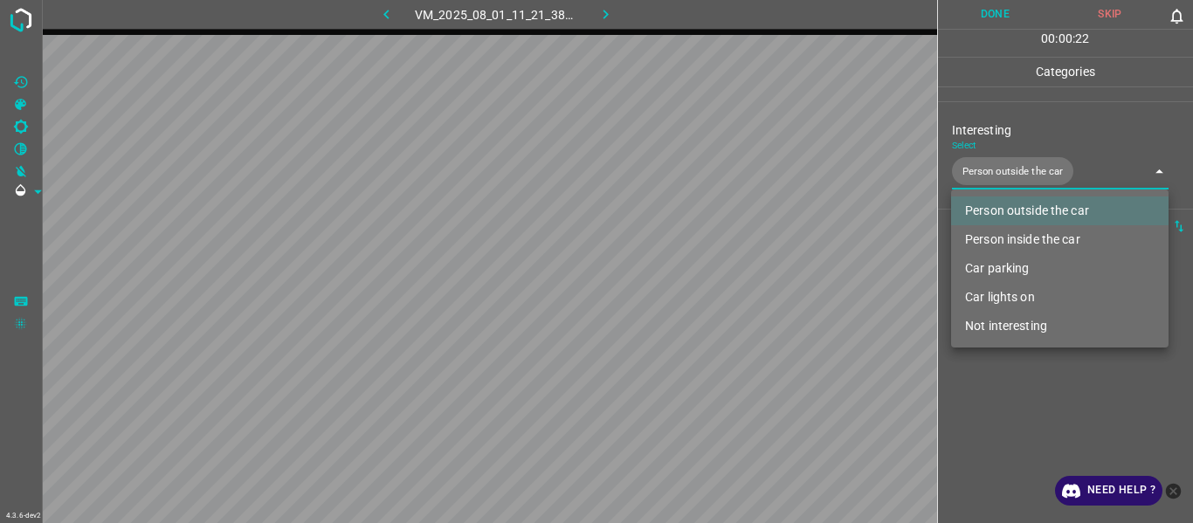
click at [1004, 401] on div at bounding box center [596, 261] width 1193 height 523
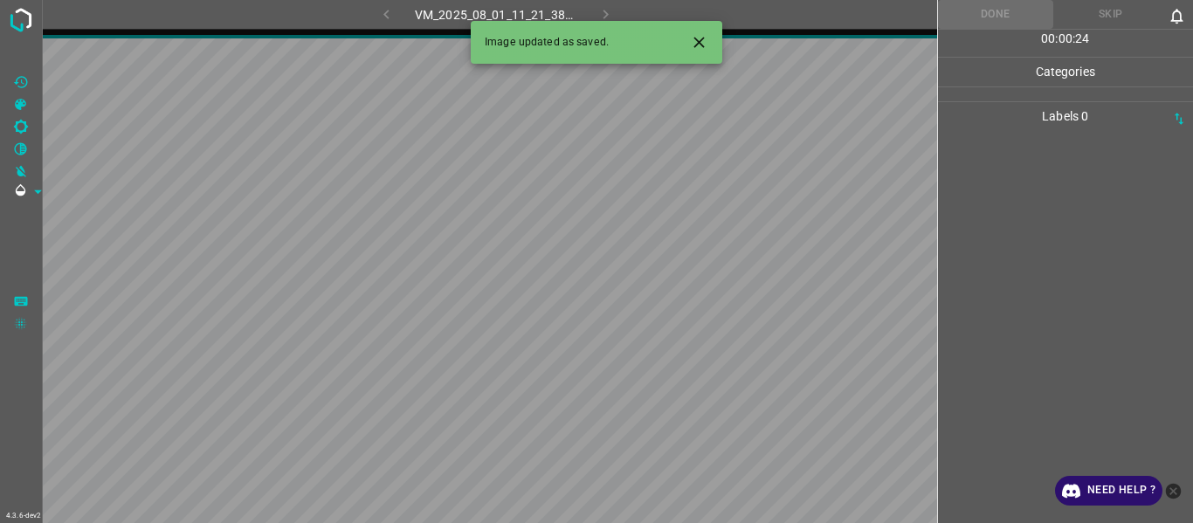
click at [703, 38] on icon "Close" at bounding box center [699, 42] width 10 height 10
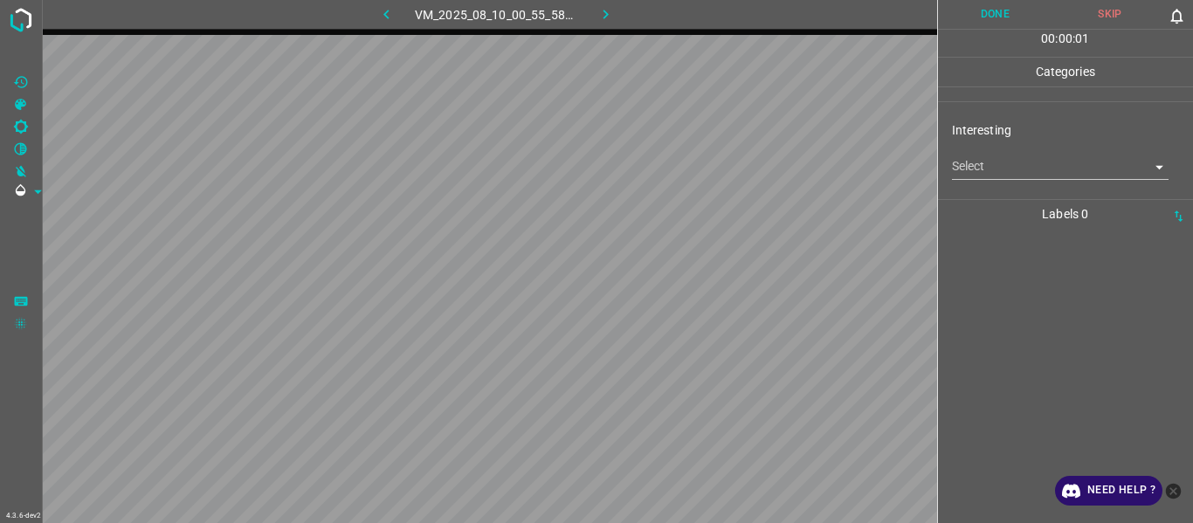
click at [1004, 172] on body "4.3.6-dev2 VM_2025_08_10_00_55_58_727_00.gif Done Skip 0 00 : 00 : 01 Categorie…" at bounding box center [596, 261] width 1193 height 523
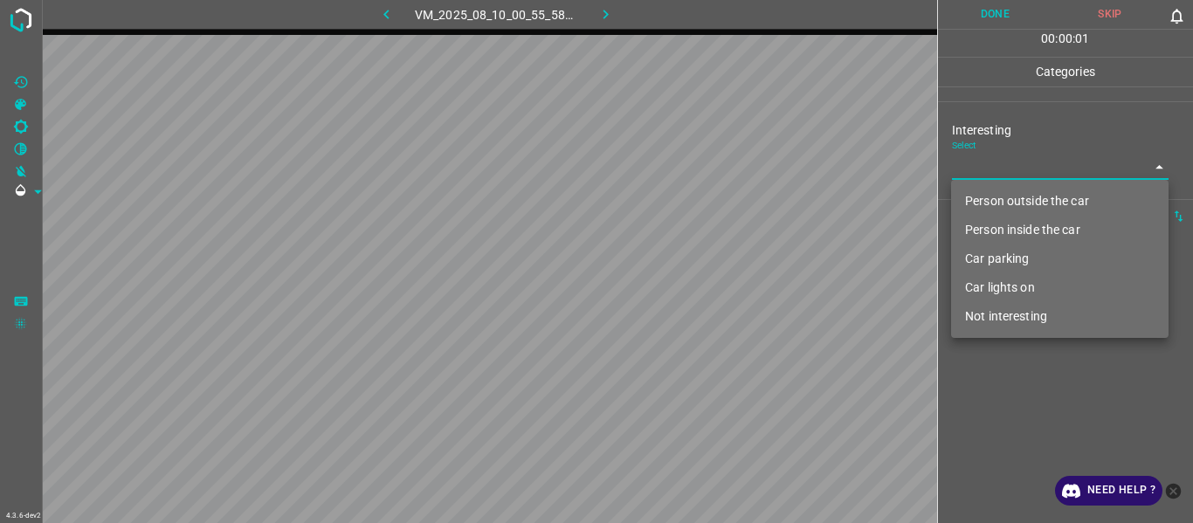
click at [1023, 202] on li "Person outside the car" at bounding box center [1060, 201] width 218 height 29
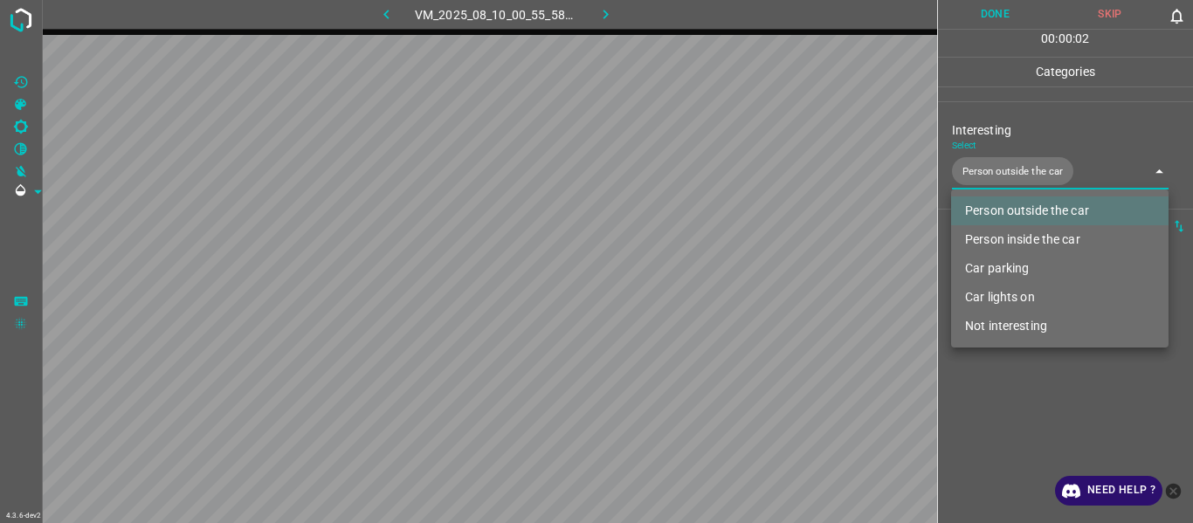
click at [1025, 293] on li "Car lights on" at bounding box center [1060, 297] width 218 height 29
type input "Person outside the car,Car lights on"
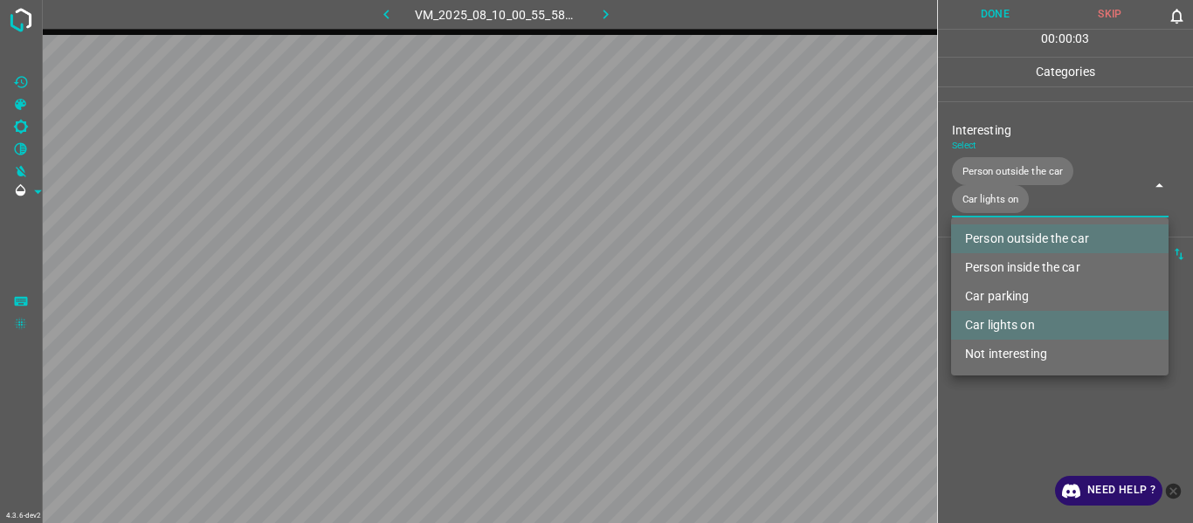
click at [1023, 394] on div at bounding box center [596, 261] width 1193 height 523
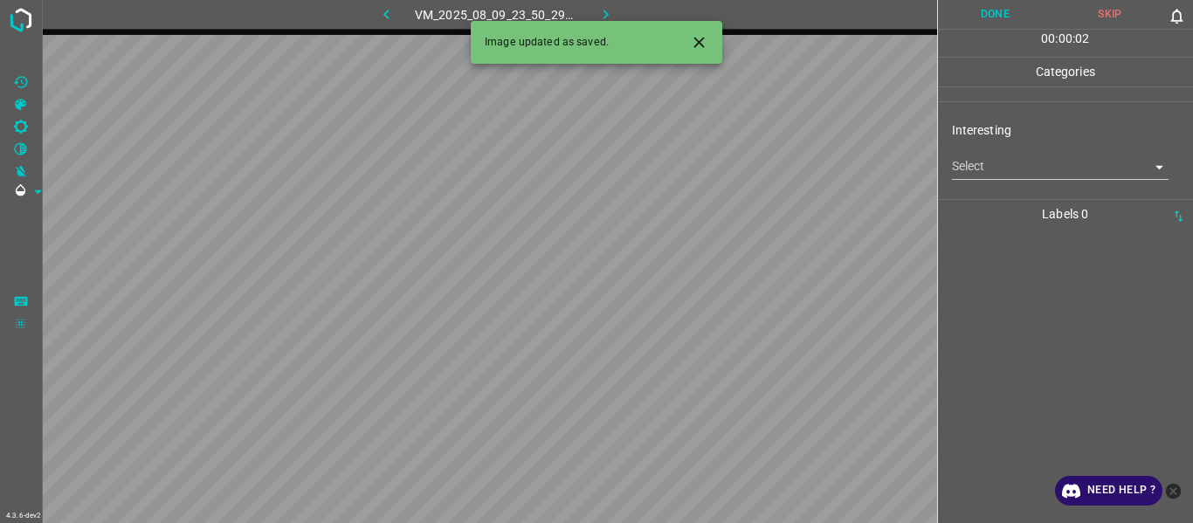
click at [696, 41] on icon "Close" at bounding box center [699, 42] width 18 height 18
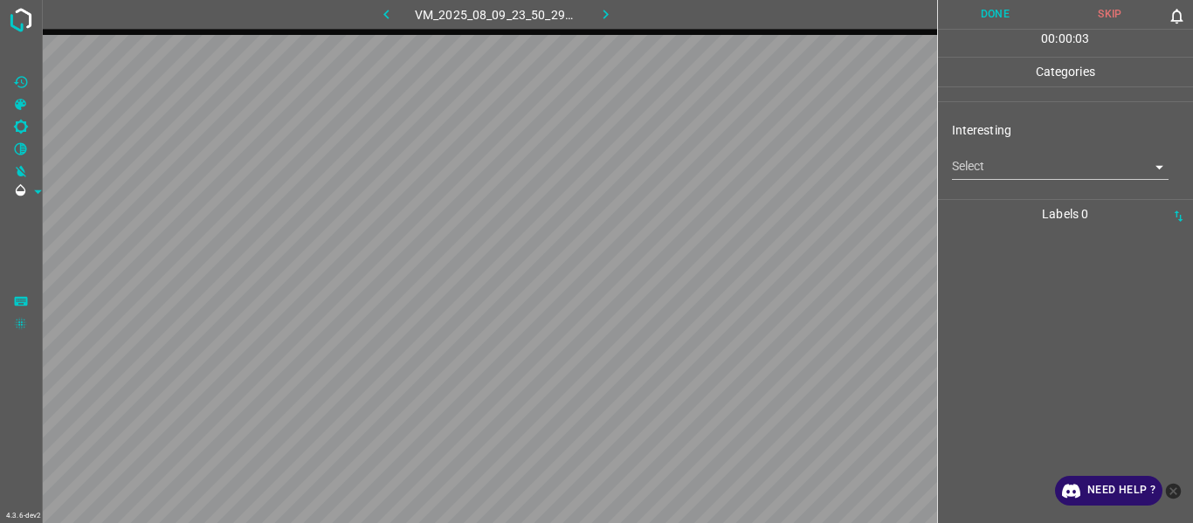
click at [971, 163] on body "4.3.6-dev2 VM_2025_08_09_23_50_29_346_01.gif Done Skip 0 00 : 00 : 03 Categorie…" at bounding box center [596, 261] width 1193 height 523
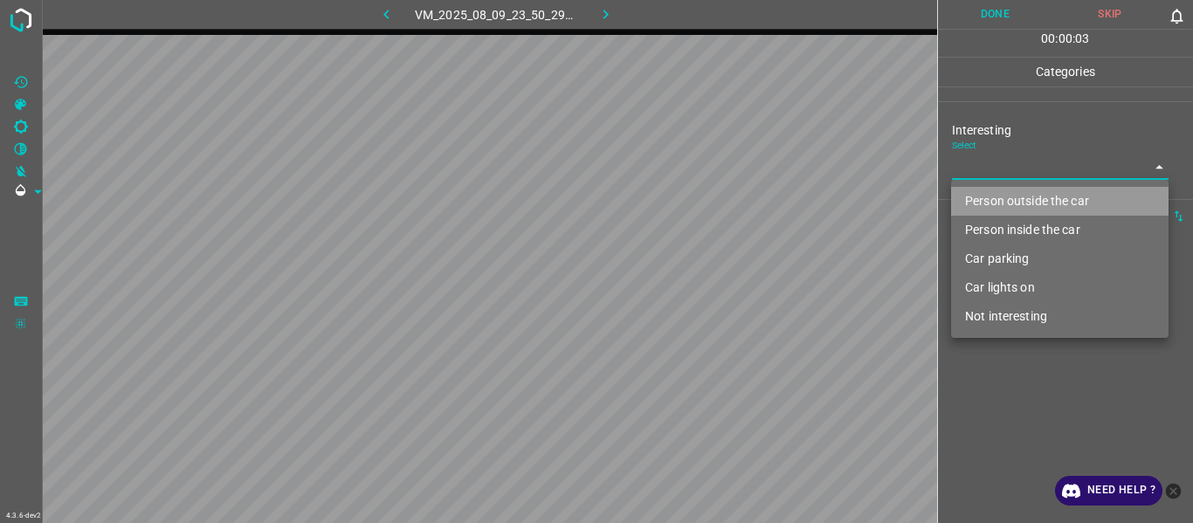
click at [983, 202] on li "Person outside the car" at bounding box center [1060, 201] width 218 height 29
type input "Person outside the car"
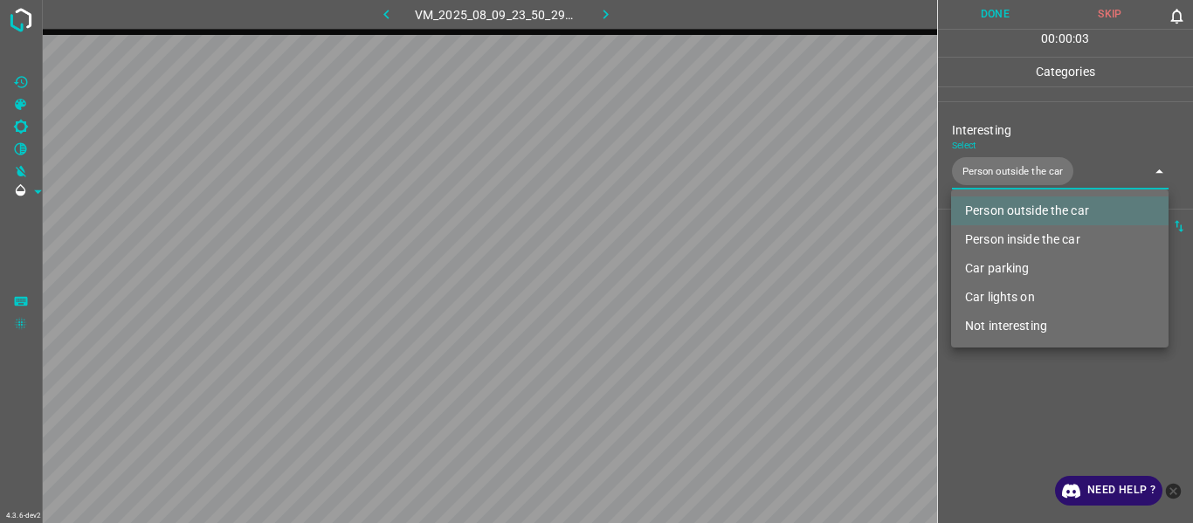
click at [1000, 392] on div at bounding box center [596, 261] width 1193 height 523
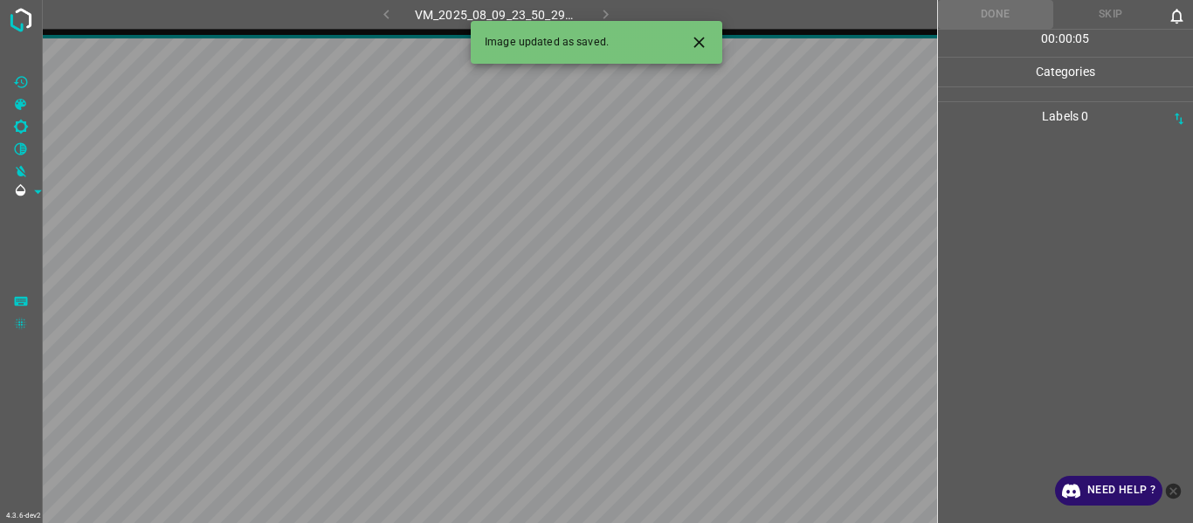
click at [698, 38] on icon "Close" at bounding box center [699, 42] width 18 height 18
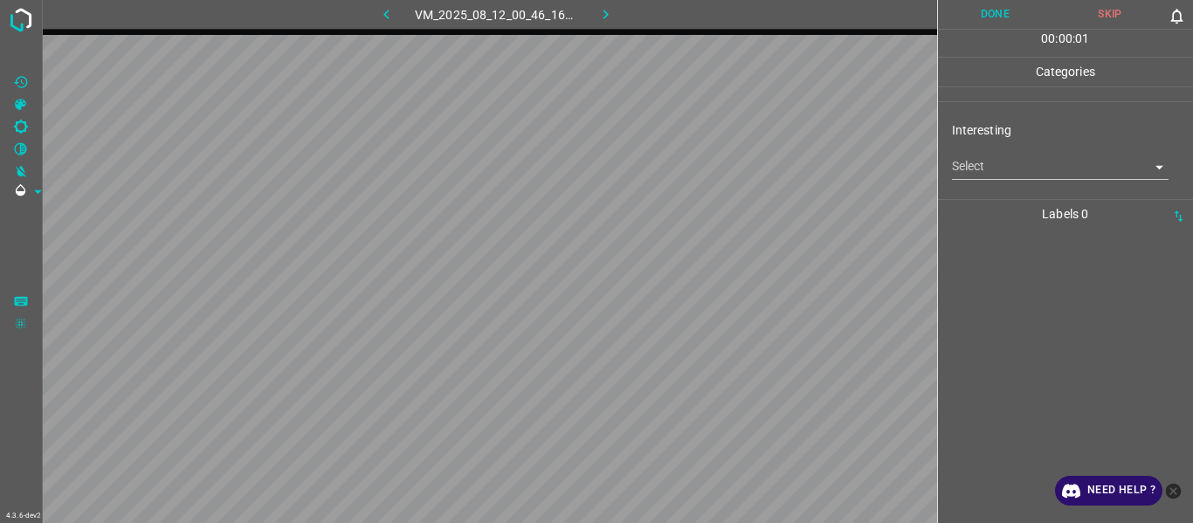
click at [998, 172] on body "4.3.6-dev2 VM_2025_08_12_00_46_16_115_01.gif Done Skip 0 00 : 00 : 01 Categorie…" at bounding box center [596, 261] width 1193 height 523
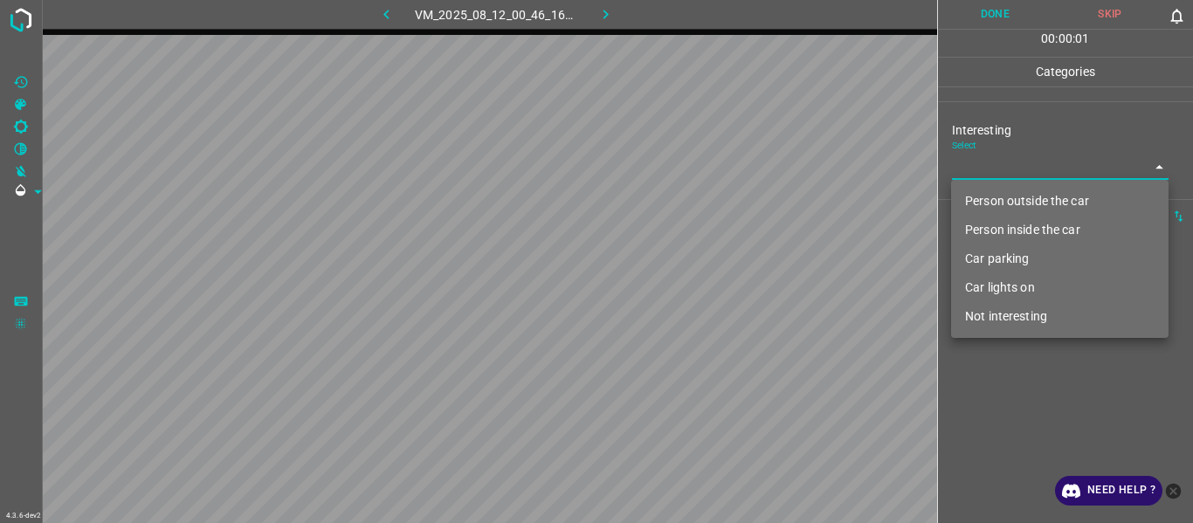
click at [1004, 298] on li "Car lights on" at bounding box center [1060, 287] width 218 height 29
type input "Car lights on"
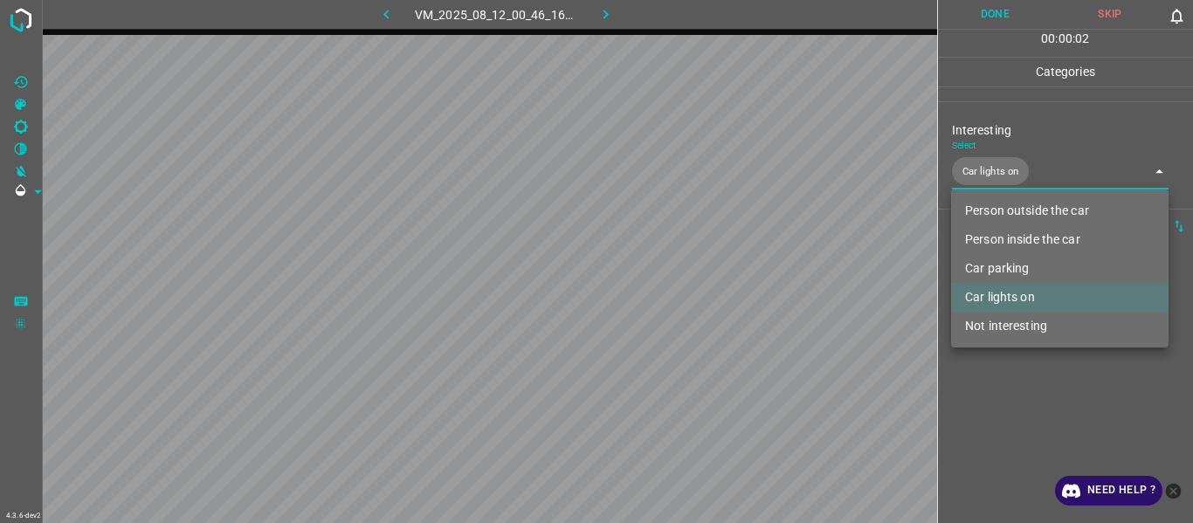
click at [1011, 390] on div at bounding box center [596, 261] width 1193 height 523
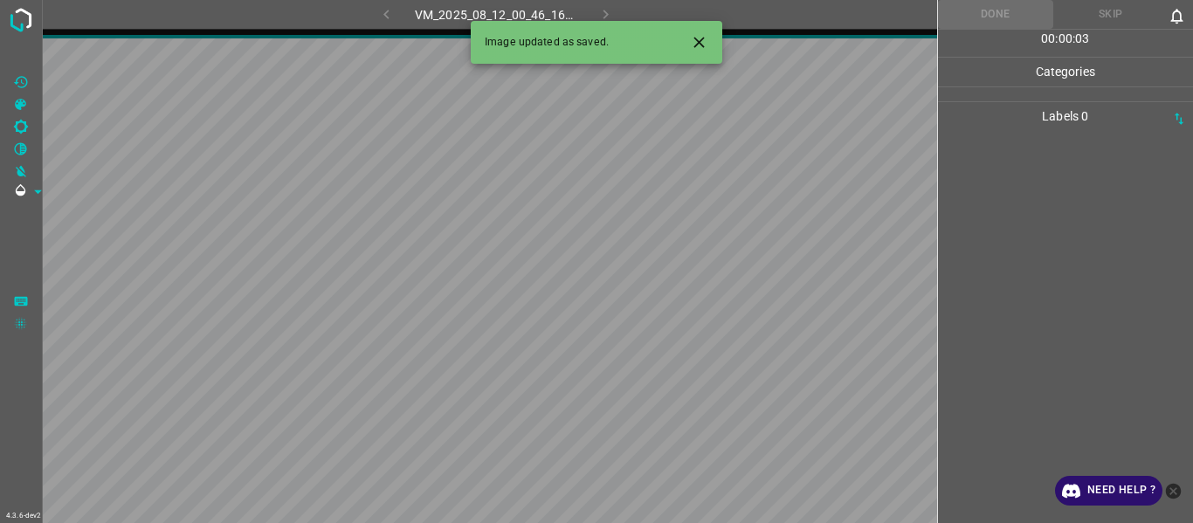
click at [707, 38] on icon "Close" at bounding box center [699, 42] width 18 height 18
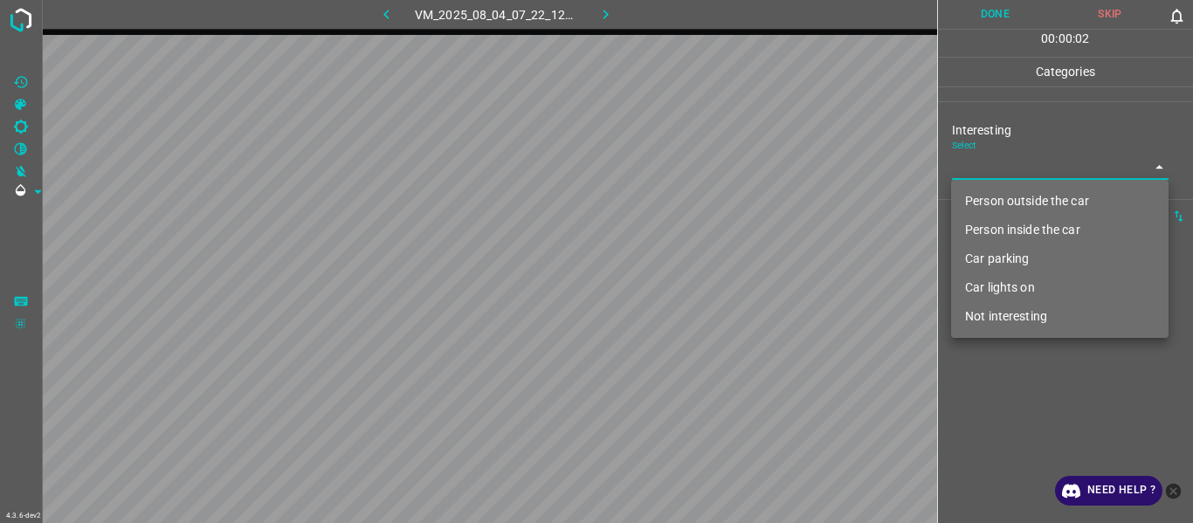
click at [998, 165] on body "4.3.6-dev2 VM_2025_08_04_07_22_12_361_04.gif Done Skip 0 00 : 00 : 02 Categorie…" at bounding box center [596, 261] width 1193 height 523
click at [998, 200] on li "Person outside the car" at bounding box center [1060, 201] width 218 height 29
type input "Person outside the car"
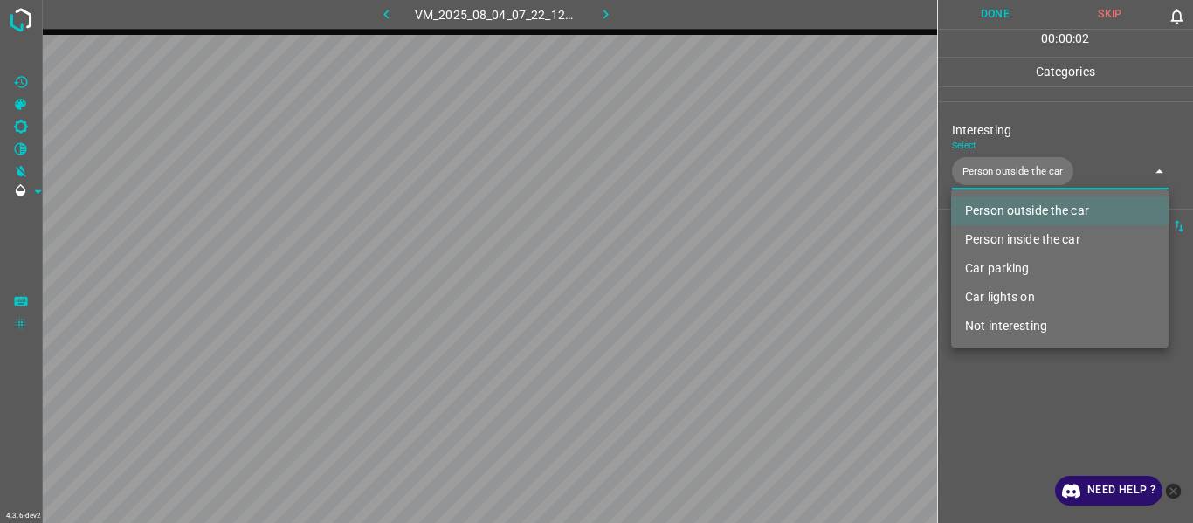
click at [1002, 410] on div at bounding box center [596, 261] width 1193 height 523
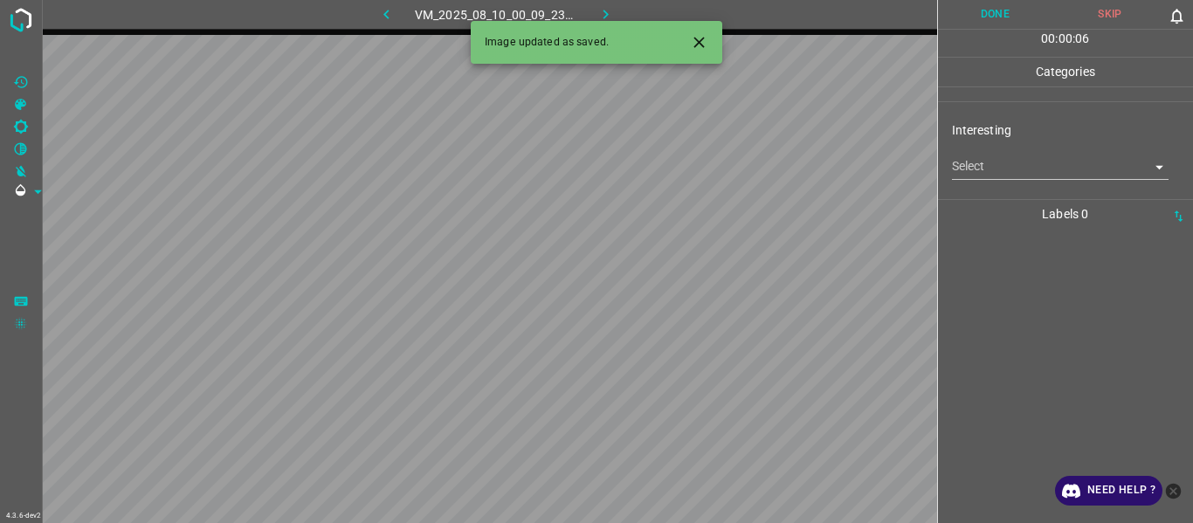
click at [700, 39] on icon "Close" at bounding box center [699, 42] width 18 height 18
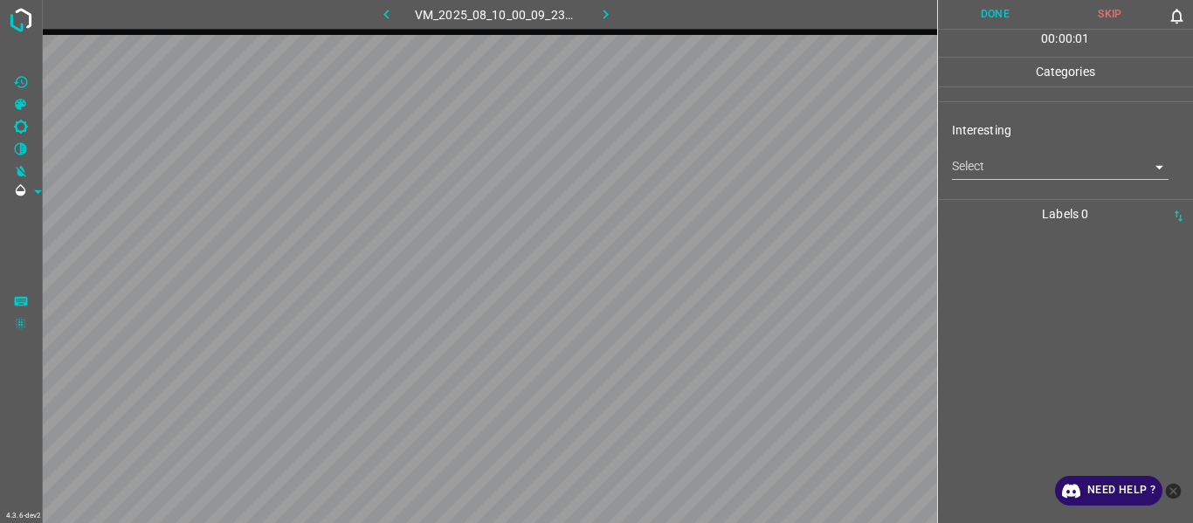
click at [1000, 165] on body "4.3.6-dev2 VM_2025_08_10_00_09_23_273_06.gif Done Skip 0 00 : 00 : 01 Categorie…" at bounding box center [596, 261] width 1193 height 523
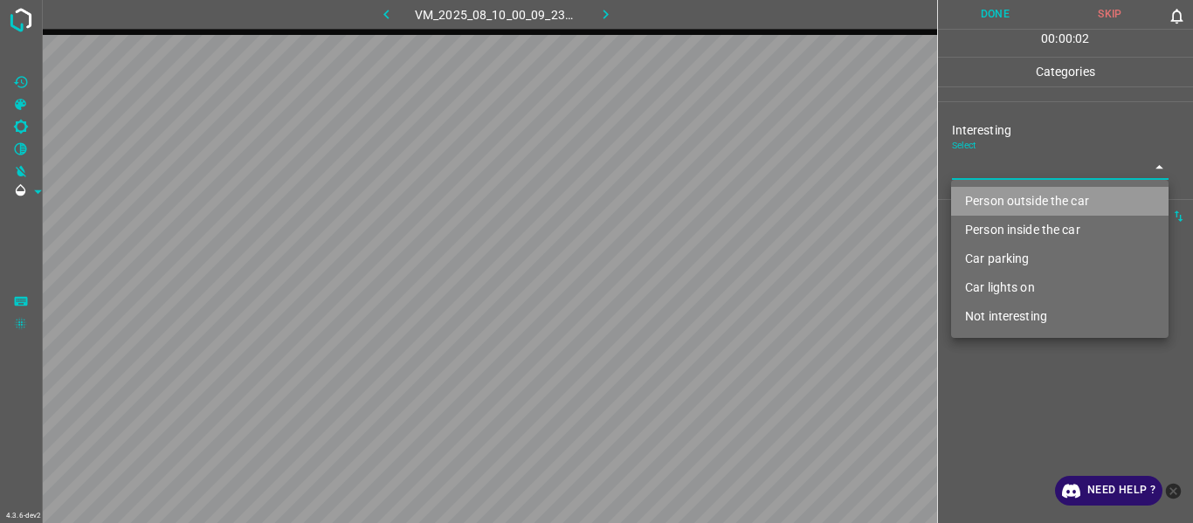
click at [1014, 198] on li "Person outside the car" at bounding box center [1060, 201] width 218 height 29
type input "Person outside the car"
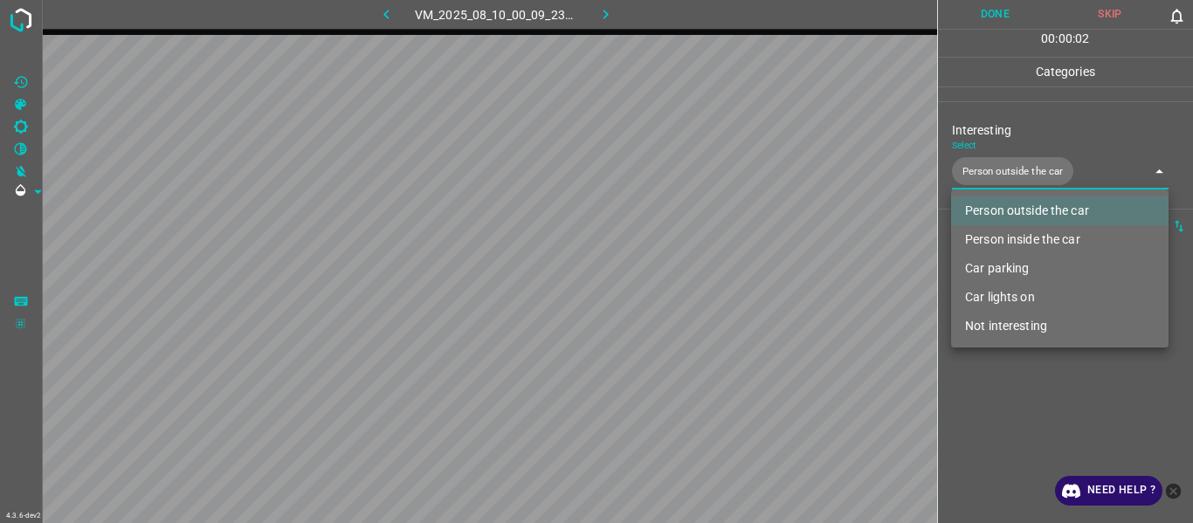
click at [1035, 411] on div at bounding box center [596, 261] width 1193 height 523
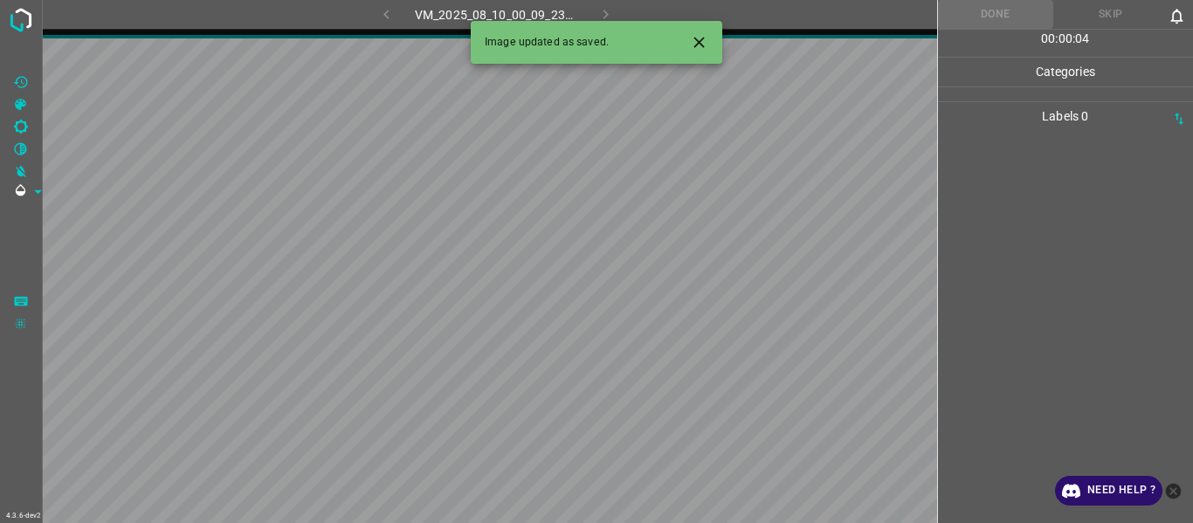
click at [703, 39] on icon "Close" at bounding box center [699, 42] width 10 height 10
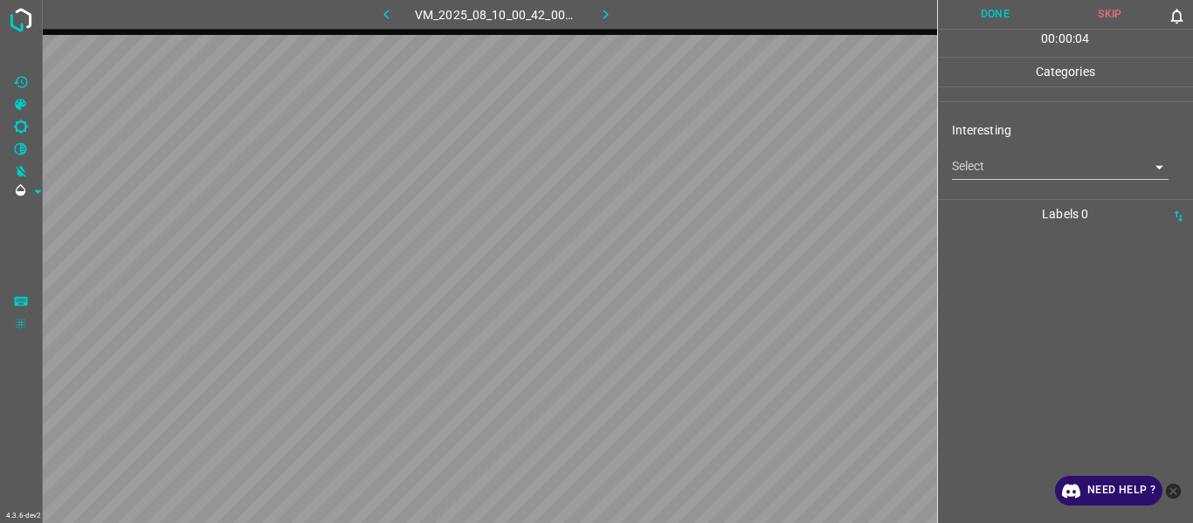
click at [988, 167] on body "4.3.6-dev2 VM_2025_08_10_00_42_00_421_08.gif Done Skip 0 00 : 00 : 04 Categorie…" at bounding box center [596, 261] width 1193 height 523
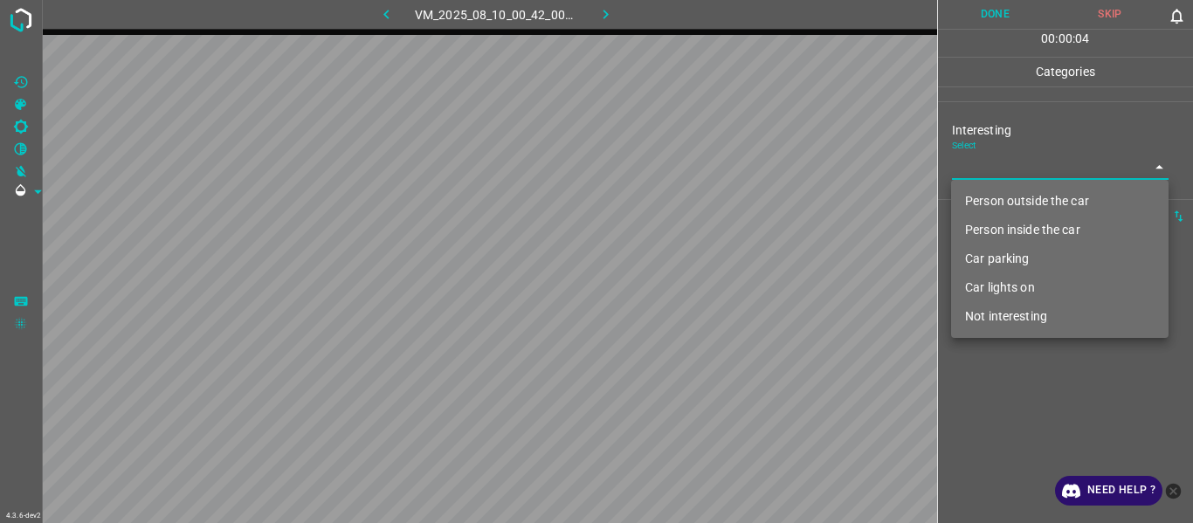
click at [988, 195] on li "Person outside the car" at bounding box center [1060, 201] width 218 height 29
type input "Person outside the car"
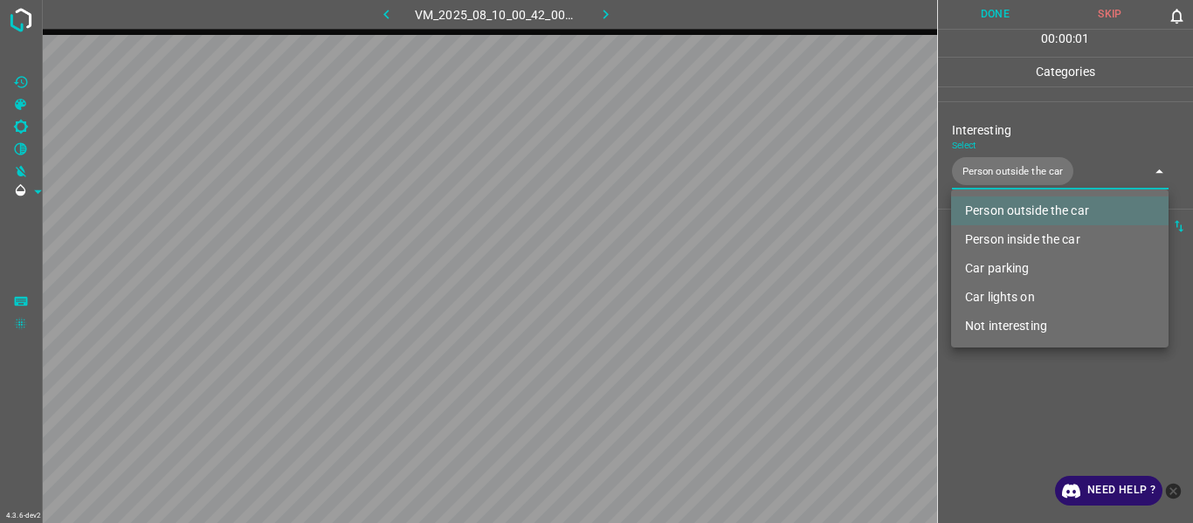
click at [1002, 401] on div at bounding box center [596, 261] width 1193 height 523
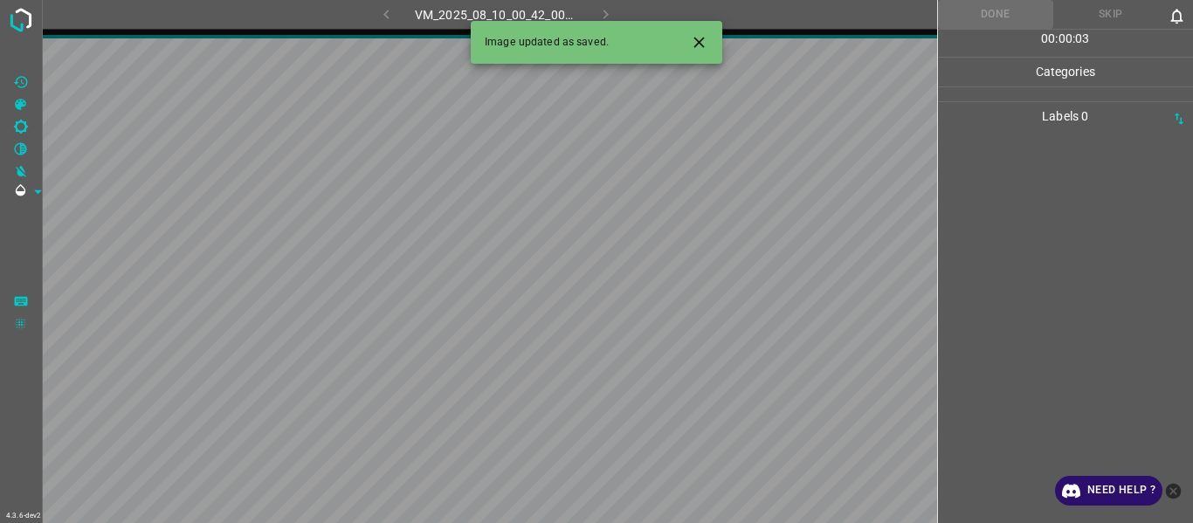
click at [707, 38] on icon "Close" at bounding box center [699, 42] width 18 height 18
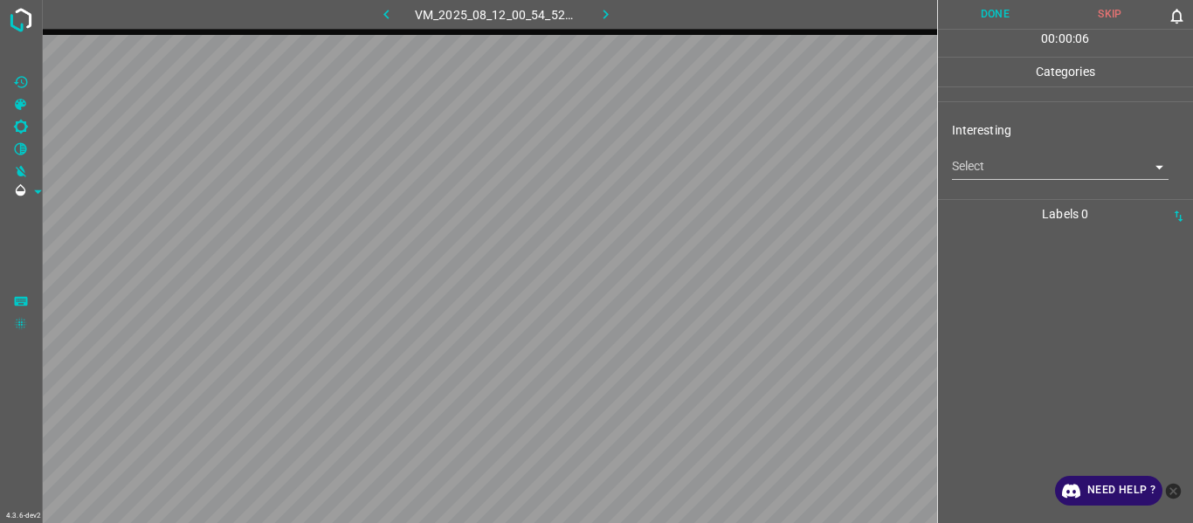
click at [974, 184] on div "Interesting Select ​" at bounding box center [1066, 150] width 256 height 82
click at [979, 169] on body "4.3.6-dev2 VM_2025_08_12_00_54_52_724_08.gif Done Skip 0 00 : 00 : 08 Categorie…" at bounding box center [596, 261] width 1193 height 523
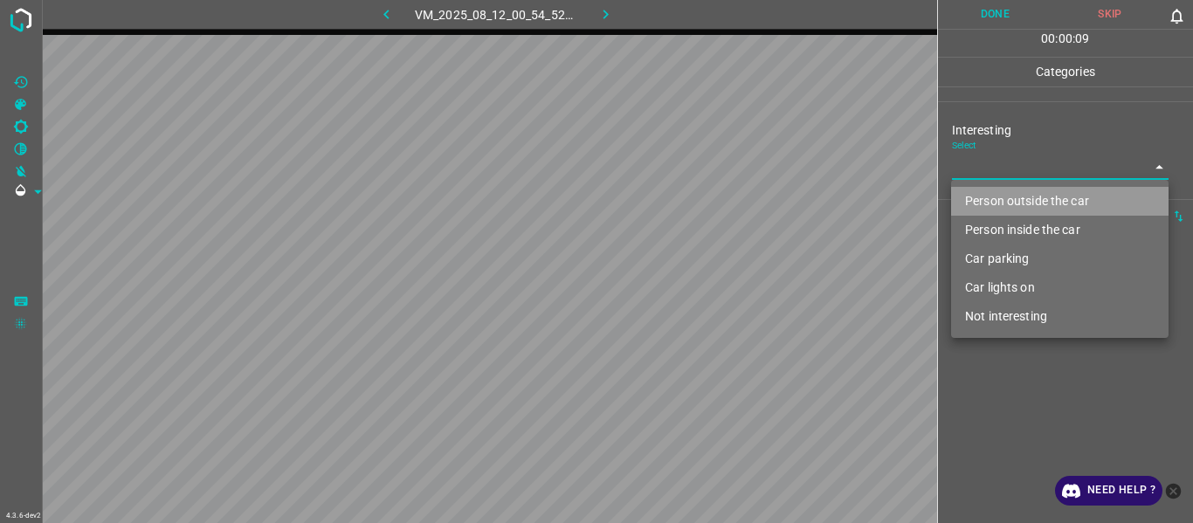
click at [990, 207] on li "Person outside the car" at bounding box center [1060, 201] width 218 height 29
type input "Person outside the car"
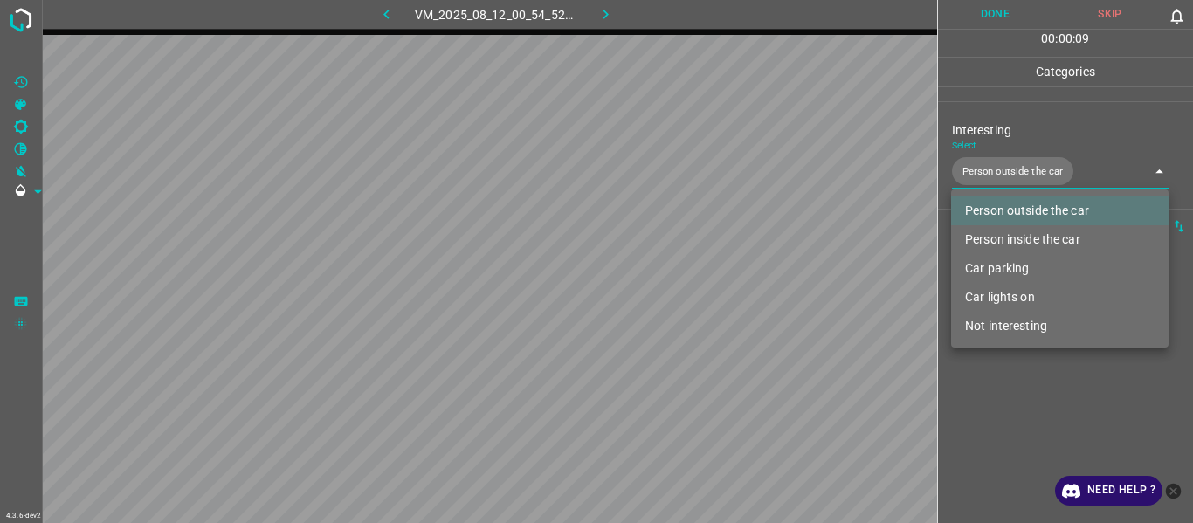
click at [1026, 418] on div at bounding box center [596, 261] width 1193 height 523
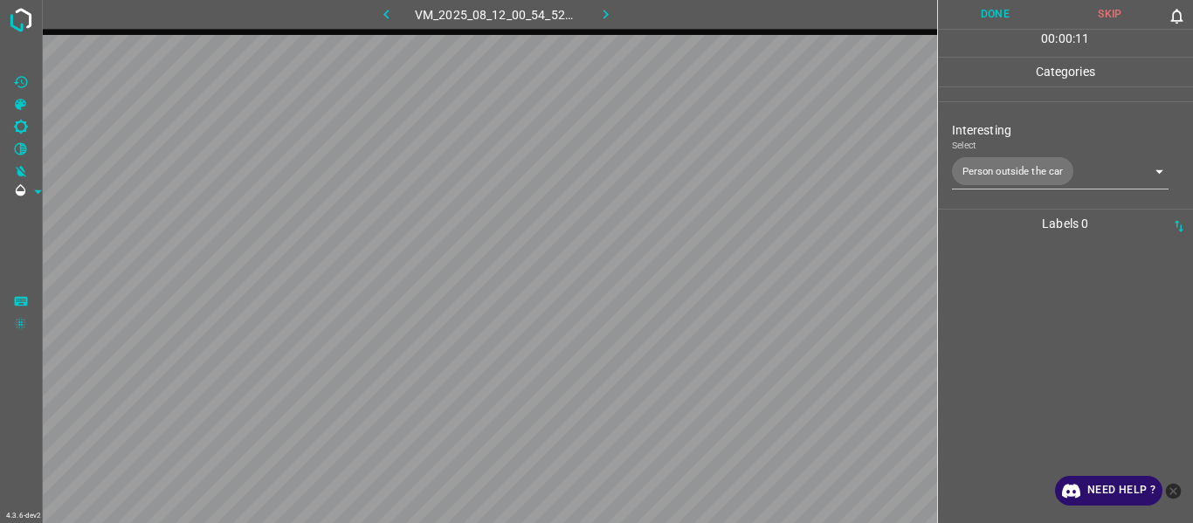
click at [991, 315] on div at bounding box center [1065, 380] width 245 height 285
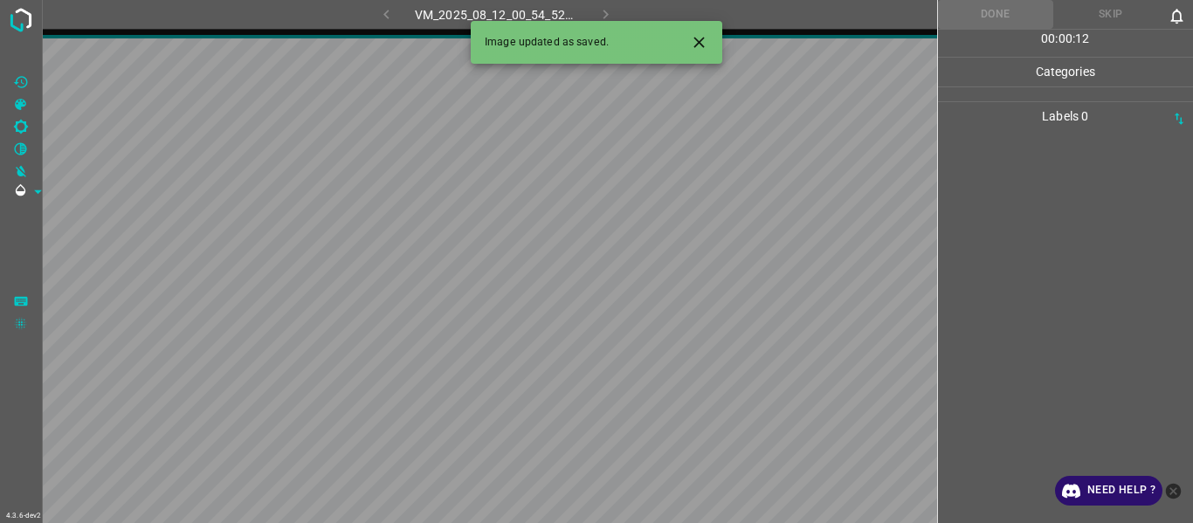
click at [698, 38] on icon "Close" at bounding box center [699, 42] width 18 height 18
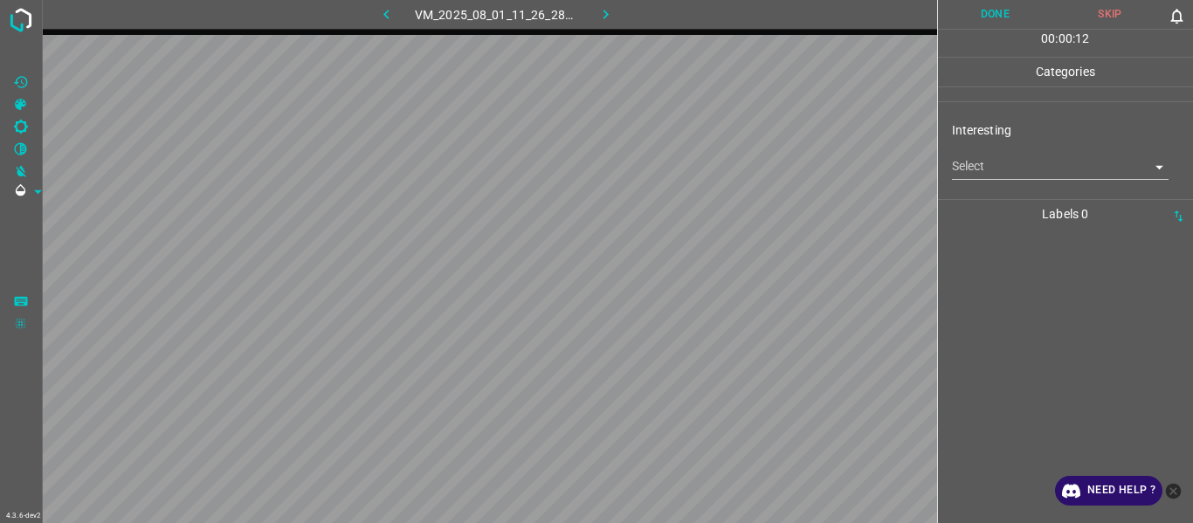
click at [1002, 172] on body "4.3.6-dev2 VM_2025_08_01_11_26_28_170_09.gif Done Skip 0 00 : 00 : 12 Categorie…" at bounding box center [596, 261] width 1193 height 523
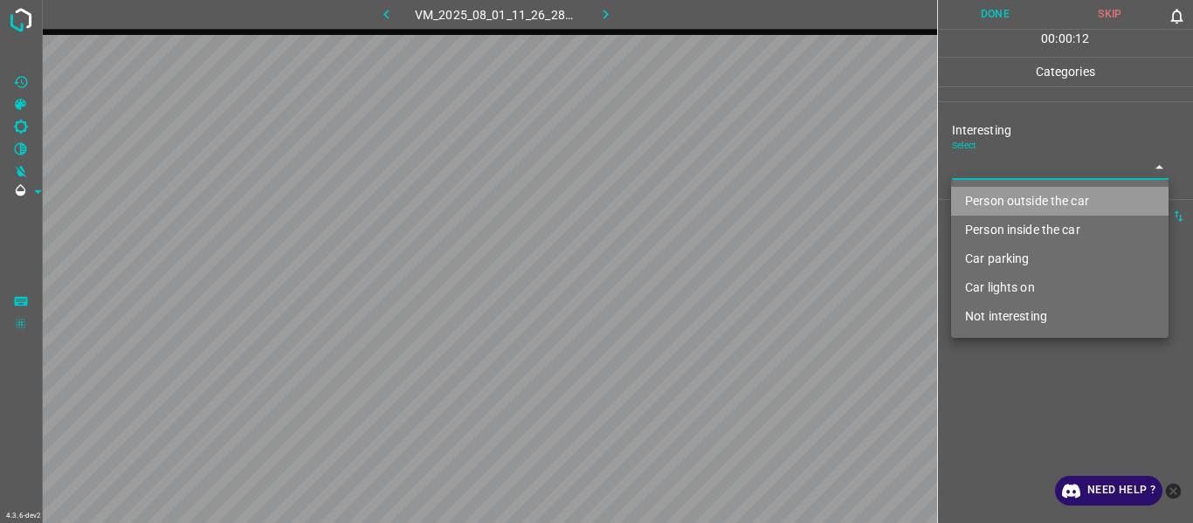
click at [1000, 202] on li "Person outside the car" at bounding box center [1060, 201] width 218 height 29
type input "Person outside the car"
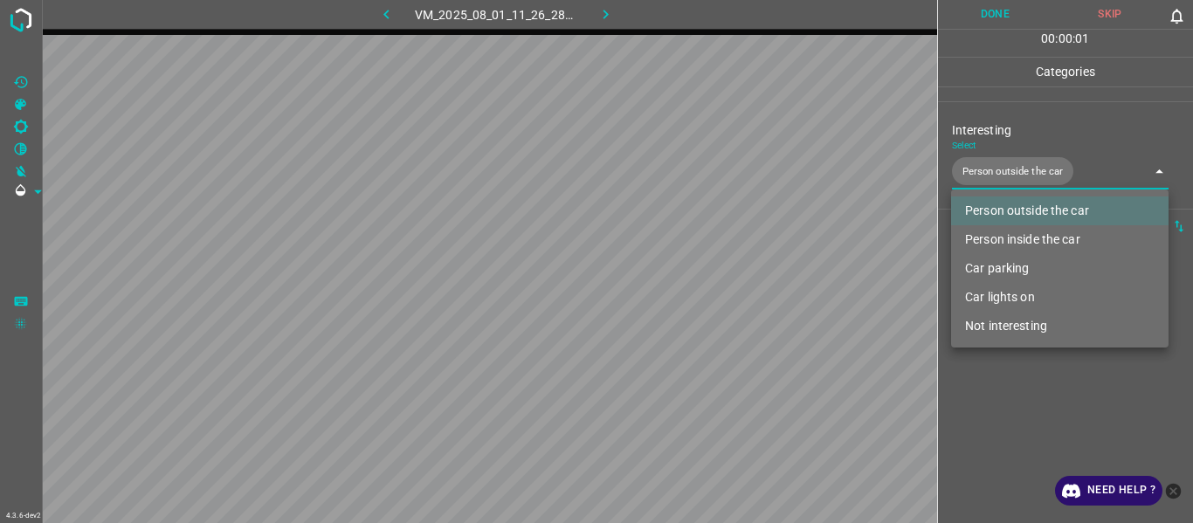
click at [1000, 399] on div at bounding box center [596, 261] width 1193 height 523
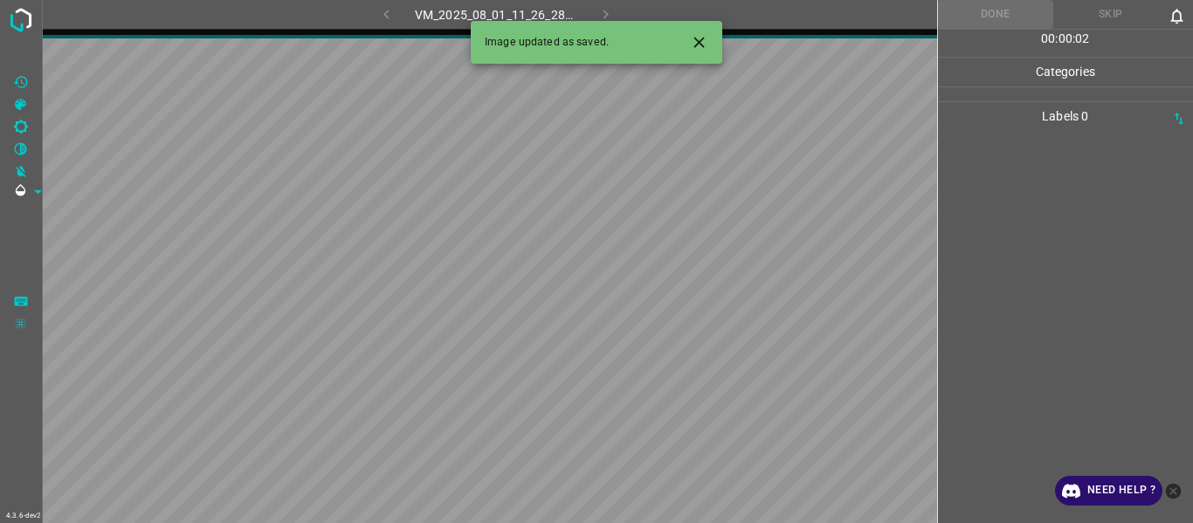
click at [707, 46] on icon "Close" at bounding box center [699, 42] width 18 height 18
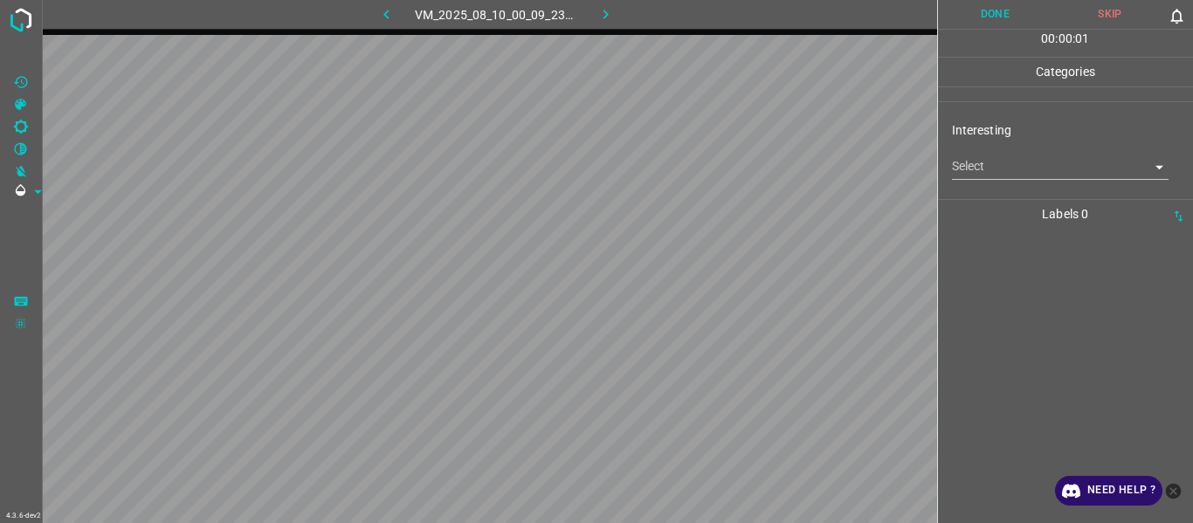
click at [1000, 177] on body "4.3.6-dev2 VM_2025_08_10_00_09_23_273_05.gif Done Skip 0 00 : 00 : 01 Categorie…" at bounding box center [596, 261] width 1193 height 523
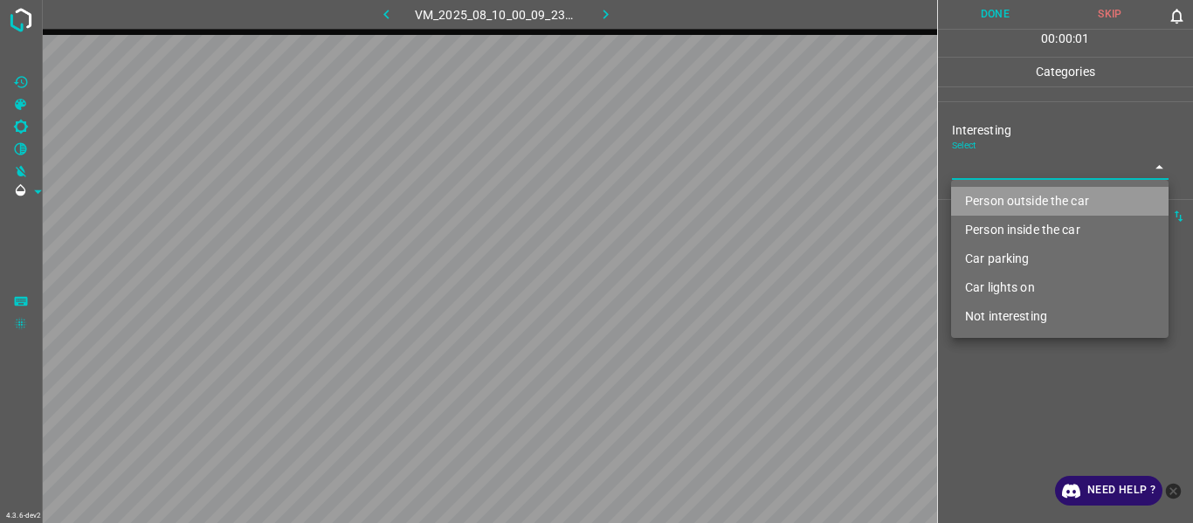
click at [1004, 197] on li "Person outside the car" at bounding box center [1060, 201] width 218 height 29
type input "Person outside the car"
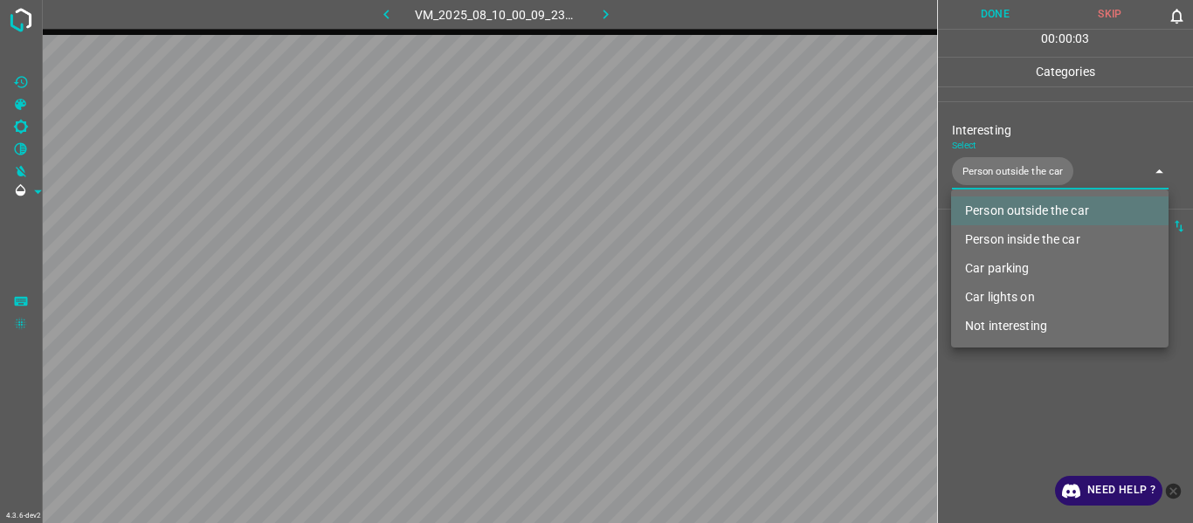
click at [1004, 378] on div at bounding box center [596, 261] width 1193 height 523
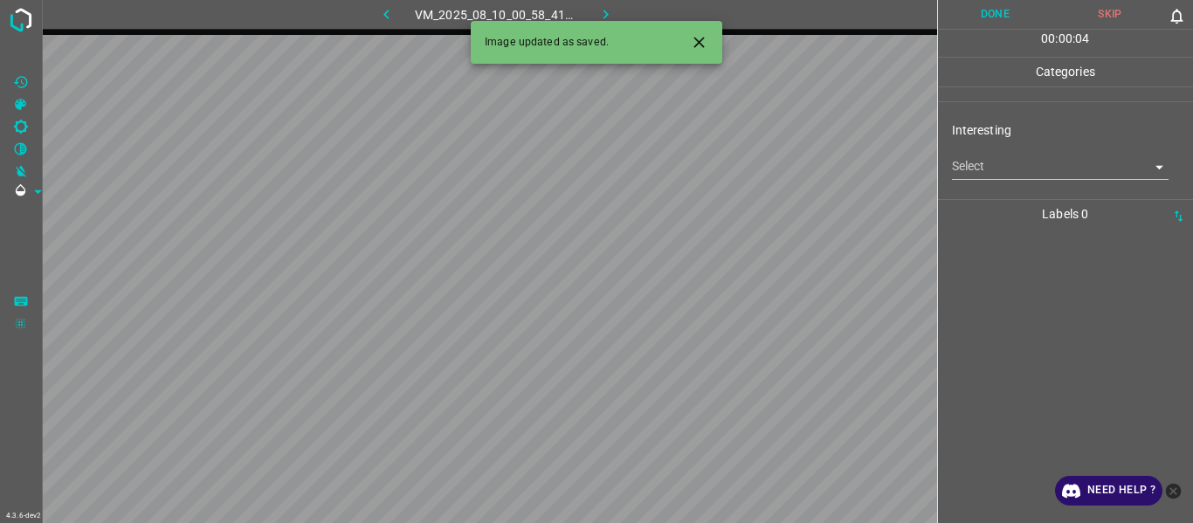
click at [710, 38] on button "Close" at bounding box center [699, 42] width 32 height 32
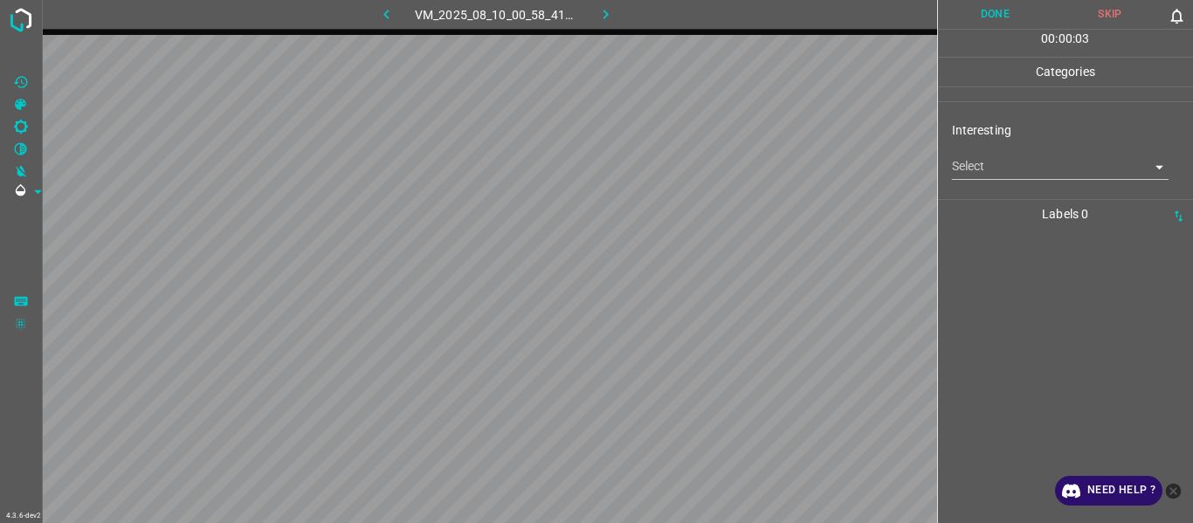
click at [993, 163] on body "4.3.6-dev2 VM_2025_08_10_00_58_41_445_10.gif Done Skip 0 00 : 00 : 03 Categorie…" at bounding box center [596, 261] width 1193 height 523
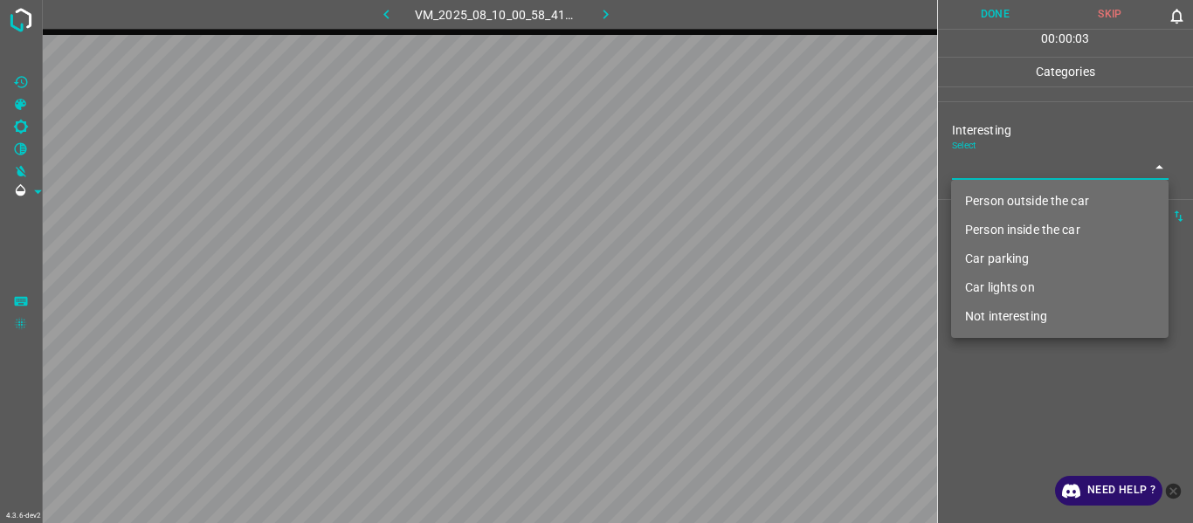
click at [1004, 303] on li "Not interesting" at bounding box center [1060, 316] width 218 height 29
type input "Not interesting"
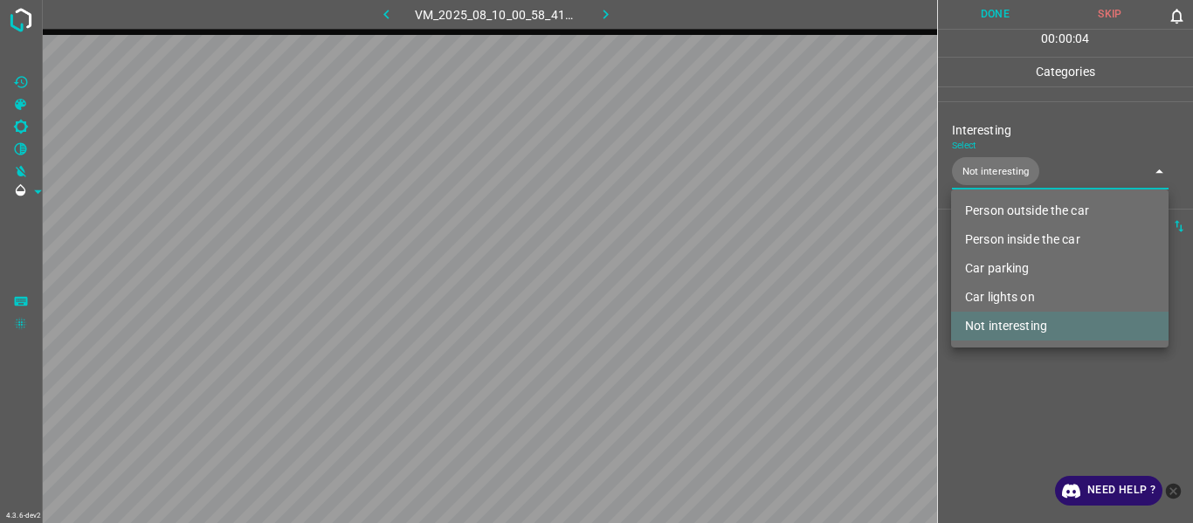
click at [1007, 404] on div at bounding box center [596, 261] width 1193 height 523
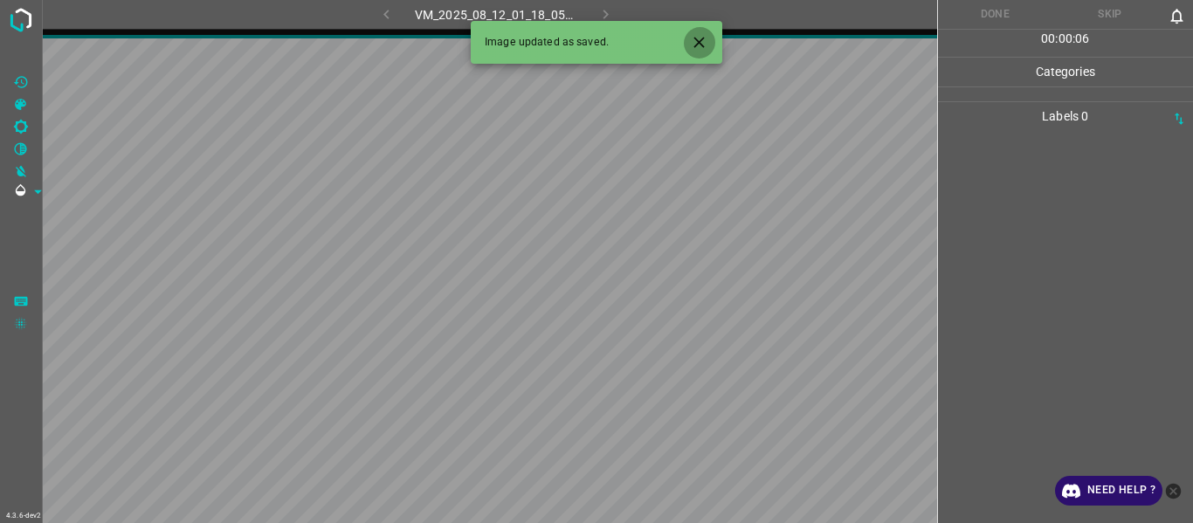
click at [693, 46] on icon "Close" at bounding box center [699, 42] width 18 height 18
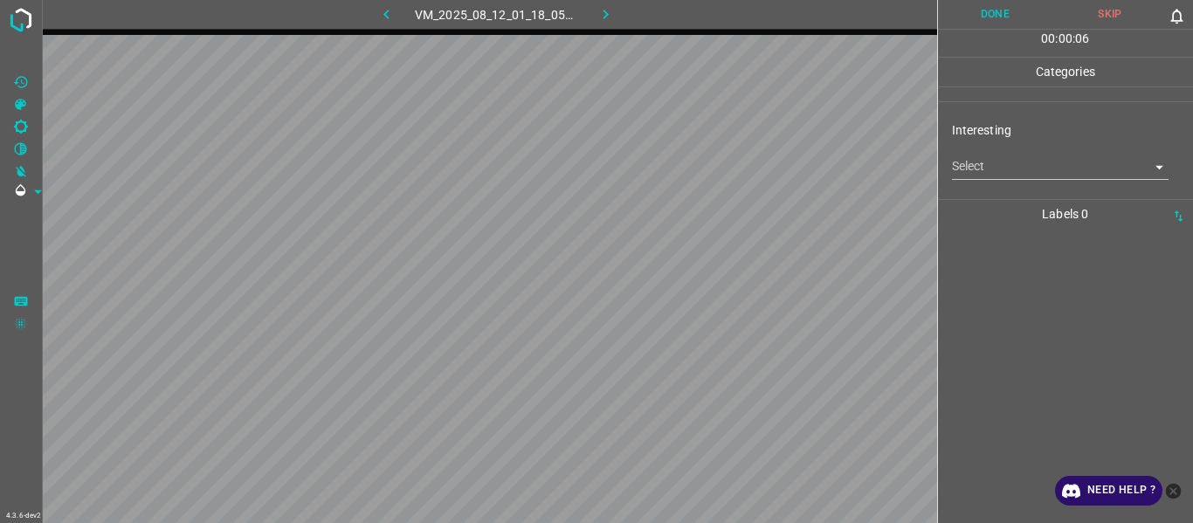
click at [972, 169] on body "4.3.6-dev2 VM_2025_08_12_01_18_05_238_00.gif Done Skip 0 00 : 00 : 06 Categorie…" at bounding box center [596, 261] width 1193 height 523
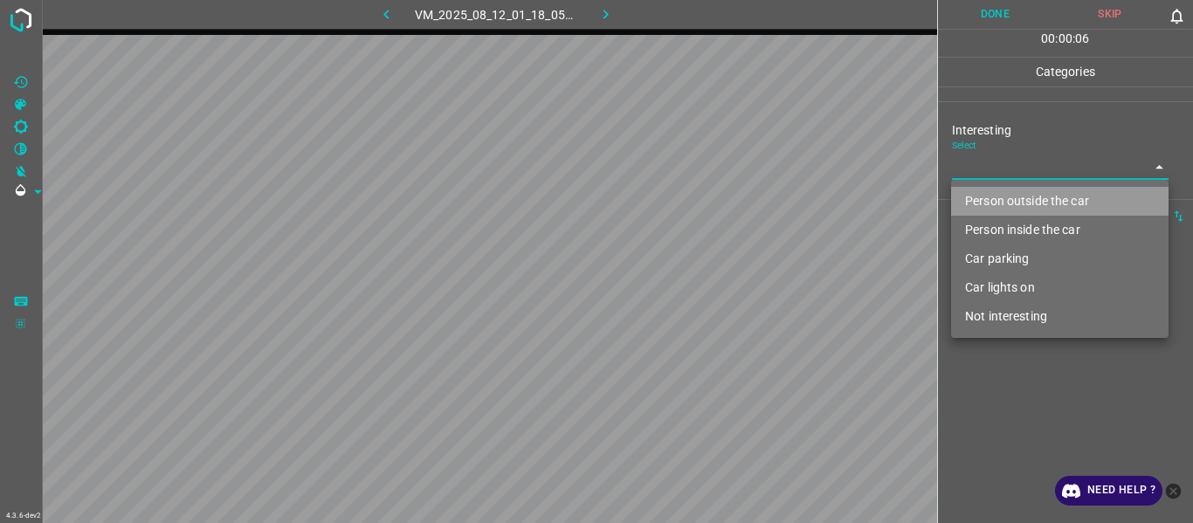
click at [972, 190] on li "Person outside the car" at bounding box center [1060, 201] width 218 height 29
type input "Person outside the car"
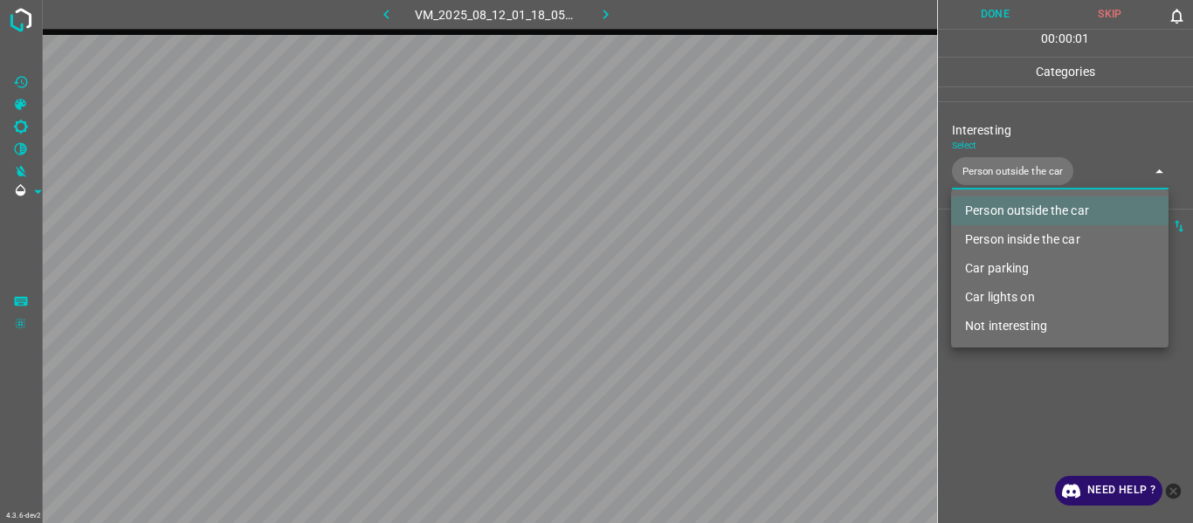
click at [986, 370] on div at bounding box center [596, 261] width 1193 height 523
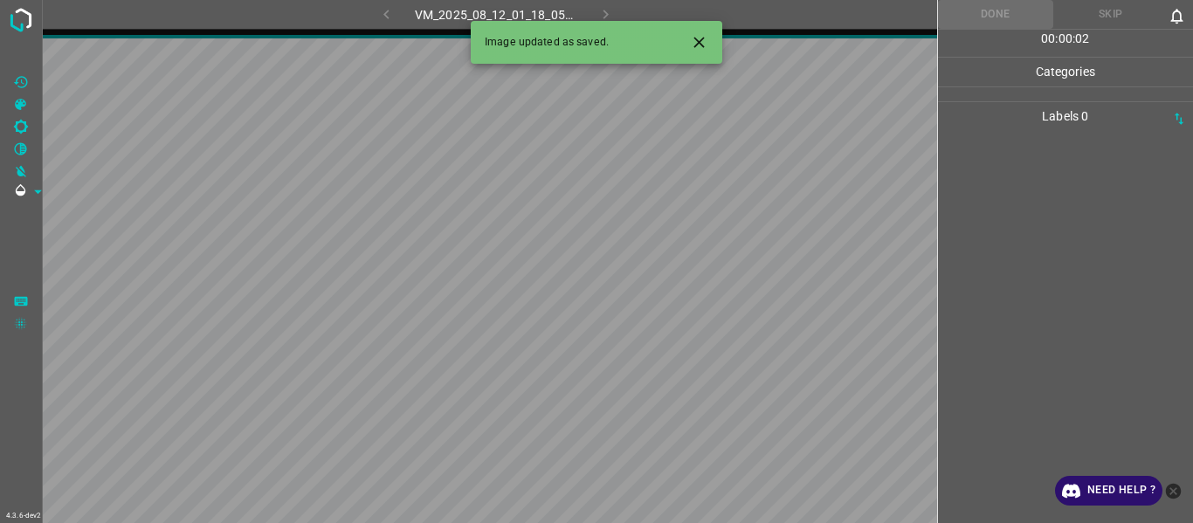
click at [698, 48] on icon "Close" at bounding box center [699, 42] width 18 height 18
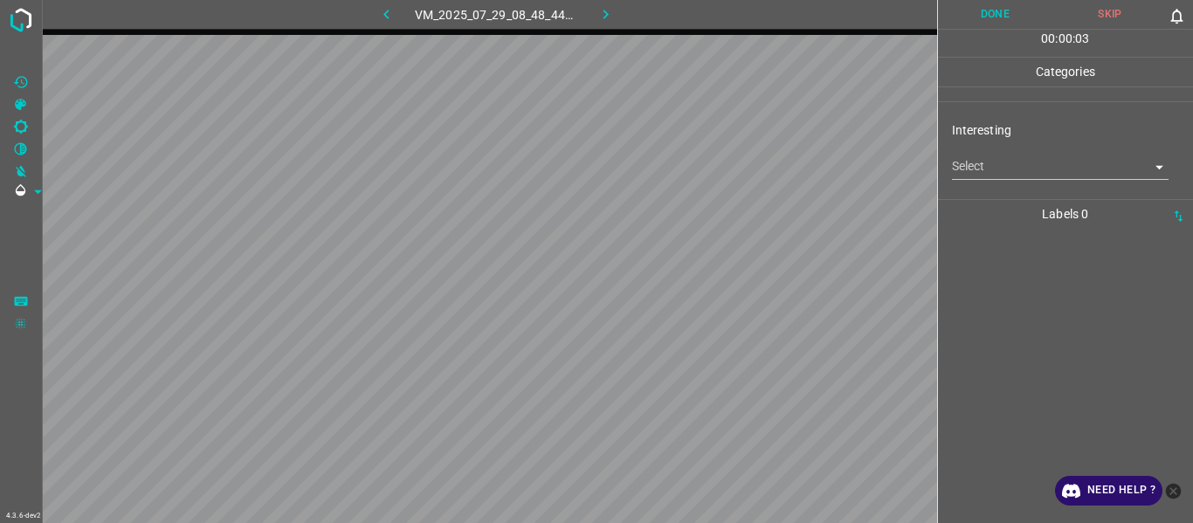
click at [1012, 169] on body "4.3.6-dev2 VM_2025_07_29_08_48_44_117_04.gif Done Skip 0 00 : 00 : 03 Categorie…" at bounding box center [596, 261] width 1193 height 523
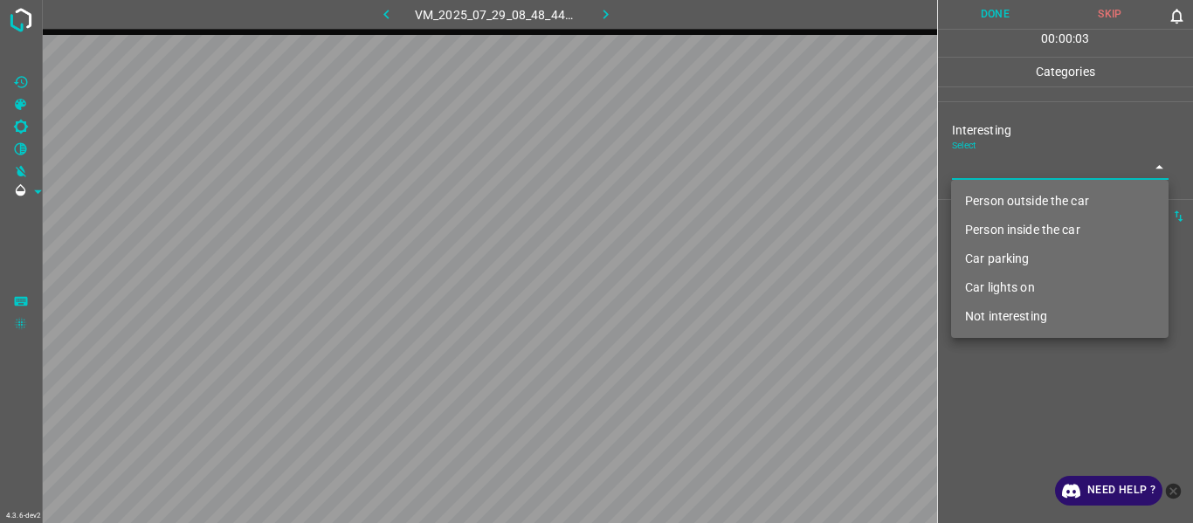
click at [1002, 317] on li "Not interesting" at bounding box center [1060, 316] width 218 height 29
type input "Not interesting"
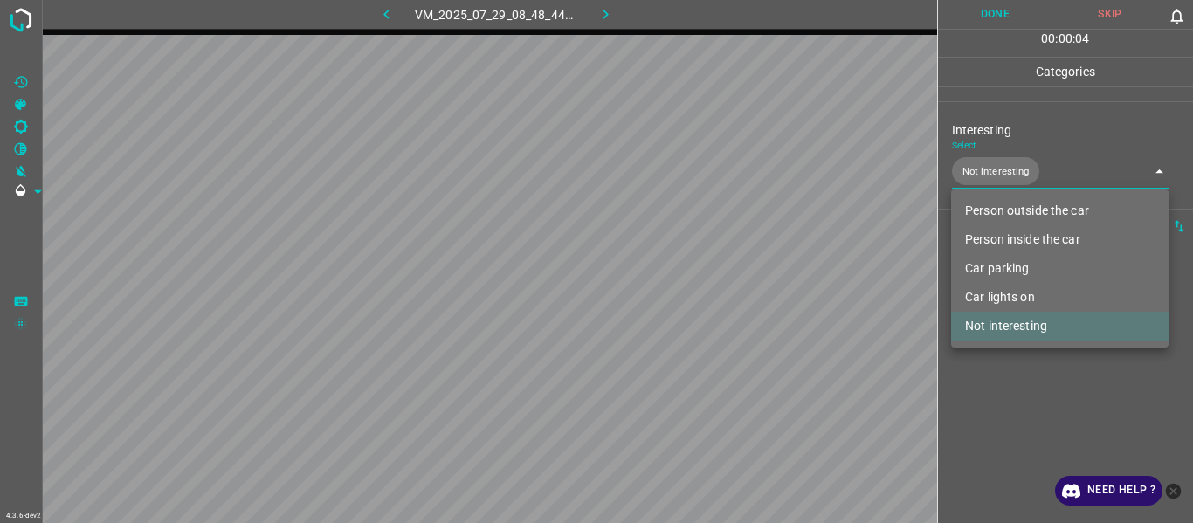
click at [1005, 420] on div at bounding box center [596, 261] width 1193 height 523
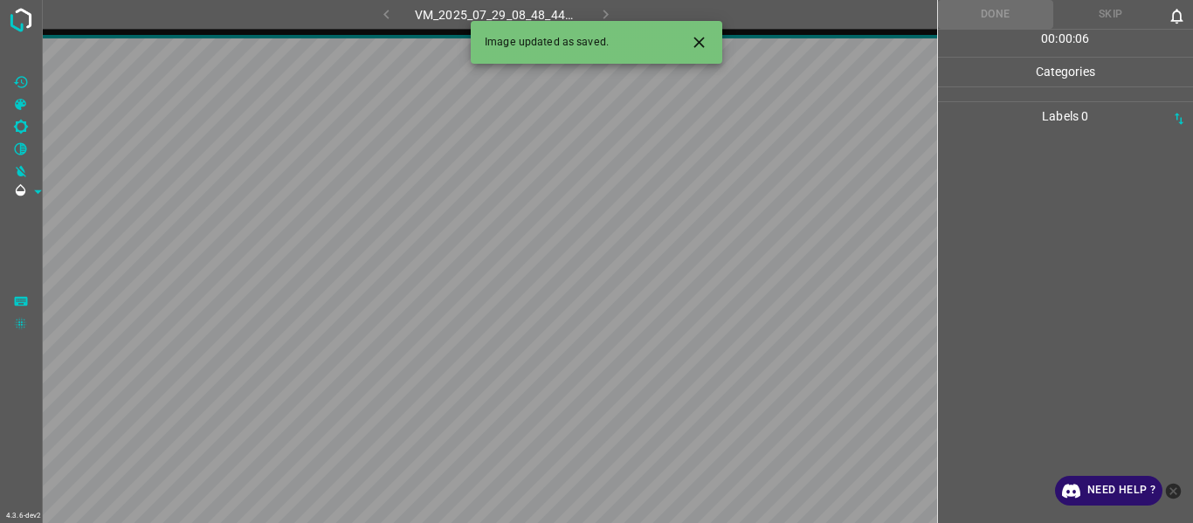
click at [694, 48] on icon "Close" at bounding box center [699, 42] width 18 height 18
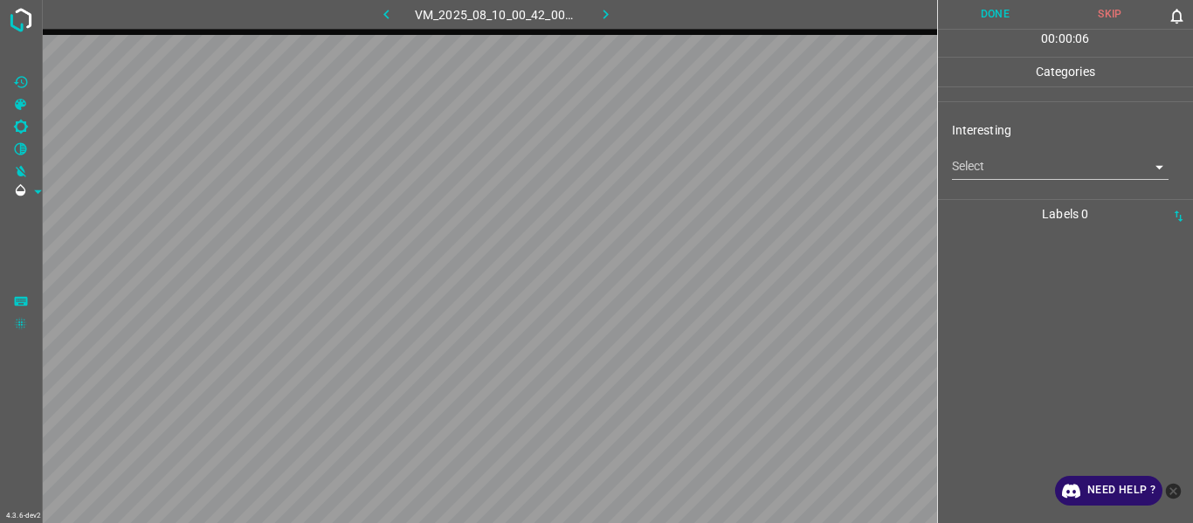
click at [977, 158] on body "4.3.6-dev2 VM_2025_08_10_00_42_00_421_04.gif Done Skip 0 00 : 00 : 06 Categorie…" at bounding box center [596, 261] width 1193 height 523
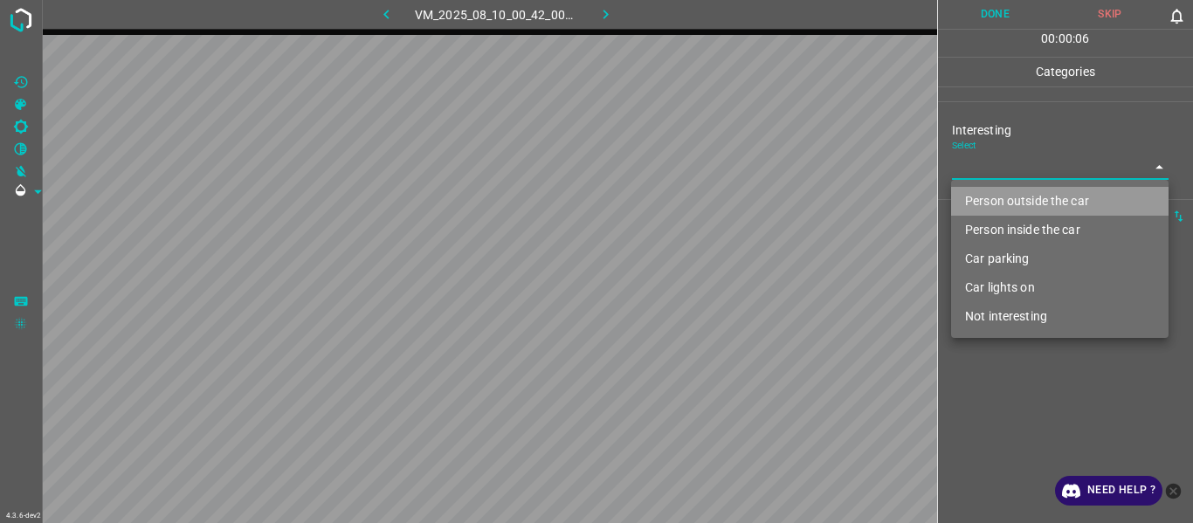
click at [986, 198] on li "Person outside the car" at bounding box center [1060, 201] width 218 height 29
type input "Person outside the car"
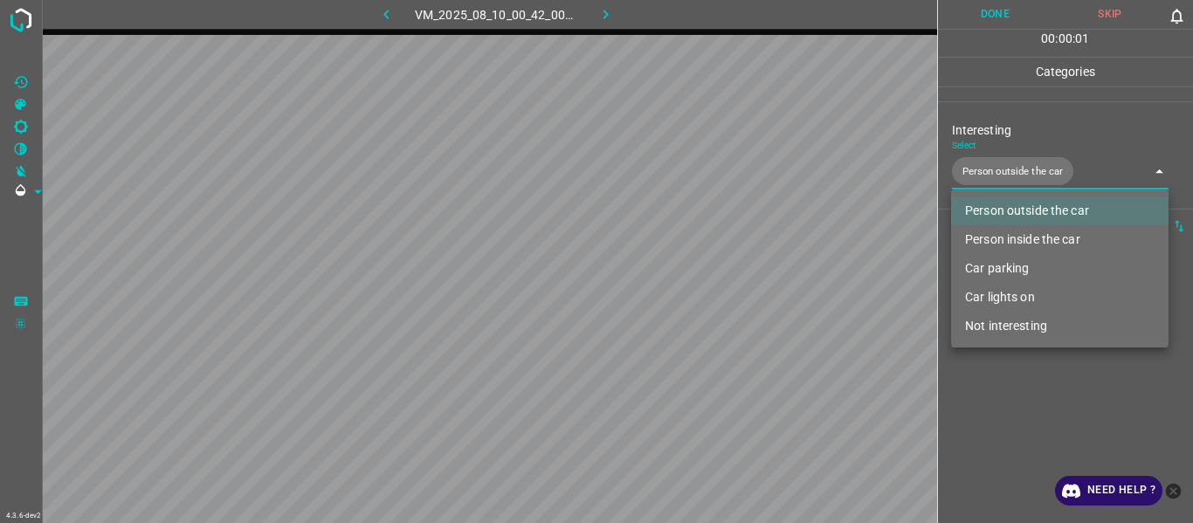
click at [1012, 417] on div at bounding box center [596, 261] width 1193 height 523
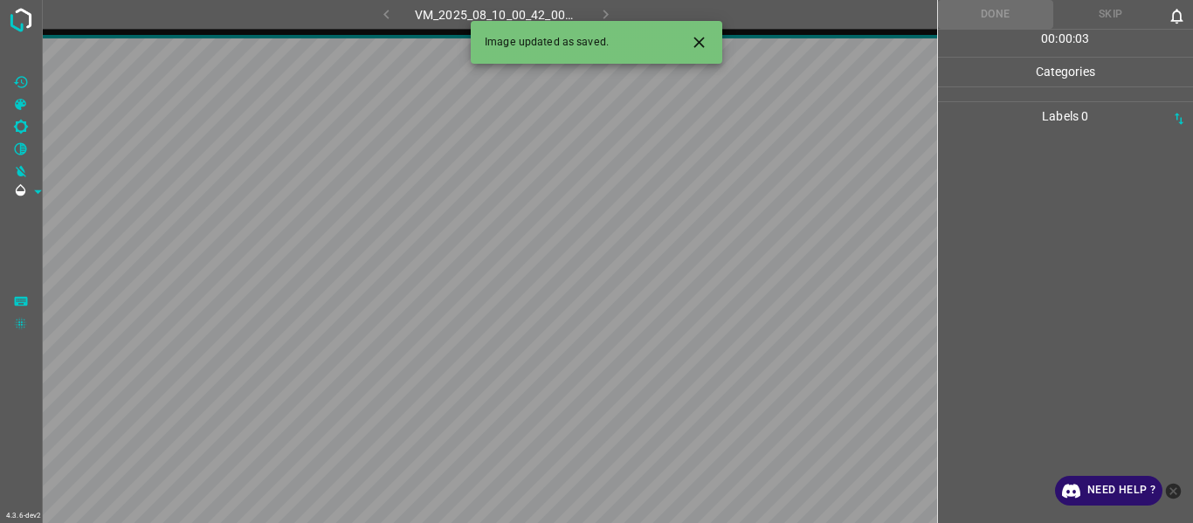
click at [698, 38] on icon "Close" at bounding box center [699, 42] width 18 height 18
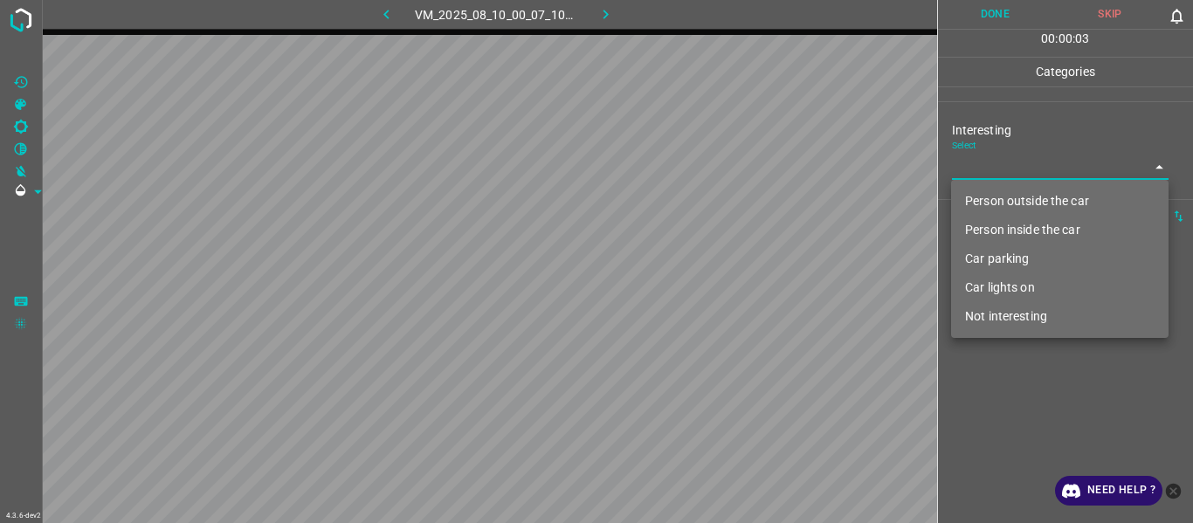
drag, startPoint x: 986, startPoint y: 162, endPoint x: 988, endPoint y: 231, distance: 69.9
click at [988, 167] on body "4.3.6-dev2 VM_2025_08_10_00_07_10_644_06.gif Done Skip 0 00 : 00 : 03 Categorie…" at bounding box center [596, 261] width 1193 height 523
click at [993, 259] on li "Car parking" at bounding box center [1060, 259] width 218 height 29
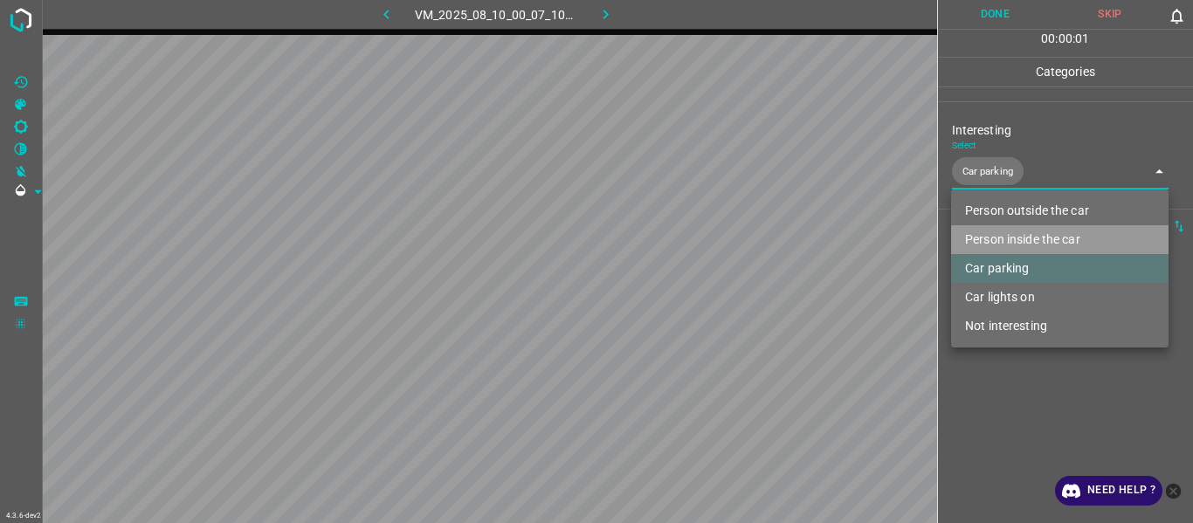
drag, startPoint x: 1016, startPoint y: 228, endPoint x: 1021, endPoint y: 259, distance: 31.9
click at [1018, 230] on li "Person inside the car" at bounding box center [1060, 239] width 218 height 29
type input "Car parking,Person inside the car"
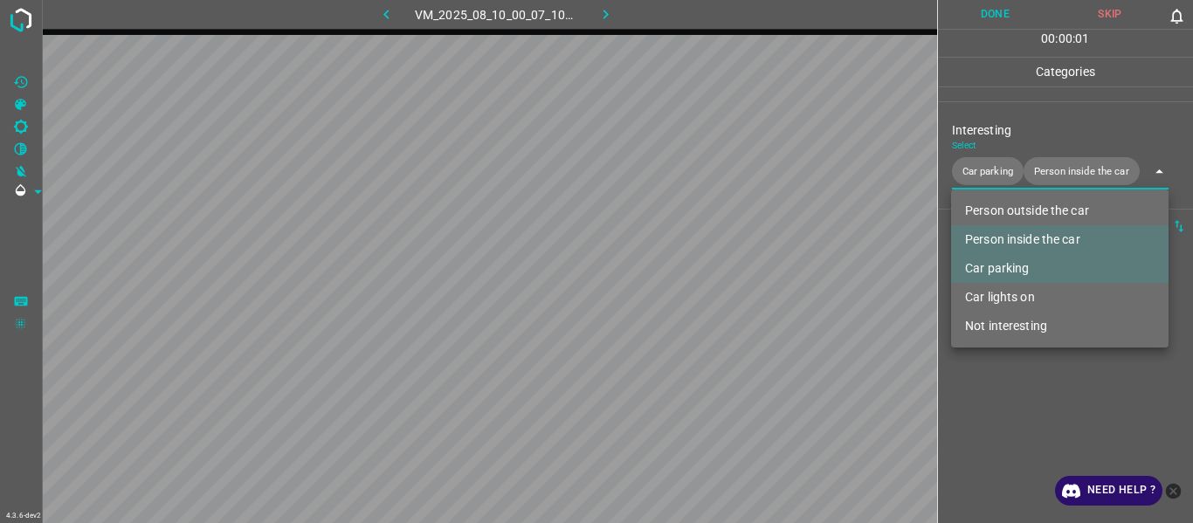
click at [1019, 425] on div at bounding box center [596, 261] width 1193 height 523
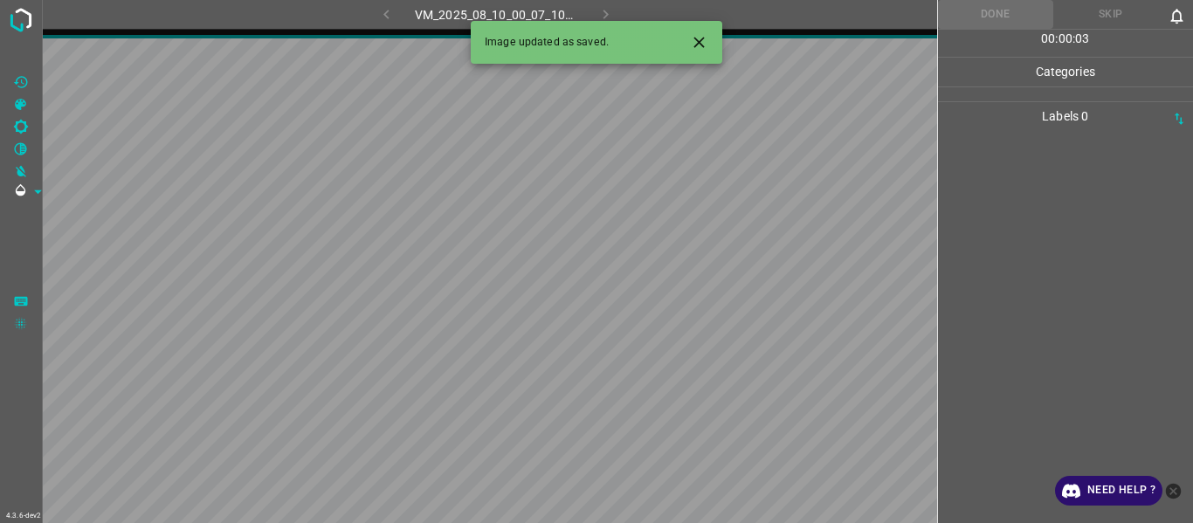
click at [705, 39] on icon "Close" at bounding box center [699, 42] width 18 height 18
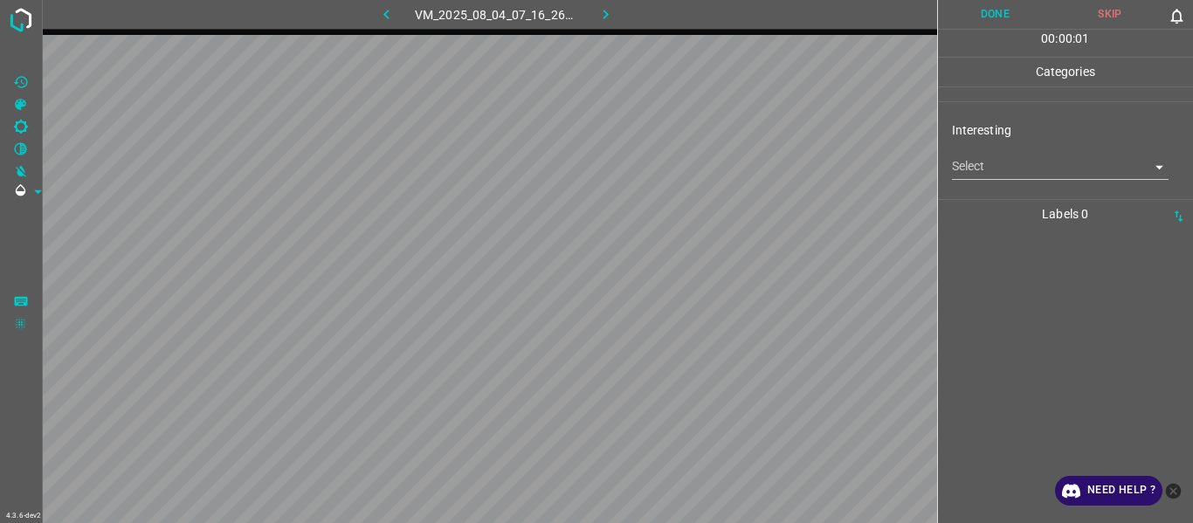
click at [971, 155] on div "Select ​" at bounding box center [1061, 159] width 218 height 39
click at [984, 170] on body "4.3.6-dev2 VM_2025_08_04_07_16_26_897_02.gif Done Skip 0 00 : 00 : 02 Categorie…" at bounding box center [596, 261] width 1193 height 523
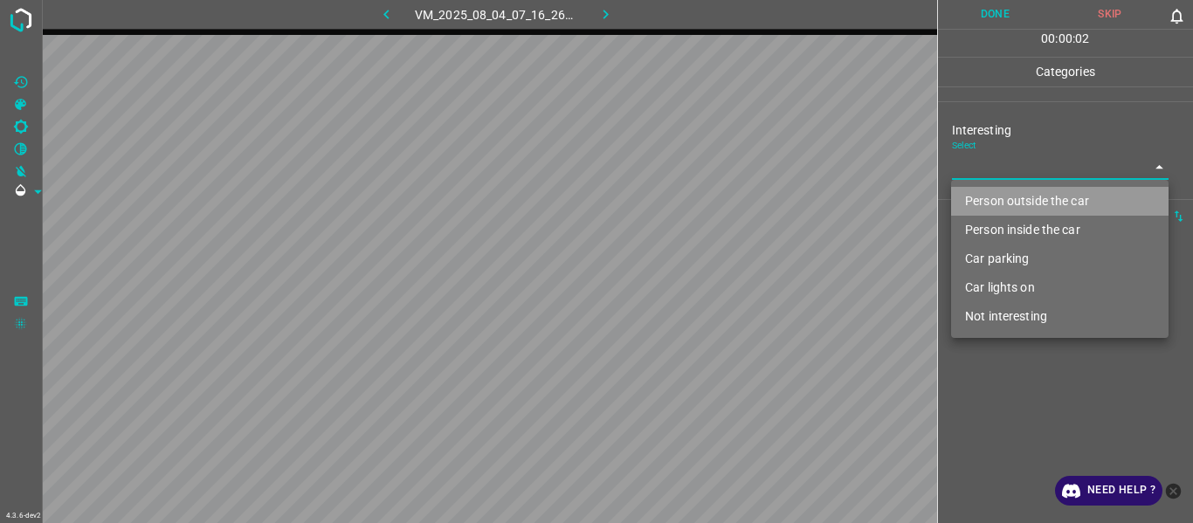
click at [993, 195] on li "Person outside the car" at bounding box center [1060, 201] width 218 height 29
type input "Person outside the car"
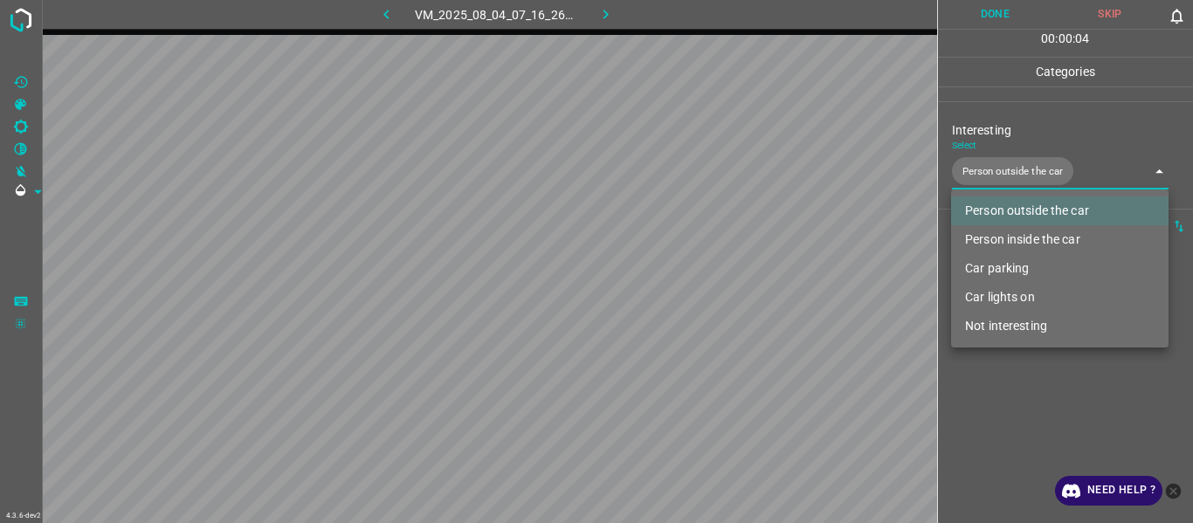
click at [991, 225] on li "Person outside the car" at bounding box center [1060, 211] width 218 height 29
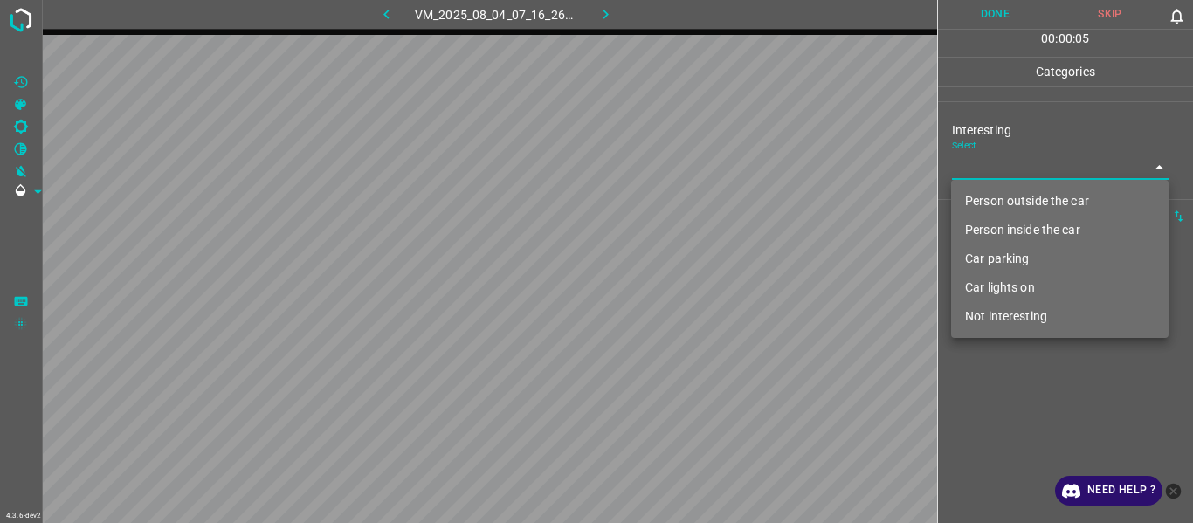
click at [1005, 184] on ul "Person outside the car Person inside the car Car parking Car lights on Not inte…" at bounding box center [1060, 259] width 218 height 158
drag, startPoint x: 1005, startPoint y: 197, endPoint x: 1012, endPoint y: 219, distance: 23.8
click at [1007, 198] on li "Person outside the car" at bounding box center [1060, 201] width 218 height 29
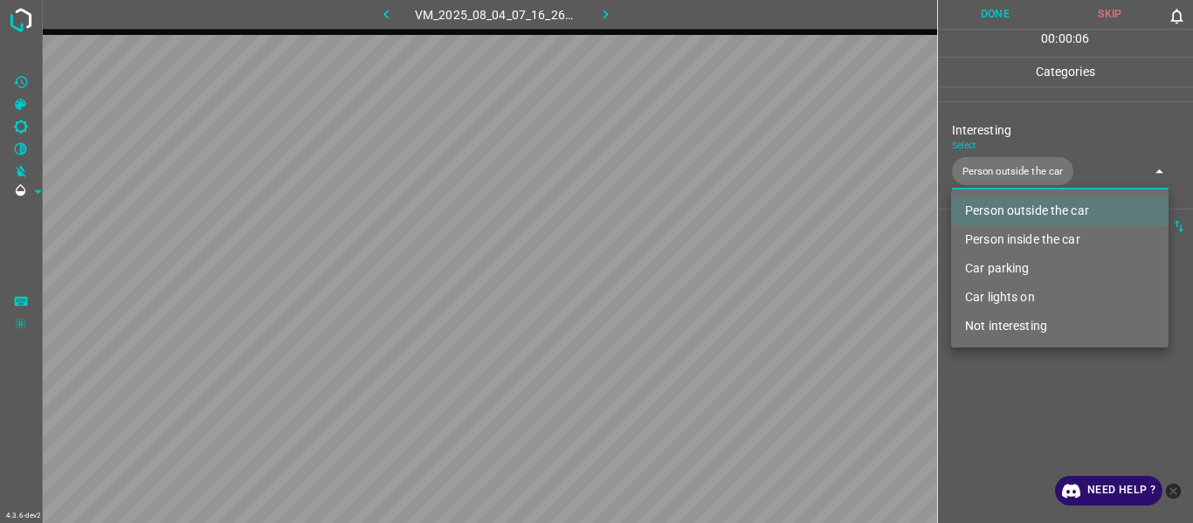
click at [1018, 231] on li "Person inside the car" at bounding box center [1060, 239] width 218 height 29
type input "Person outside the car,Person inside the car"
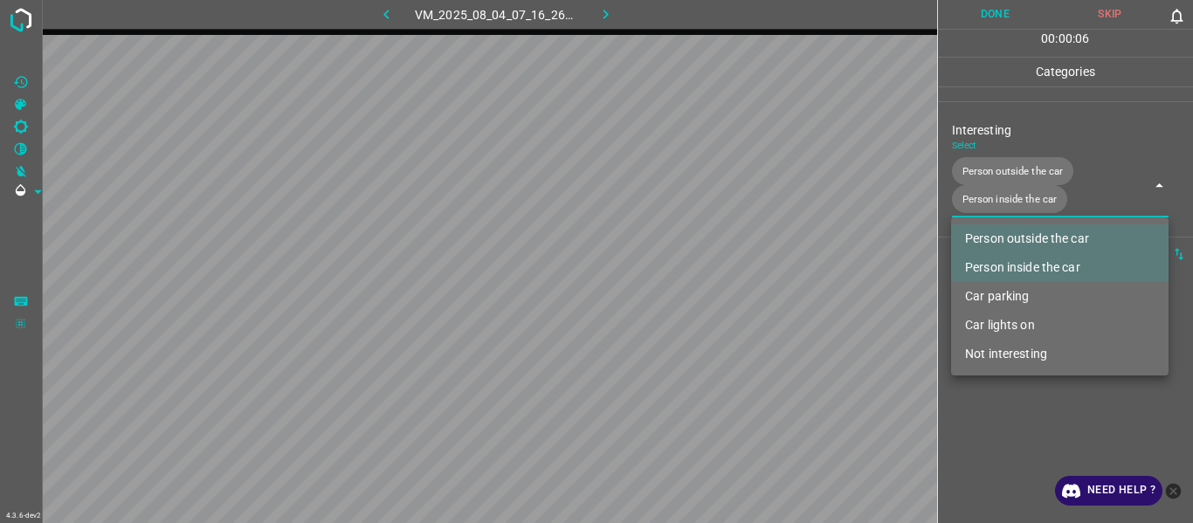
click at [1019, 431] on div at bounding box center [596, 261] width 1193 height 523
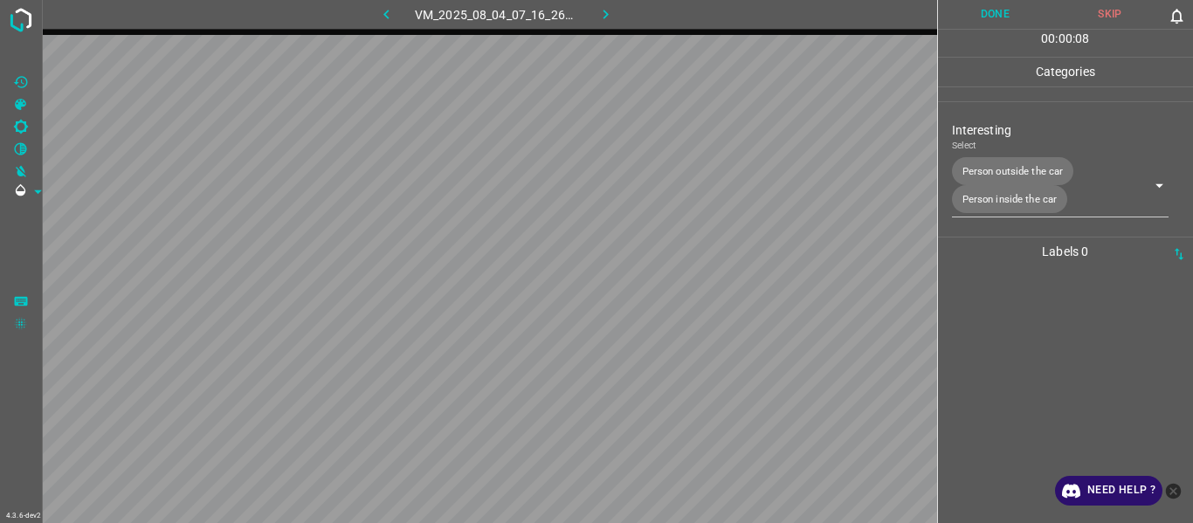
click at [1018, 422] on div at bounding box center [1065, 394] width 245 height 257
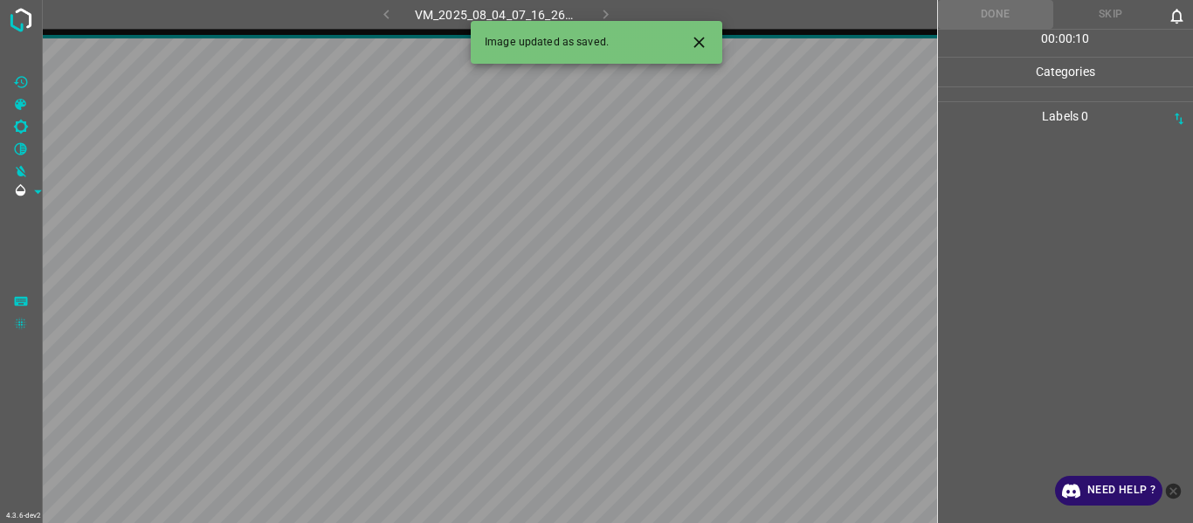
click at [701, 38] on icon "Close" at bounding box center [699, 42] width 18 height 18
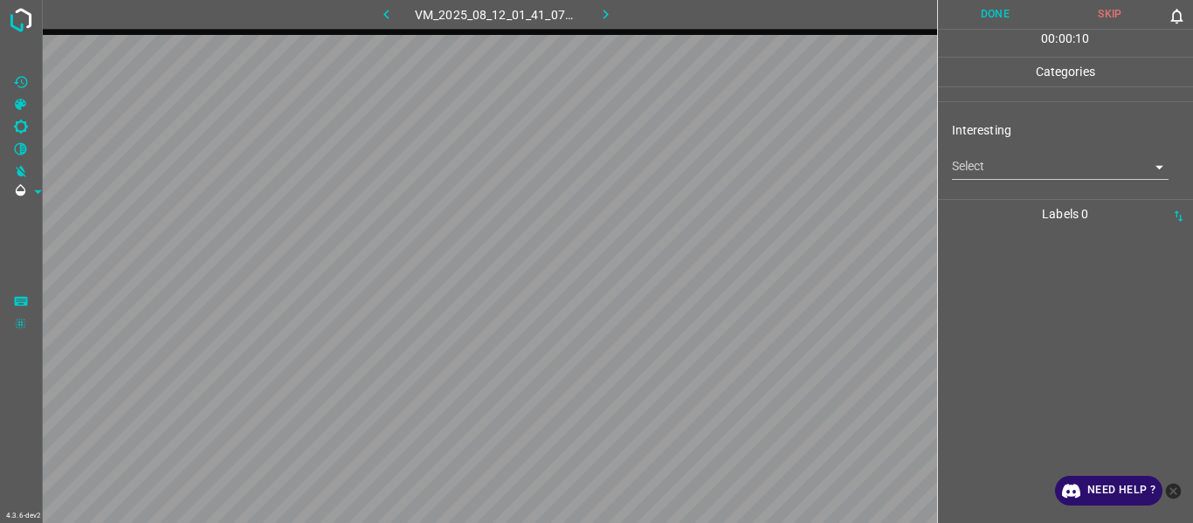
click at [1026, 169] on body "4.3.6-dev2 VM_2025_08_12_01_41_07_909_01.gif Done Skip 0 00 : 00 : 10 Categorie…" at bounding box center [596, 261] width 1193 height 523
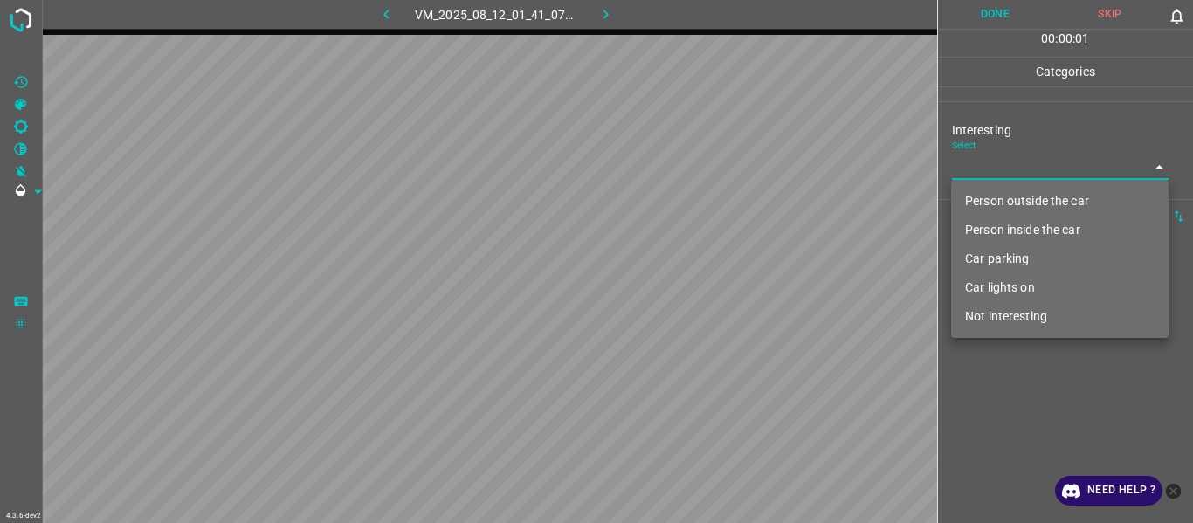
click at [1009, 205] on li "Person outside the car" at bounding box center [1060, 201] width 218 height 29
type input "Person outside the car"
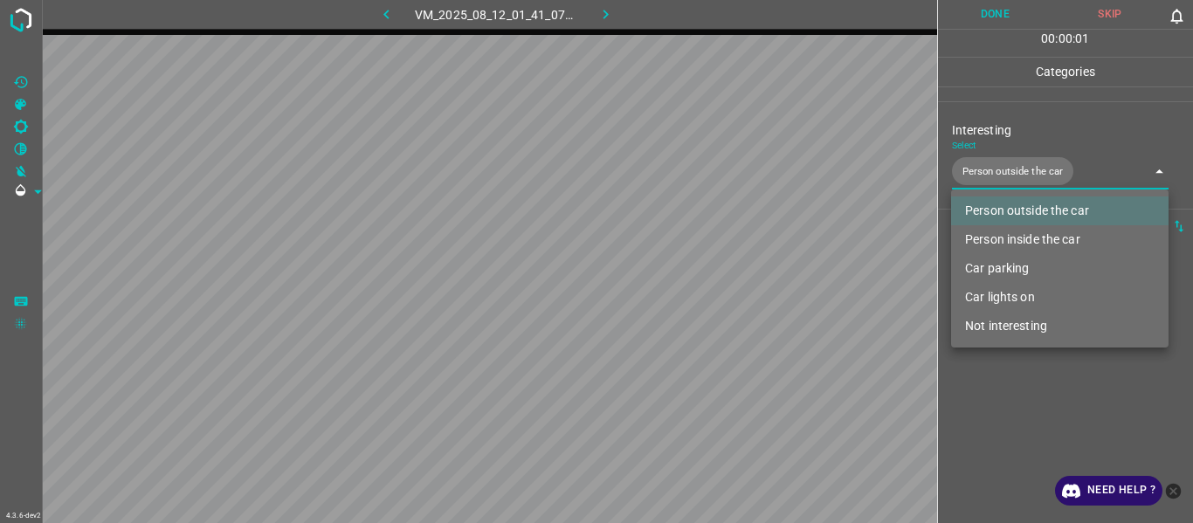
click at [981, 446] on div at bounding box center [596, 261] width 1193 height 523
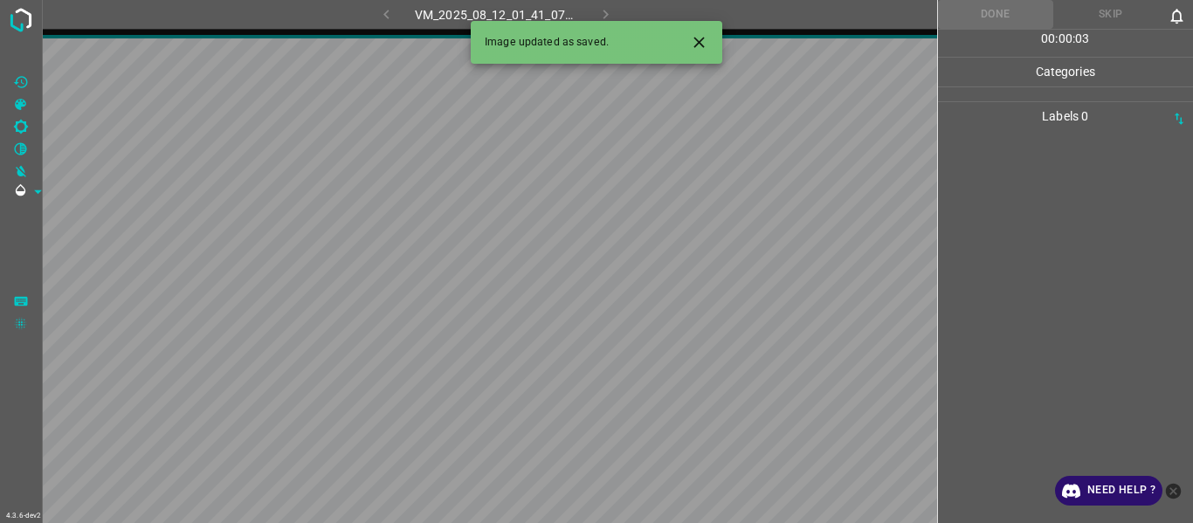
click at [694, 43] on icon "Close" at bounding box center [699, 42] width 18 height 18
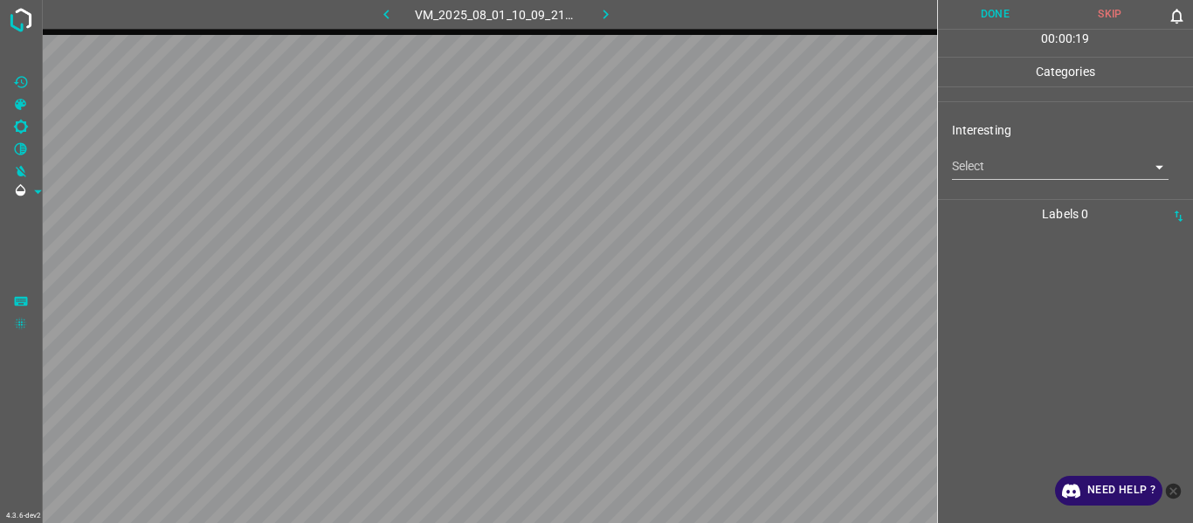
click at [991, 165] on body "4.3.6-dev2 VM_2025_08_01_10_09_21_560_01.gif Done Skip 0 00 : 00 : 19 Categorie…" at bounding box center [596, 261] width 1193 height 523
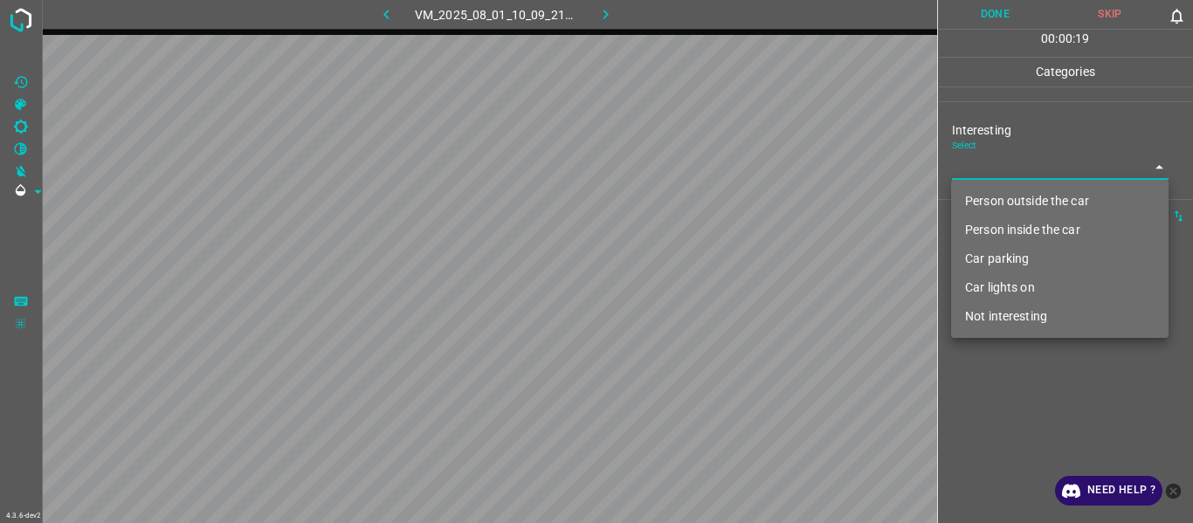
click at [1001, 197] on li "Person outside the car" at bounding box center [1060, 201] width 218 height 29
type input "Person outside the car"
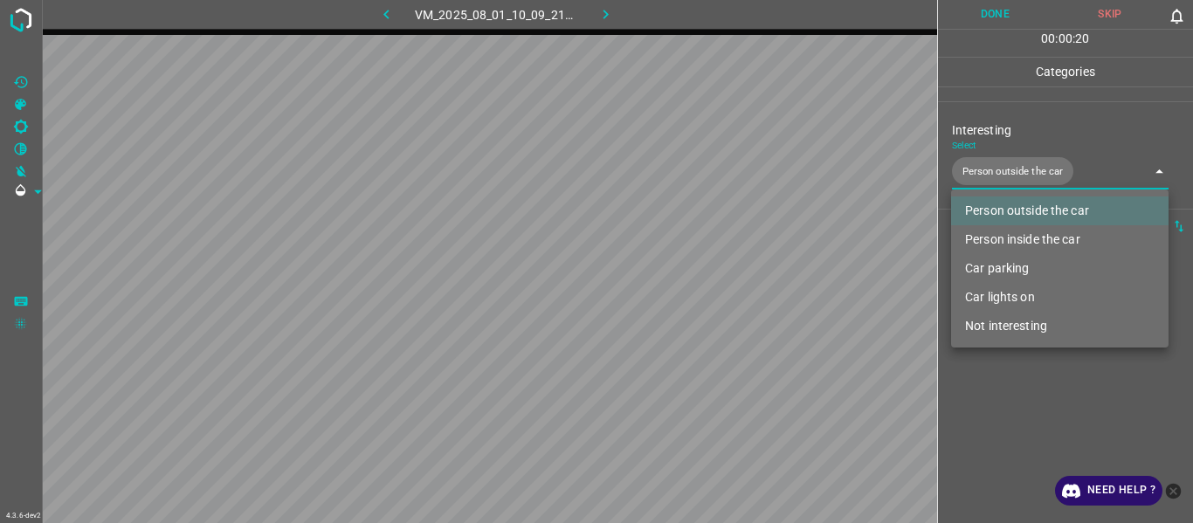
click at [1020, 408] on div at bounding box center [596, 261] width 1193 height 523
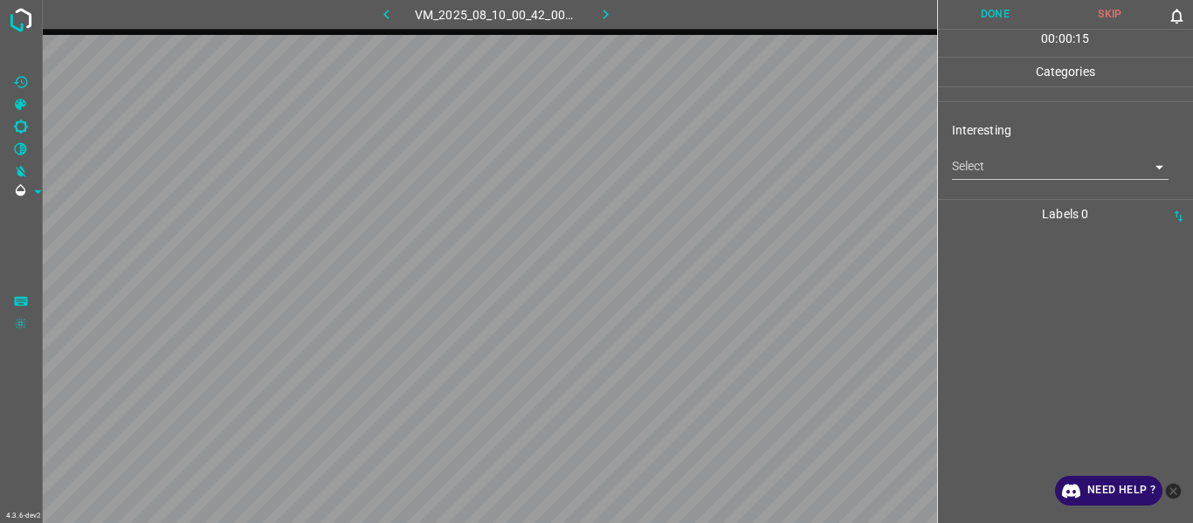
click at [979, 167] on body "4.3.6-dev2 VM_2025_08_10_00_42_00_421_06.gif Done Skip 0 00 : 00 : 15 Categorie…" at bounding box center [596, 261] width 1193 height 523
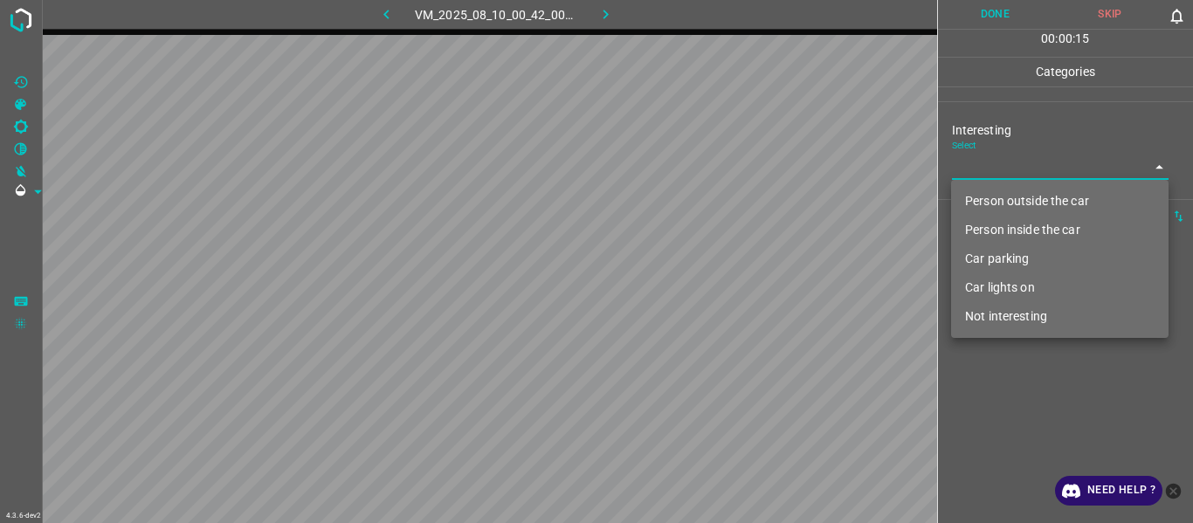
drag, startPoint x: 979, startPoint y: 167, endPoint x: 997, endPoint y: 282, distance: 116.6
click at [995, 200] on li "Person outside the car" at bounding box center [1060, 201] width 218 height 29
type input "Person outside the car"
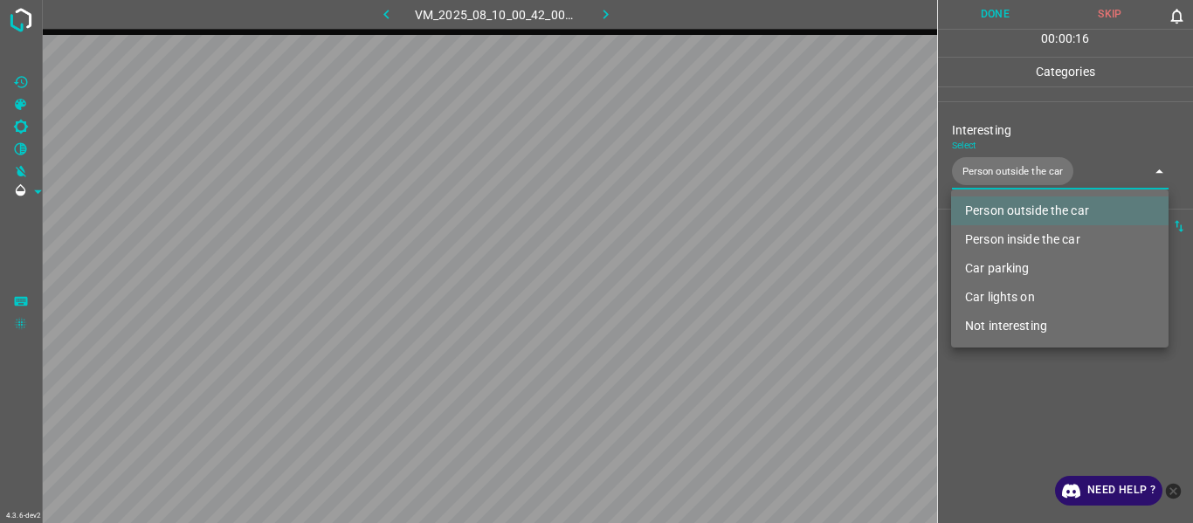
click at [990, 424] on div at bounding box center [596, 261] width 1193 height 523
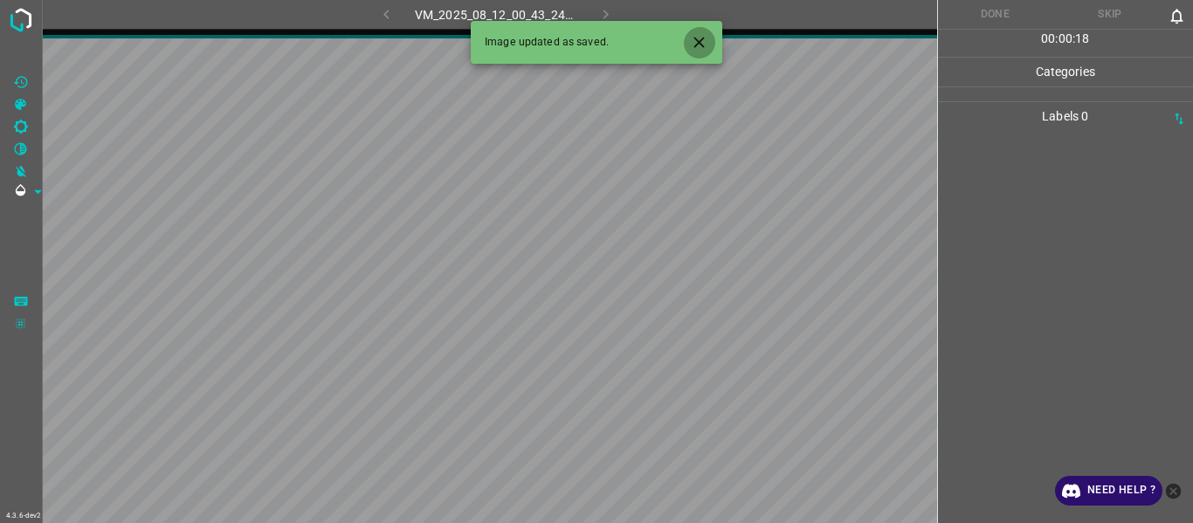
click at [693, 52] on button "Close" at bounding box center [699, 42] width 32 height 32
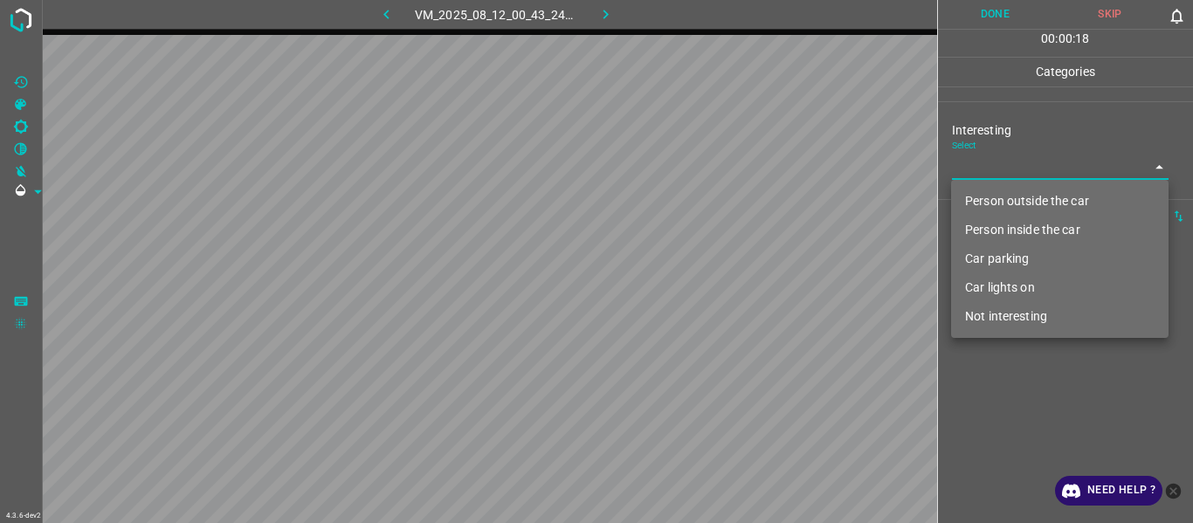
click at [993, 172] on body "4.3.6-dev2 VM_2025_08_12_00_43_24_162_03.gif Done Skip 0 00 : 00 : 18 Categorie…" at bounding box center [596, 261] width 1193 height 523
click at [997, 198] on li "Person outside the car" at bounding box center [1060, 201] width 218 height 29
type input "Person outside the car"
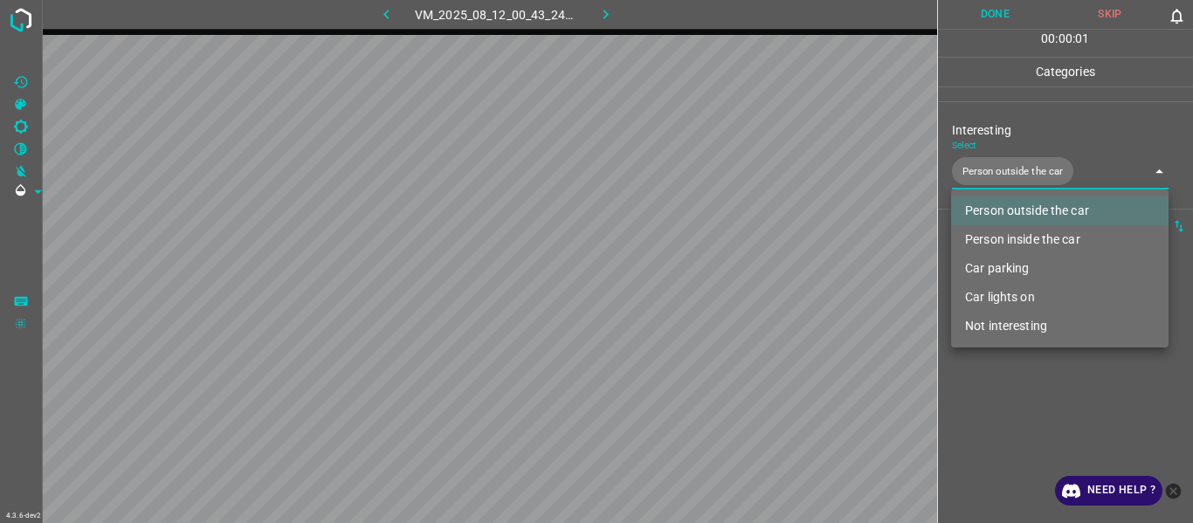
click at [997, 441] on div at bounding box center [596, 261] width 1193 height 523
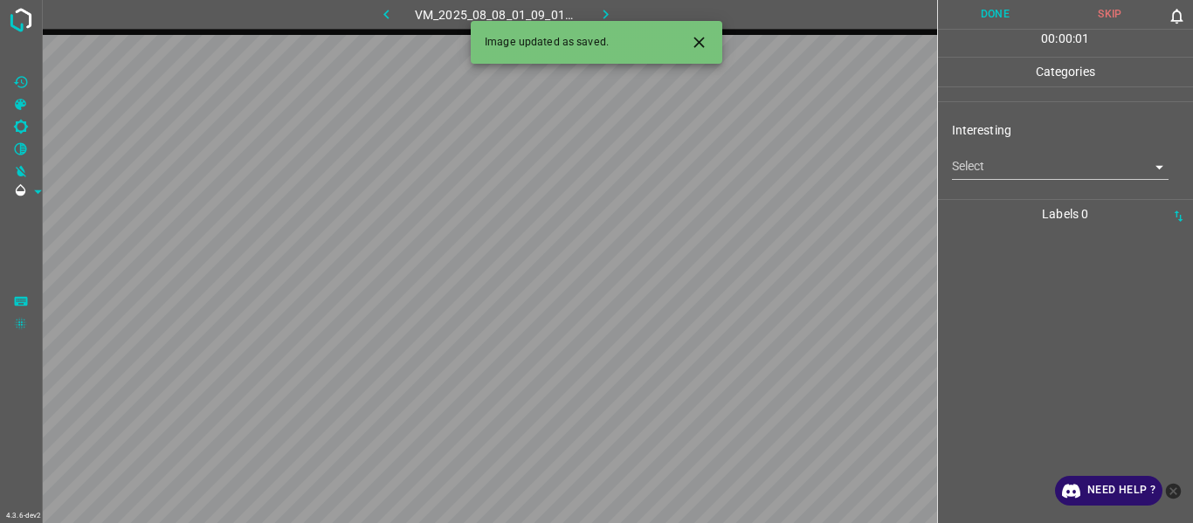
click at [694, 45] on icon "Close" at bounding box center [699, 42] width 18 height 18
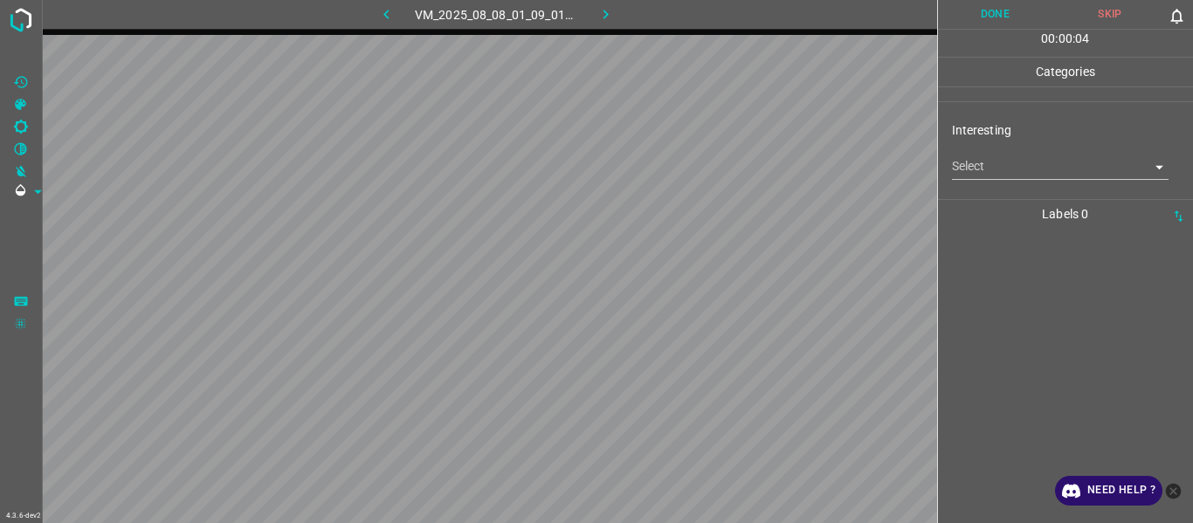
click at [990, 167] on body "4.3.6-dev2 VM_2025_08_08_01_09_01_747_00.gif Done Skip 0 00 : 00 : 04 Categorie…" at bounding box center [596, 261] width 1193 height 523
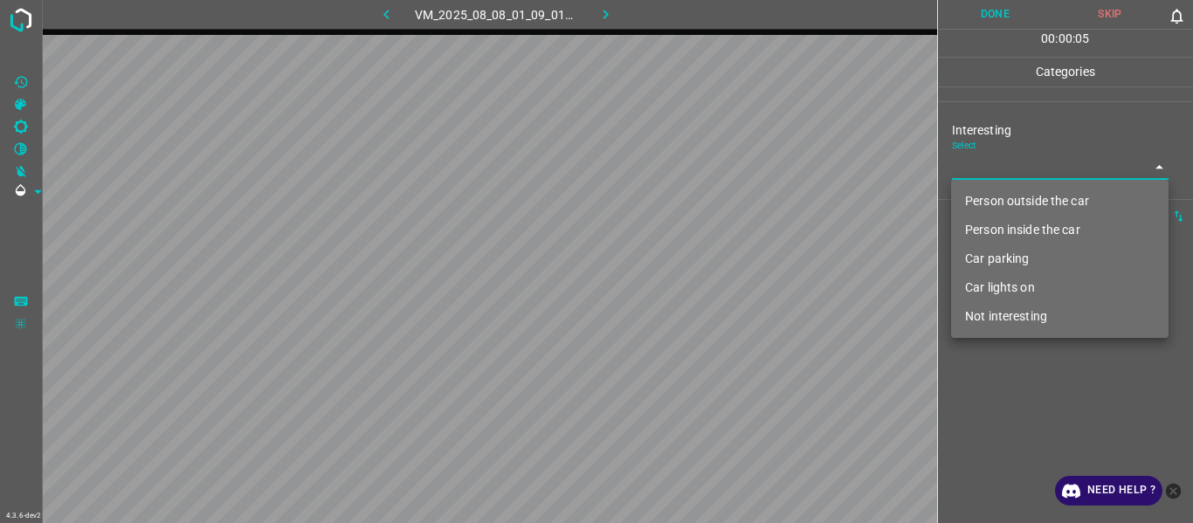
click at [1004, 314] on li "Not interesting" at bounding box center [1060, 316] width 218 height 29
type input "Not interesting"
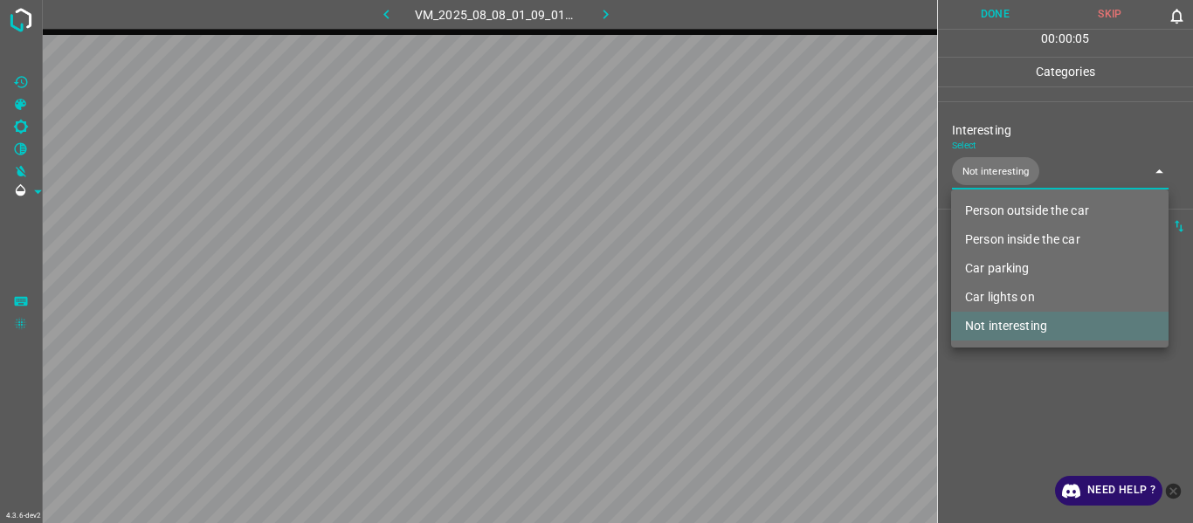
click at [1005, 415] on div at bounding box center [596, 261] width 1193 height 523
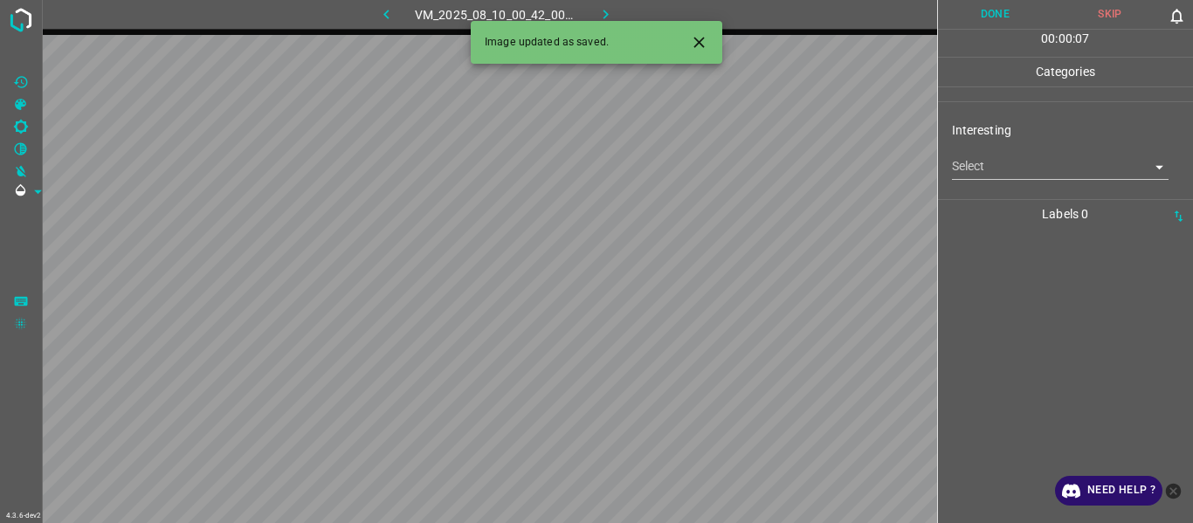
click at [1023, 176] on body "4.3.6-dev2 VM_2025_08_10_00_42_00_421_11.gif Done Skip 0 00 : 00 : 07 Categorie…" at bounding box center [596, 261] width 1193 height 523
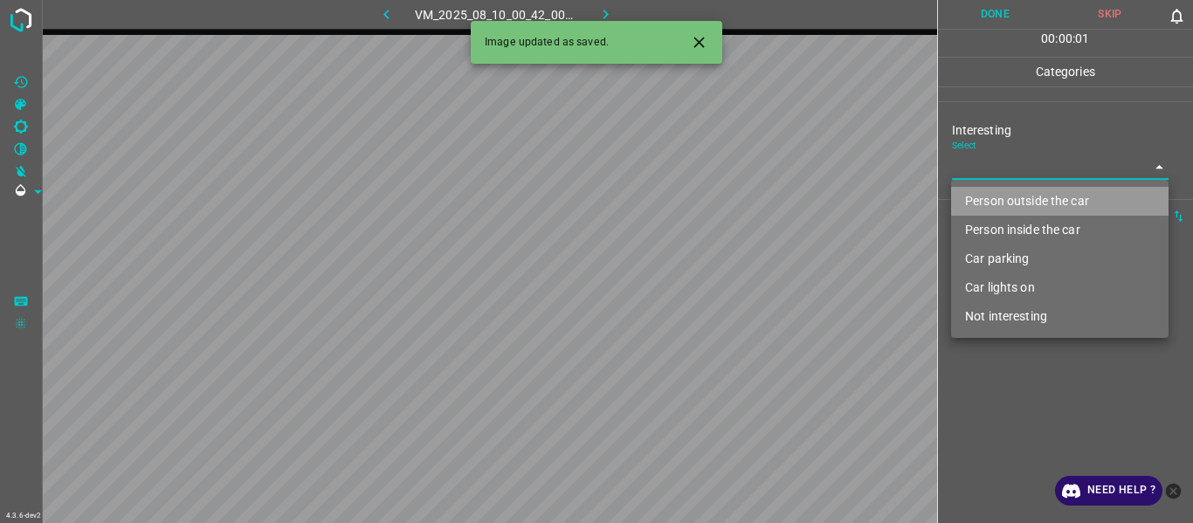
click at [1016, 199] on li "Person outside the car" at bounding box center [1060, 201] width 218 height 29
type input "Person outside the car"
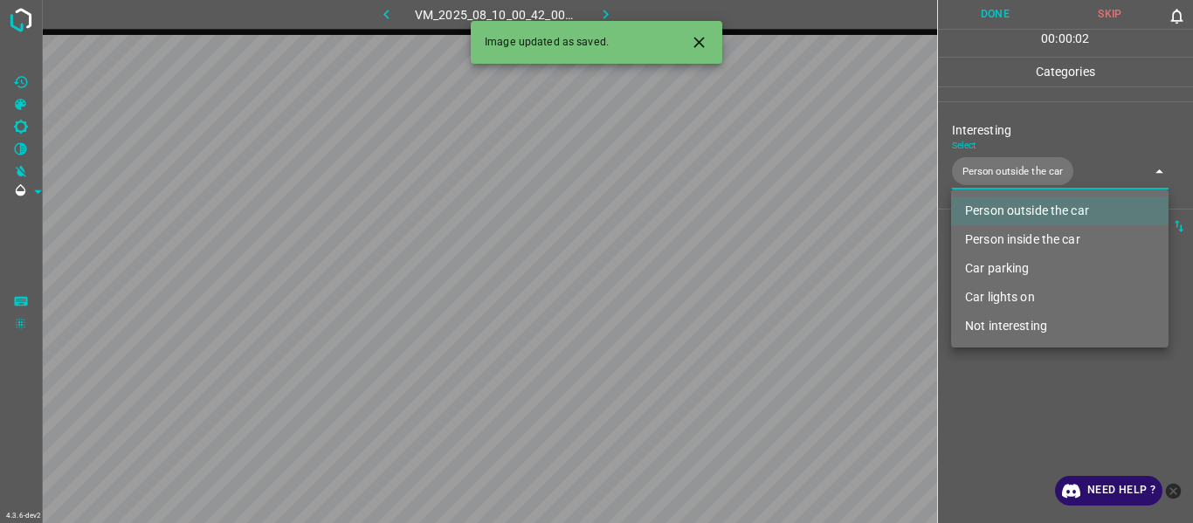
click at [691, 37] on icon "Close" at bounding box center [699, 42] width 18 height 18
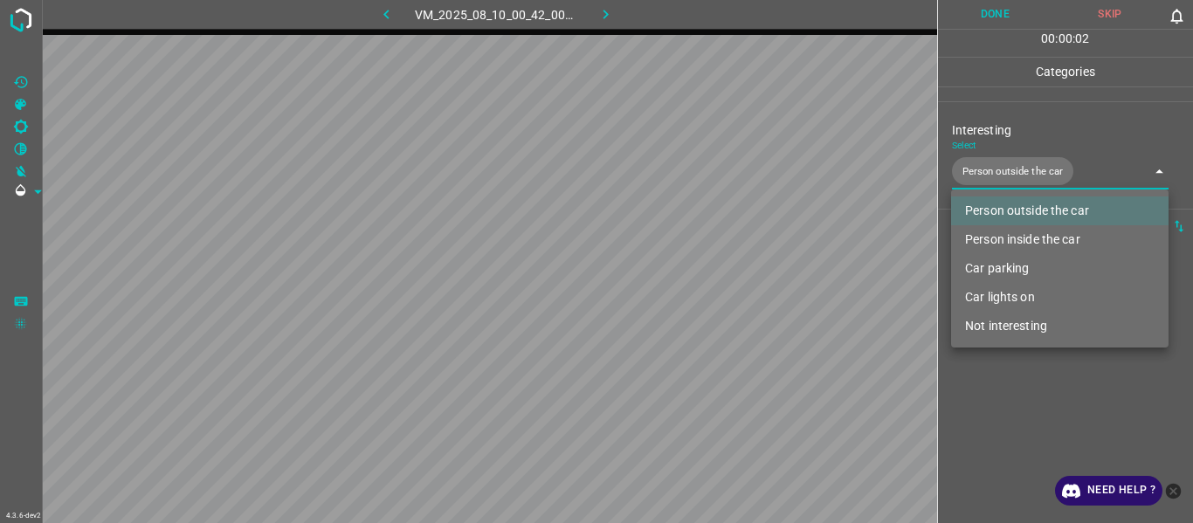
click at [1014, 409] on div at bounding box center [596, 261] width 1193 height 523
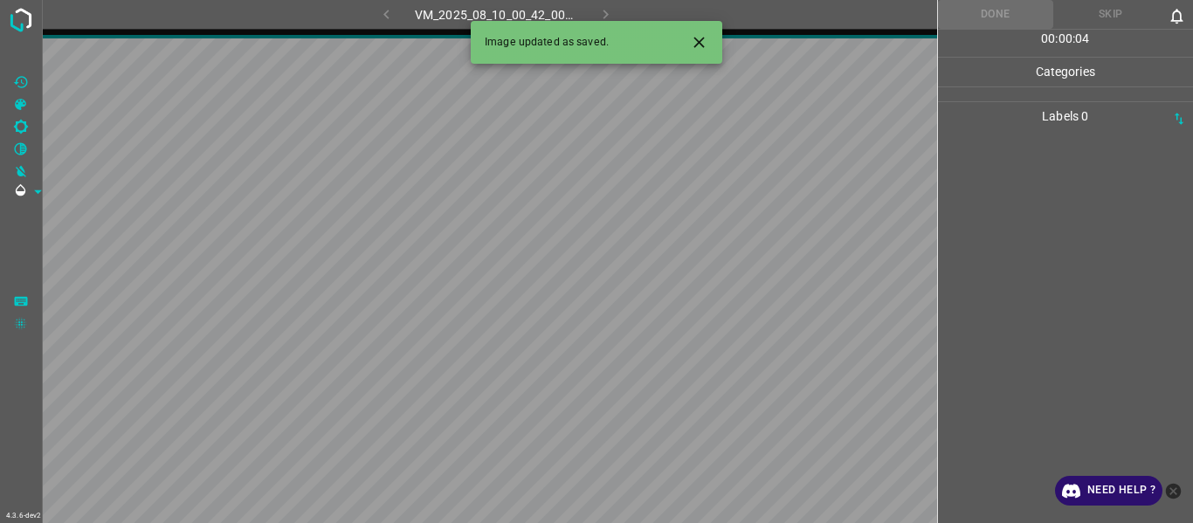
click at [689, 40] on button "Close" at bounding box center [699, 42] width 32 height 32
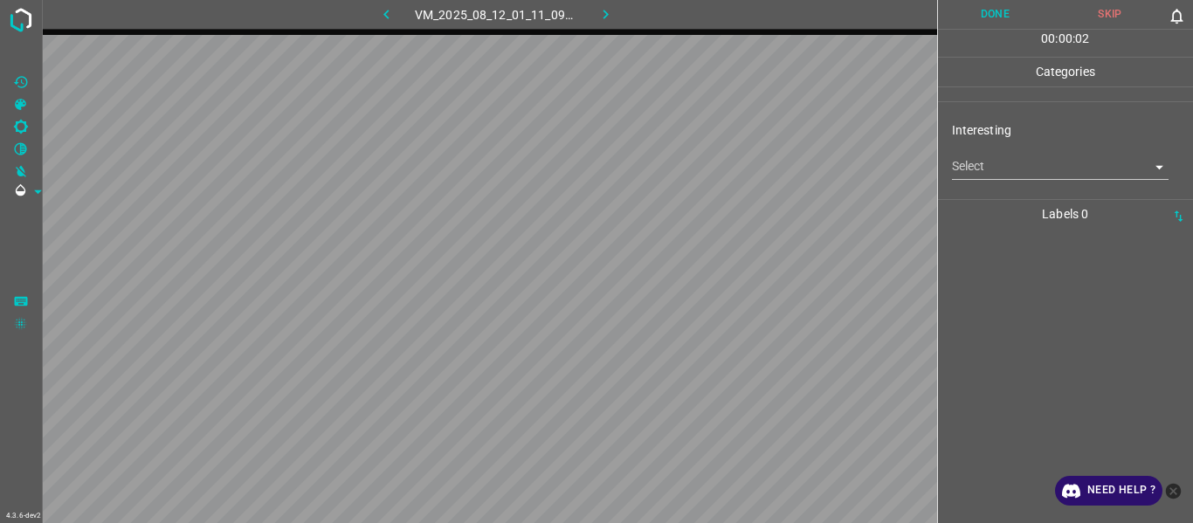
click at [977, 161] on body "4.3.6-dev2 VM_2025_08_12_01_11_09_002_05.gif Done Skip 0 00 : 00 : 02 Categorie…" at bounding box center [596, 261] width 1193 height 523
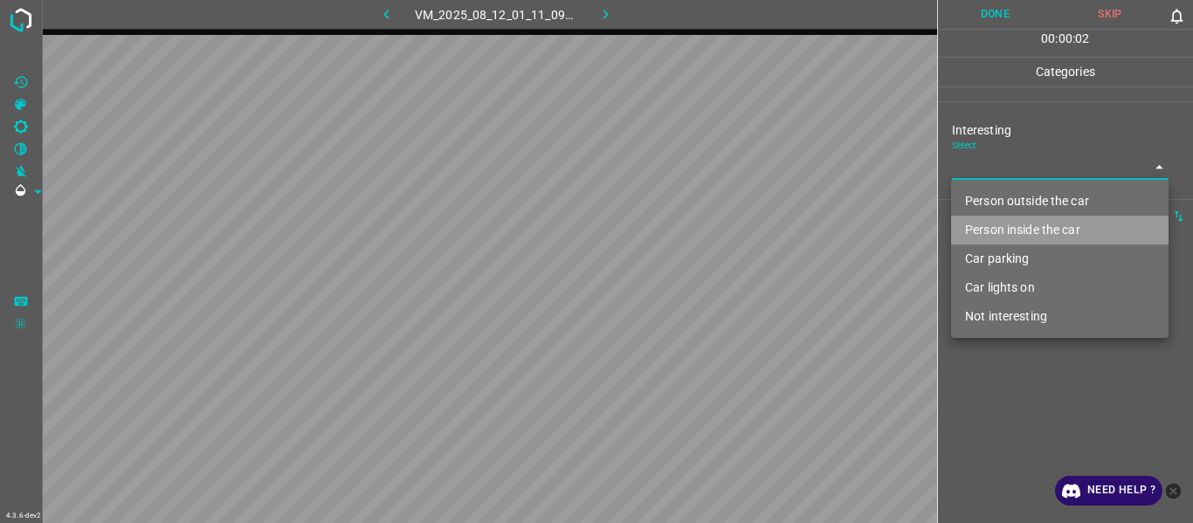
click at [998, 222] on li "Person inside the car" at bounding box center [1060, 230] width 218 height 29
type input "Person inside the car"
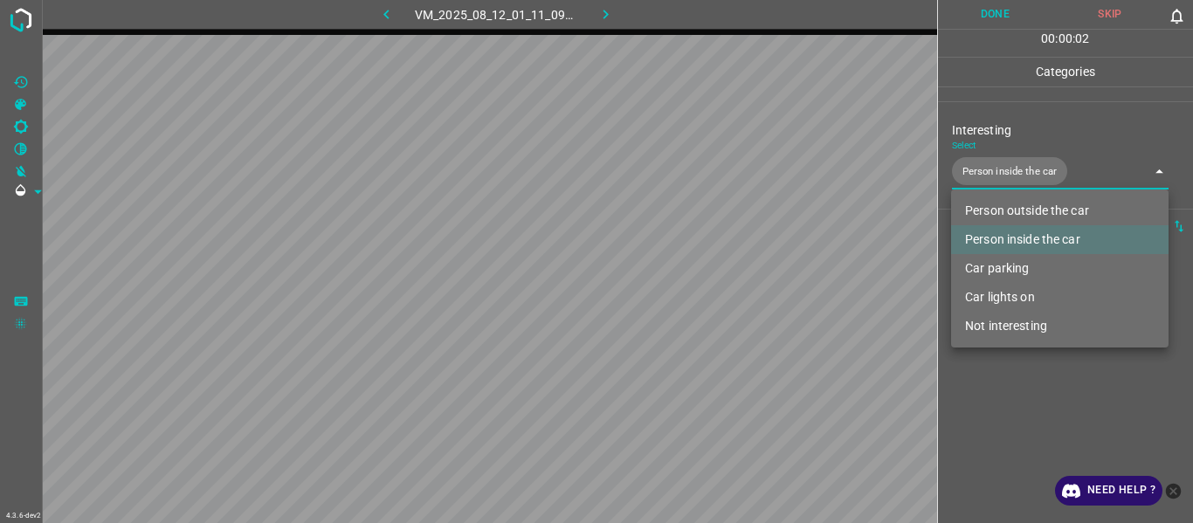
click at [1023, 414] on div at bounding box center [596, 261] width 1193 height 523
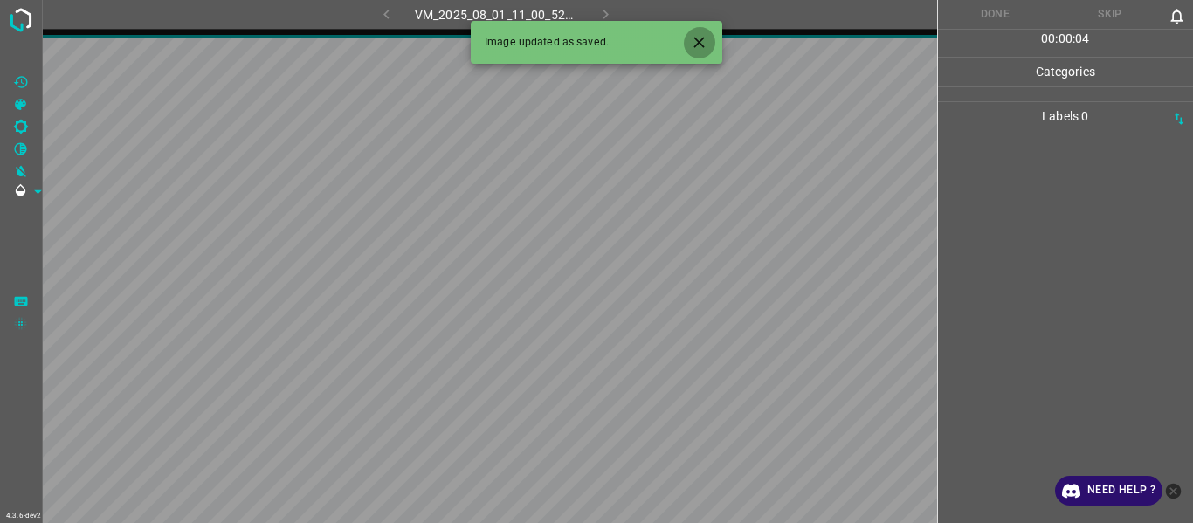
click at [694, 40] on icon "Close" at bounding box center [699, 42] width 18 height 18
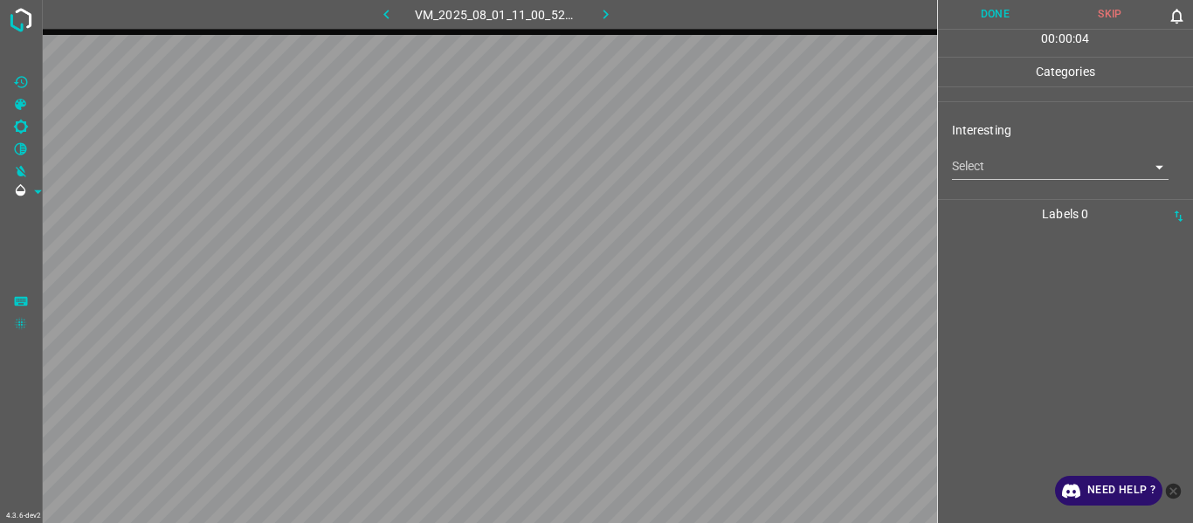
click at [990, 171] on body "4.3.6-dev2 VM_2025_08_01_11_00_52_810_09.gif Done Skip 0 00 : 00 : 04 Categorie…" at bounding box center [596, 261] width 1193 height 523
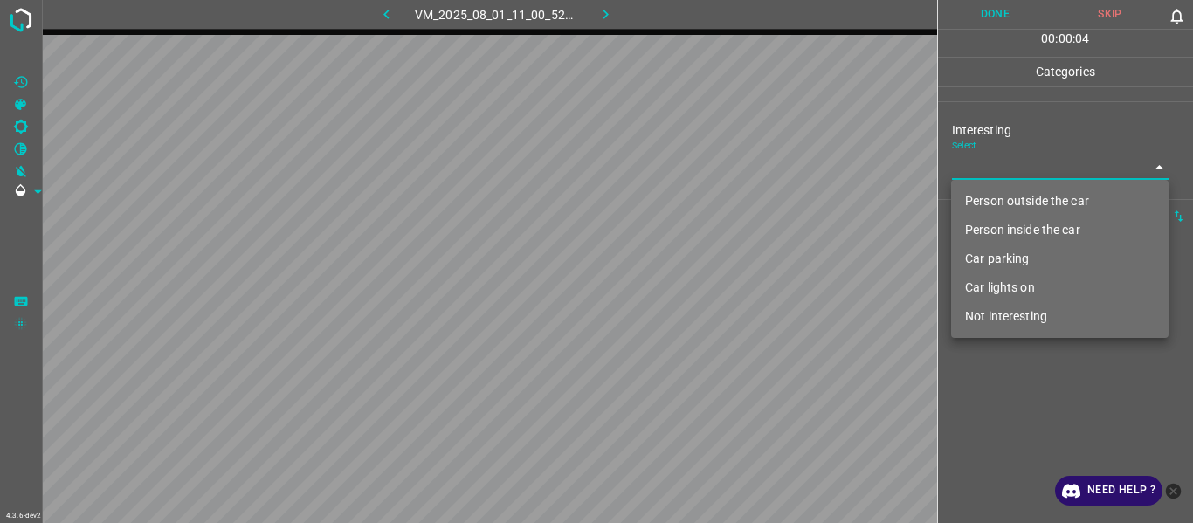
click at [1002, 227] on li "Person inside the car" at bounding box center [1060, 230] width 218 height 29
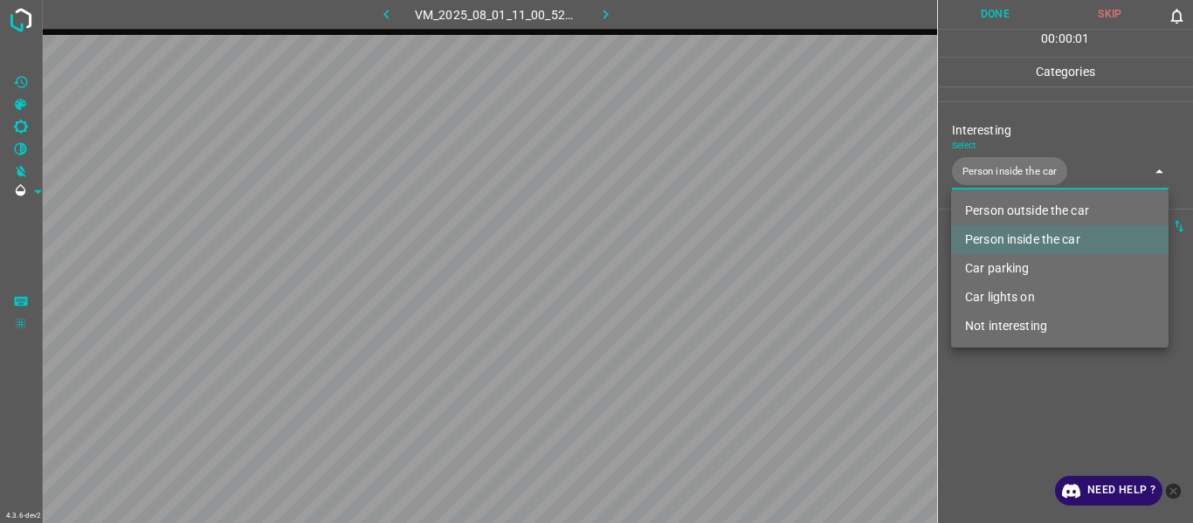
click at [1016, 294] on li "Car lights on" at bounding box center [1060, 297] width 218 height 29
type input "Person inside the car,Car lights on"
click at [1019, 391] on div at bounding box center [596, 261] width 1193 height 523
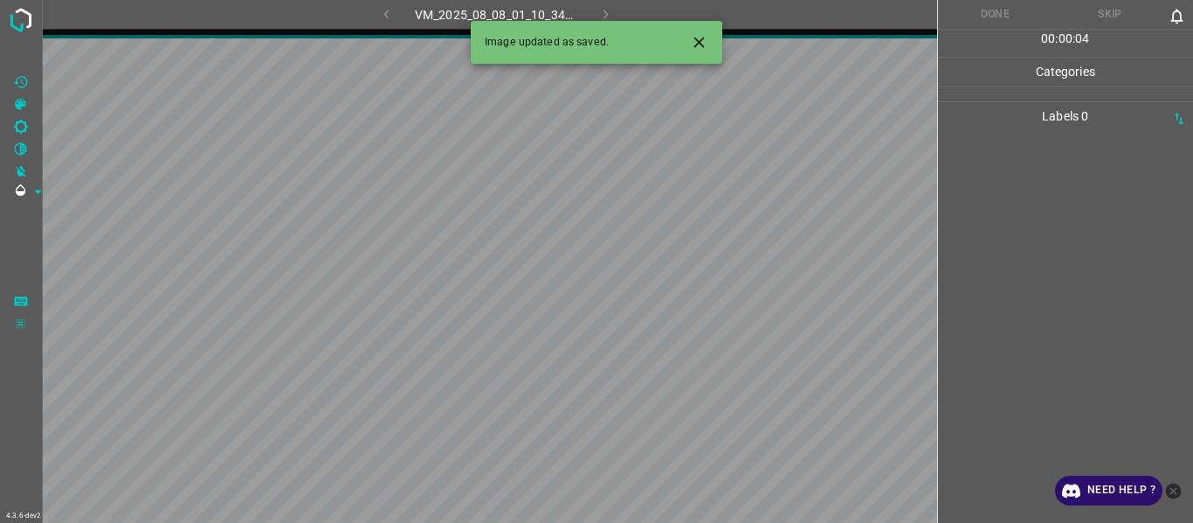
click at [696, 40] on icon "Close" at bounding box center [699, 42] width 10 height 10
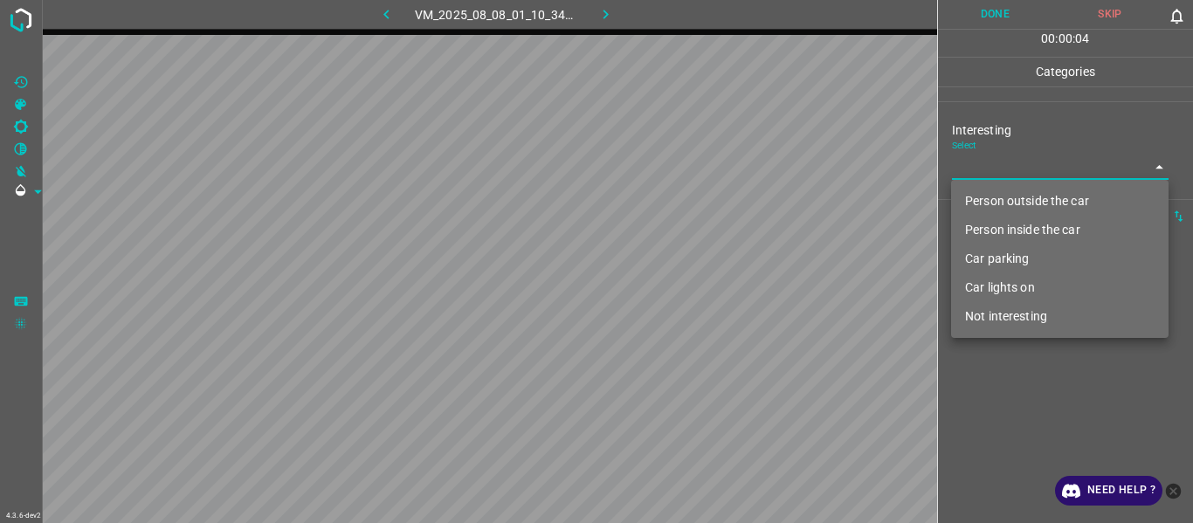
click at [984, 171] on body "4.3.6-dev2 VM_2025_08_08_01_10_34_979_07.gif Done Skip 0 00 : 00 : 04 Categorie…" at bounding box center [596, 261] width 1193 height 523
click at [993, 225] on li "Person inside the car" at bounding box center [1060, 230] width 218 height 29
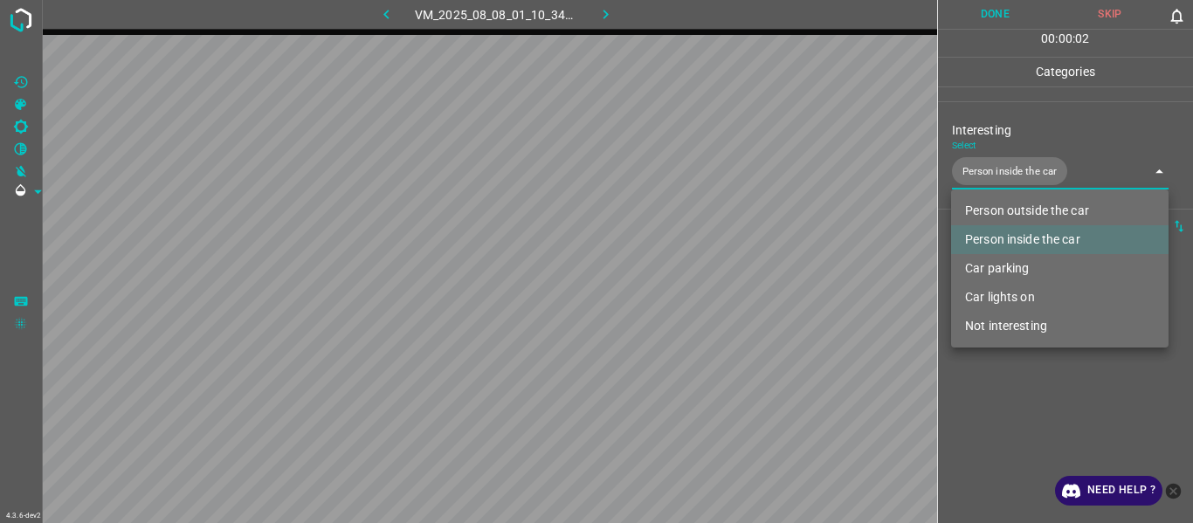
click at [1007, 304] on li "Car lights on" at bounding box center [1060, 297] width 218 height 29
type input "Person inside the car,Car lights on"
click at [1021, 432] on div at bounding box center [596, 261] width 1193 height 523
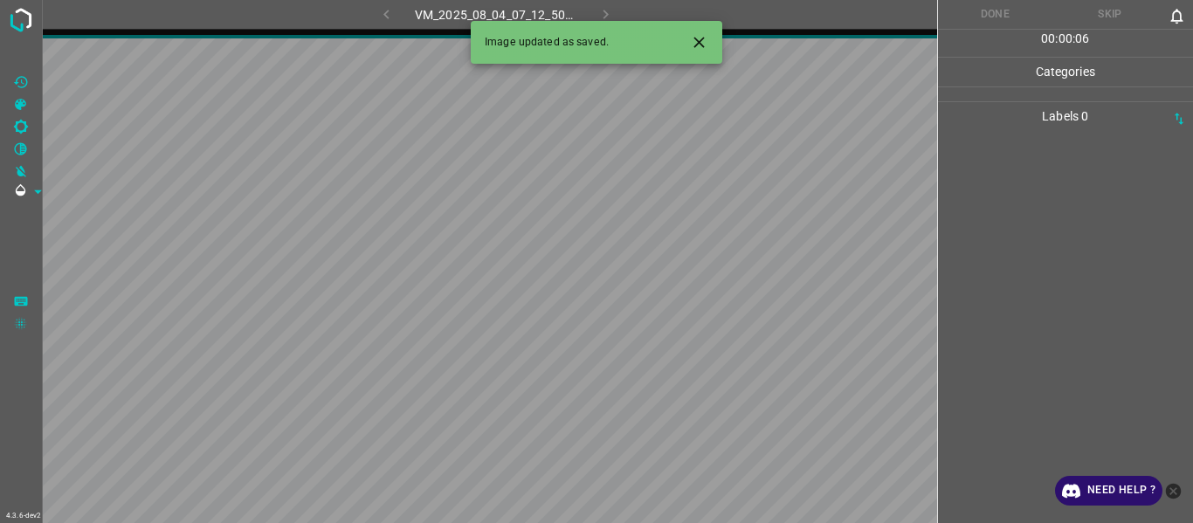
click at [700, 47] on icon "Close" at bounding box center [699, 42] width 18 height 18
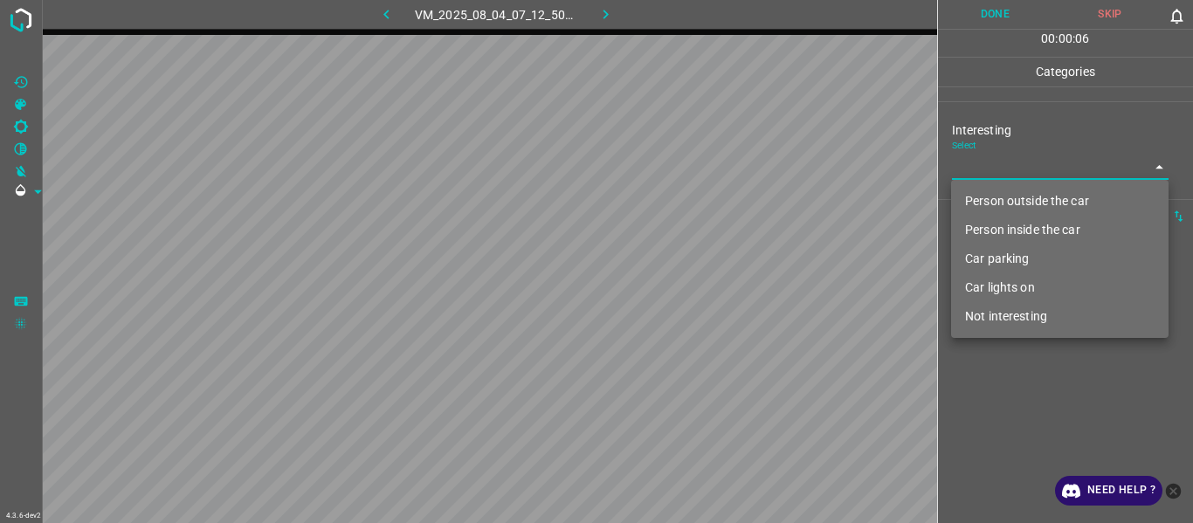
click at [1000, 173] on body "4.3.6-dev2 VM_2025_08_04_07_12_50_805_02.gif Done Skip 0 00 : 00 : 06 Categorie…" at bounding box center [596, 261] width 1193 height 523
click at [1016, 208] on li "Person outside the car" at bounding box center [1060, 201] width 218 height 29
type input "Person outside the car"
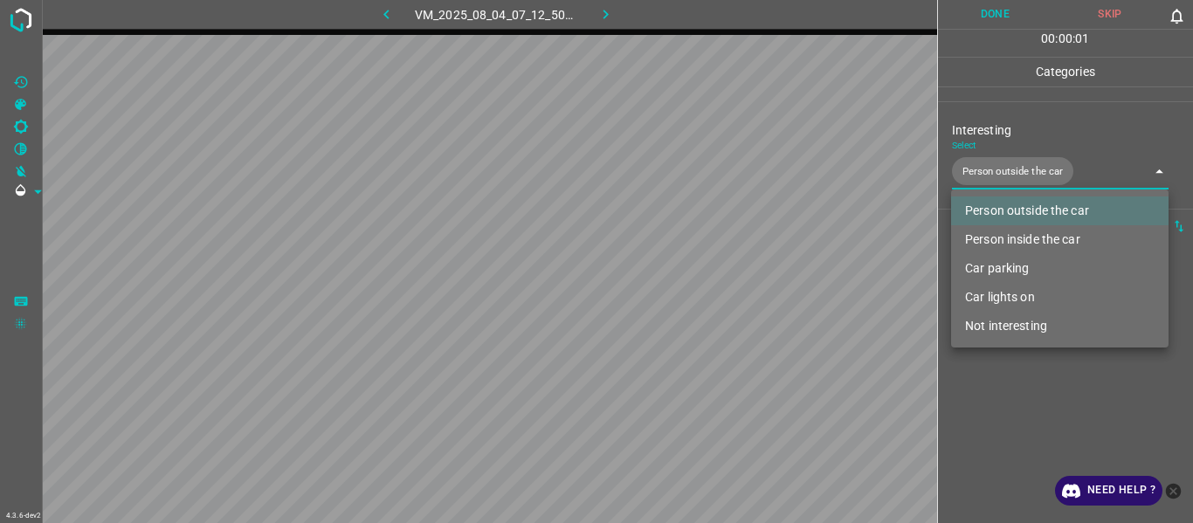
click at [1030, 397] on div at bounding box center [596, 261] width 1193 height 523
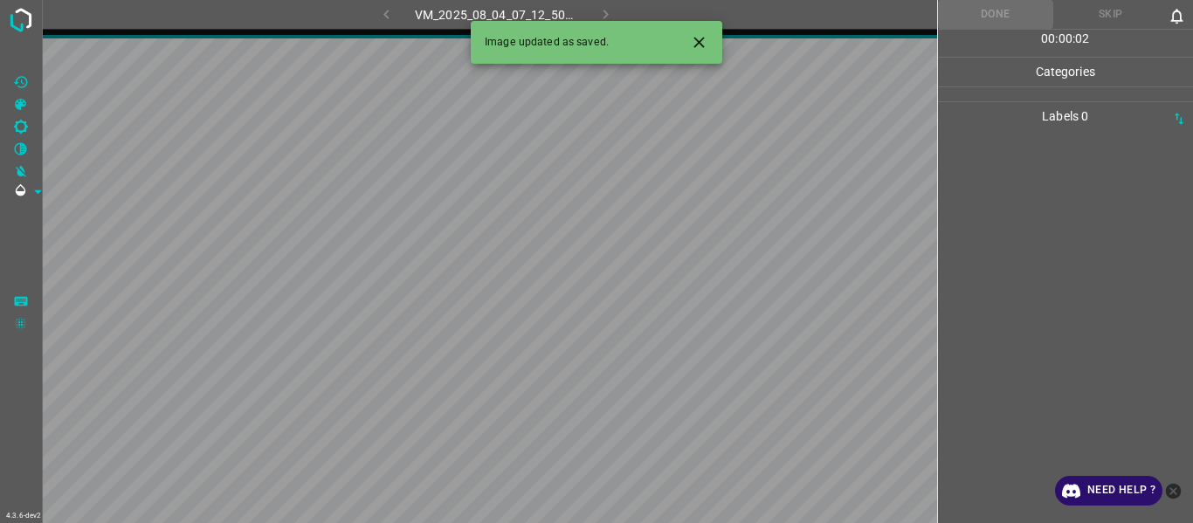
click at [701, 40] on icon "Close" at bounding box center [699, 42] width 10 height 10
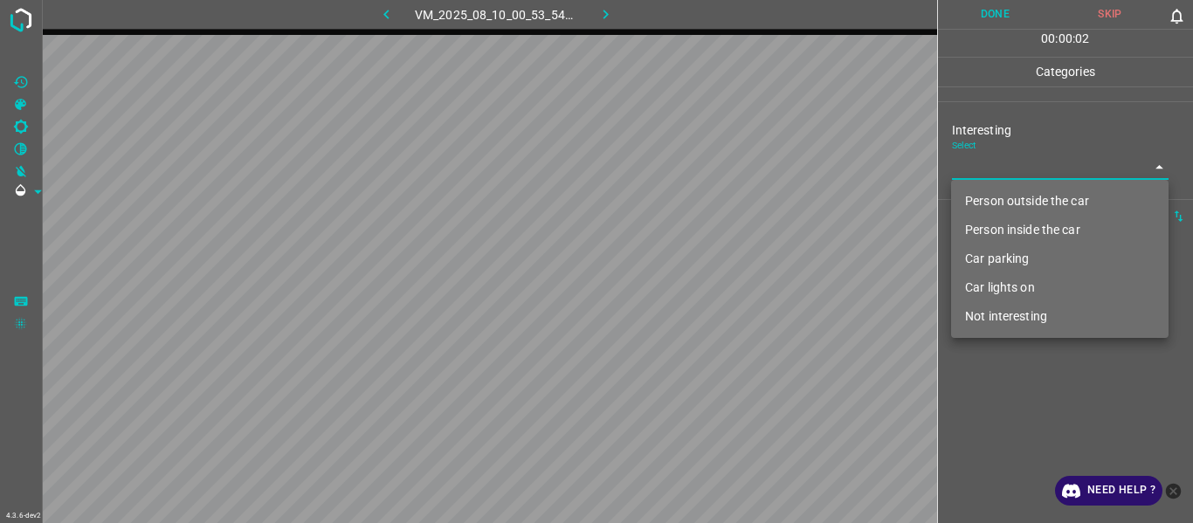
click at [1026, 169] on body "4.3.6-dev2 VM_2025_08_10_00_53_54_617_02.gif Done Skip 0 00 : 00 : 02 Categorie…" at bounding box center [596, 261] width 1193 height 523
click at [1005, 281] on li "Car lights on" at bounding box center [1060, 287] width 218 height 29
type input "Car lights on"
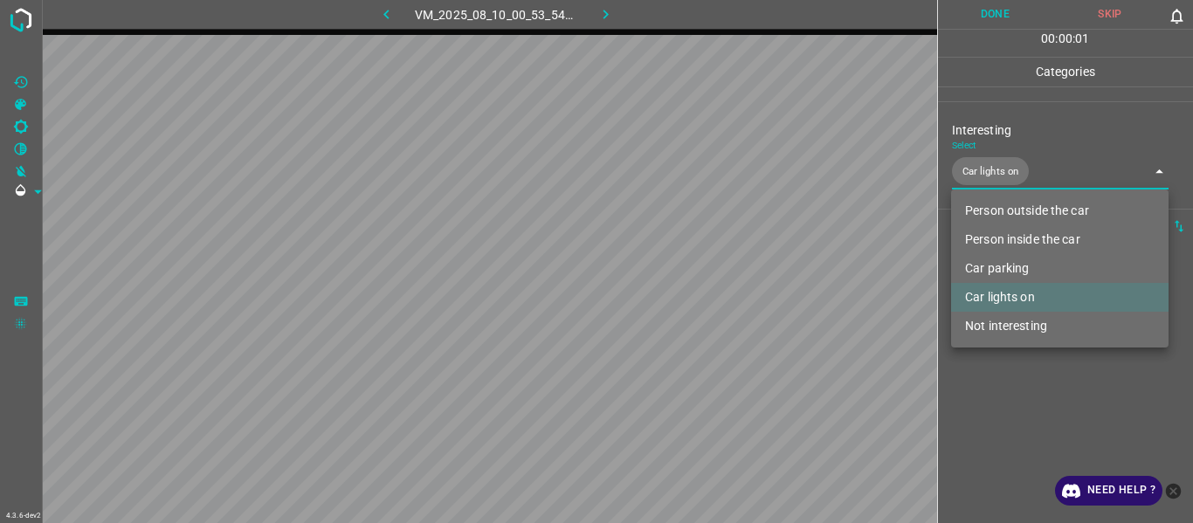
click at [1005, 381] on div at bounding box center [596, 261] width 1193 height 523
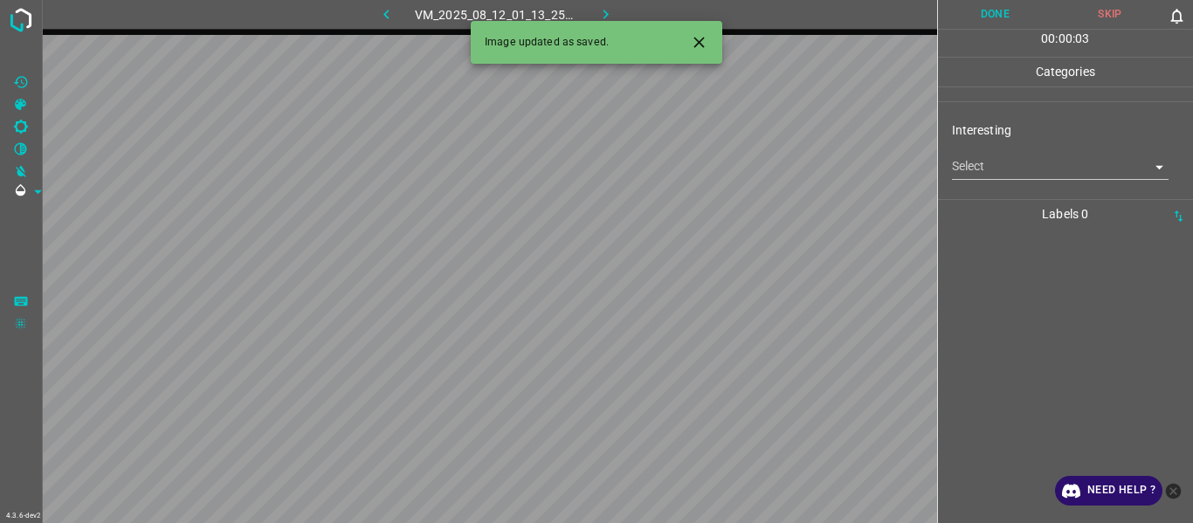
click at [696, 38] on icon "Close" at bounding box center [699, 42] width 10 height 10
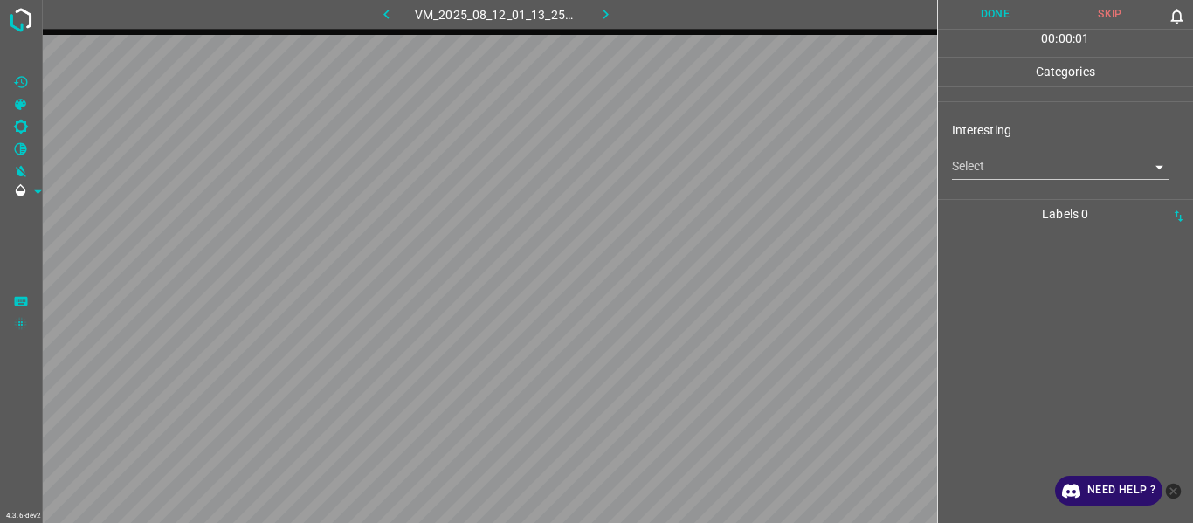
click at [1019, 173] on body "4.3.6-dev2 VM_2025_08_12_01_13_25_254_08.gif Done Skip 0 00 : 00 : 01 Categorie…" at bounding box center [596, 261] width 1193 height 523
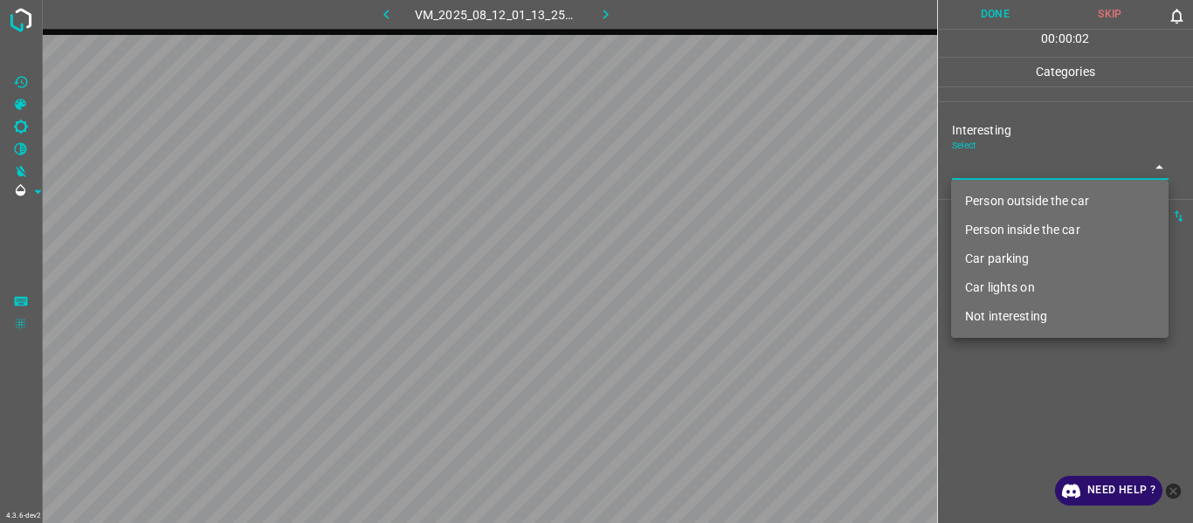
drag, startPoint x: 1021, startPoint y: 299, endPoint x: 1023, endPoint y: 334, distance: 35.0
click at [1023, 300] on li "Car lights on" at bounding box center [1060, 287] width 218 height 29
type input "Car lights on"
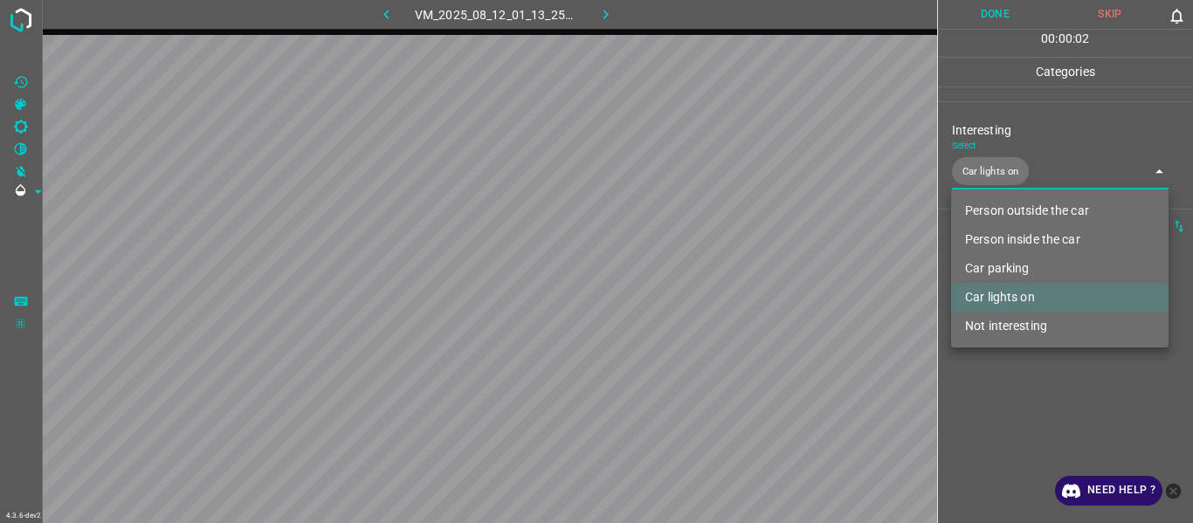
click at [1019, 300] on li "Car lights on" at bounding box center [1060, 297] width 218 height 29
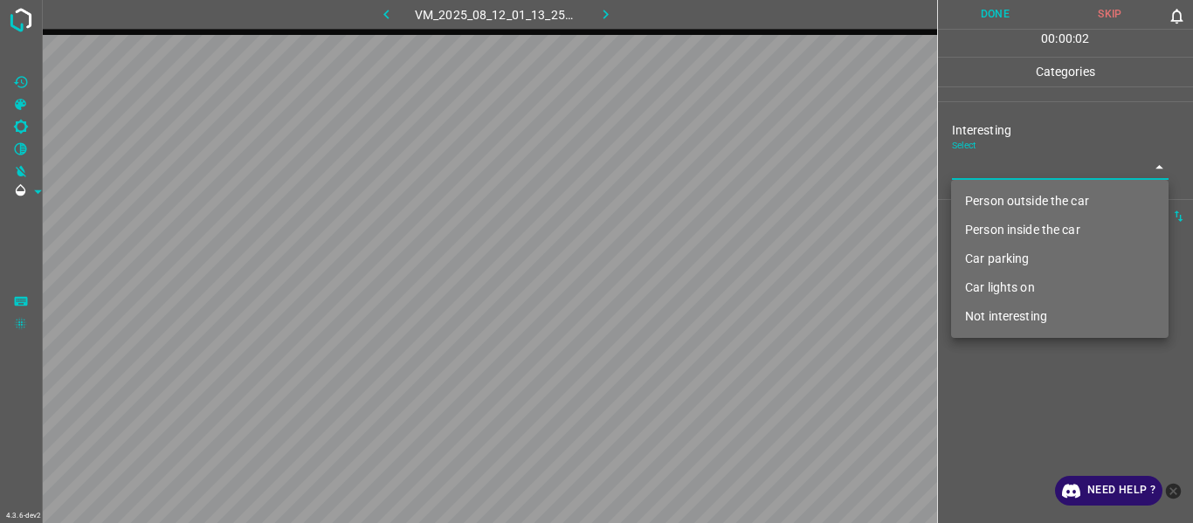
click at [1023, 335] on ul "Person outside the car Person inside the car Car parking Car lights on Not inte…" at bounding box center [1060, 259] width 218 height 158
click at [1026, 318] on li "Not interesting" at bounding box center [1060, 316] width 218 height 29
type input "Not interesting"
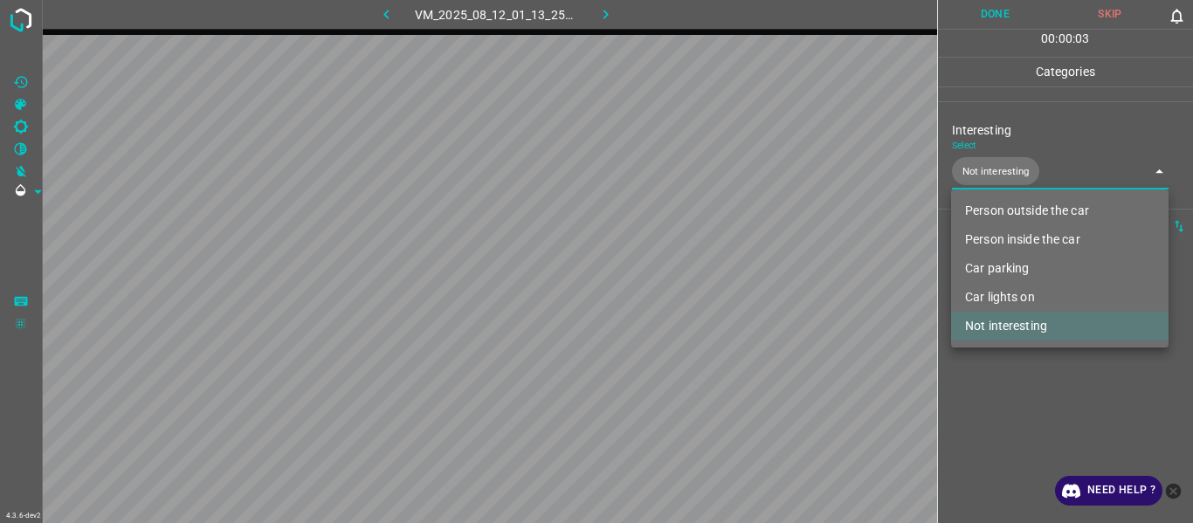
click at [1023, 421] on div at bounding box center [596, 261] width 1193 height 523
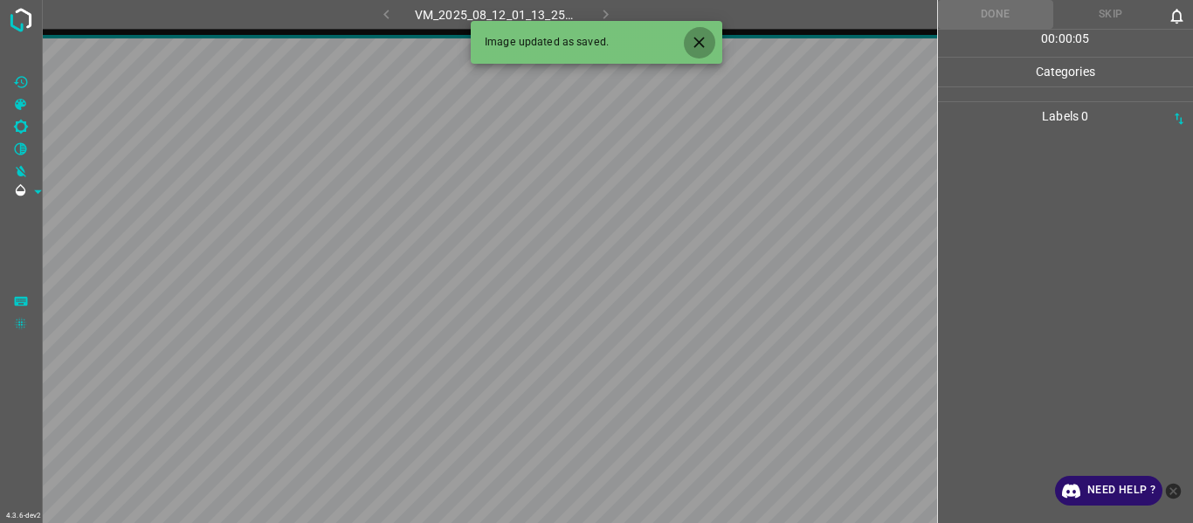
click at [696, 44] on icon "Close" at bounding box center [699, 42] width 18 height 18
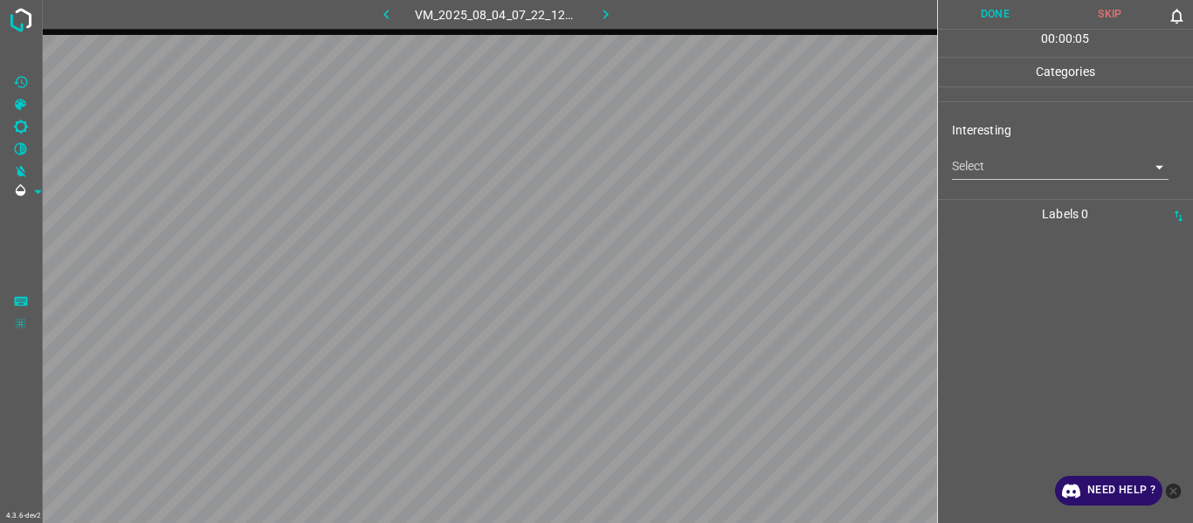
click at [997, 176] on body "4.3.6-dev2 VM_2025_08_04_07_22_12_361_05.gif Done Skip 0 00 : 00 : 05 Categorie…" at bounding box center [596, 261] width 1193 height 523
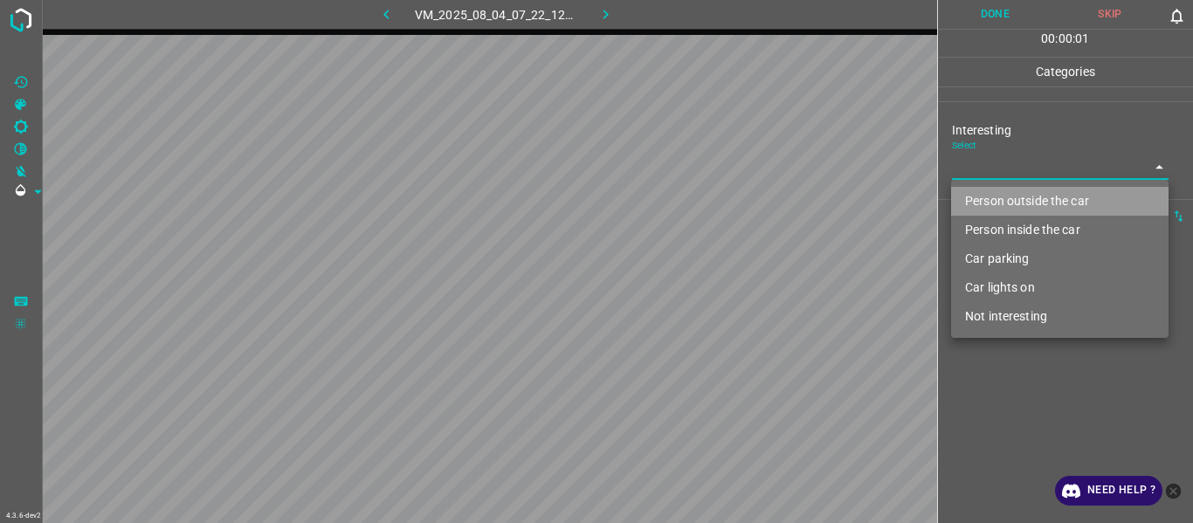
click at [1004, 196] on li "Person outside the car" at bounding box center [1060, 201] width 218 height 29
type input "Person outside the car"
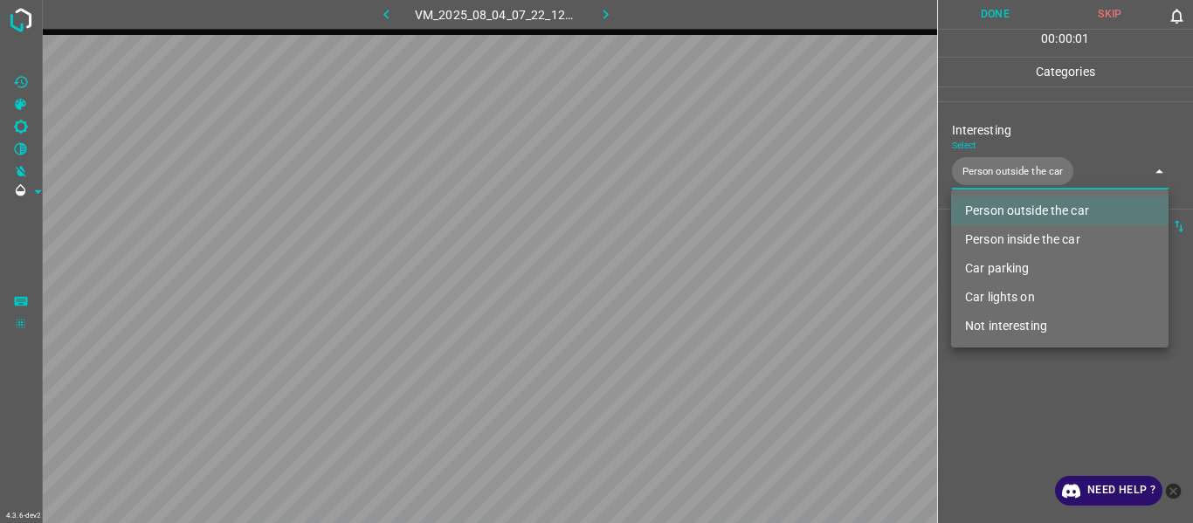
click at [1014, 391] on div at bounding box center [596, 261] width 1193 height 523
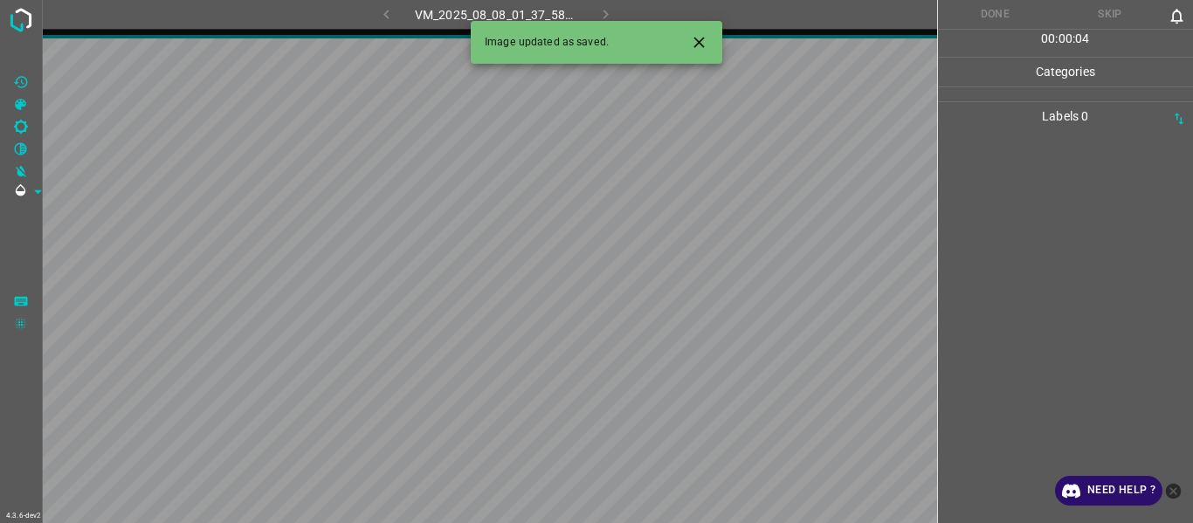
click at [701, 40] on icon "Close" at bounding box center [699, 42] width 10 height 10
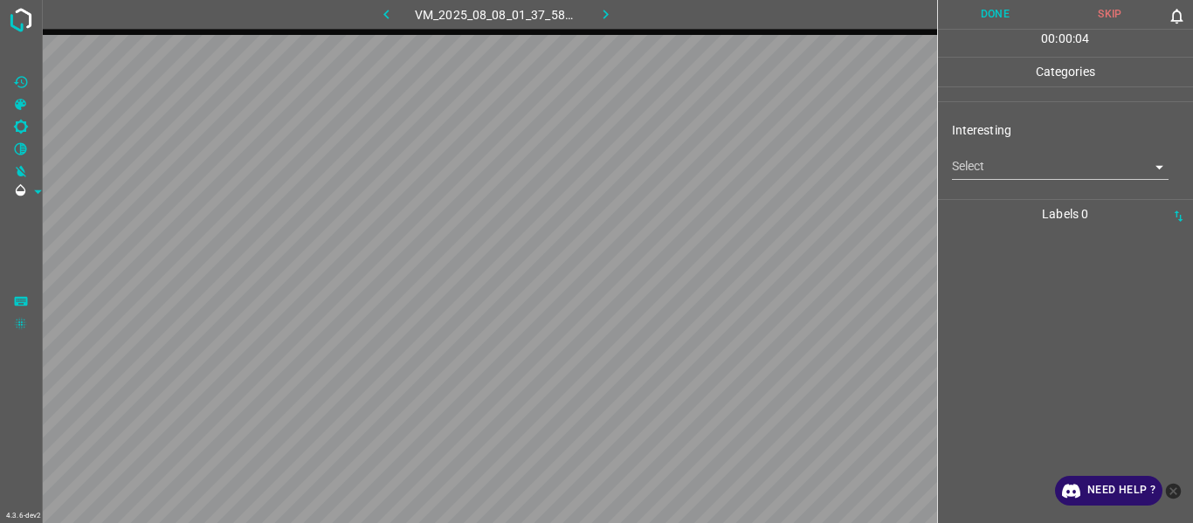
click at [998, 164] on body "4.3.6-dev2 VM_2025_08_08_01_37_58_748_02.gif Done Skip 0 00 : 00 : 04 Categorie…" at bounding box center [596, 261] width 1193 height 523
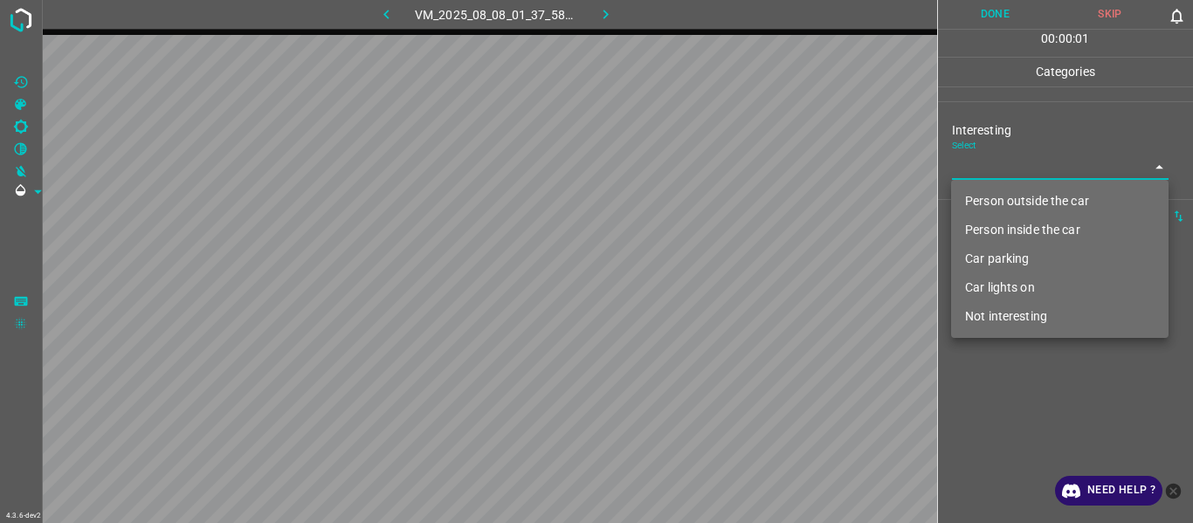
click at [1016, 283] on li "Car lights on" at bounding box center [1060, 287] width 218 height 29
type input "Car lights on"
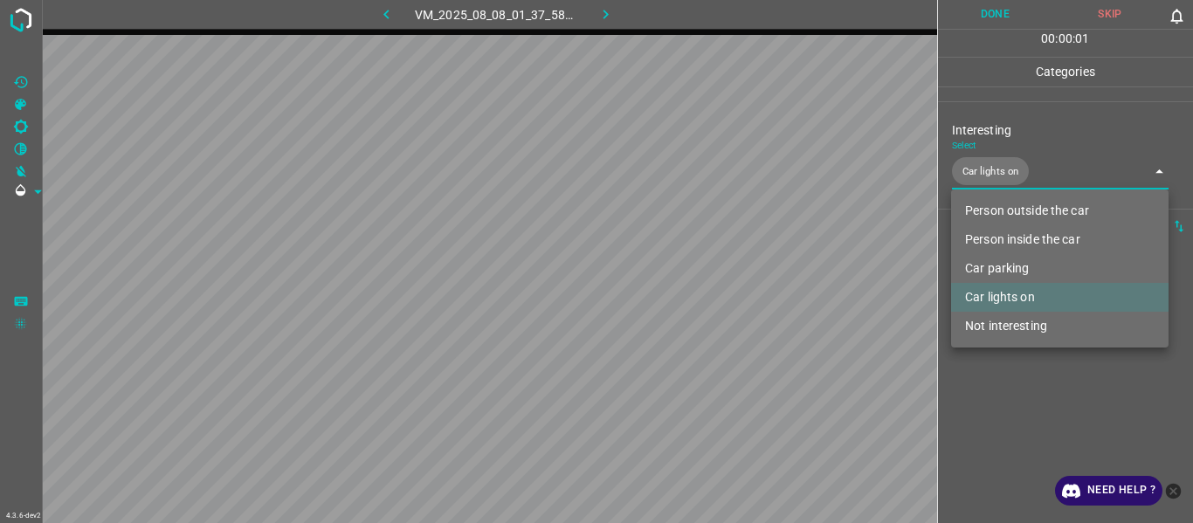
click at [1018, 404] on div at bounding box center [596, 261] width 1193 height 523
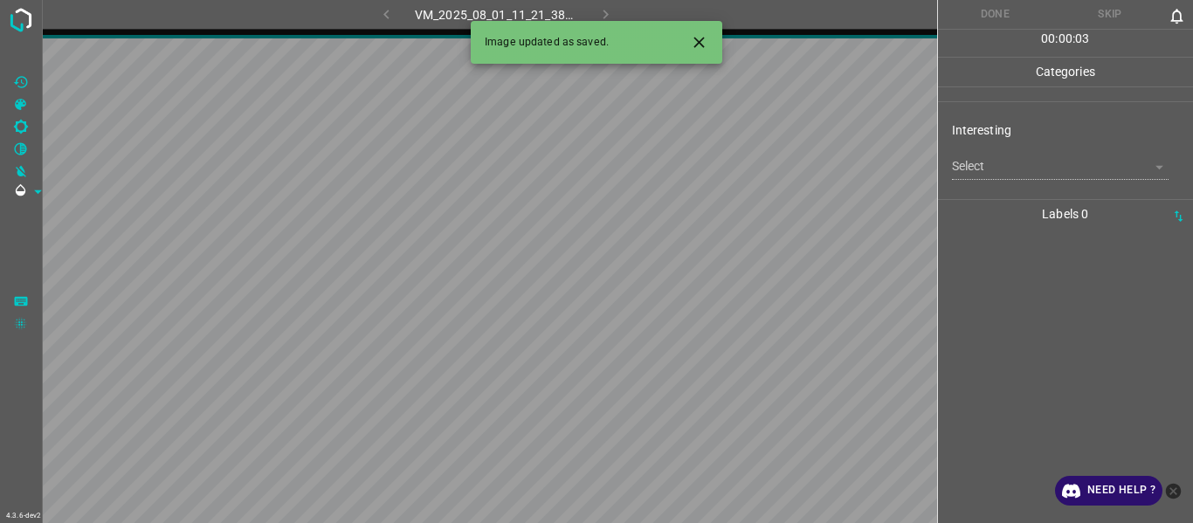
click at [698, 40] on icon "Close" at bounding box center [699, 42] width 10 height 10
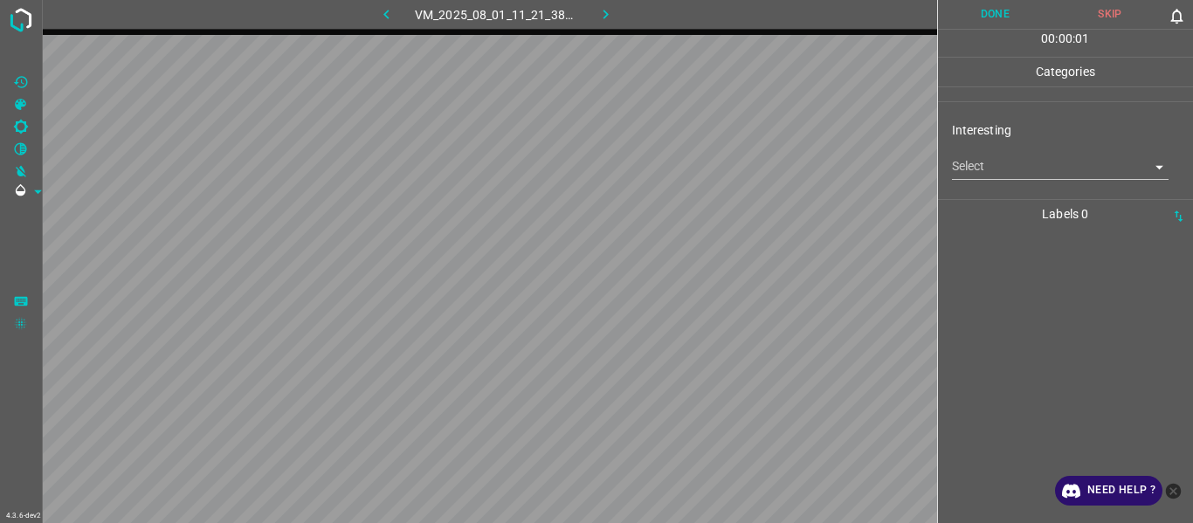
click at [1004, 171] on body "4.3.6-dev2 VM_2025_08_01_11_21_38_940_13.gif Done Skip 0 00 : 00 : 01 Categorie…" at bounding box center [596, 261] width 1193 height 523
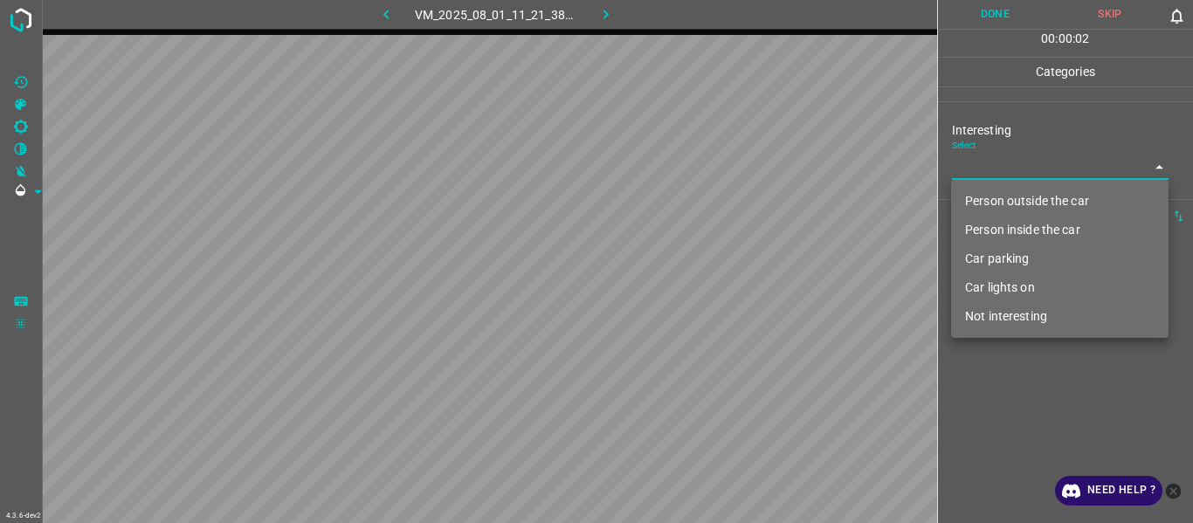
click at [1007, 199] on li "Person outside the car" at bounding box center [1060, 201] width 218 height 29
type input "Person outside the car"
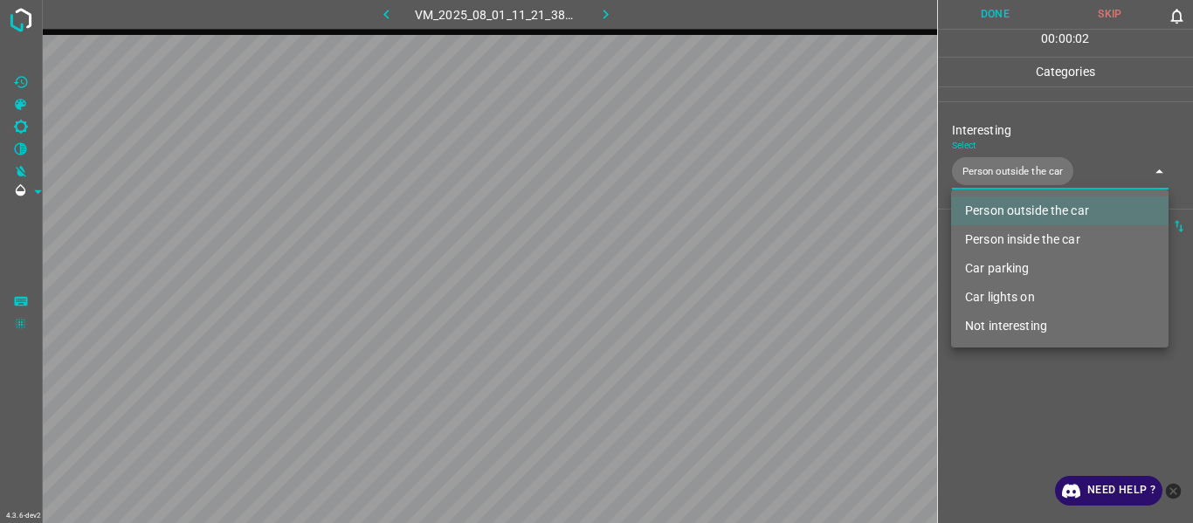
click at [1049, 426] on div at bounding box center [596, 261] width 1193 height 523
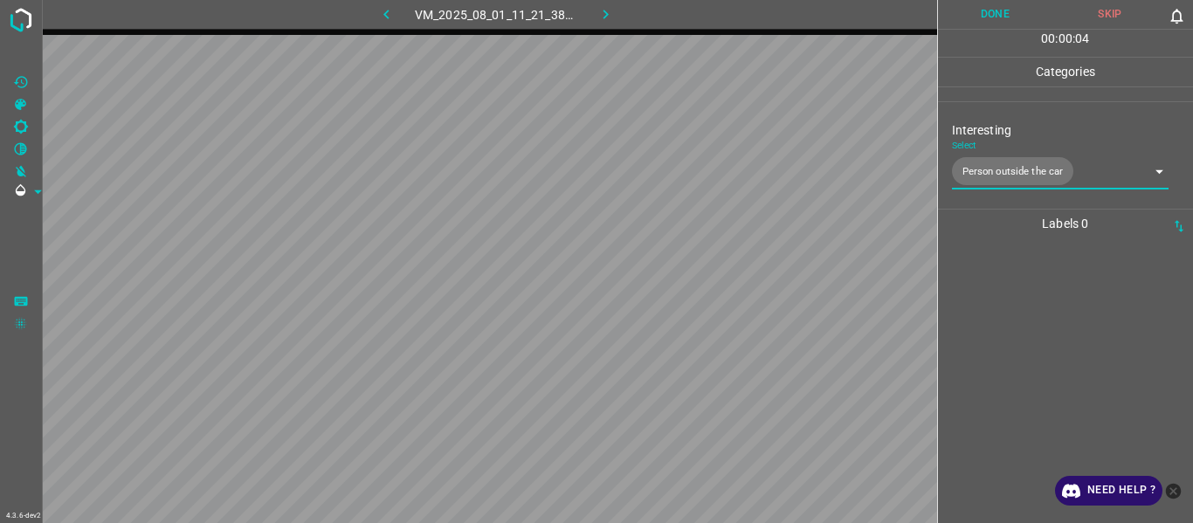
click at [1040, 351] on div at bounding box center [1065, 380] width 245 height 285
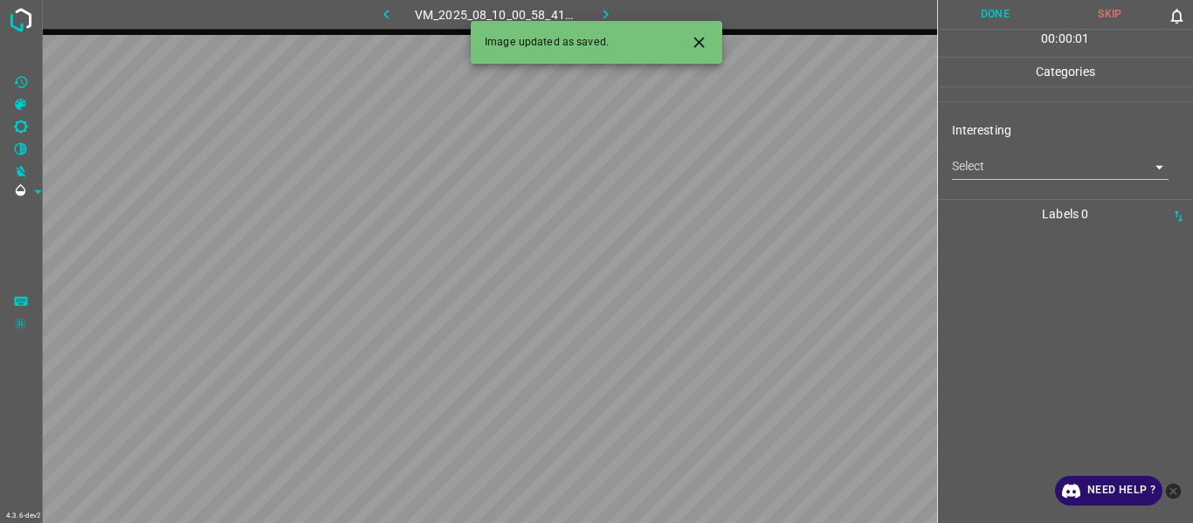
click at [705, 40] on icon "Close" at bounding box center [699, 42] width 18 height 18
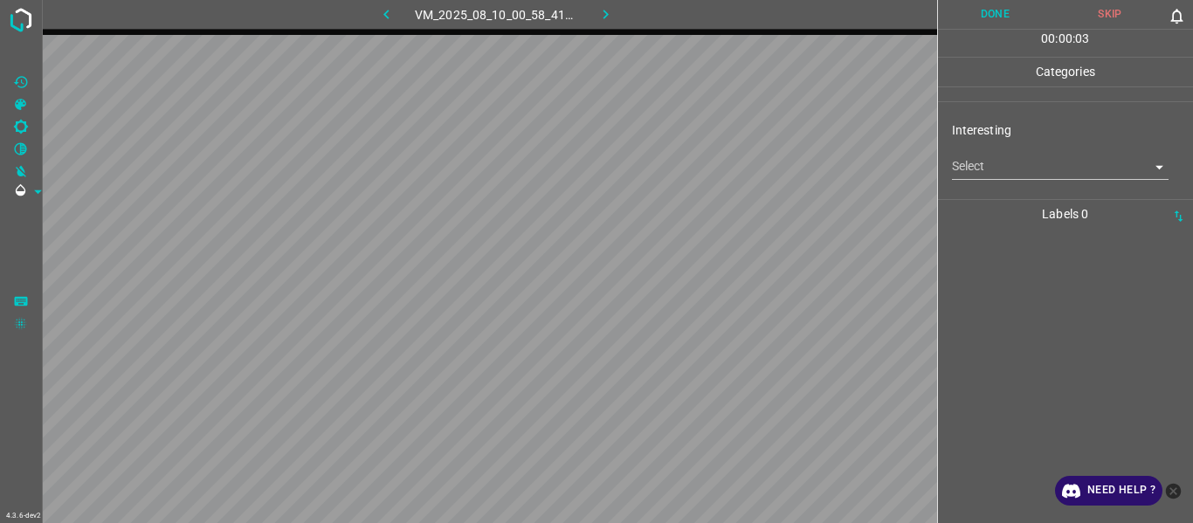
click at [1018, 168] on body "4.3.6-dev2 VM_2025_08_10_00_58_41_445_07.gif Done Skip 0 00 : 00 : 03 Categorie…" at bounding box center [596, 261] width 1193 height 523
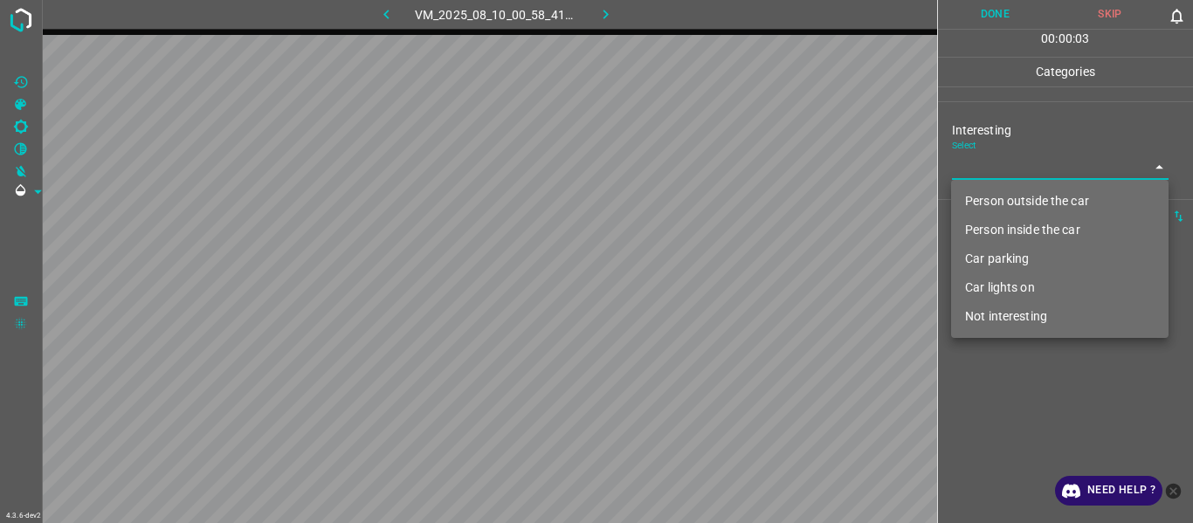
click at [1025, 206] on li "Person outside the car" at bounding box center [1060, 201] width 218 height 29
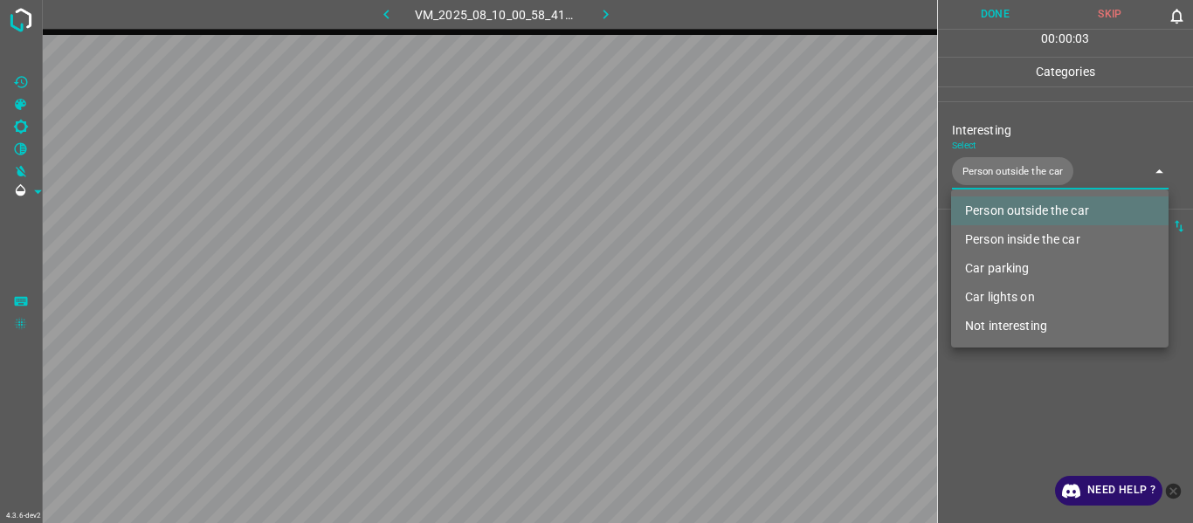
type input "Person outside the car"
click at [1005, 412] on div at bounding box center [596, 261] width 1193 height 523
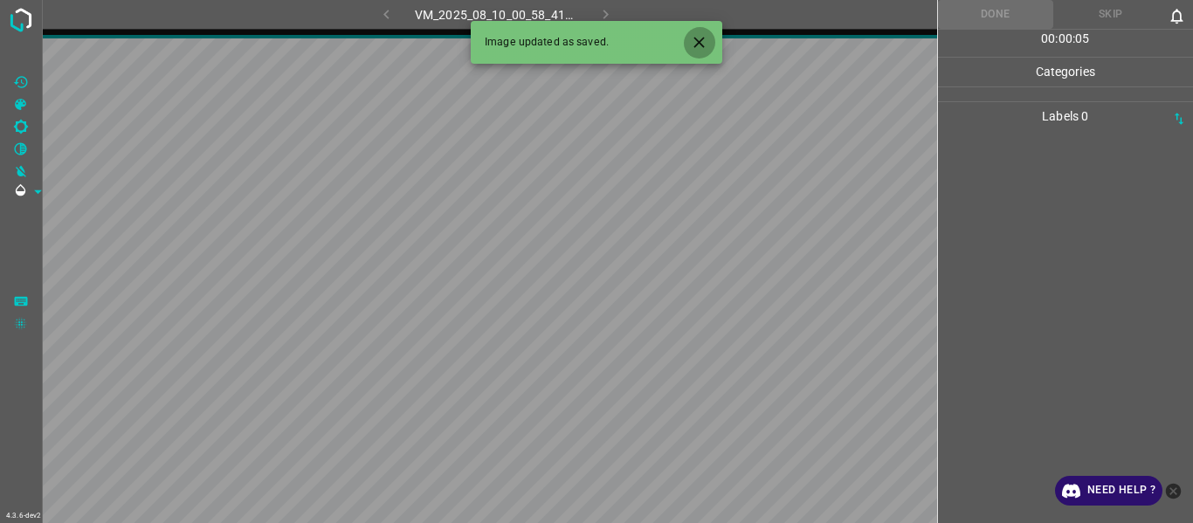
click at [700, 37] on icon "Close" at bounding box center [699, 42] width 18 height 18
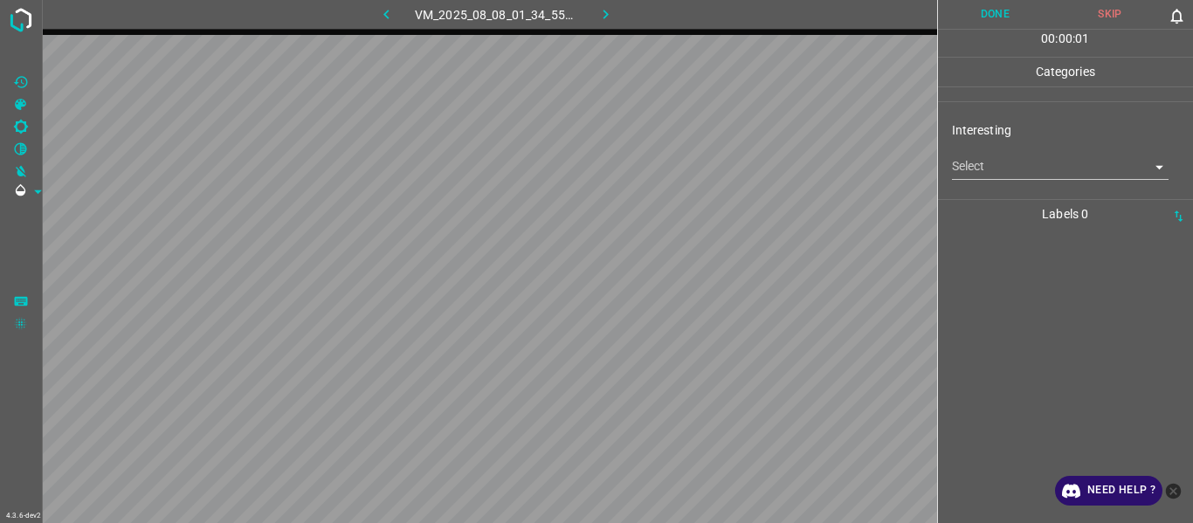
click at [984, 159] on body "4.3.6-dev2 VM_2025_08_08_01_34_55_090_07.gif Done Skip 0 00 : 00 : 01 Categorie…" at bounding box center [596, 261] width 1193 height 523
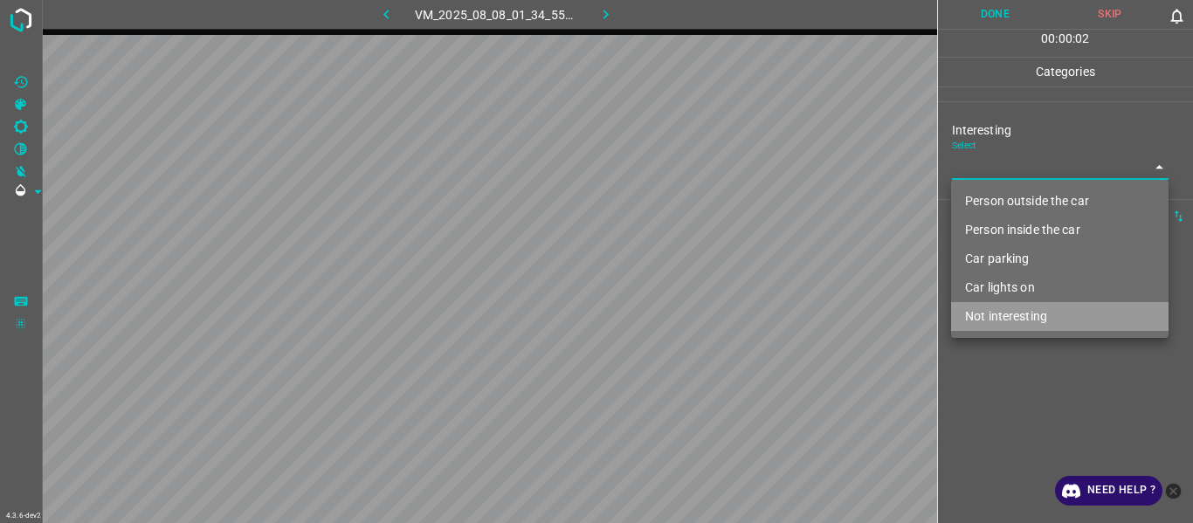
click at [1019, 328] on li "Not interesting" at bounding box center [1060, 316] width 218 height 29
type input "Not interesting"
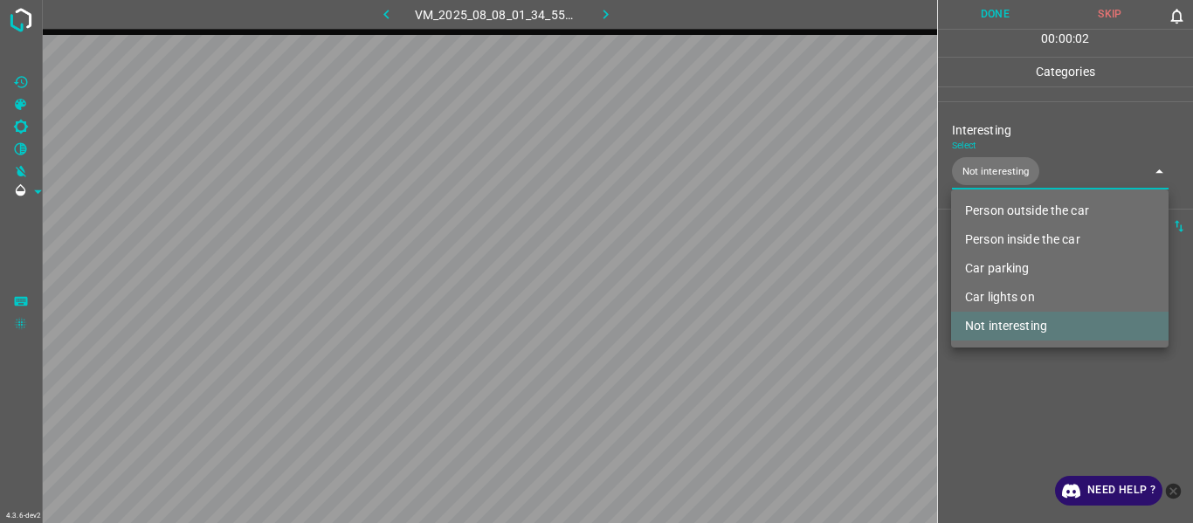
click at [1019, 404] on div at bounding box center [596, 261] width 1193 height 523
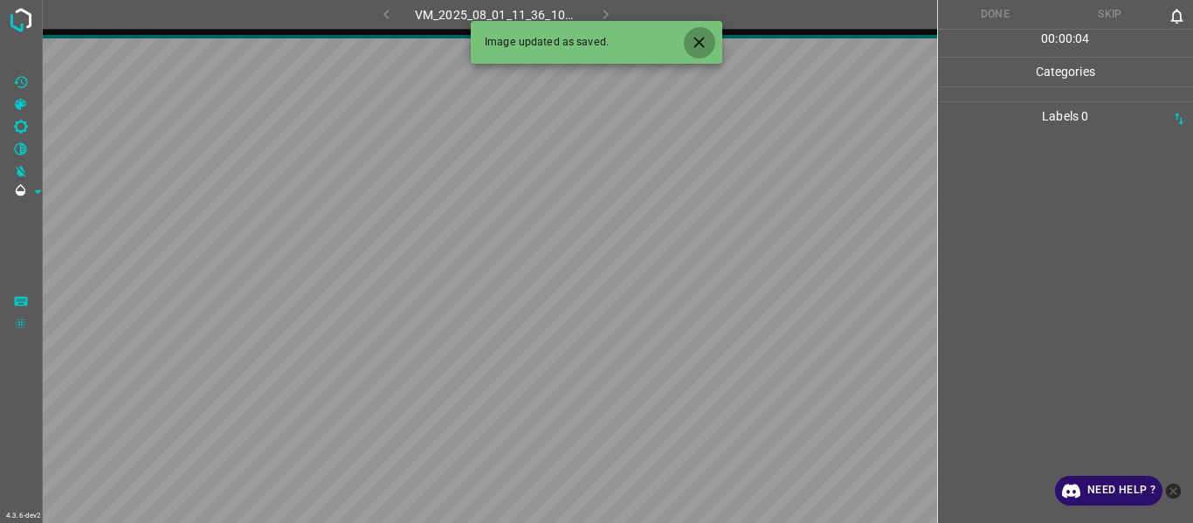
click at [703, 42] on icon "Close" at bounding box center [699, 42] width 18 height 18
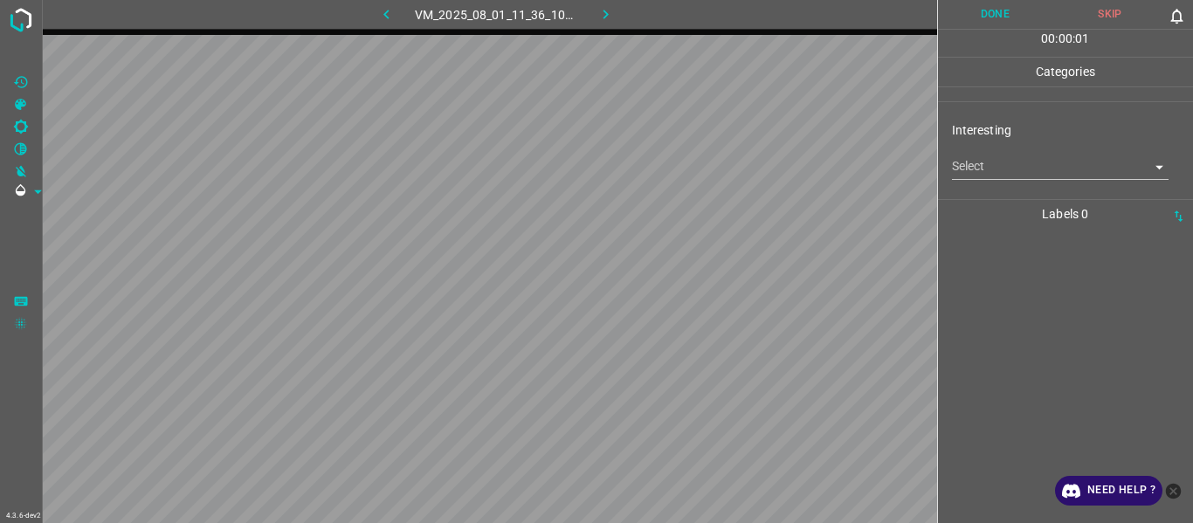
click at [976, 166] on body "4.3.6-dev2 VM_2025_08_01_11_36_10_823_03.gif Done Skip 0 00 : 00 : 01 Categorie…" at bounding box center [596, 261] width 1193 height 523
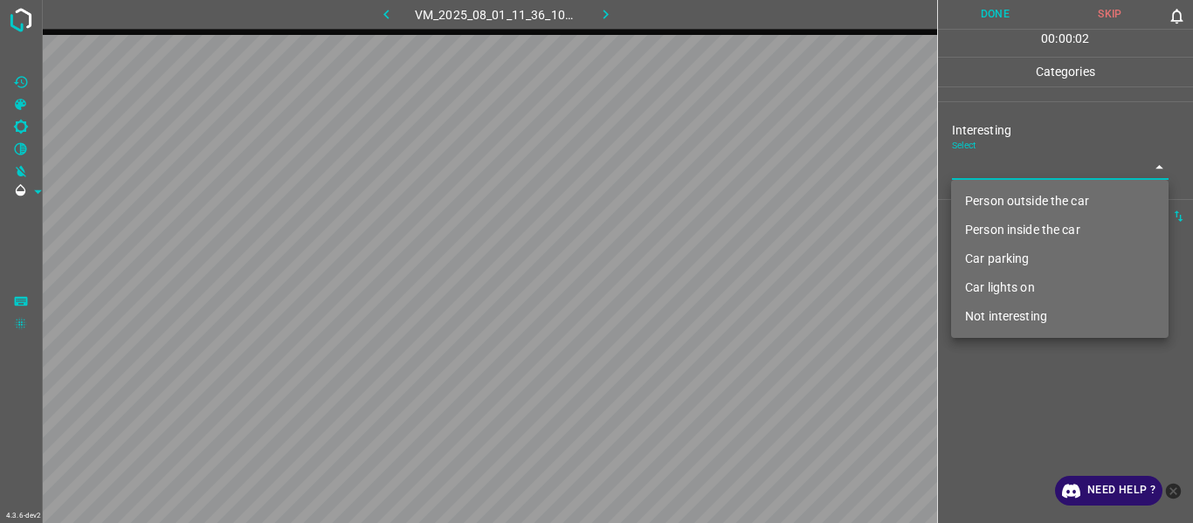
click at [986, 292] on li "Car lights on" at bounding box center [1060, 287] width 218 height 29
type input "Car lights on"
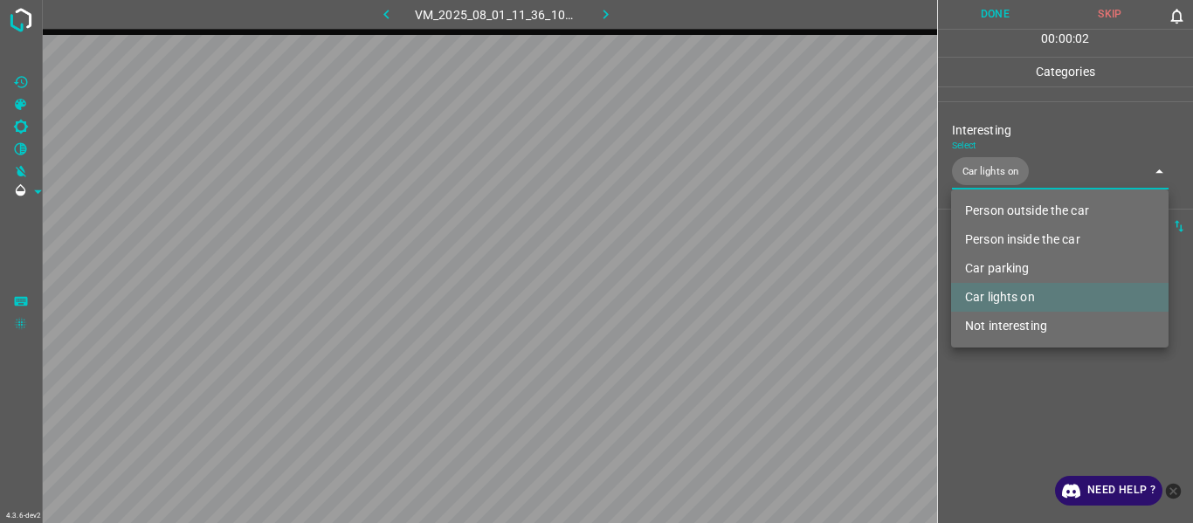
click at [1007, 411] on div at bounding box center [596, 261] width 1193 height 523
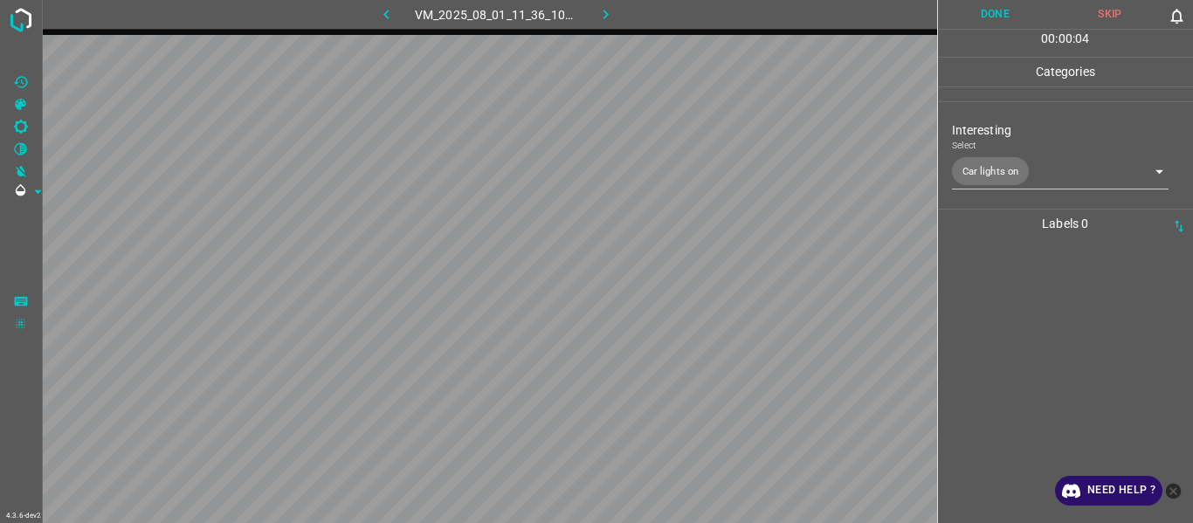
click at [1018, 384] on div at bounding box center [1065, 380] width 245 height 285
click at [1019, 341] on div at bounding box center [1065, 380] width 245 height 285
click at [1037, 327] on div at bounding box center [1065, 380] width 245 height 285
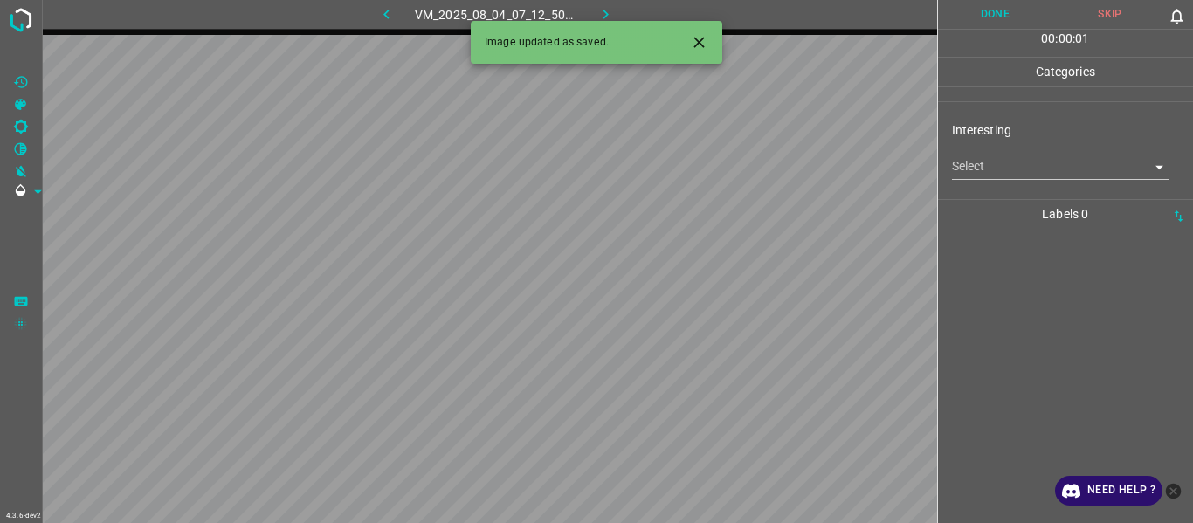
click at [983, 169] on body "4.3.6-dev2 VM_2025_08_04_07_12_50_805_01.gif Done Skip 0 00 : 00 : 01 Categorie…" at bounding box center [596, 261] width 1193 height 523
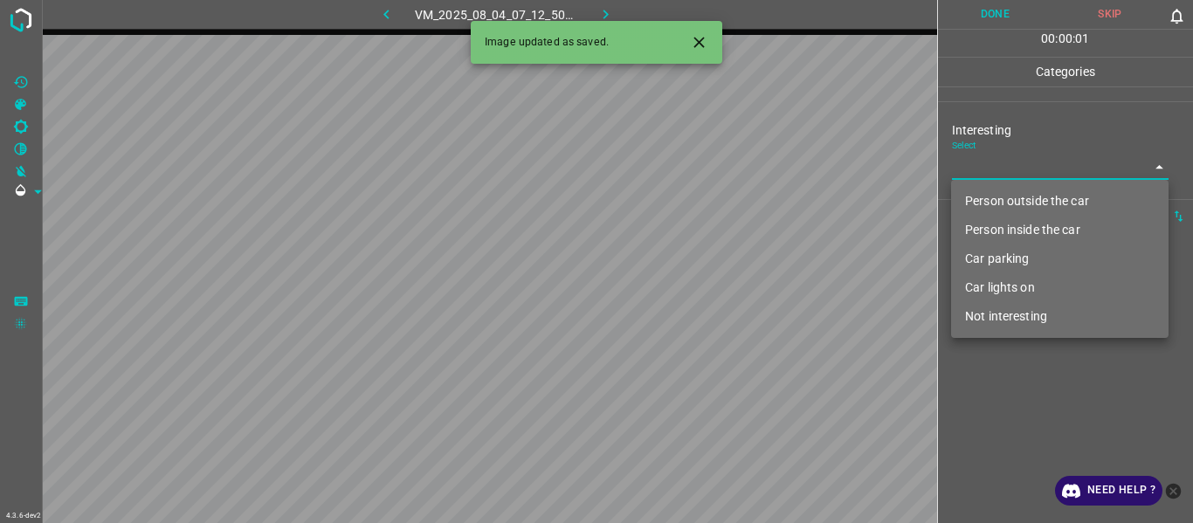
click at [997, 204] on li "Person outside the car" at bounding box center [1060, 201] width 218 height 29
type input "Person outside the car"
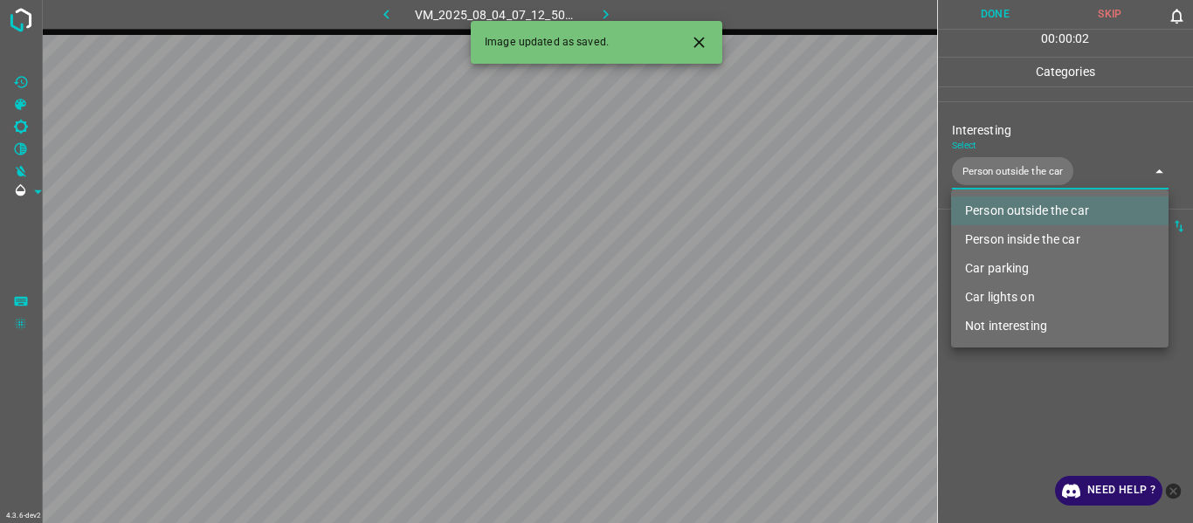
click at [1028, 383] on div at bounding box center [596, 261] width 1193 height 523
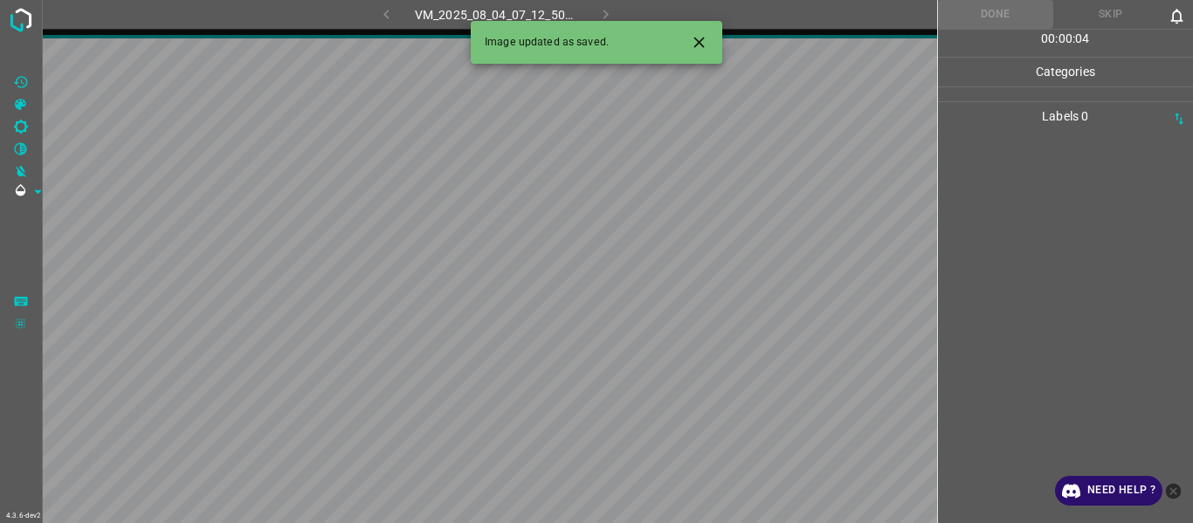
click at [698, 40] on icon "Close" at bounding box center [699, 42] width 10 height 10
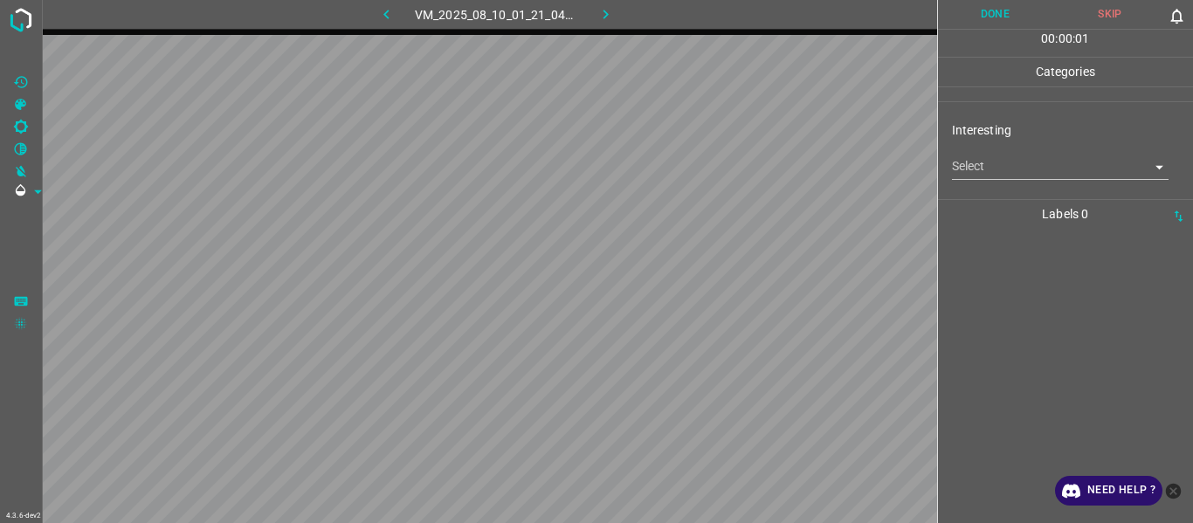
click at [981, 162] on body "4.3.6-dev2 VM_2025_08_10_01_21_04_623_04.gif Done Skip 0 00 : 00 : 01 Categorie…" at bounding box center [596, 261] width 1193 height 523
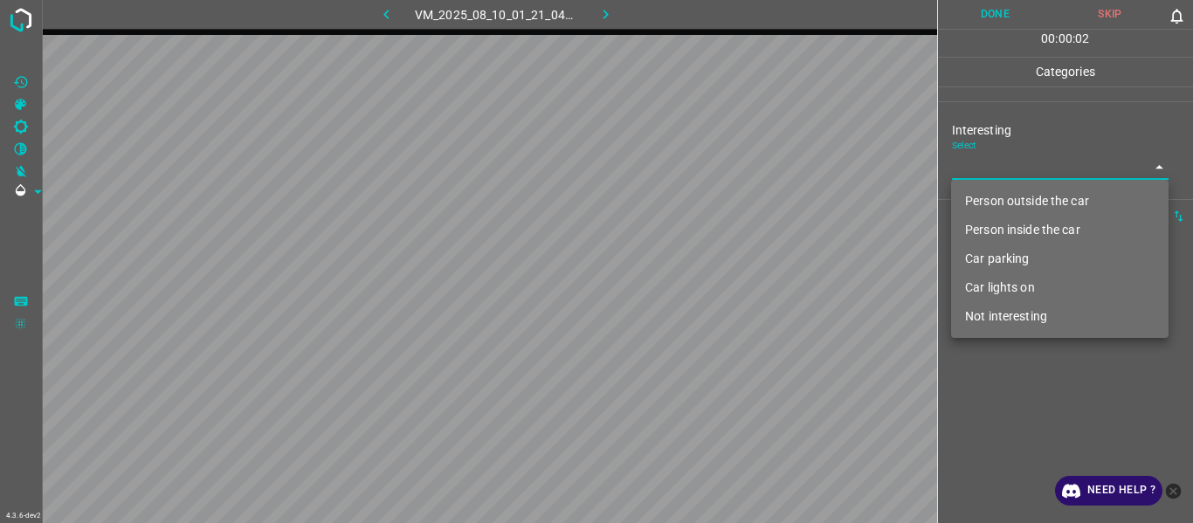
click at [998, 320] on li "Not interesting" at bounding box center [1060, 316] width 218 height 29
type input "Not interesting"
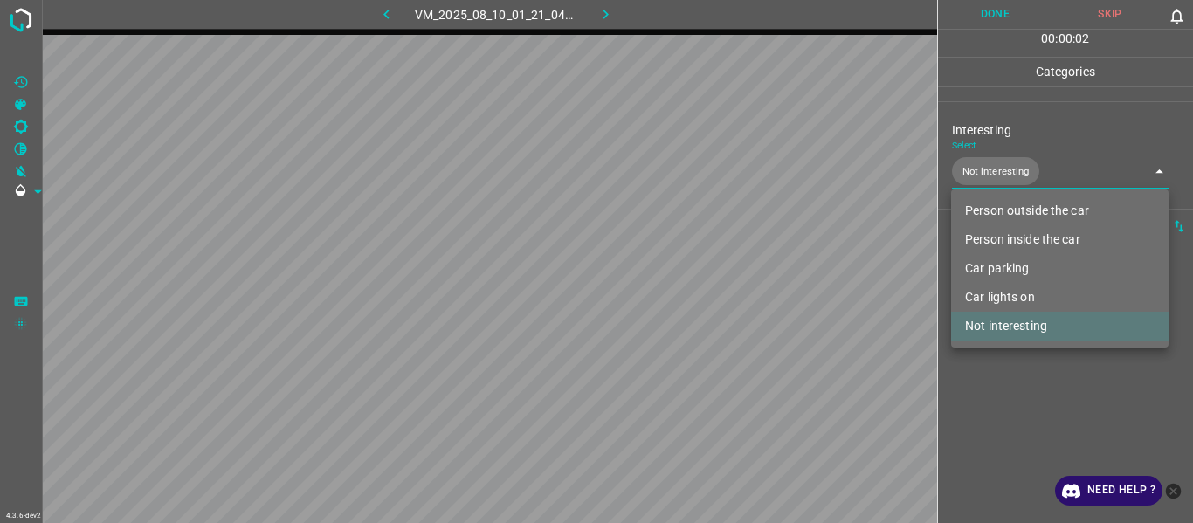
click at [998, 418] on div at bounding box center [596, 261] width 1193 height 523
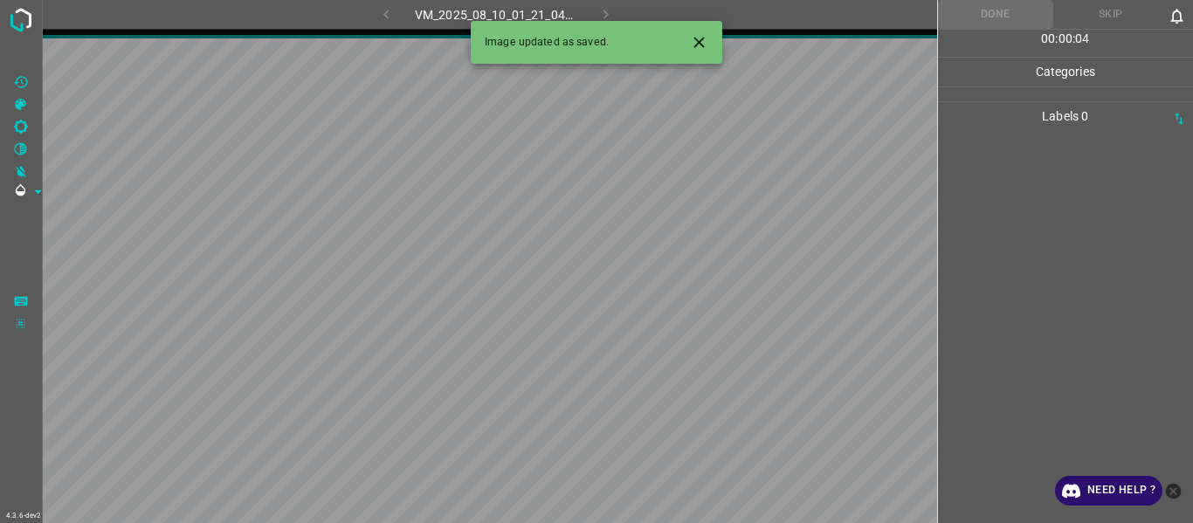
click at [696, 45] on icon "Close" at bounding box center [699, 42] width 10 height 10
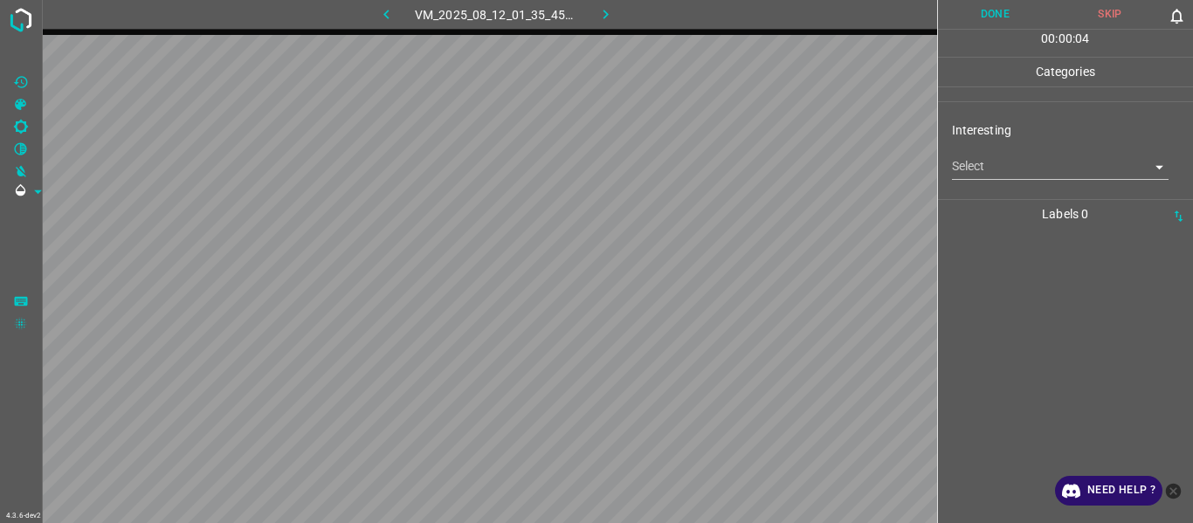
click at [991, 168] on body "4.3.6-dev2 VM_2025_08_12_01_35_45_780_02.gif Done Skip 0 00 : 00 : 04 Categorie…" at bounding box center [596, 261] width 1193 height 523
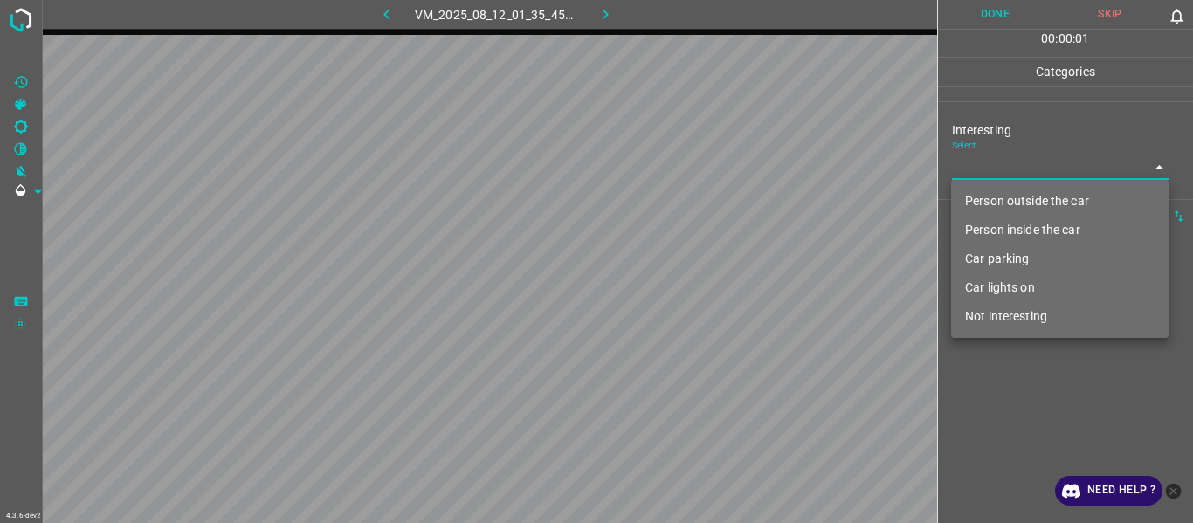
click at [998, 206] on li "Person outside the car" at bounding box center [1060, 201] width 218 height 29
type input "Person outside the car"
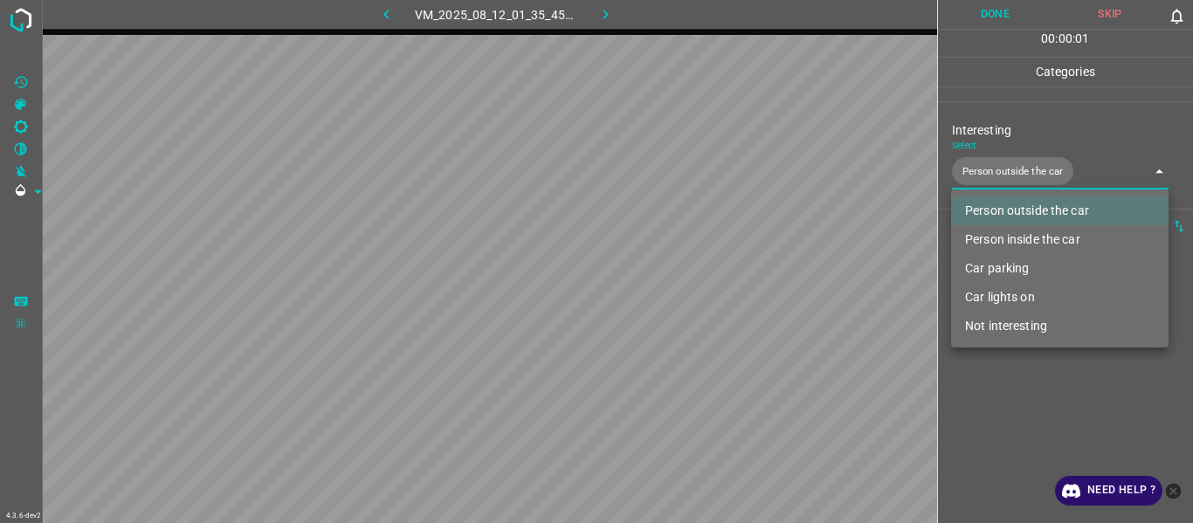
click at [1018, 418] on div at bounding box center [596, 261] width 1193 height 523
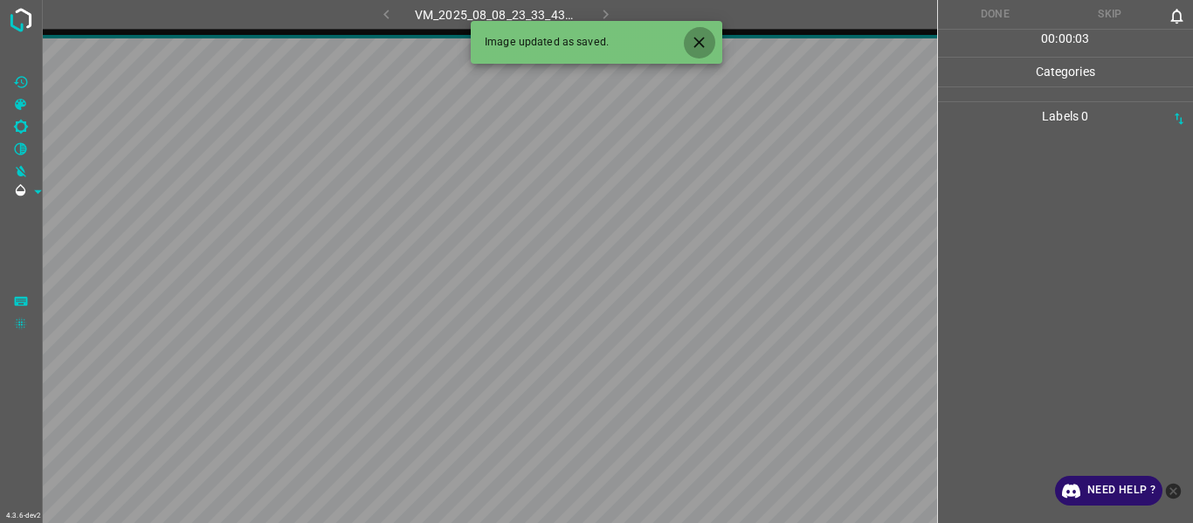
click at [705, 49] on icon "Close" at bounding box center [699, 42] width 18 height 18
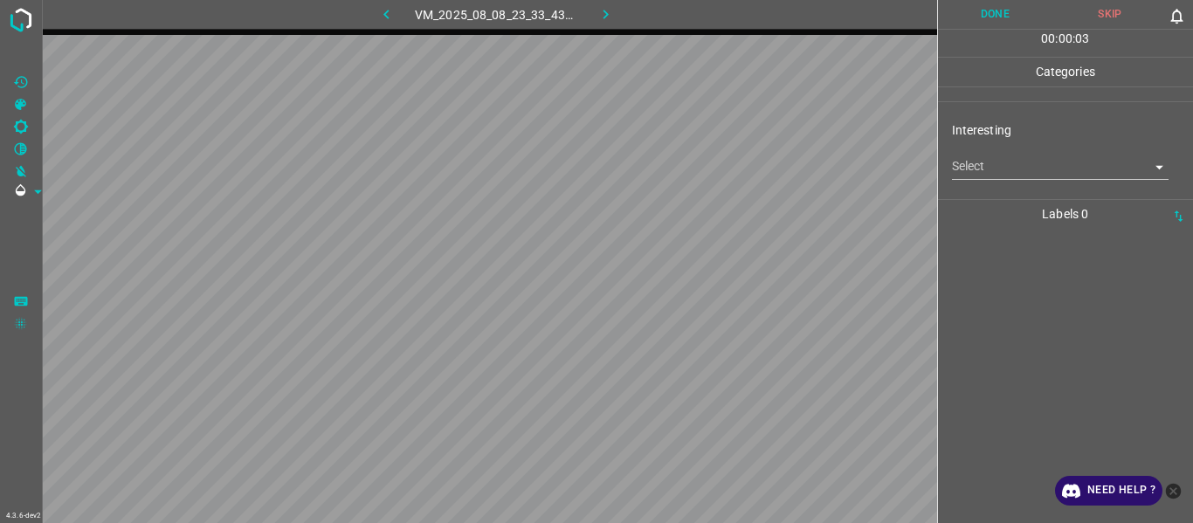
click at [969, 162] on body "4.3.6-dev2 VM_2025_08_08_23_33_43_387_03.gif Done Skip 0 00 : 00 : 03 Categorie…" at bounding box center [596, 261] width 1193 height 523
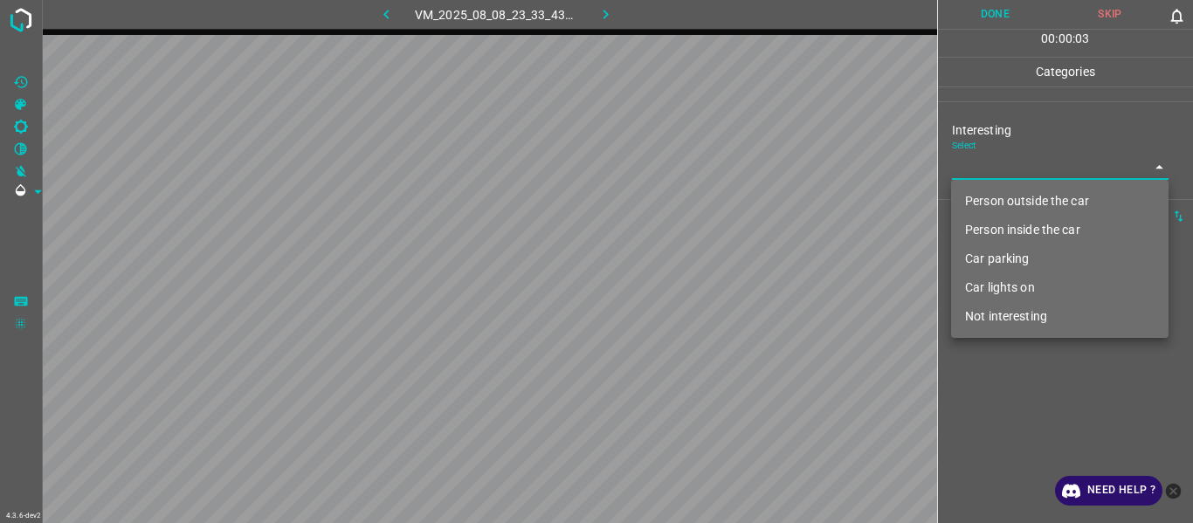
click at [997, 292] on li "Car lights on" at bounding box center [1060, 287] width 218 height 29
type input "Car lights on"
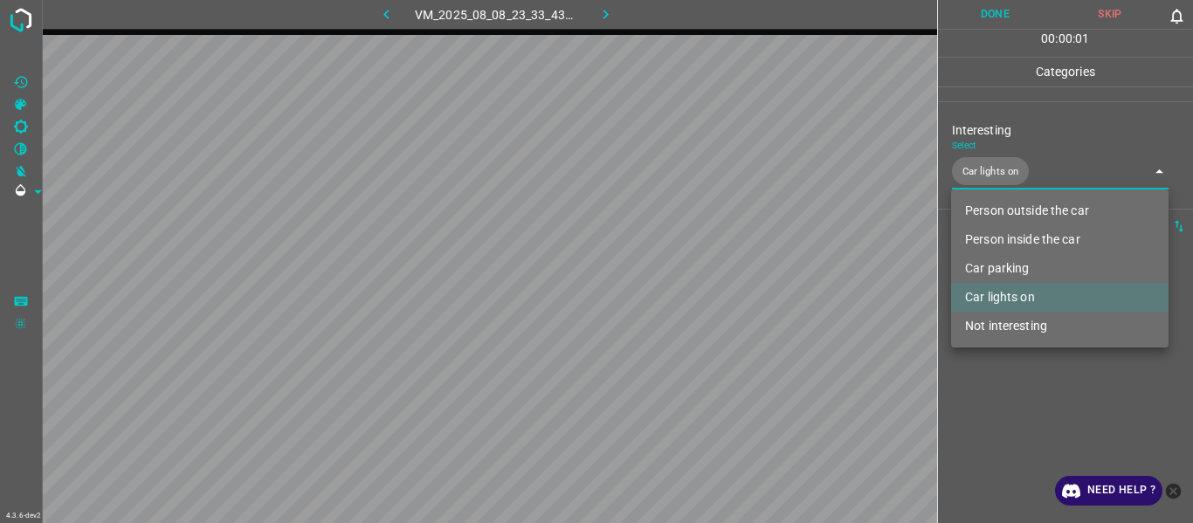
click at [988, 395] on div at bounding box center [596, 261] width 1193 height 523
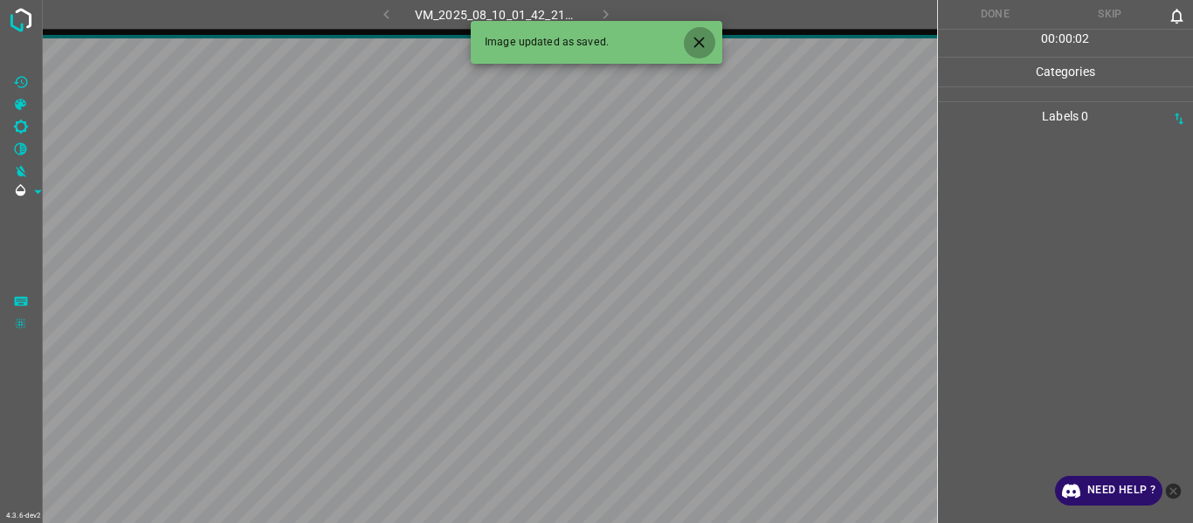
click at [694, 31] on button "Close" at bounding box center [699, 42] width 32 height 32
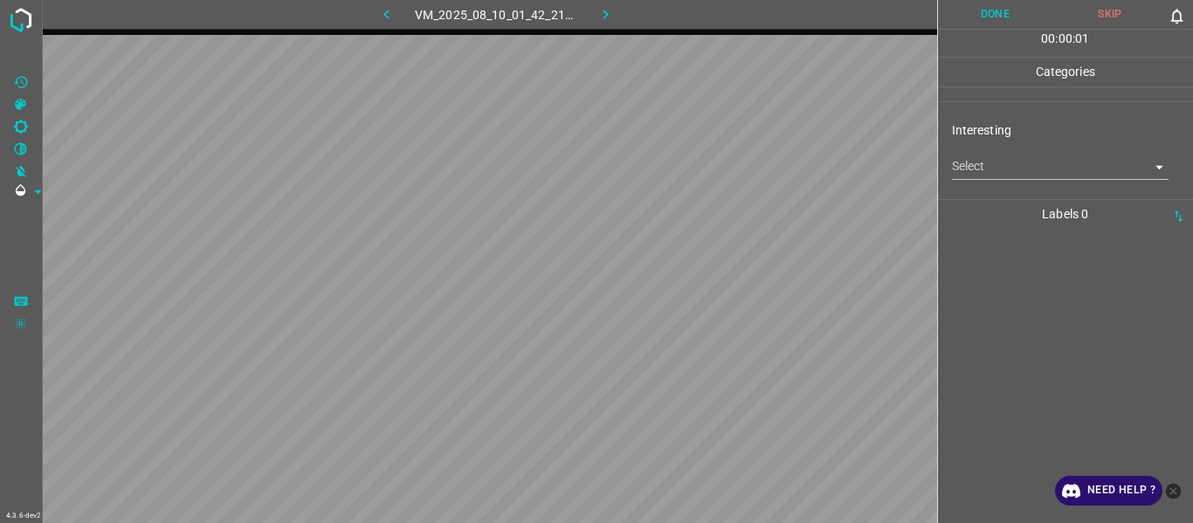
click at [1002, 173] on body "4.3.6-dev2 VM_2025_08_10_01_42_21_966_06.gif Done Skip 0 00 : 00 : 01 Categorie…" at bounding box center [596, 261] width 1193 height 523
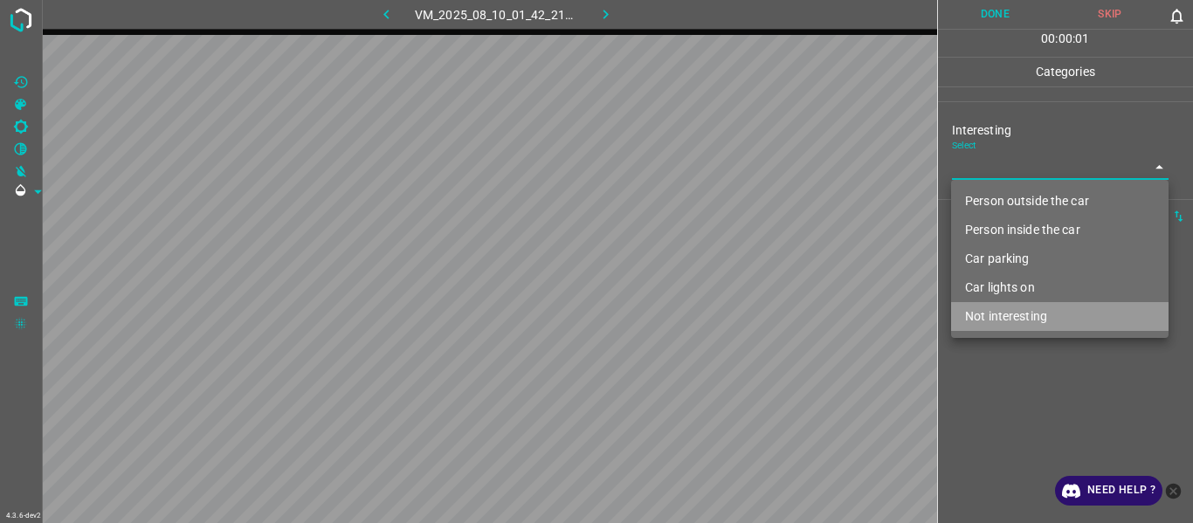
click at [1021, 304] on li "Not interesting" at bounding box center [1060, 316] width 218 height 29
type input "Not interesting"
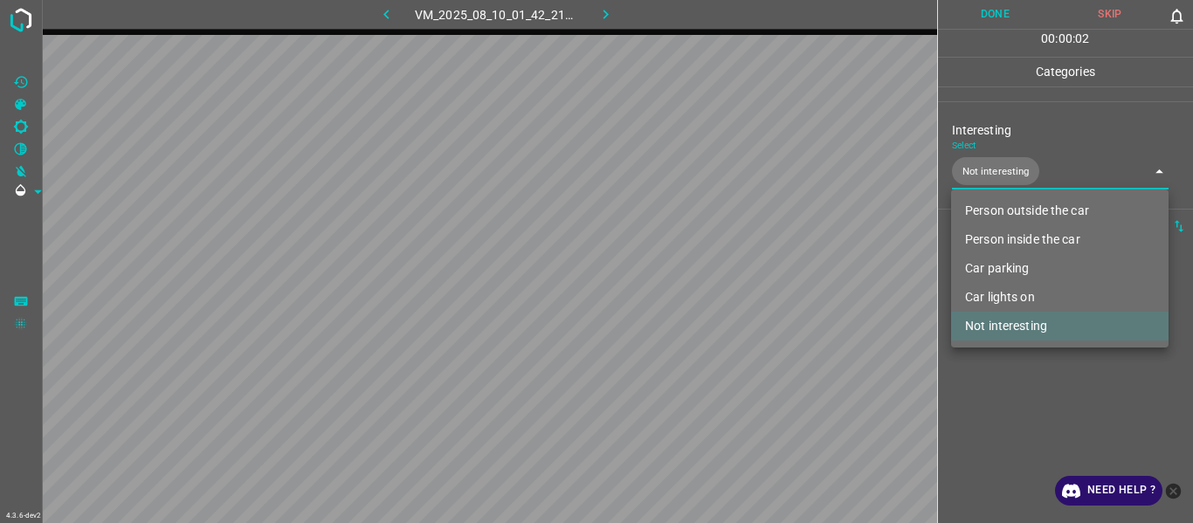
click at [1023, 397] on div at bounding box center [596, 261] width 1193 height 523
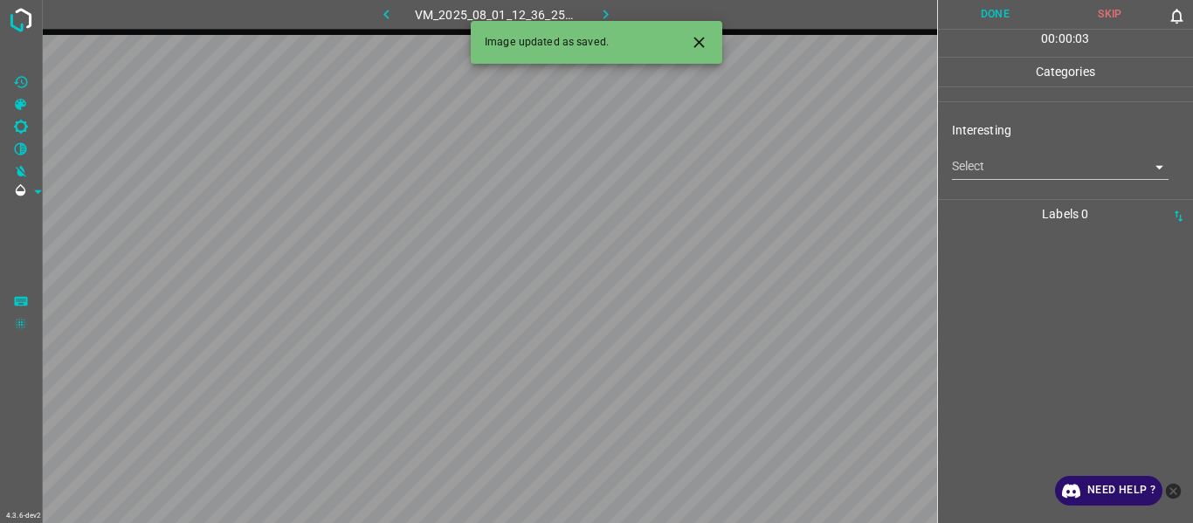
click at [696, 42] on icon "Close" at bounding box center [699, 42] width 18 height 18
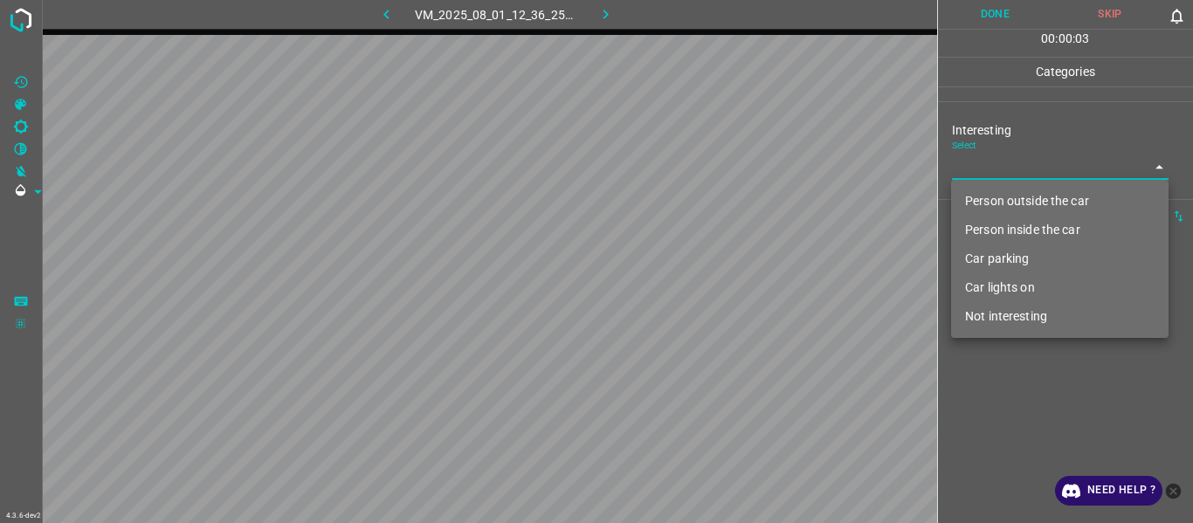
click at [981, 168] on body "4.3.6-dev2 VM_2025_08_01_12_36_25_332_09.gif Done Skip 0 00 : 00 : 03 Categorie…" at bounding box center [596, 261] width 1193 height 523
click at [997, 199] on li "Person outside the car" at bounding box center [1060, 201] width 218 height 29
type input "Person outside the car"
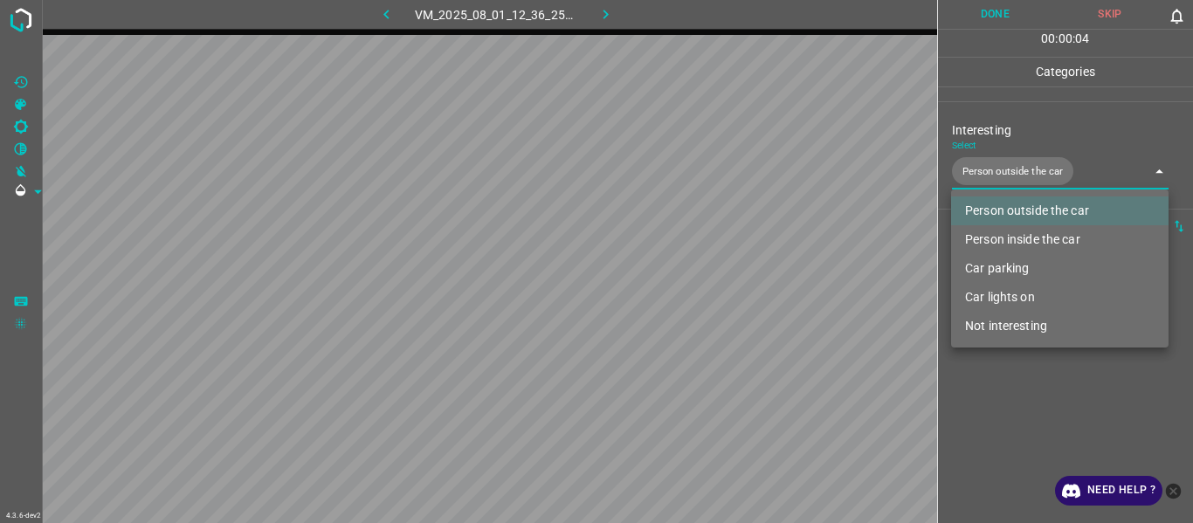
click at [1011, 384] on div at bounding box center [596, 261] width 1193 height 523
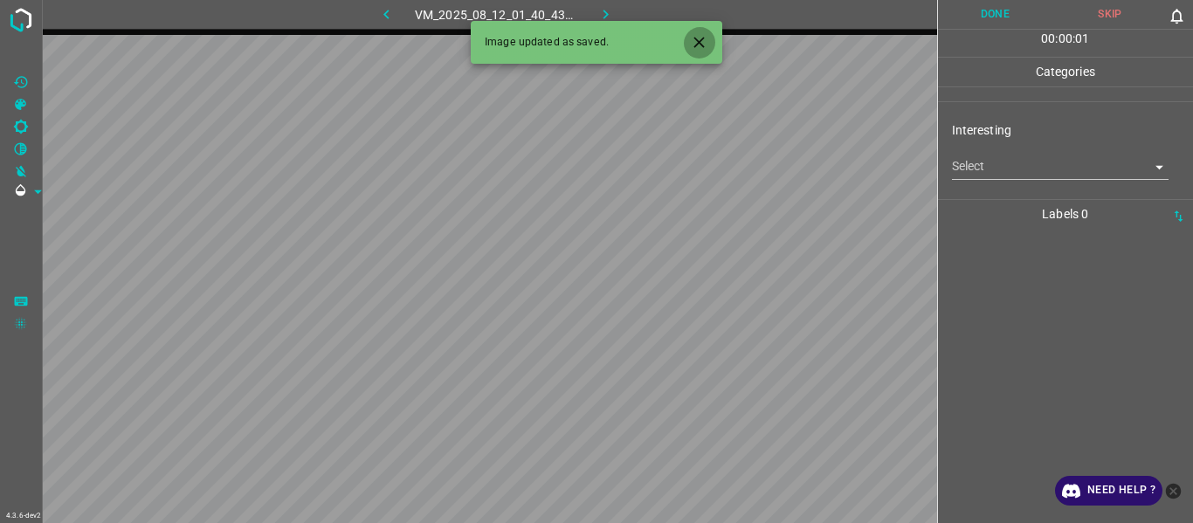
click at [703, 43] on icon "Close" at bounding box center [699, 42] width 18 height 18
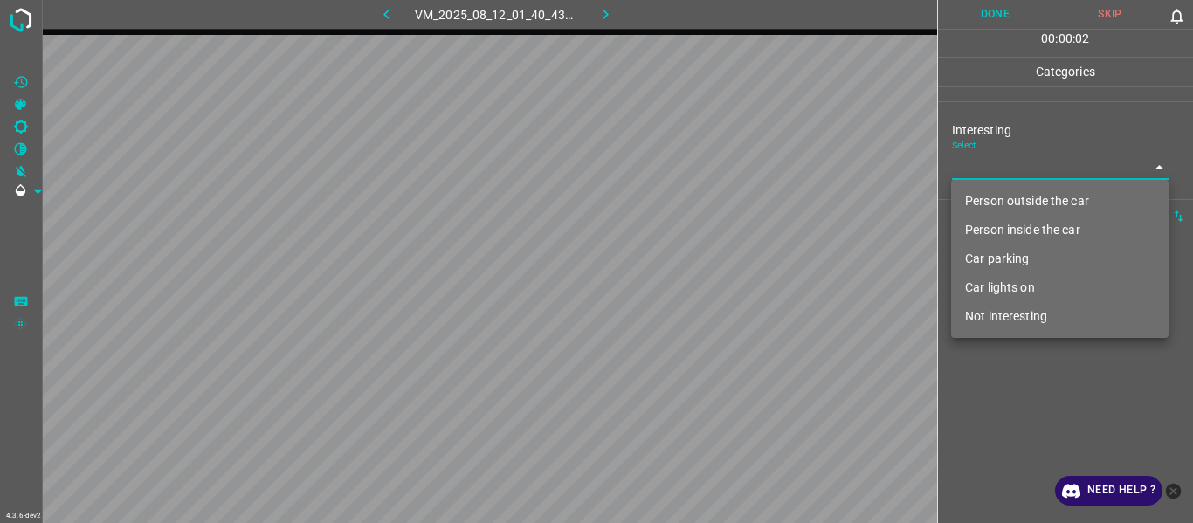
click at [976, 172] on body "4.3.6-dev2 VM_2025_08_12_01_40_43_837_02.gif Done Skip 0 00 : 00 : 02 Categorie…" at bounding box center [596, 261] width 1193 height 523
click at [976, 200] on li "Person outside the car" at bounding box center [1060, 201] width 218 height 29
type input "Person outside the car"
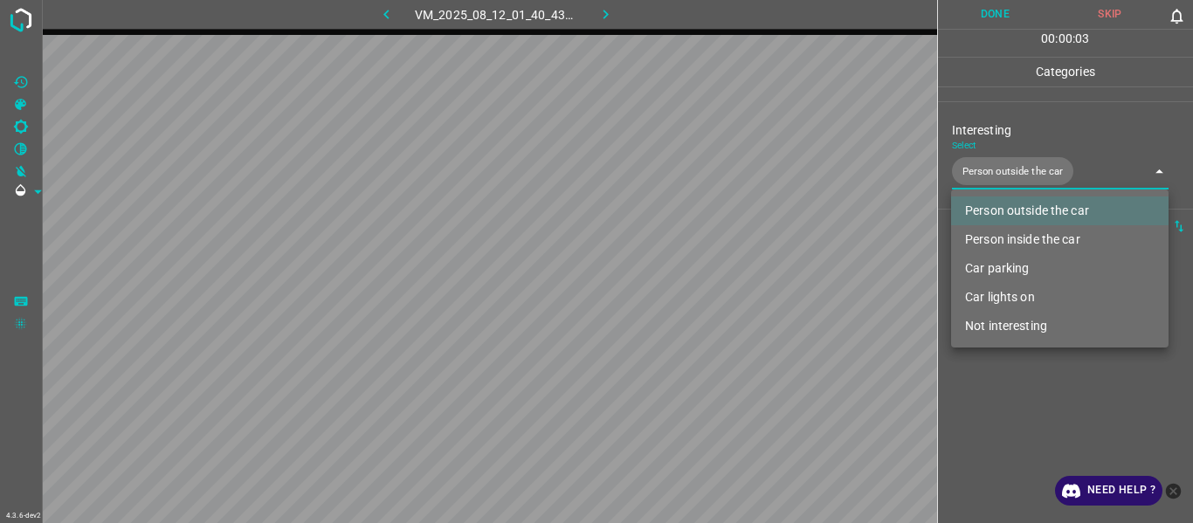
click at [991, 401] on div at bounding box center [596, 261] width 1193 height 523
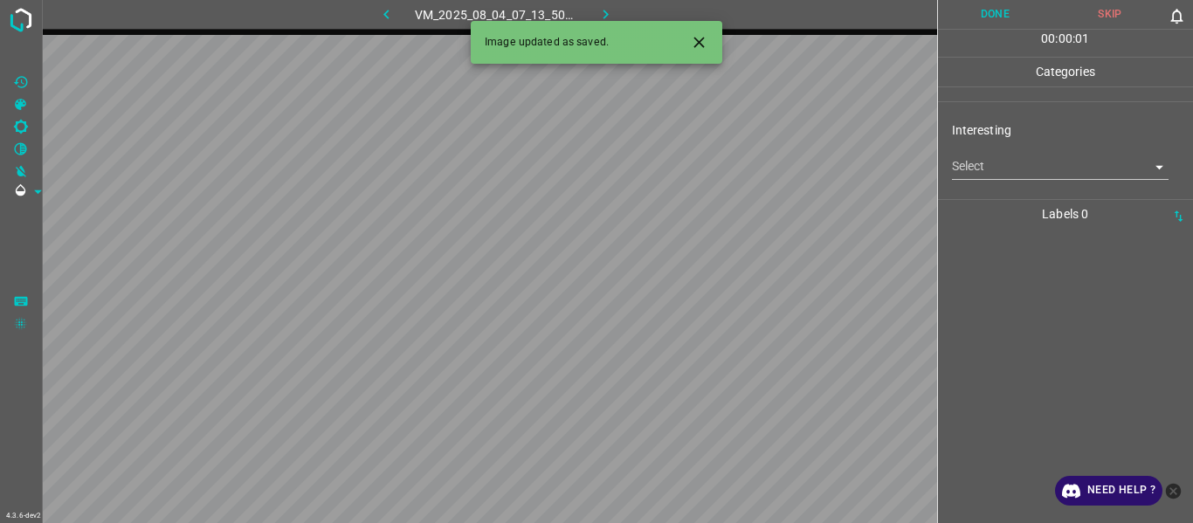
click at [701, 50] on icon "Close" at bounding box center [699, 42] width 18 height 18
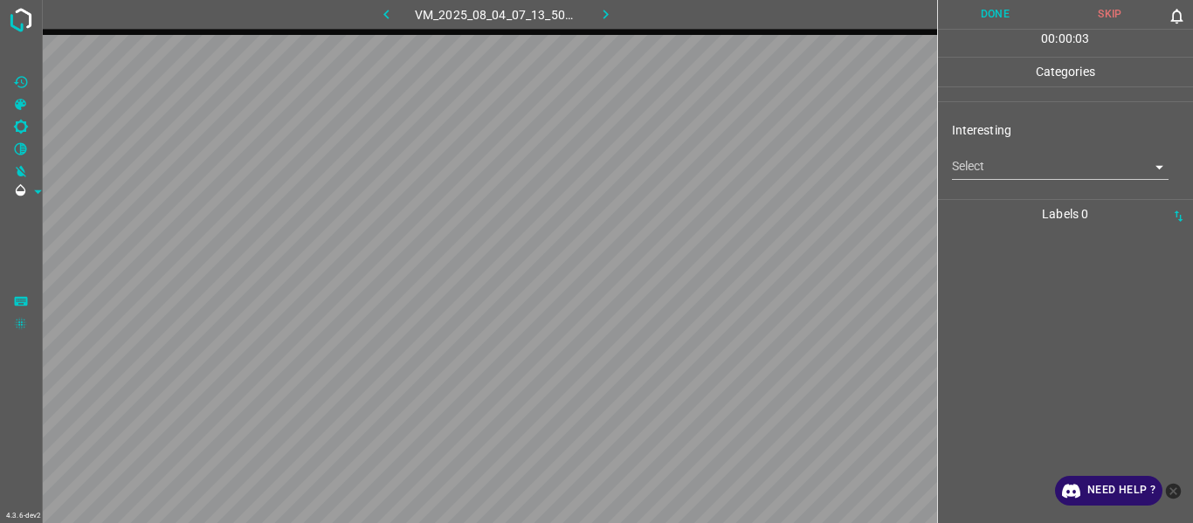
click at [1002, 163] on body "4.3.6-dev2 VM_2025_08_04_07_13_50_487_07.gif Done Skip 0 00 : 00 : 03 Categorie…" at bounding box center [596, 261] width 1193 height 523
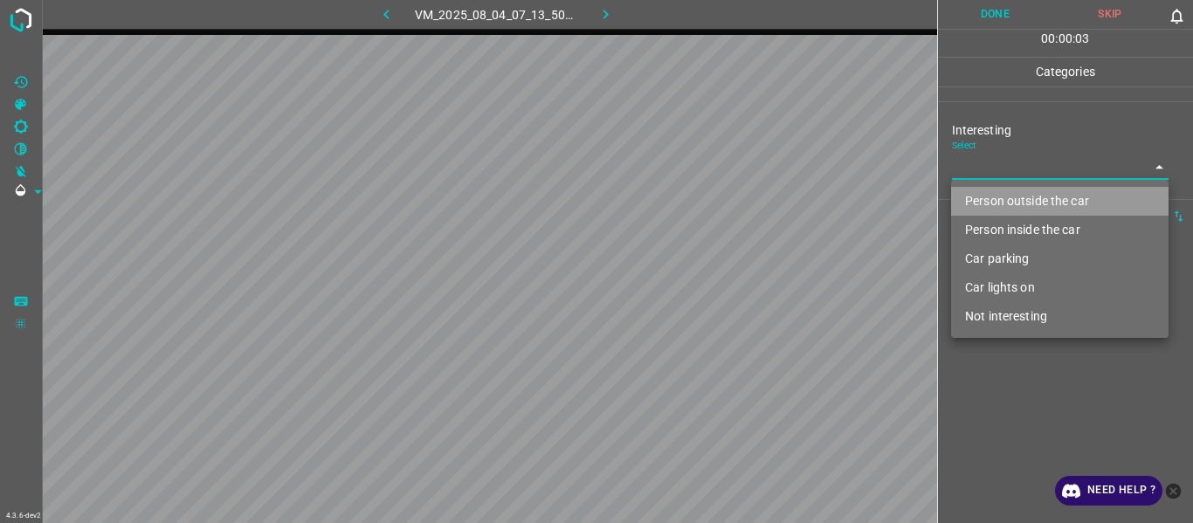
click at [1012, 190] on li "Person outside the car" at bounding box center [1060, 201] width 218 height 29
type input "Person outside the car"
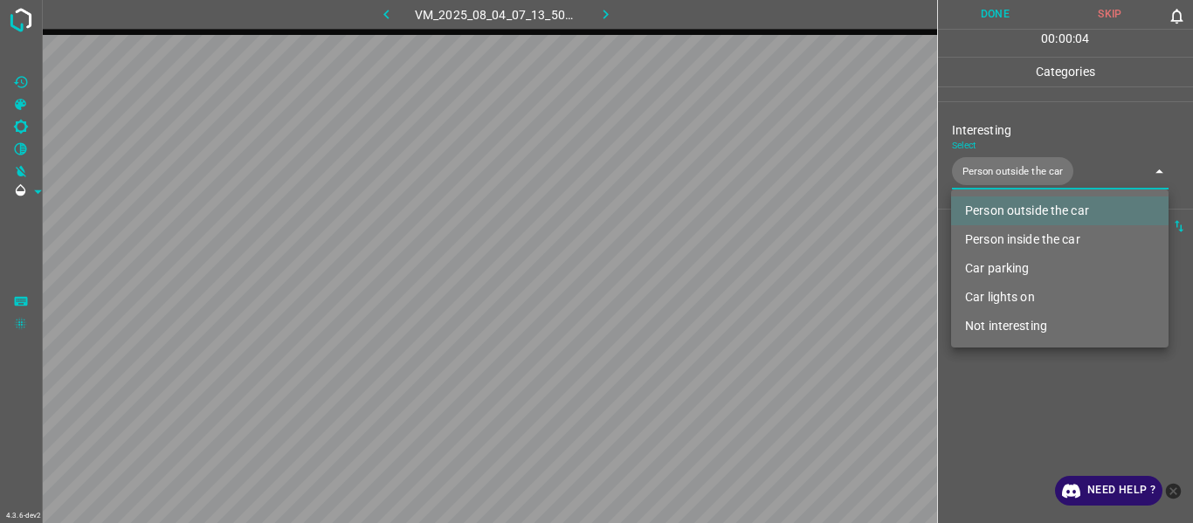
click at [1028, 390] on div at bounding box center [596, 261] width 1193 height 523
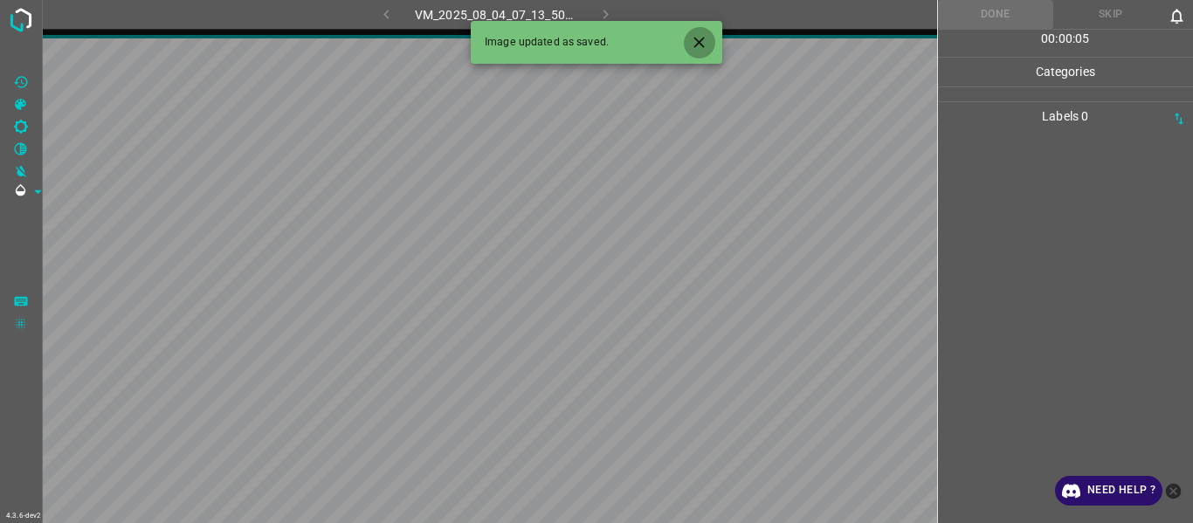
click at [698, 46] on icon "Close" at bounding box center [699, 42] width 18 height 18
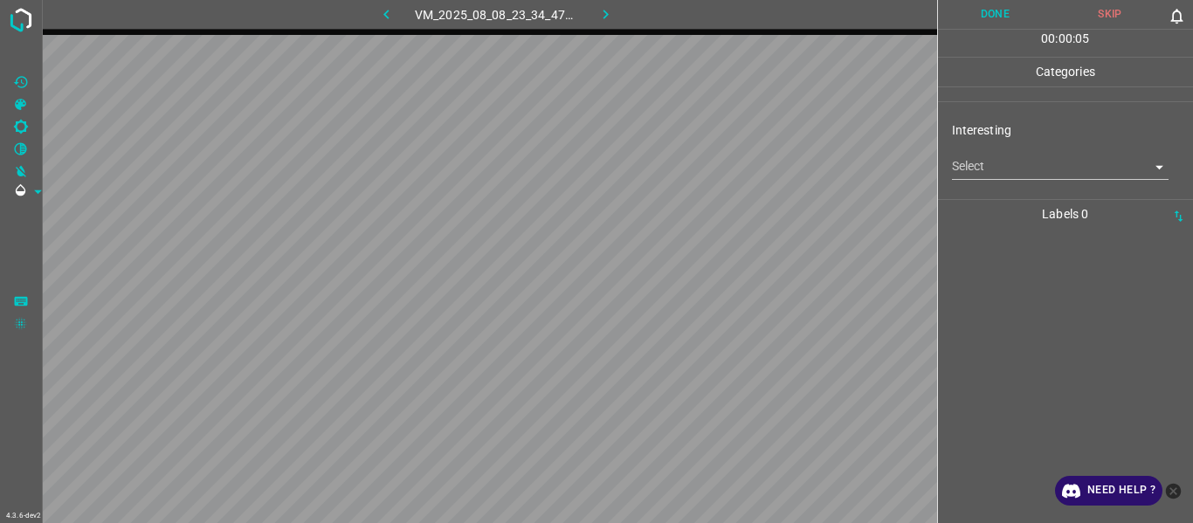
click at [993, 165] on body "4.3.6-dev2 VM_2025_08_08_23_34_47_907_04.gif Done Skip 0 00 : 00 : 05 Categorie…" at bounding box center [596, 261] width 1193 height 523
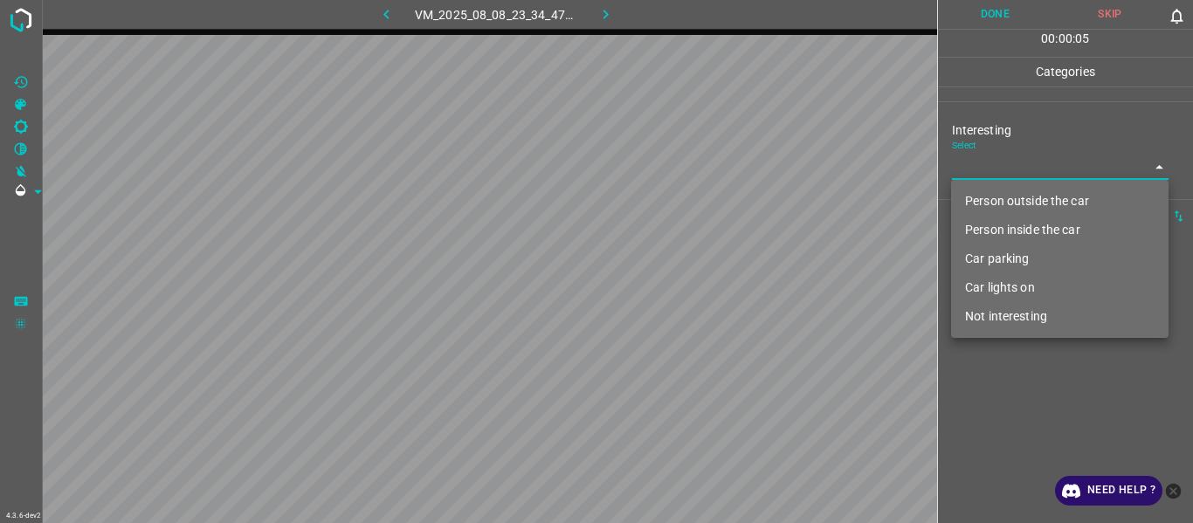
click at [1012, 205] on li "Person outside the car" at bounding box center [1060, 201] width 218 height 29
type input "Person outside the car"
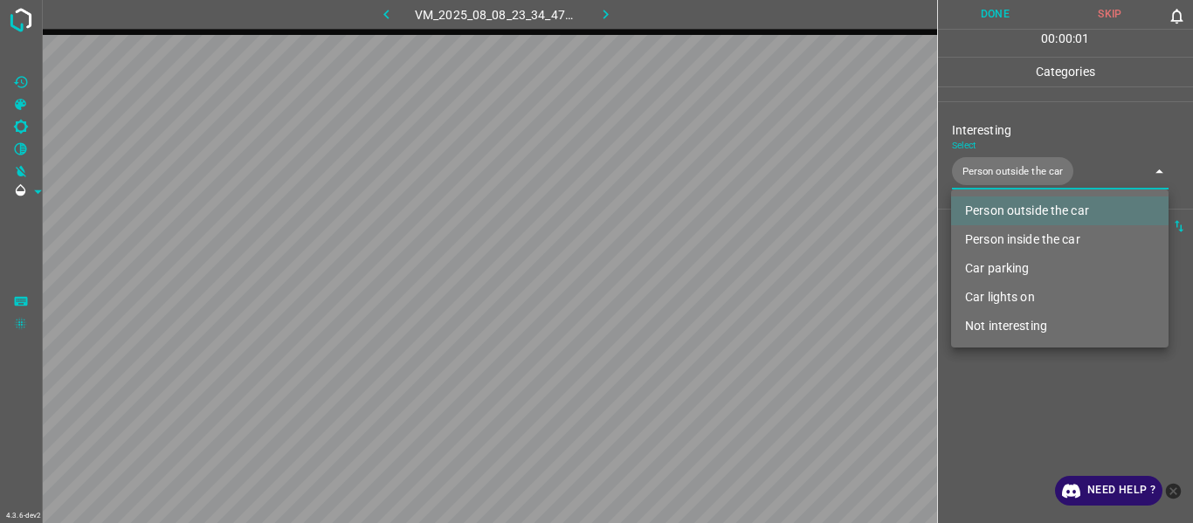
click at [1028, 390] on div at bounding box center [596, 261] width 1193 height 523
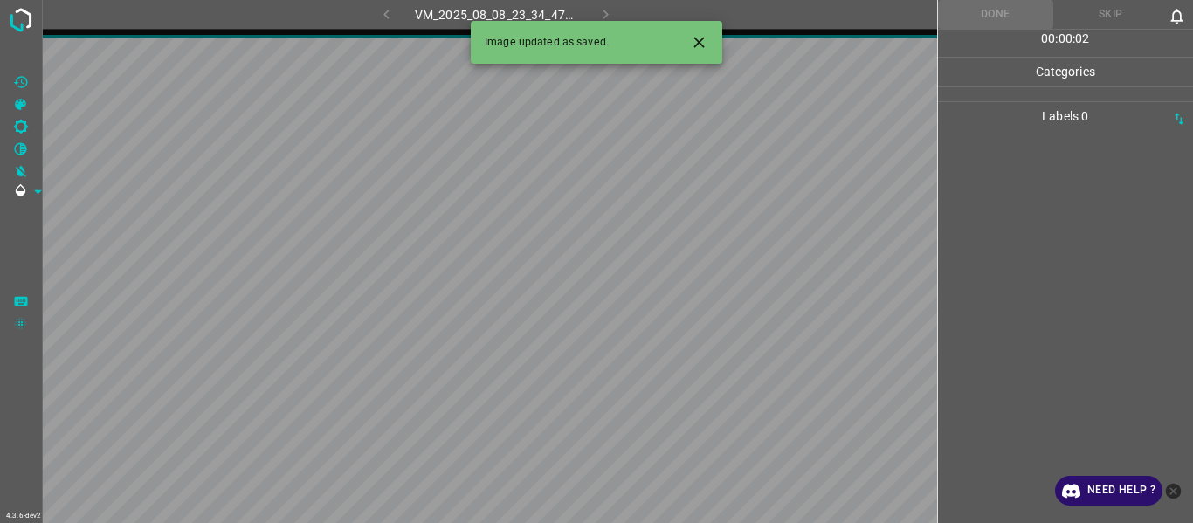
click at [701, 32] on button "Close" at bounding box center [699, 42] width 32 height 32
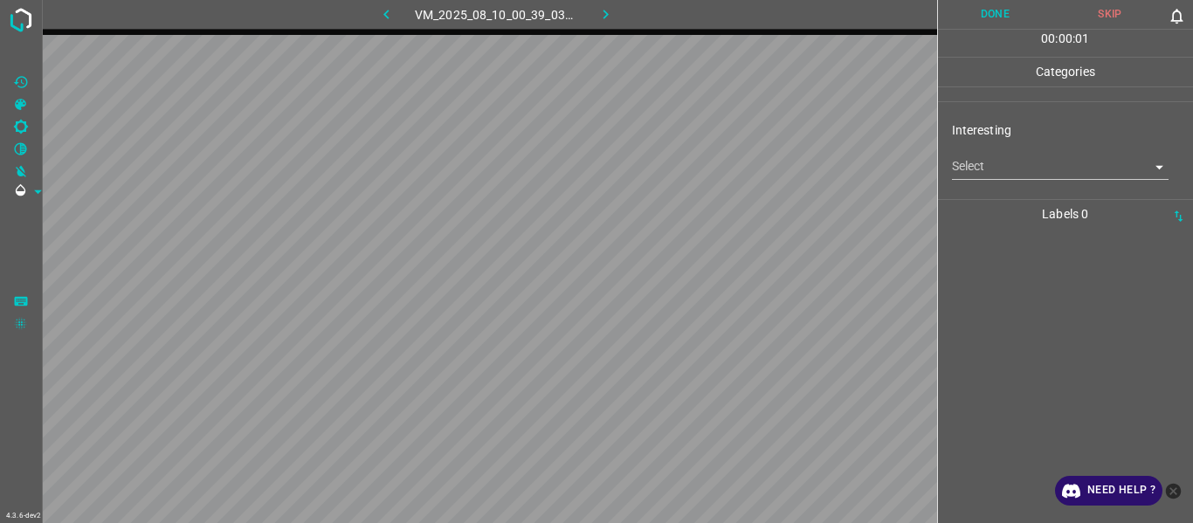
click at [991, 163] on body "4.3.6-dev2 VM_2025_08_10_00_39_03_885_00.gif Done Skip 0 00 : 00 : 01 Categorie…" at bounding box center [596, 261] width 1193 height 523
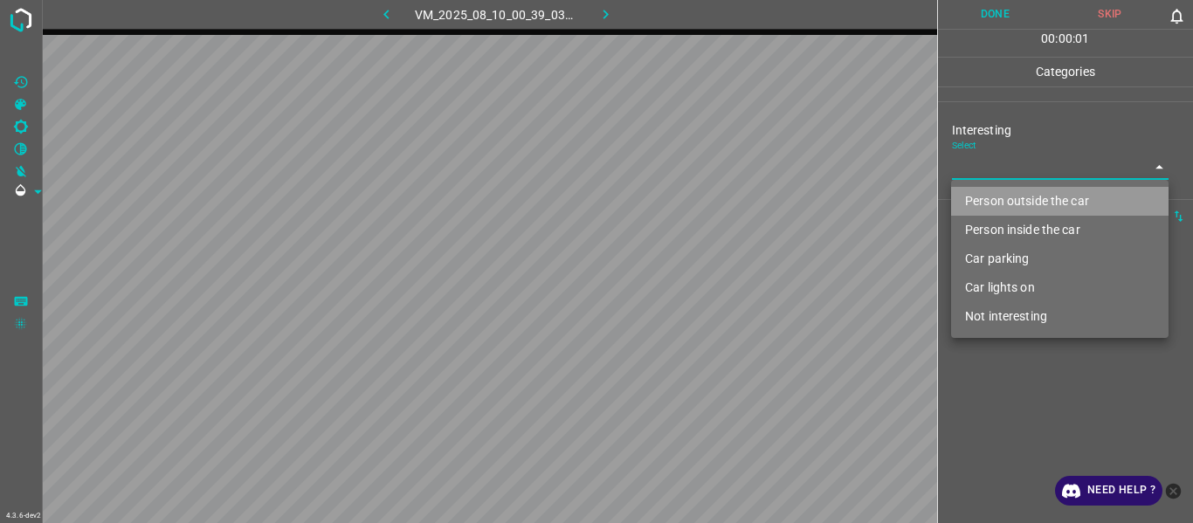
click at [1000, 195] on li "Person outside the car" at bounding box center [1060, 201] width 218 height 29
type input "Person outside the car"
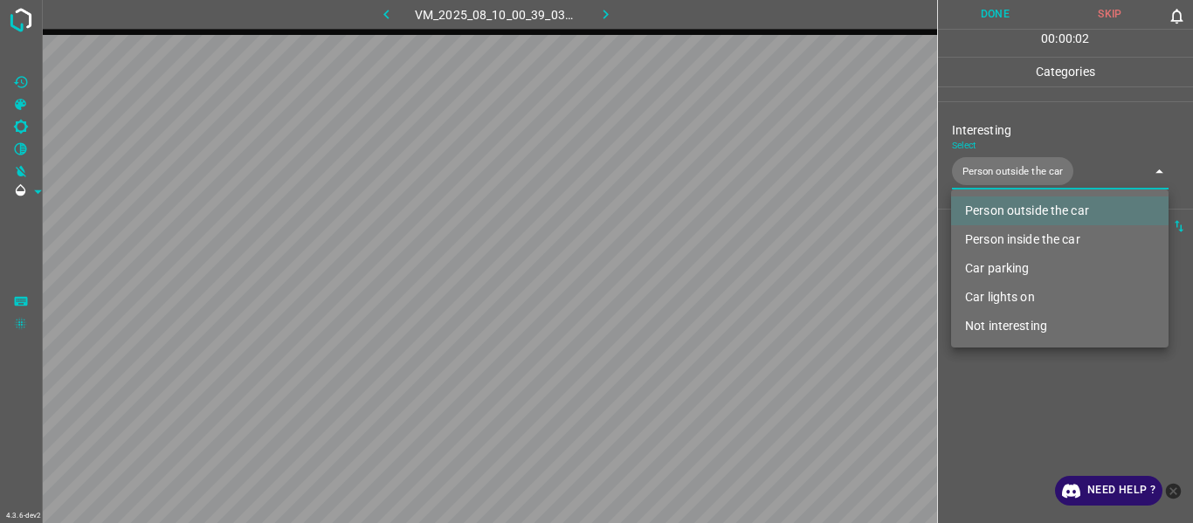
click at [1018, 370] on div at bounding box center [596, 261] width 1193 height 523
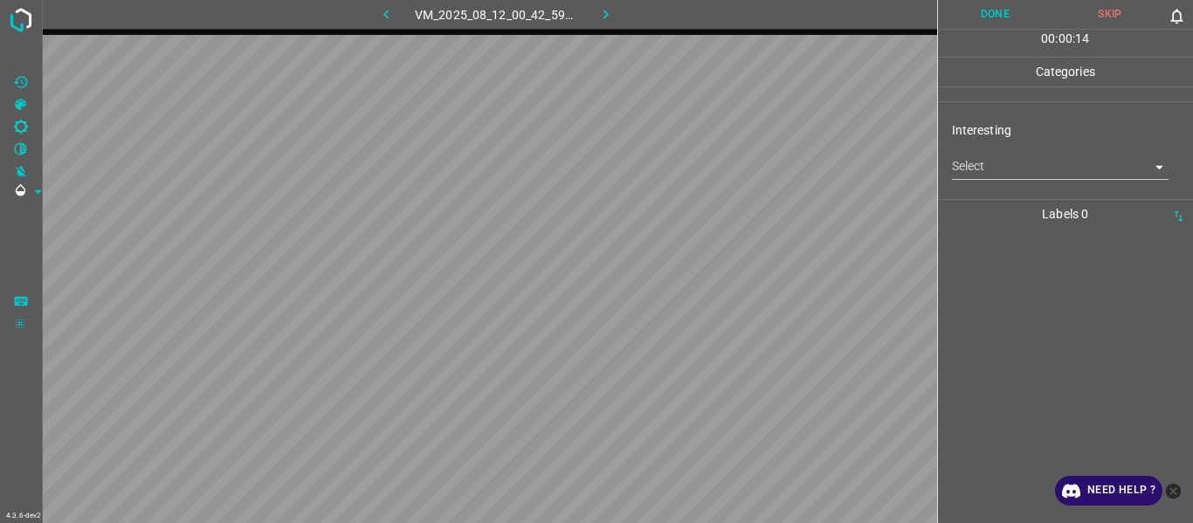
click at [969, 158] on body "4.3.6-dev2 VM_2025_08_12_00_42_59_786_03.gif Done Skip 0 00 : 00 : 14 Categorie…" at bounding box center [596, 261] width 1193 height 523
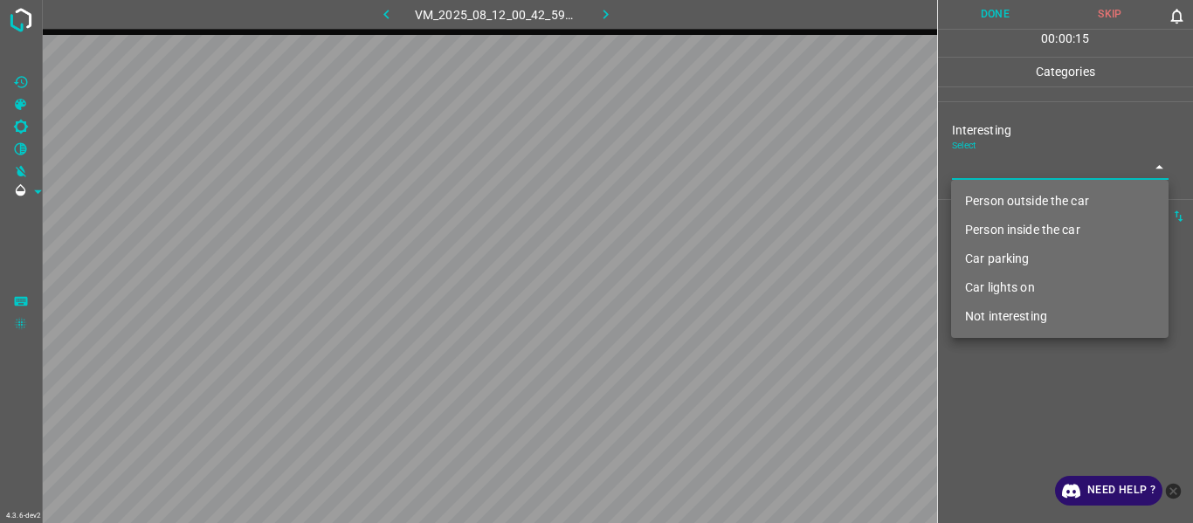
click at [986, 211] on li "Person outside the car" at bounding box center [1060, 201] width 218 height 29
type input "Person outside the car"
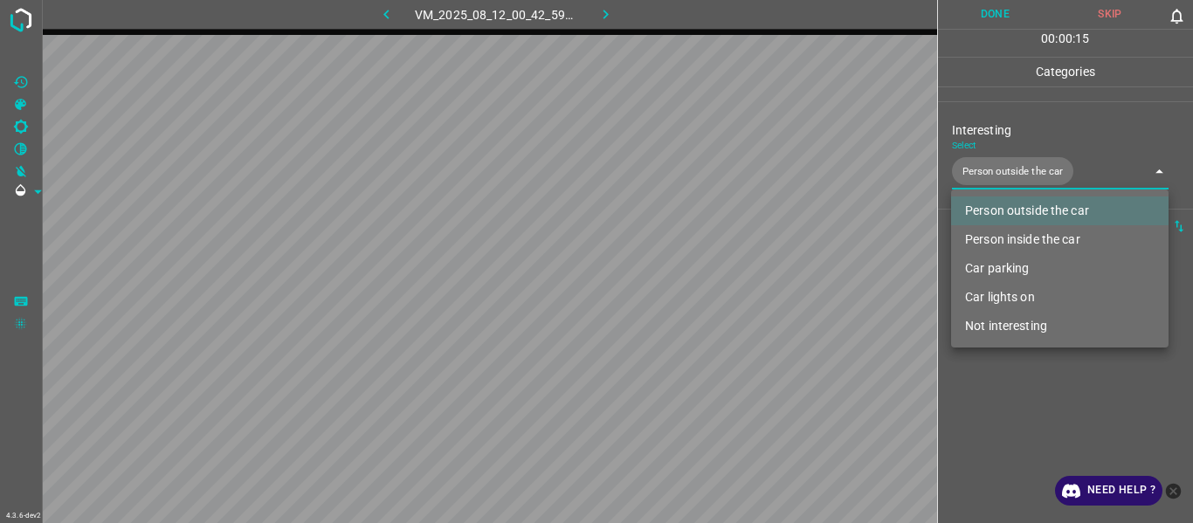
click at [1004, 390] on div at bounding box center [596, 261] width 1193 height 523
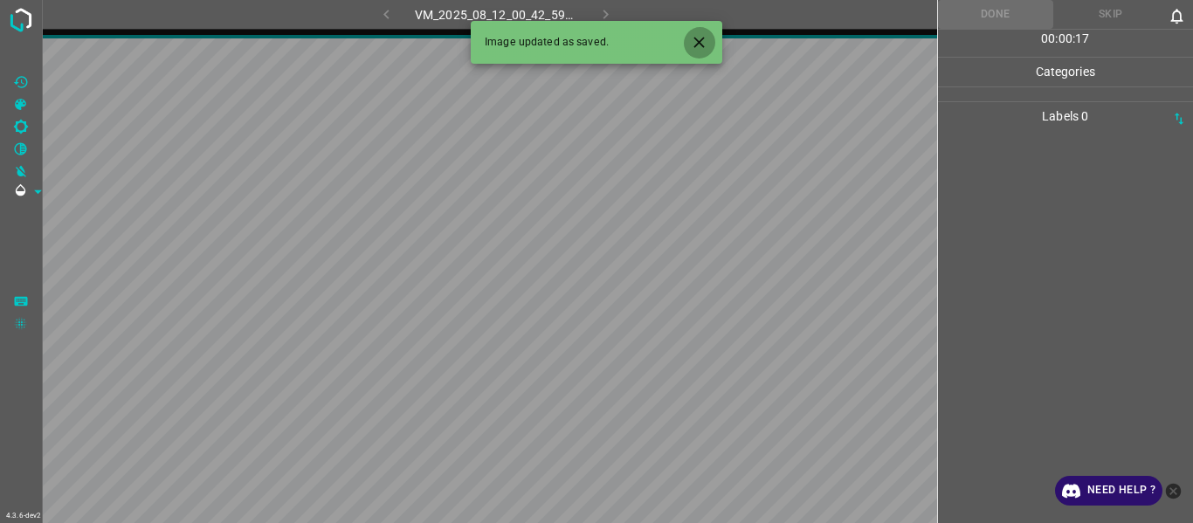
click at [701, 45] on icon "Close" at bounding box center [699, 42] width 10 height 10
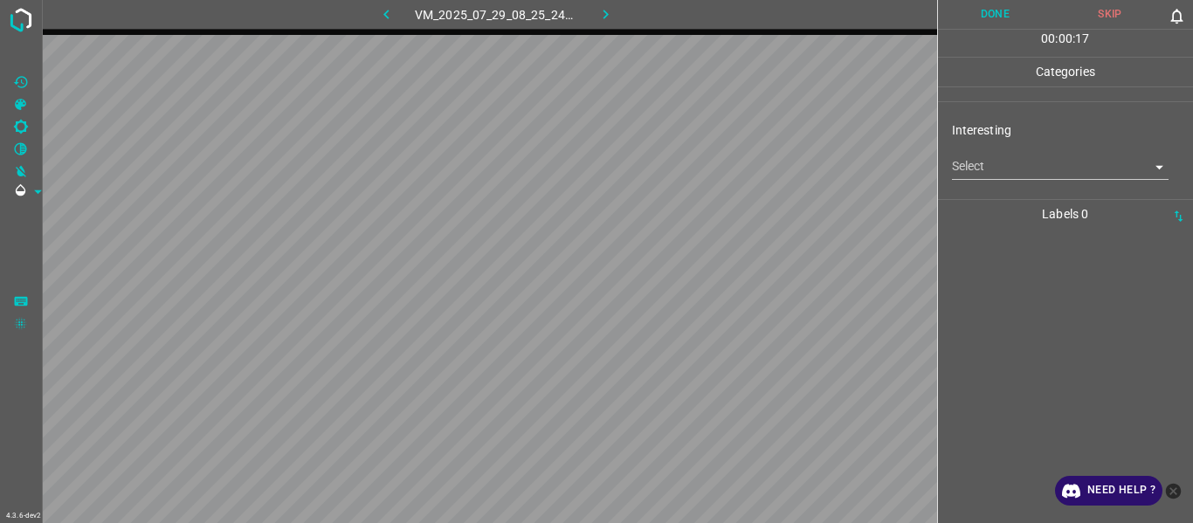
click at [984, 165] on body "4.3.6-dev2 VM_2025_07_29_08_25_24_523_03.gif Done Skip 0 00 : 00 : 17 Categorie…" at bounding box center [596, 261] width 1193 height 523
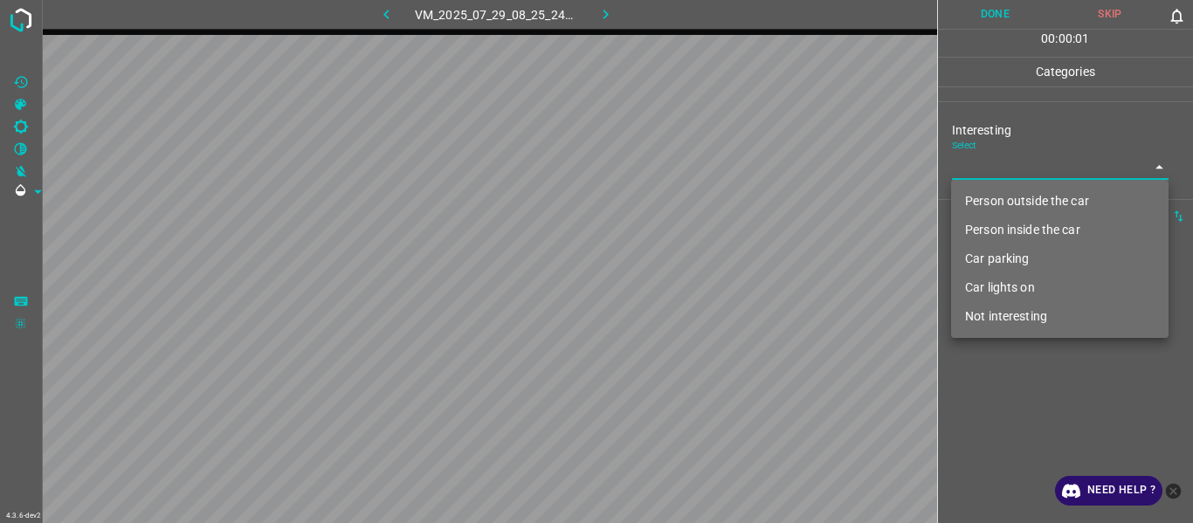
click at [986, 310] on li "Not interesting" at bounding box center [1060, 316] width 218 height 29
type input "Not interesting"
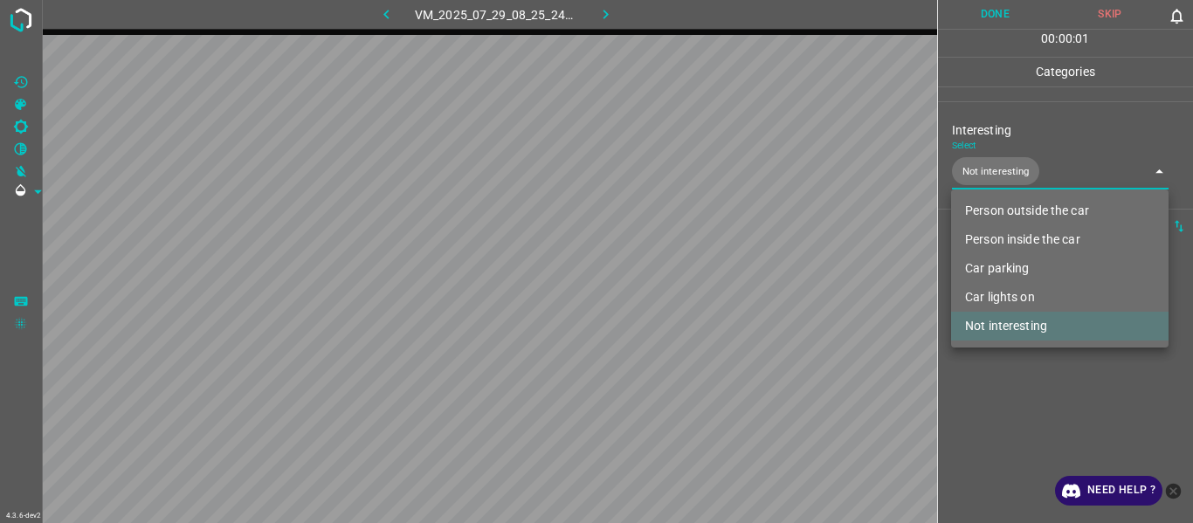
click at [997, 404] on div at bounding box center [596, 261] width 1193 height 523
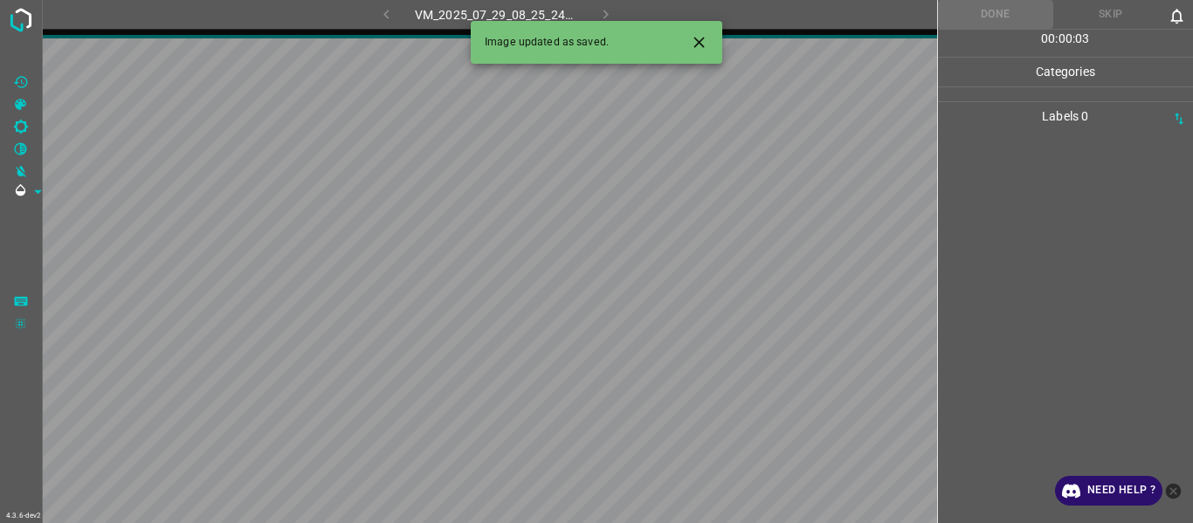
drag, startPoint x: 714, startPoint y: 31, endPoint x: 705, endPoint y: 36, distance: 10.2
click at [712, 32] on div at bounding box center [692, 42] width 46 height 32
click at [705, 36] on icon "Close" at bounding box center [699, 42] width 18 height 18
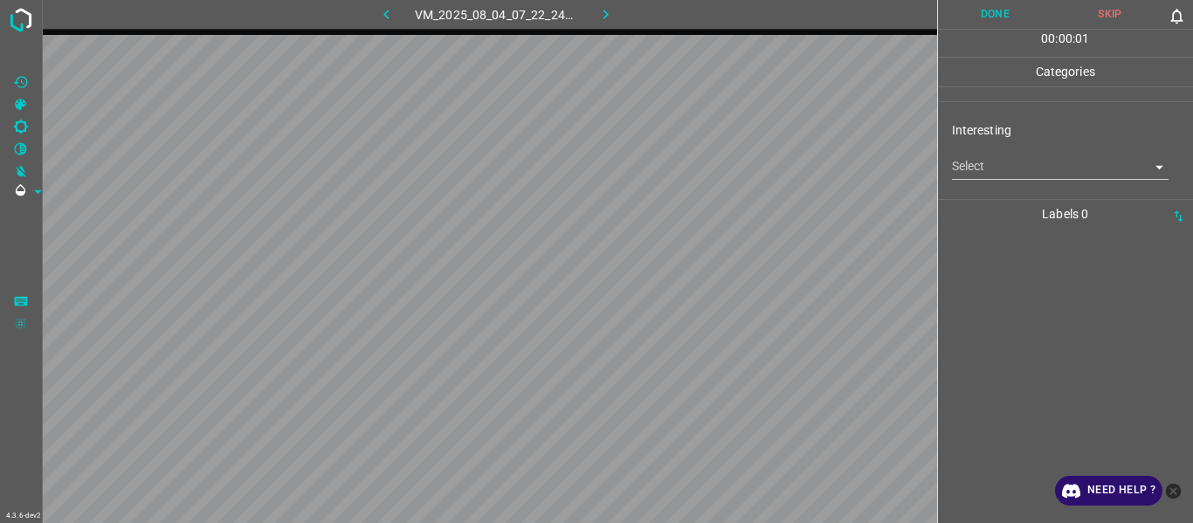
click at [972, 156] on body "4.3.6-dev2 VM_2025_08_04_07_22_24_625_05.gif Done Skip 0 00 : 00 : 01 Categorie…" at bounding box center [596, 261] width 1193 height 523
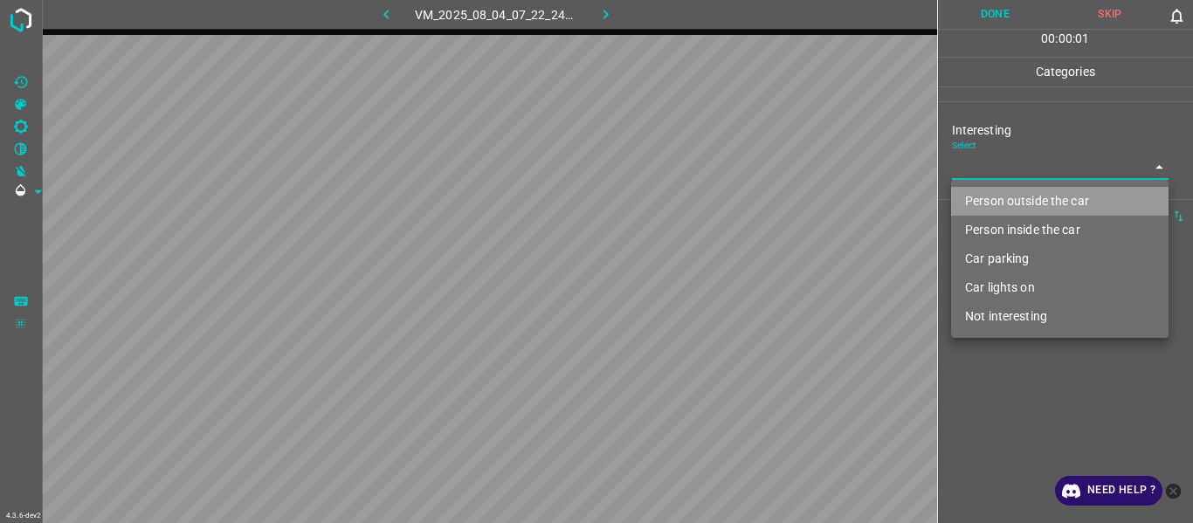
click at [995, 202] on li "Person outside the car" at bounding box center [1060, 201] width 218 height 29
type input "Person outside the car"
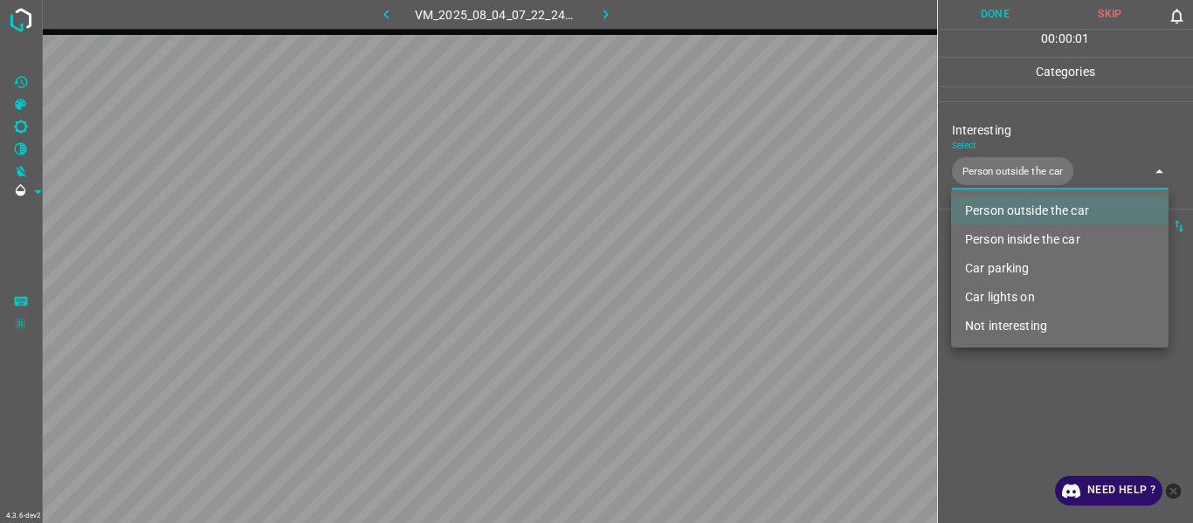
click at [1019, 387] on div at bounding box center [596, 261] width 1193 height 523
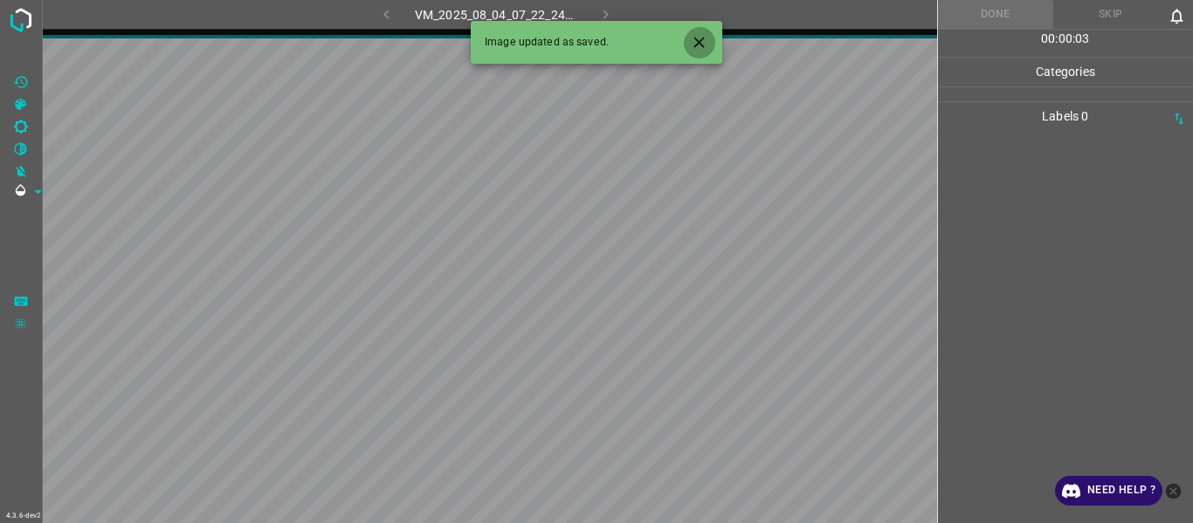
click at [694, 43] on icon "Close" at bounding box center [699, 42] width 18 height 18
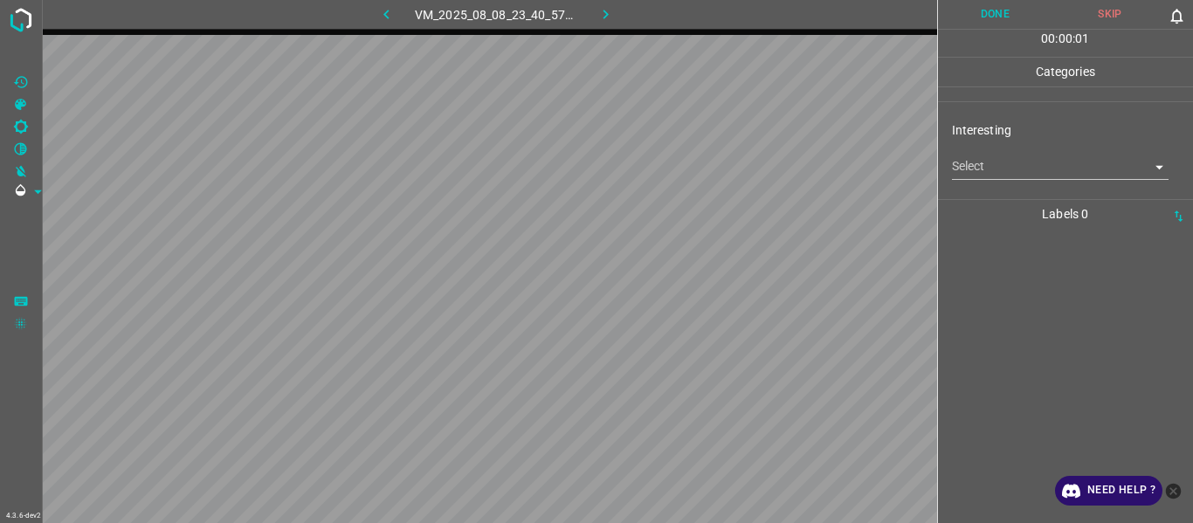
click at [977, 170] on body "4.3.6-dev2 VM_2025_08_08_23_40_57_035_00.gif Done Skip 0 00 : 00 : 01 Categorie…" at bounding box center [596, 261] width 1193 height 523
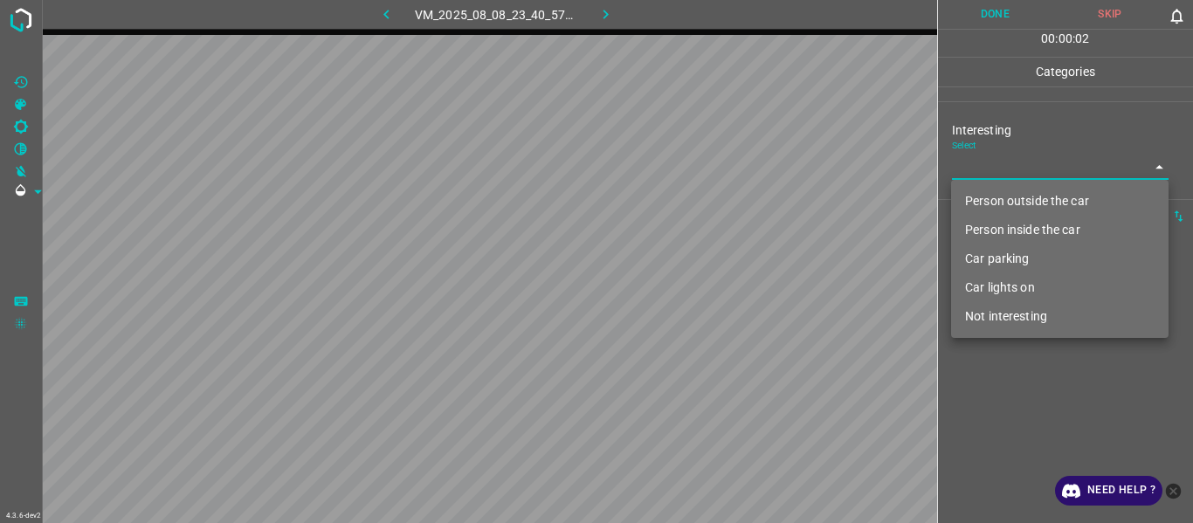
click at [1011, 312] on li "Not interesting" at bounding box center [1060, 316] width 218 height 29
type input "Not interesting"
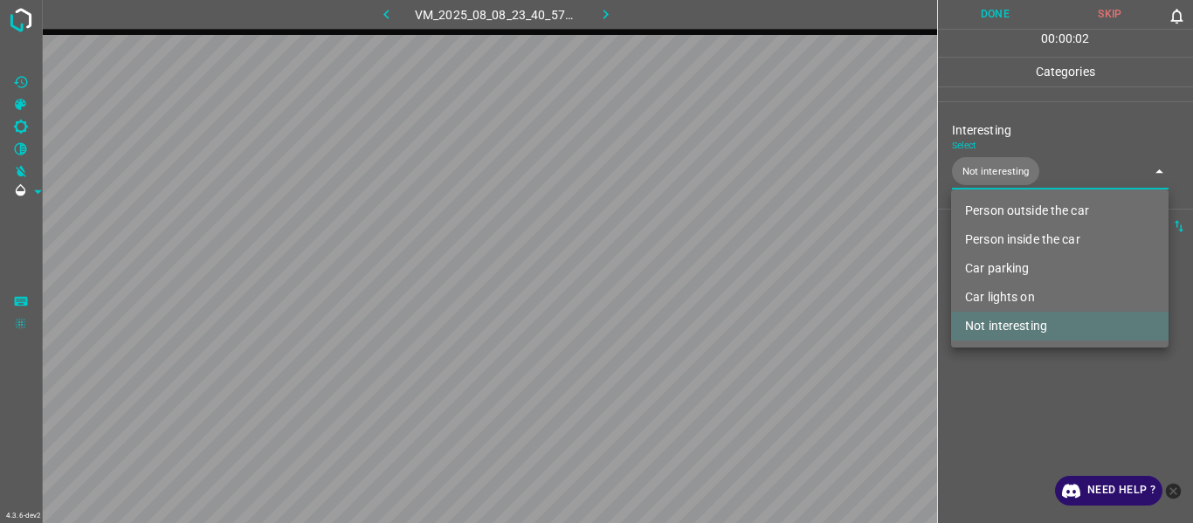
click at [1023, 420] on div at bounding box center [596, 261] width 1193 height 523
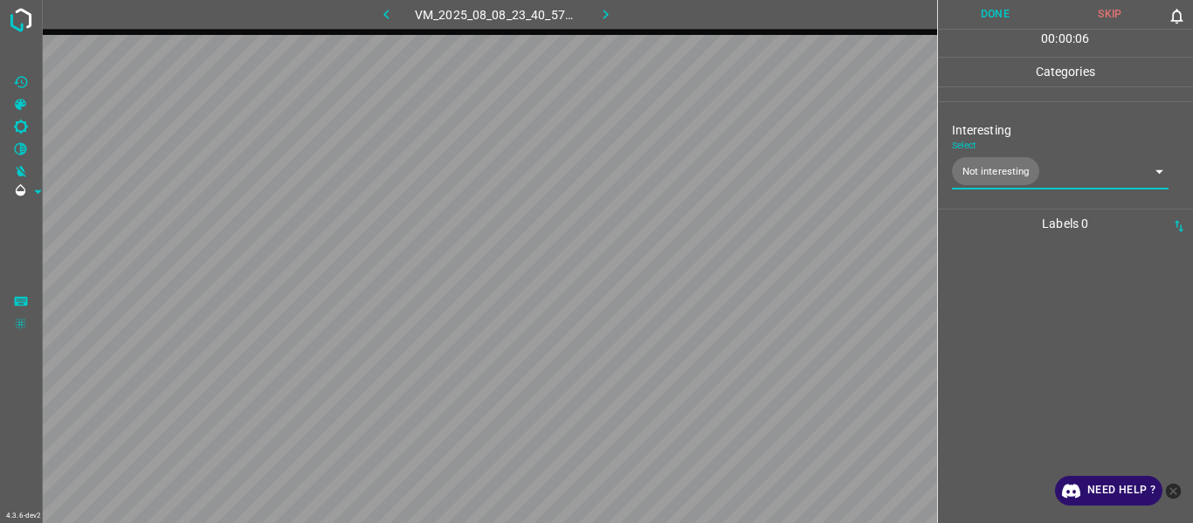
click at [1046, 300] on div at bounding box center [1065, 380] width 245 height 285
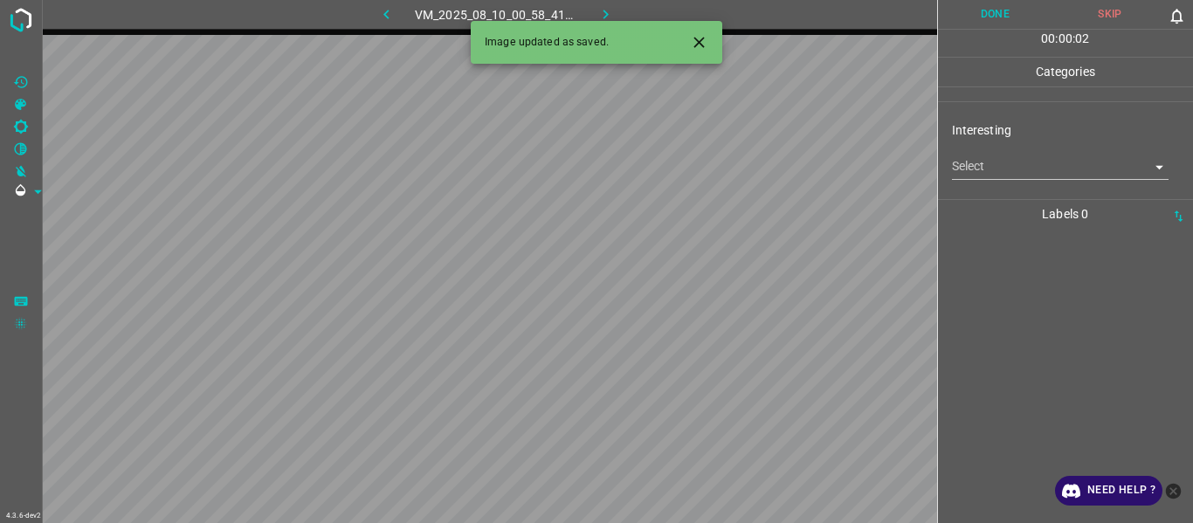
click at [703, 38] on icon "Close" at bounding box center [699, 42] width 10 height 10
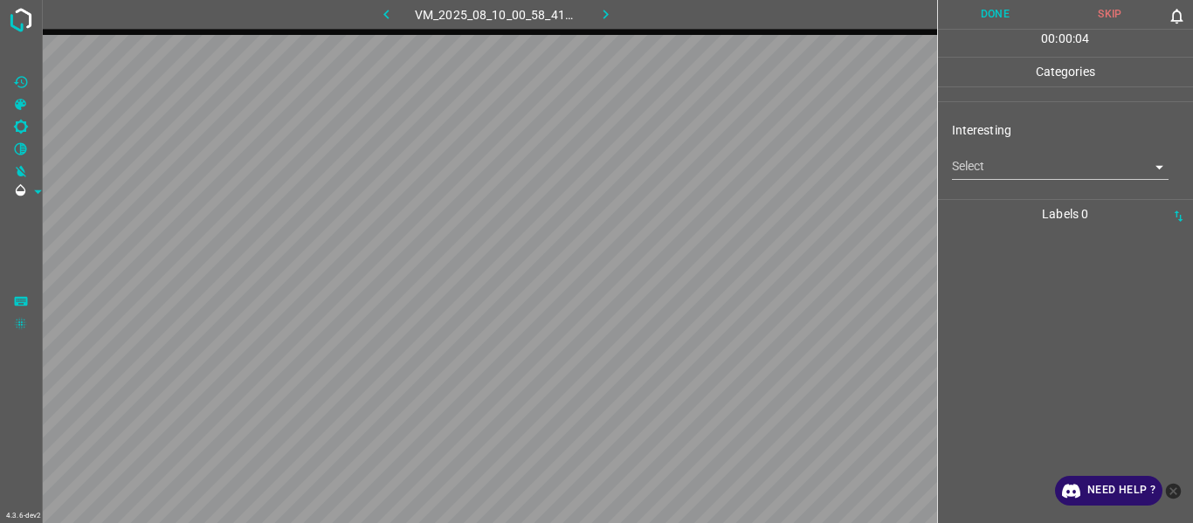
click at [1004, 177] on body "4.3.6-dev2 VM_2025_08_10_00_58_41_445_08.gif Done Skip 0 00 : 00 : 04 Categorie…" at bounding box center [596, 261] width 1193 height 523
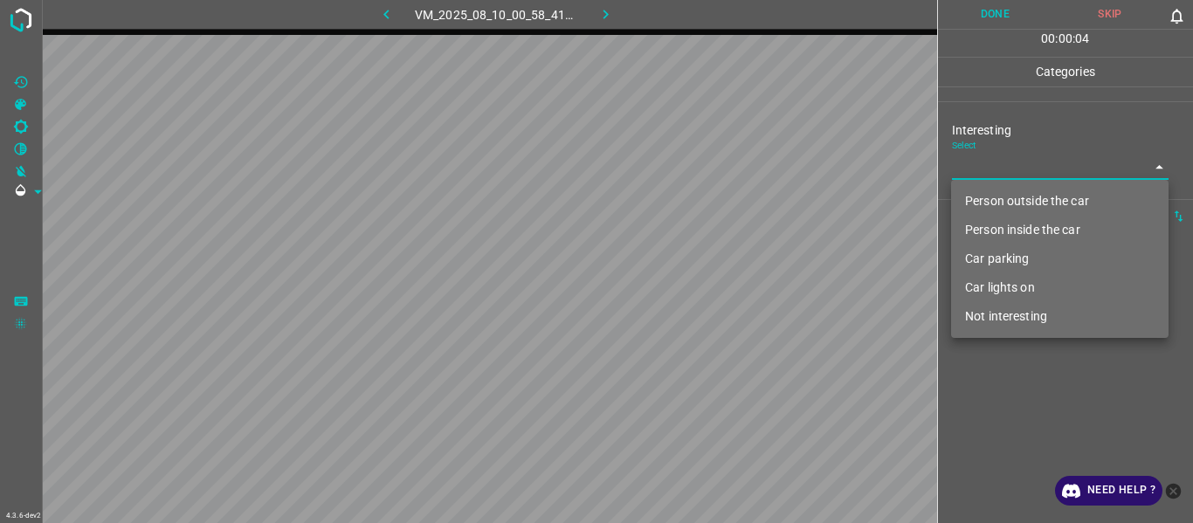
click at [1014, 202] on li "Person outside the car" at bounding box center [1060, 201] width 218 height 29
type input "Person outside the car"
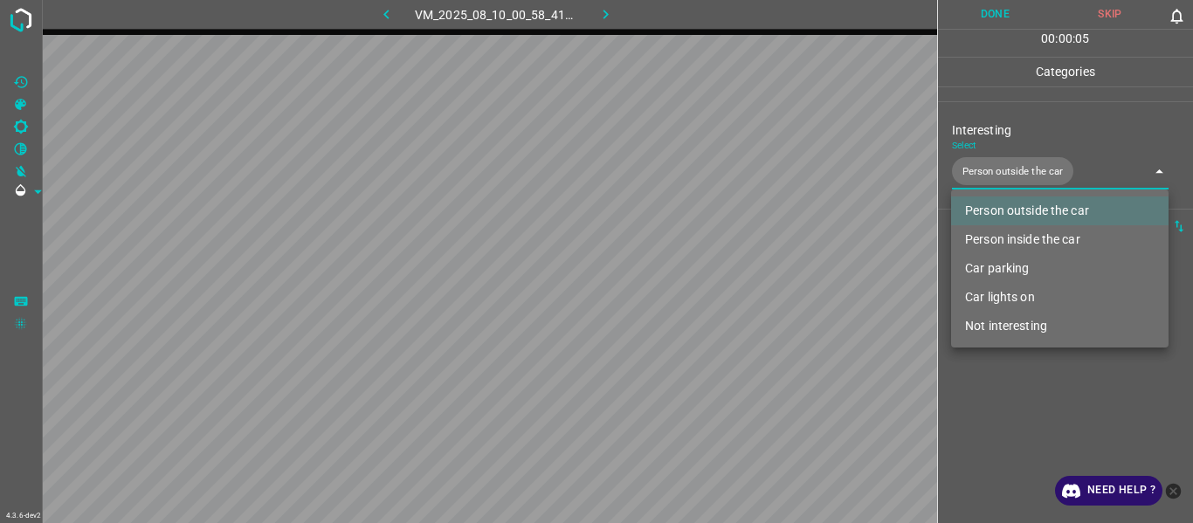
click at [1028, 394] on div at bounding box center [596, 261] width 1193 height 523
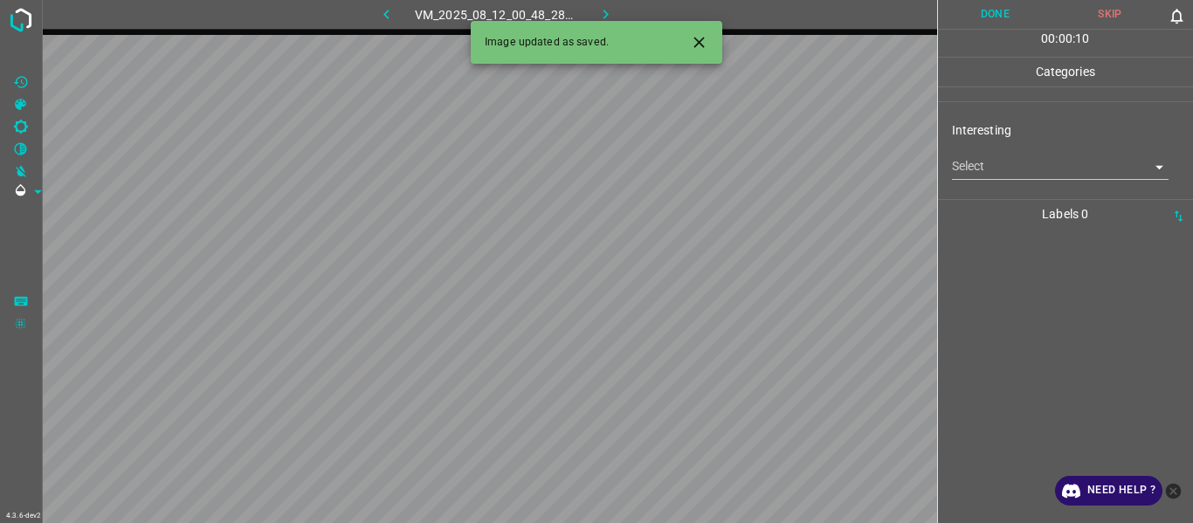
click at [691, 39] on icon "Close" at bounding box center [699, 42] width 18 height 18
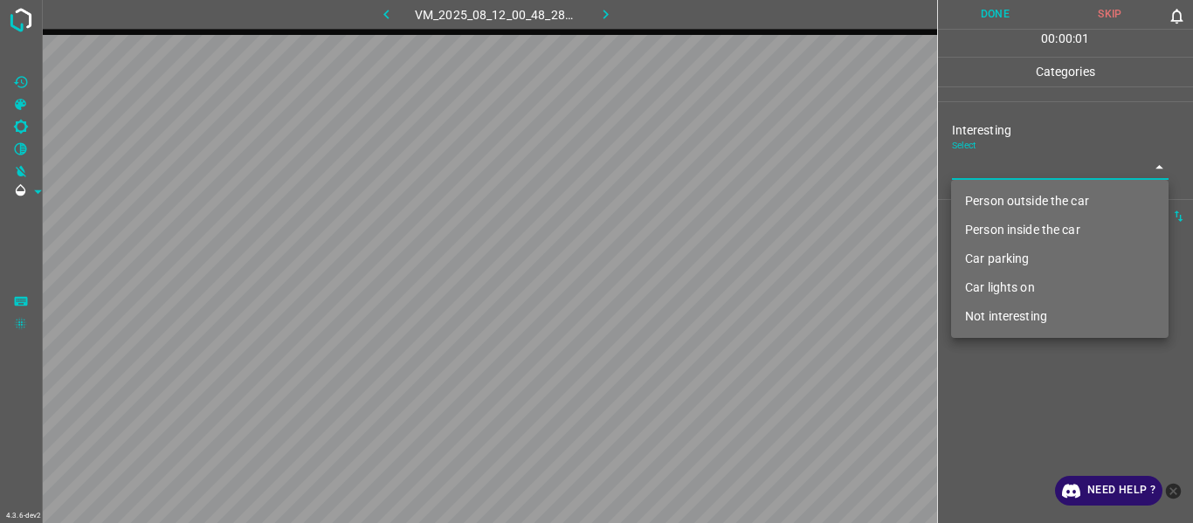
click at [977, 176] on body "4.3.6-dev2 VM_2025_08_12_00_48_28_391_09.gif Done Skip 0 00 : 00 : 01 Categorie…" at bounding box center [596, 261] width 1193 height 523
click at [988, 204] on li "Person outside the car" at bounding box center [1060, 201] width 218 height 29
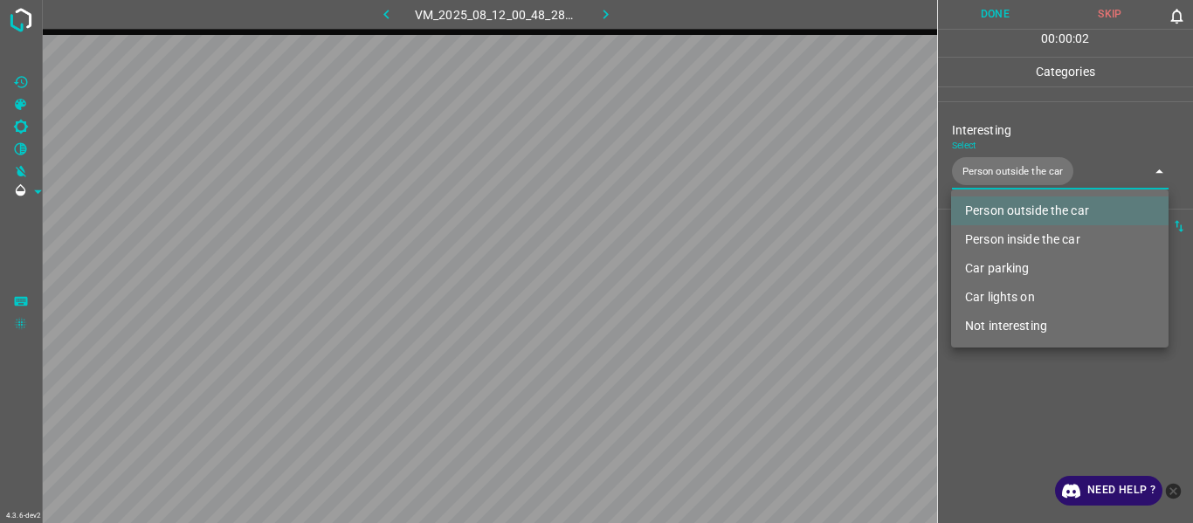
type input "Person outside the car"
click at [1000, 403] on div at bounding box center [596, 261] width 1193 height 523
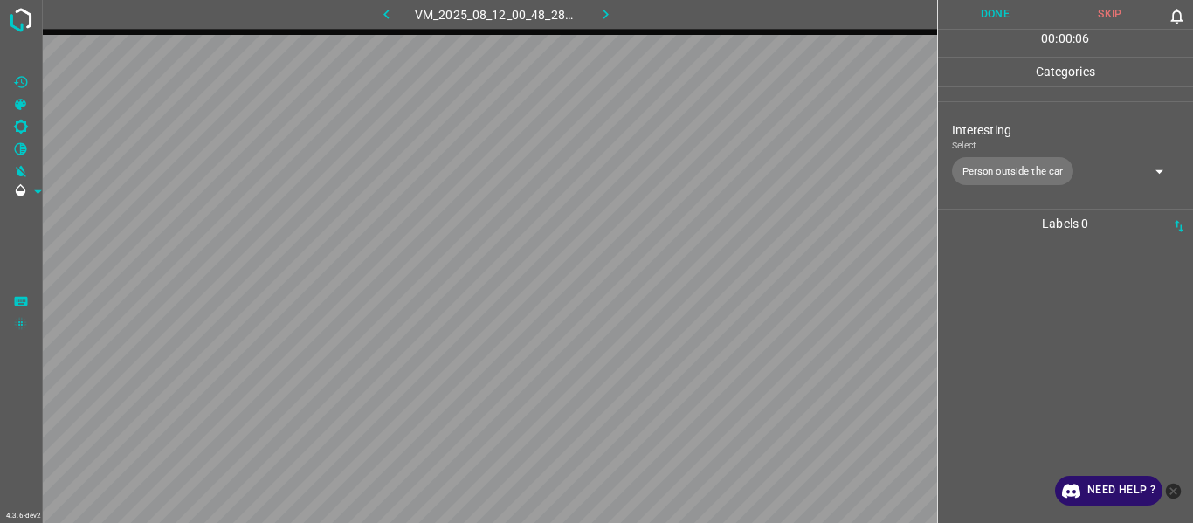
click at [1012, 322] on div at bounding box center [1065, 380] width 245 height 285
click at [983, 169] on body "4.3.6-dev2 VM_2025_07_29_08_21_22_128_04.gif Done Skip 0 00 : 00 : 32 Categorie…" at bounding box center [596, 261] width 1193 height 523
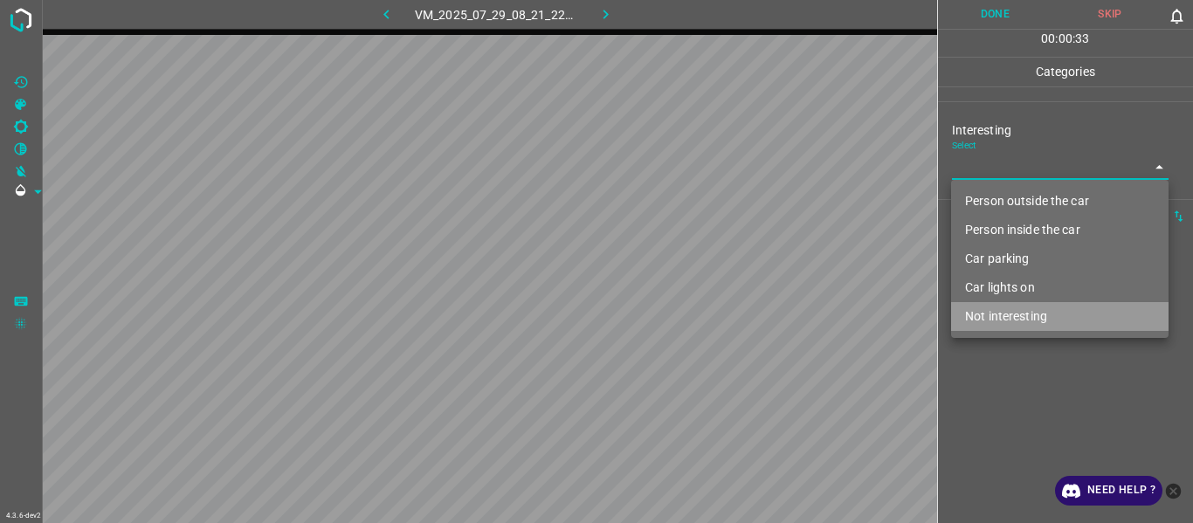
drag, startPoint x: 1014, startPoint y: 310, endPoint x: 1019, endPoint y: 366, distance: 56.2
click at [1018, 315] on li "Not interesting" at bounding box center [1060, 316] width 218 height 29
type input "Not interesting"
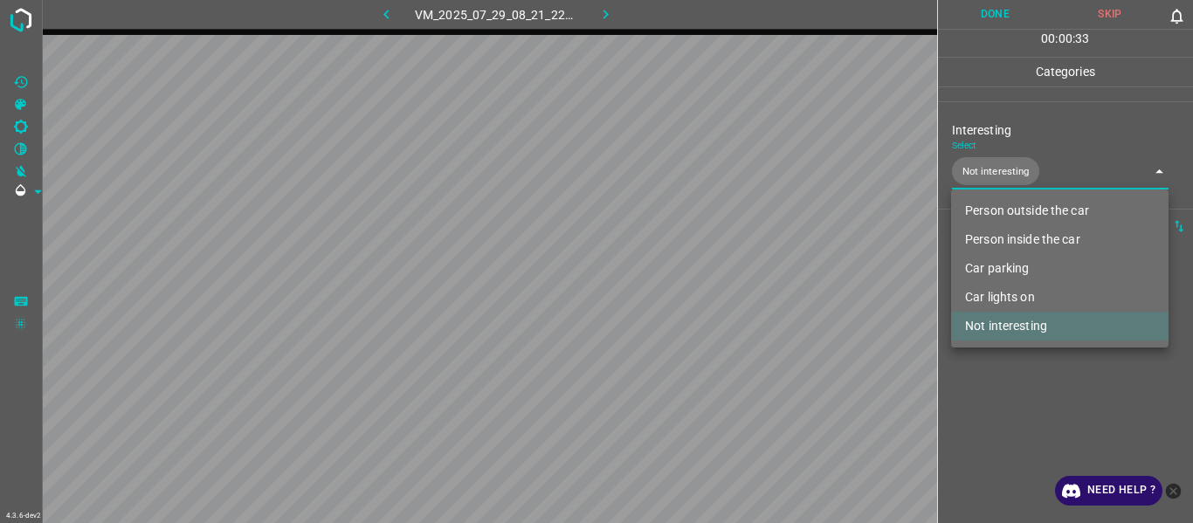
click at [1021, 406] on div at bounding box center [596, 261] width 1193 height 523
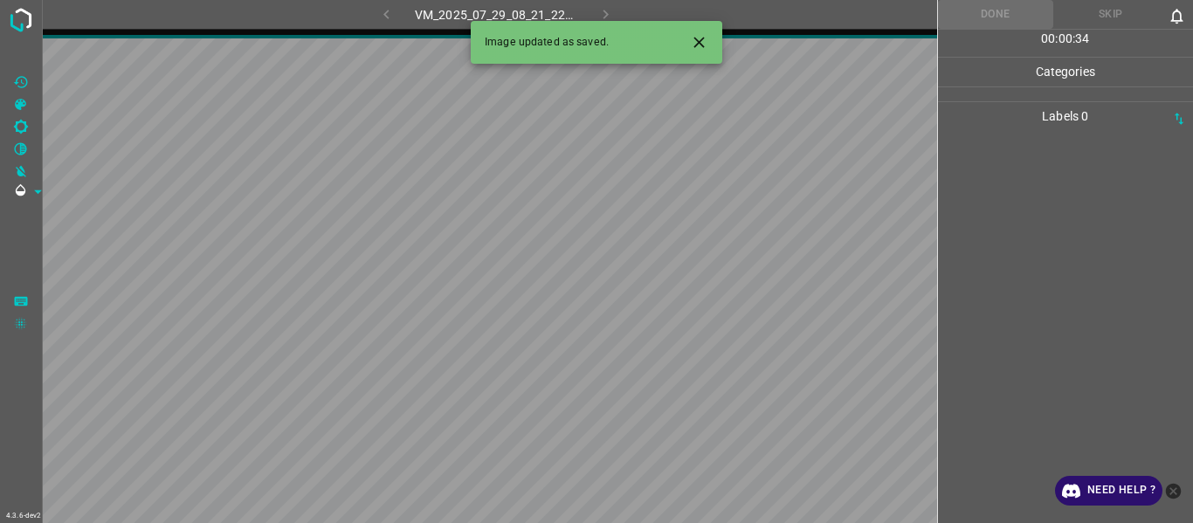
click at [700, 41] on icon "Close" at bounding box center [699, 42] width 10 height 10
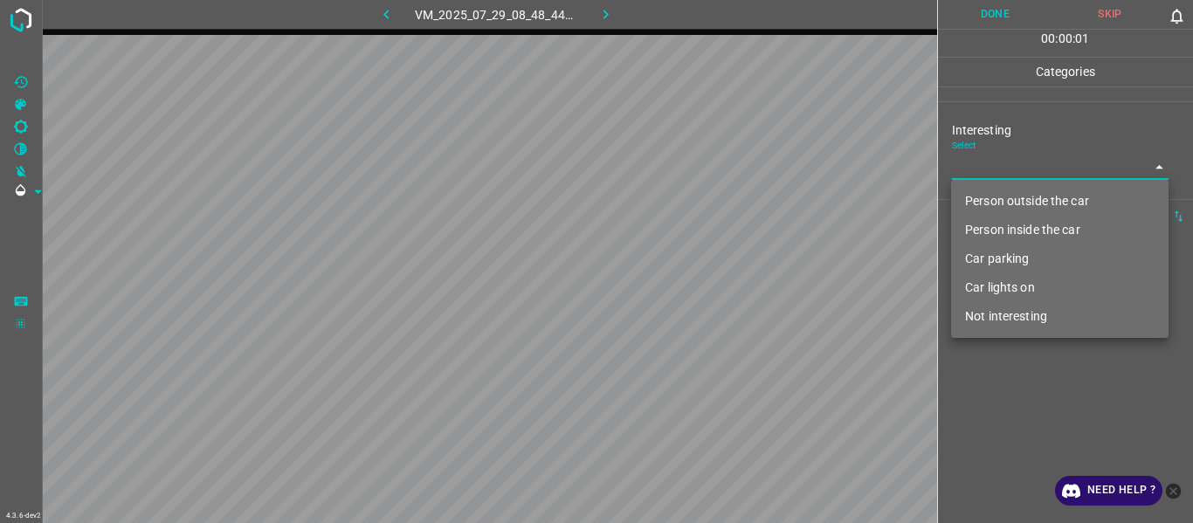
click at [993, 162] on body "4.3.6-dev2 VM_2025_07_29_08_48_44_117_01.gif Done Skip 0 00 : 00 : 01 Categorie…" at bounding box center [596, 261] width 1193 height 523
click at [1030, 314] on li "Not interesting" at bounding box center [1060, 316] width 218 height 29
type input "Not interesting"
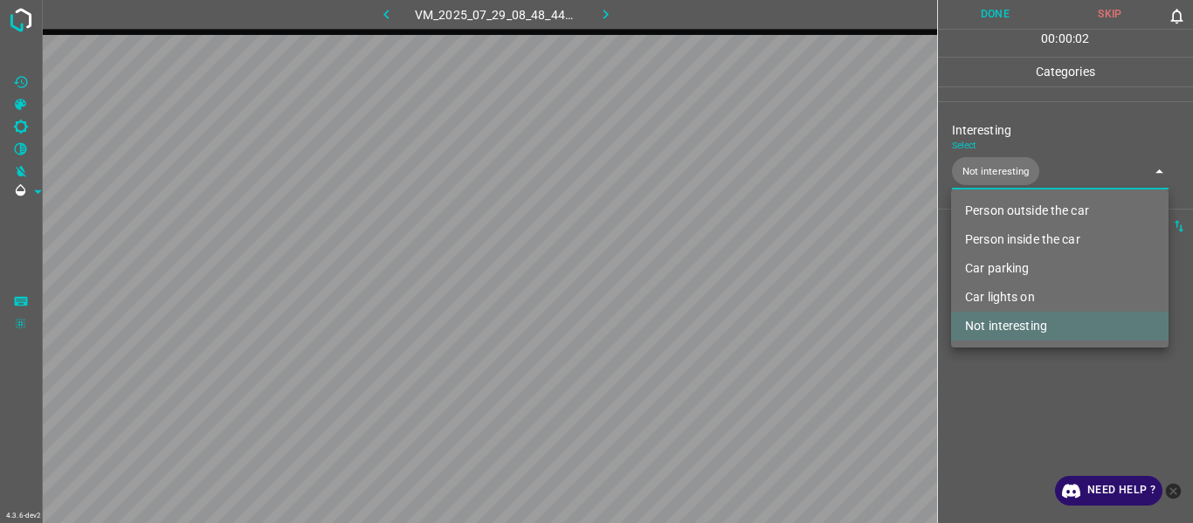
click at [1018, 389] on div at bounding box center [596, 261] width 1193 height 523
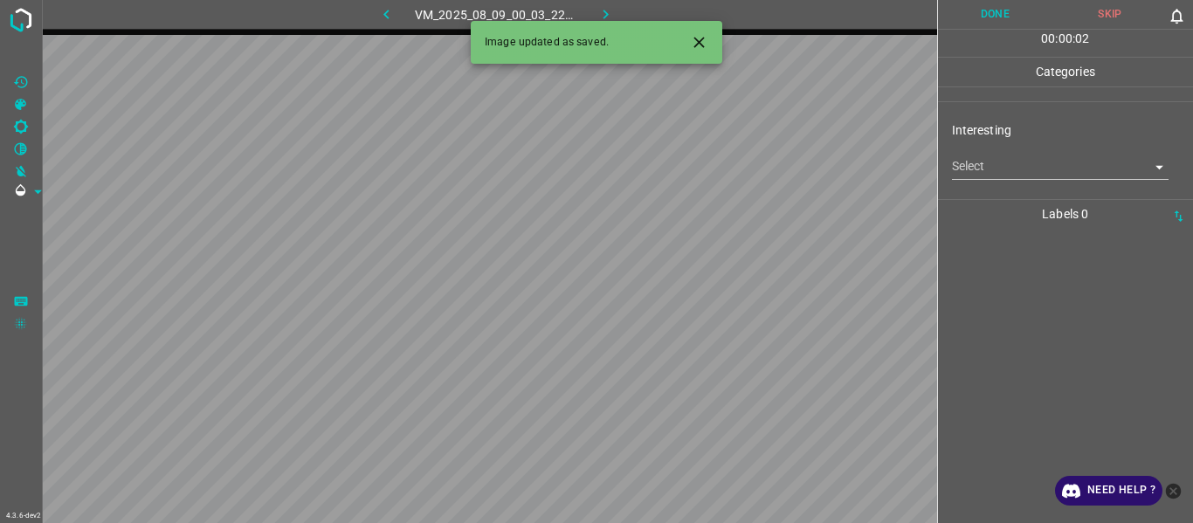
click at [698, 39] on icon "Close" at bounding box center [699, 42] width 18 height 18
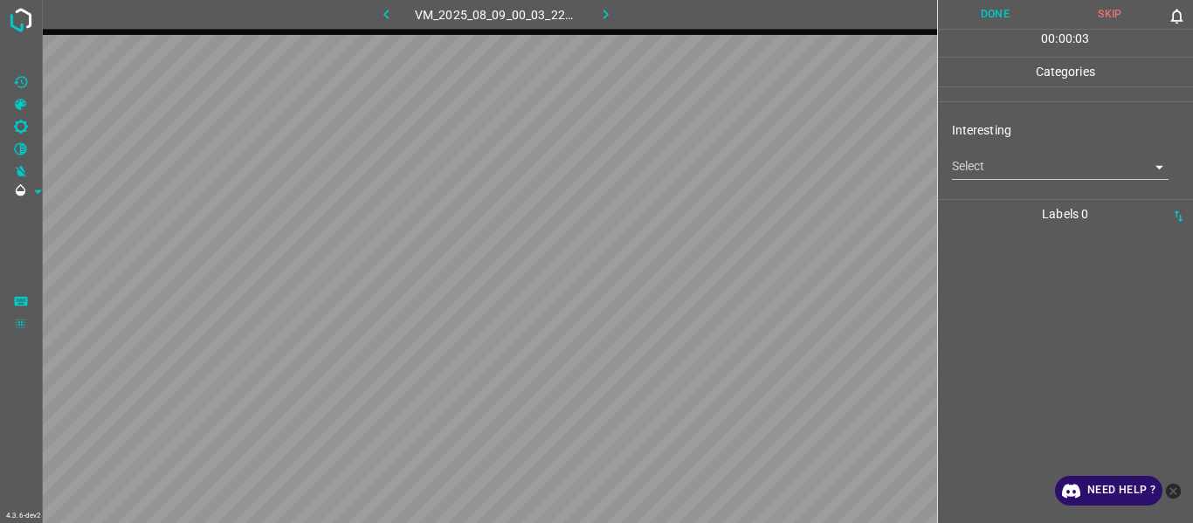
click at [995, 162] on body "4.3.6-dev2 VM_2025_08_09_00_03_22_165_02.gif Done Skip 0 00 : 00 : 03 Categorie…" at bounding box center [596, 261] width 1193 height 523
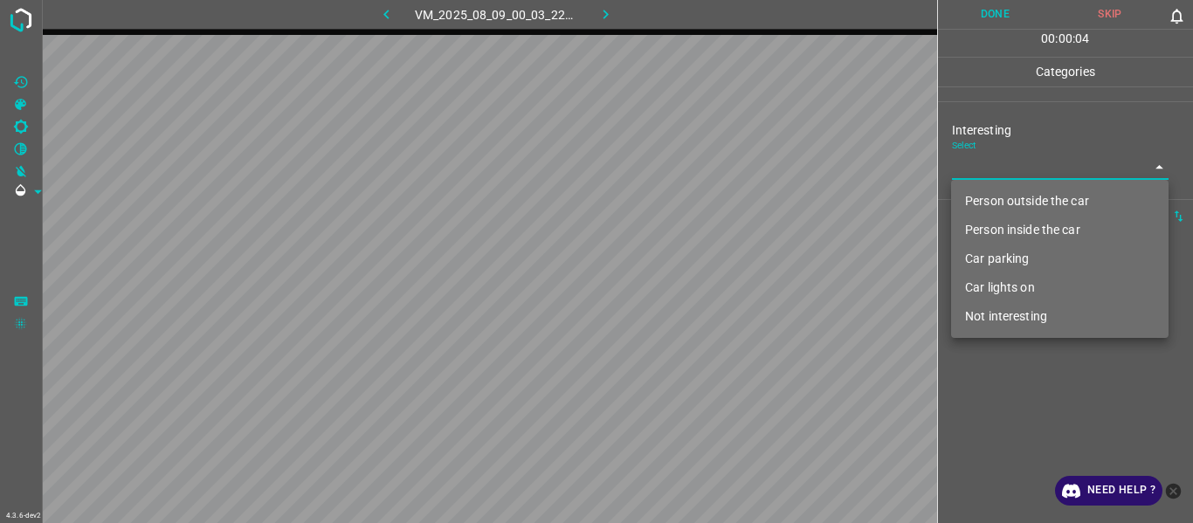
click at [988, 200] on li "Person outside the car" at bounding box center [1060, 201] width 218 height 29
type input "Person outside the car"
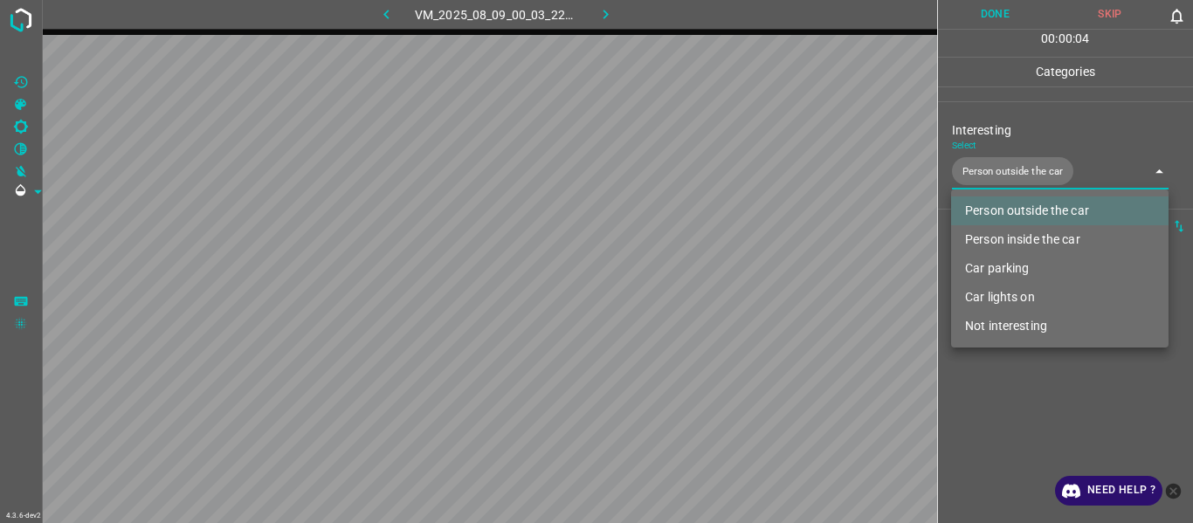
click at [1019, 415] on div at bounding box center [596, 261] width 1193 height 523
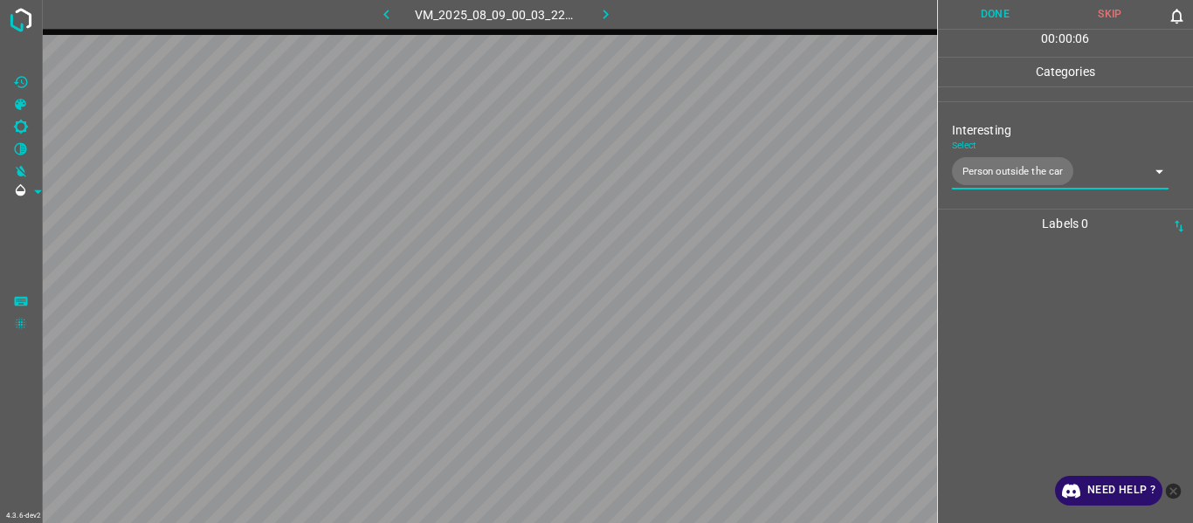
click at [1005, 324] on div at bounding box center [1065, 380] width 245 height 285
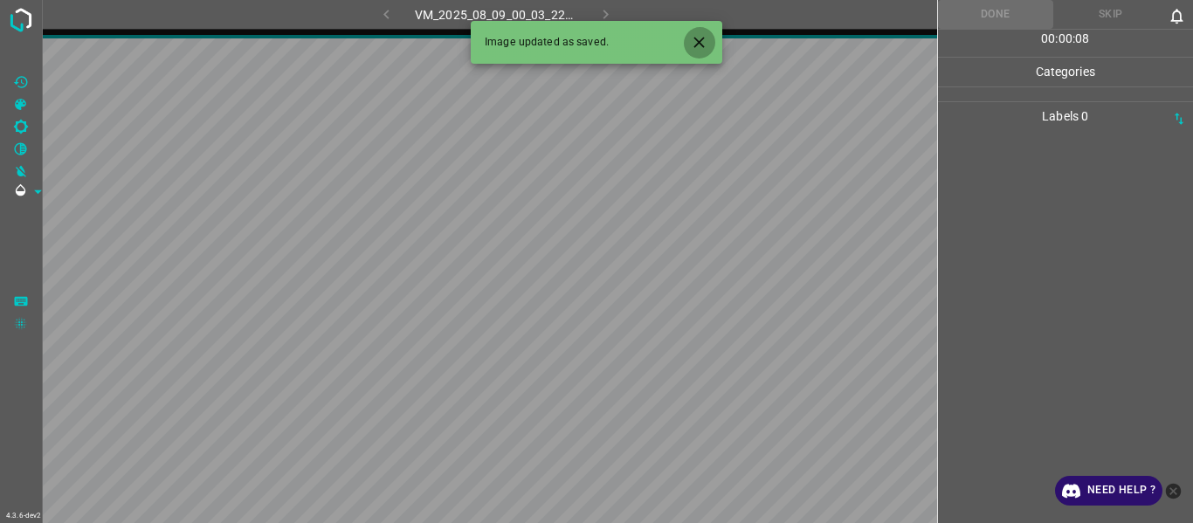
click at [696, 39] on icon "Close" at bounding box center [699, 42] width 18 height 18
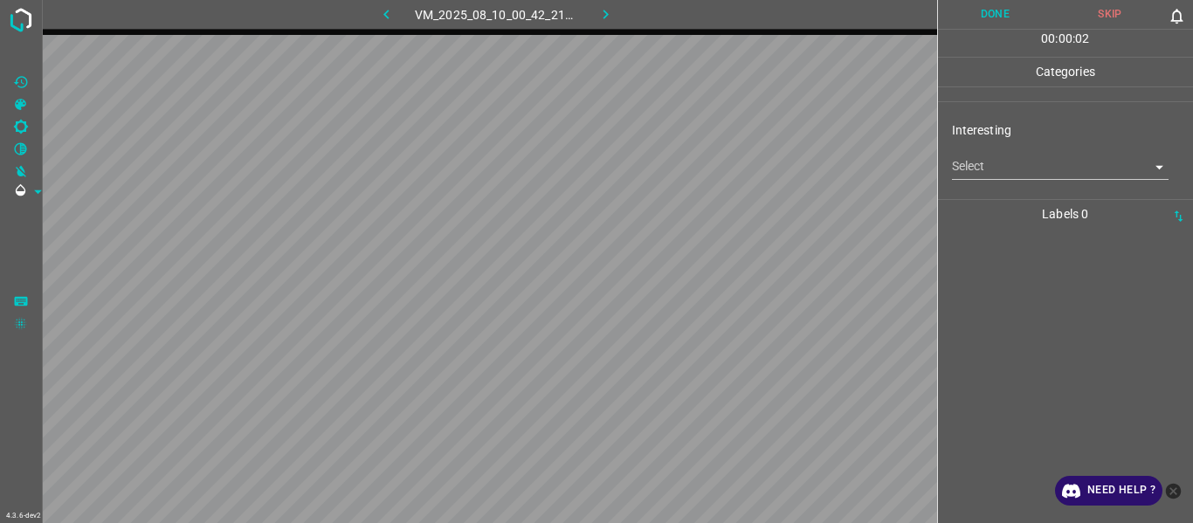
click at [984, 165] on body "4.3.6-dev2 VM_2025_08_10_00_42_21_268_11.gif Done Skip 0 00 : 00 : 02 Categorie…" at bounding box center [596, 261] width 1193 height 523
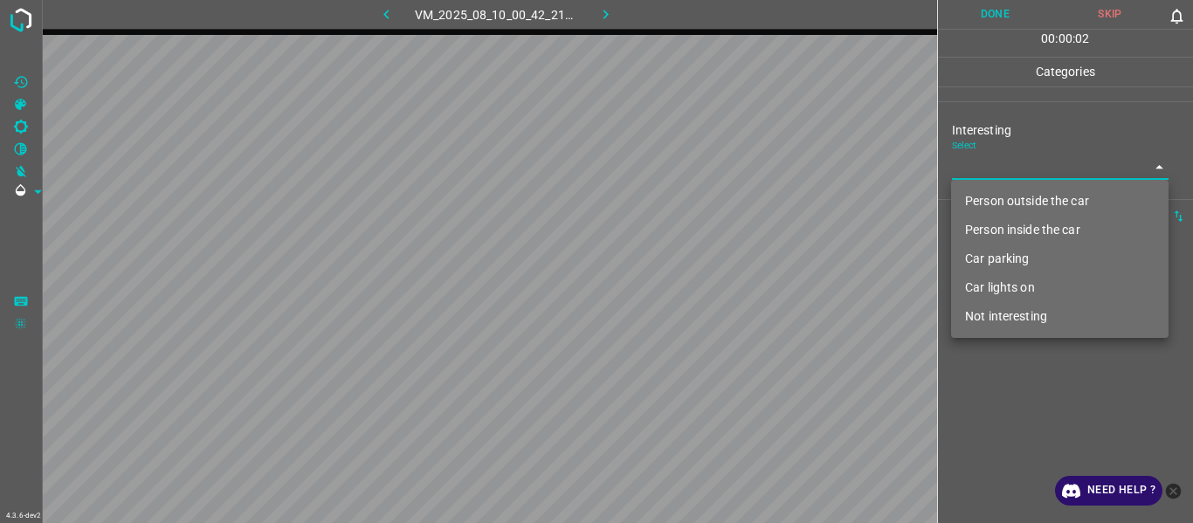
click at [1011, 326] on li "Not interesting" at bounding box center [1060, 316] width 218 height 29
type input "Not interesting"
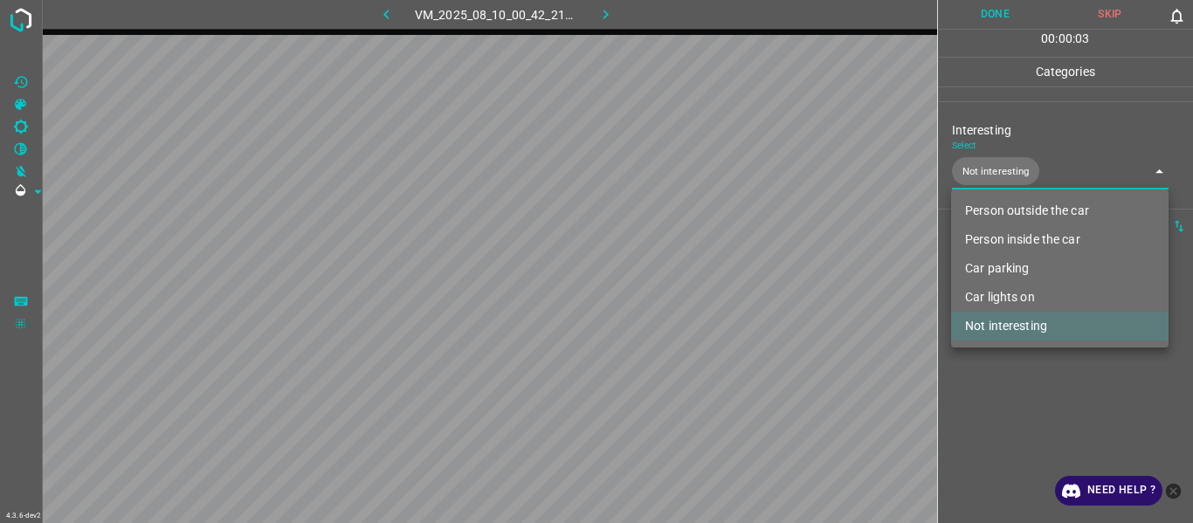
click at [1007, 394] on div at bounding box center [596, 261] width 1193 height 523
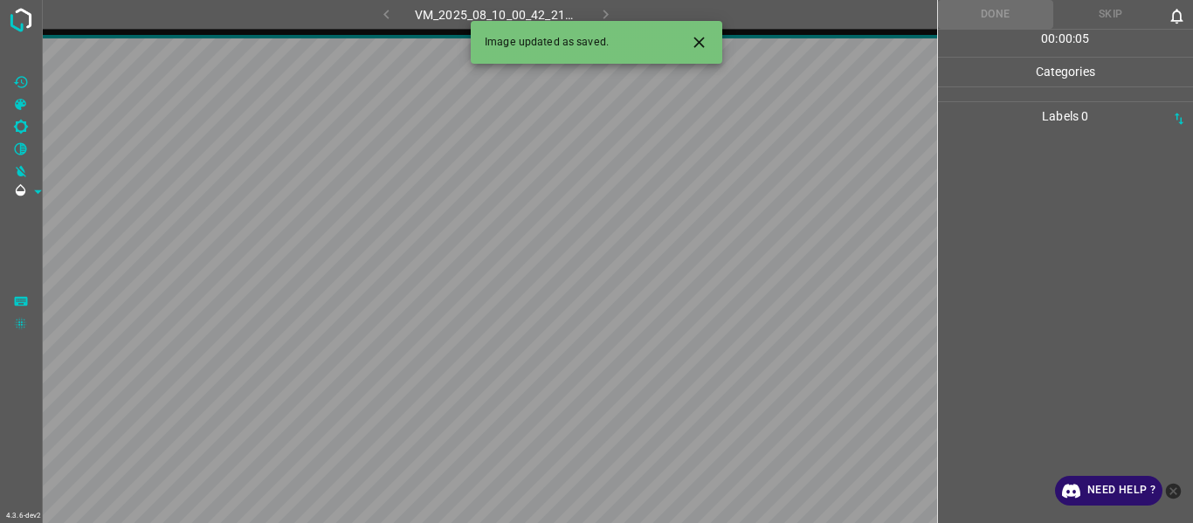
click at [694, 50] on icon "Close" at bounding box center [699, 42] width 18 height 18
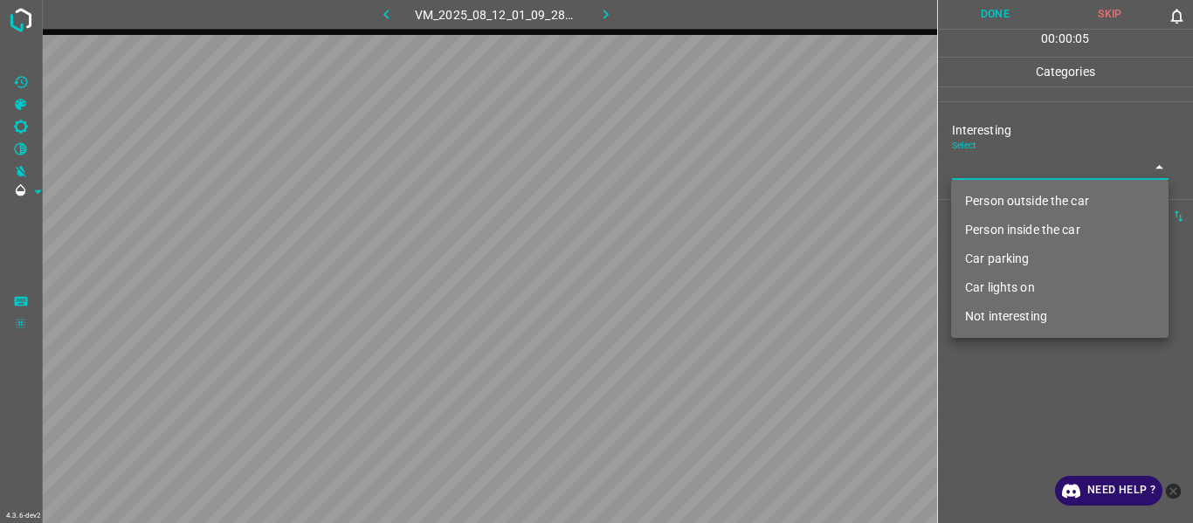
click at [1004, 162] on body "4.3.6-dev2 VM_2025_08_12_01_09_28_685_00.gif Done Skip 0 00 : 00 : 05 Categorie…" at bounding box center [596, 261] width 1193 height 523
click at [1005, 202] on li "Person outside the car" at bounding box center [1060, 201] width 218 height 29
type input "Person outside the car"
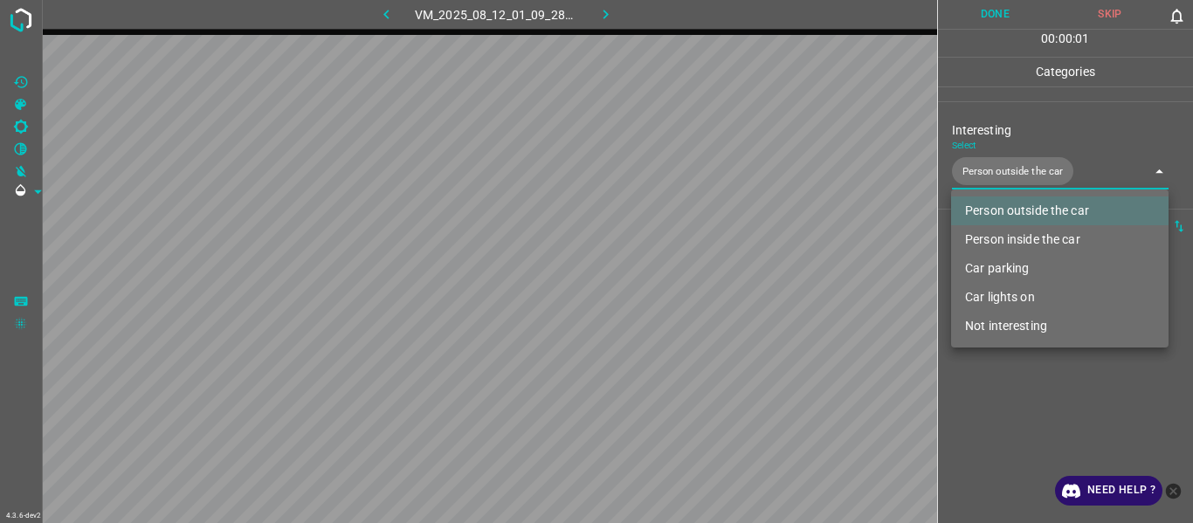
click at [1005, 406] on div at bounding box center [596, 261] width 1193 height 523
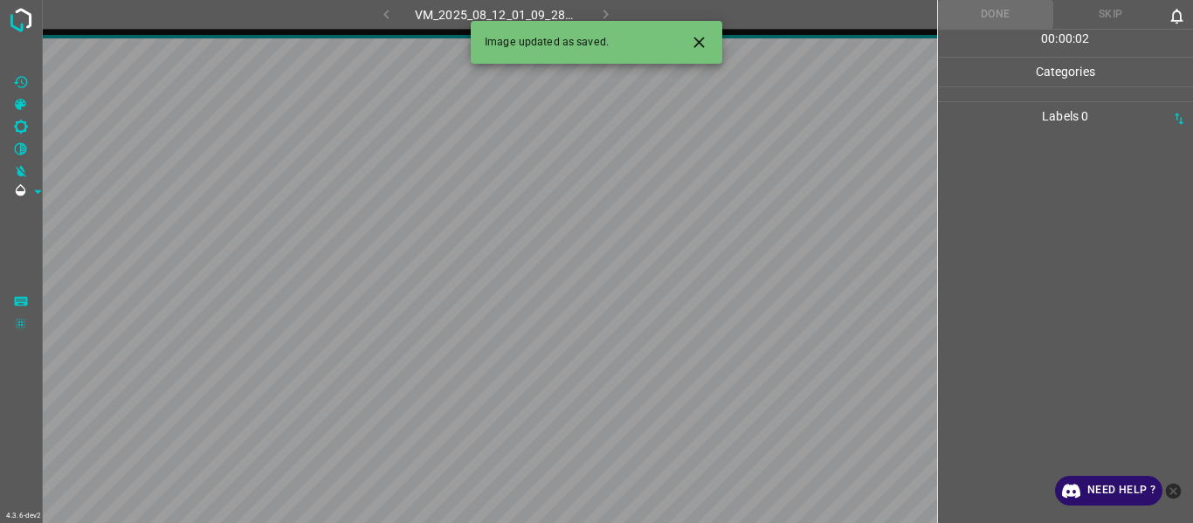
click at [691, 38] on icon "Close" at bounding box center [699, 42] width 18 height 18
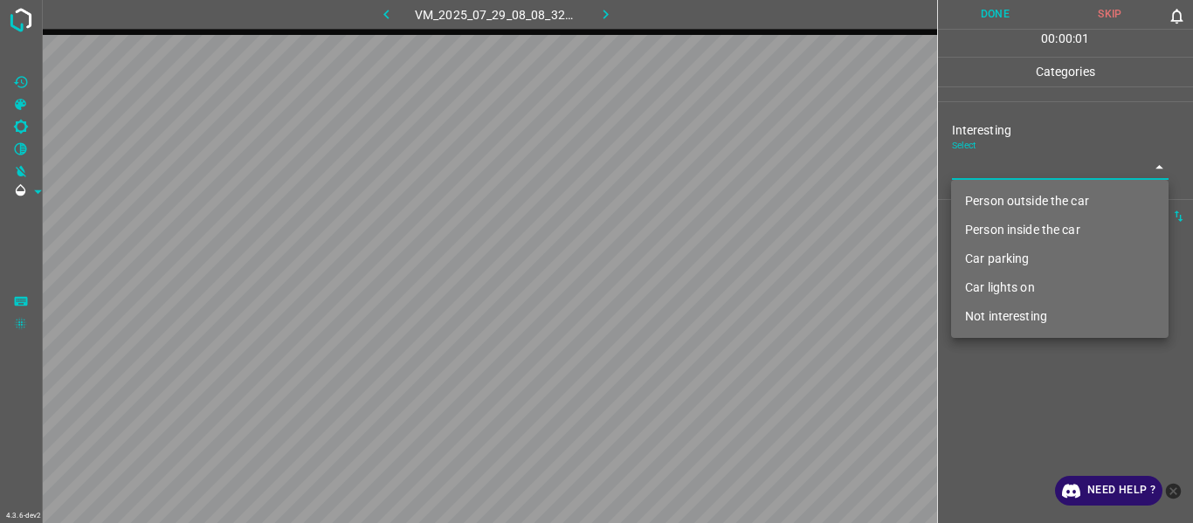
click at [976, 160] on body "4.3.6-dev2 VM_2025_07_29_08_08_32_812_04.gif Done Skip 0 00 : 00 : 01 Categorie…" at bounding box center [596, 261] width 1193 height 523
click at [990, 207] on li "Person outside the car" at bounding box center [1060, 201] width 218 height 29
type input "Person outside the car"
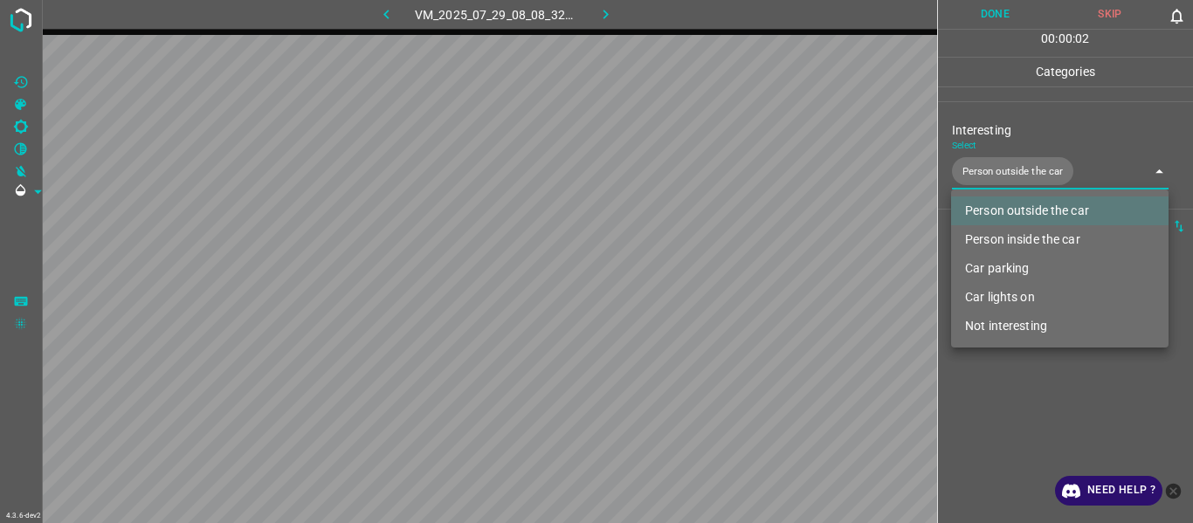
click at [1005, 406] on div at bounding box center [596, 261] width 1193 height 523
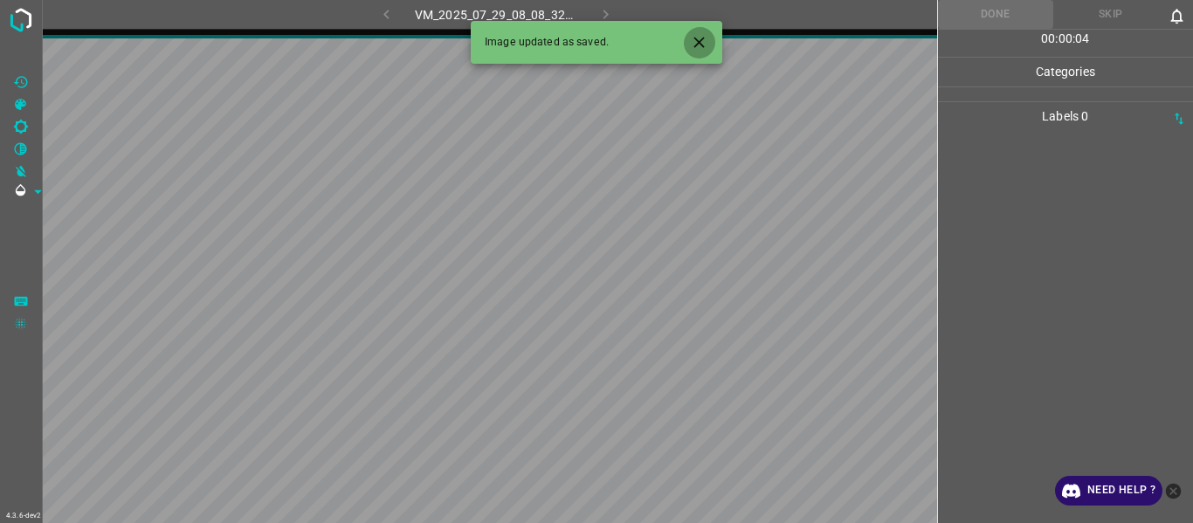
click at [693, 38] on icon "Close" at bounding box center [699, 42] width 18 height 18
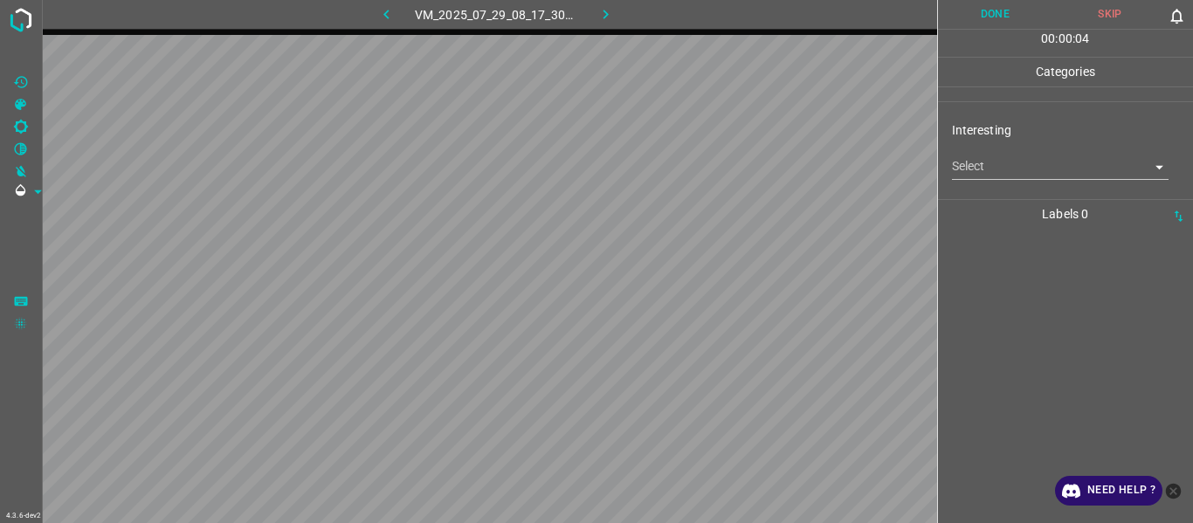
click at [984, 166] on body "4.3.6-dev2 VM_2025_07_29_08_17_30_660_00.gif Done Skip 0 00 : 00 : 04 Categorie…" at bounding box center [596, 261] width 1193 height 523
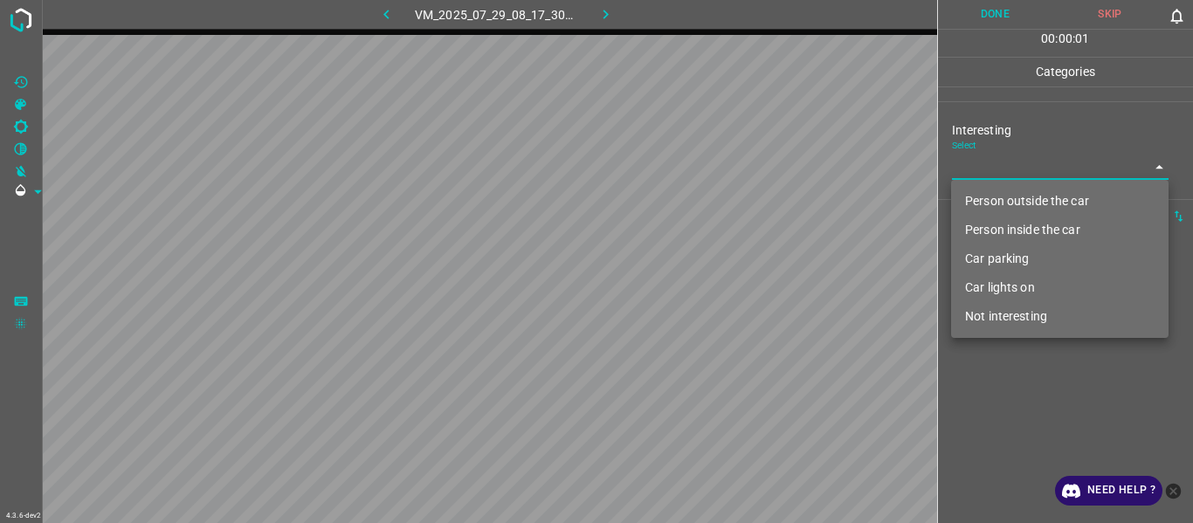
click at [998, 197] on li "Person outside the car" at bounding box center [1060, 201] width 218 height 29
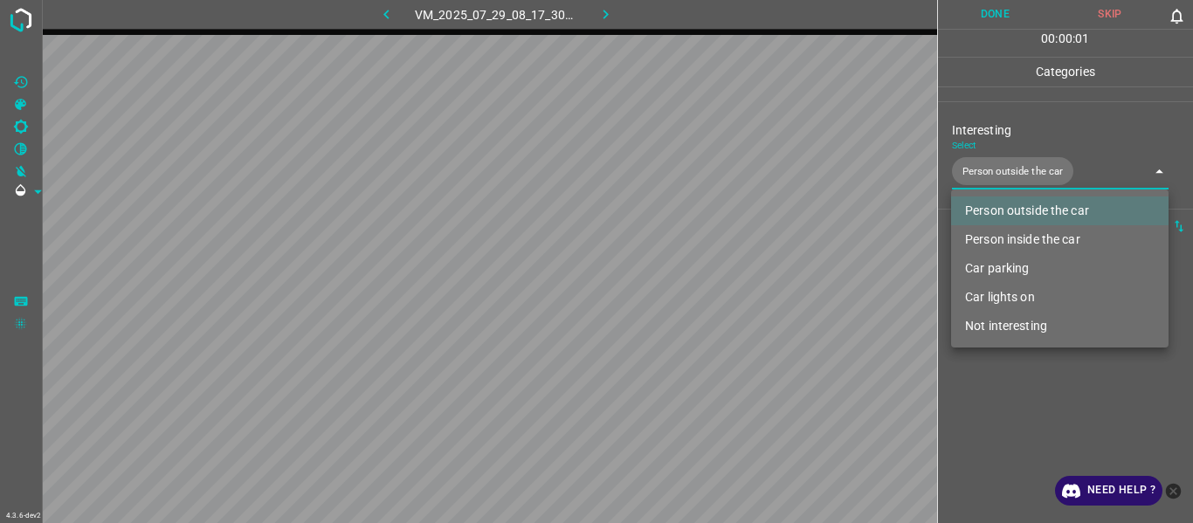
click at [1019, 425] on div at bounding box center [596, 261] width 1193 height 523
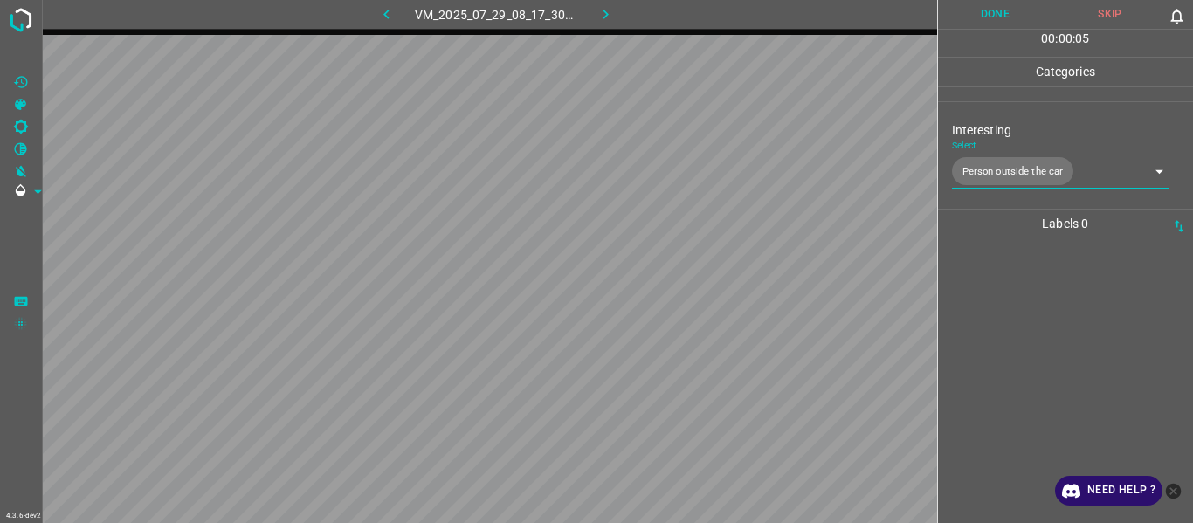
click at [1009, 169] on body "4.3.6-dev2 VM_2025_07_29_08_17_30_660_00.gif Done Skip 0 00 : 00 : 05 Categorie…" at bounding box center [596, 261] width 1193 height 523
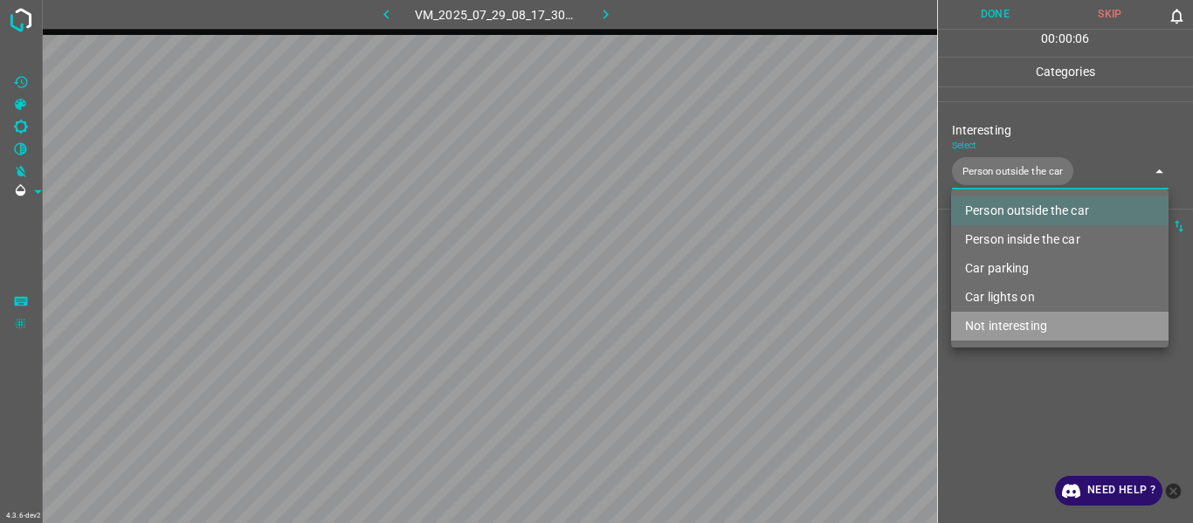
click at [1011, 318] on li "Not interesting" at bounding box center [1060, 326] width 218 height 29
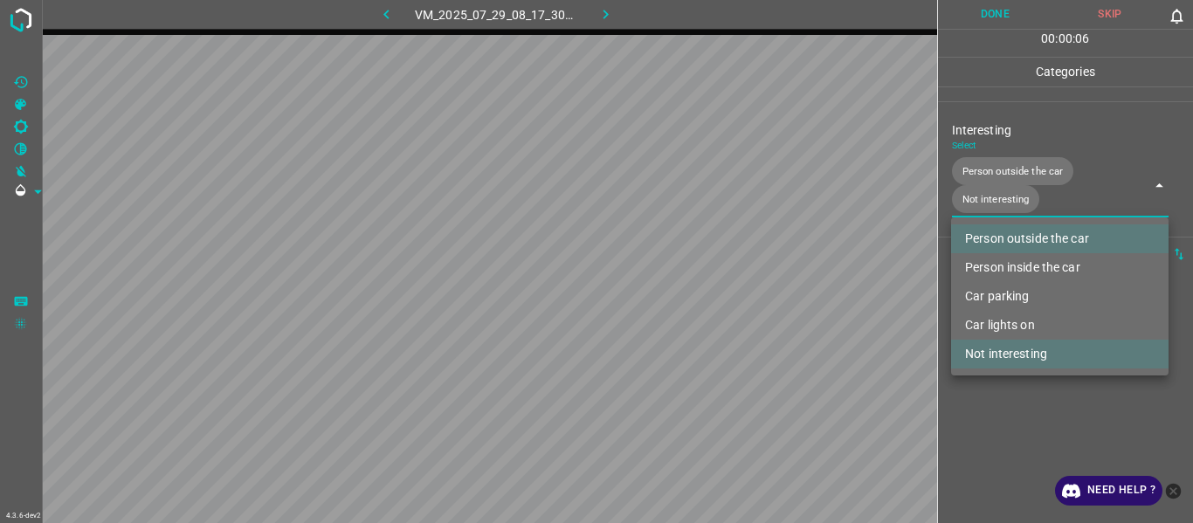
click at [1023, 232] on li "Person outside the car" at bounding box center [1060, 239] width 218 height 29
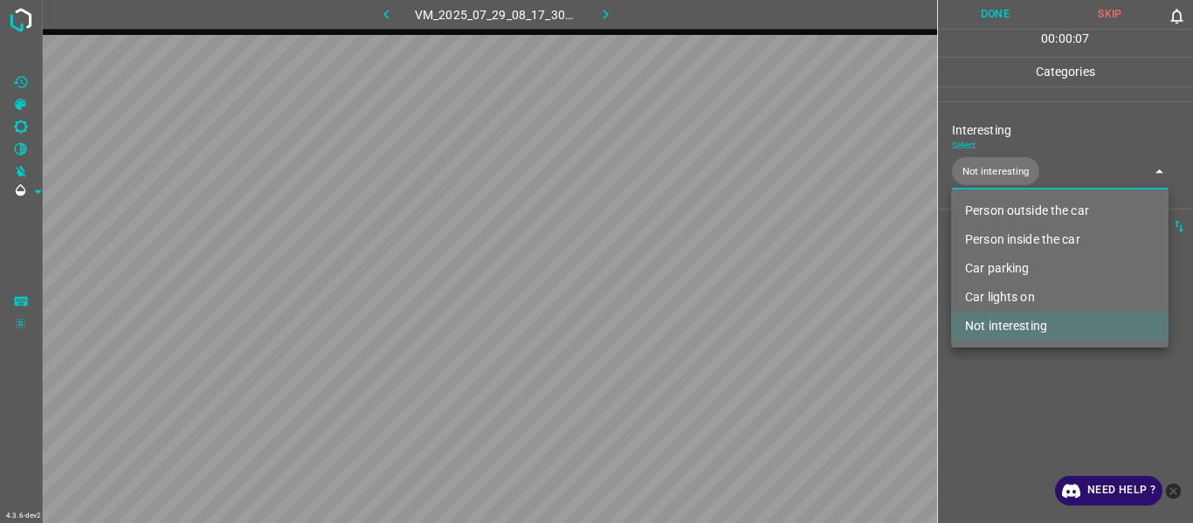
click at [990, 442] on div at bounding box center [596, 261] width 1193 height 523
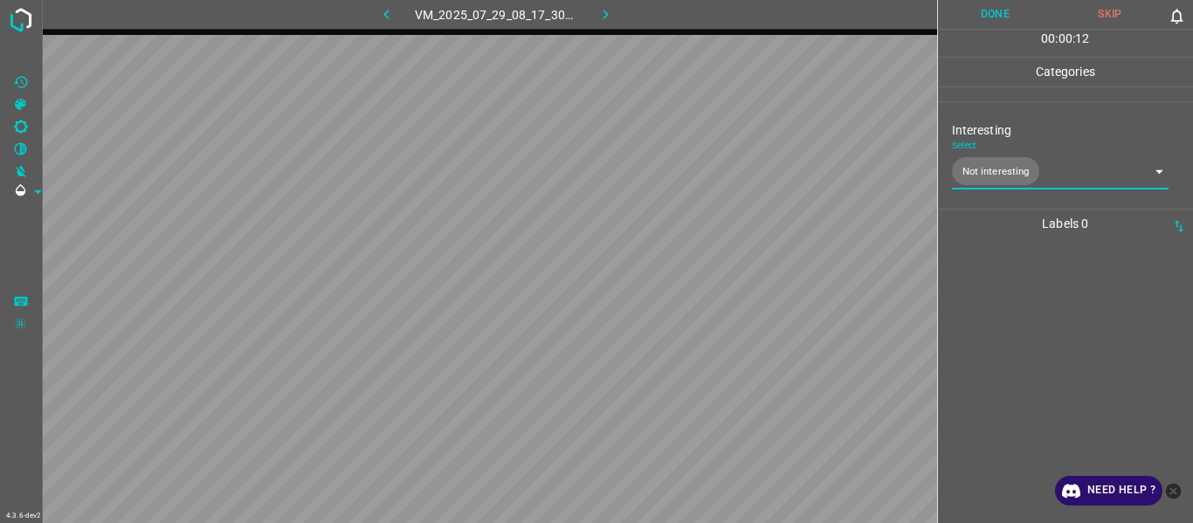
click at [983, 168] on body "4.3.6-dev2 VM_2025_07_29_08_17_30_660_00.gif Done Skip 0 00 : 00 : 12 Categorie…" at bounding box center [596, 261] width 1193 height 523
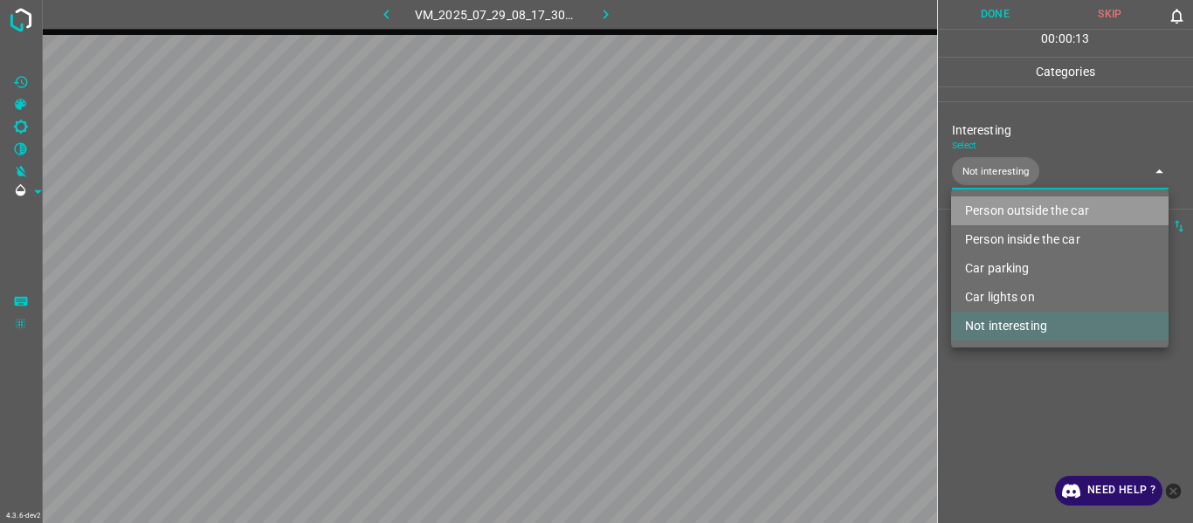
click at [1005, 213] on li "Person outside the car" at bounding box center [1060, 211] width 218 height 29
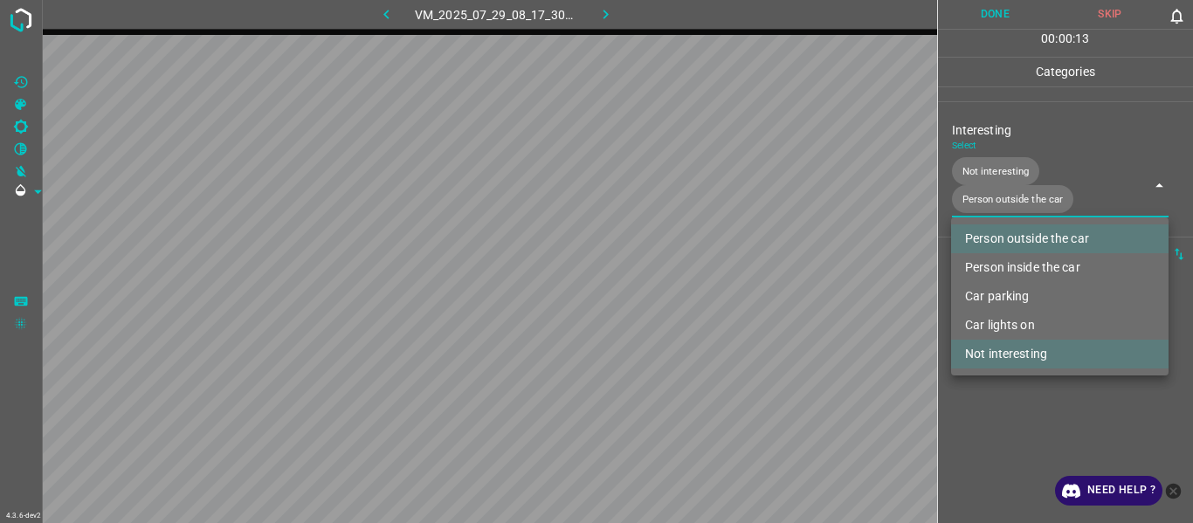
click at [1007, 346] on li "Not interesting" at bounding box center [1060, 354] width 218 height 29
type input "Person outside the car"
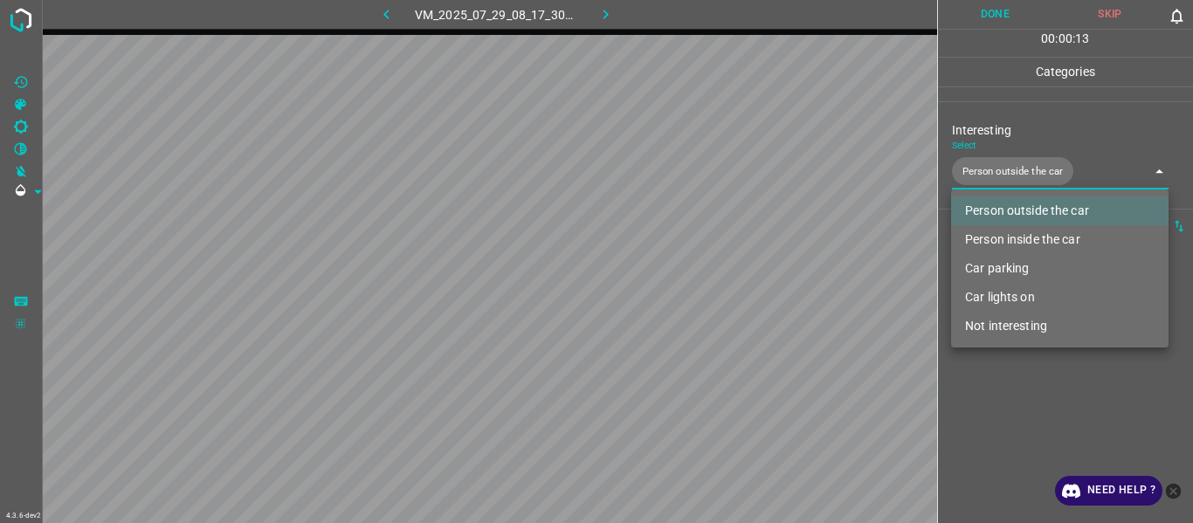
click at [1005, 412] on div at bounding box center [596, 261] width 1193 height 523
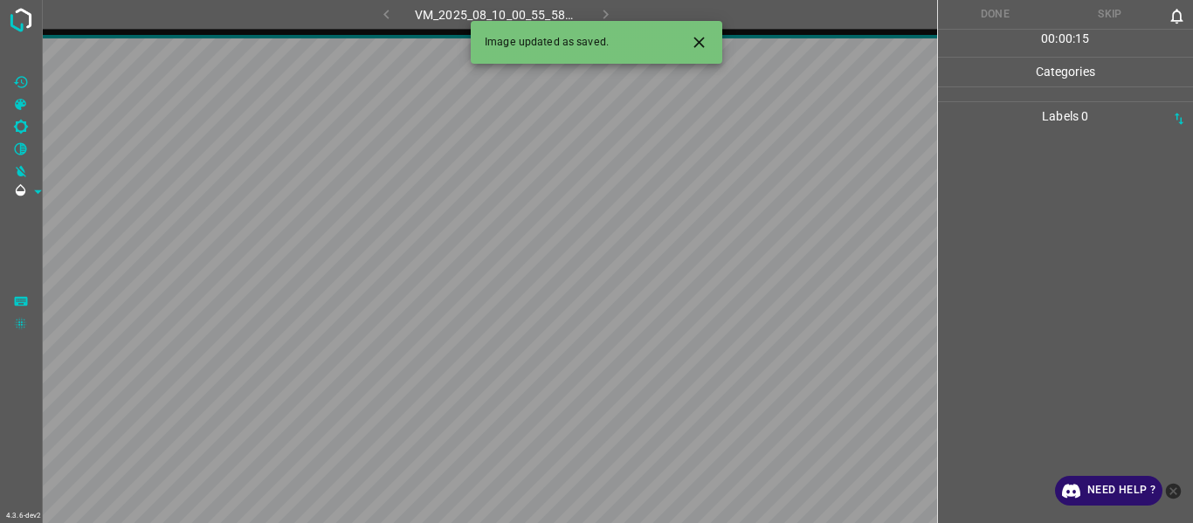
click at [689, 30] on button "Close" at bounding box center [699, 42] width 32 height 32
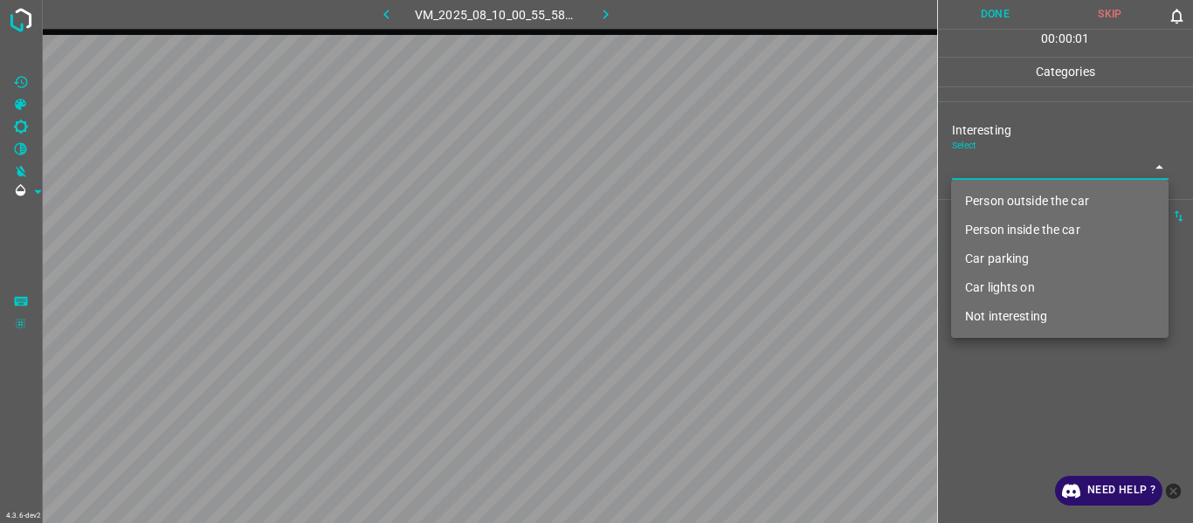
click at [962, 169] on body "4.3.6-dev2 VM_2025_08_10_00_55_58_727_01.gif Done Skip 0 00 : 00 : 01 Categorie…" at bounding box center [596, 261] width 1193 height 523
click at [981, 203] on li "Person outside the car" at bounding box center [1060, 201] width 218 height 29
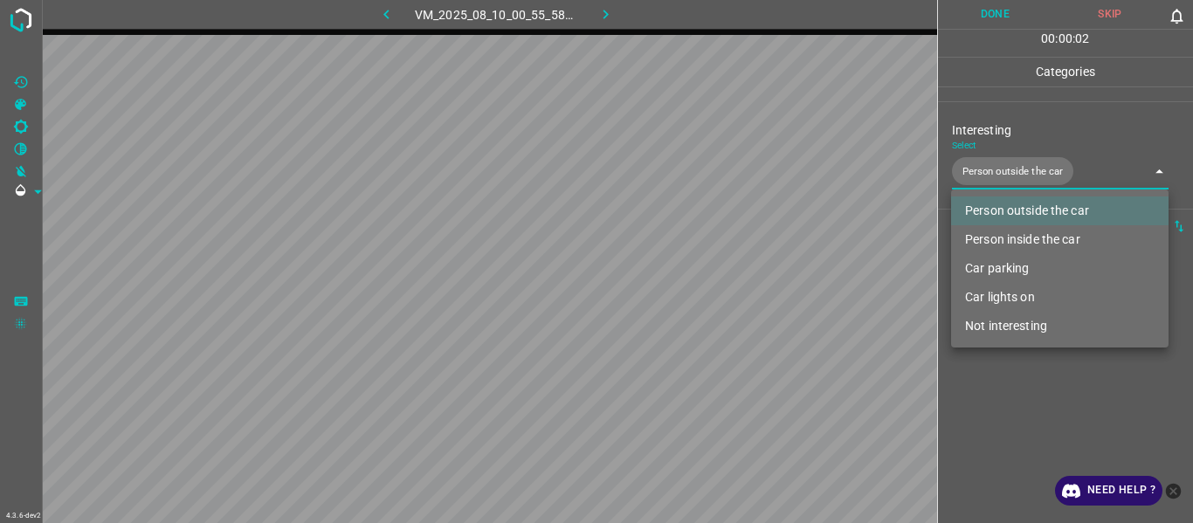
drag, startPoint x: 997, startPoint y: 297, endPoint x: 1002, endPoint y: 342, distance: 45.7
click at [997, 299] on li "Car lights on" at bounding box center [1060, 297] width 218 height 29
type input "Person outside the car,Car lights on"
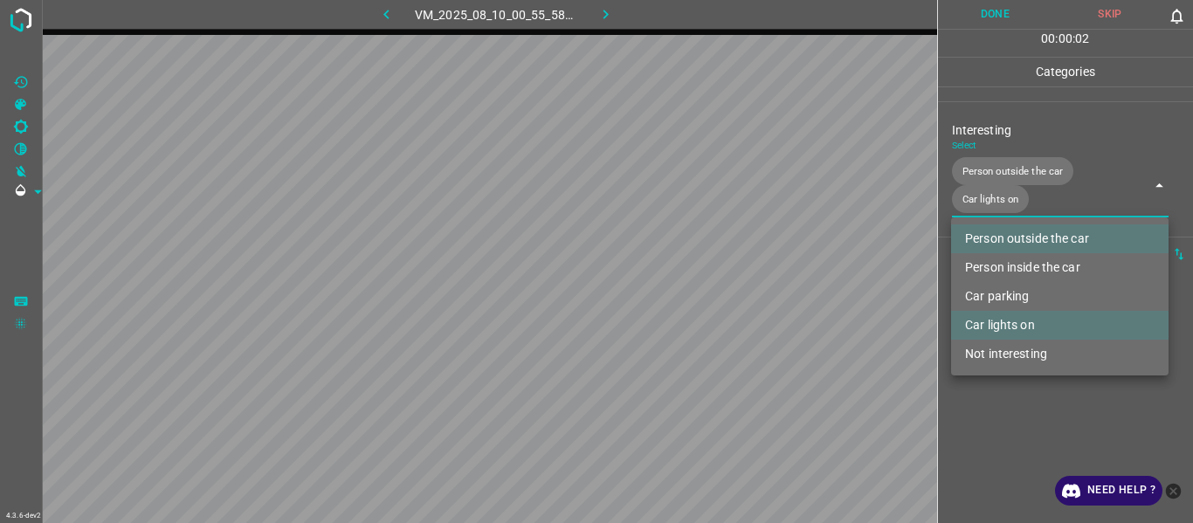
click at [1009, 381] on div at bounding box center [596, 261] width 1193 height 523
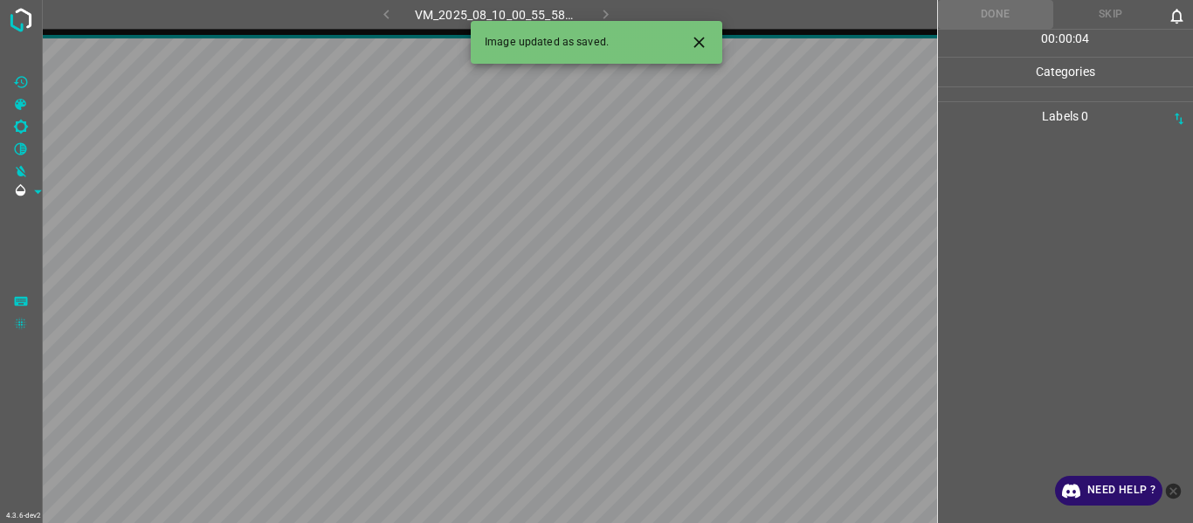
click at [703, 38] on icon "Close" at bounding box center [699, 42] width 10 height 10
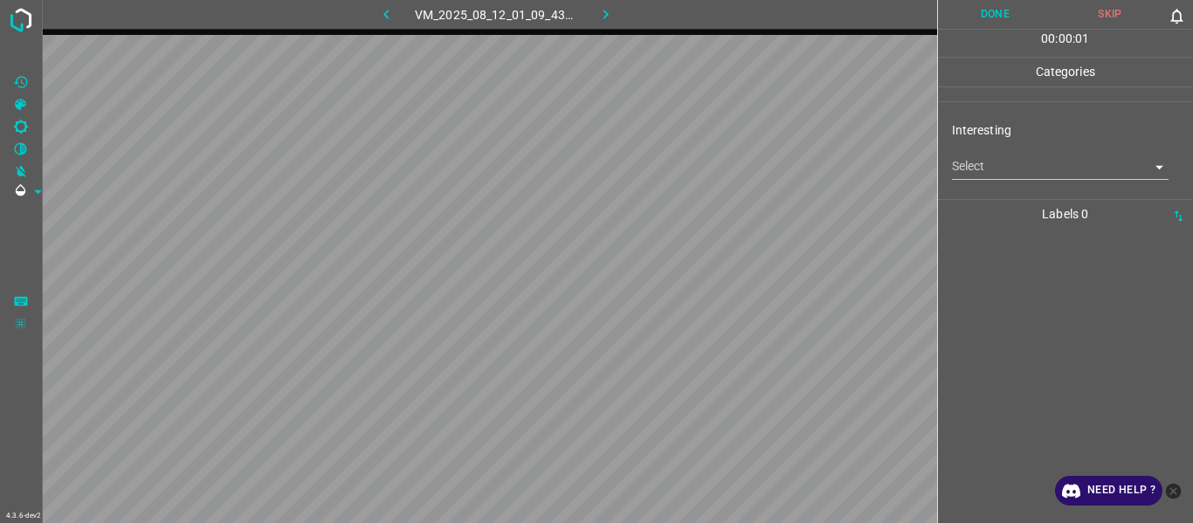
drag, startPoint x: 976, startPoint y: 154, endPoint x: 976, endPoint y: 168, distance: 14.0
click at [976, 159] on div "Select ​" at bounding box center [1061, 159] width 218 height 39
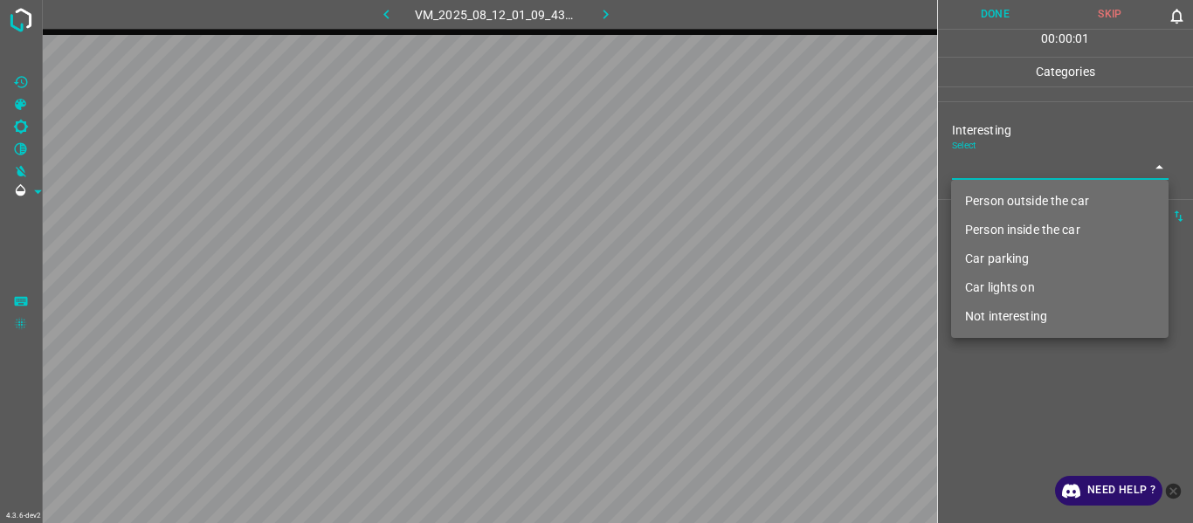
click at [976, 168] on body "4.3.6-dev2 VM_2025_08_12_01_09_43_822_01.gif Done Skip 0 00 : 00 : 01 Categorie…" at bounding box center [596, 261] width 1193 height 523
click at [1002, 316] on li "Not interesting" at bounding box center [1060, 316] width 218 height 29
type input "Not interesting"
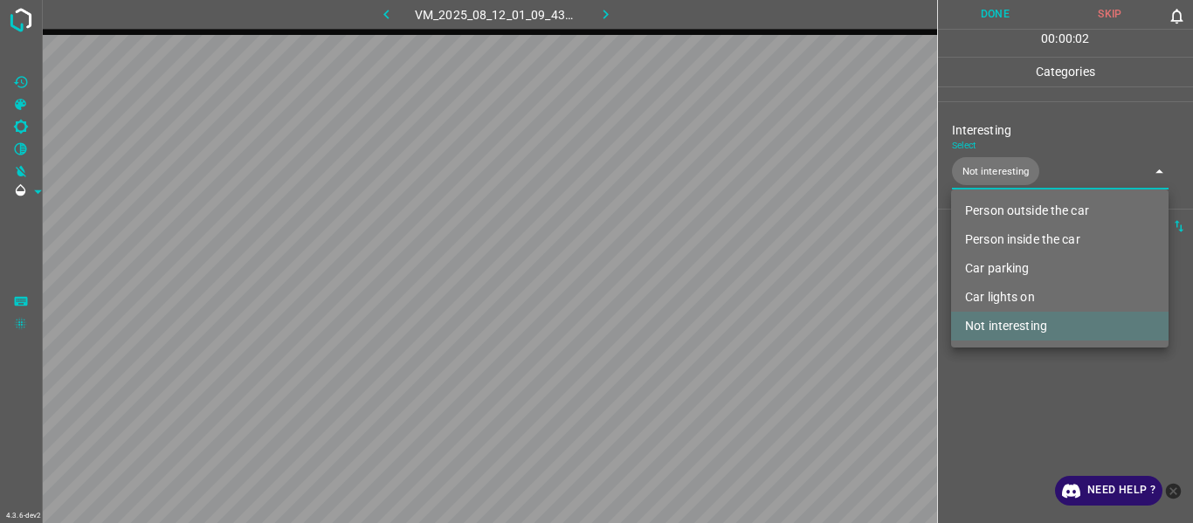
click at [1016, 393] on div at bounding box center [596, 261] width 1193 height 523
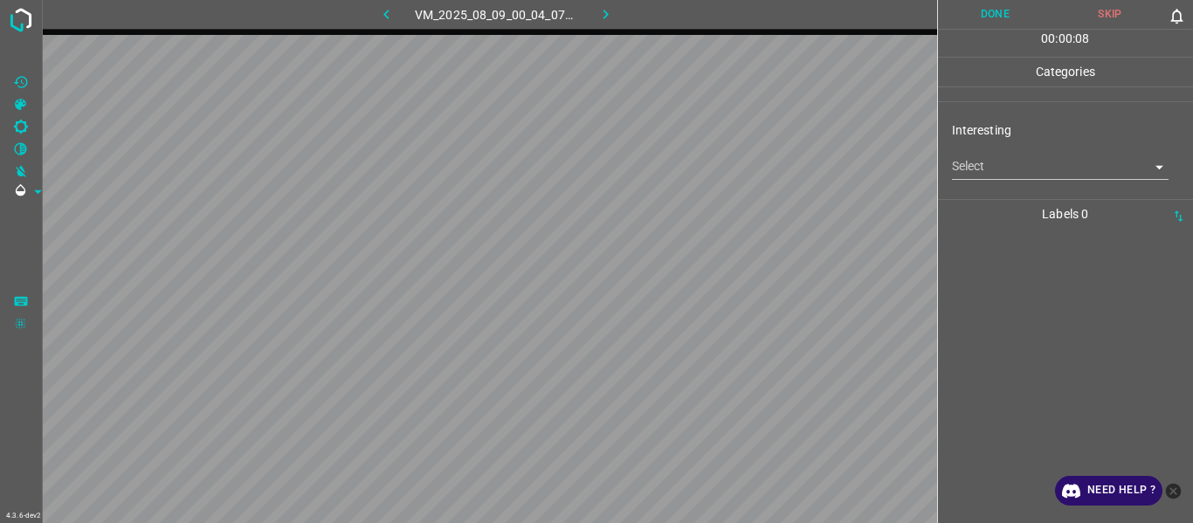
click at [981, 168] on body "4.3.6-dev2 VM_2025_08_09_00_04_07_022_04.gif Done Skip 0 00 : 00 : 08 Categorie…" at bounding box center [596, 261] width 1193 height 523
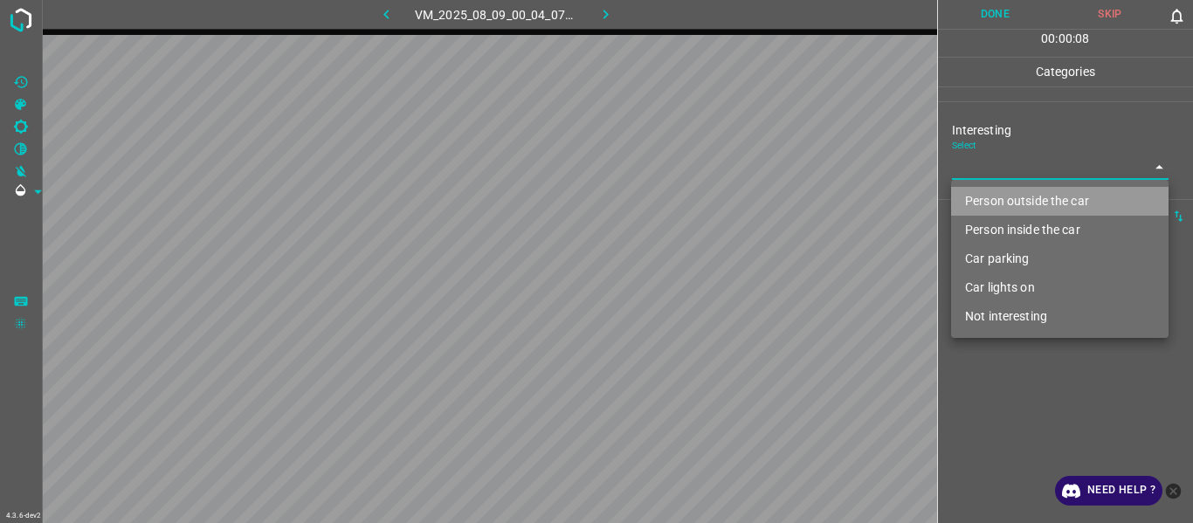
click at [993, 203] on li "Person outside the car" at bounding box center [1060, 201] width 218 height 29
type input "Person outside the car"
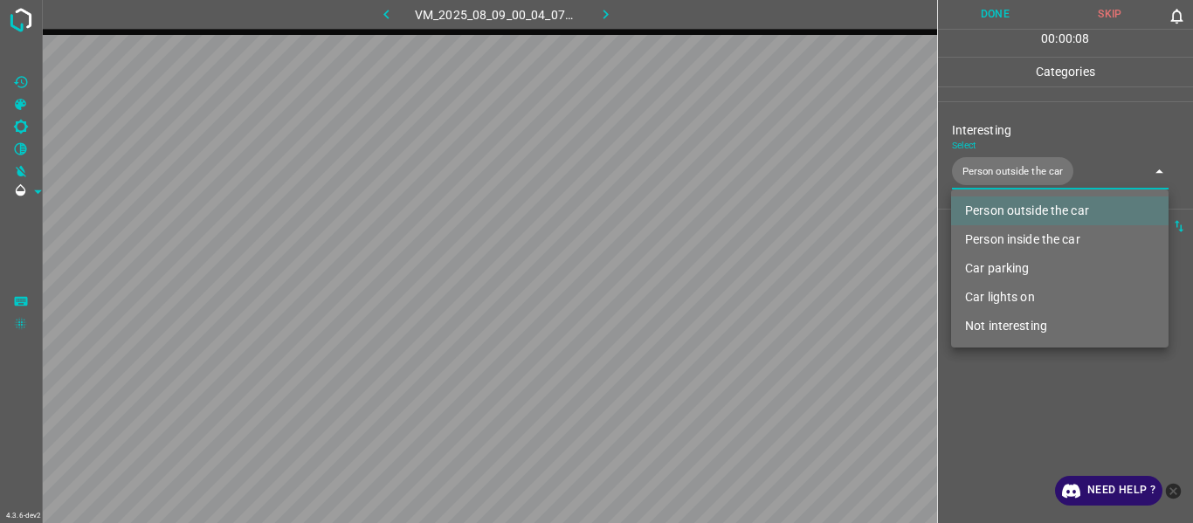
click at [1028, 407] on div at bounding box center [596, 261] width 1193 height 523
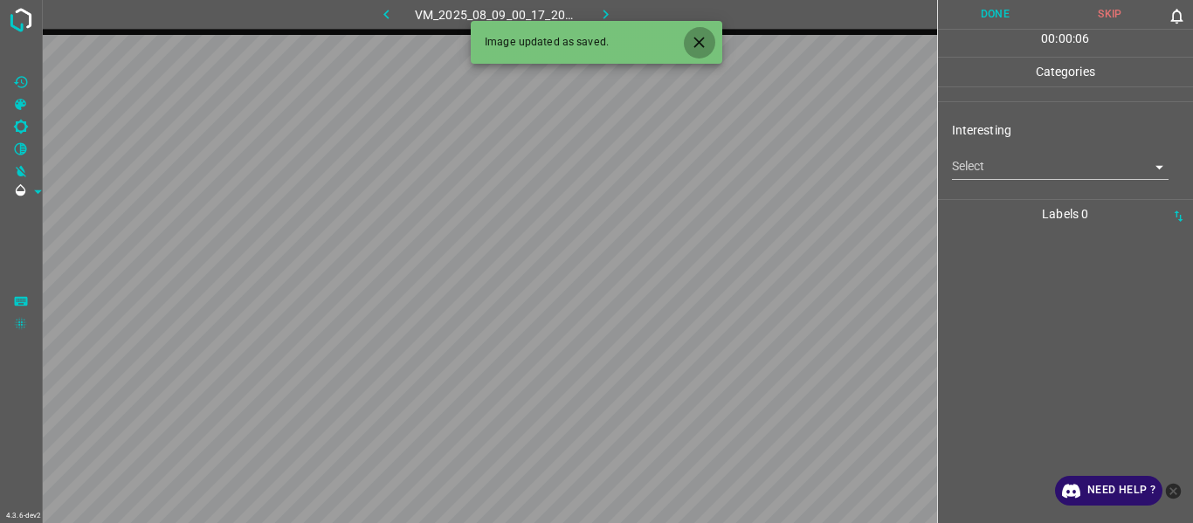
click at [696, 48] on icon "Close" at bounding box center [699, 42] width 18 height 18
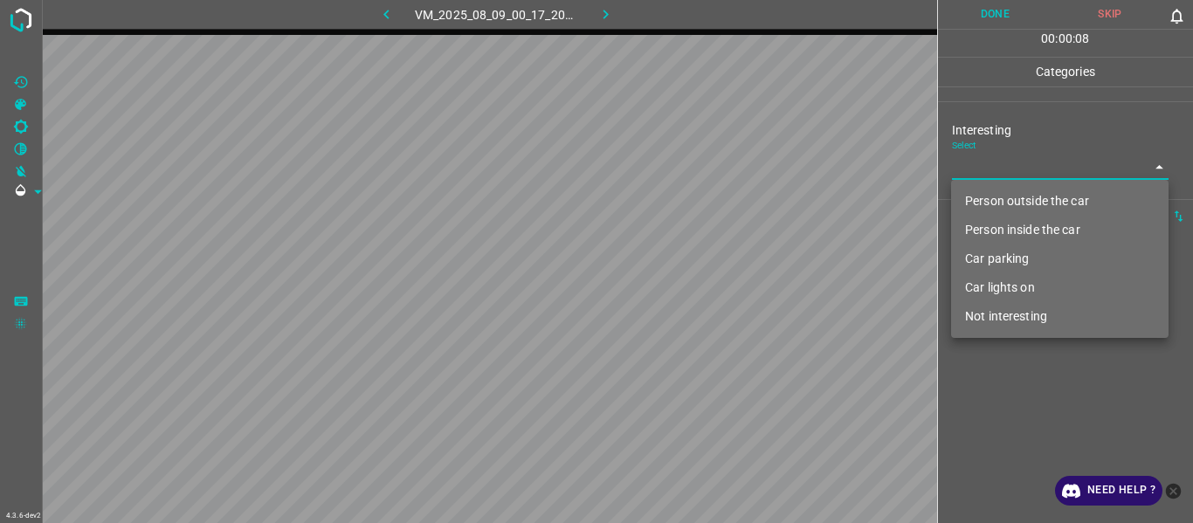
click at [1002, 165] on body "4.3.6-dev2 VM_2025_08_09_00_17_20_716_00.gif Done Skip 0 00 : 00 : 08 Categorie…" at bounding box center [596, 261] width 1193 height 523
click at [1018, 195] on li "Person outside the car" at bounding box center [1060, 201] width 218 height 29
type input "Person outside the car"
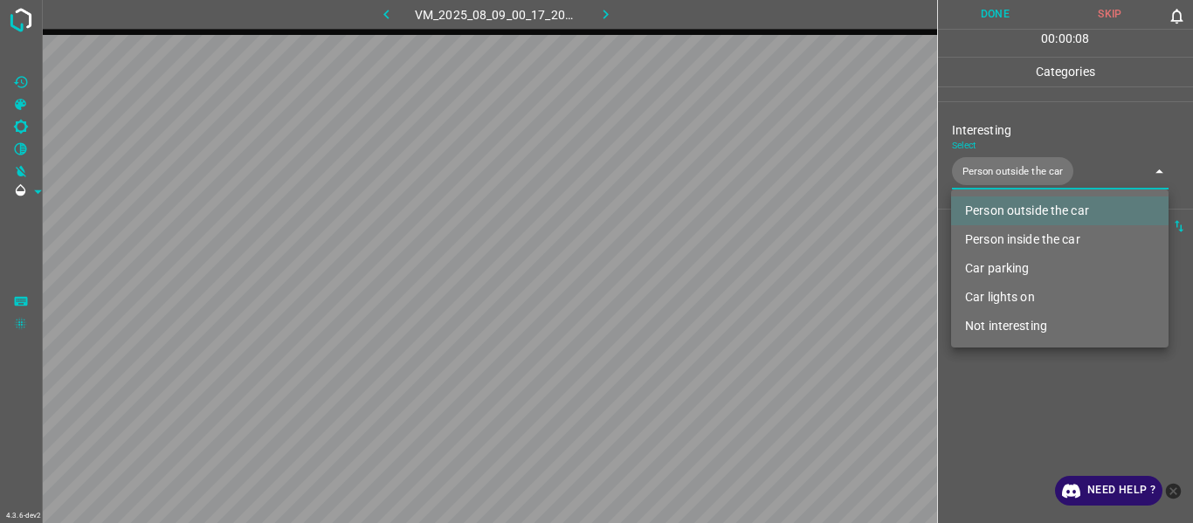
click at [1014, 415] on div at bounding box center [596, 261] width 1193 height 523
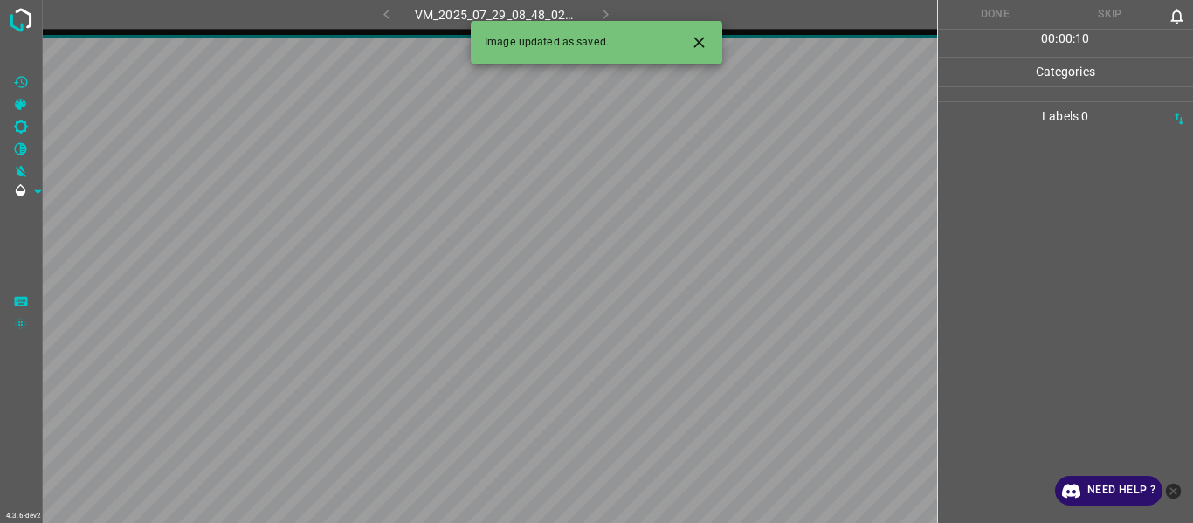
click at [694, 29] on button "Close" at bounding box center [699, 42] width 32 height 32
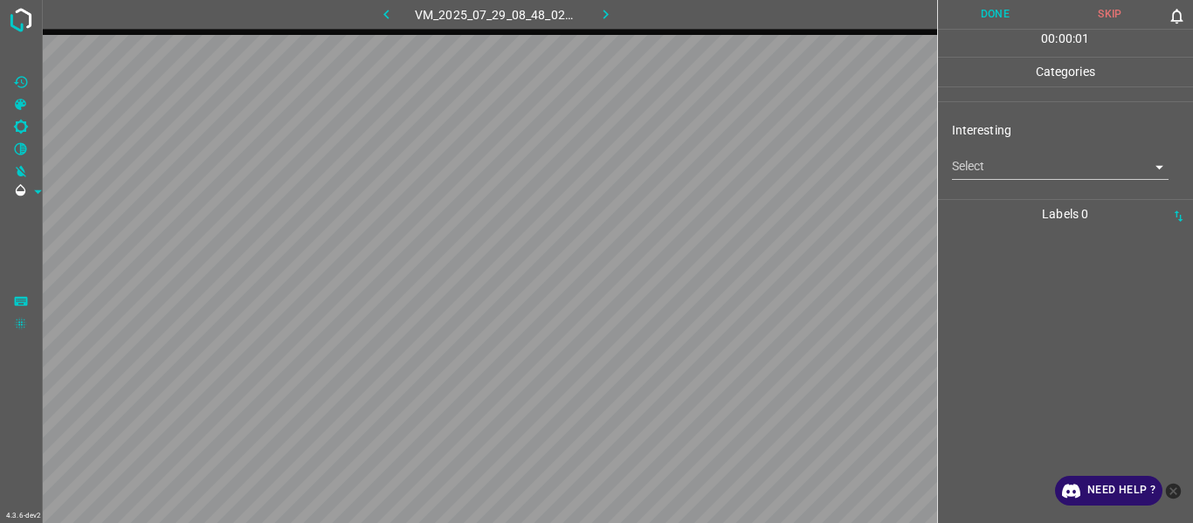
click at [998, 177] on body "4.3.6-dev2 VM_2025_07_29_08_48_02_157_00.gif Done Skip 0 00 : 00 : 01 Categorie…" at bounding box center [596, 261] width 1193 height 523
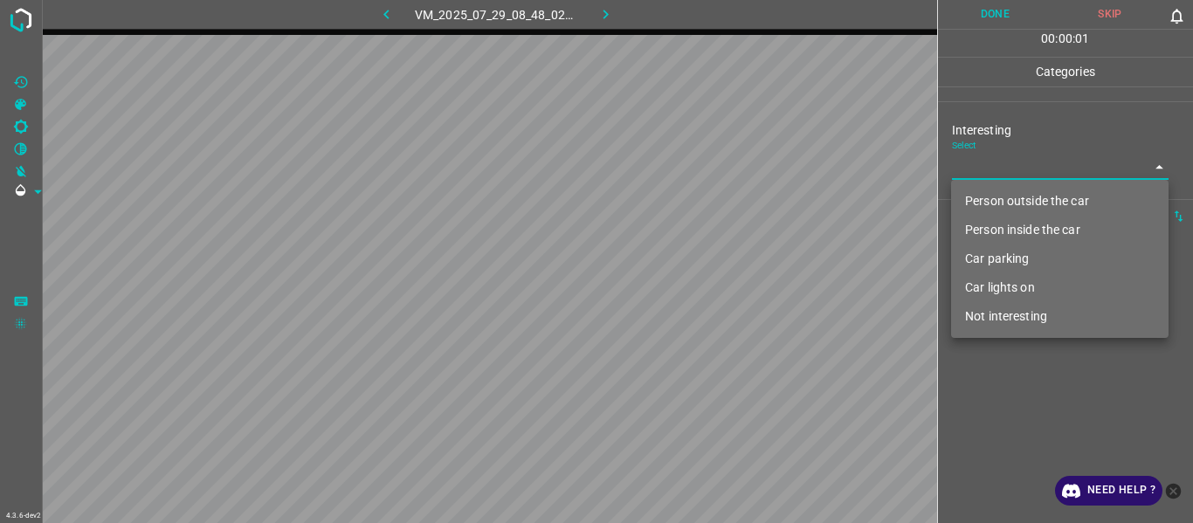
click at [1002, 202] on li "Person outside the car" at bounding box center [1060, 201] width 218 height 29
type input "Person outside the car"
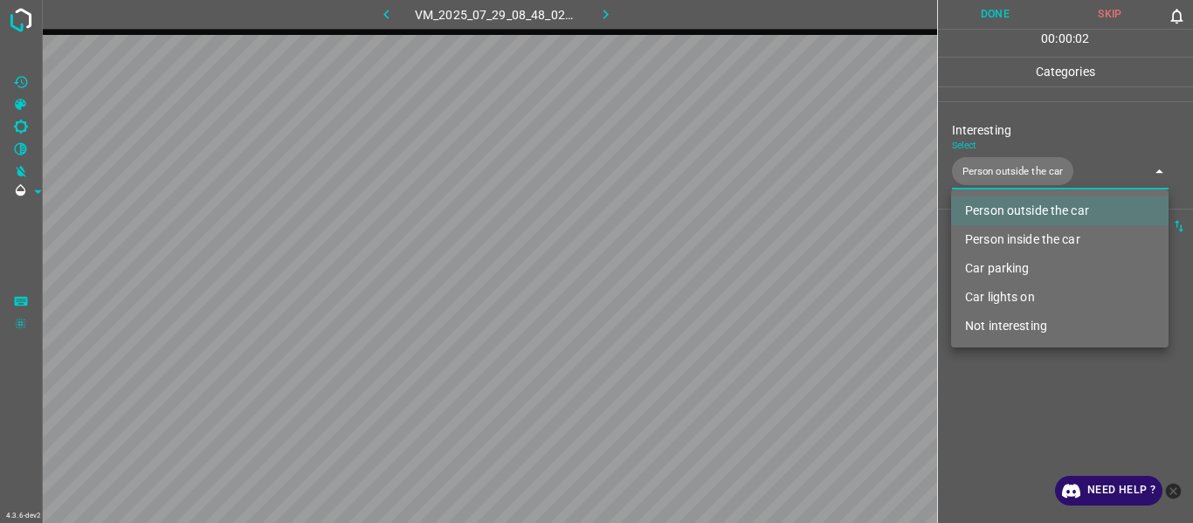
click at [1009, 413] on div at bounding box center [596, 261] width 1193 height 523
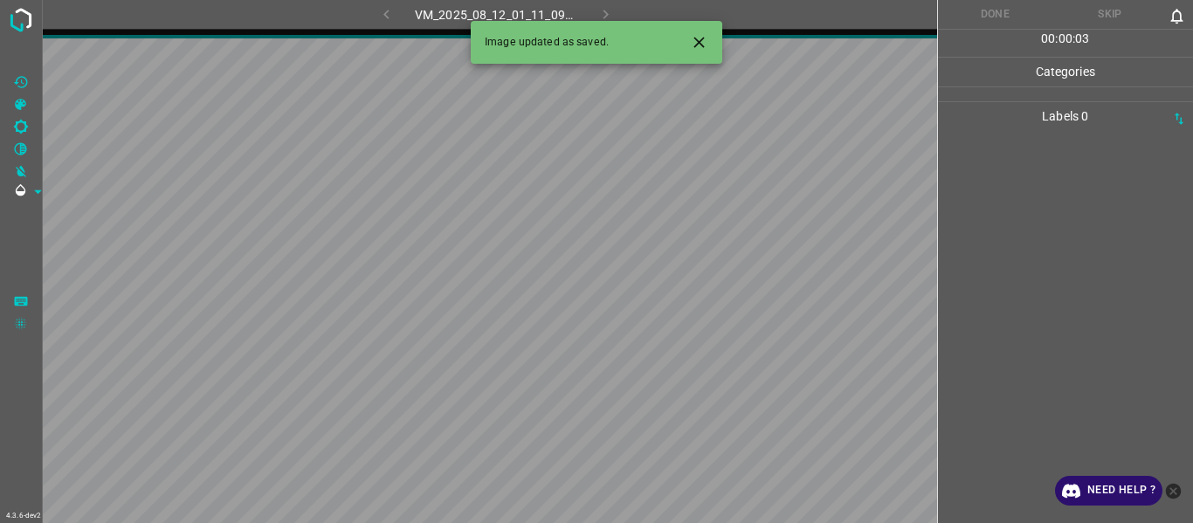
click at [698, 48] on icon "Close" at bounding box center [699, 42] width 18 height 18
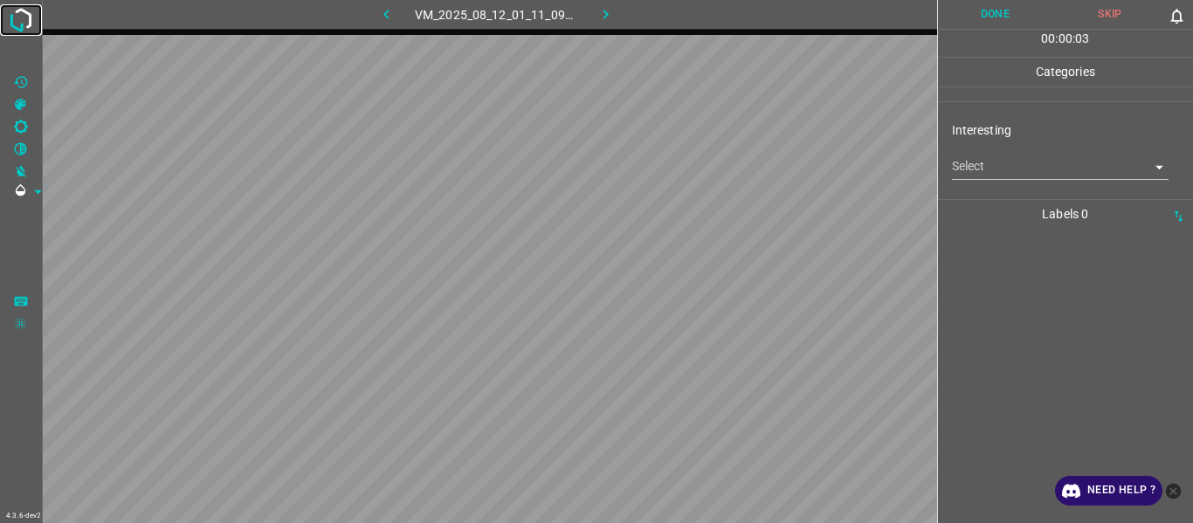
drag, startPoint x: 20, startPoint y: 15, endPoint x: 352, endPoint y: 383, distance: 496.1
click at [20, 15] on img at bounding box center [20, 19] width 31 height 31
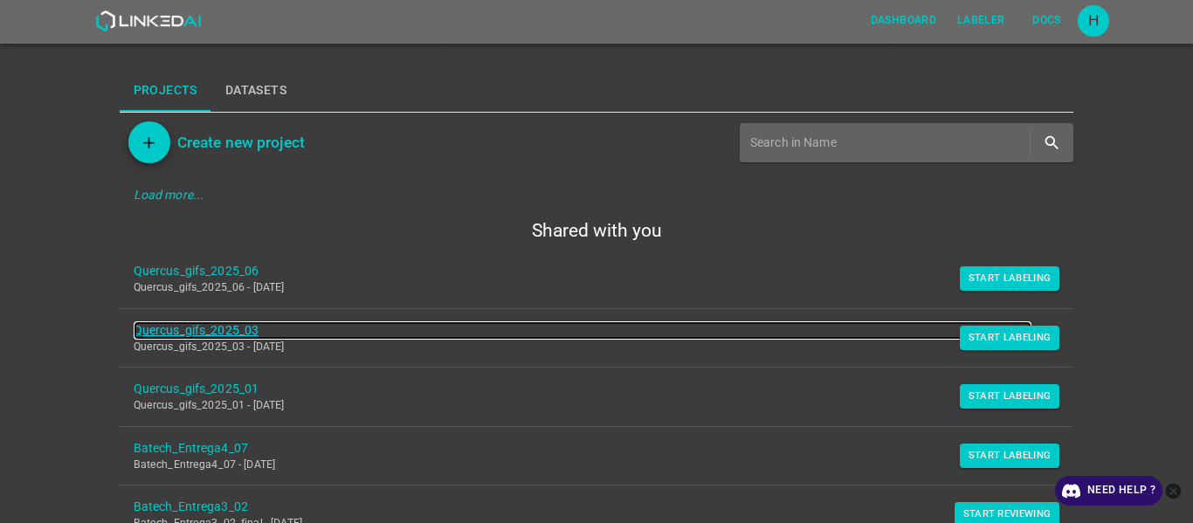
click at [188, 324] on link "Quercus_gifs_2025_03" at bounding box center [583, 330] width 899 height 18
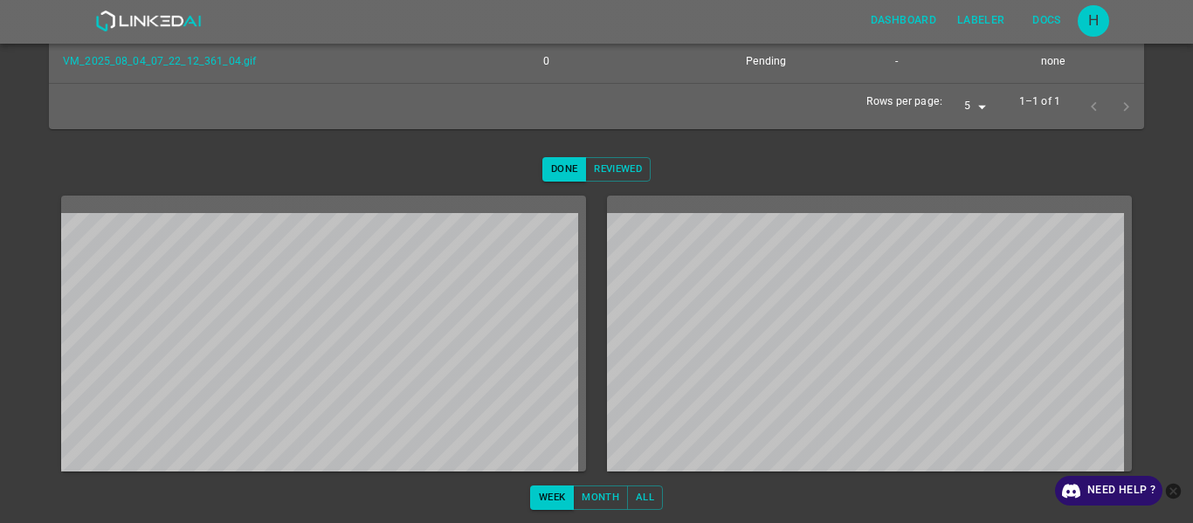
scroll to position [338, 0]
click at [597, 168] on button "Reviewed" at bounding box center [618, 168] width 66 height 24
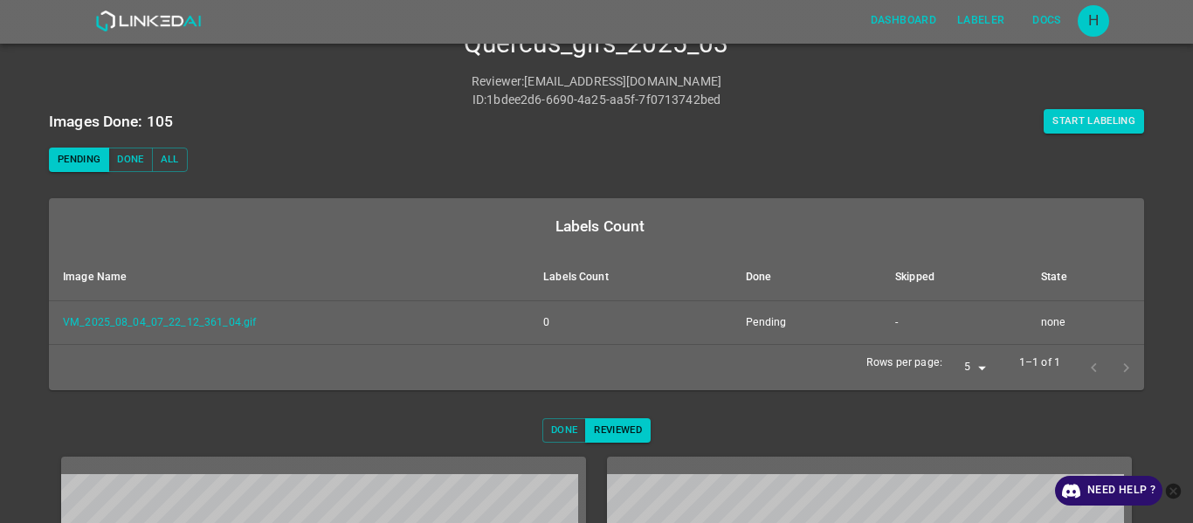
scroll to position [163, 0]
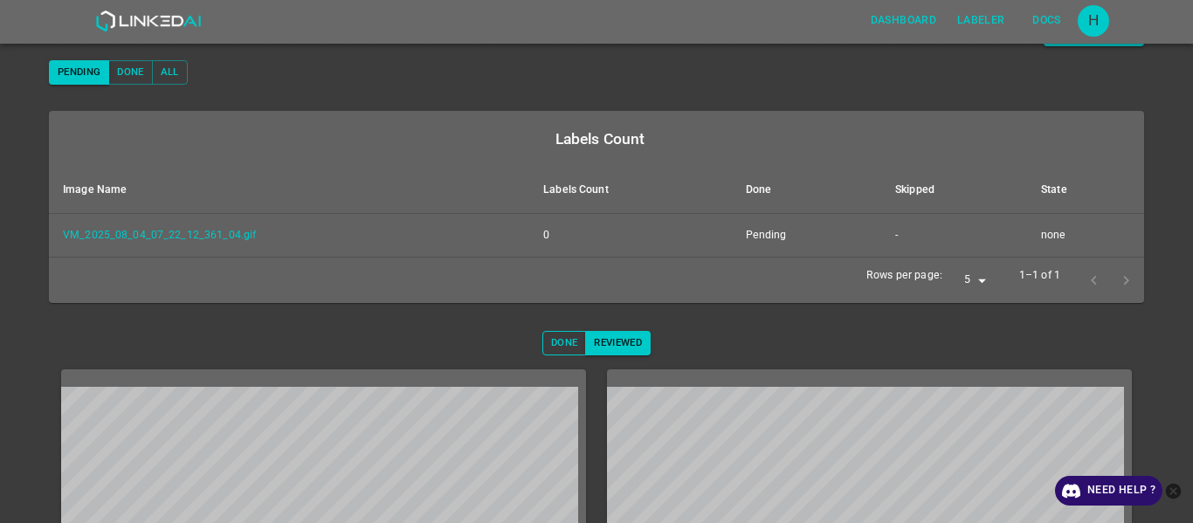
click at [562, 339] on button "Done" at bounding box center [564, 343] width 44 height 24
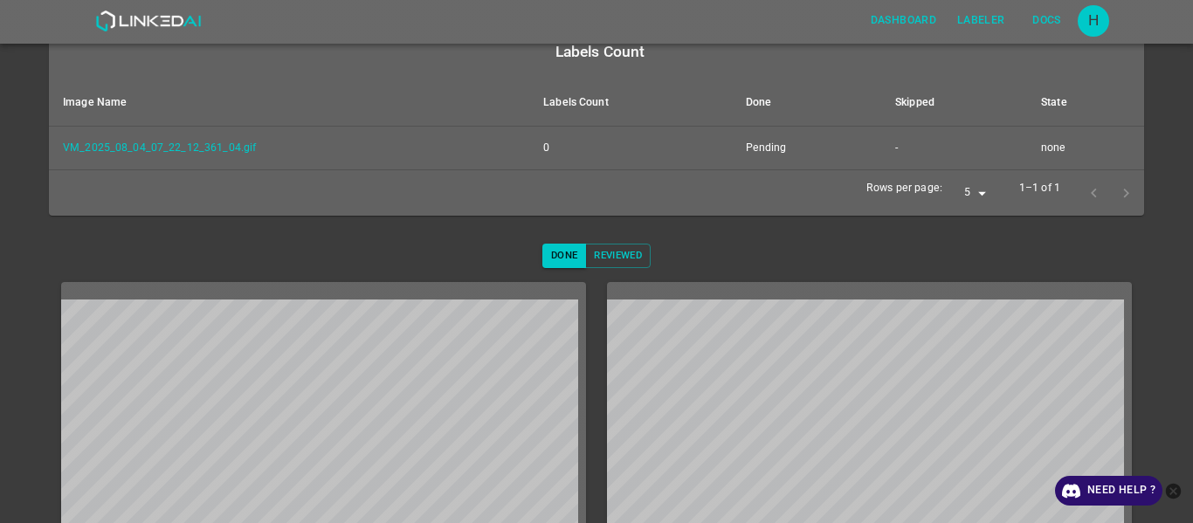
scroll to position [338, 0]
